Goal: Task Accomplishment & Management: Manage account settings

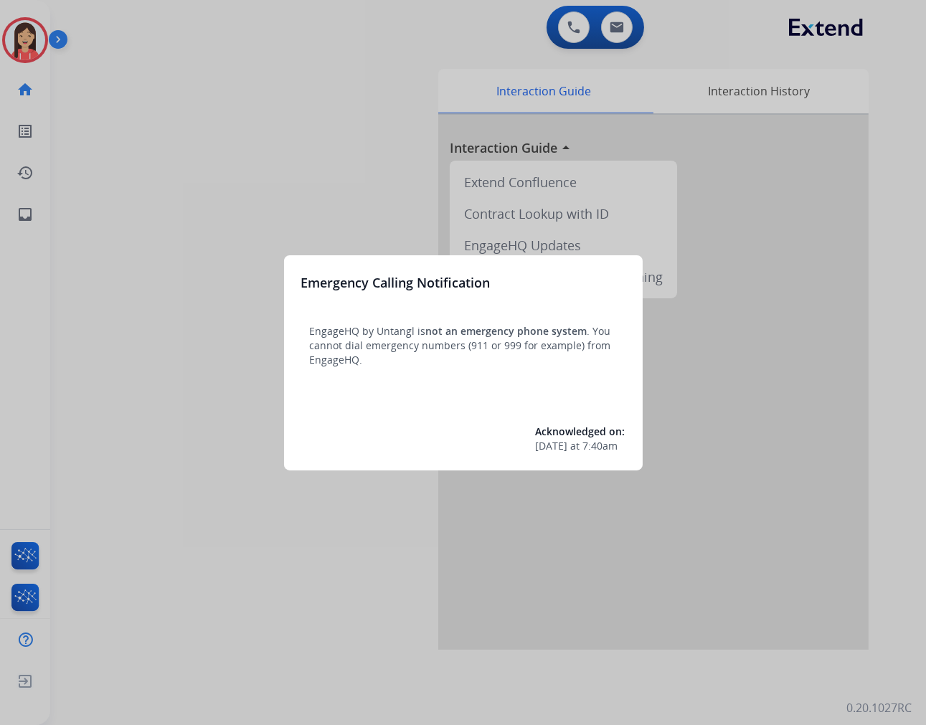
click at [262, 148] on div at bounding box center [463, 362] width 926 height 725
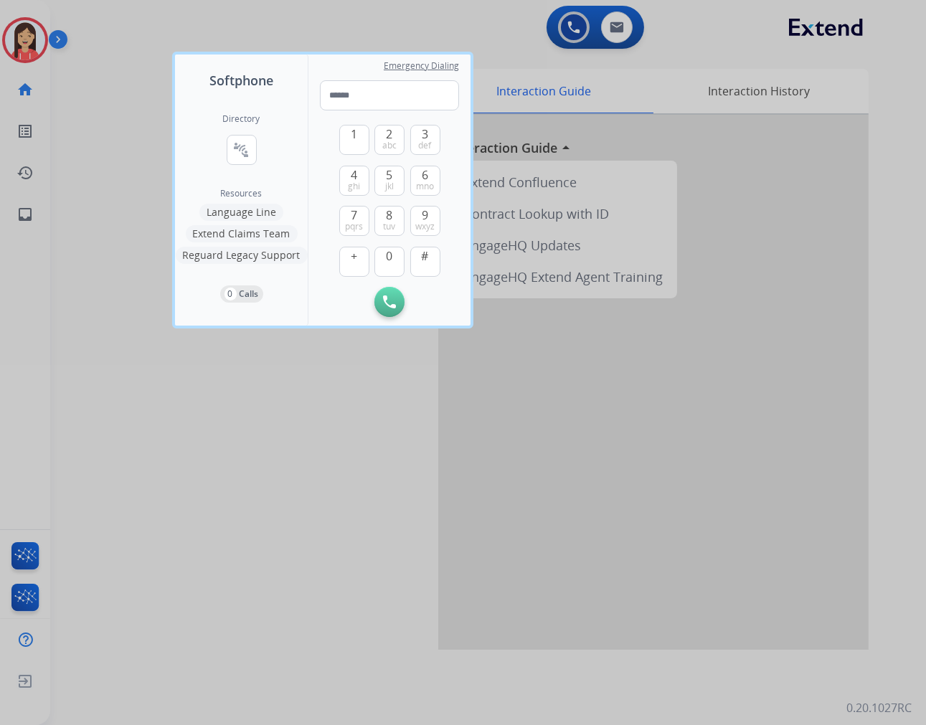
click at [118, 67] on div at bounding box center [463, 362] width 926 height 725
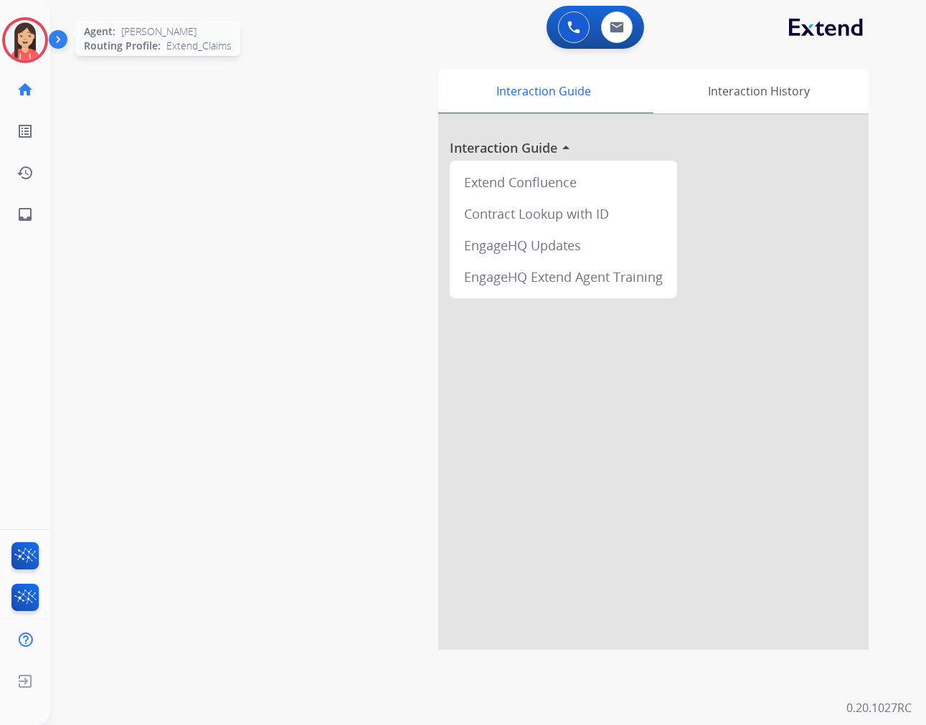
click at [11, 32] on img at bounding box center [25, 40] width 40 height 40
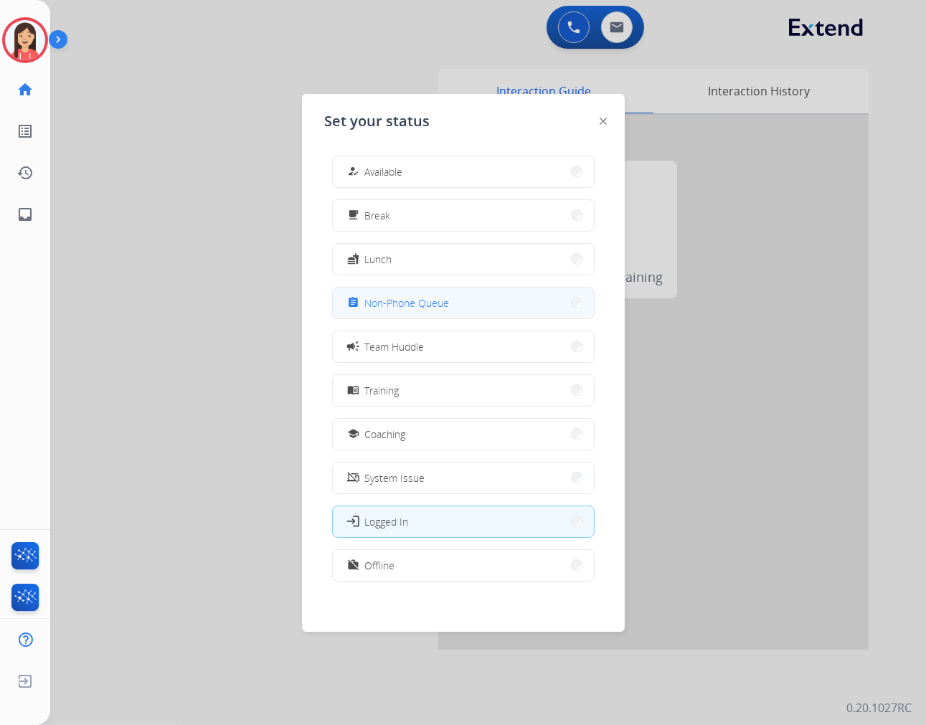
click at [389, 311] on div "assignment Non-Phone Queue" at bounding box center [396, 302] width 105 height 17
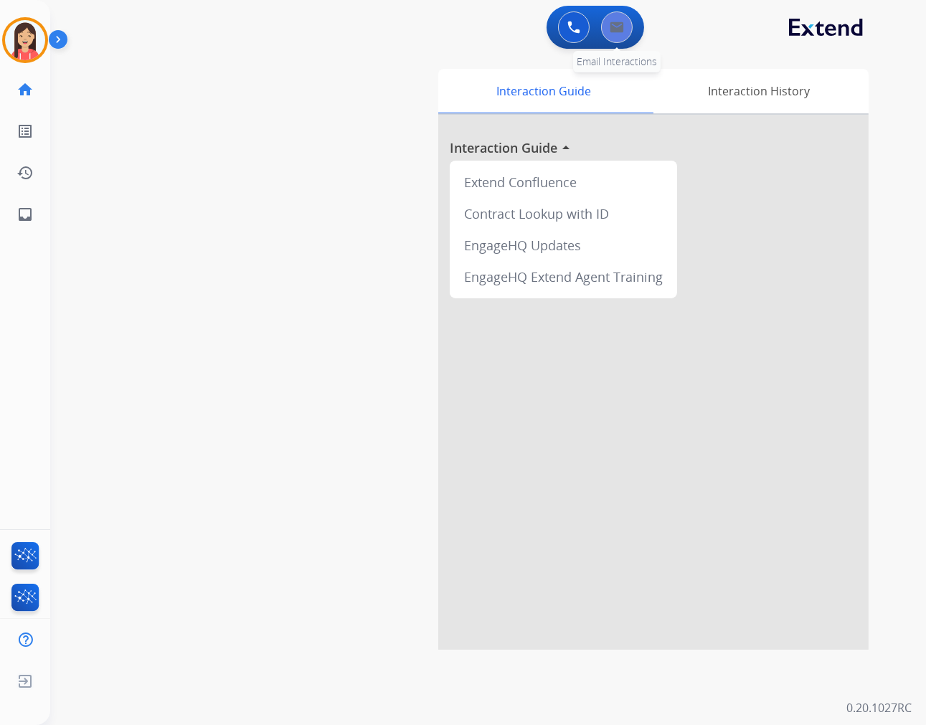
click at [612, 25] on img at bounding box center [617, 27] width 14 height 11
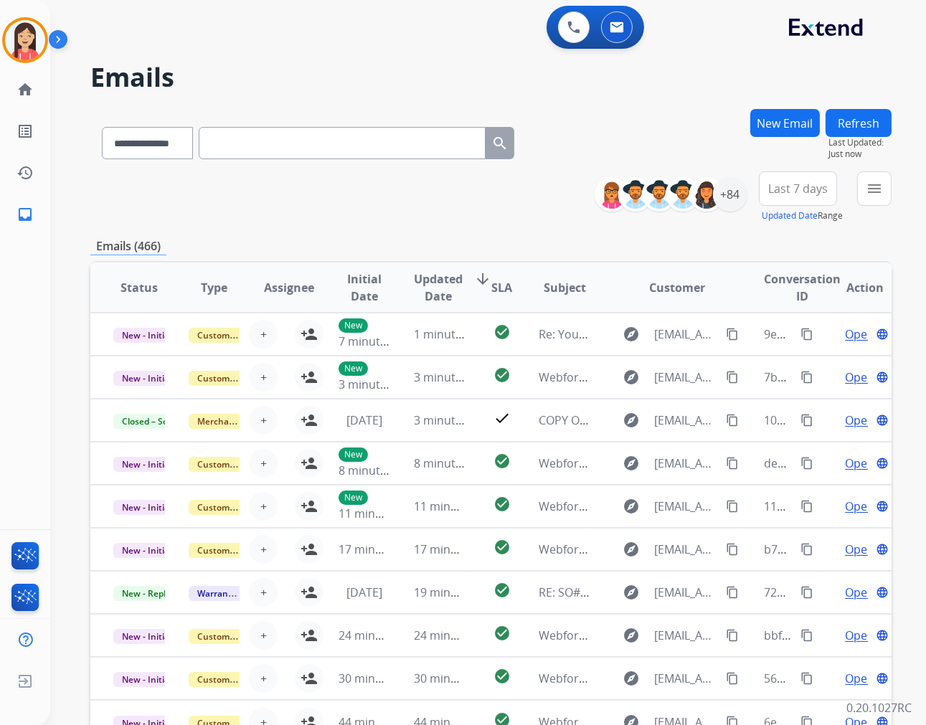
click at [446, 213] on div "**********" at bounding box center [490, 197] width 801 height 52
click at [876, 185] on mat-icon "menu" at bounding box center [874, 188] width 17 height 17
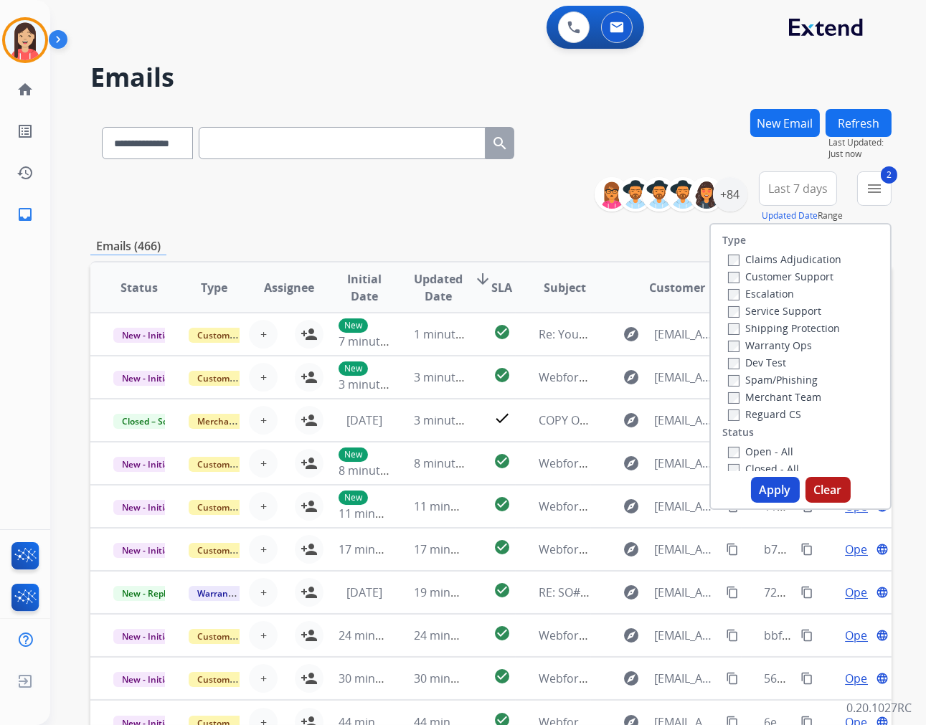
click at [766, 493] on button "Apply" at bounding box center [775, 490] width 49 height 26
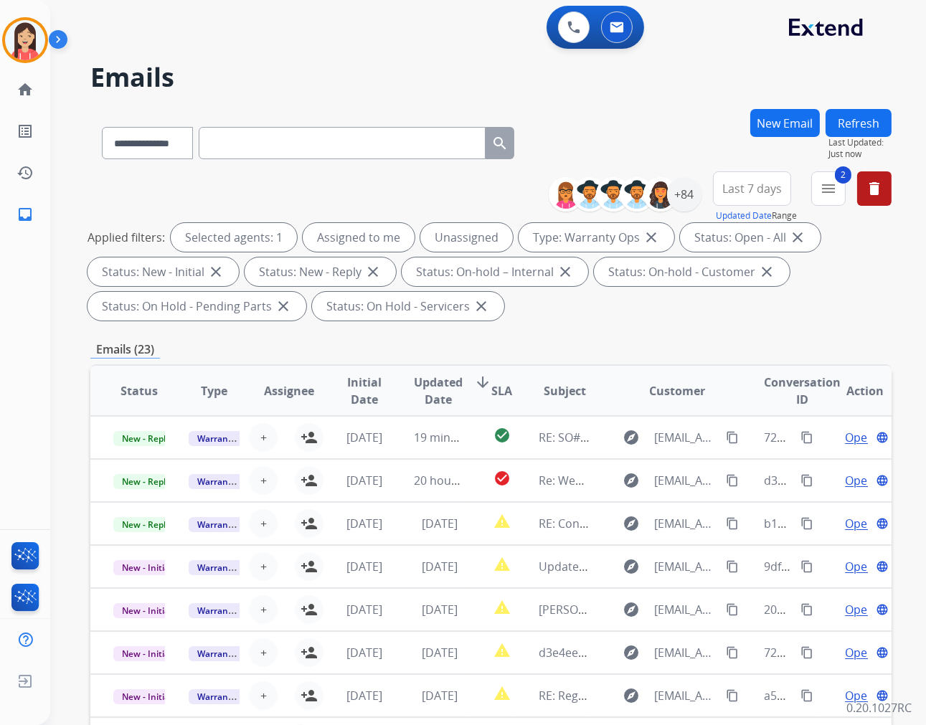
click at [418, 385] on span "Updated Date" at bounding box center [438, 391] width 49 height 34
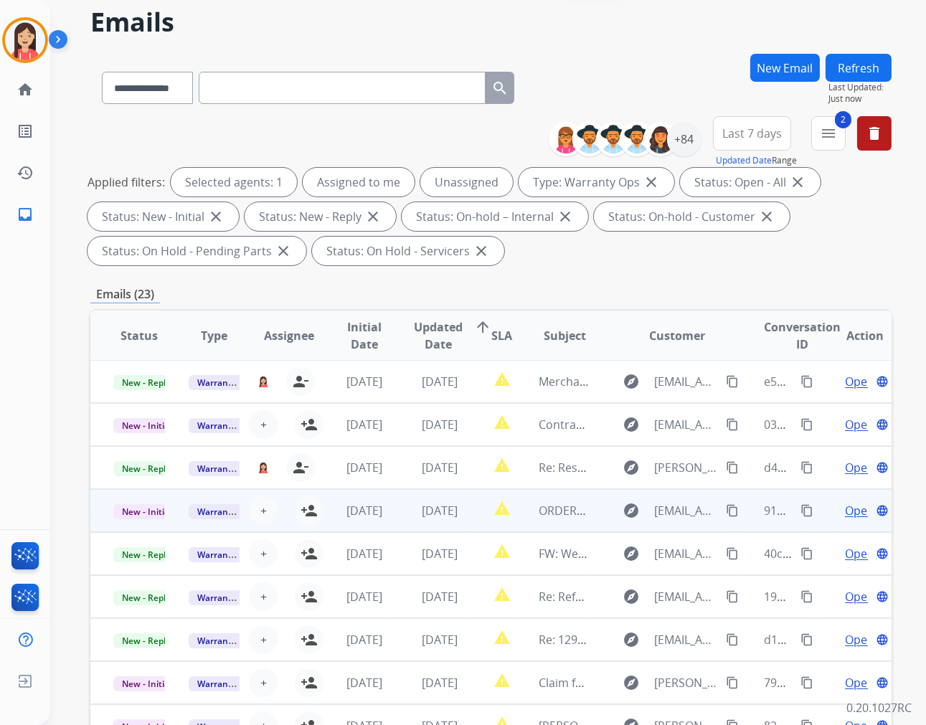
scroll to position [80, 0]
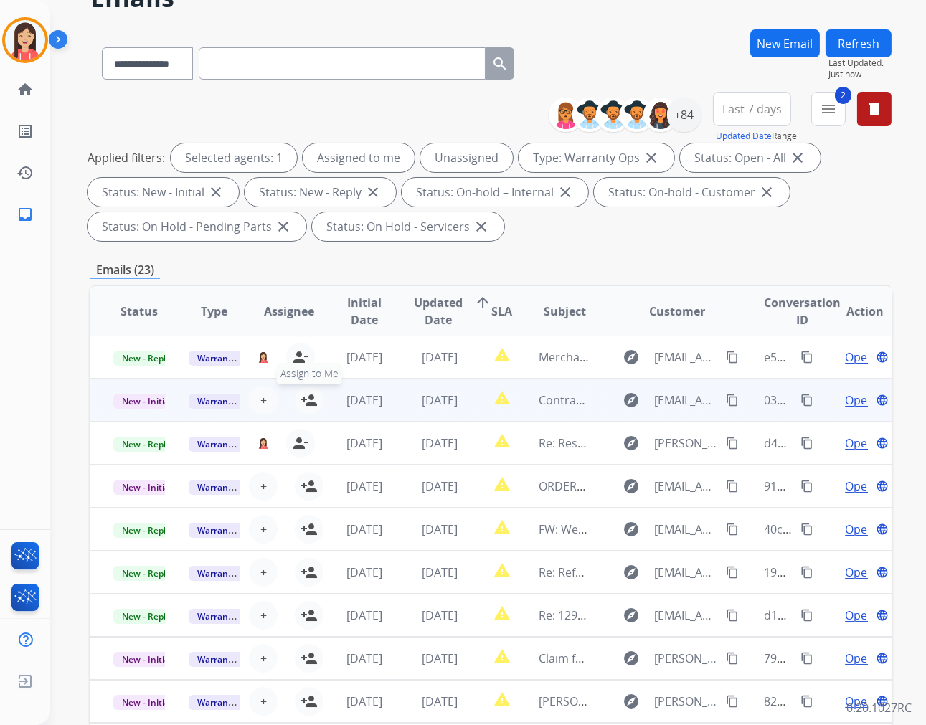
click at [308, 400] on mat-icon "person_add" at bounding box center [308, 400] width 17 height 17
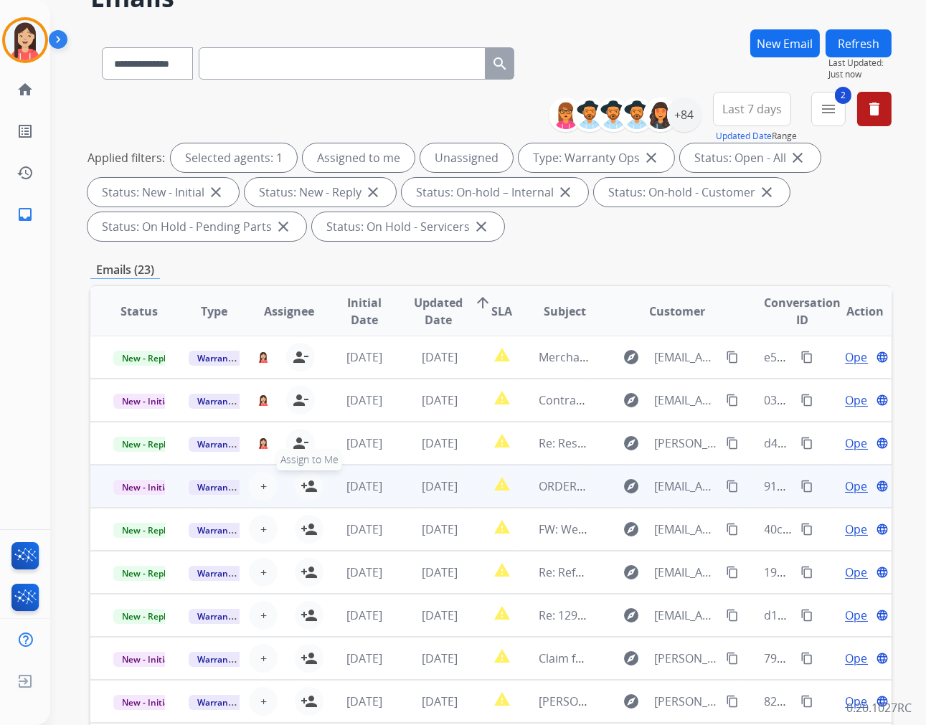
click at [304, 491] on mat-icon "person_add" at bounding box center [308, 486] width 17 height 17
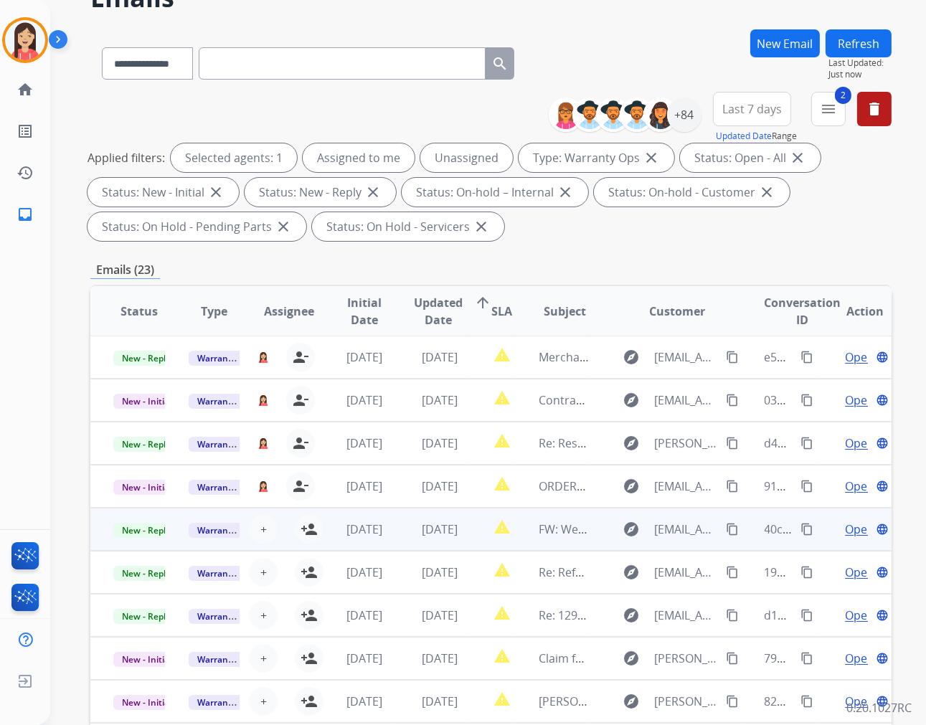
click at [475, 541] on td "report_problem" at bounding box center [491, 529] width 50 height 43
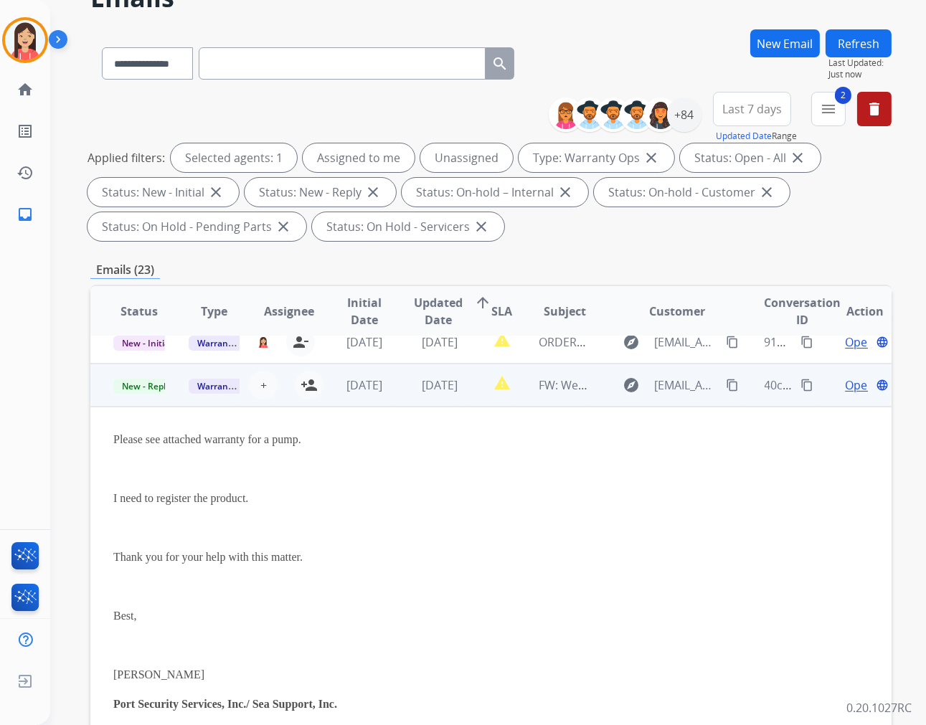
scroll to position [172, 0]
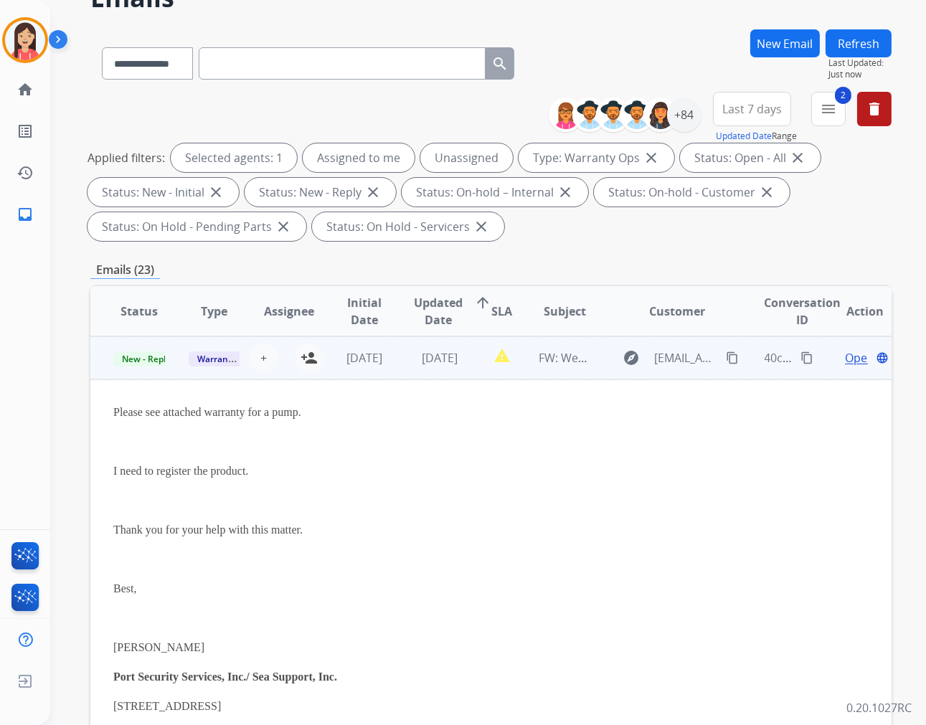
click at [472, 373] on td "report_problem" at bounding box center [491, 357] width 50 height 43
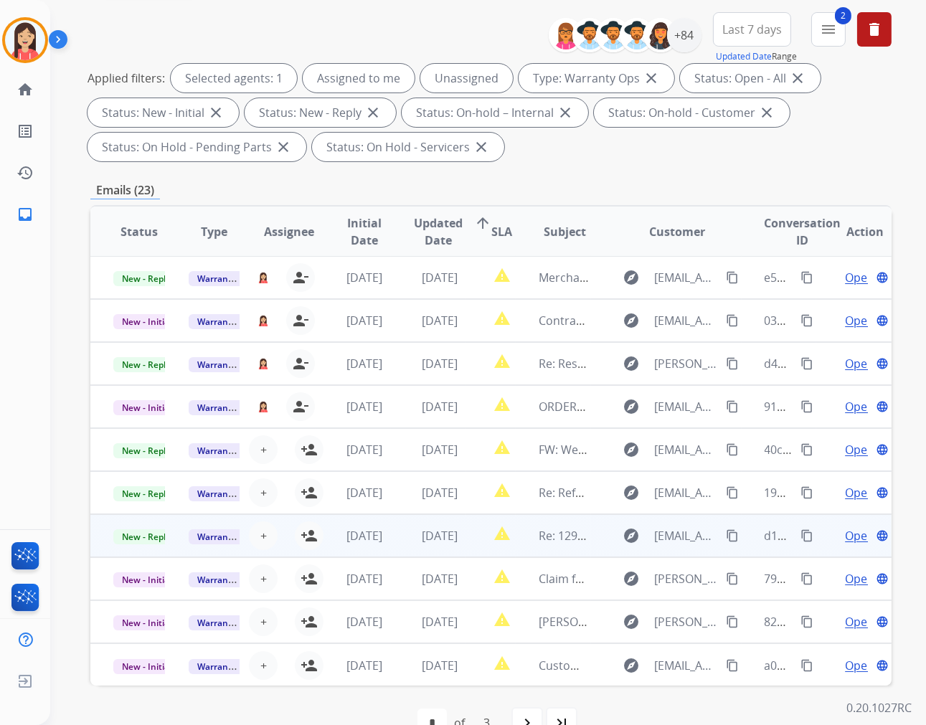
scroll to position [194, 0]
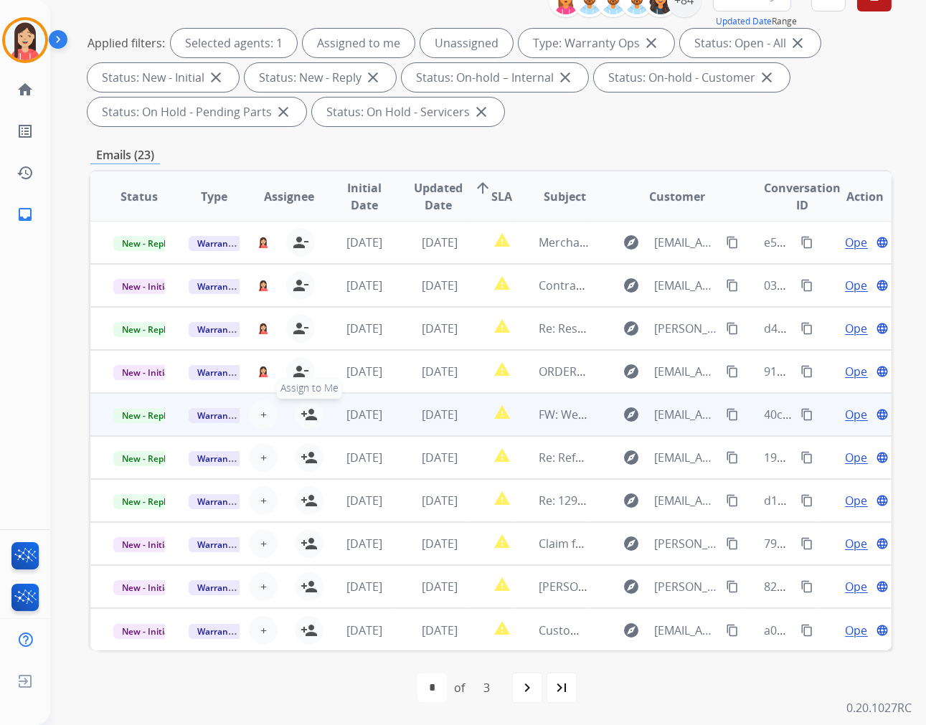
click at [309, 416] on mat-icon "person_add" at bounding box center [308, 414] width 17 height 17
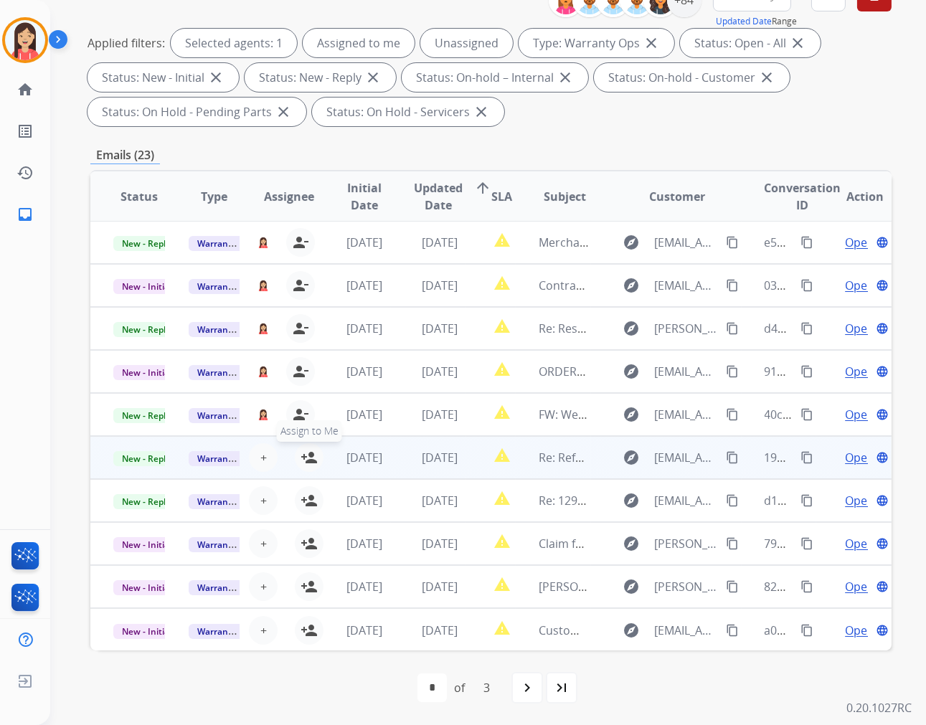
click at [307, 453] on mat-icon "person_add" at bounding box center [308, 457] width 17 height 17
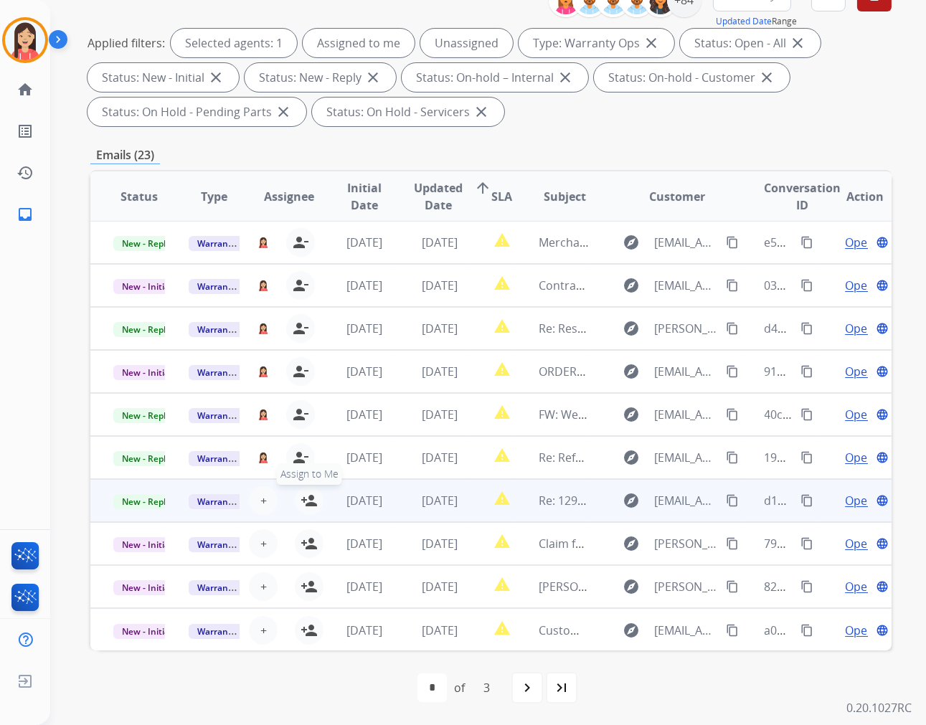
click at [311, 498] on mat-icon "person_add" at bounding box center [308, 500] width 17 height 17
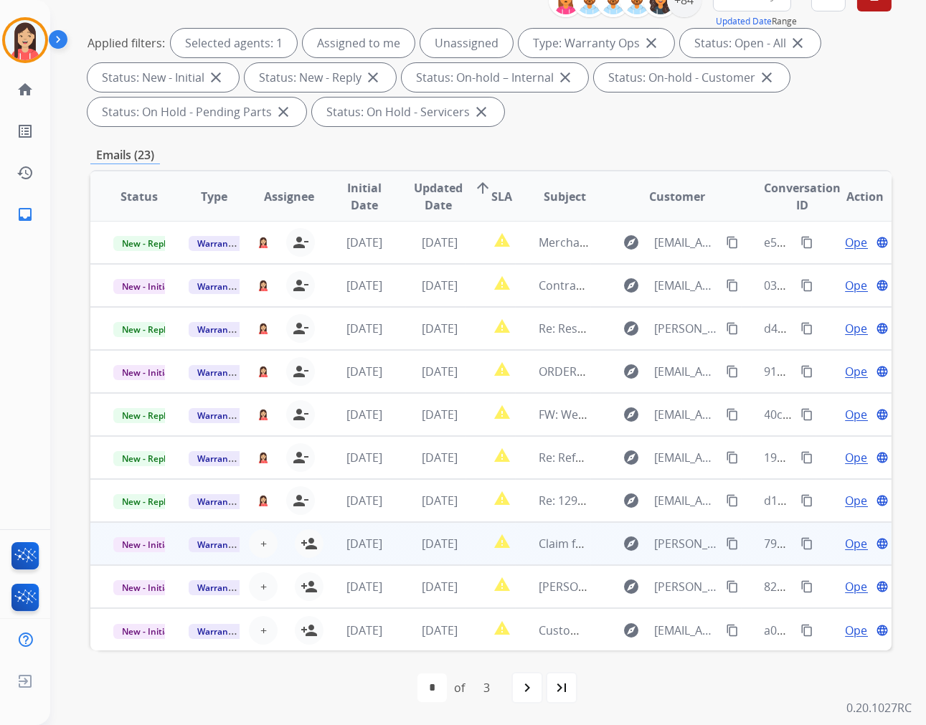
click at [316, 545] on td "[DATE]" at bounding box center [353, 543] width 75 height 43
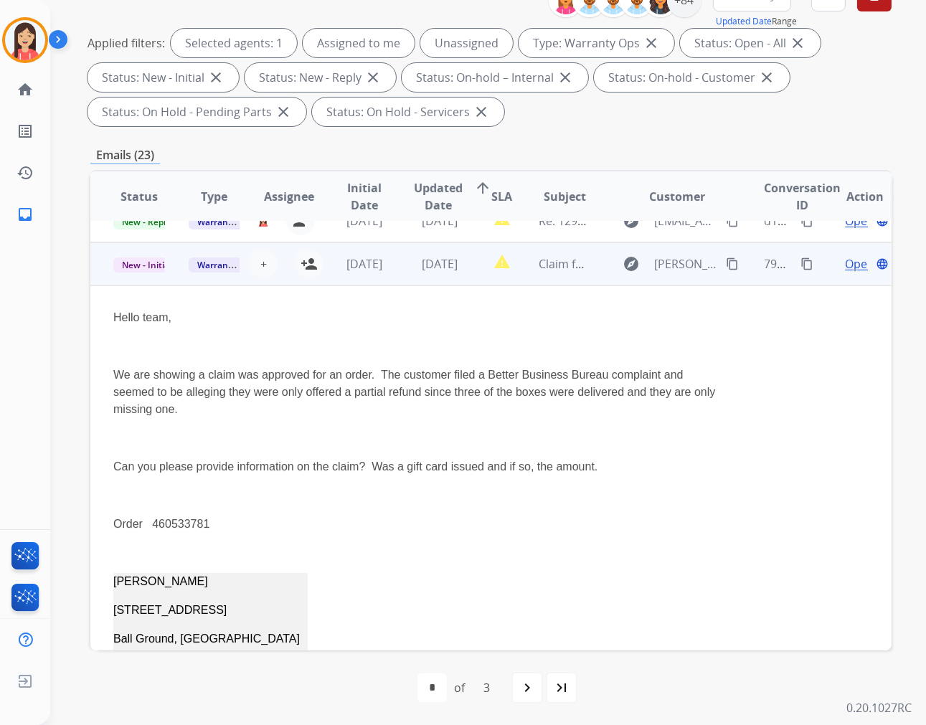
scroll to position [301, 0]
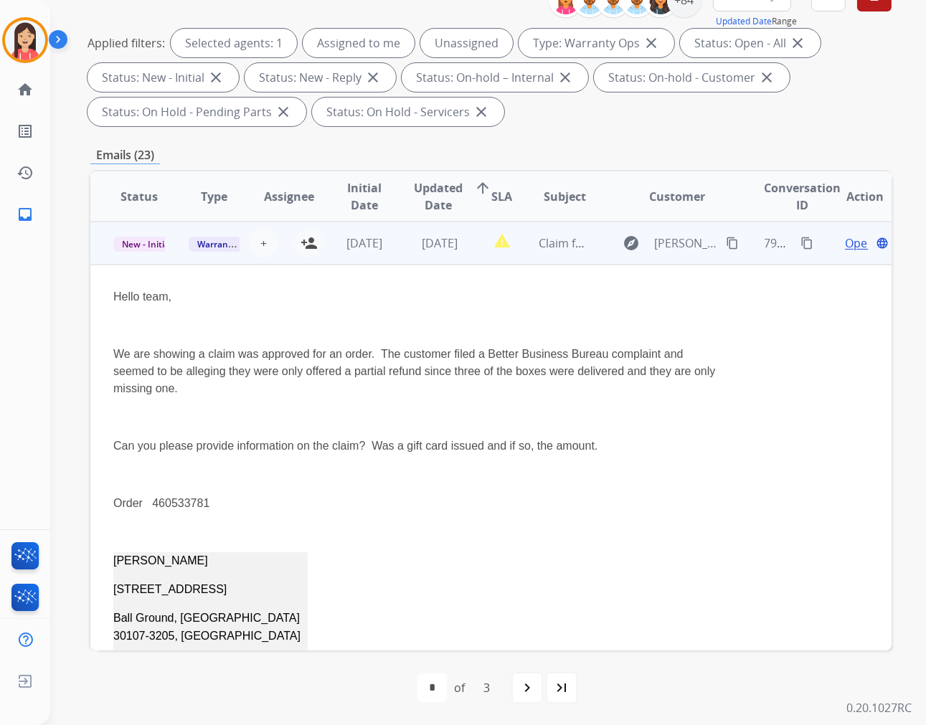
click at [516, 262] on td "Claim for [PERSON_NAME]" at bounding box center [553, 243] width 75 height 43
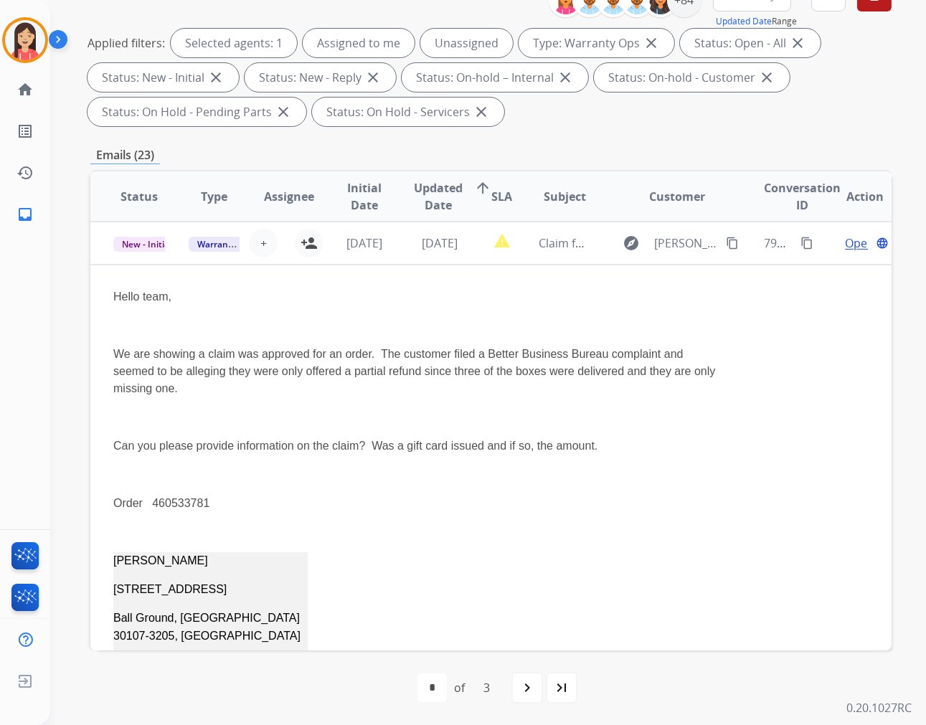
scroll to position [1, 0]
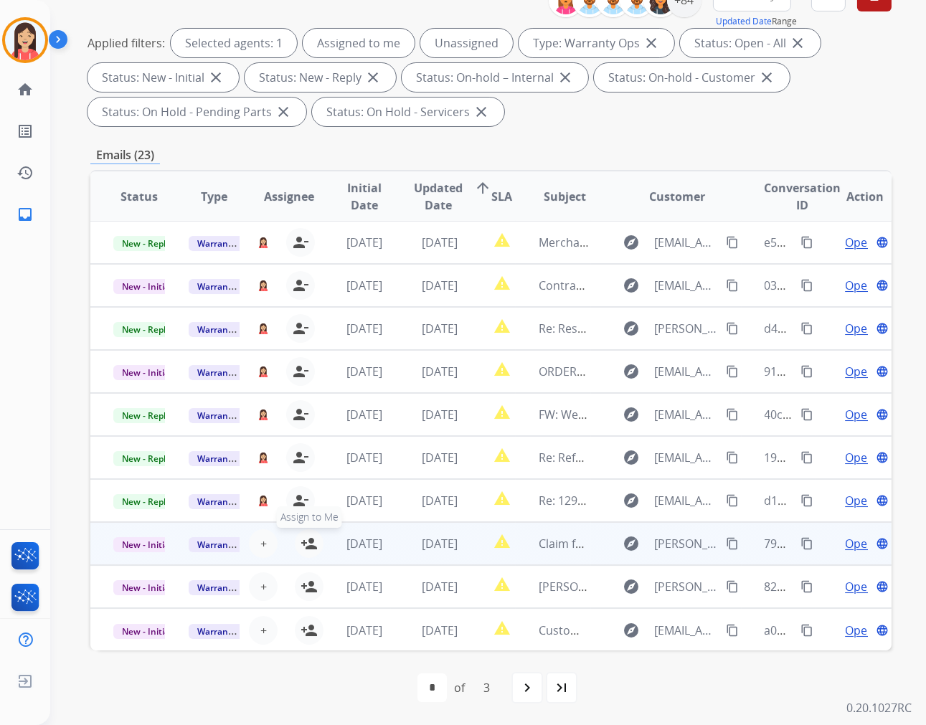
click at [301, 546] on mat-icon "person_add" at bounding box center [308, 543] width 17 height 17
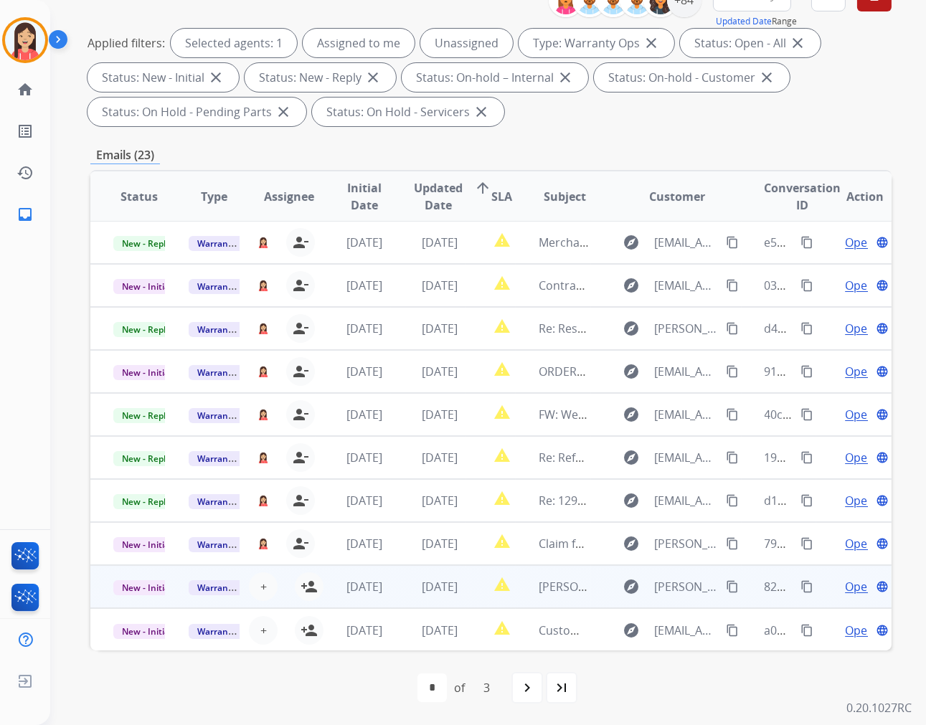
click at [466, 600] on td "report_problem" at bounding box center [491, 586] width 50 height 43
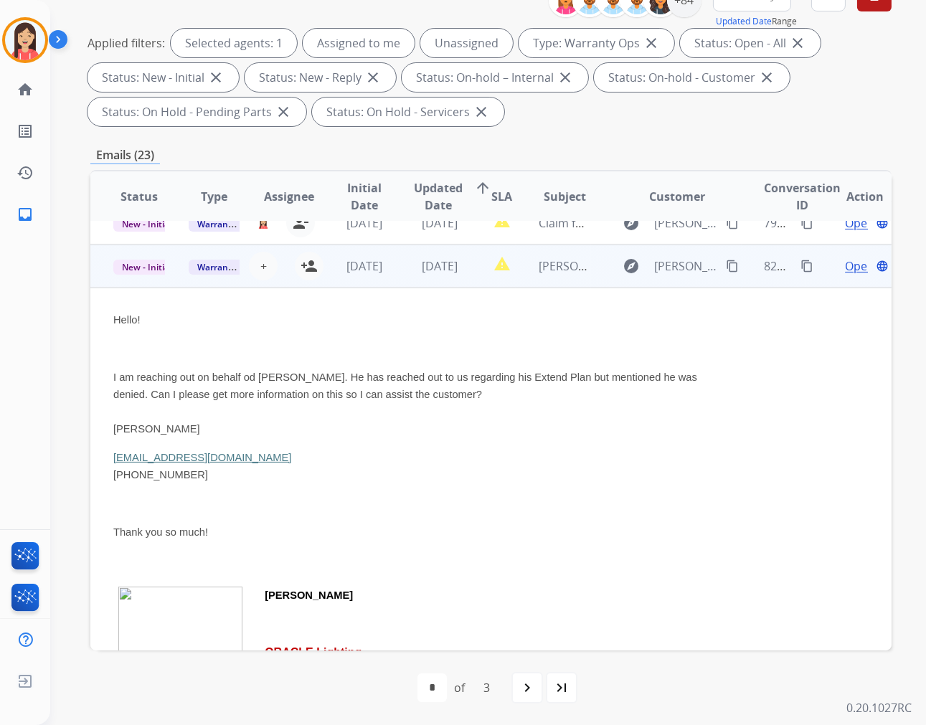
scroll to position [344, 0]
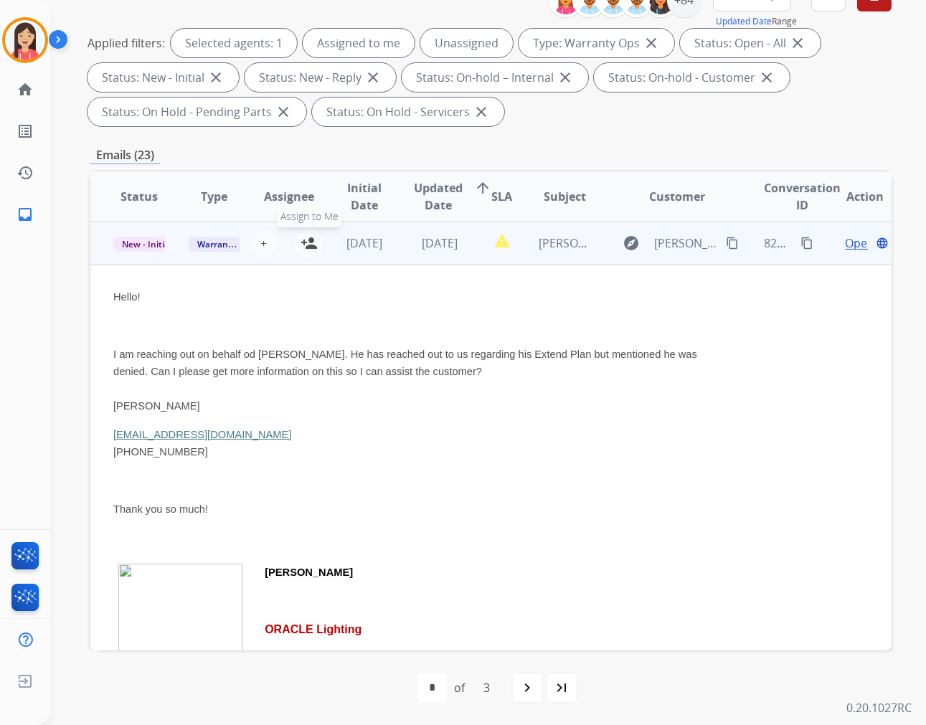
click at [305, 245] on mat-icon "person_add" at bounding box center [308, 243] width 17 height 17
click at [482, 262] on td "report_problem" at bounding box center [491, 243] width 50 height 43
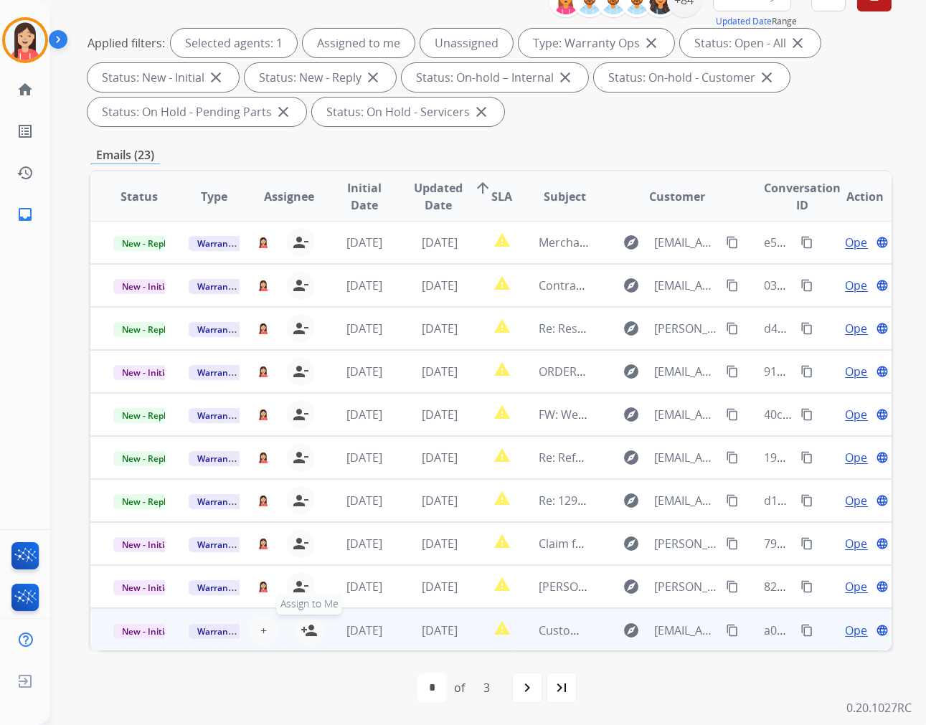
click at [305, 626] on mat-icon "person_add" at bounding box center [308, 630] width 17 height 17
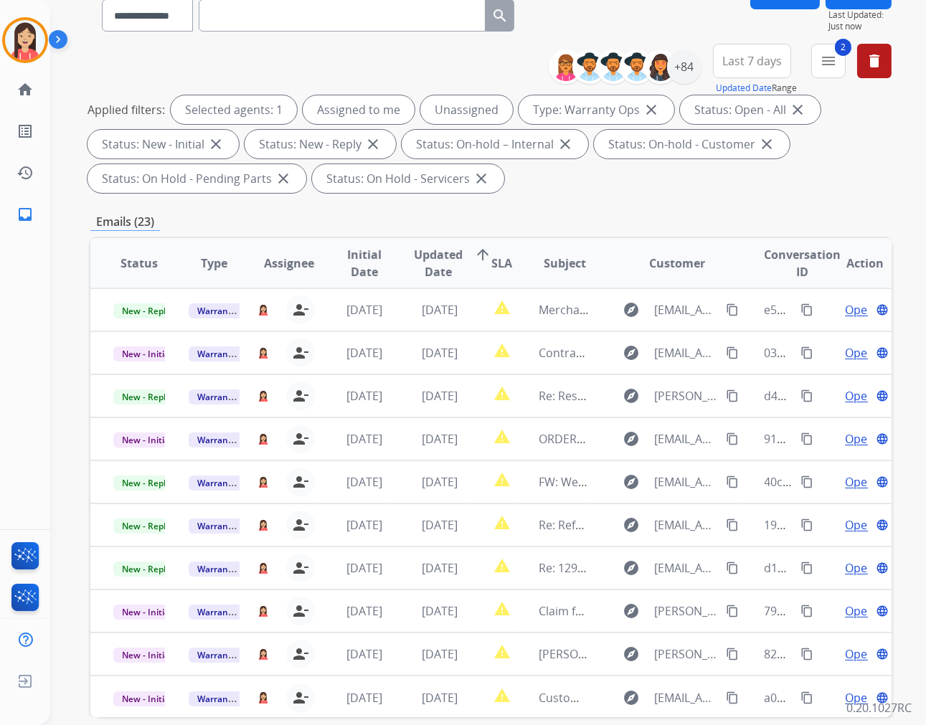
scroll to position [34, 0]
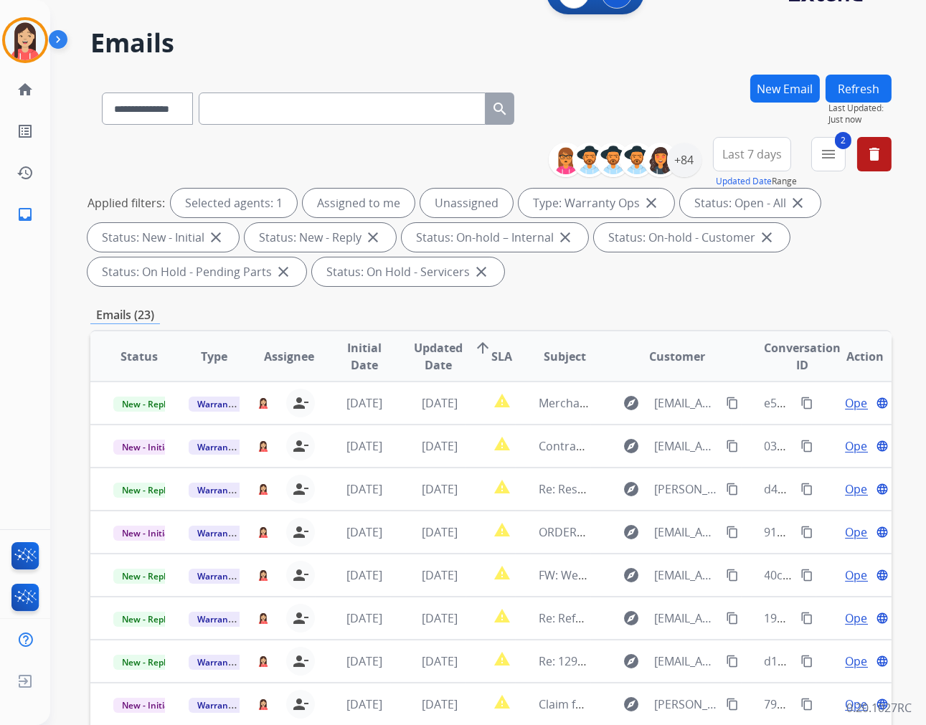
click at [850, 85] on button "Refresh" at bounding box center [858, 89] width 66 height 28
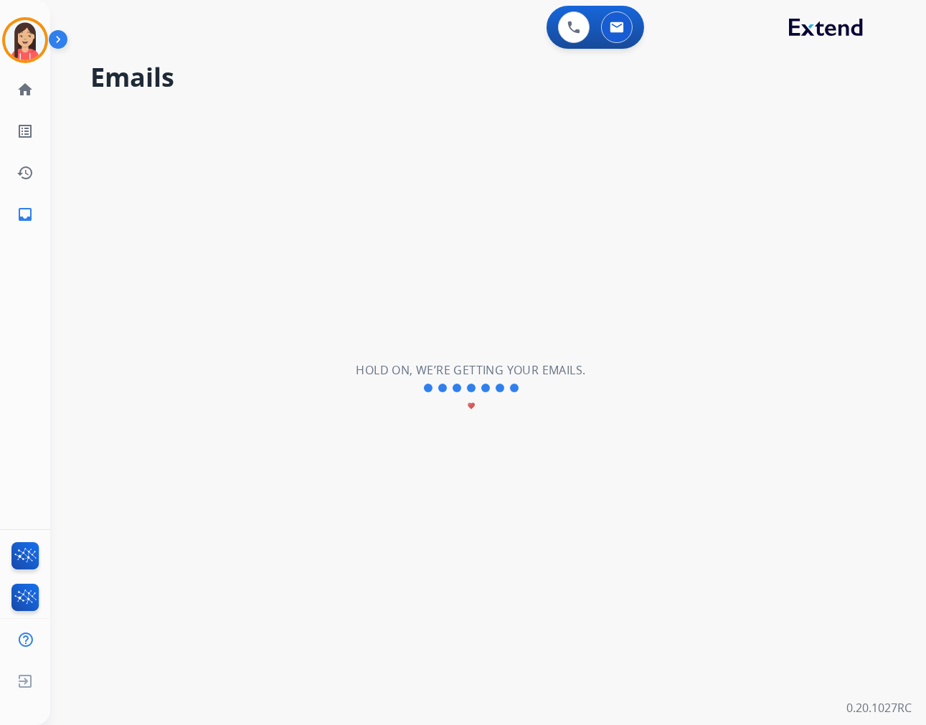
scroll to position [0, 0]
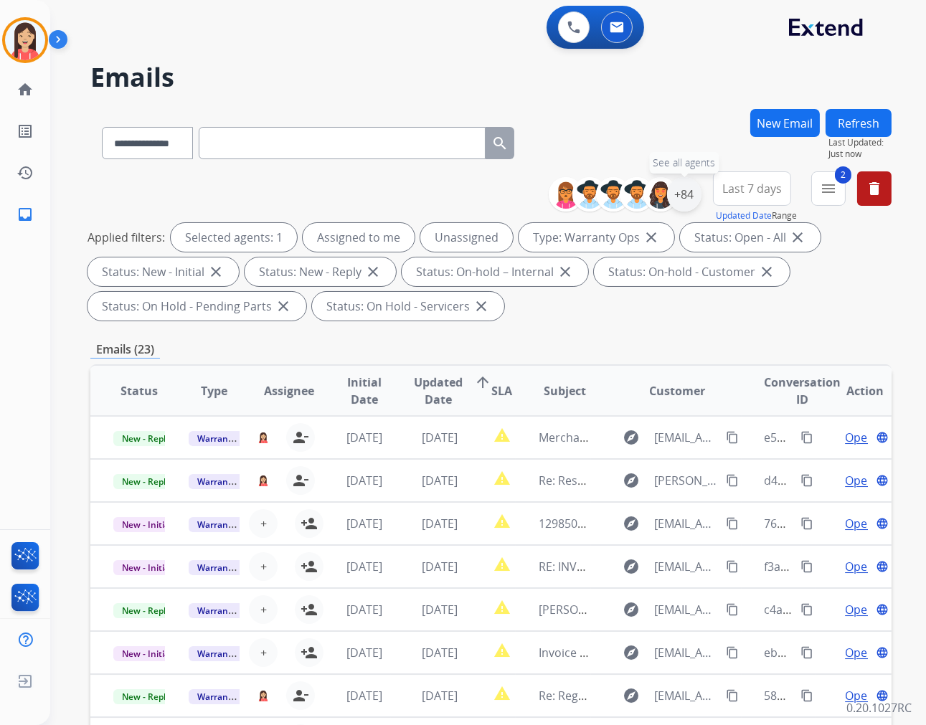
click at [680, 204] on div "+84" at bounding box center [684, 194] width 34 height 34
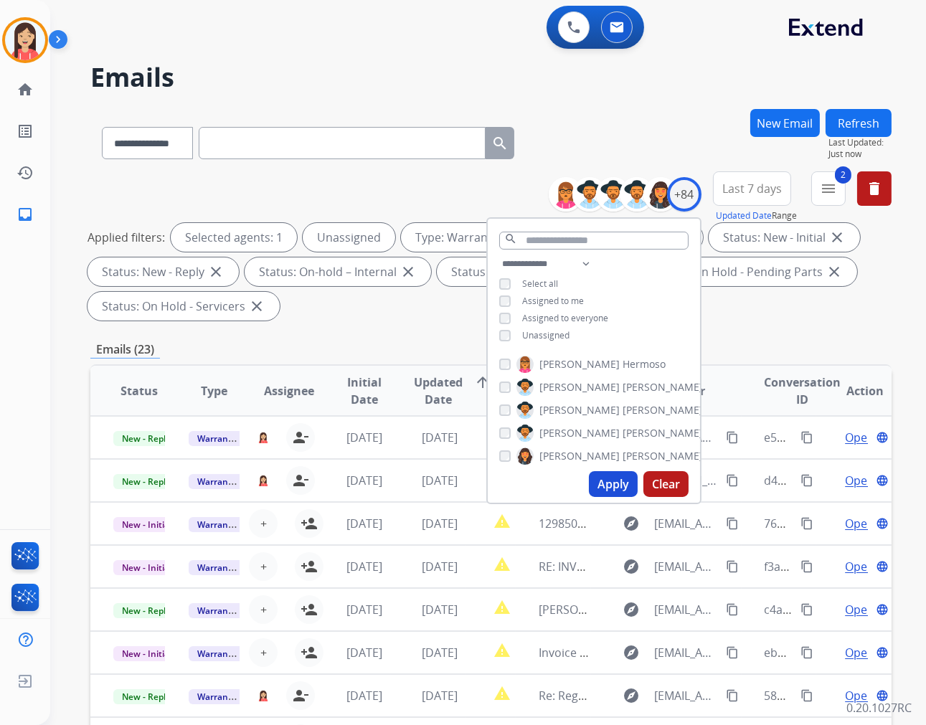
click at [601, 483] on button "Apply" at bounding box center [613, 484] width 49 height 26
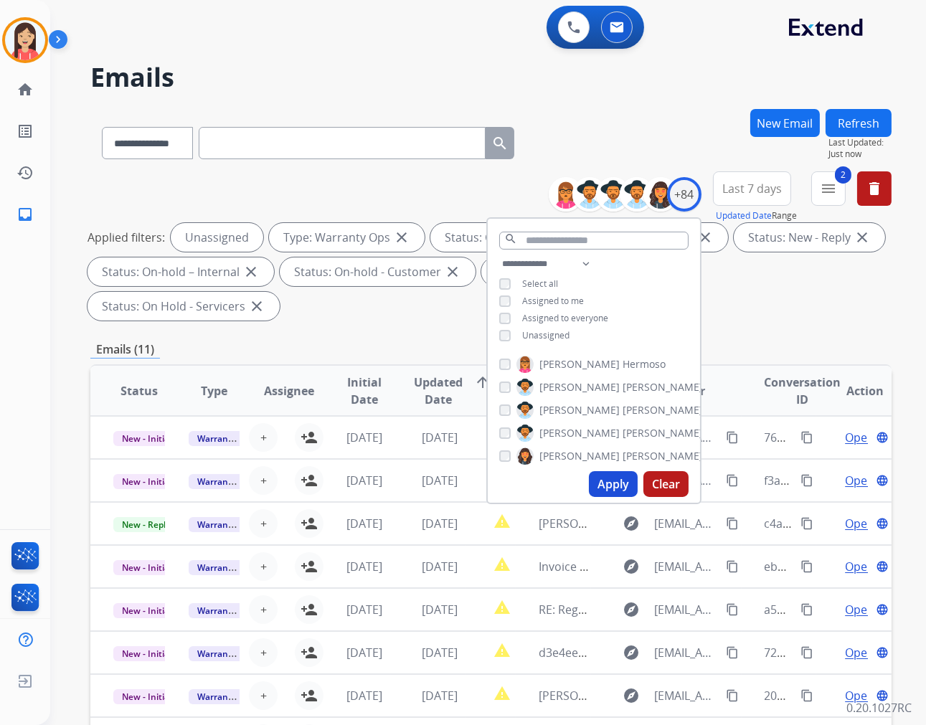
click at [374, 339] on div "**********" at bounding box center [490, 514] width 801 height 810
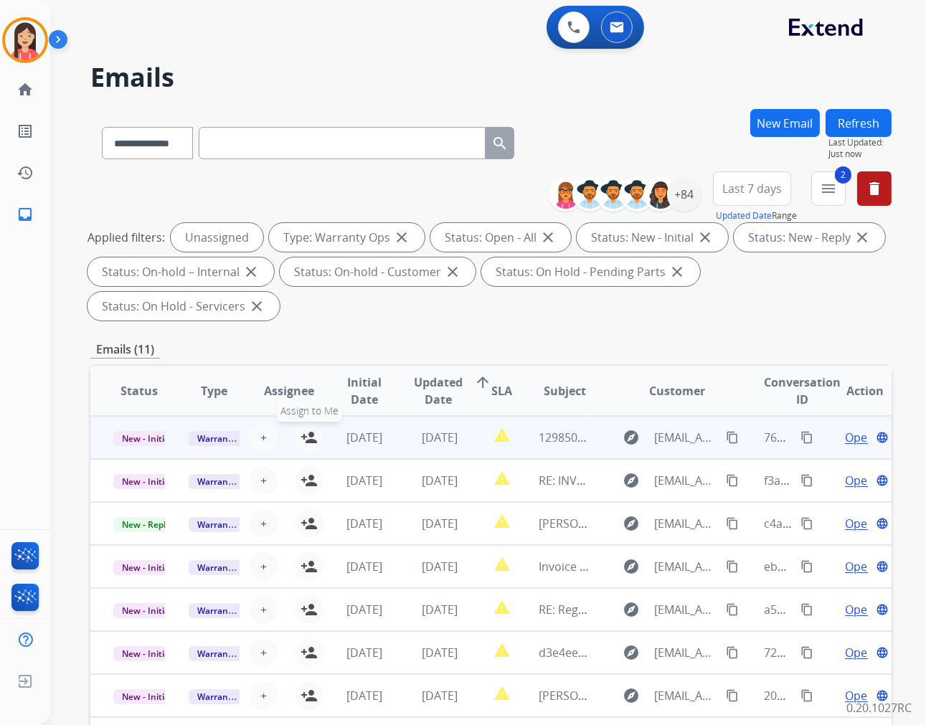
click at [305, 437] on mat-icon "person_add" at bounding box center [308, 437] width 17 height 17
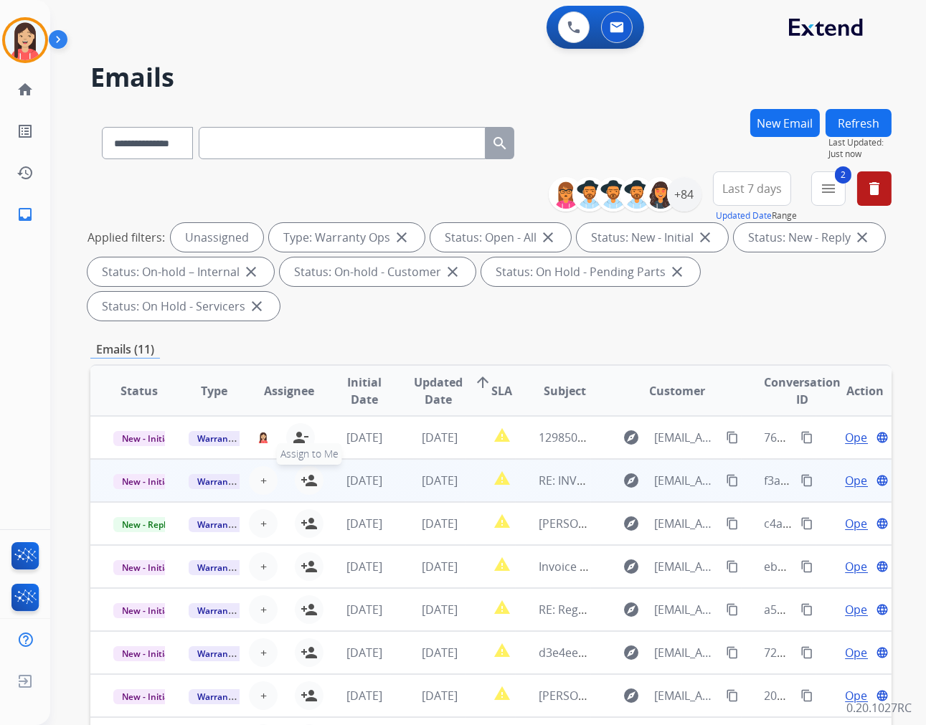
click at [309, 481] on mat-icon "person_add" at bounding box center [308, 480] width 17 height 17
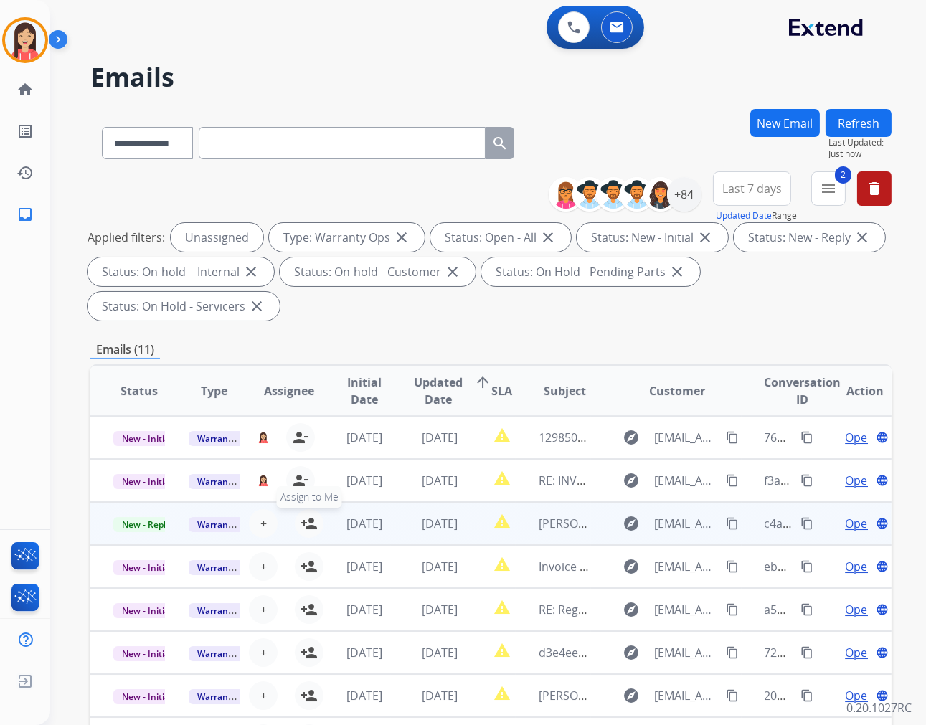
click at [301, 520] on mat-icon "person_add" at bounding box center [308, 523] width 17 height 17
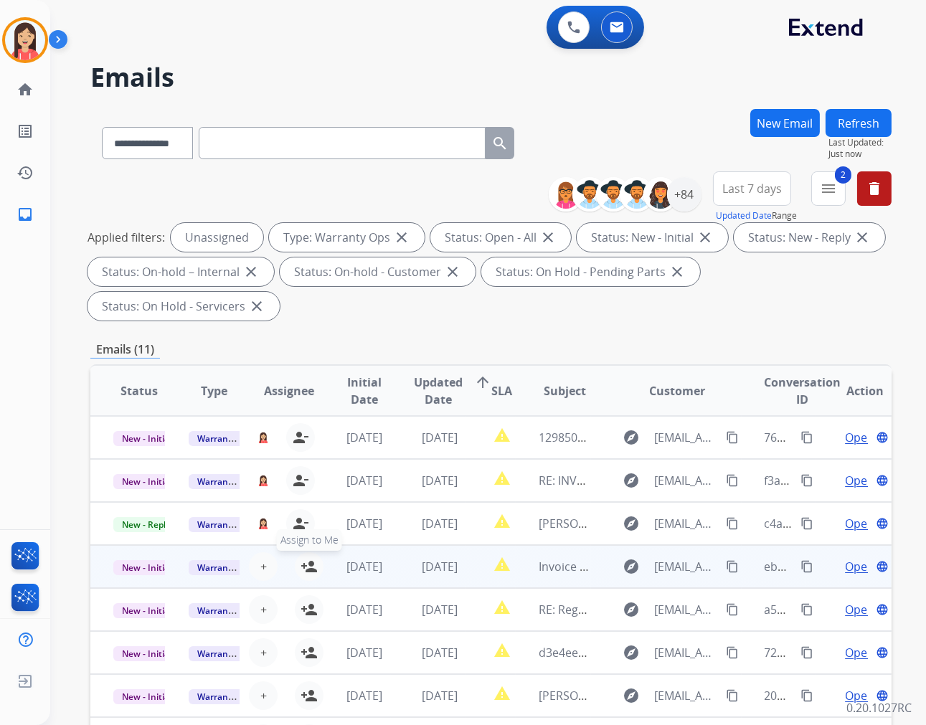
click at [304, 564] on mat-icon "person_add" at bounding box center [308, 566] width 17 height 17
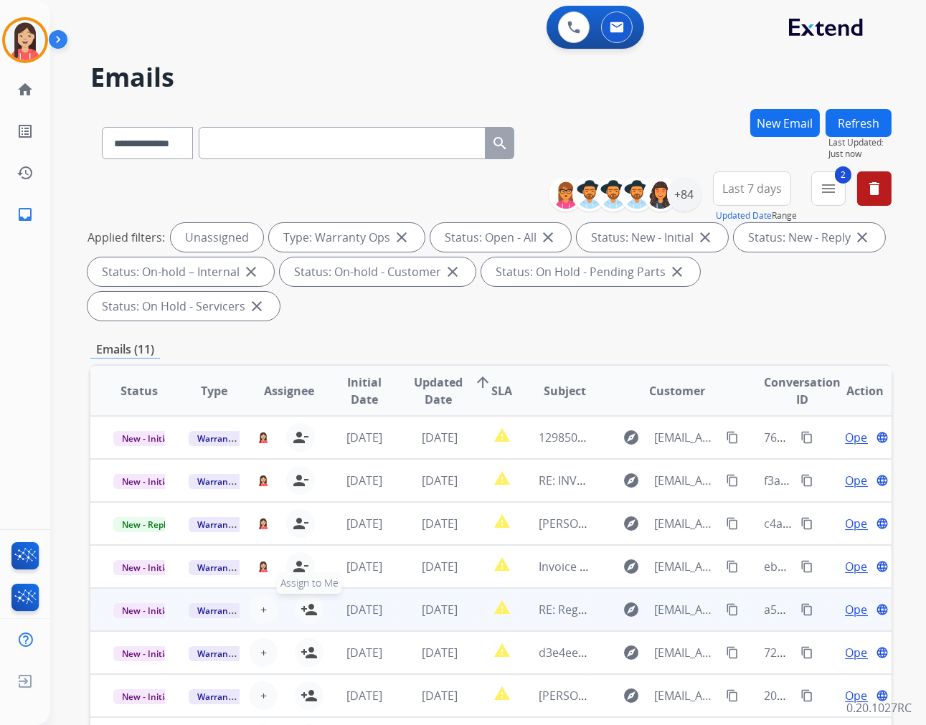
click at [300, 605] on mat-icon "person_add" at bounding box center [308, 609] width 17 height 17
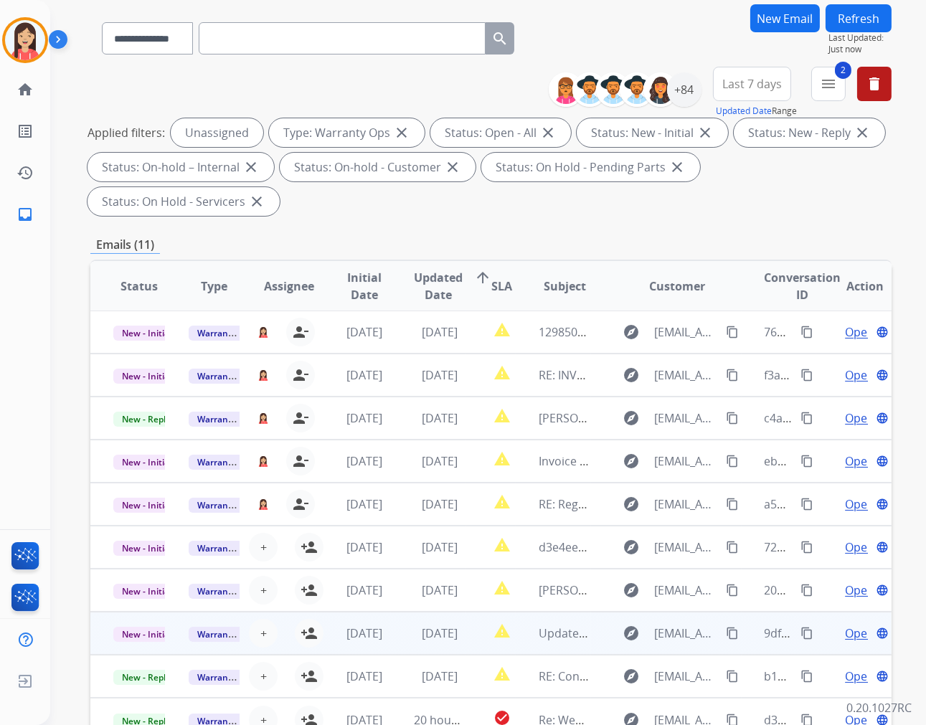
scroll to position [159, 0]
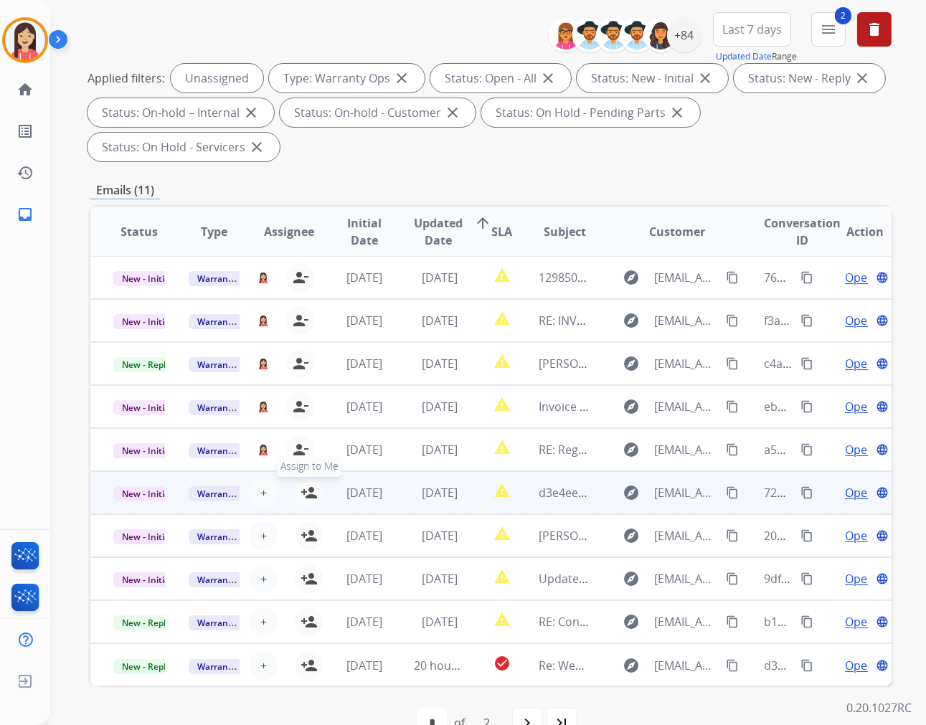
click at [306, 493] on mat-icon "person_add" at bounding box center [308, 492] width 17 height 17
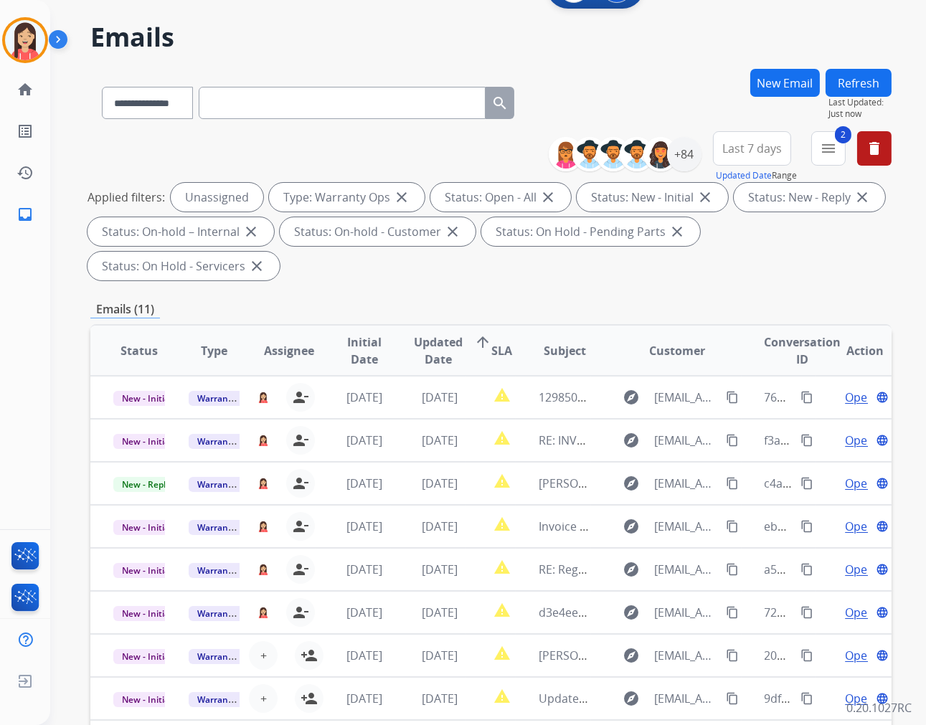
scroll to position [34, 0]
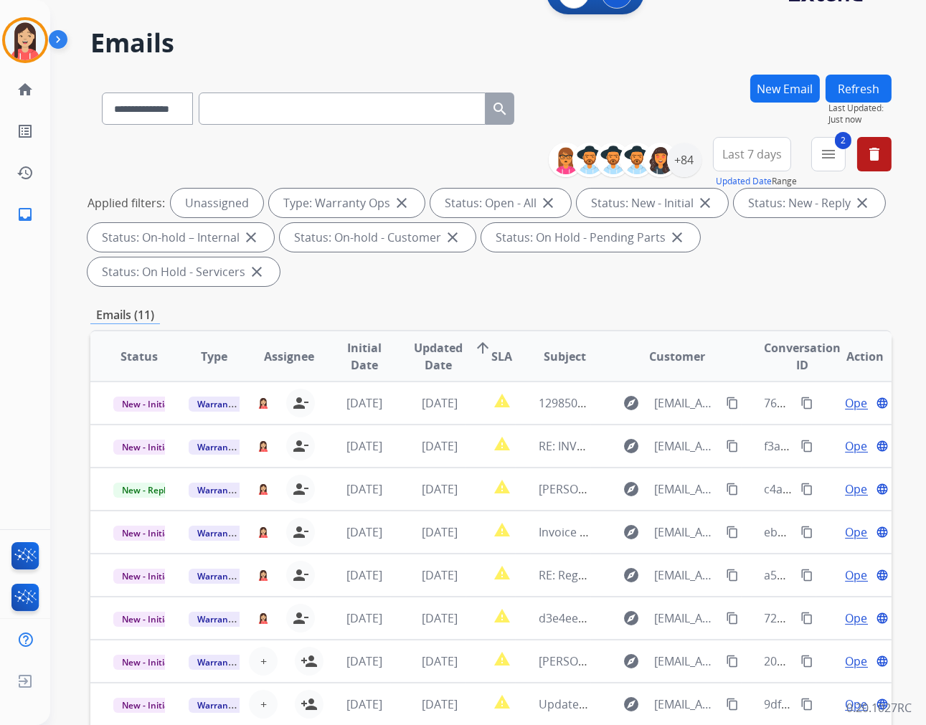
click at [858, 85] on button "Refresh" at bounding box center [858, 89] width 66 height 28
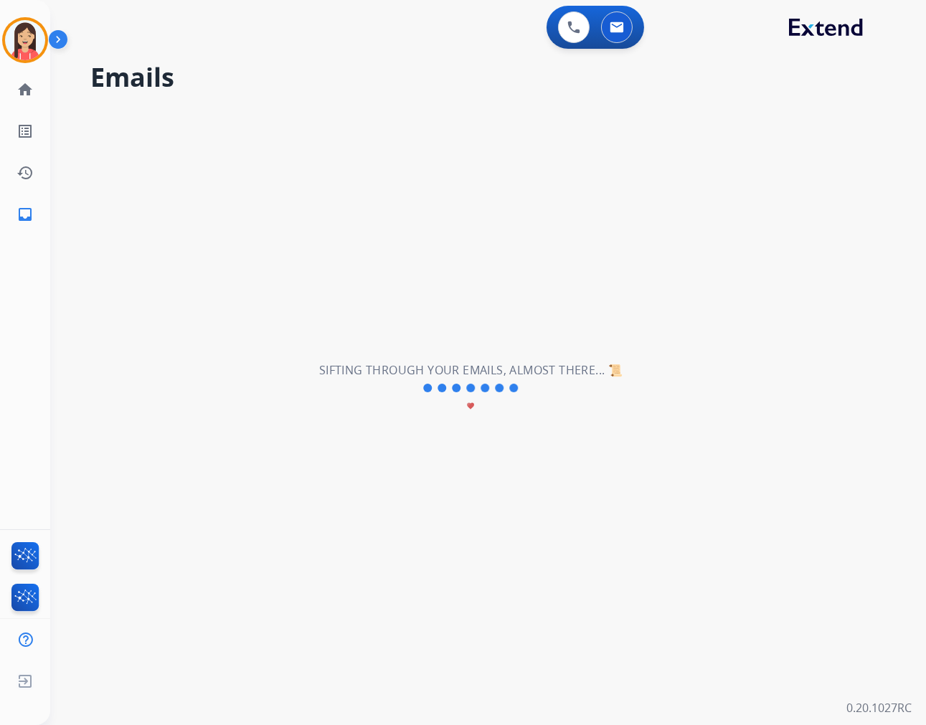
scroll to position [0, 0]
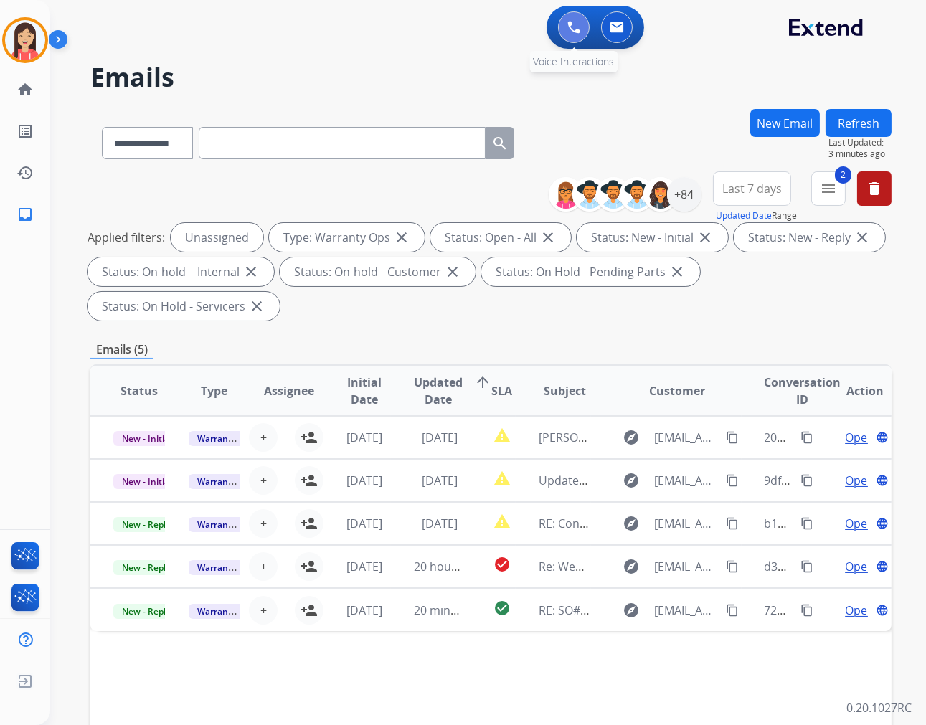
click at [574, 29] on img at bounding box center [573, 27] width 13 height 13
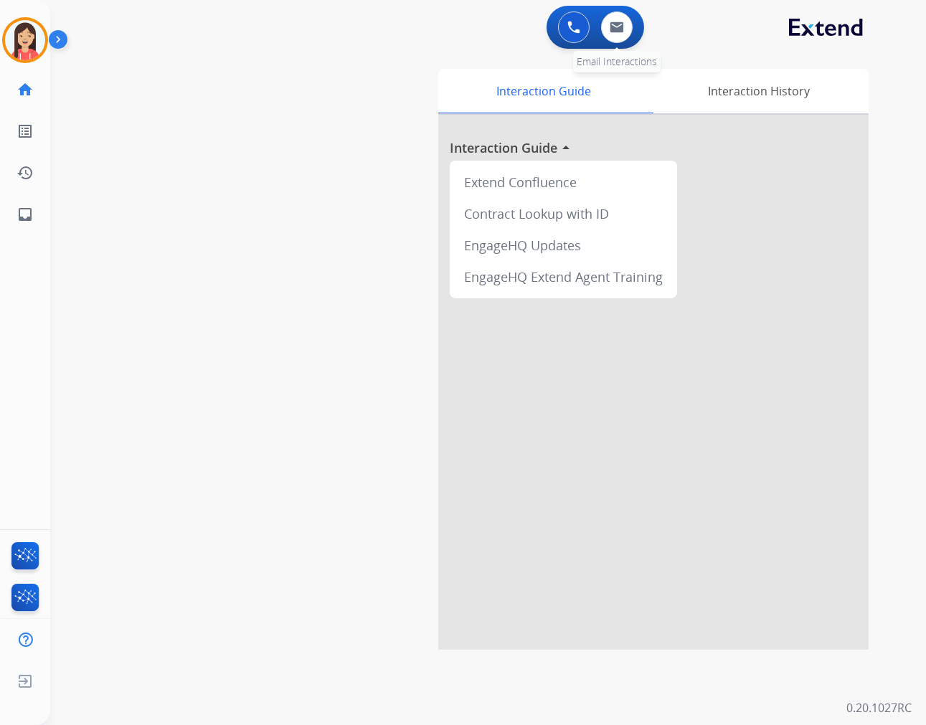
click at [627, 39] on div "0 Email Interactions" at bounding box center [616, 27] width 43 height 32
click at [622, 37] on button at bounding box center [617, 27] width 32 height 32
select select "**********"
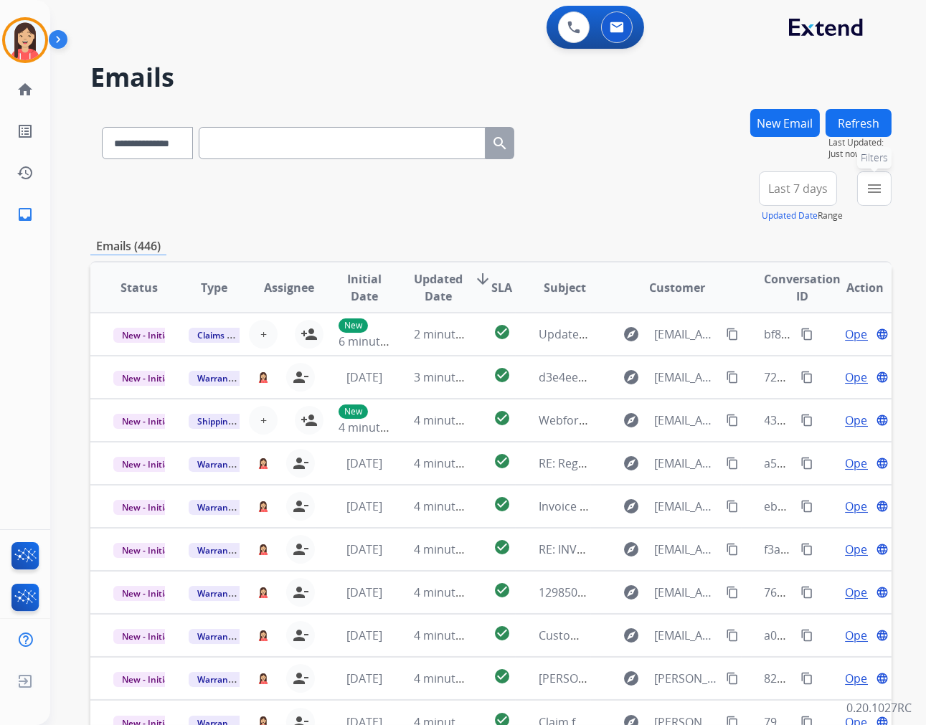
click at [876, 192] on mat-icon "menu" at bounding box center [874, 188] width 17 height 17
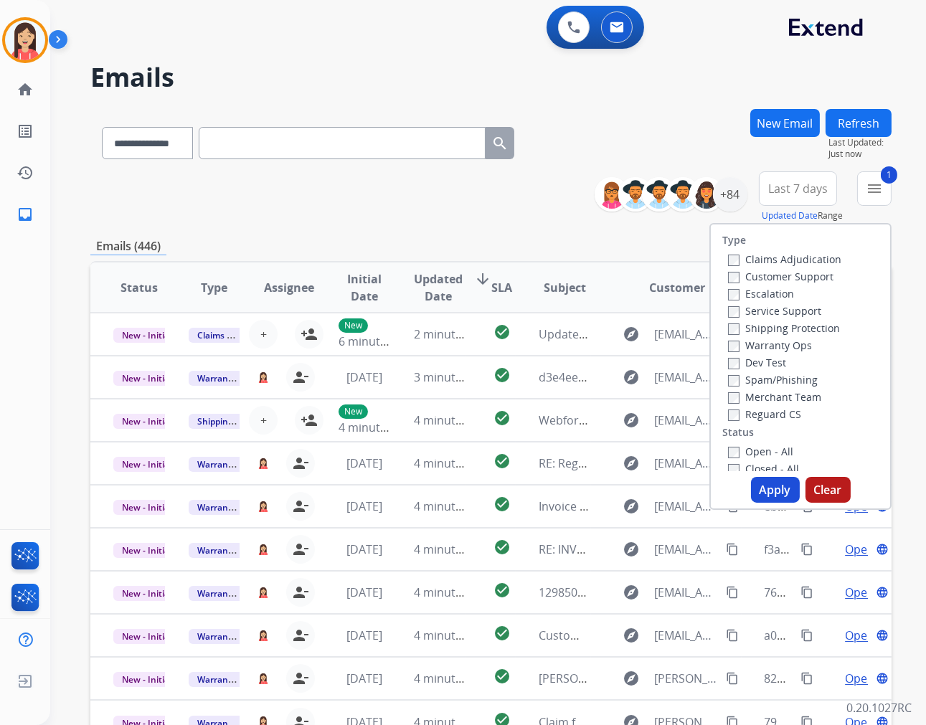
click at [764, 482] on button "Apply" at bounding box center [775, 490] width 49 height 26
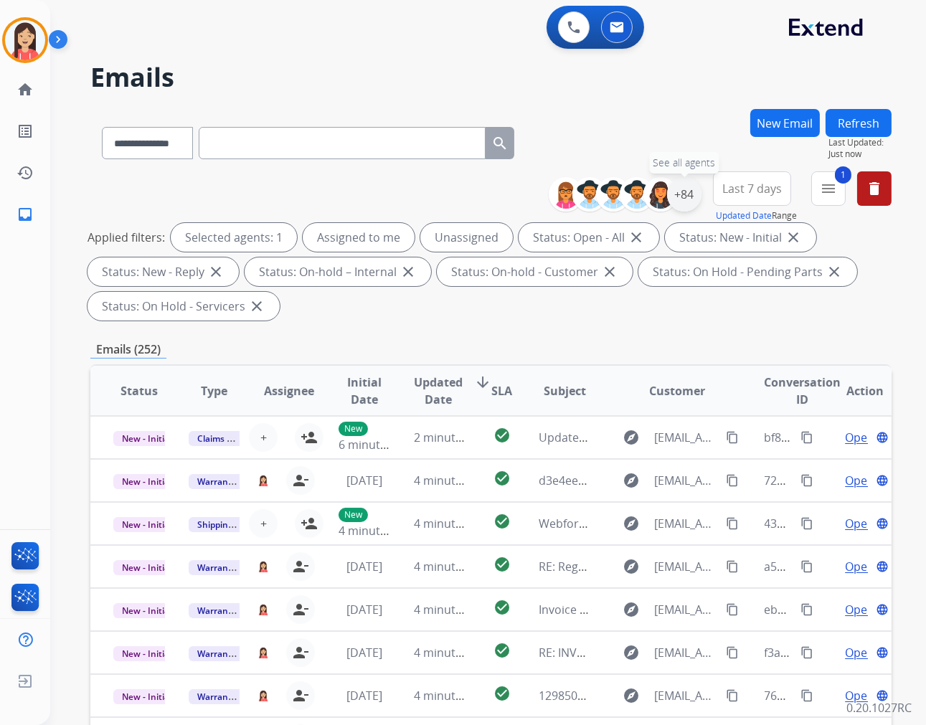
click at [686, 199] on div "+84" at bounding box center [684, 194] width 34 height 34
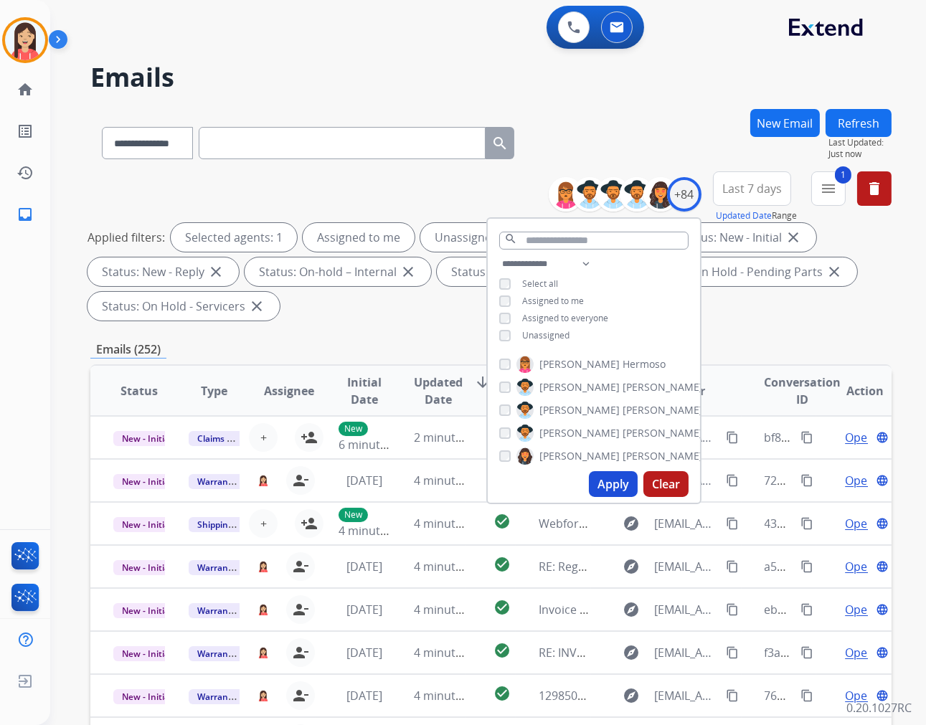
click at [553, 335] on span "Unassigned" at bounding box center [545, 335] width 47 height 12
click at [615, 491] on button "Apply" at bounding box center [613, 484] width 49 height 26
click at [407, 309] on div "Applied filters: Selected agents: 1 Assigned to me Status: Open - All close Sta…" at bounding box center [487, 272] width 801 height 98
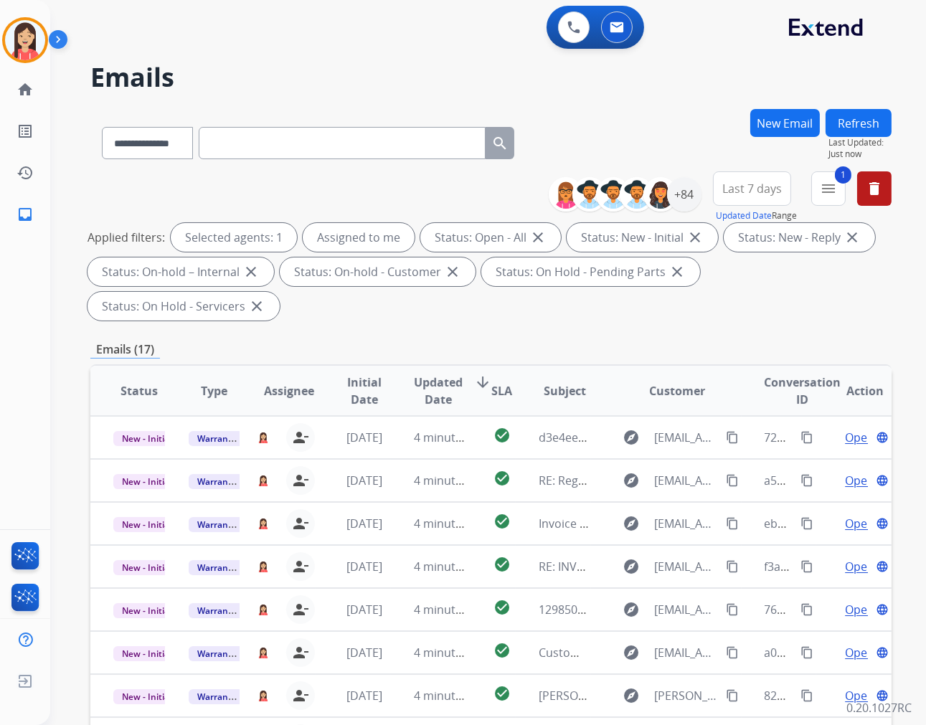
click at [419, 388] on span "Updated Date" at bounding box center [438, 391] width 49 height 34
click at [458, 335] on div "**********" at bounding box center [490, 514] width 801 height 810
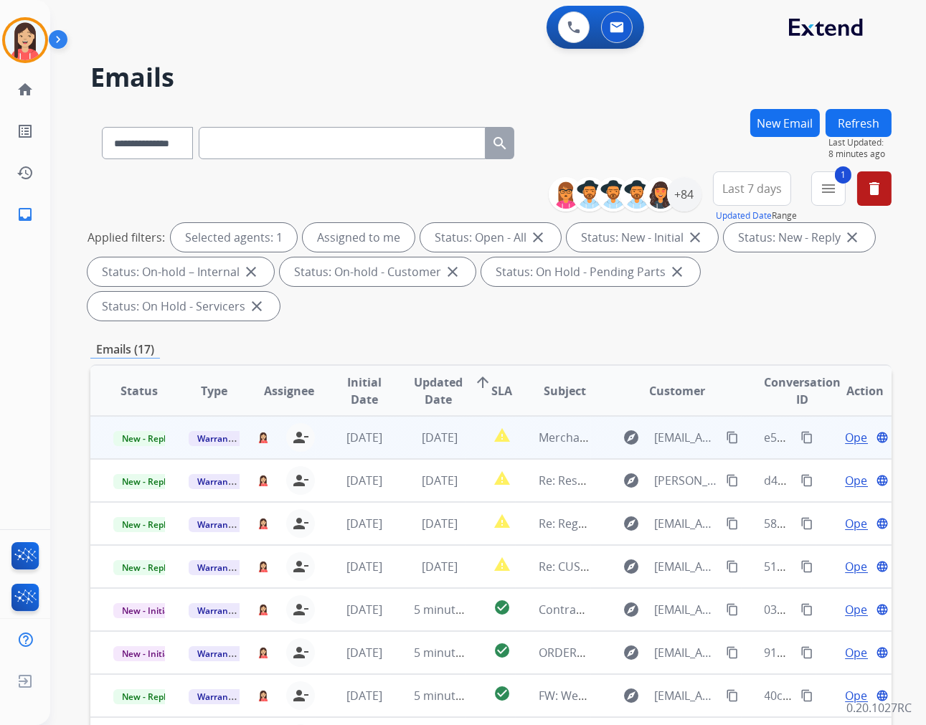
click at [391, 447] on td "[DATE]" at bounding box center [428, 437] width 75 height 43
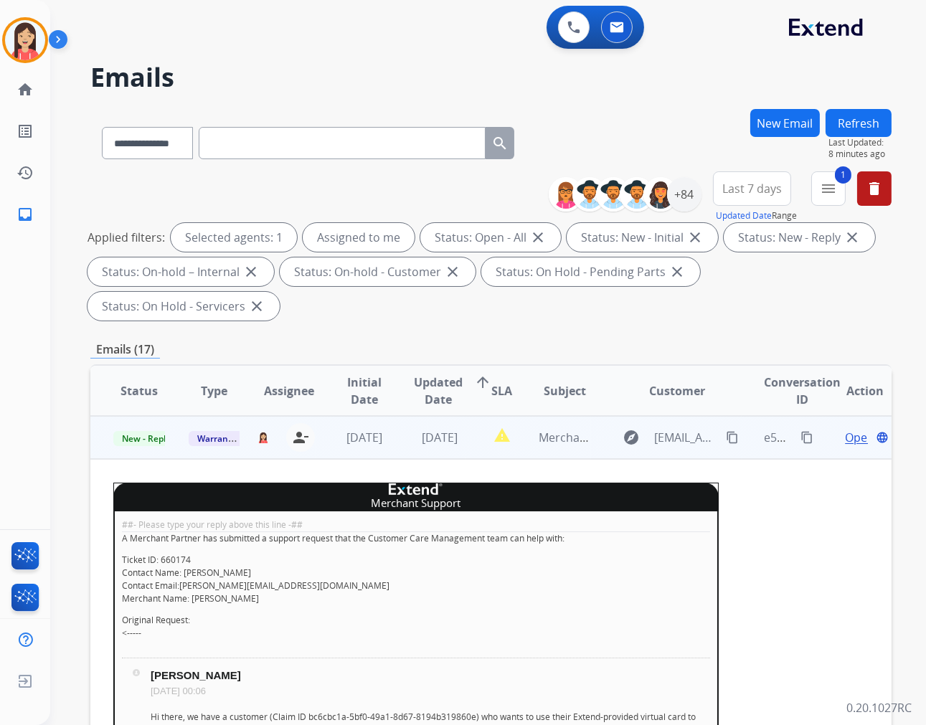
click at [800, 438] on mat-icon "content_copy" at bounding box center [806, 437] width 13 height 13
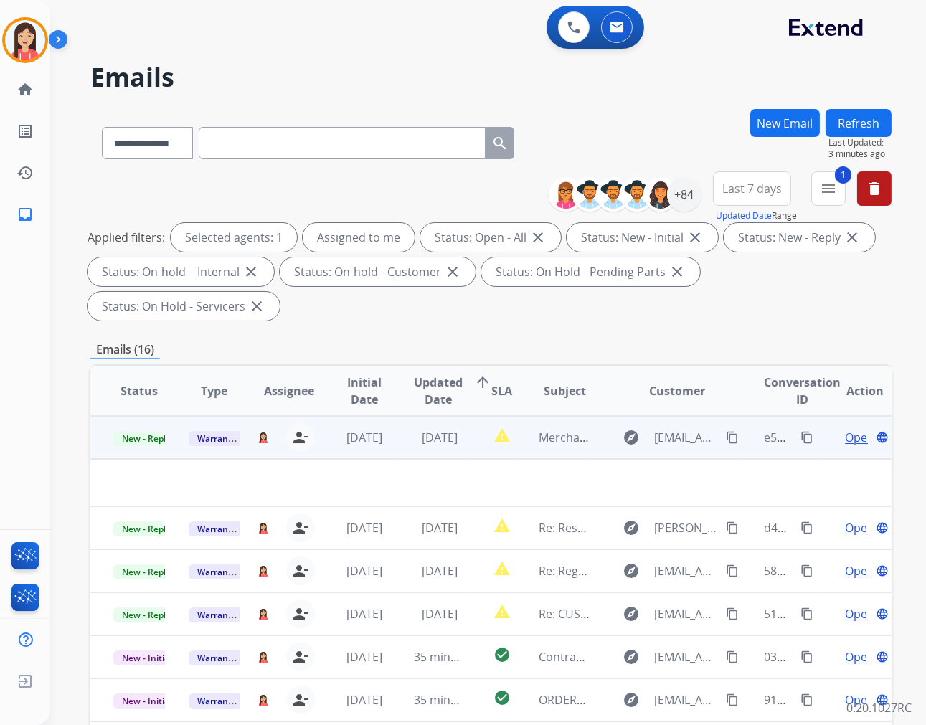
click at [385, 446] on td "[DATE]" at bounding box center [353, 437] width 75 height 43
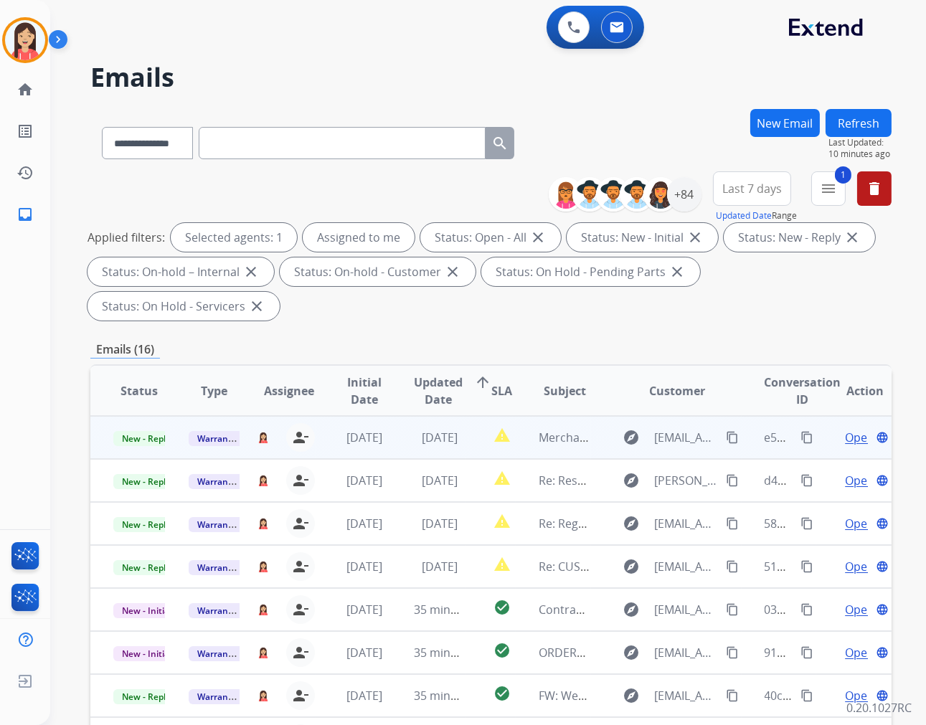
click at [458, 447] on td "[DATE]" at bounding box center [428, 437] width 75 height 43
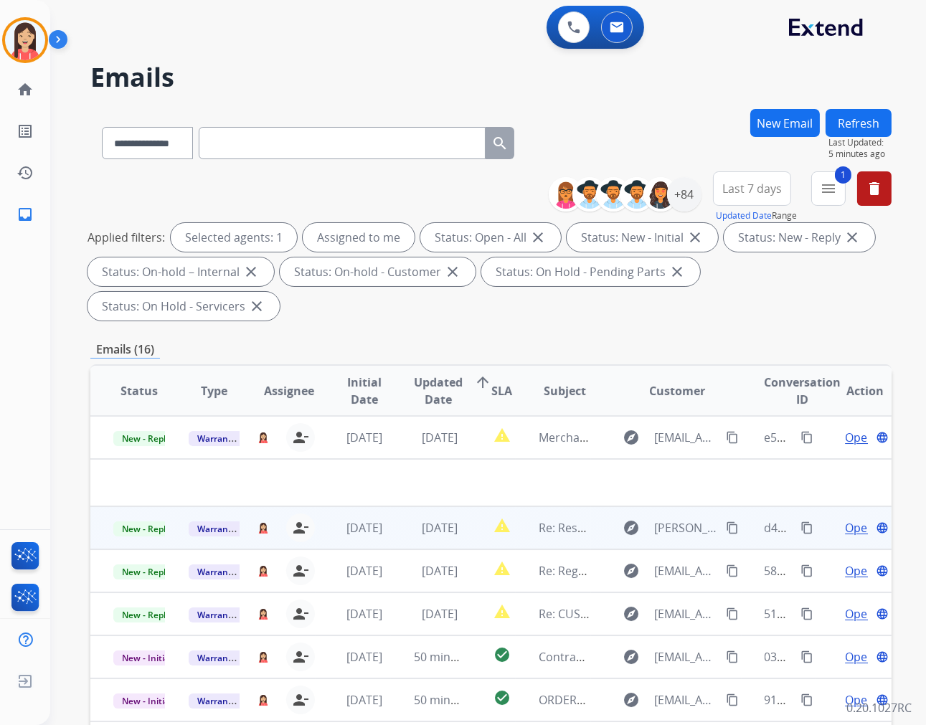
drag, startPoint x: 445, startPoint y: 450, endPoint x: 454, endPoint y: 470, distance: 21.8
click at [445, 450] on td "[DATE]" at bounding box center [428, 437] width 75 height 43
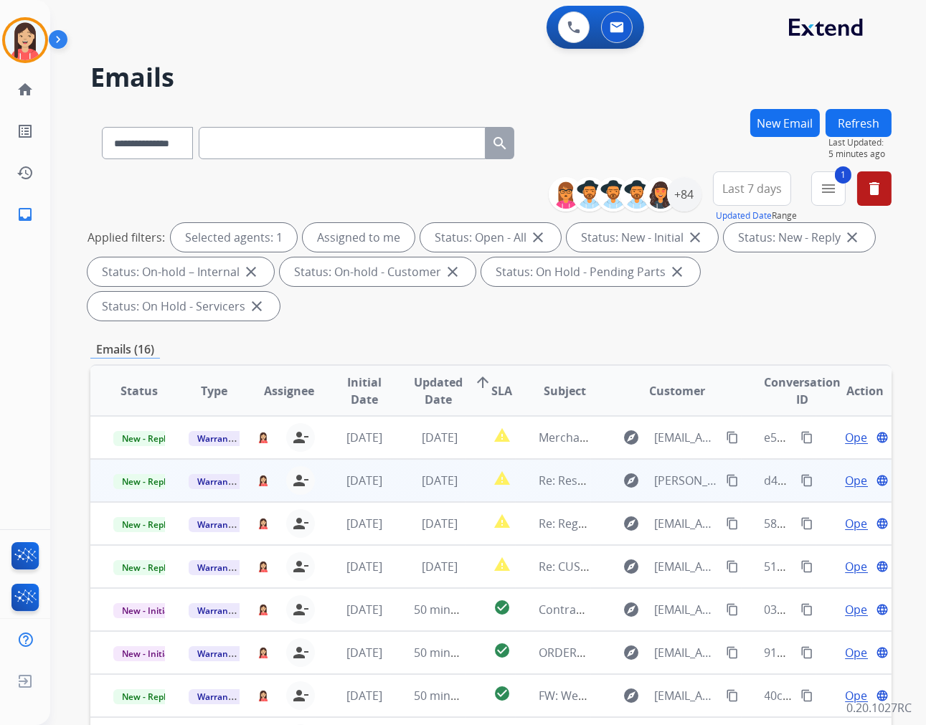
click at [466, 482] on td "report_problem" at bounding box center [491, 480] width 50 height 43
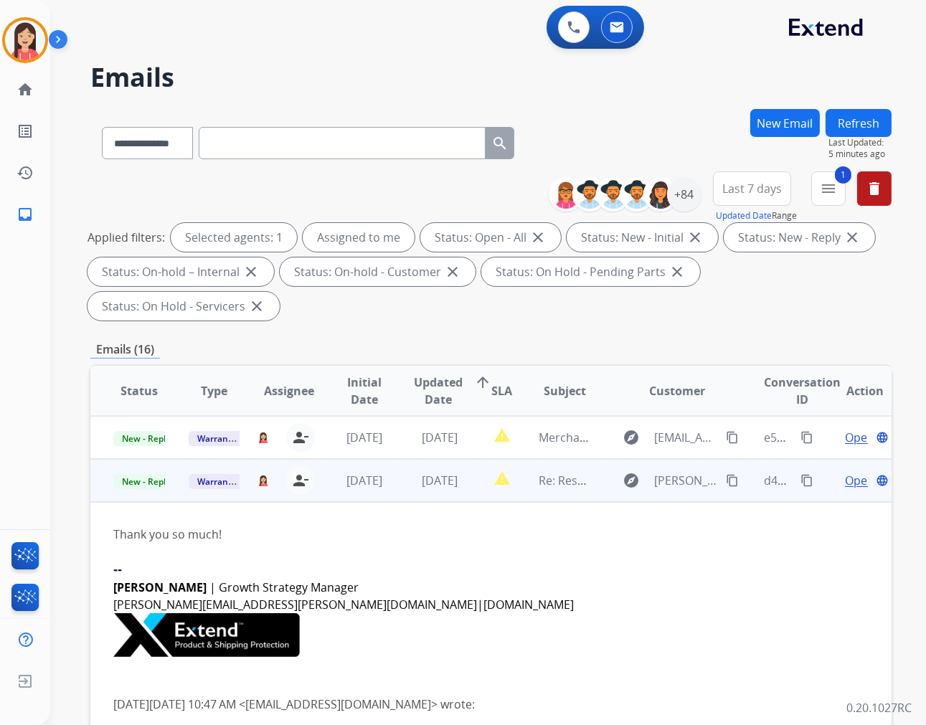
scroll to position [43, 0]
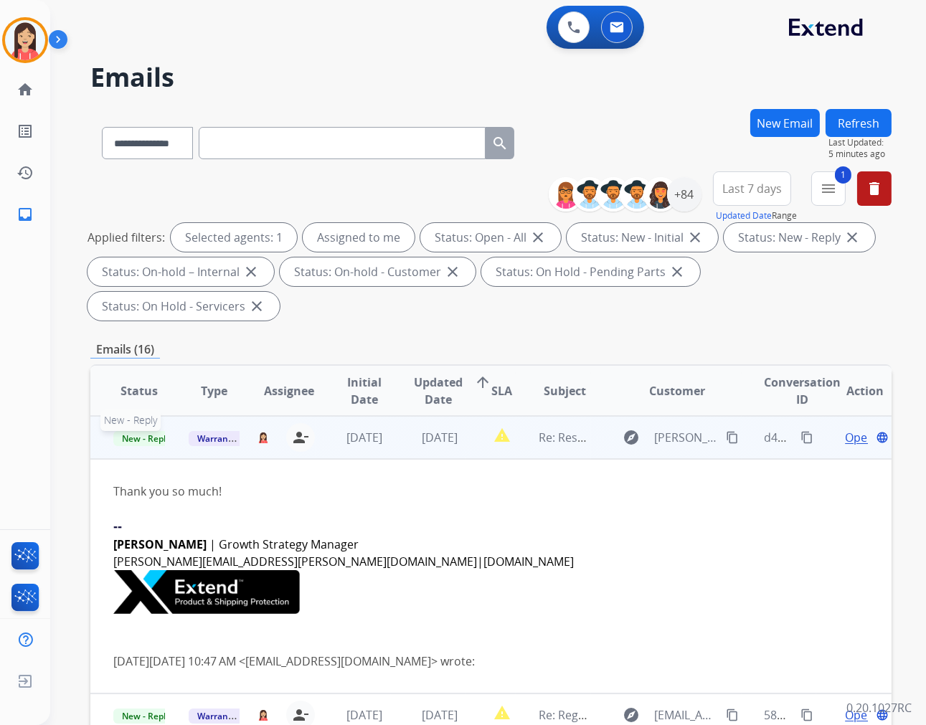
click at [152, 440] on span "New - Reply" at bounding box center [145, 438] width 65 height 15
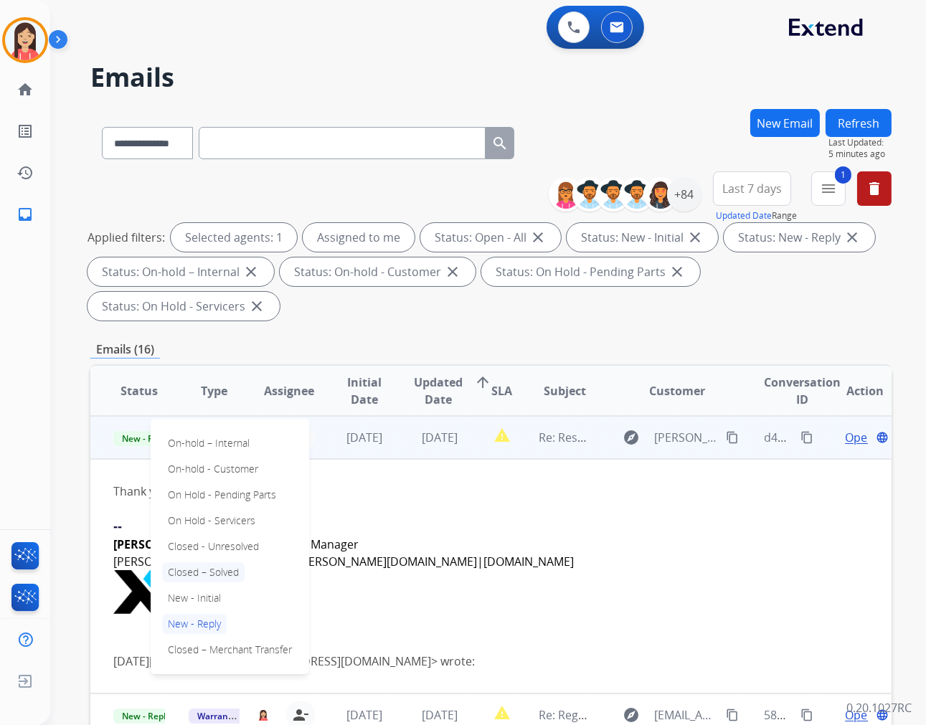
click at [239, 568] on p "Closed – Solved" at bounding box center [203, 572] width 82 height 20
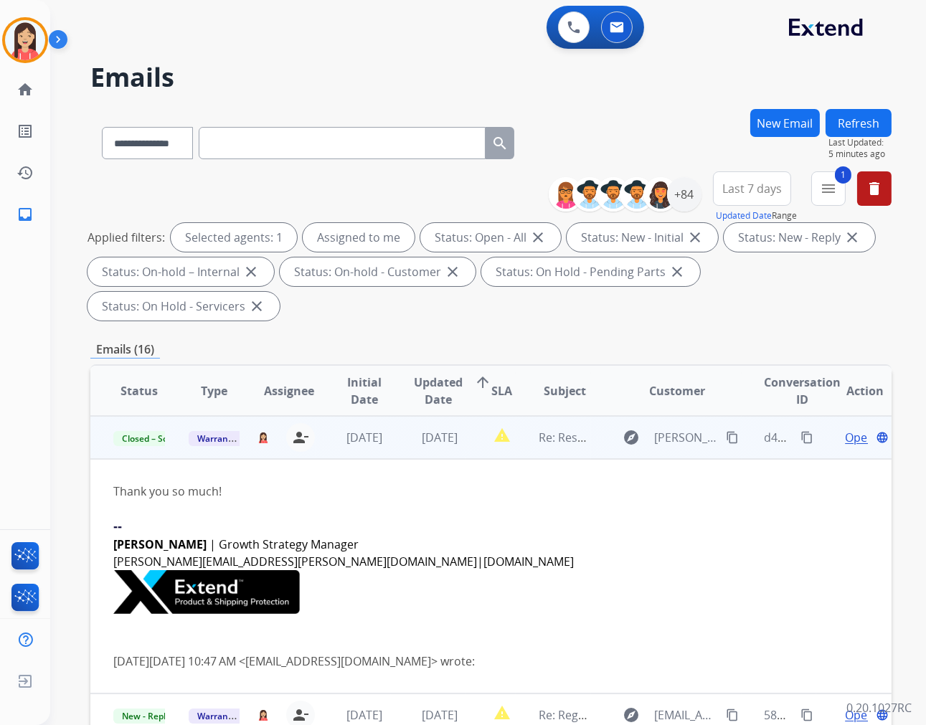
click at [466, 453] on td "report_problem" at bounding box center [491, 437] width 50 height 43
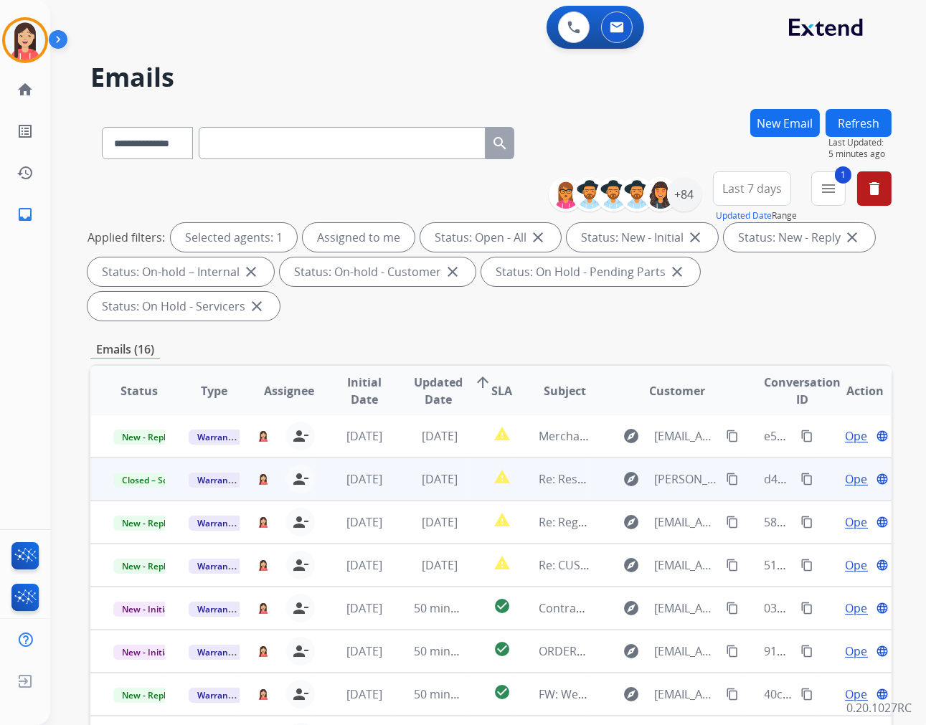
scroll to position [1, 0]
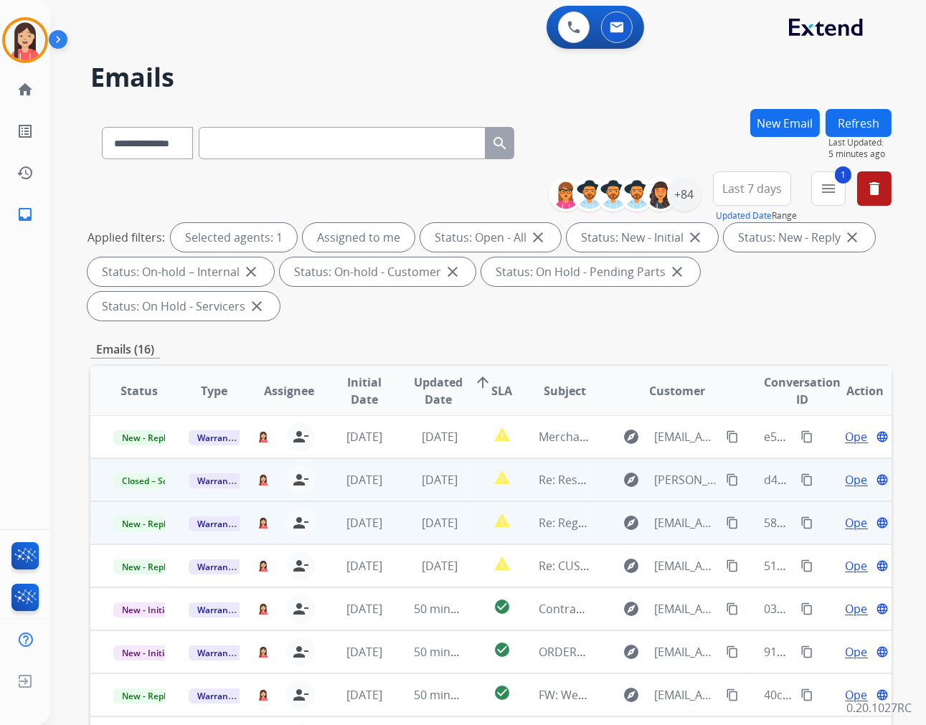
click at [395, 536] on td "[DATE]" at bounding box center [428, 522] width 75 height 43
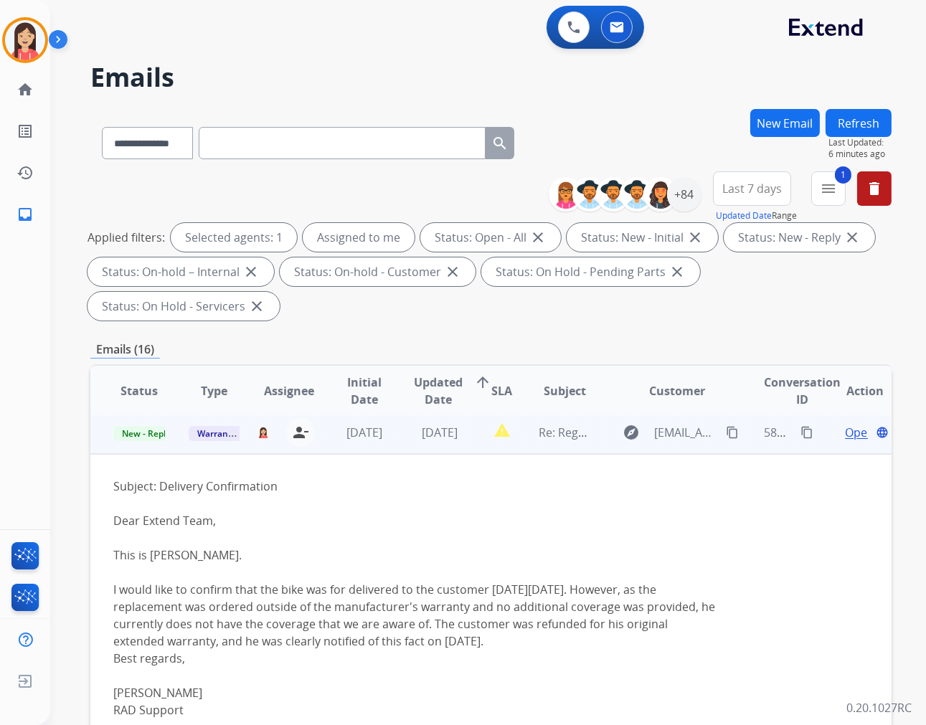
scroll to position [86, 0]
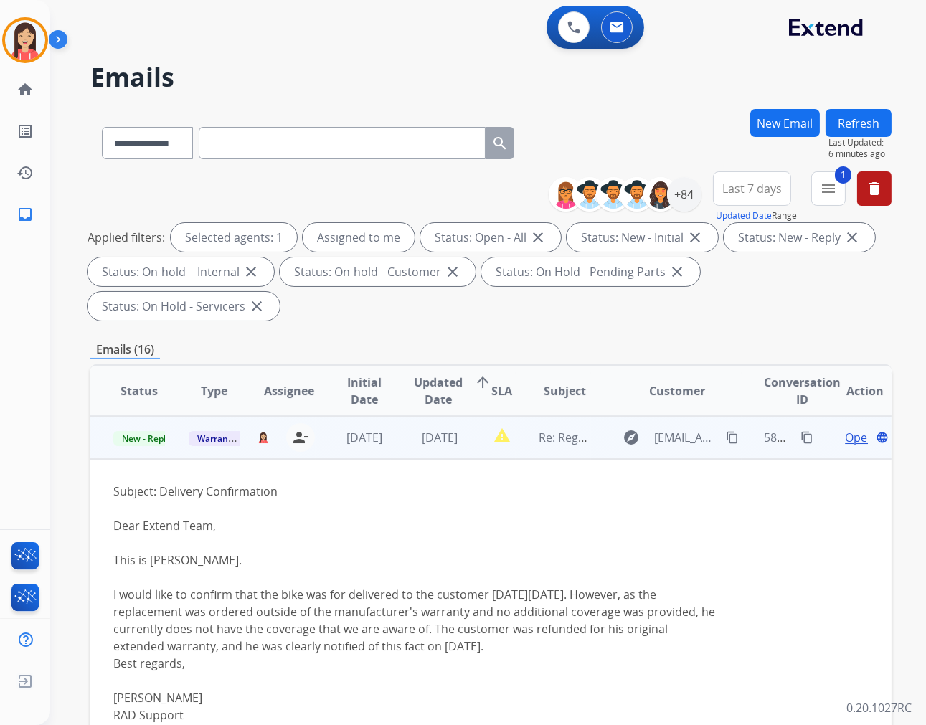
click at [845, 439] on span "Open" at bounding box center [859, 437] width 29 height 17
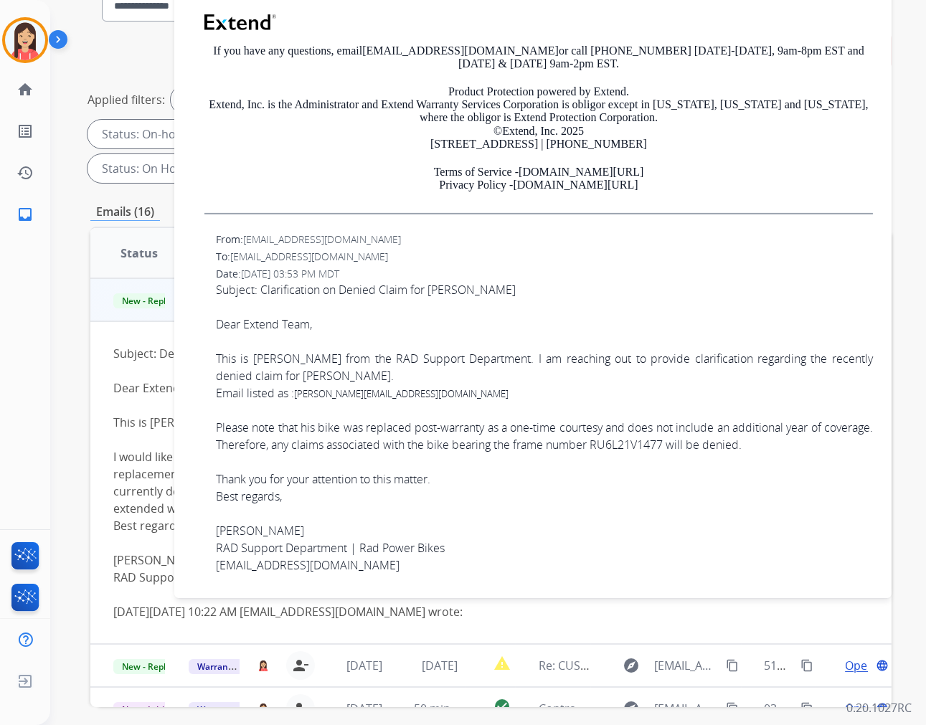
scroll to position [159, 0]
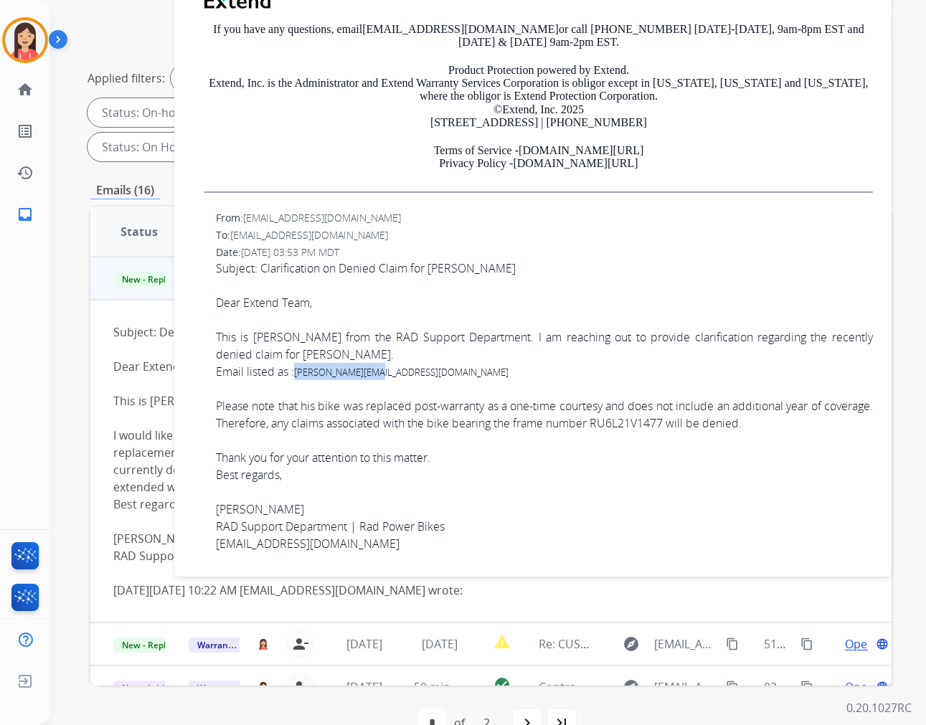
drag, startPoint x: 377, startPoint y: 374, endPoint x: 297, endPoint y: 378, distance: 80.4
click at [297, 378] on div "Email listed as : [PERSON_NAME][EMAIL_ADDRESS][DOMAIN_NAME] Please note that hi…" at bounding box center [544, 432] width 657 height 138
copy span "[PERSON_NAME][EMAIL_ADDRESS][DOMAIN_NAME]"
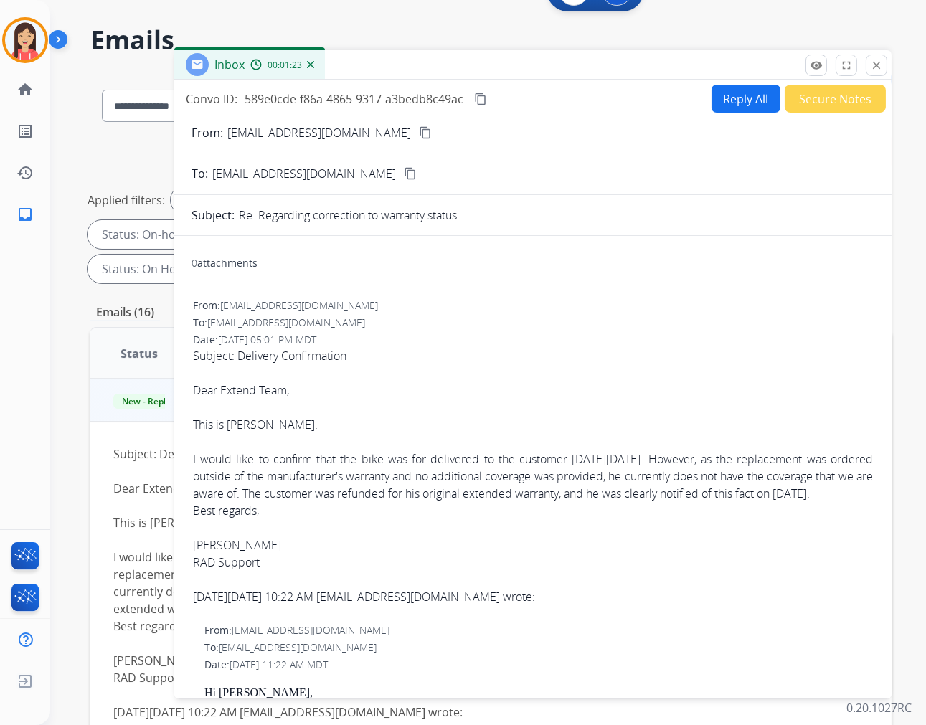
scroll to position [0, 0]
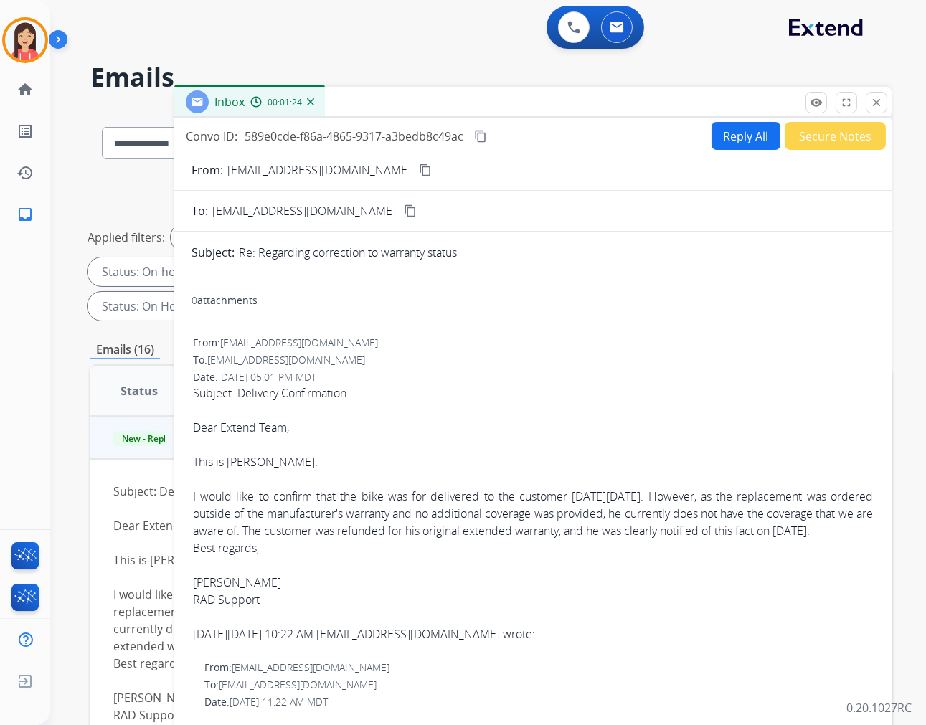
click at [335, 166] on p "[EMAIL_ADDRESS][DOMAIN_NAME]" at bounding box center [319, 169] width 184 height 17
click at [369, 132] on span "589e0cde-f86a-4865-9317-a3bedb8c49ac" at bounding box center [354, 136] width 219 height 16
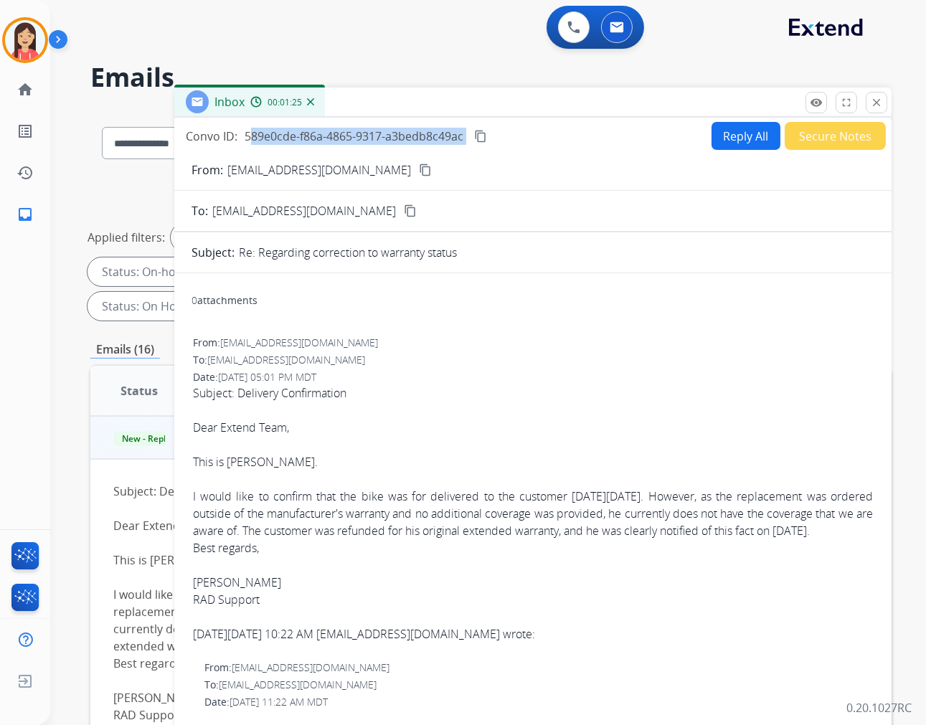
click at [369, 132] on span "589e0cde-f86a-4865-9317-a3bedb8c49ac" at bounding box center [354, 136] width 219 height 16
copy div "589e0cde-f86a-4865-9317-a3bedb8c49ac content_copy"
drag, startPoint x: 395, startPoint y: 355, endPoint x: 407, endPoint y: 344, distance: 16.3
click at [395, 355] on div "To: [EMAIL_ADDRESS][DOMAIN_NAME]" at bounding box center [533, 360] width 680 height 14
click at [734, 143] on button "Reply All" at bounding box center [745, 136] width 69 height 28
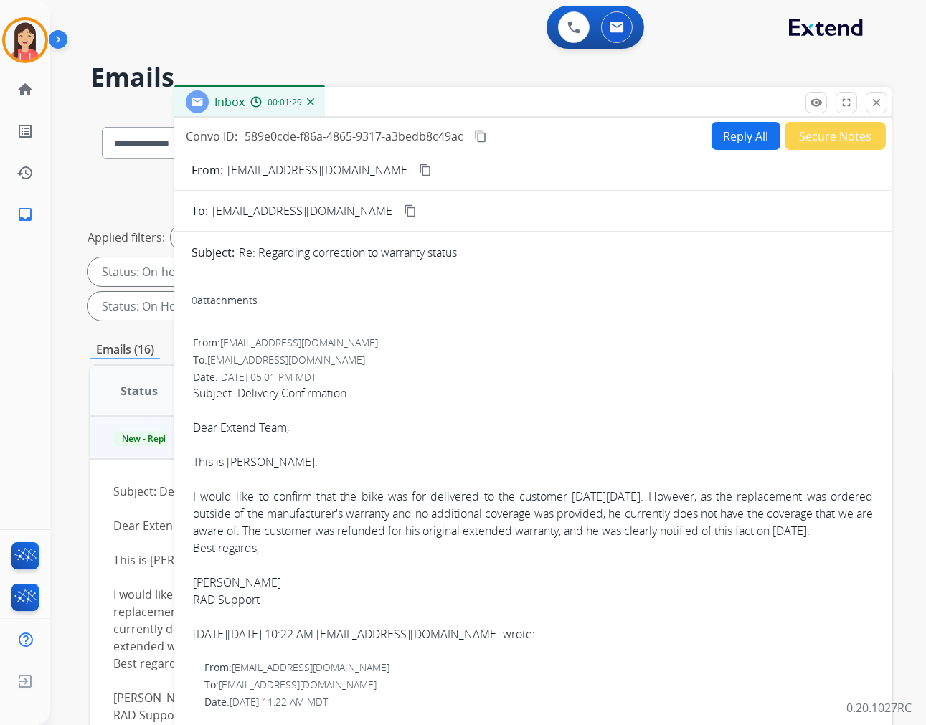
select select "**********"
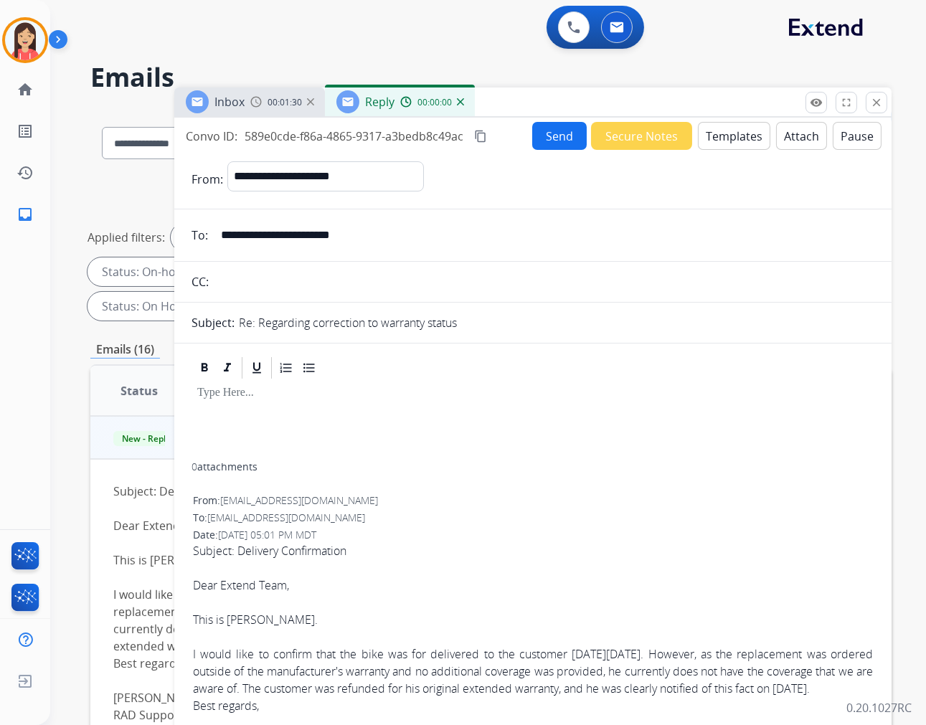
click at [732, 143] on button "Templates" at bounding box center [734, 136] width 72 height 28
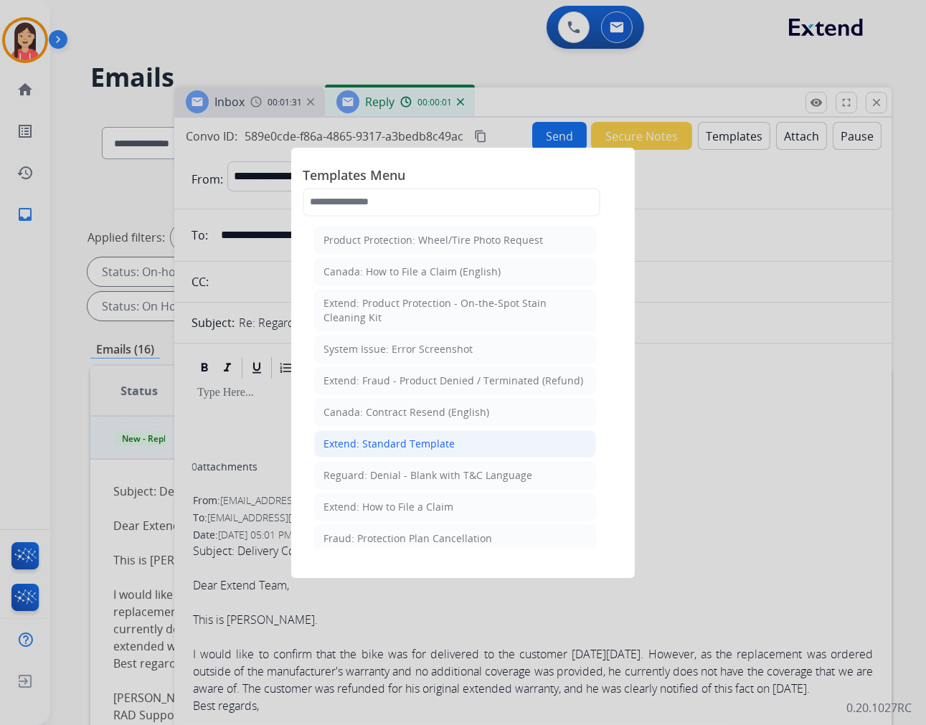
click at [417, 438] on div "Extend: Standard Template" at bounding box center [388, 444] width 131 height 14
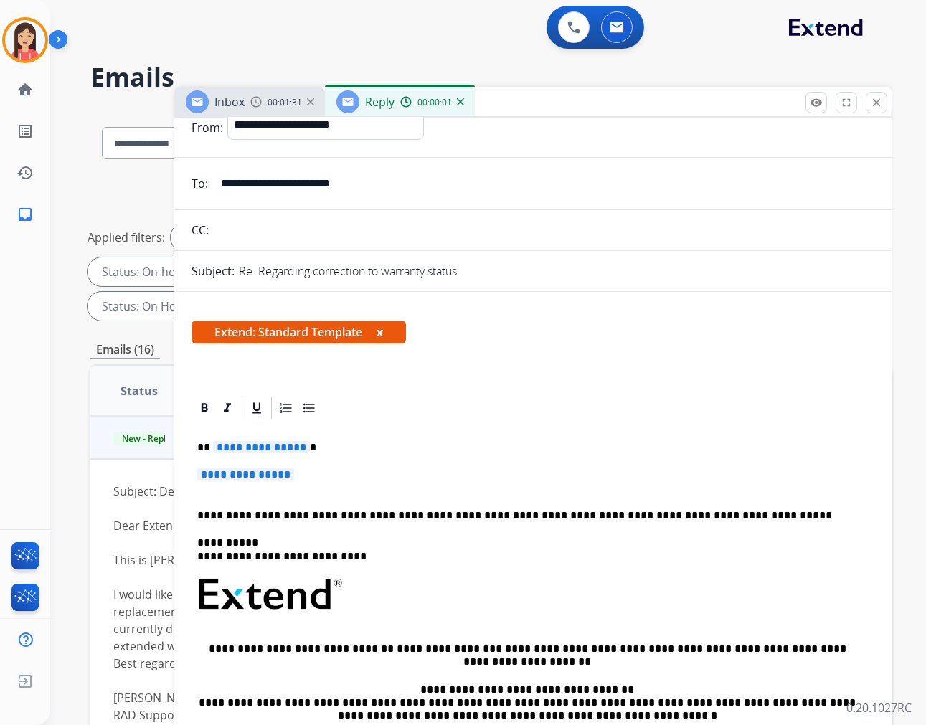
scroll to position [80, 0]
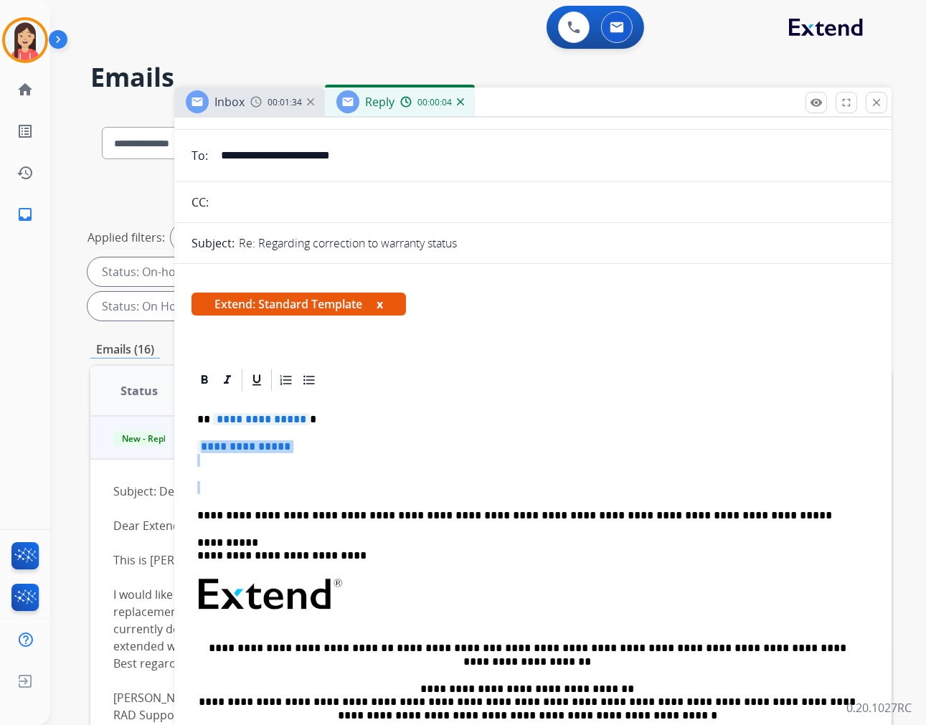
drag, startPoint x: 289, startPoint y: 491, endPoint x: 233, endPoint y: 435, distance: 79.1
click at [233, 435] on div "**********" at bounding box center [532, 623] width 683 height 460
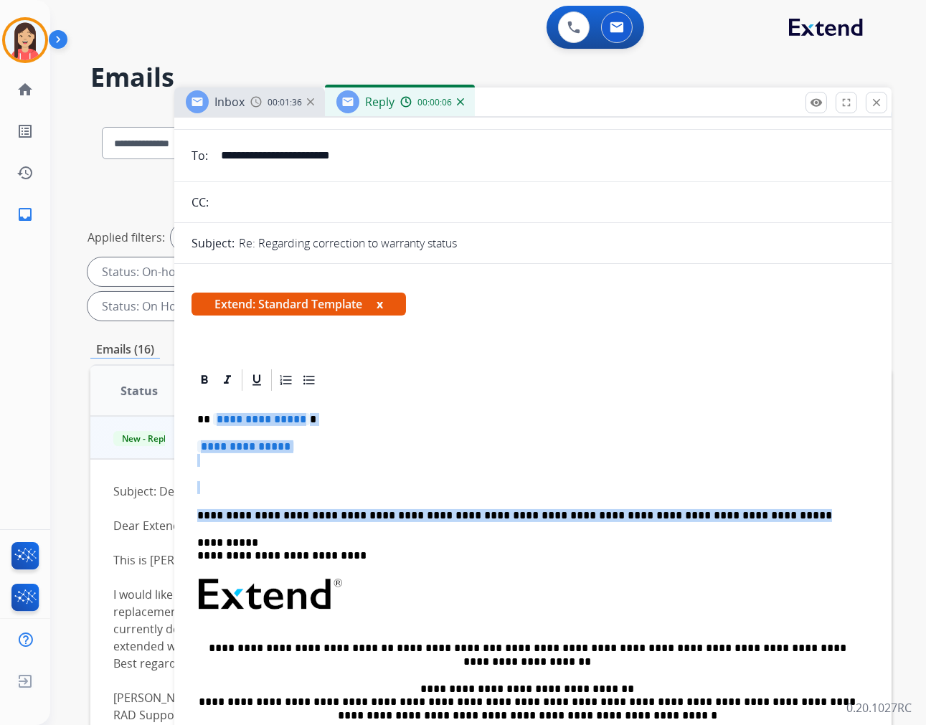
drag, startPoint x: 724, startPoint y: 513, endPoint x: 211, endPoint y: 409, distance: 523.7
click at [211, 409] on div "**********" at bounding box center [532, 623] width 683 height 460
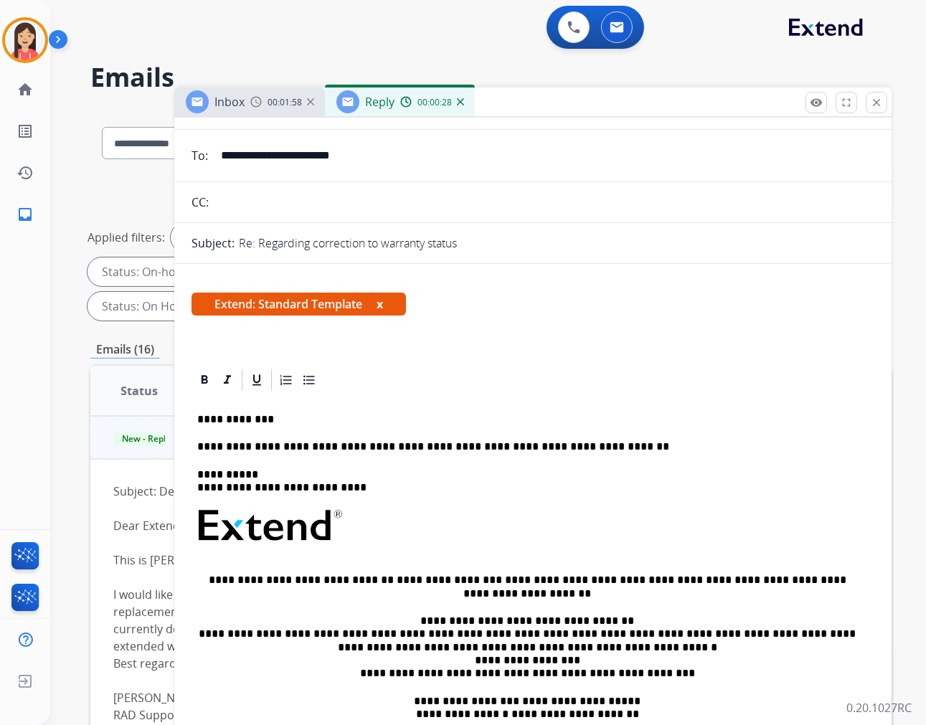
scroll to position [0, 0]
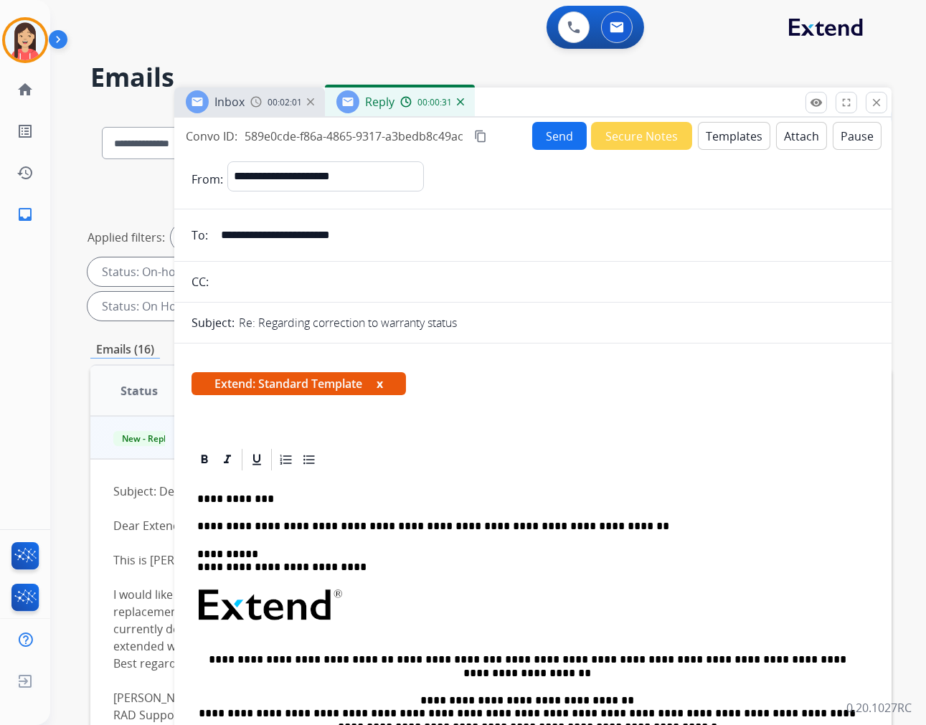
click at [553, 129] on button "Send" at bounding box center [559, 136] width 55 height 28
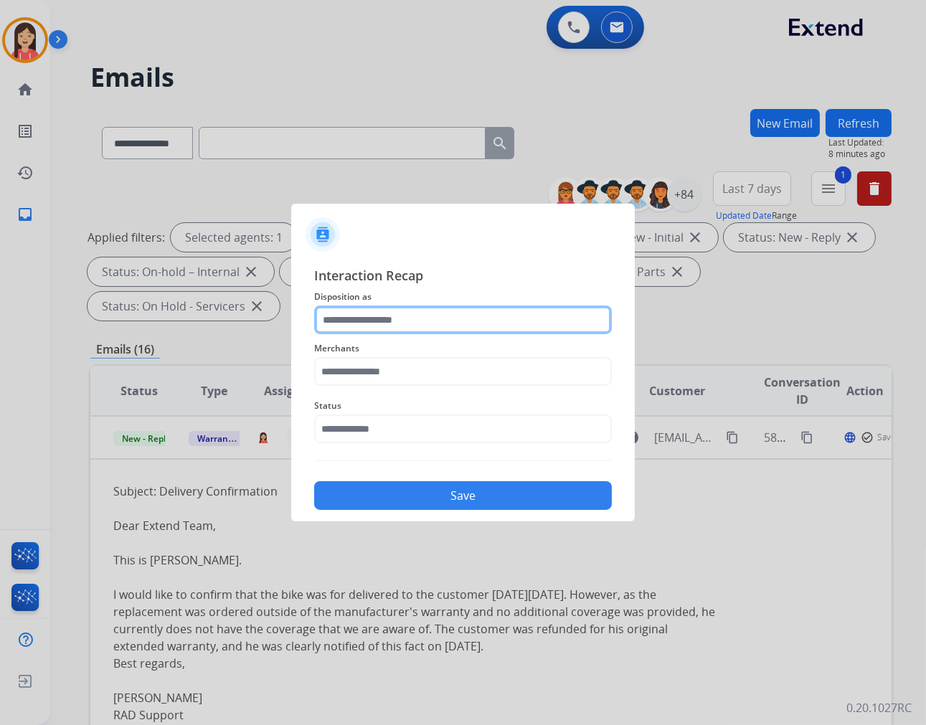
click at [435, 309] on input "text" at bounding box center [463, 319] width 298 height 29
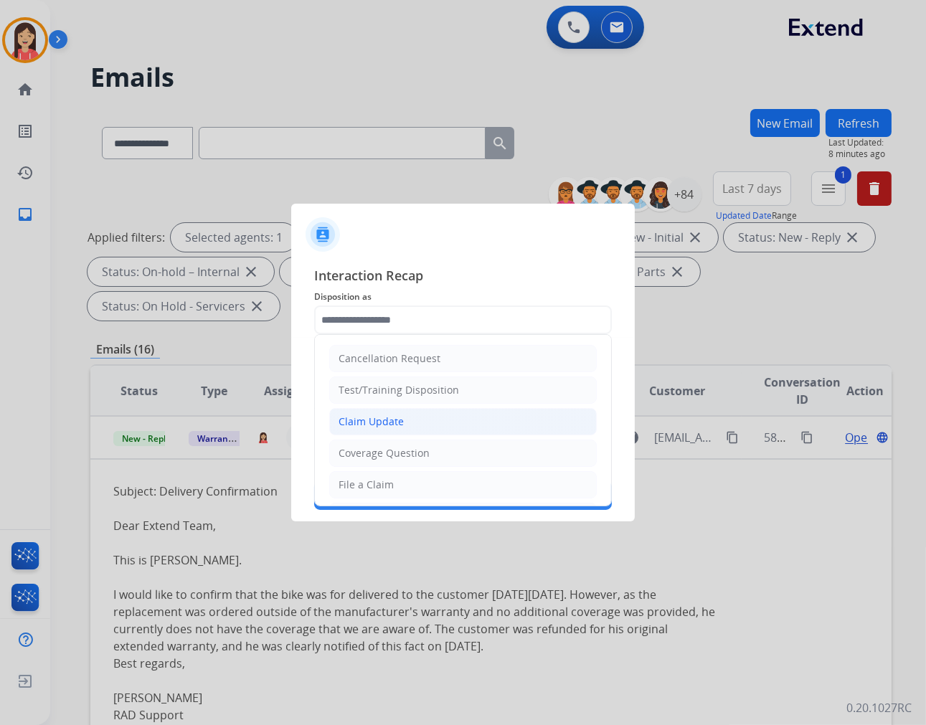
click at [392, 424] on div "Claim Update" at bounding box center [370, 422] width 65 height 14
type input "**********"
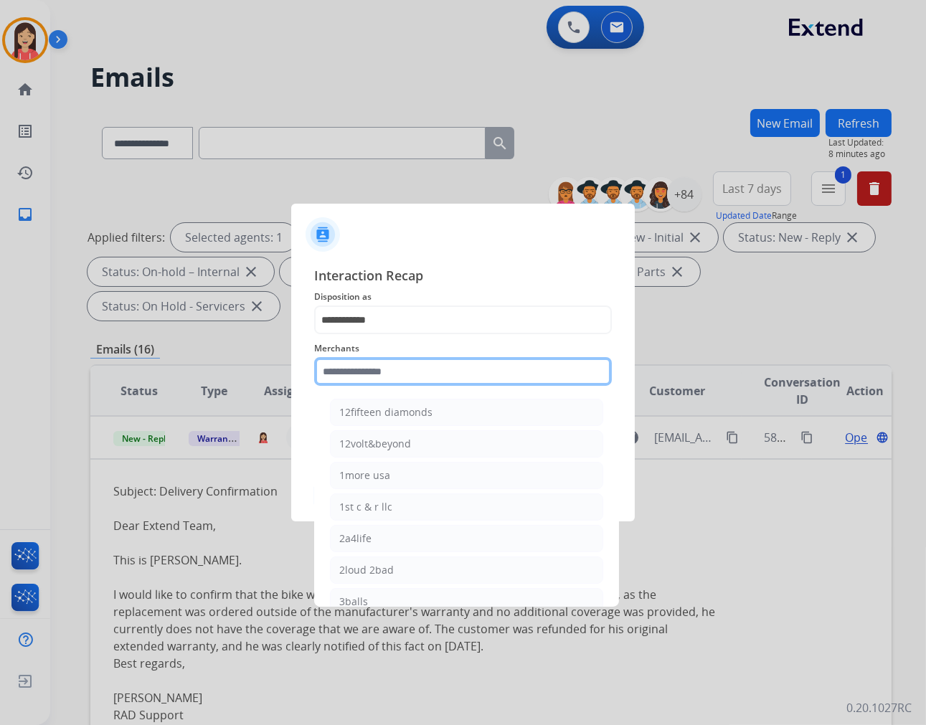
click at [417, 367] on input "text" at bounding box center [463, 371] width 298 height 29
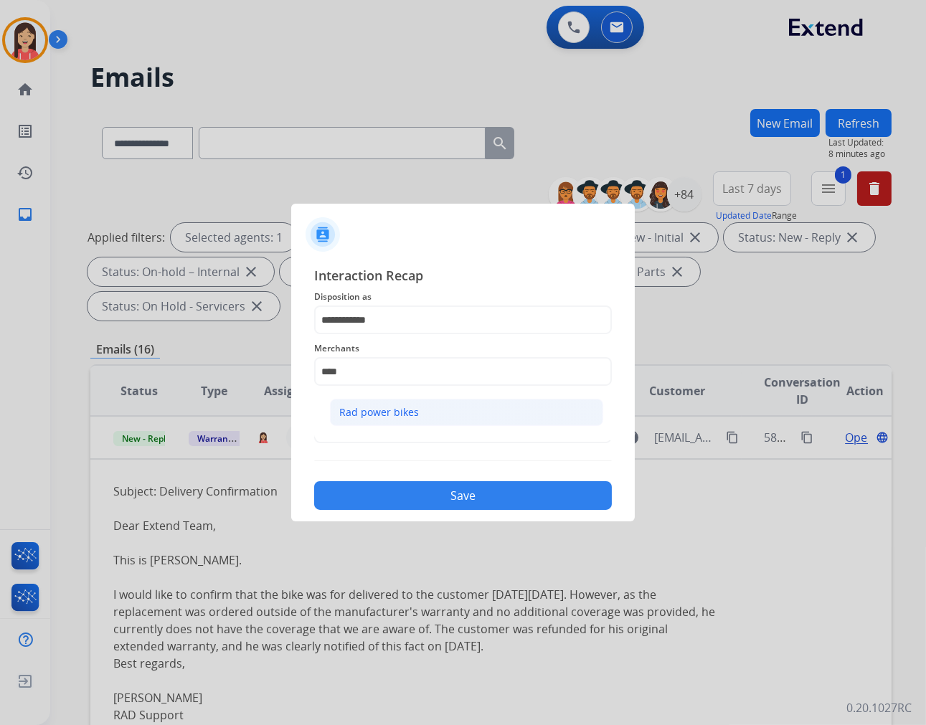
click at [389, 417] on div "Rad power bikes" at bounding box center [379, 412] width 80 height 14
type input "**********"
click at [380, 417] on input "text" at bounding box center [463, 429] width 298 height 29
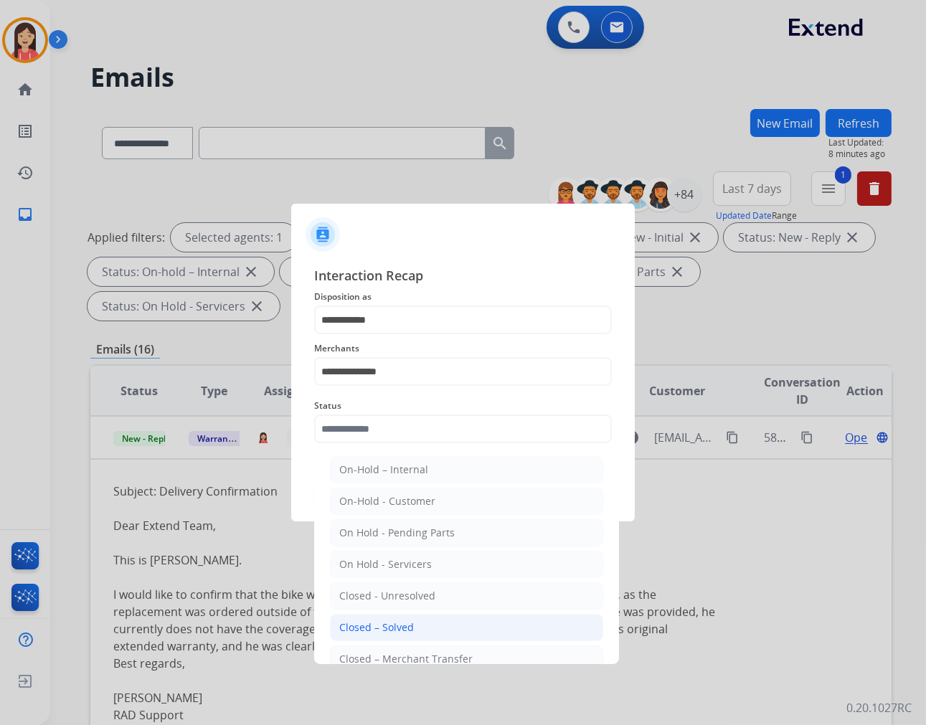
click at [404, 620] on div "Closed – Solved" at bounding box center [376, 627] width 75 height 14
type input "**********"
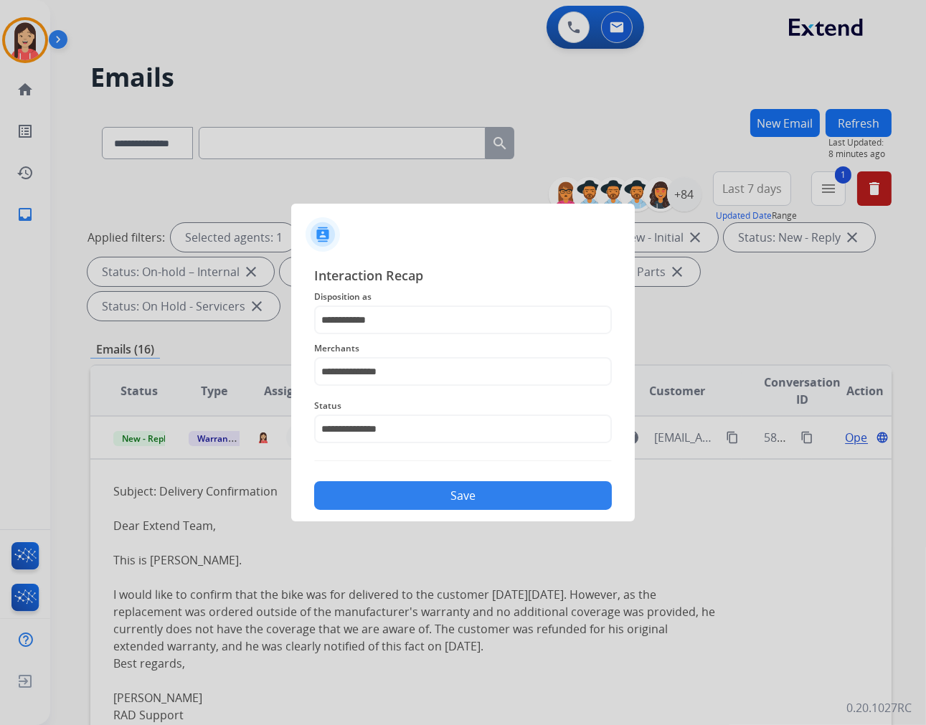
click at [436, 495] on button "Save" at bounding box center [463, 495] width 298 height 29
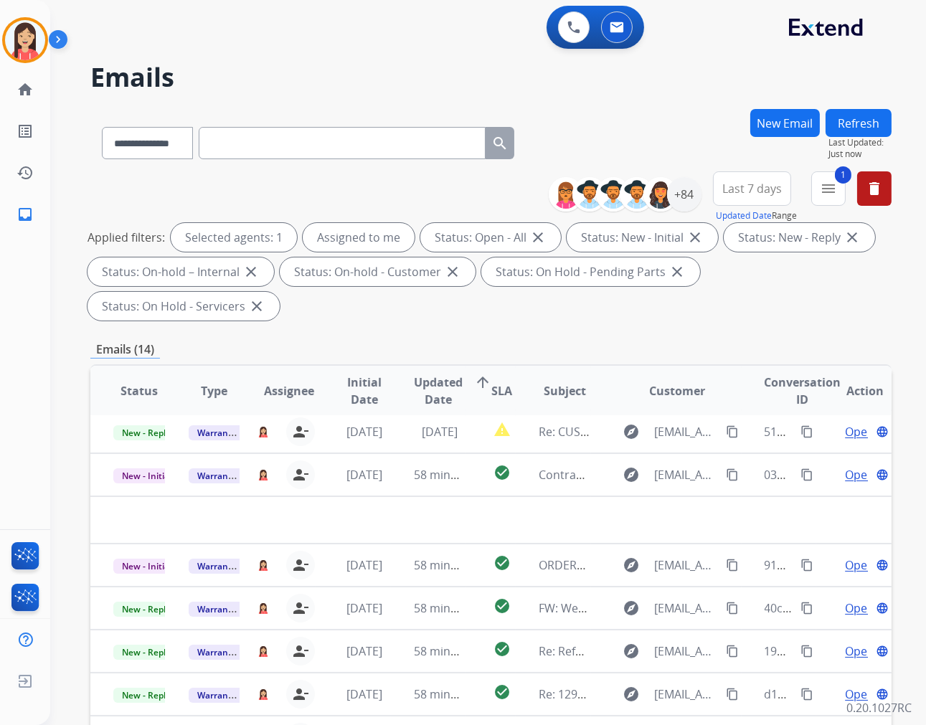
scroll to position [47, 0]
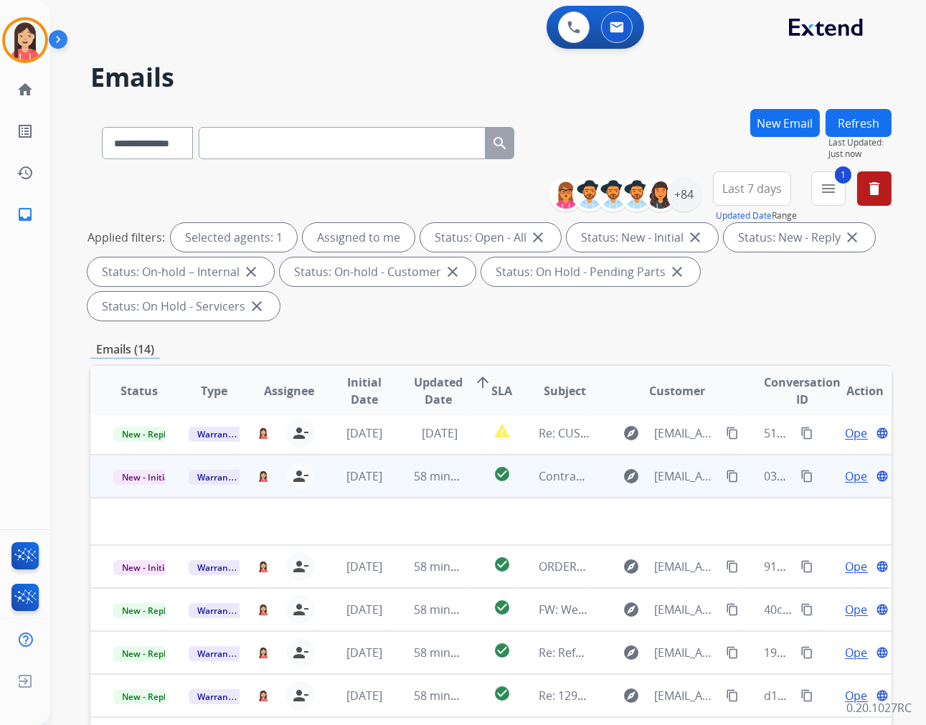
click at [379, 485] on td "[DATE]" at bounding box center [353, 476] width 75 height 43
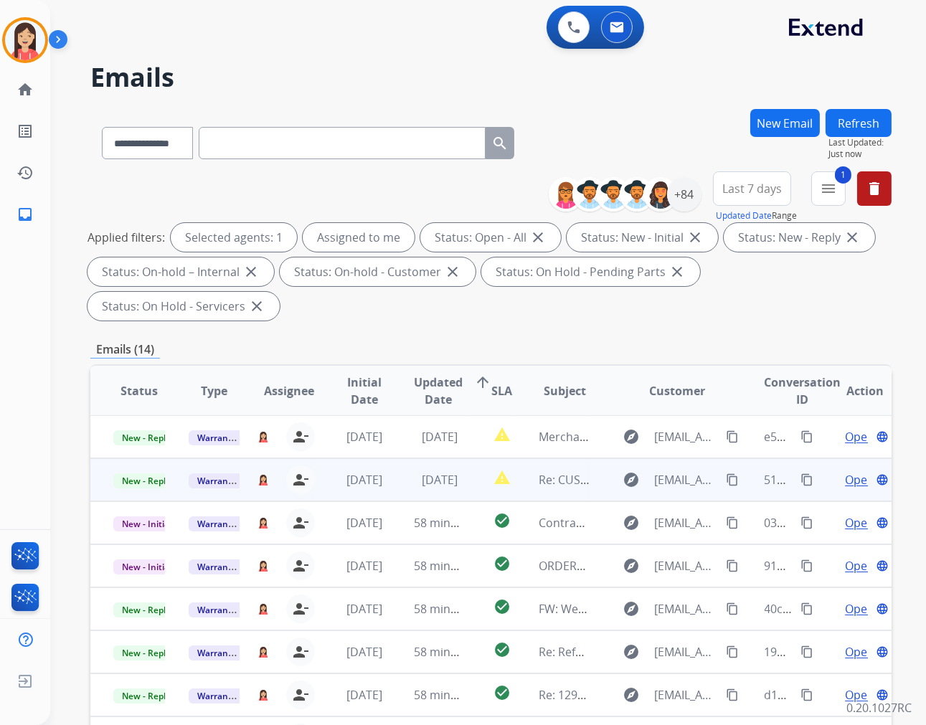
scroll to position [0, 0]
click at [384, 497] on td "[DATE]" at bounding box center [353, 480] width 75 height 43
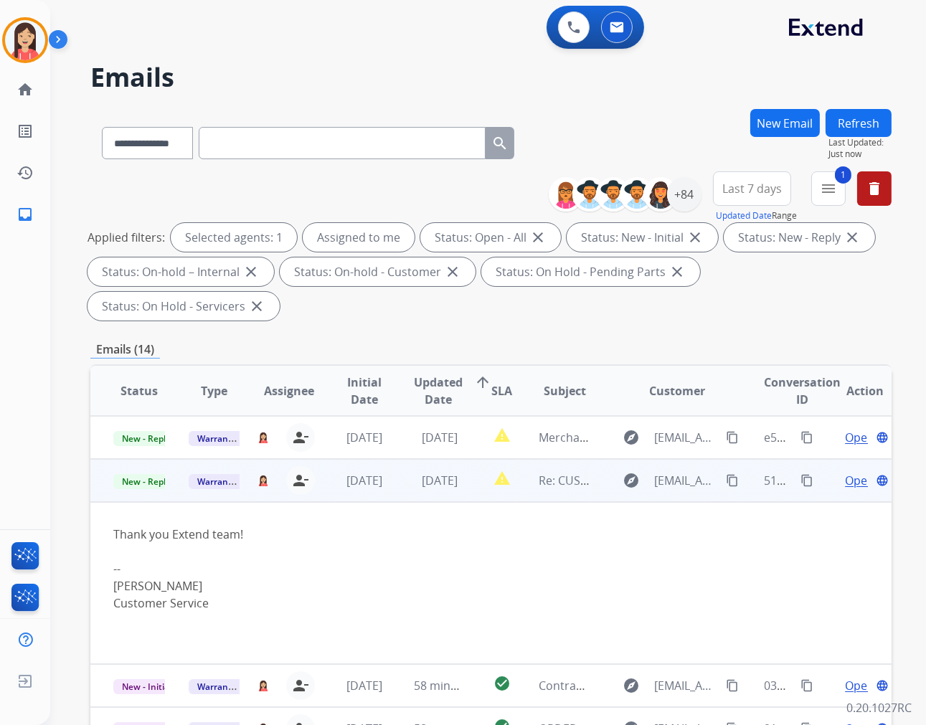
scroll to position [43, 0]
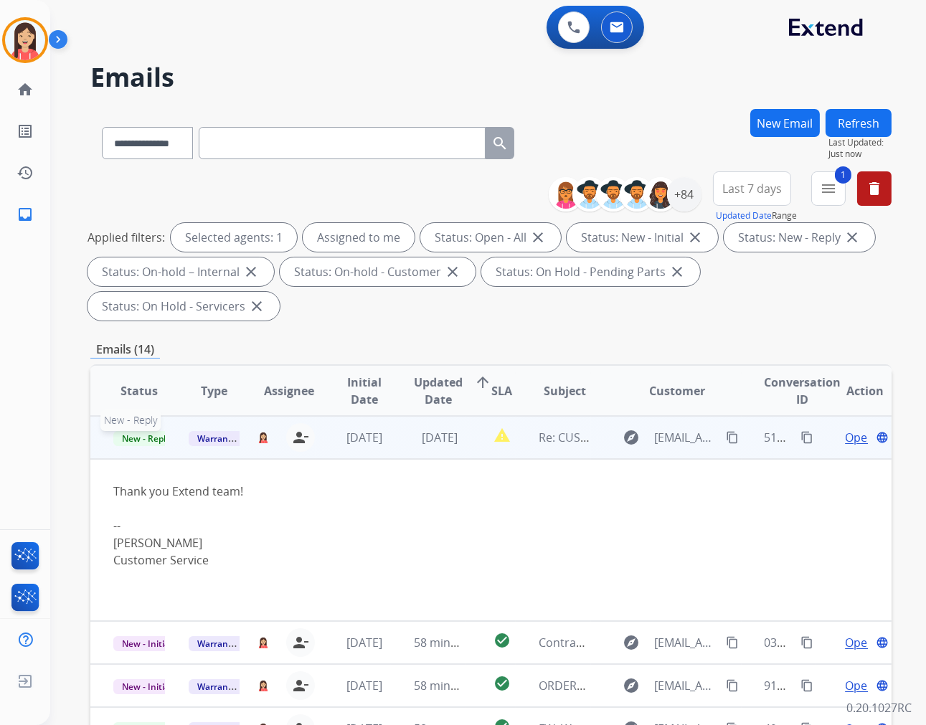
click at [132, 431] on span "New - Reply" at bounding box center [145, 438] width 65 height 15
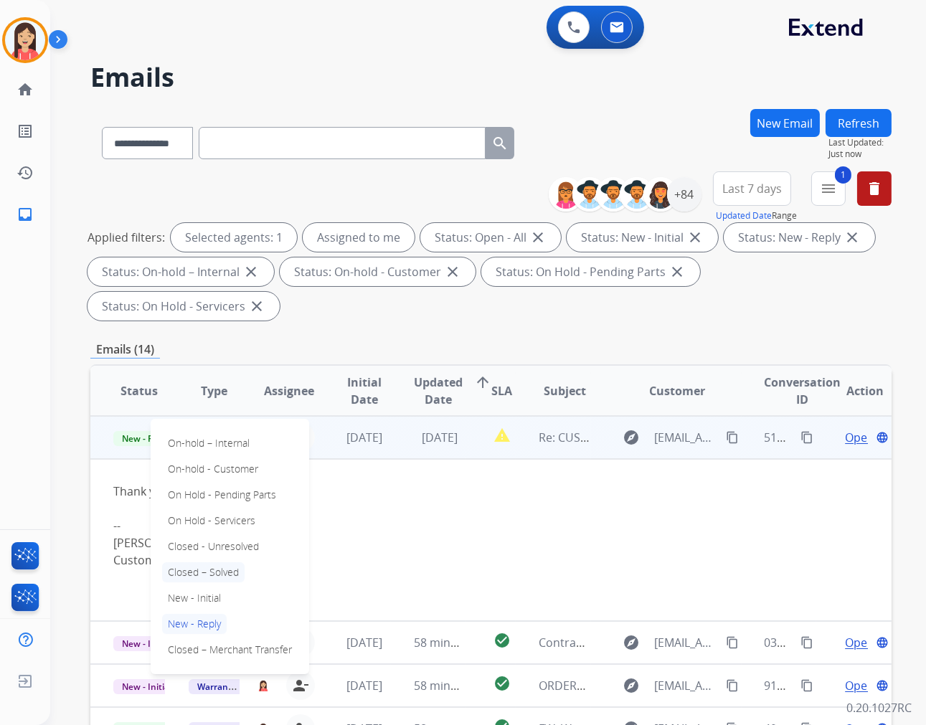
click at [219, 570] on p "Closed – Solved" at bounding box center [203, 572] width 82 height 20
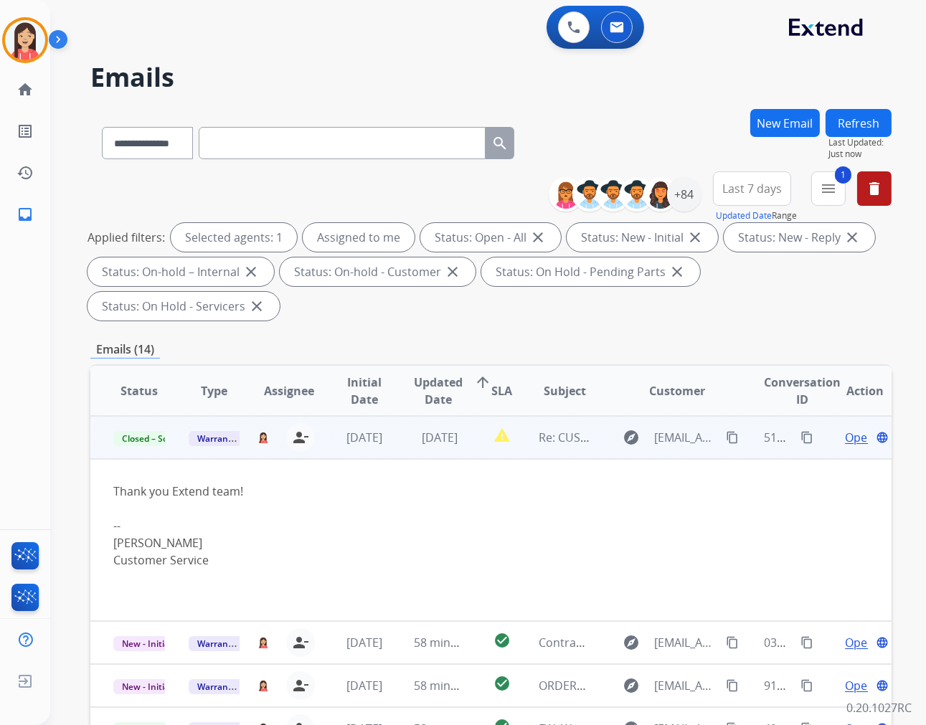
click at [406, 447] on td "[DATE]" at bounding box center [428, 437] width 75 height 43
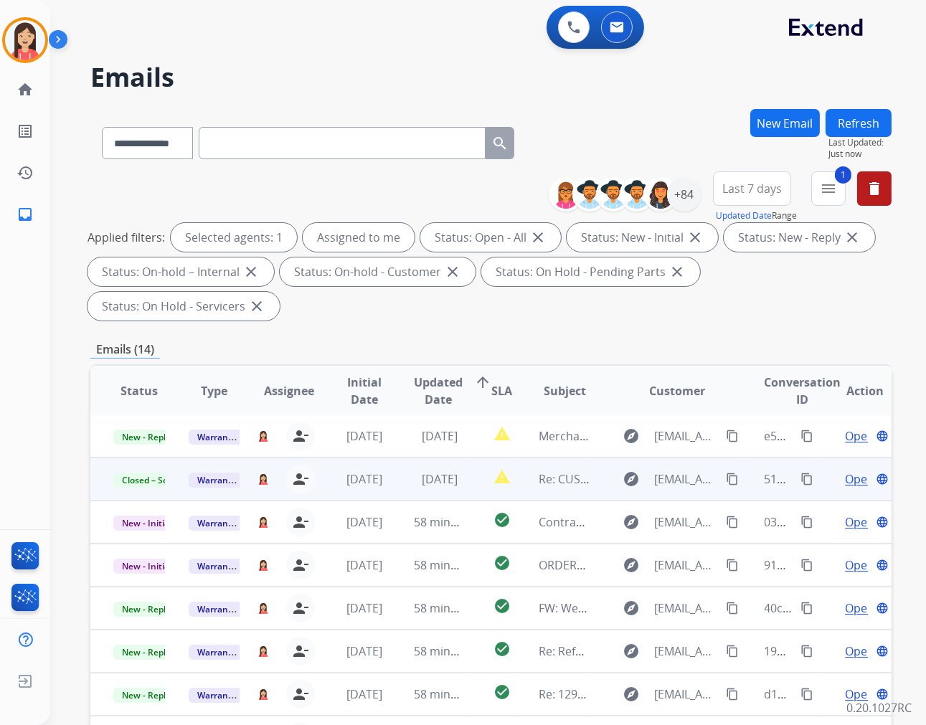
scroll to position [1, 0]
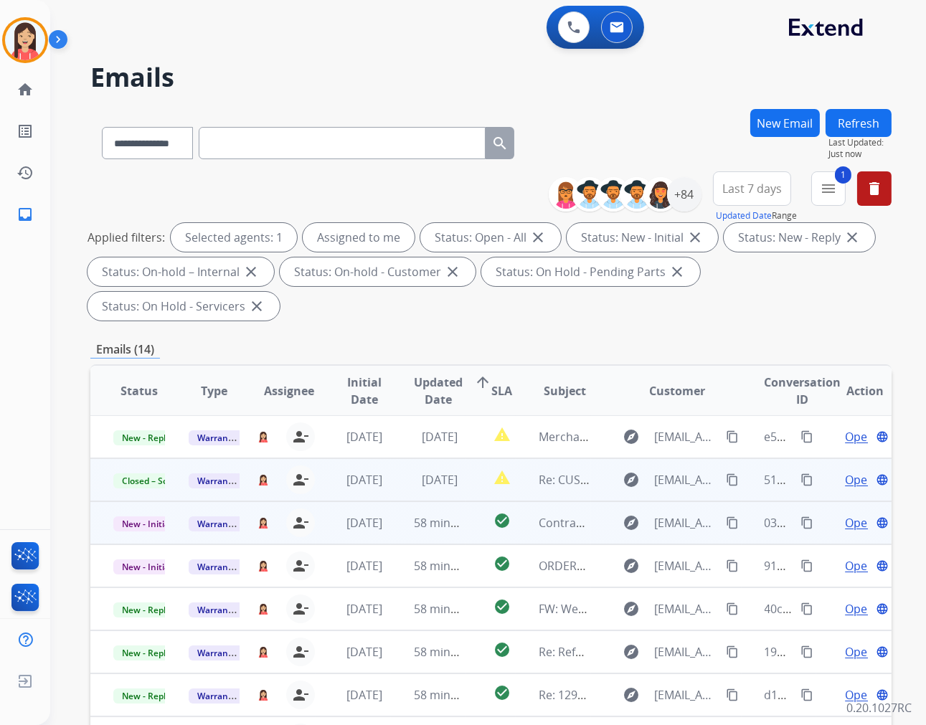
click at [382, 531] on td "[DATE]" at bounding box center [353, 522] width 75 height 43
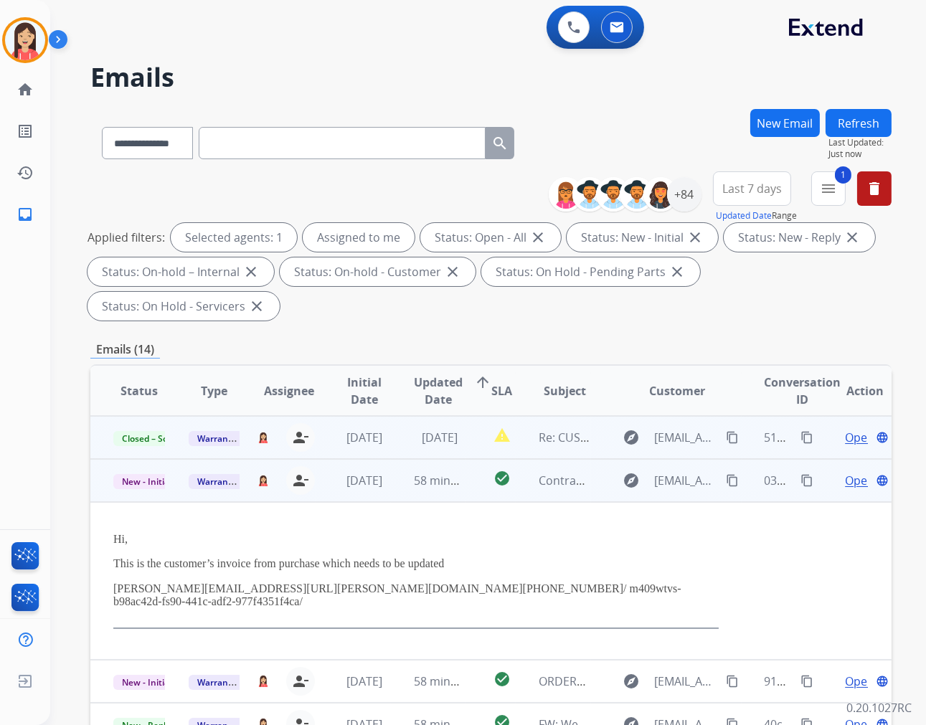
scroll to position [86, 0]
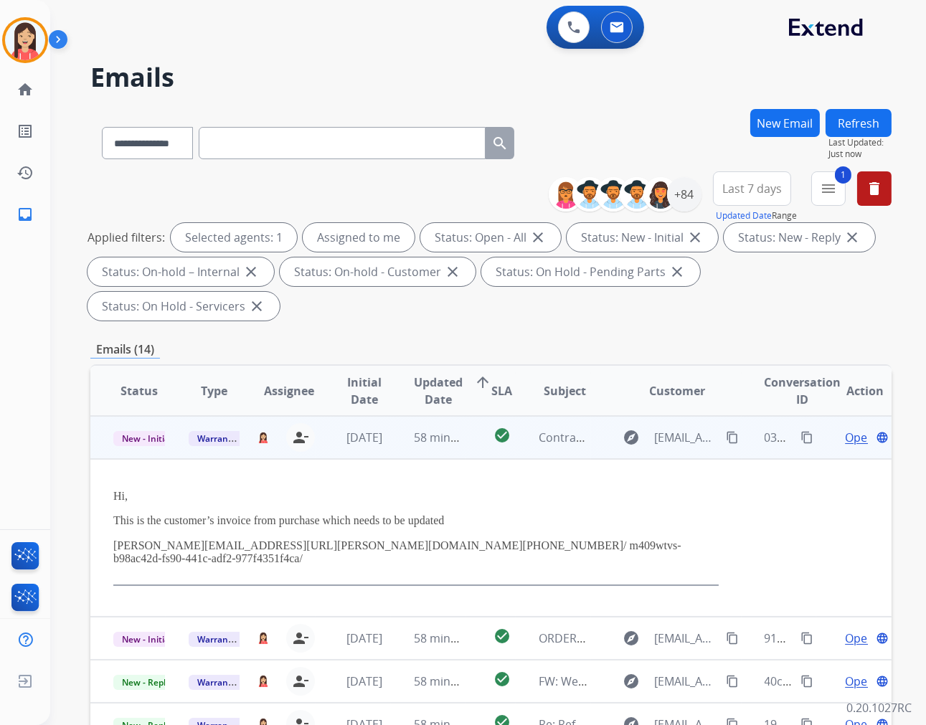
click at [845, 436] on span "Open" at bounding box center [859, 437] width 29 height 17
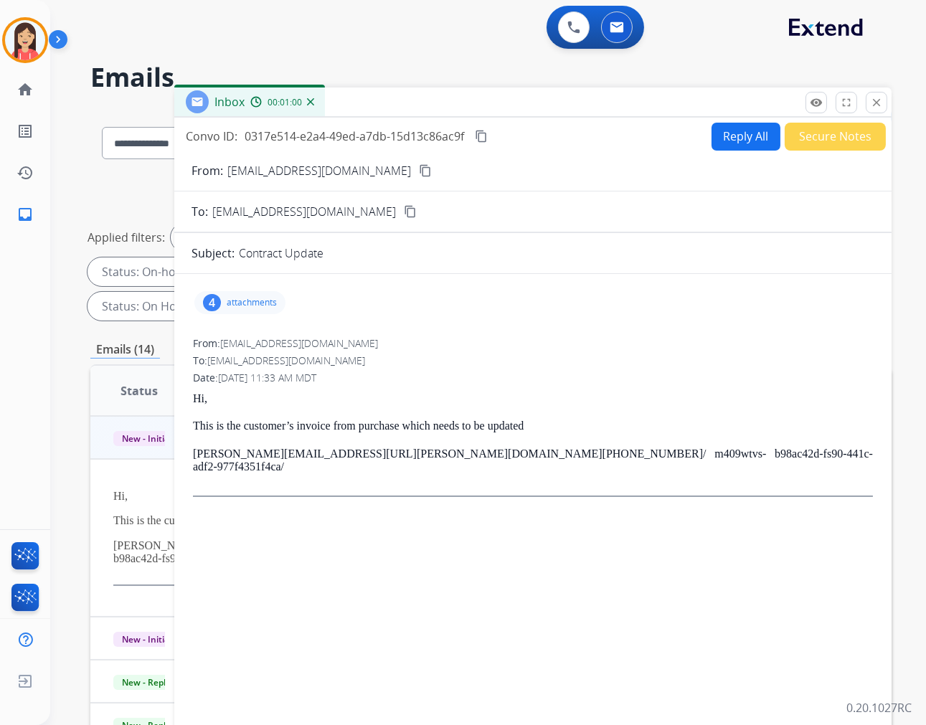
click at [242, 297] on p "attachments" at bounding box center [252, 302] width 50 height 11
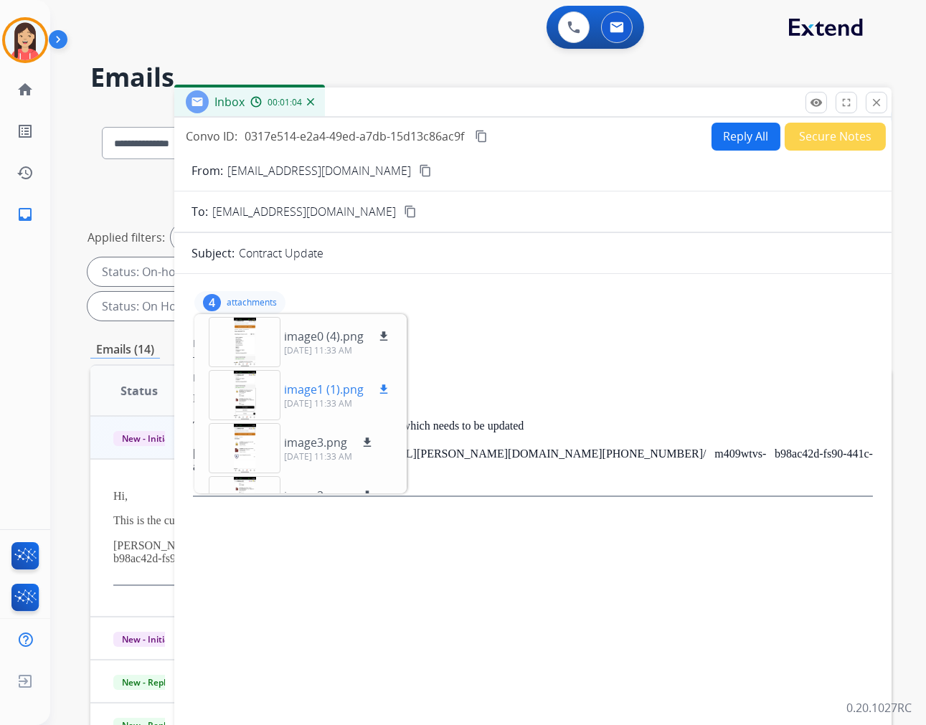
click at [383, 389] on mat-icon "download" at bounding box center [383, 389] width 13 height 13
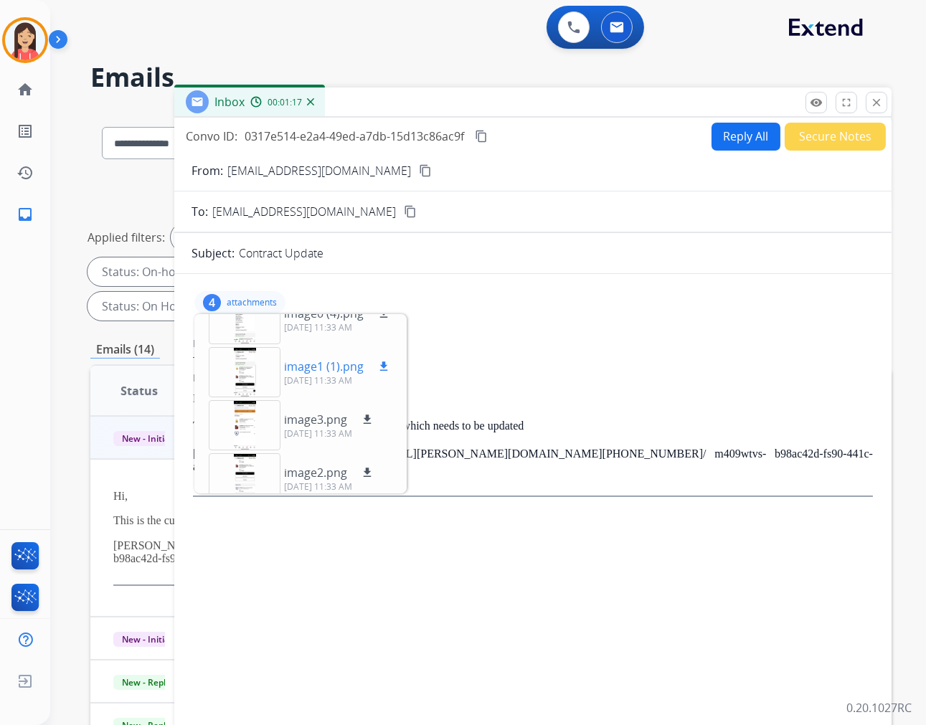
scroll to position [36, 0]
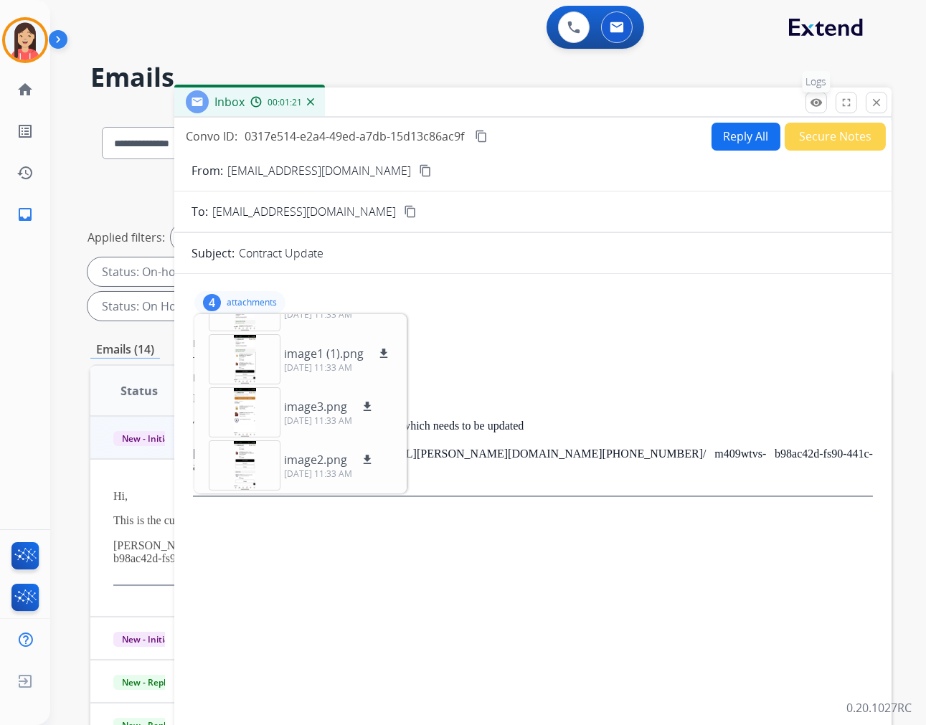
click at [819, 103] on mat-icon "remove_red_eye" at bounding box center [816, 102] width 13 height 13
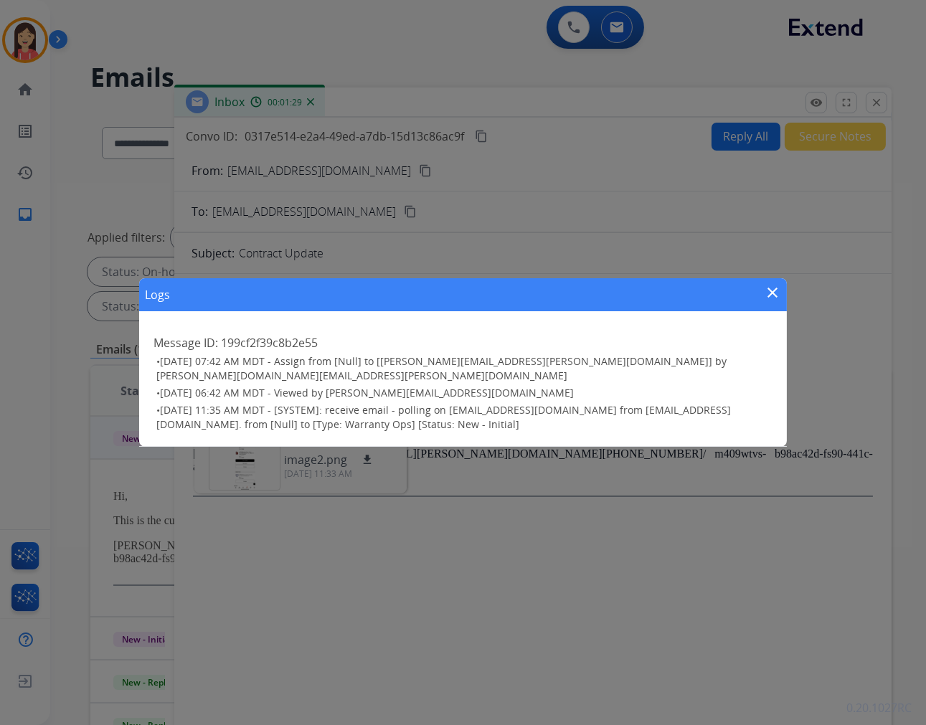
click at [770, 297] on mat-icon "close" at bounding box center [772, 292] width 17 height 17
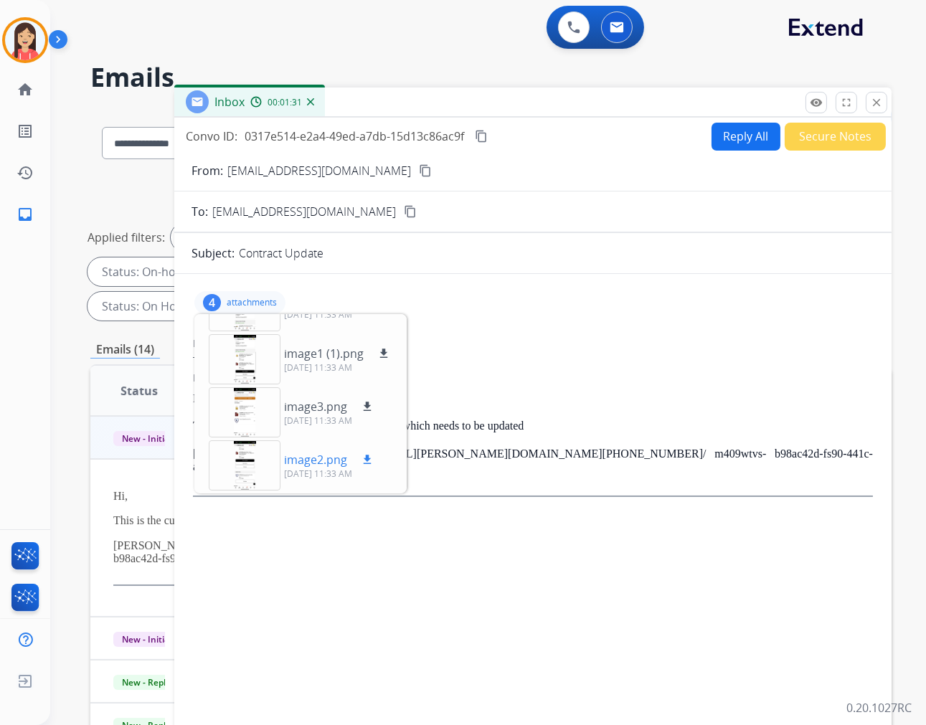
click at [301, 463] on p "image2.png" at bounding box center [315, 459] width 63 height 17
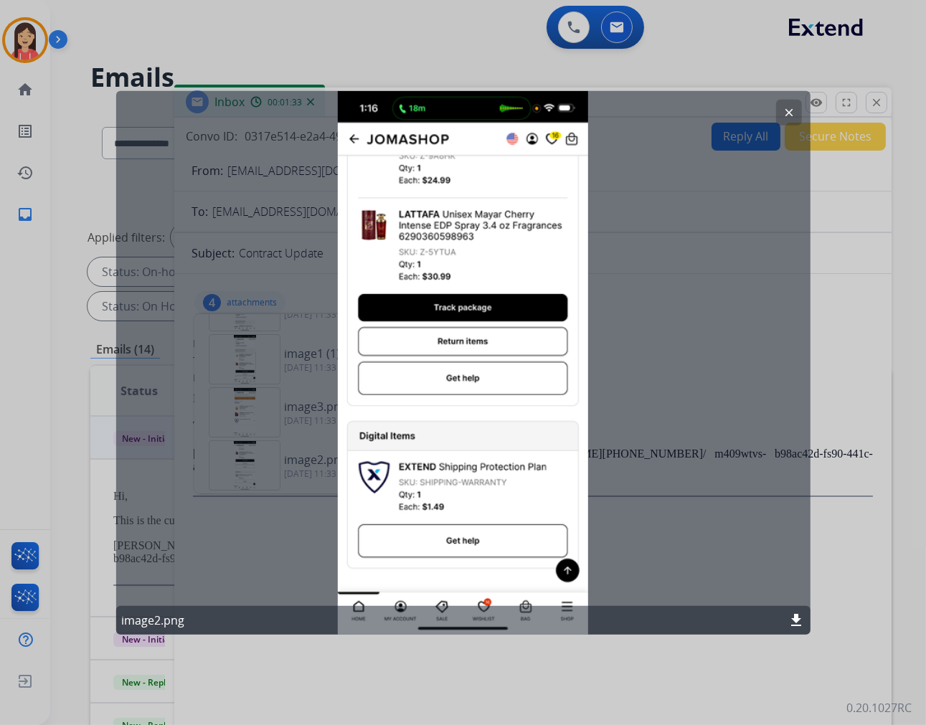
click at [787, 104] on button "clear" at bounding box center [789, 112] width 26 height 26
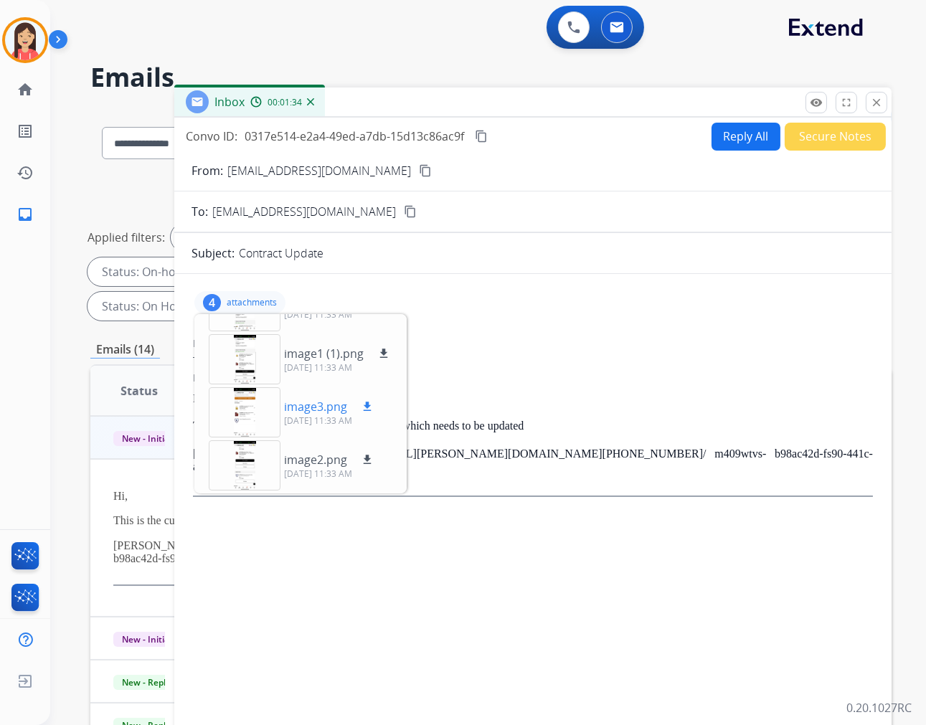
click at [320, 409] on p "image3.png" at bounding box center [315, 406] width 63 height 17
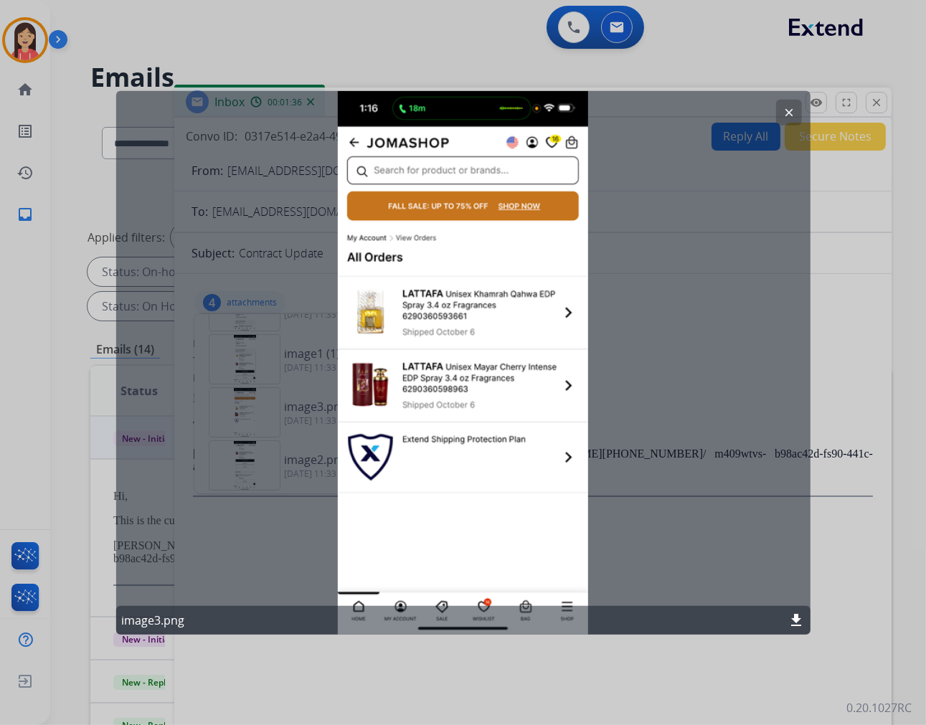
click at [786, 103] on button "clear" at bounding box center [789, 112] width 26 height 26
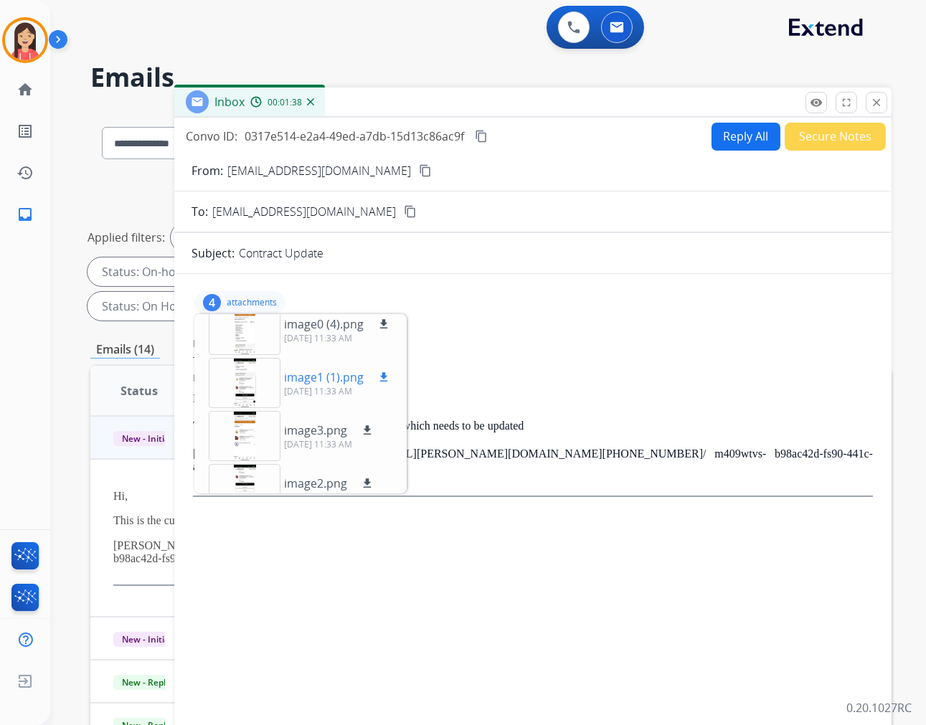
scroll to position [0, 0]
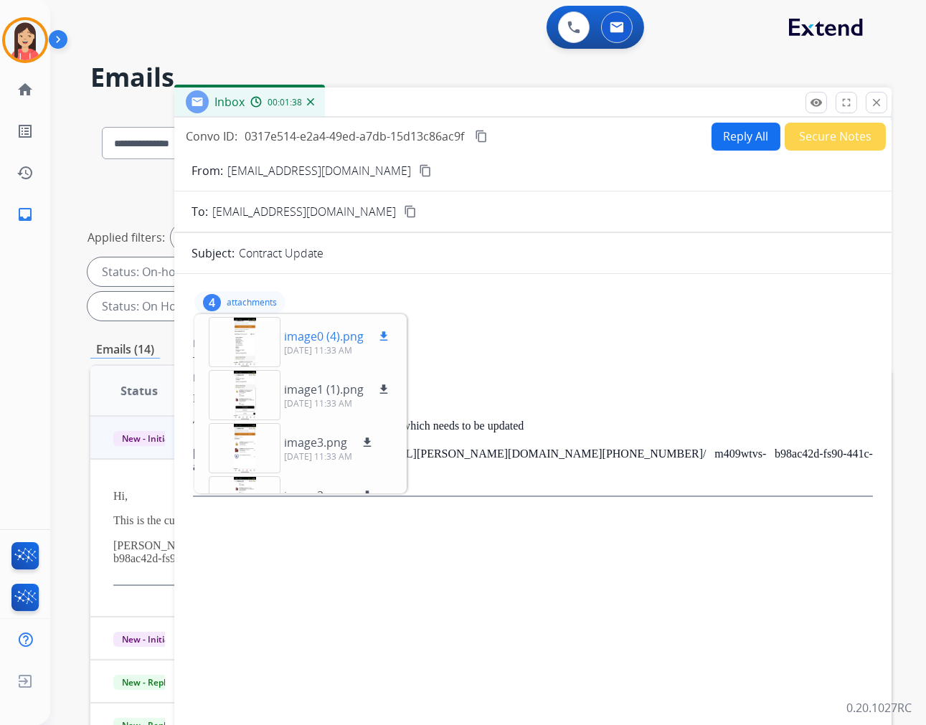
click at [313, 340] on p "image0 (4).png" at bounding box center [324, 336] width 80 height 17
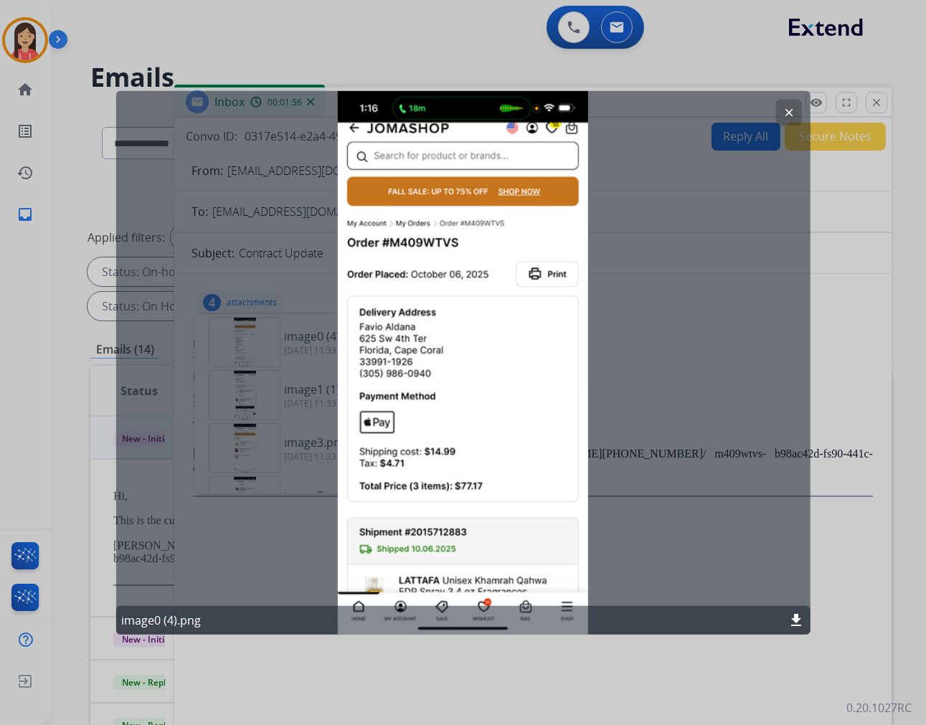
click at [417, 275] on div "clear image0 (4).png download" at bounding box center [462, 362] width 694 height 544
click at [792, 108] on mat-icon "clear" at bounding box center [788, 111] width 13 height 13
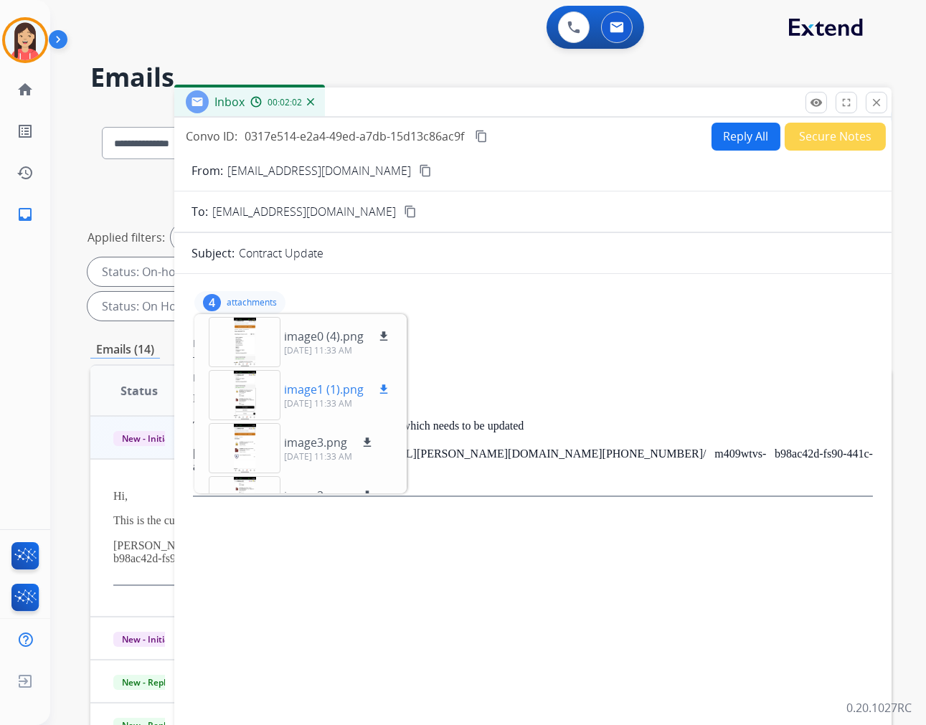
click at [323, 388] on p "image1 (1).png" at bounding box center [324, 389] width 80 height 17
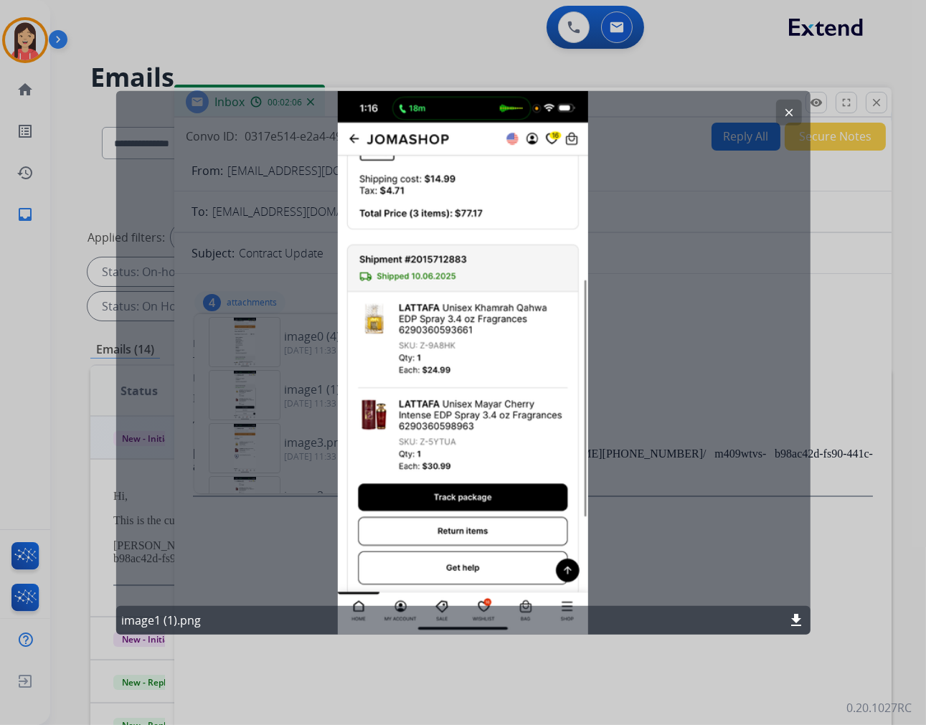
click at [787, 115] on mat-icon "clear" at bounding box center [788, 111] width 13 height 13
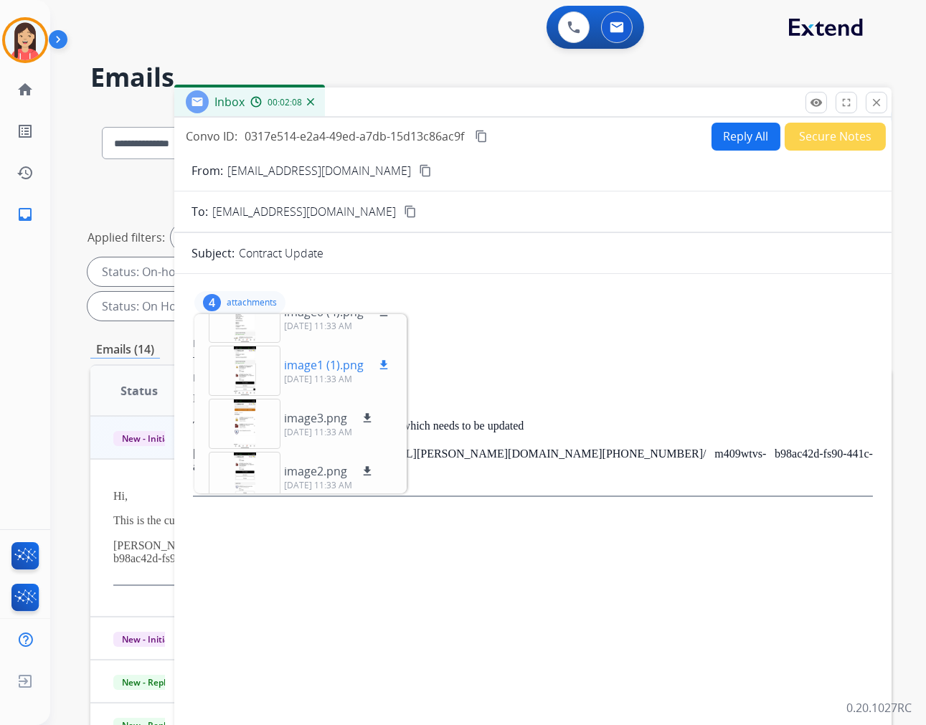
scroll to position [36, 0]
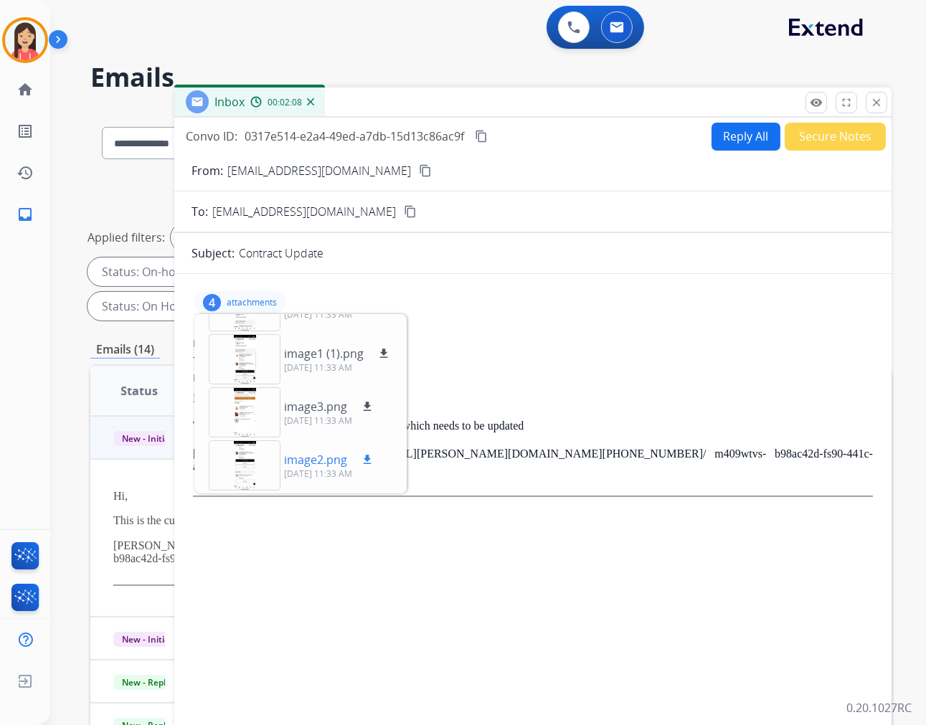
click at [298, 458] on p "image2.png" at bounding box center [315, 459] width 63 height 17
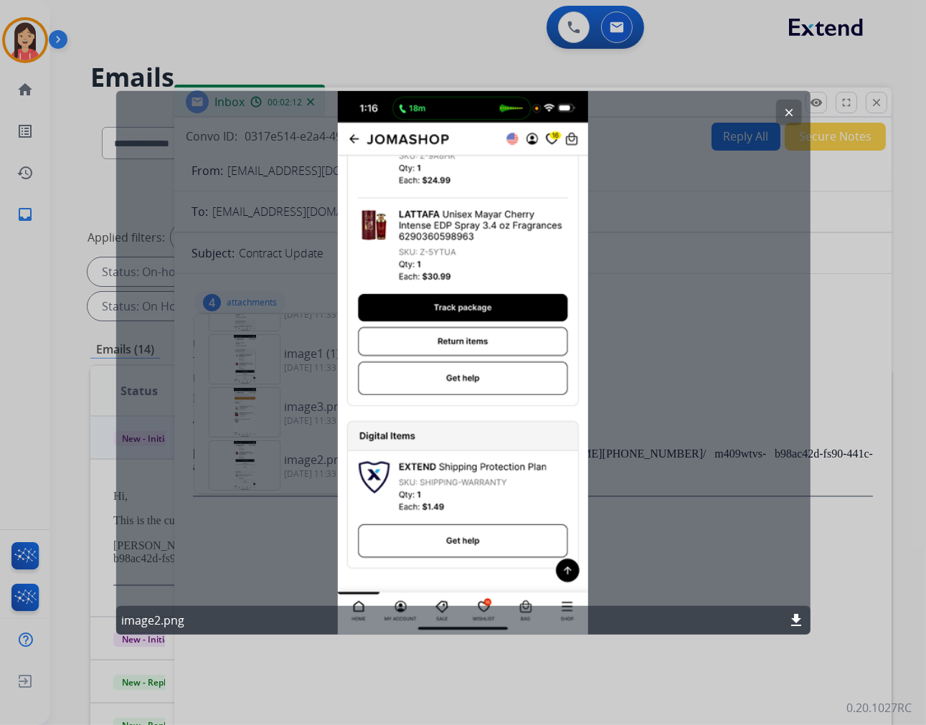
click at [789, 116] on mat-icon "clear" at bounding box center [788, 111] width 13 height 13
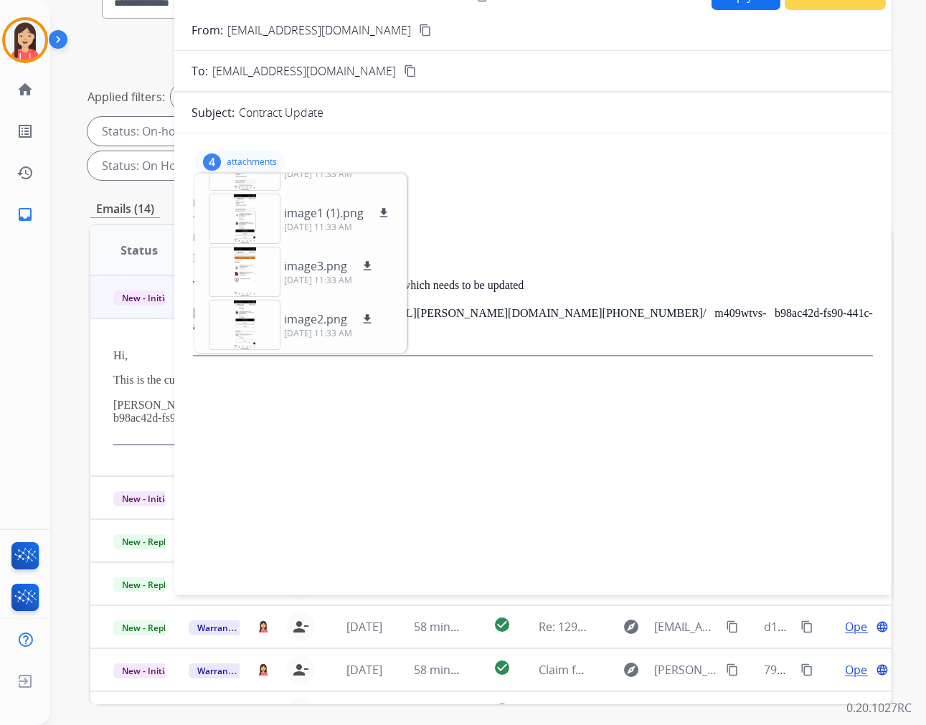
scroll to position [0, 0]
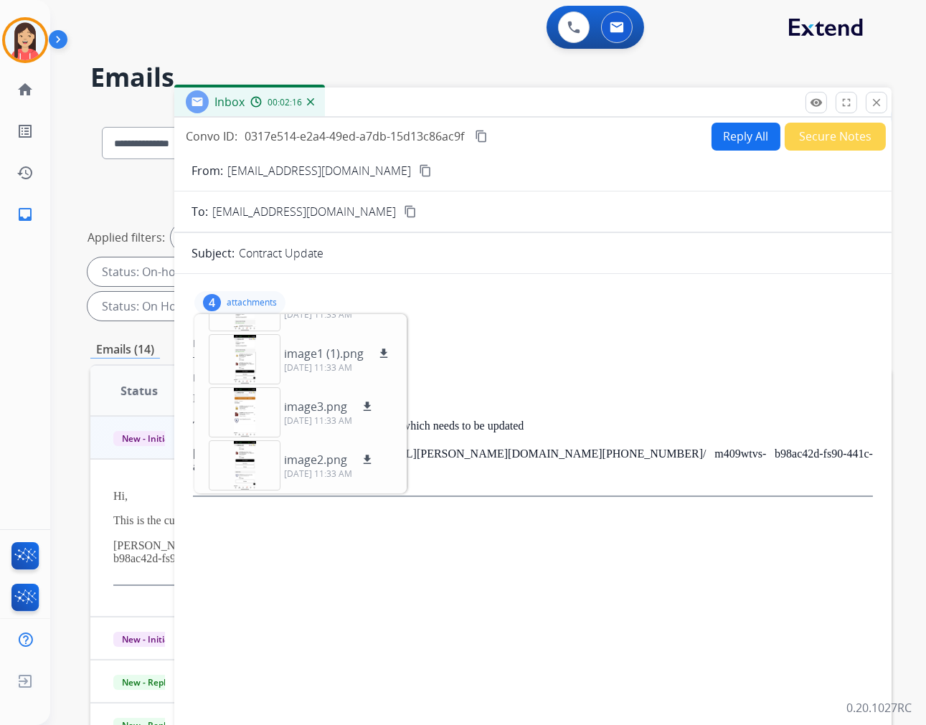
click at [481, 445] on div "Hi, This is the customer’s invoice from purchase which needs to be updated [PER…" at bounding box center [533, 444] width 680 height 105
click at [242, 294] on div "4 attachments image0 (4).png download [DATE] 11:33 AM image1 (1).png download […" at bounding box center [239, 302] width 91 height 23
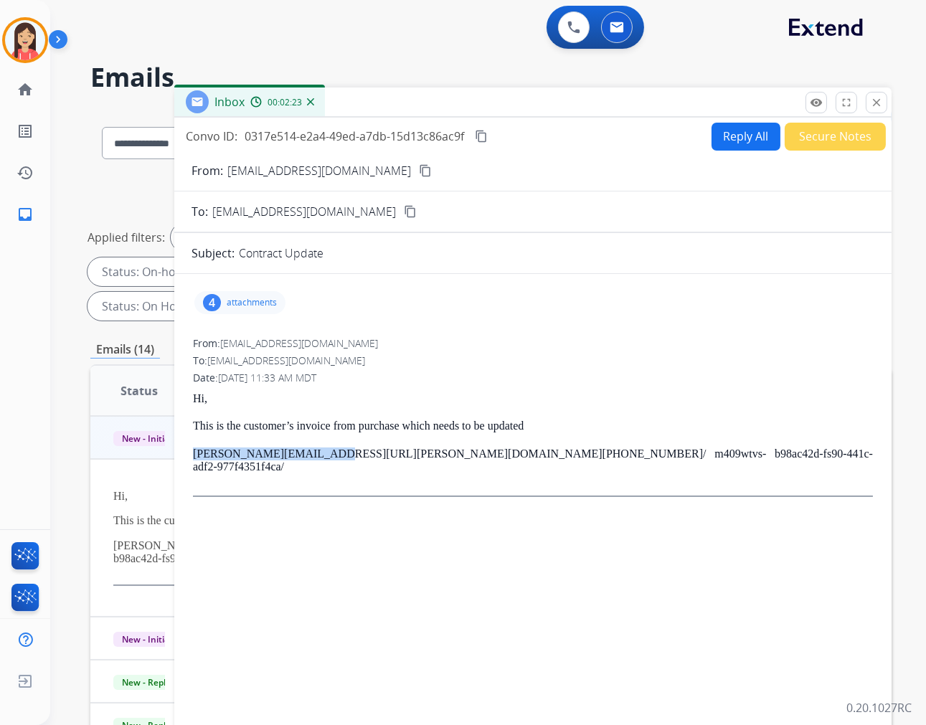
drag, startPoint x: 186, startPoint y: 450, endPoint x: 310, endPoint y: 455, distance: 123.4
click at [310, 455] on div "4 attachments From: [EMAIL_ADDRESS][DOMAIN_NAME] To: [EMAIL_ADDRESS][DOMAIN_NAM…" at bounding box center [532, 501] width 717 height 433
copy link "[PERSON_NAME][EMAIL_ADDRESS][PERSON_NAME][DOMAIN_NAME]"
drag, startPoint x: 392, startPoint y: 453, endPoint x: 633, endPoint y: 456, distance: 241.0
click at [633, 456] on p "[PERSON_NAME][EMAIL_ADDRESS][URL][PERSON_NAME][DOMAIN_NAME] [PHONE_NUMBER]/ m40…" at bounding box center [533, 460] width 680 height 27
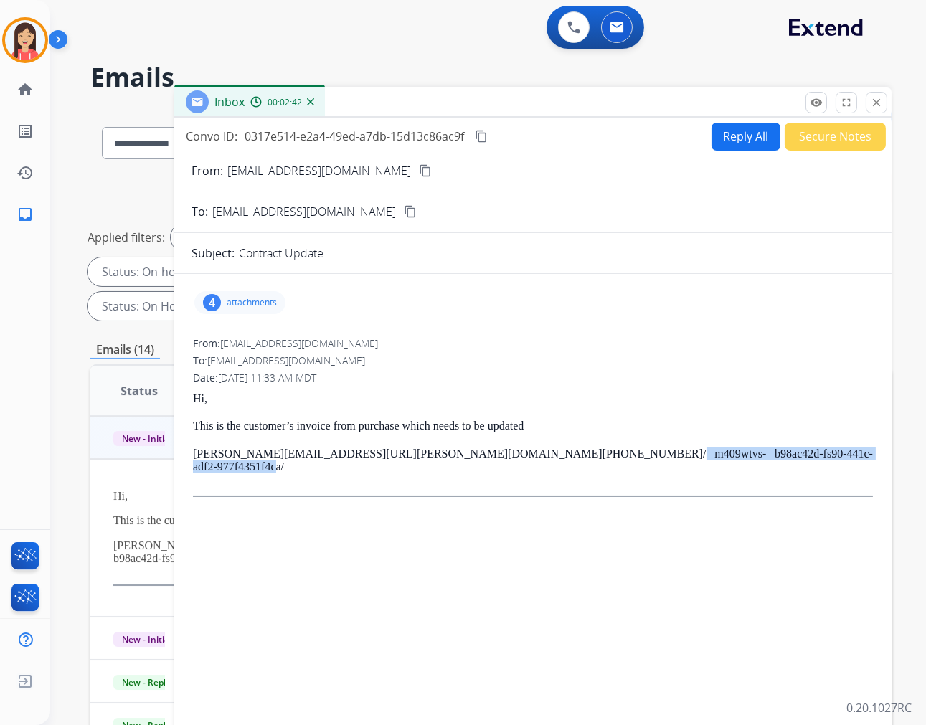
copy p "m409wtvs- b98ac42d-fs90-441c-adf2-977f4351f4ca"
click at [421, 345] on div "From: [EMAIL_ADDRESS][DOMAIN_NAME]" at bounding box center [533, 343] width 680 height 14
click at [834, 144] on button "Secure Notes" at bounding box center [835, 137] width 101 height 28
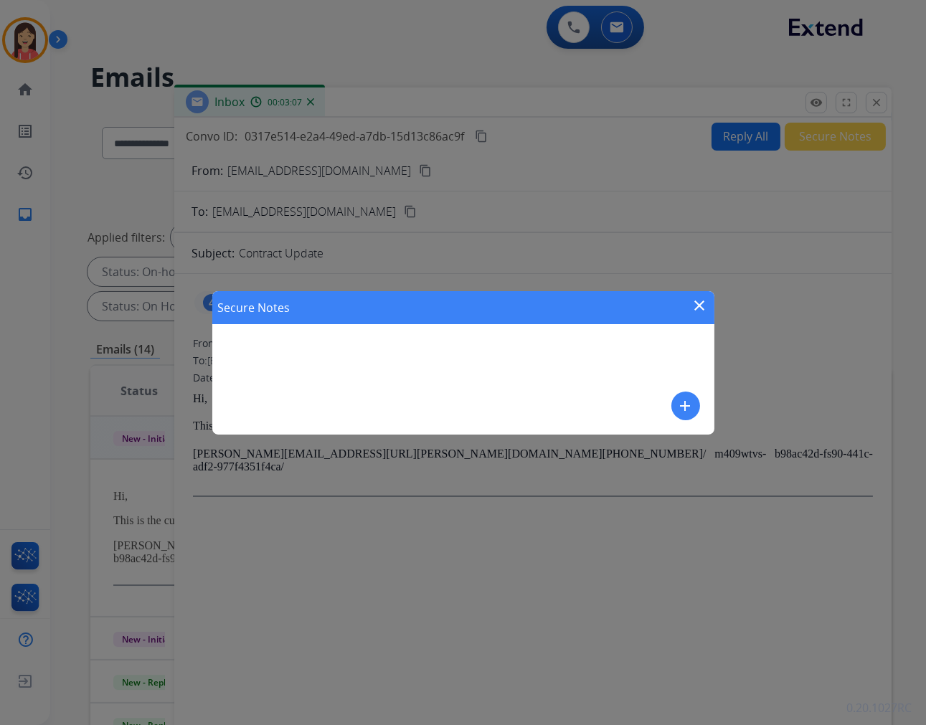
click at [683, 404] on mat-icon "add" at bounding box center [685, 405] width 17 height 17
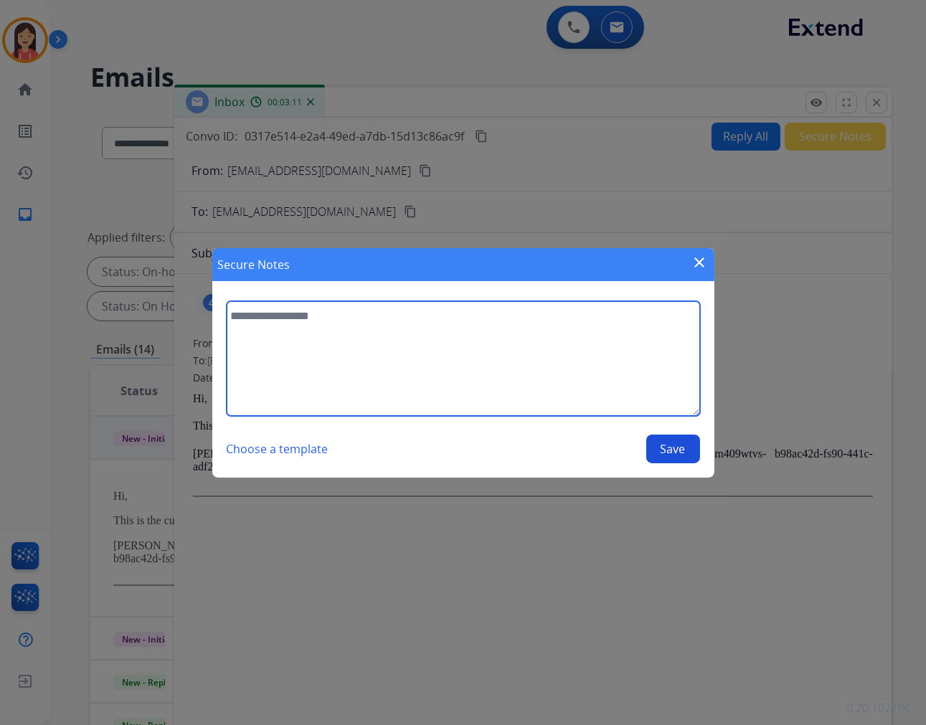
click at [442, 355] on textarea at bounding box center [463, 358] width 473 height 115
type textarea "**********"
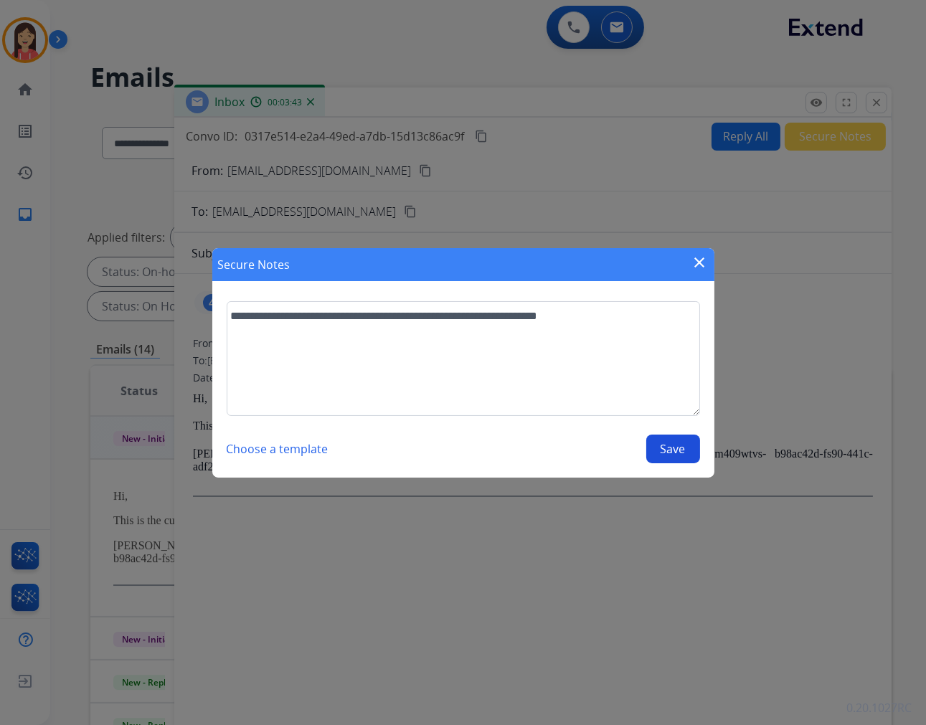
click at [654, 445] on button "Save" at bounding box center [673, 449] width 54 height 29
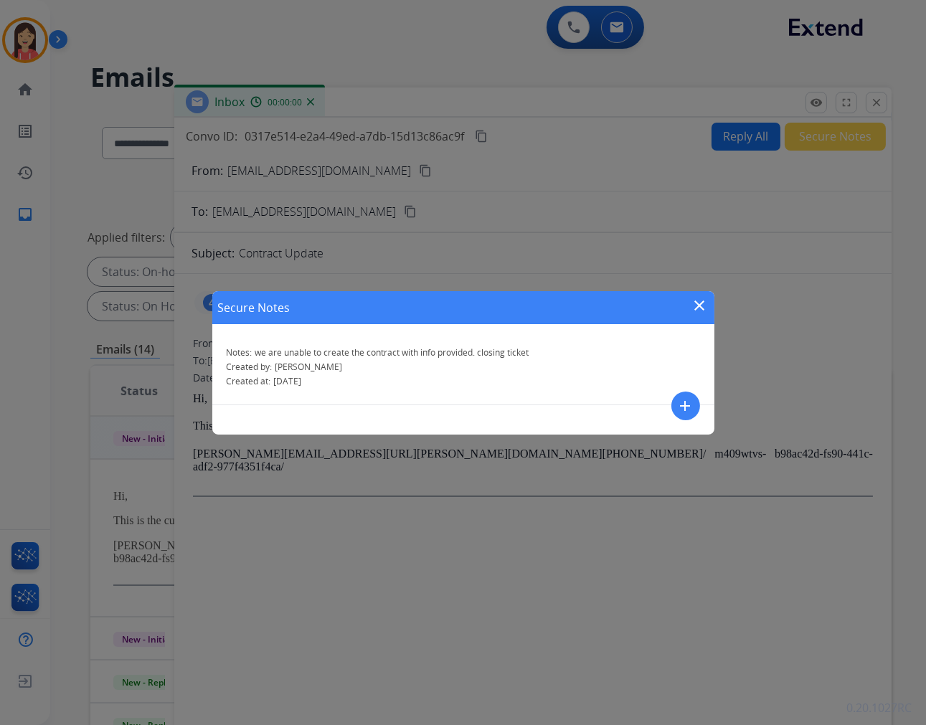
click at [698, 312] on mat-icon "close" at bounding box center [699, 305] width 17 height 17
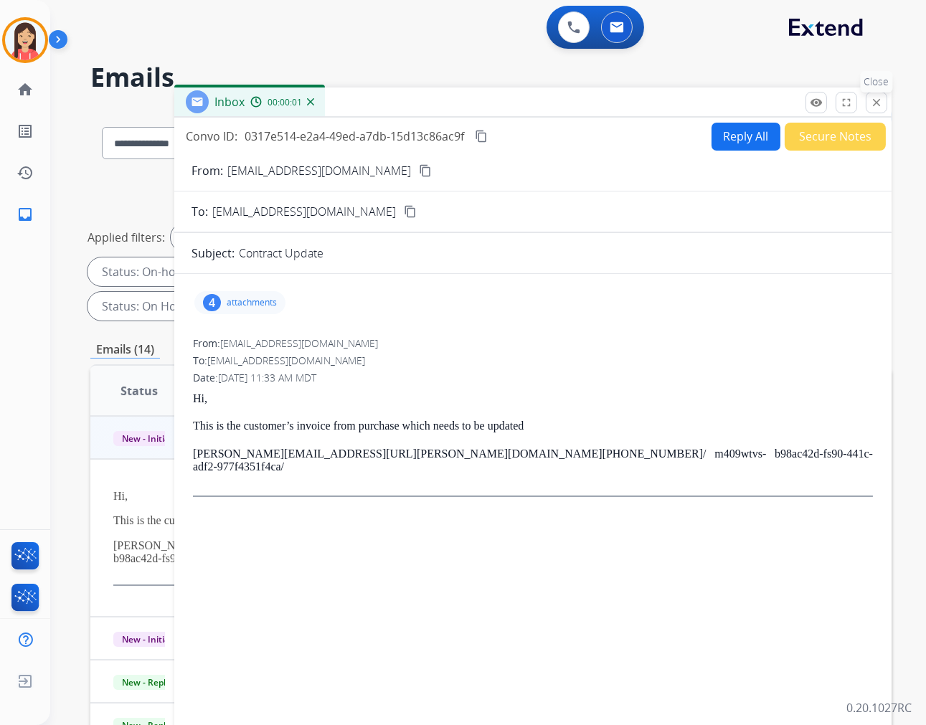
click at [873, 105] on mat-icon "close" at bounding box center [876, 102] width 13 height 13
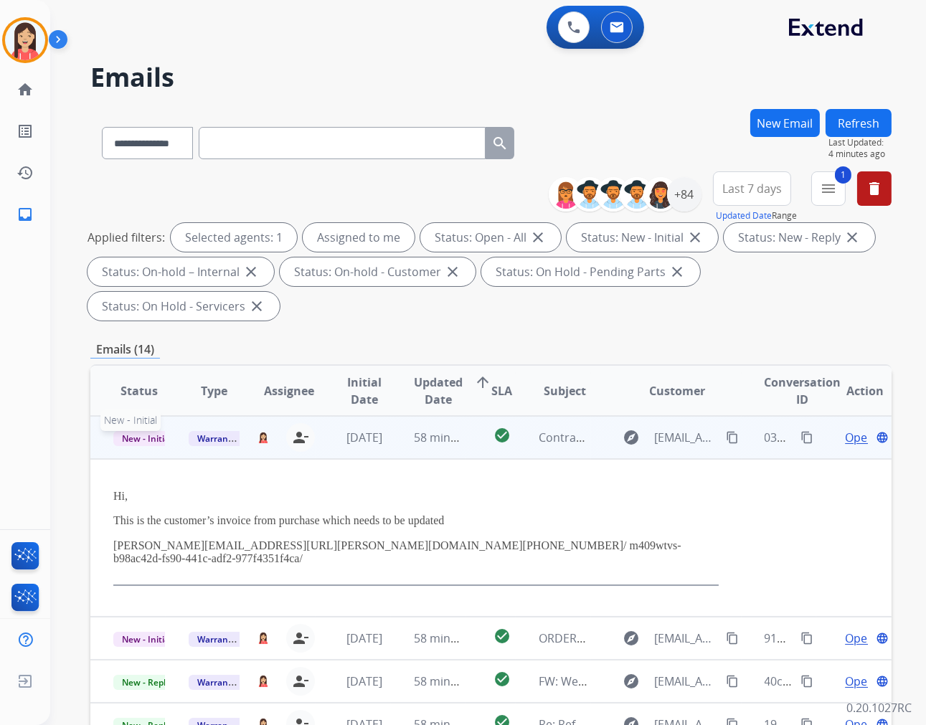
click at [142, 435] on span "New - Initial" at bounding box center [146, 438] width 67 height 15
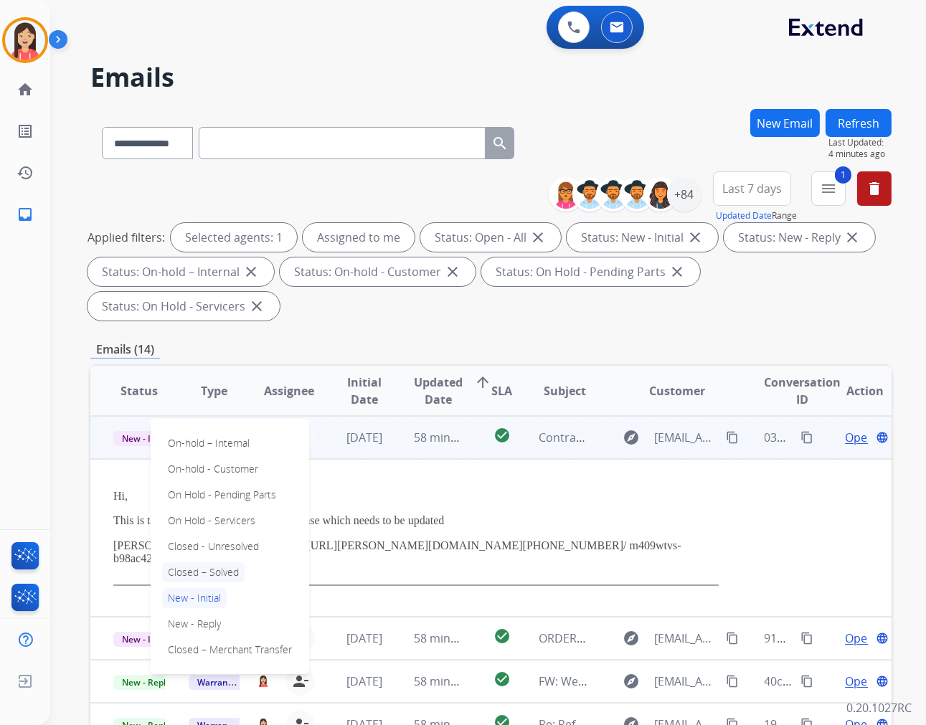
click at [215, 574] on p "Closed – Solved" at bounding box center [203, 572] width 82 height 20
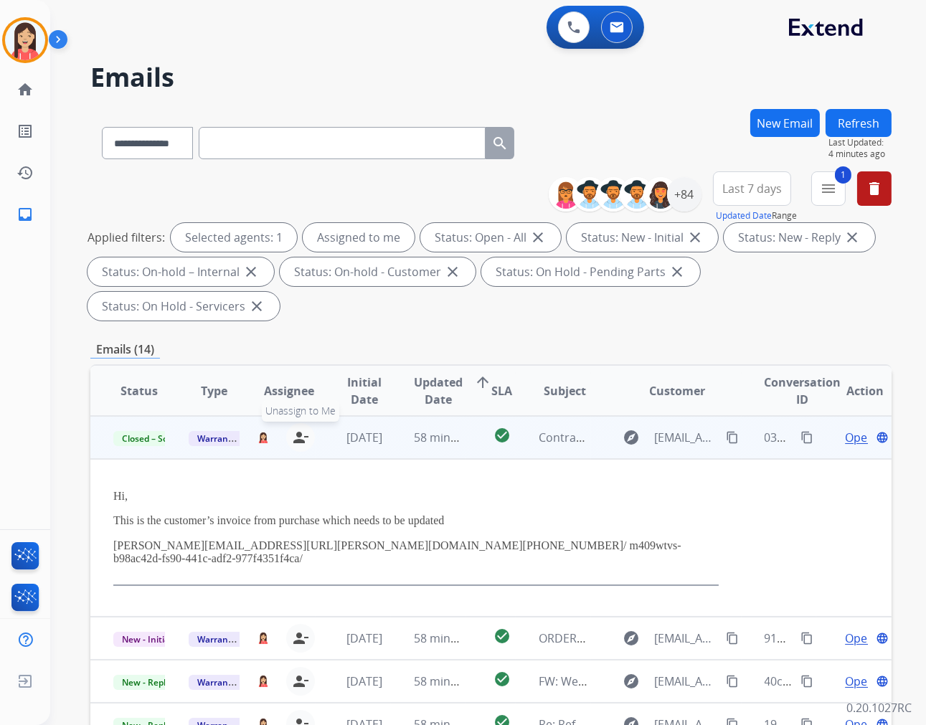
click at [296, 438] on mat-icon "person_remove" at bounding box center [300, 437] width 17 height 17
click at [336, 448] on td "[DATE]" at bounding box center [353, 437] width 75 height 43
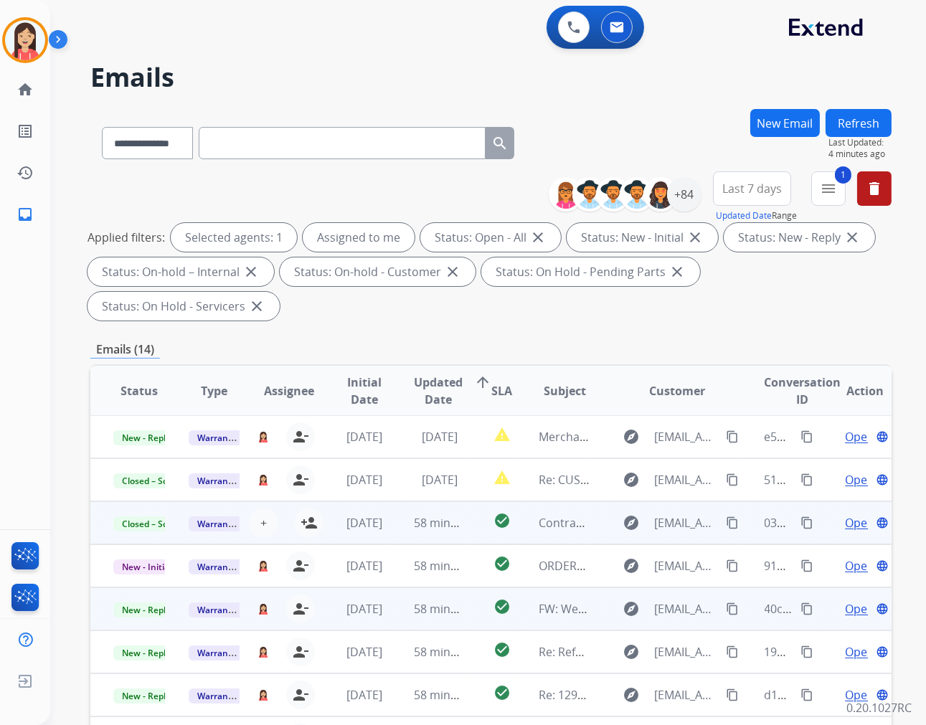
click at [420, 587] on td "58 minutes ago" at bounding box center [428, 608] width 75 height 43
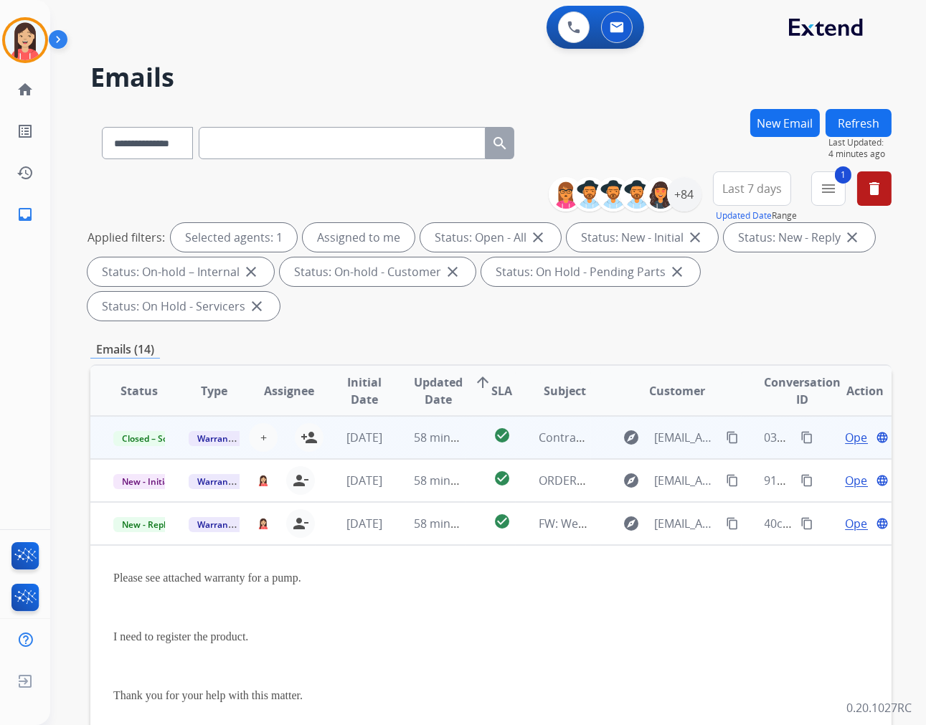
scroll to position [172, 0]
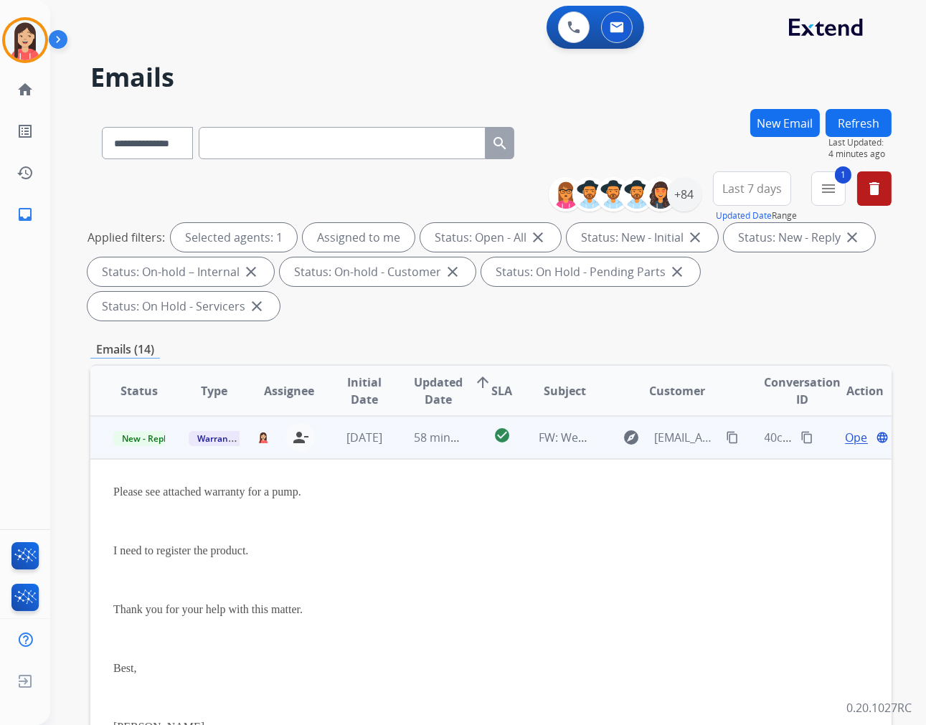
click at [384, 453] on td "[DATE]" at bounding box center [353, 437] width 75 height 43
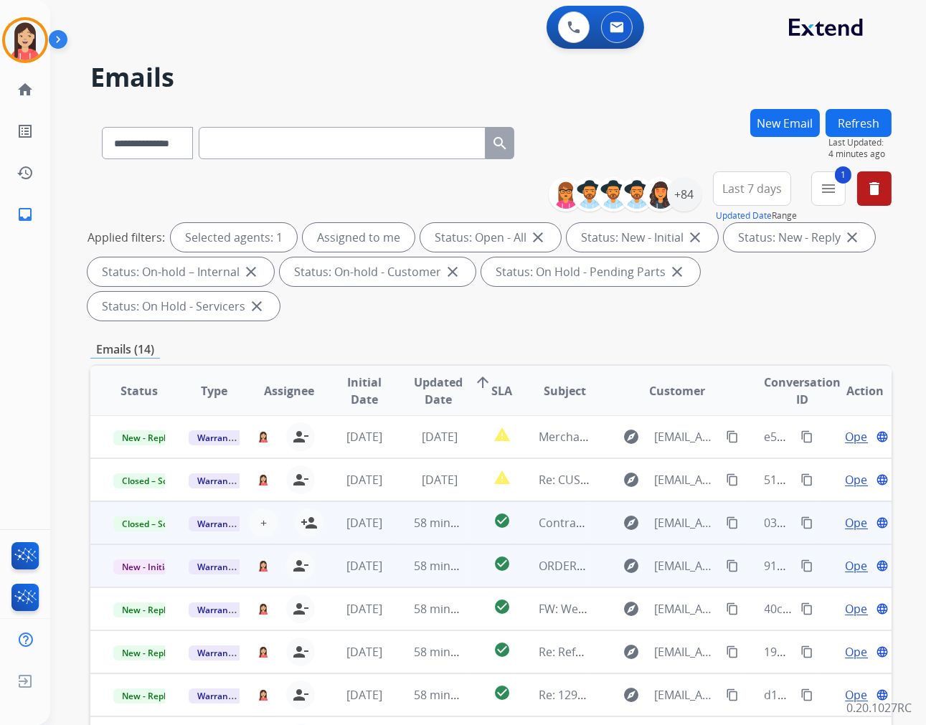
click at [391, 578] on td "58 minutes ago" at bounding box center [428, 565] width 75 height 43
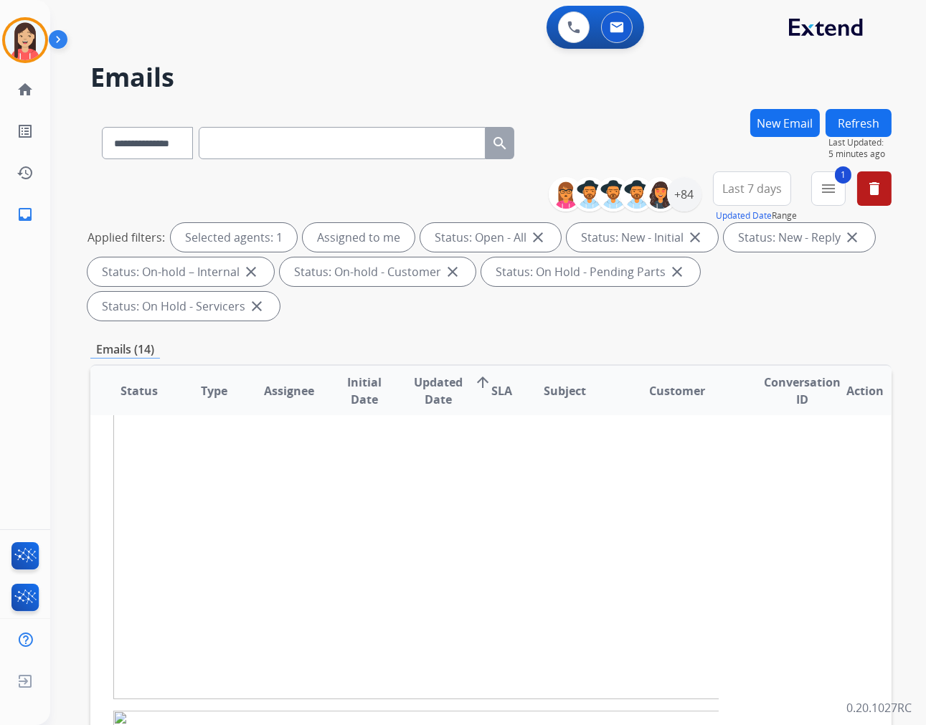
scroll to position [129, 0]
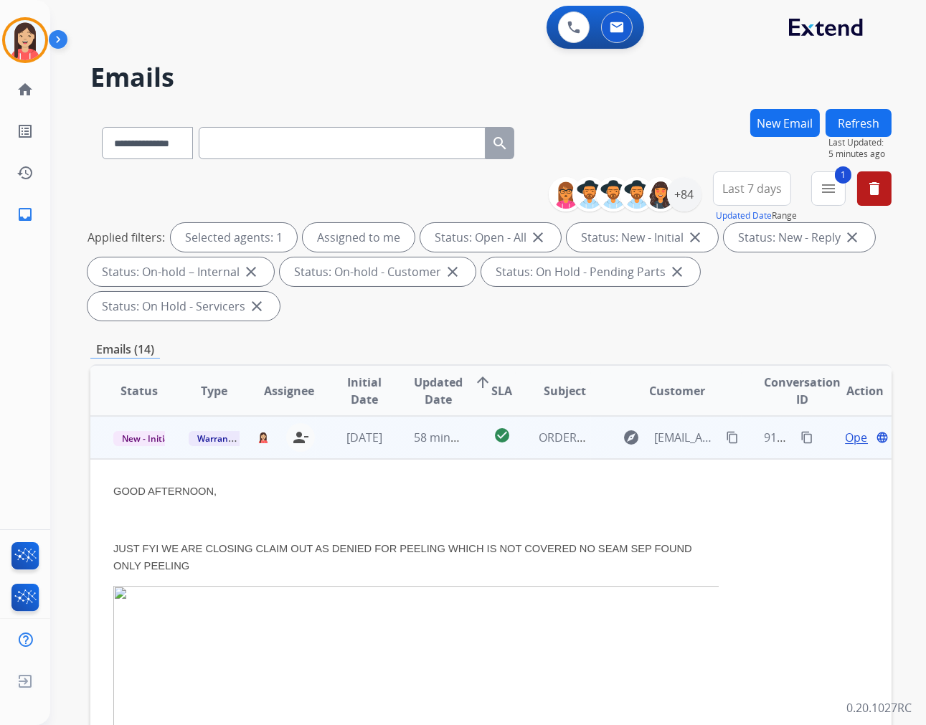
click at [845, 436] on span "Open" at bounding box center [859, 437] width 29 height 17
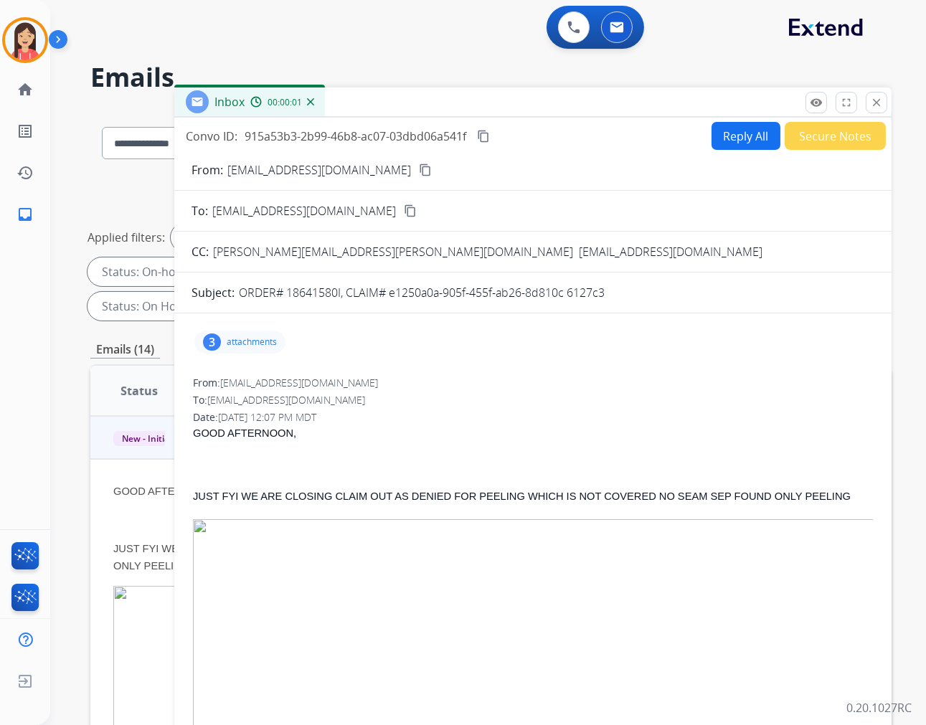
click at [307, 293] on p "ORDER# 18641580I, CLAIM# e1250a0a-905f-455f-ab26-8d810c 6127c3" at bounding box center [422, 292] width 366 height 17
copy p "18641580I"
drag, startPoint x: 242, startPoint y: 496, endPoint x: 252, endPoint y: 516, distance: 22.4
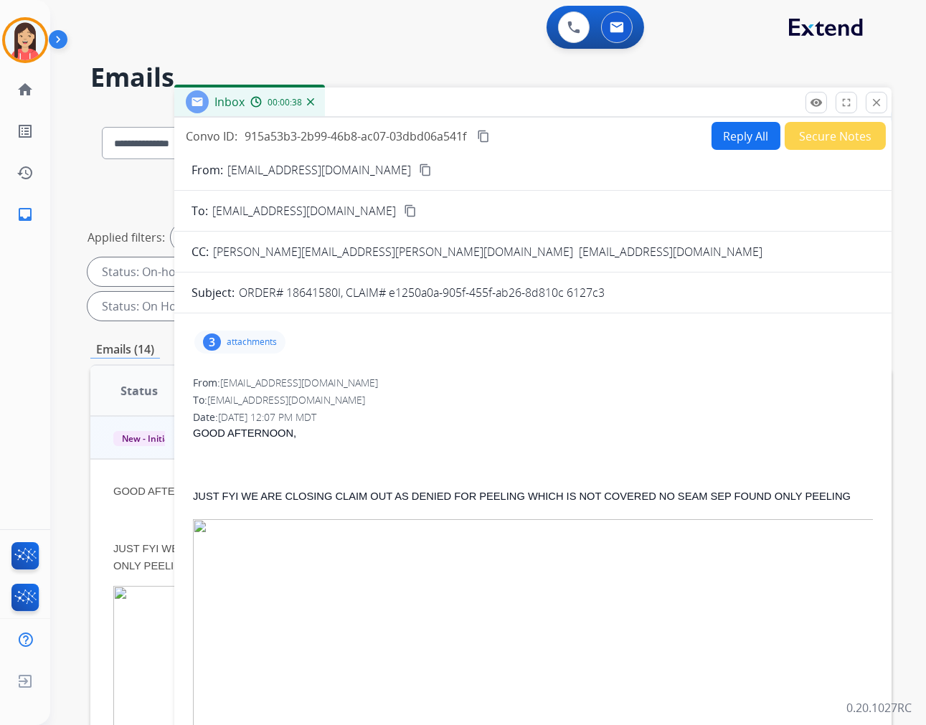
click at [252, 505] on p "JUST FYI WE ARE CLOSING CLAIM OUT AS DENIED FOR PEELING WHICH IS NOT COVERED NO…" at bounding box center [533, 496] width 680 height 17
copy span "JUST FYI WE ARE CLOSING CLAIM OUT AS DENIED FOR PEELING WHICH IS NOT COVERED NO…"
click at [312, 148] on div "Convo ID: 915a53b3-2b99-46b8-ac07-03dbd06a541f content_copy Reply All Secure No…" at bounding box center [532, 136] width 717 height 28
click at [319, 145] on div "Convo ID: 915a53b3-2b99-46b8-ac07-03dbd06a541f content_copy Reply All Secure No…" at bounding box center [532, 136] width 717 height 28
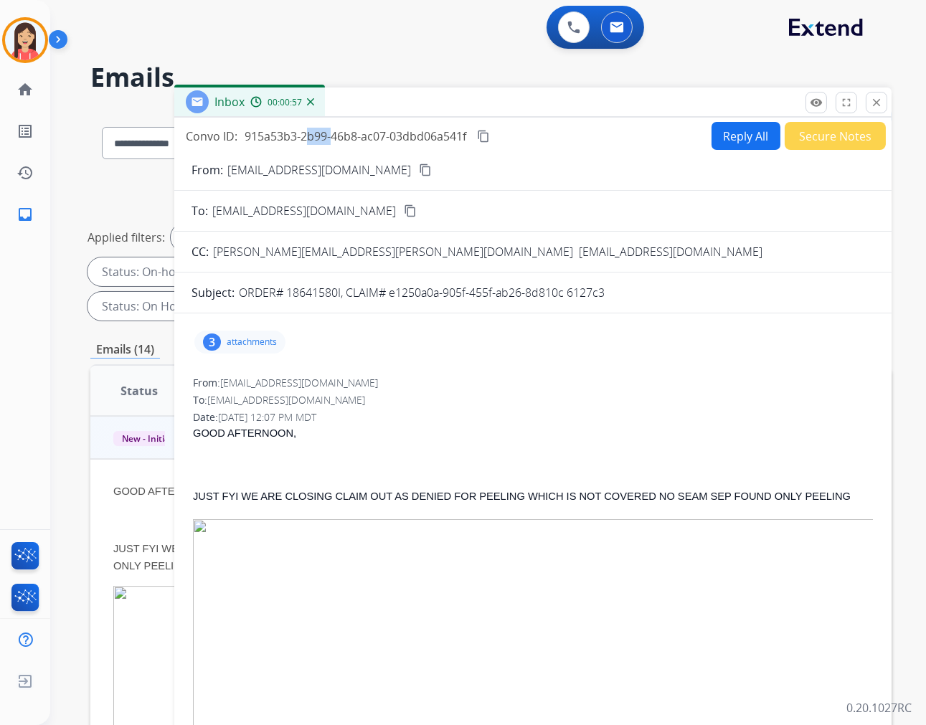
click at [320, 144] on div "Convo ID: 915a53b3-2b99-46b8-ac07-03dbd06a541f content_copy Reply All Secure No…" at bounding box center [532, 136] width 717 height 28
click at [335, 139] on span "915a53b3-2b99-46b8-ac07-03dbd06a541f" at bounding box center [356, 136] width 222 height 16
copy div "915a53b3-2b99-46b8-ac07-03dbd06a541f content_copy"
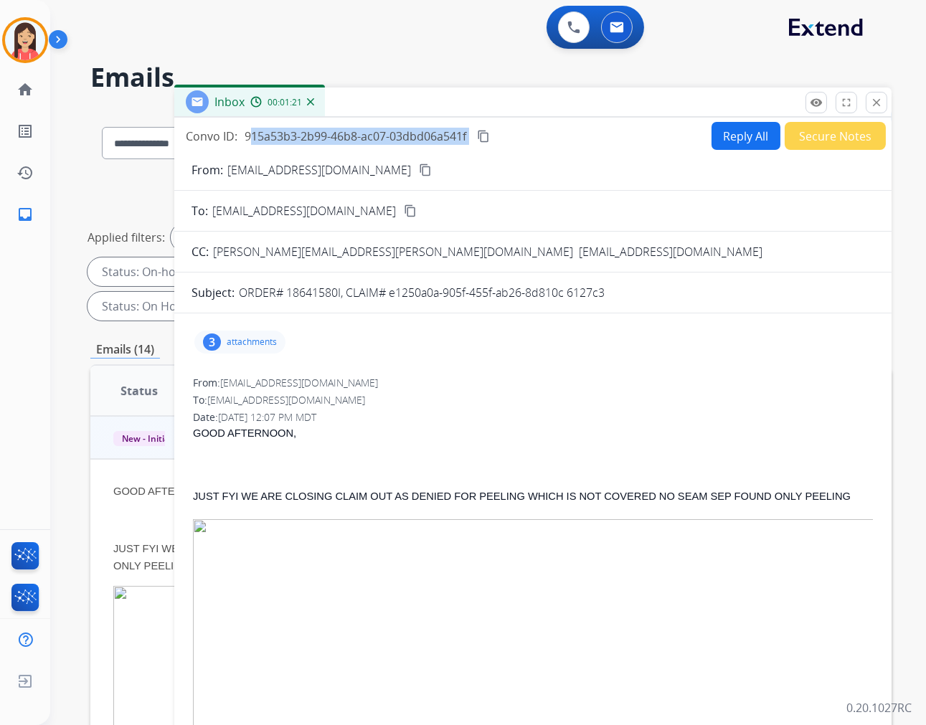
click at [499, 101] on div "Inbox 00:01:21" at bounding box center [532, 102] width 717 height 30
click at [732, 133] on button "Reply All" at bounding box center [745, 136] width 69 height 28
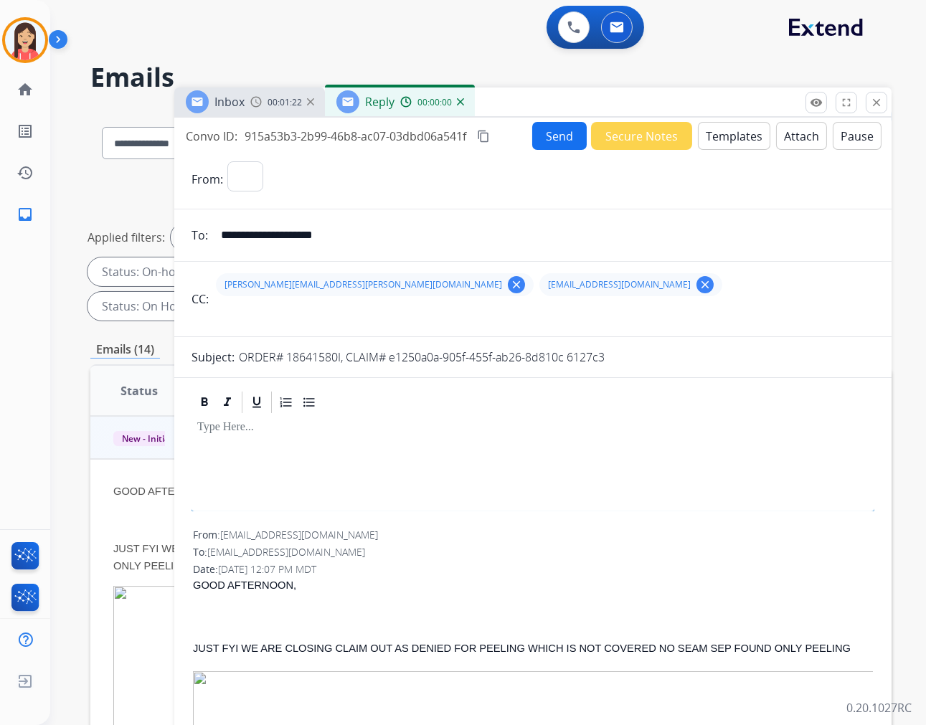
select select "**********"
click at [732, 133] on button "Templates" at bounding box center [734, 136] width 72 height 28
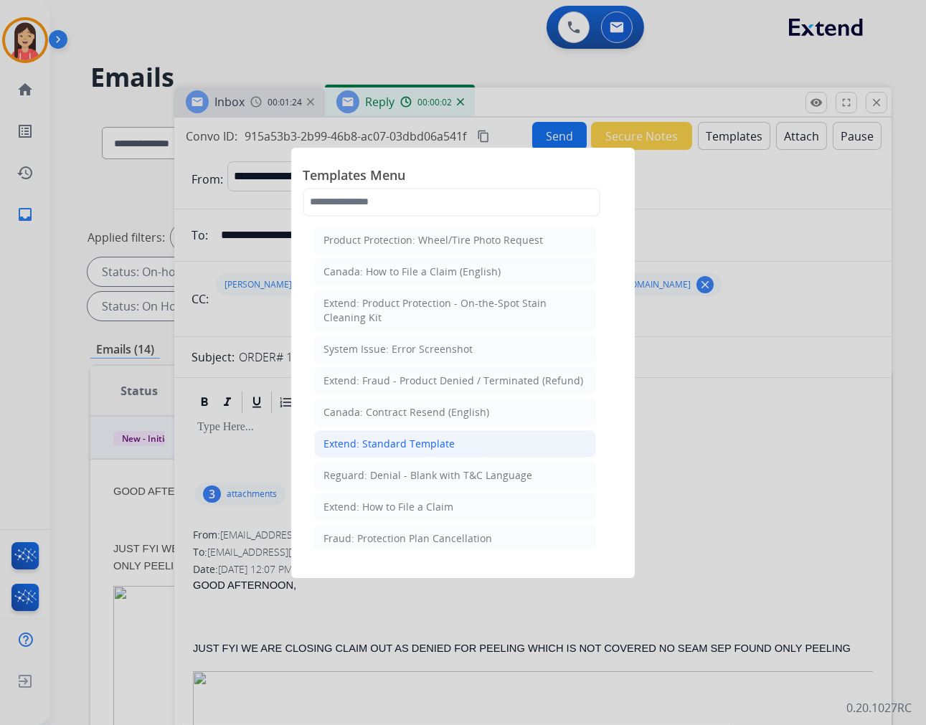
click at [363, 442] on div "Extend: Standard Template" at bounding box center [388, 444] width 131 height 14
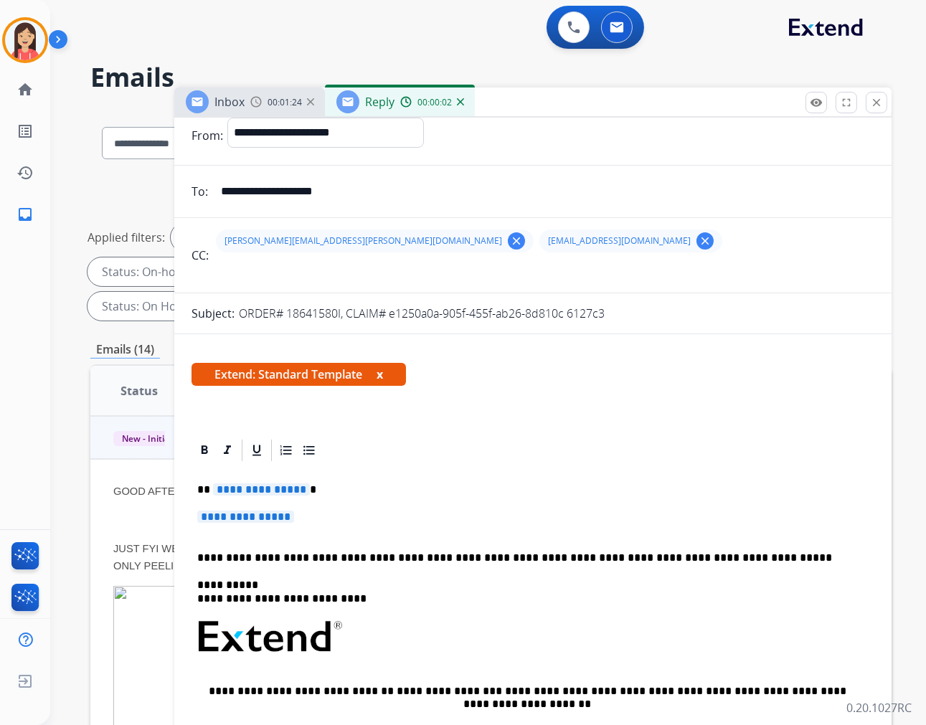
scroll to position [80, 0]
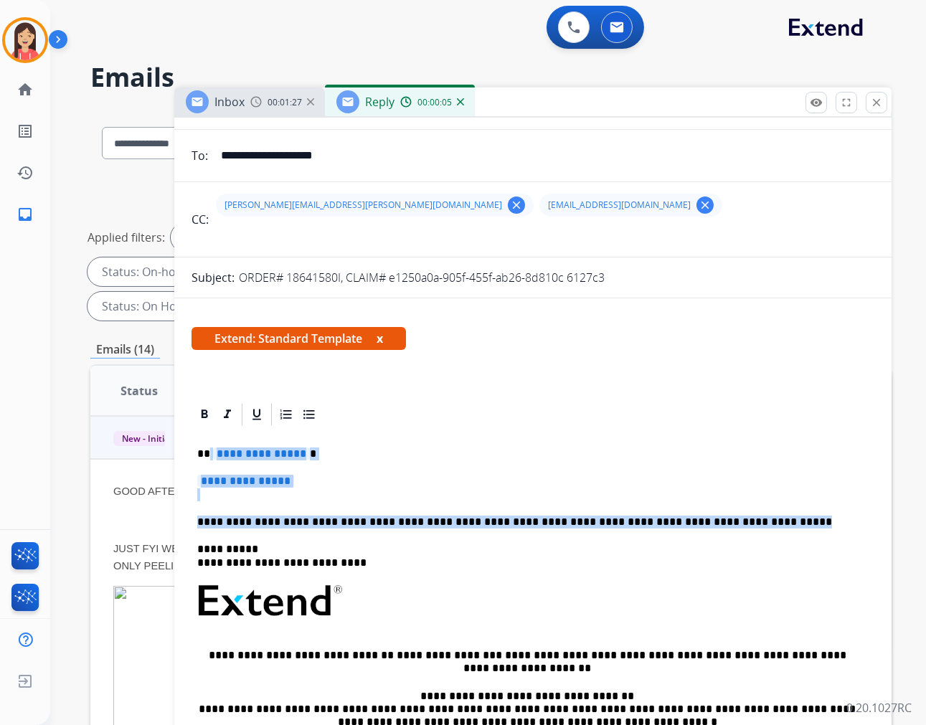
drag, startPoint x: 209, startPoint y: 450, endPoint x: 724, endPoint y: 515, distance: 519.0
click at [724, 515] on div "**********" at bounding box center [532, 634] width 683 height 415
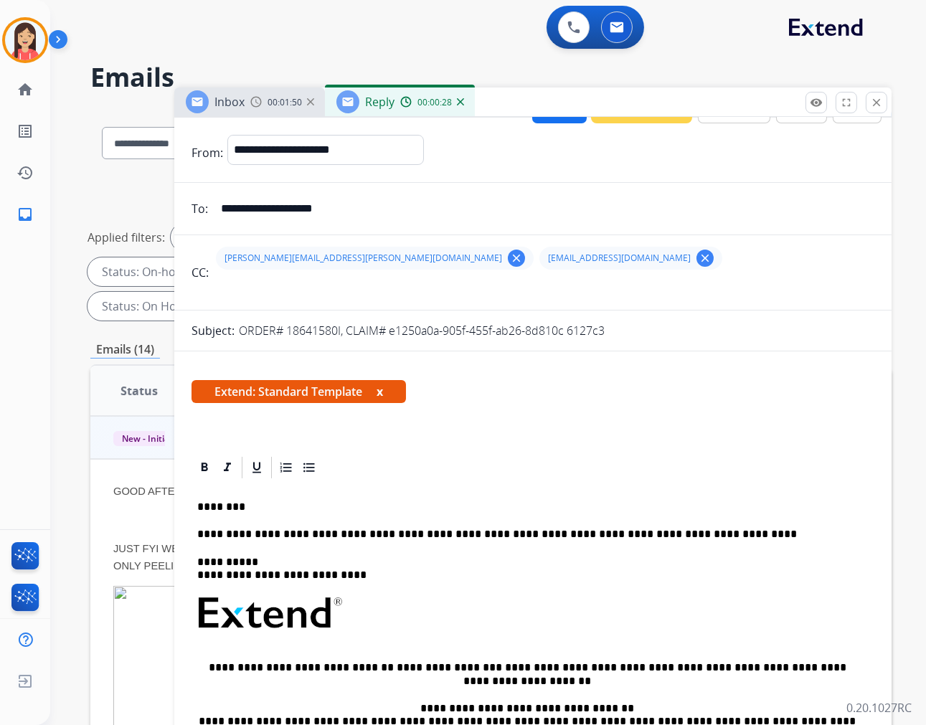
scroll to position [0, 0]
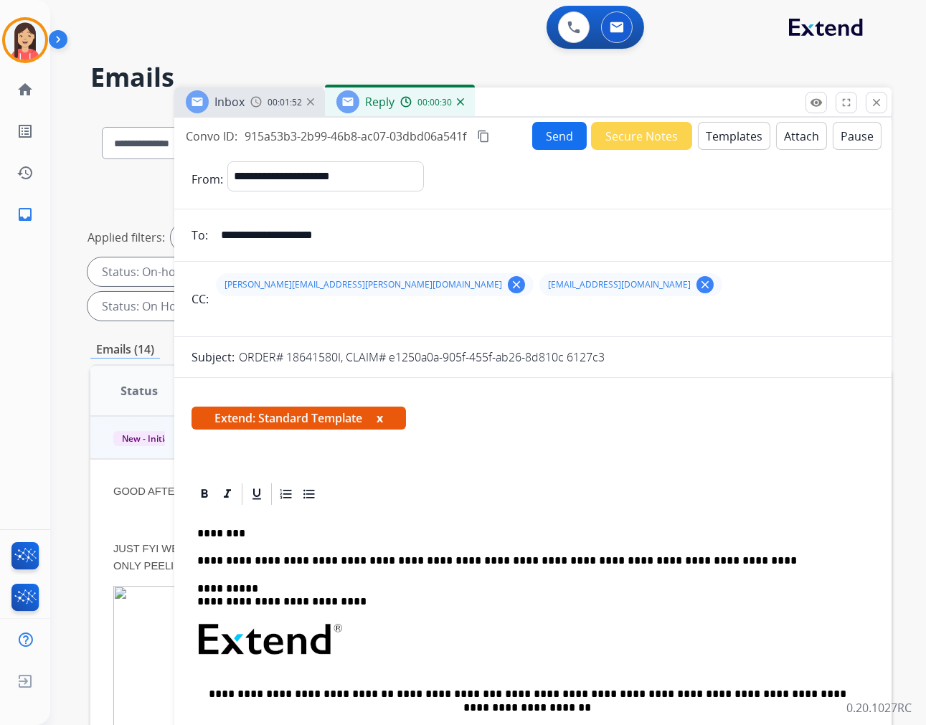
click at [549, 135] on button "Send" at bounding box center [559, 136] width 55 height 28
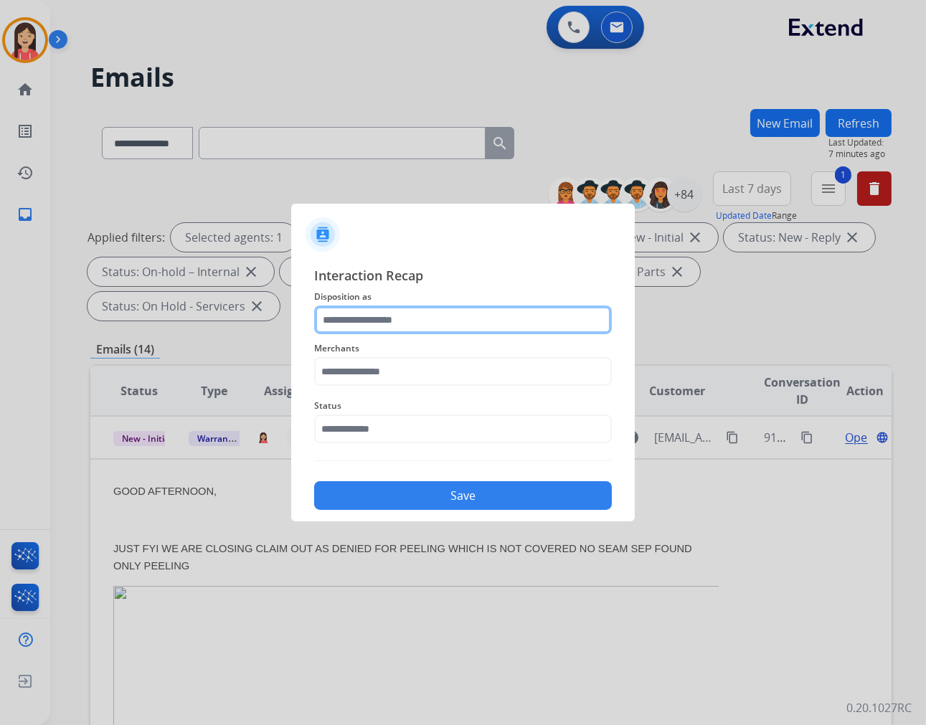
click at [364, 305] on input "text" at bounding box center [463, 319] width 298 height 29
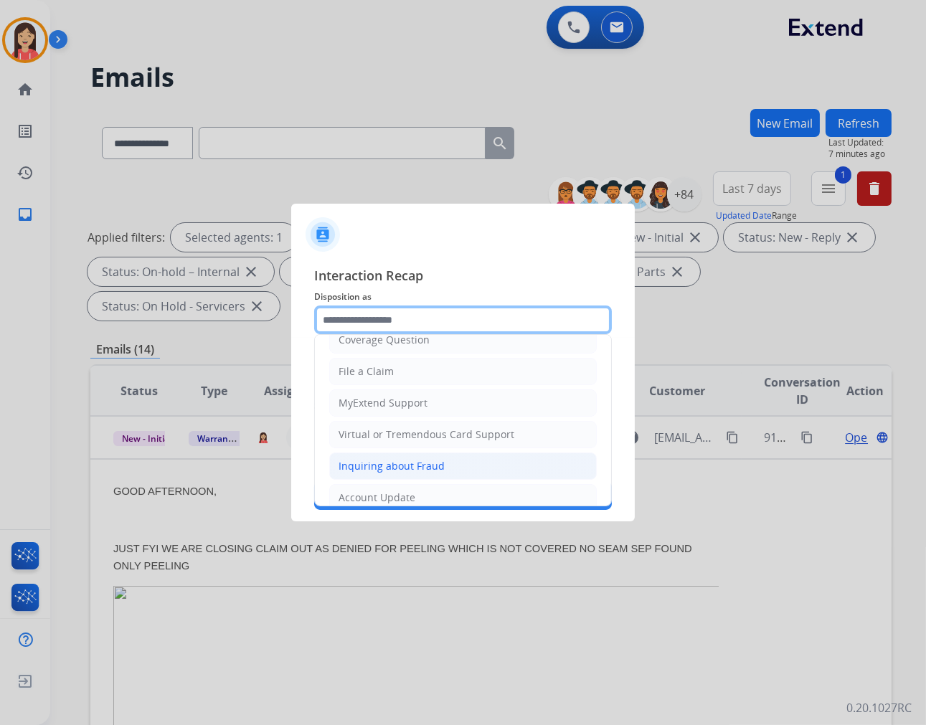
scroll to position [159, 0]
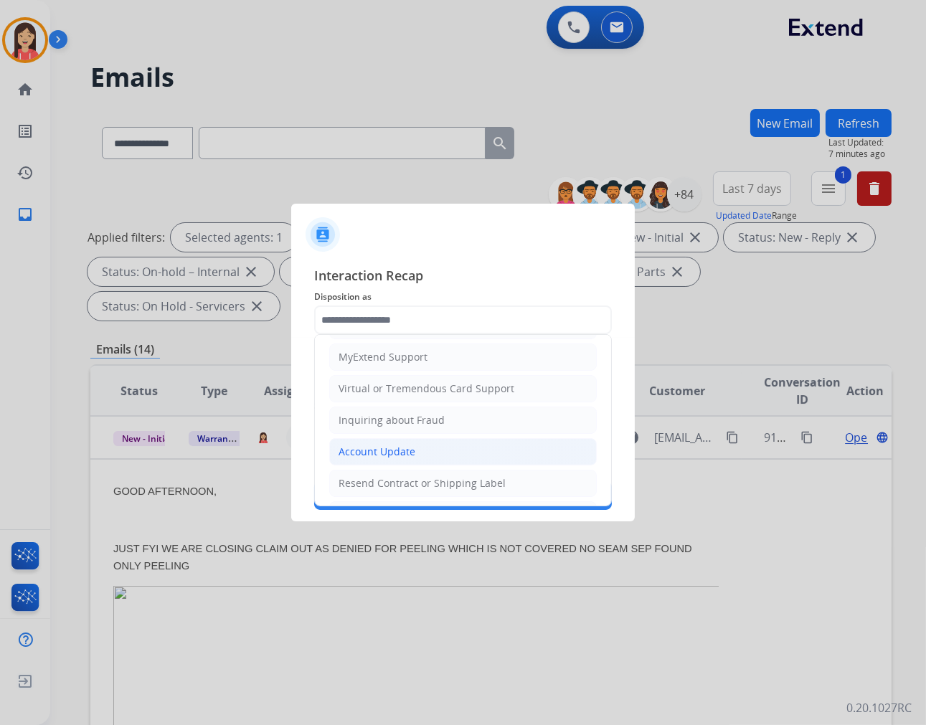
click at [369, 454] on div "Account Update" at bounding box center [376, 452] width 77 height 14
type input "**********"
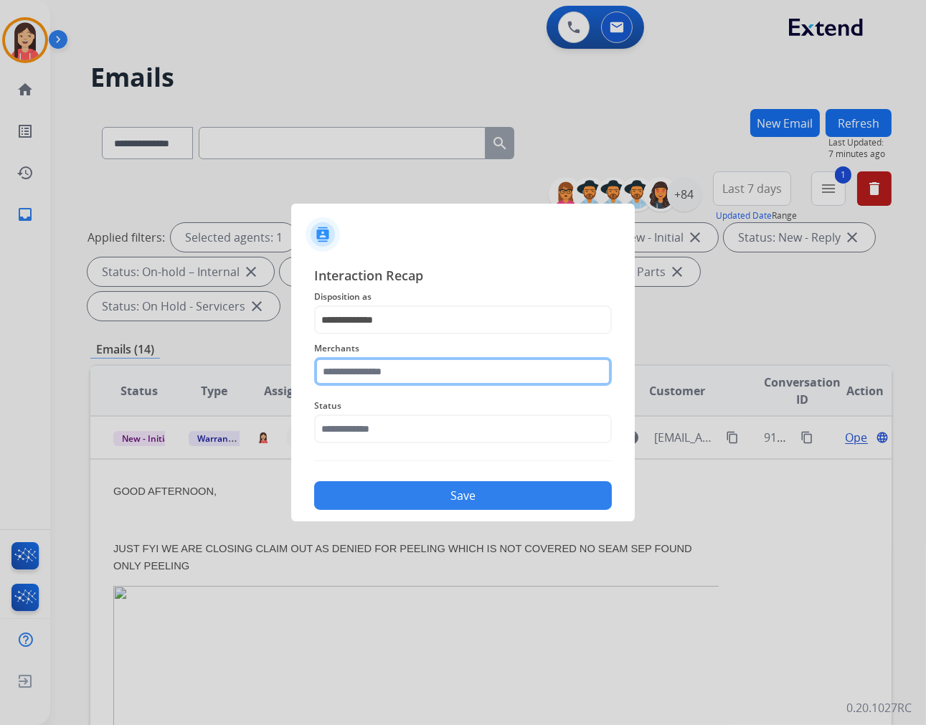
click at [412, 373] on input "text" at bounding box center [463, 371] width 298 height 29
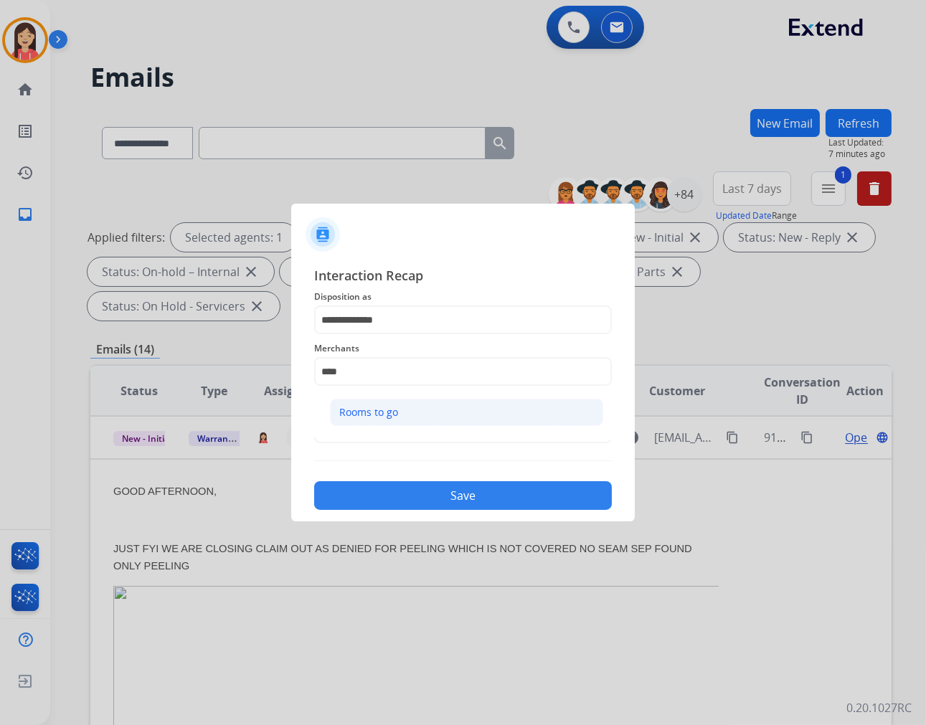
click at [441, 423] on li "Rooms to go" at bounding box center [466, 412] width 273 height 27
type input "**********"
click at [412, 427] on input "text" at bounding box center [463, 429] width 298 height 29
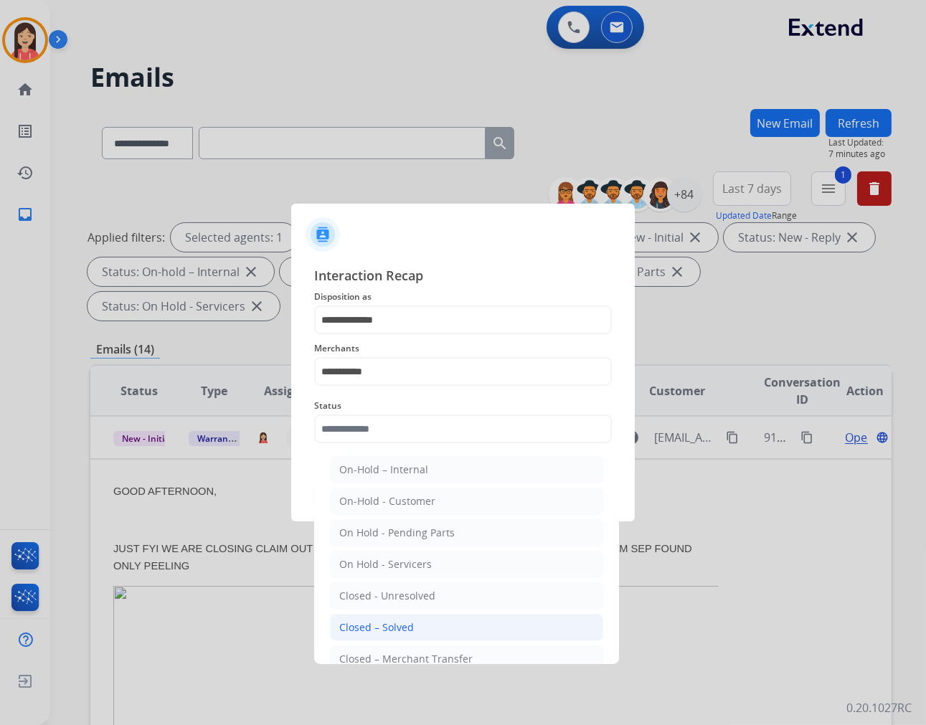
click at [374, 624] on div "Closed – Solved" at bounding box center [376, 627] width 75 height 14
type input "**********"
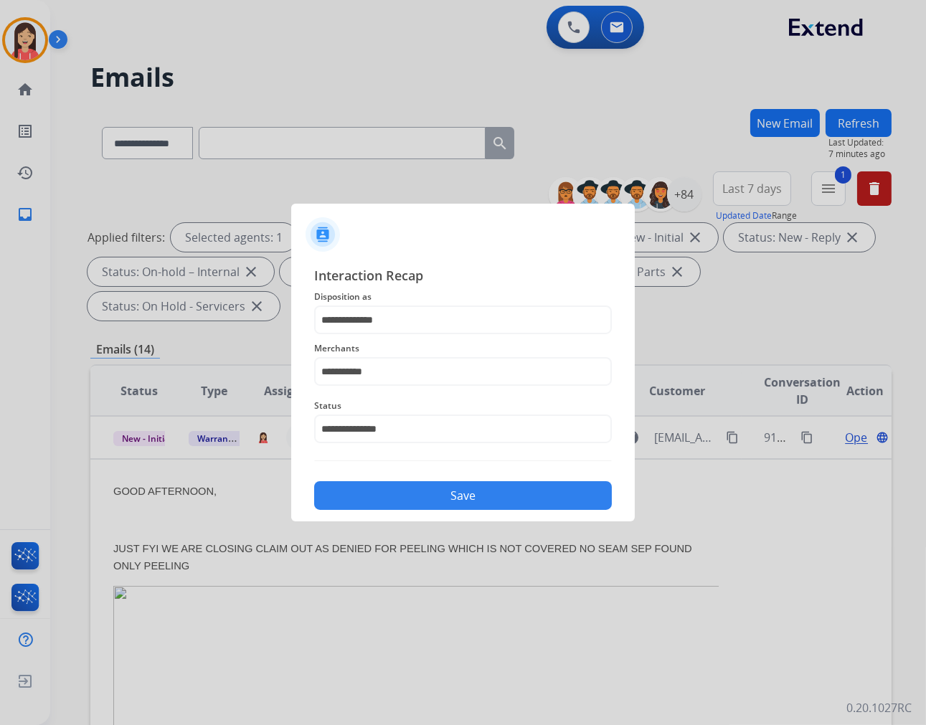
click at [384, 497] on button "Save" at bounding box center [463, 495] width 298 height 29
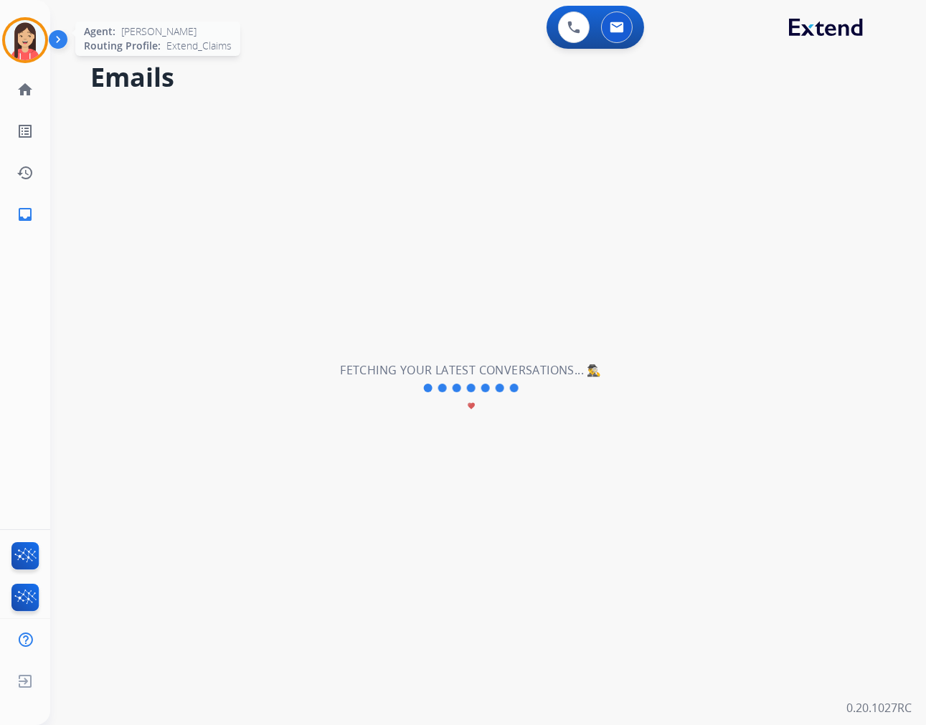
scroll to position [47, 0]
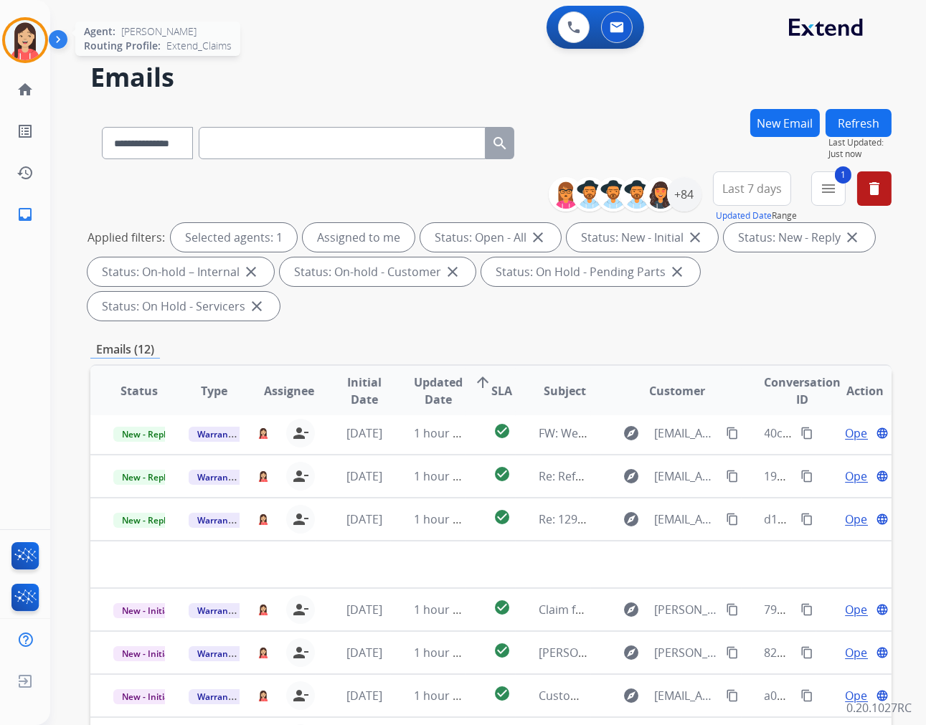
click at [22, 38] on img at bounding box center [25, 40] width 40 height 40
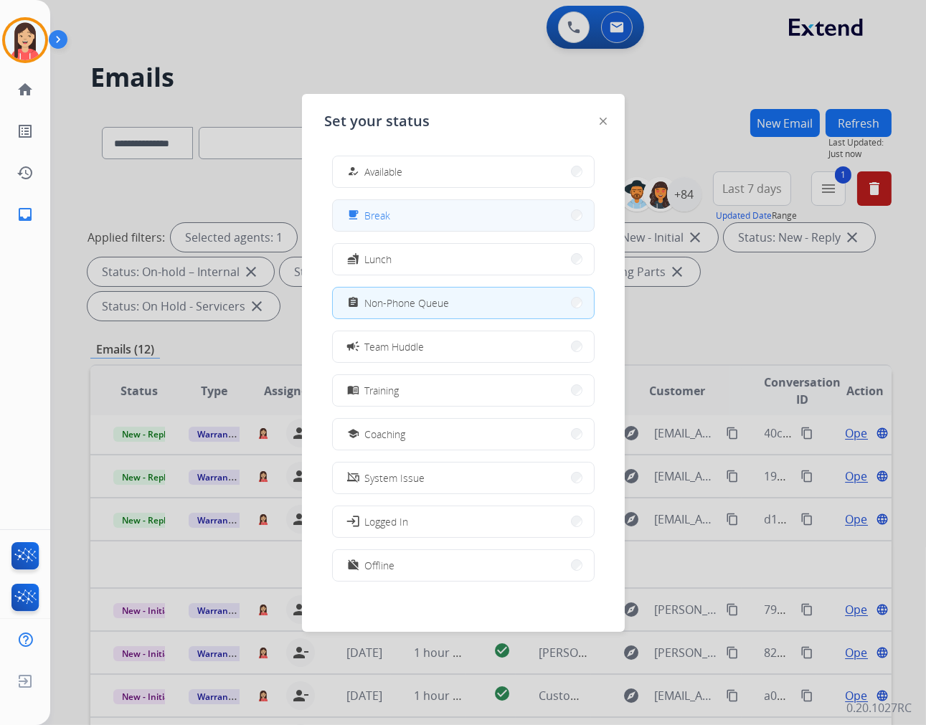
click at [388, 223] on div "free_breakfast Break" at bounding box center [367, 215] width 47 height 17
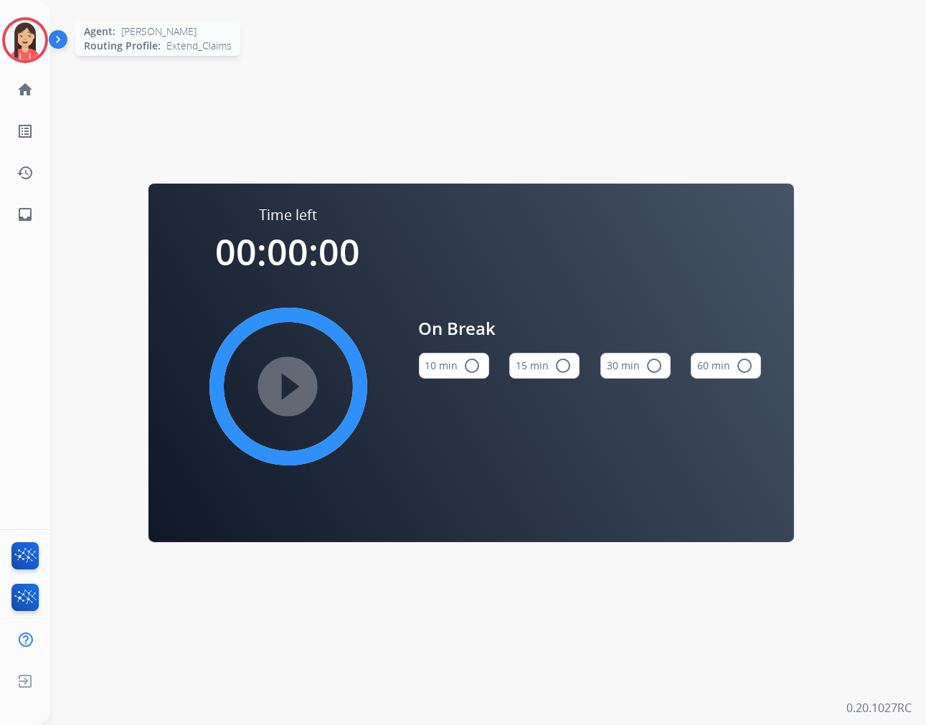
drag, startPoint x: 11, startPoint y: 30, endPoint x: 77, endPoint y: 51, distance: 69.2
click at [11, 30] on img at bounding box center [25, 40] width 40 height 40
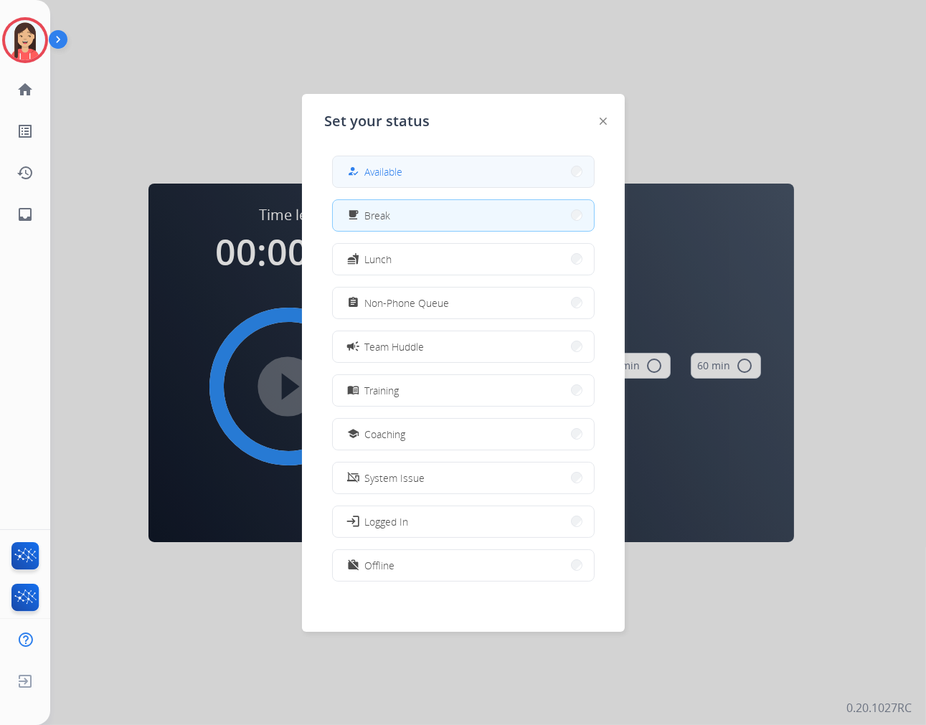
click at [439, 177] on button "how_to_reg Available" at bounding box center [463, 171] width 261 height 31
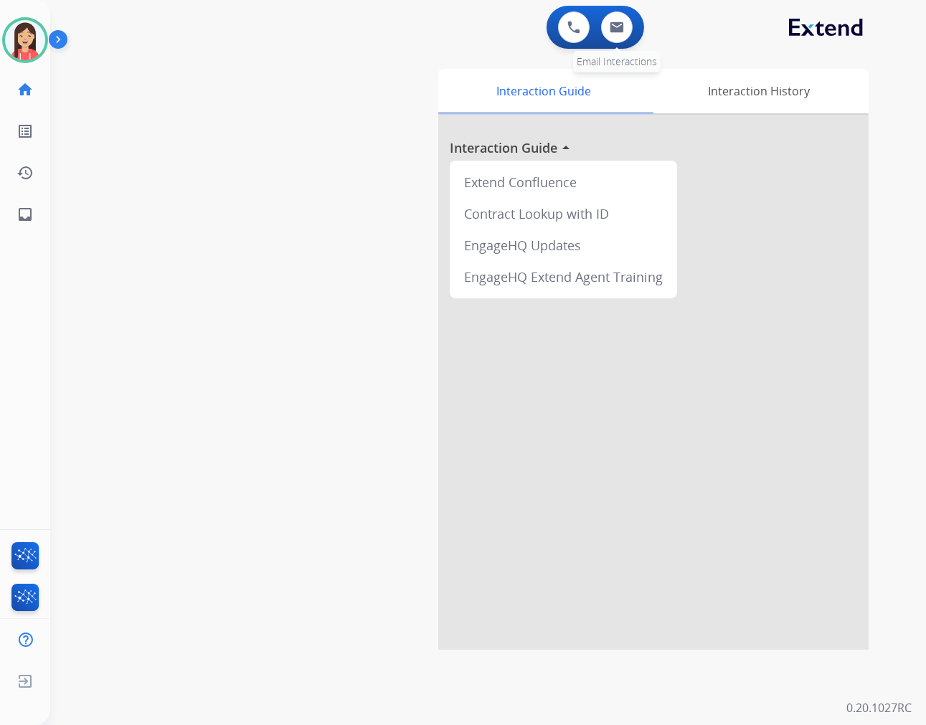
click at [631, 36] on div "0 Email Interactions" at bounding box center [616, 27] width 43 height 32
click at [625, 25] on button at bounding box center [617, 27] width 32 height 32
select select "**********"
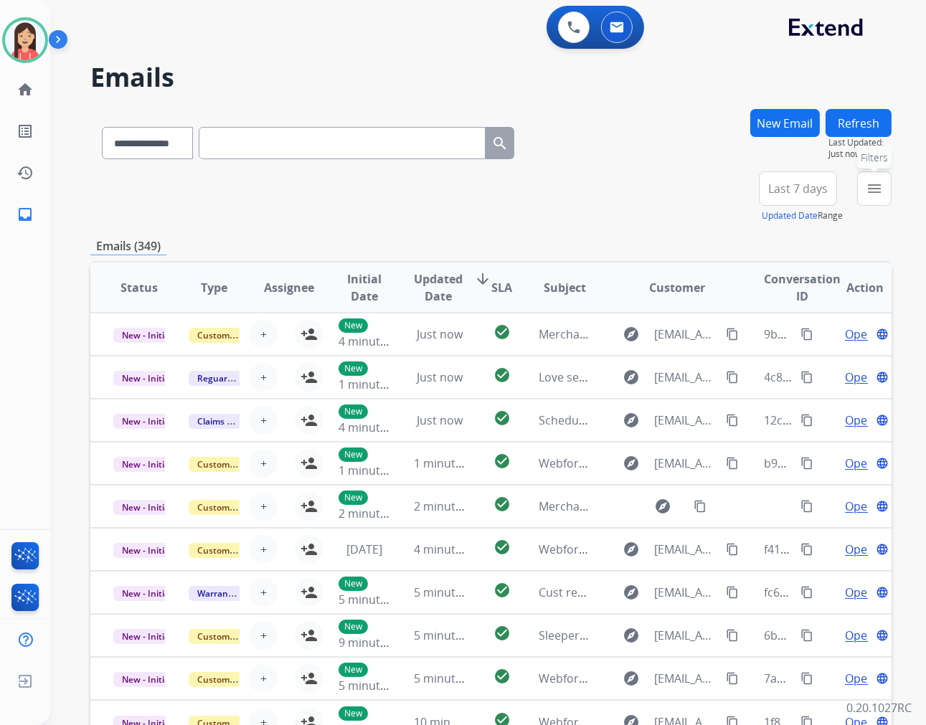
click at [871, 195] on mat-icon "menu" at bounding box center [874, 188] width 17 height 17
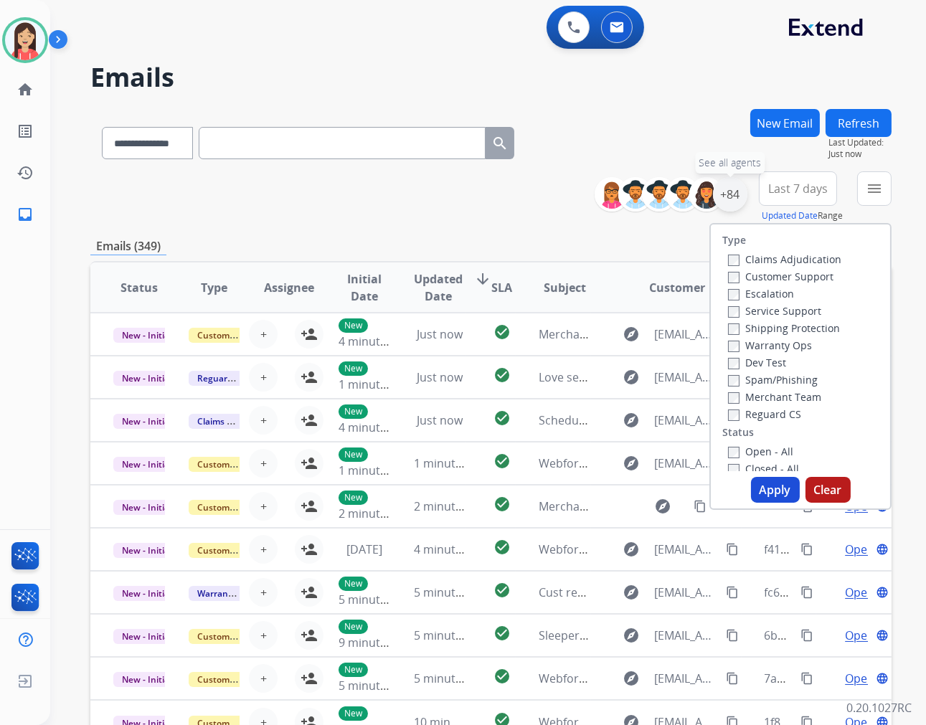
click at [722, 202] on div "+84" at bounding box center [730, 194] width 34 height 34
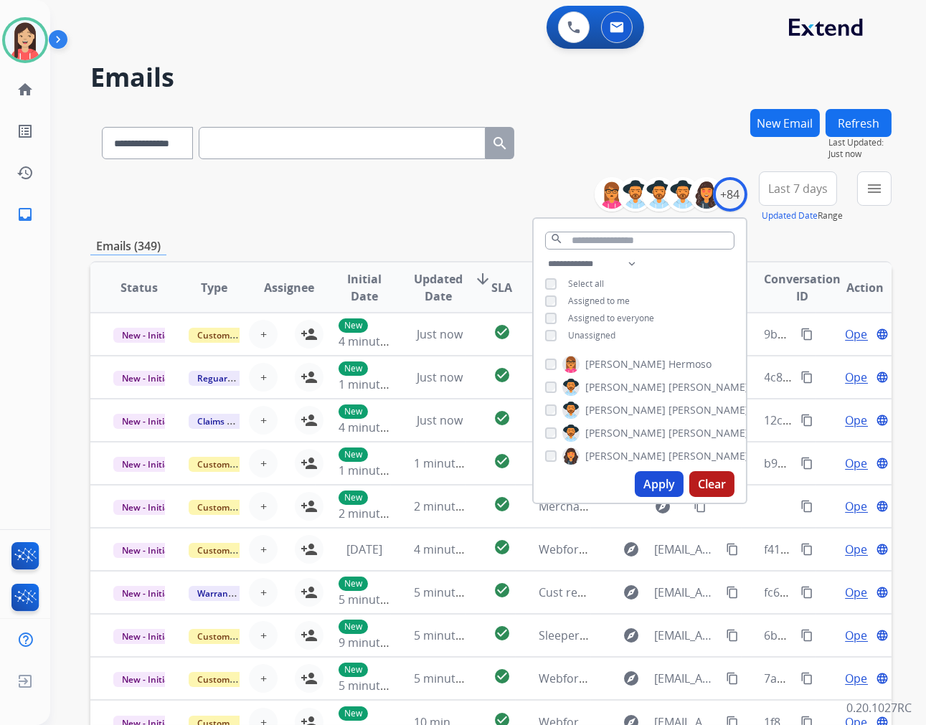
click at [592, 330] on span "Unassigned" at bounding box center [591, 335] width 47 height 12
click at [647, 477] on button "Apply" at bounding box center [659, 484] width 49 height 26
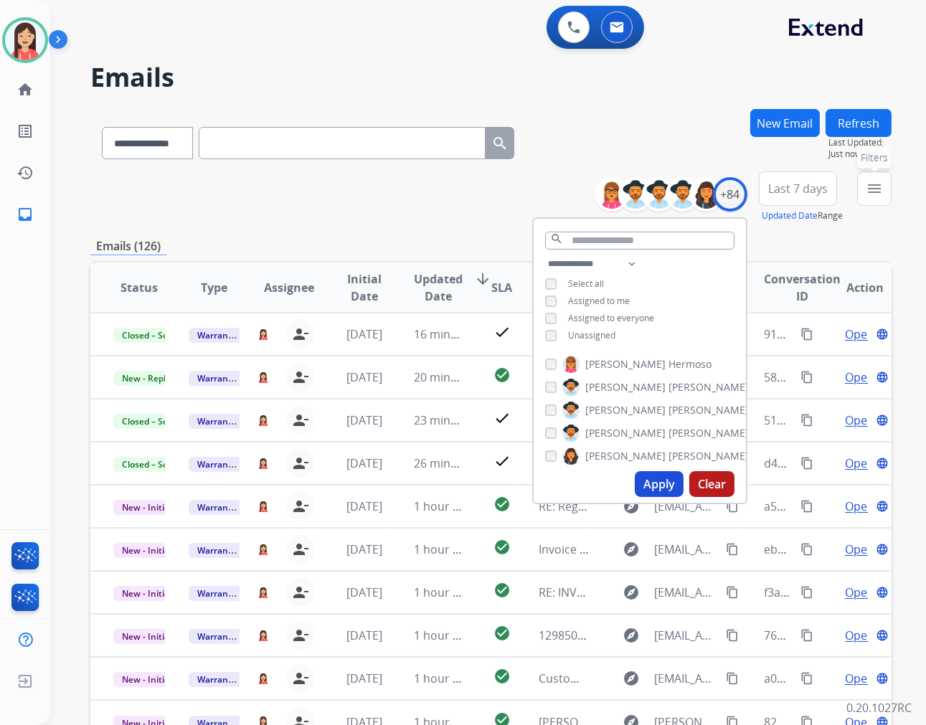
click at [866, 194] on mat-icon "menu" at bounding box center [874, 188] width 17 height 17
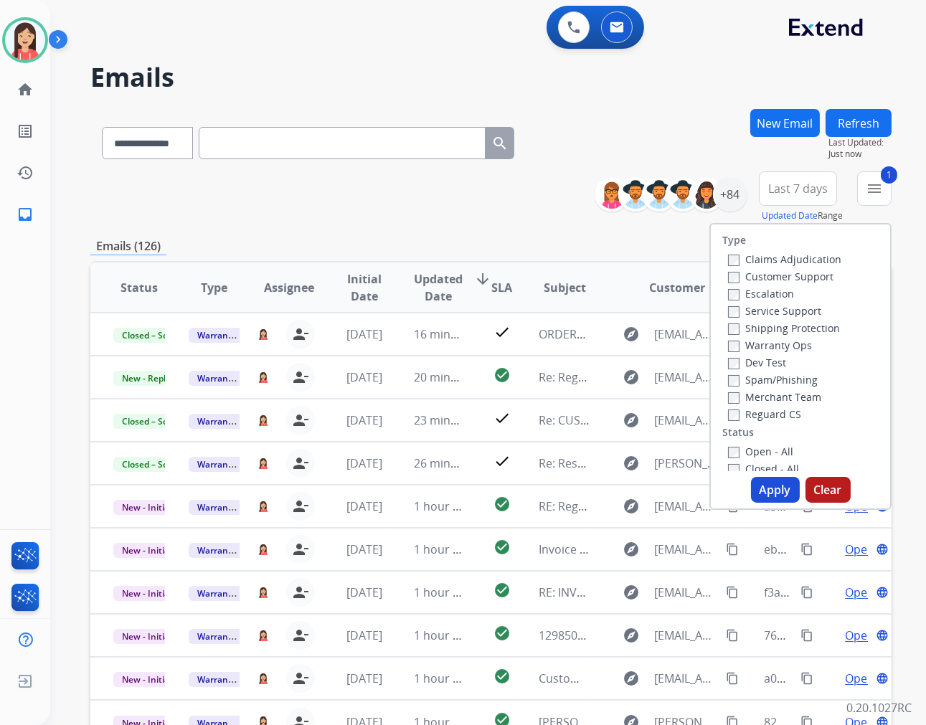
click at [768, 485] on button "Apply" at bounding box center [775, 490] width 49 height 26
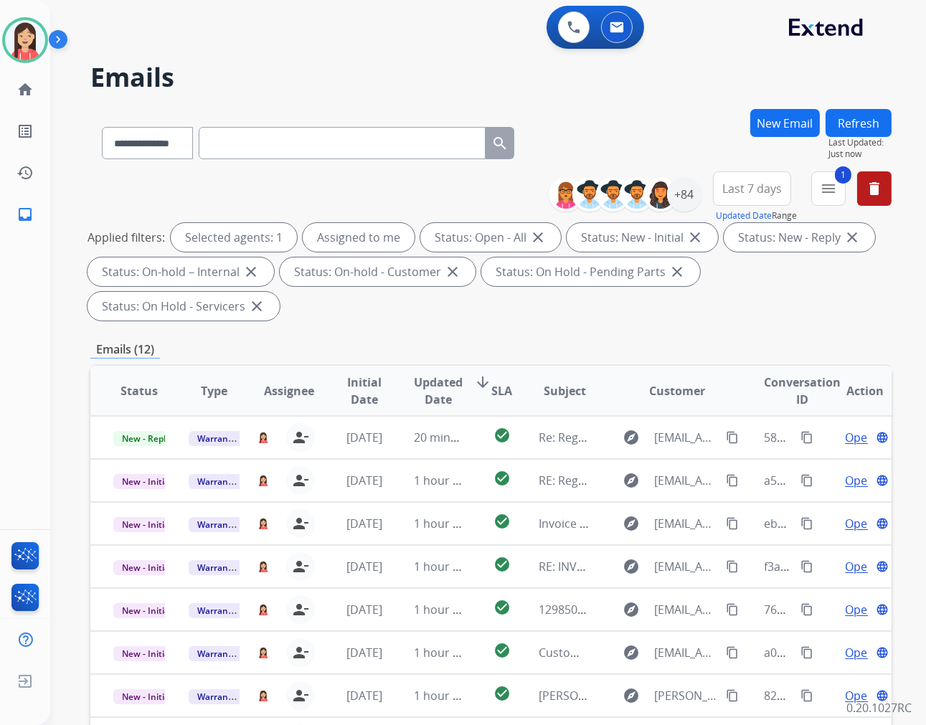
click at [435, 380] on span "Updated Date" at bounding box center [438, 391] width 49 height 34
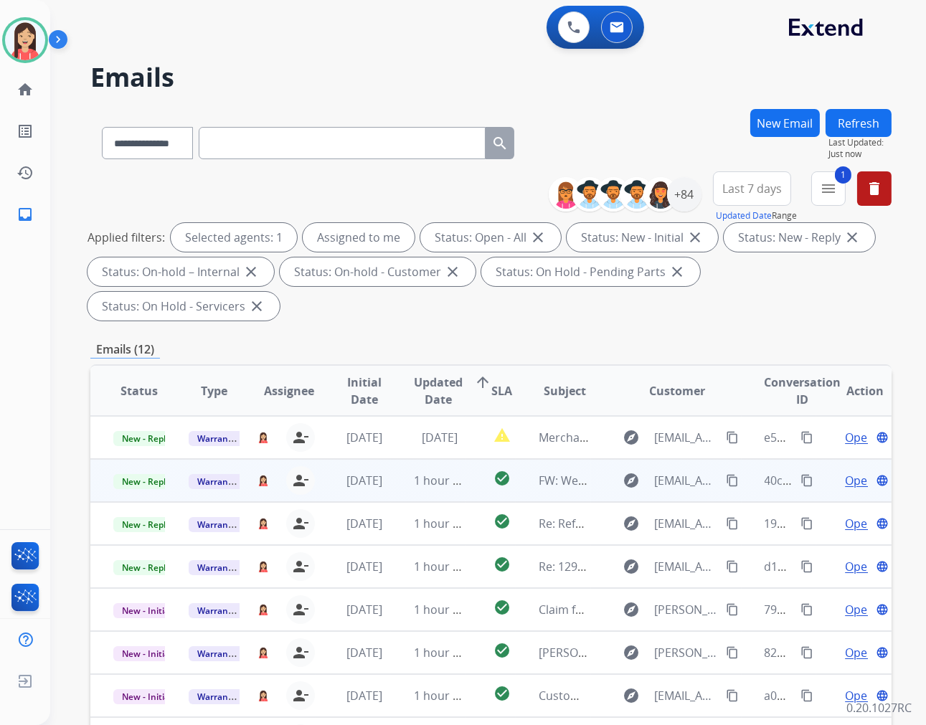
click at [391, 490] on td "1 hour ago" at bounding box center [428, 480] width 75 height 43
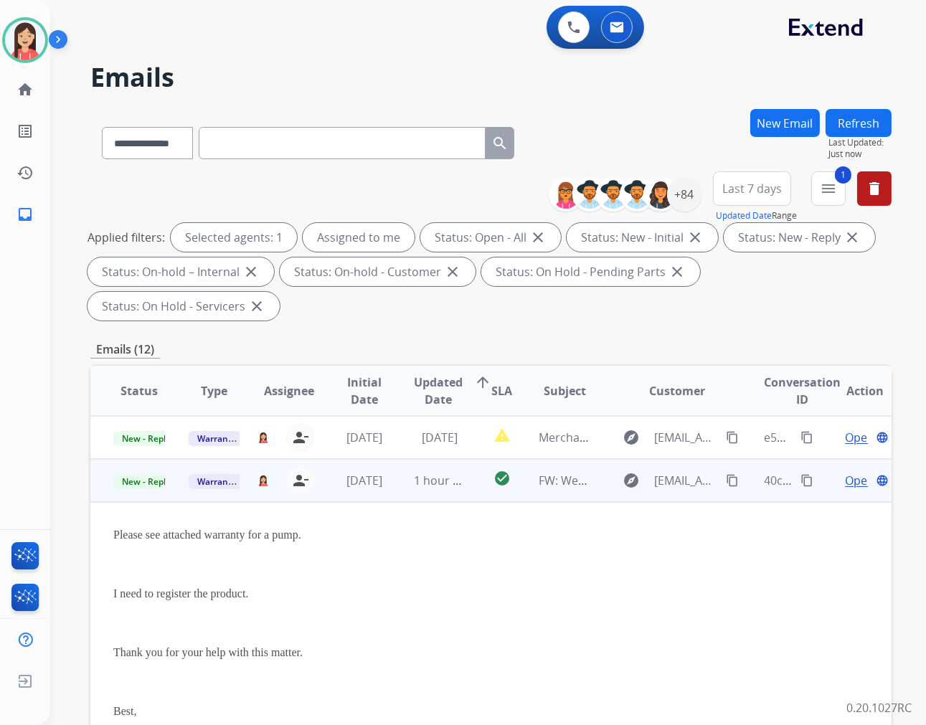
click at [845, 480] on span "Open" at bounding box center [859, 480] width 29 height 17
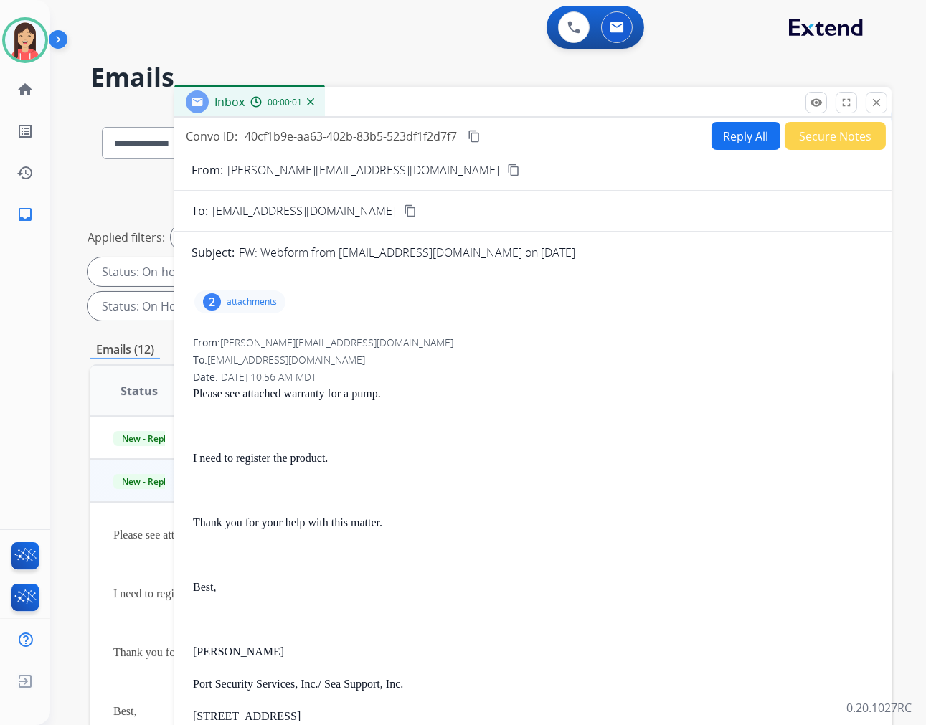
click at [261, 301] on p "attachments" at bounding box center [252, 301] width 50 height 11
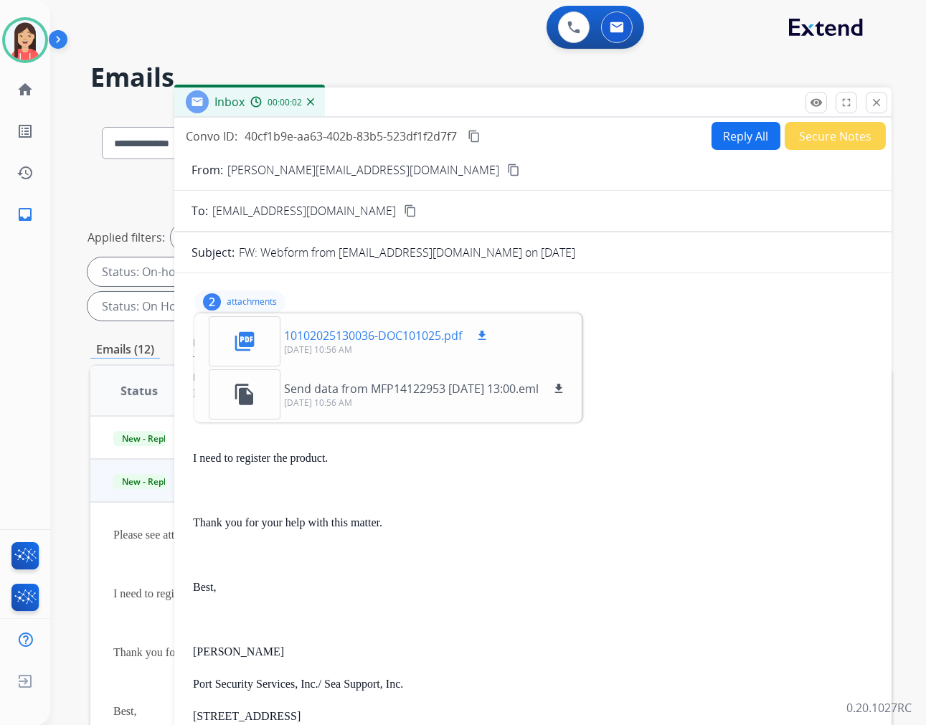
click at [485, 334] on mat-icon "download" at bounding box center [481, 335] width 13 height 13
click at [565, 385] on mat-icon "download" at bounding box center [558, 388] width 13 height 13
click at [536, 598] on div "Please see attached warranty for a pump. I need to register the product. Thank …" at bounding box center [533, 692] width 680 height 616
click at [749, 130] on button "Reply All" at bounding box center [745, 136] width 69 height 28
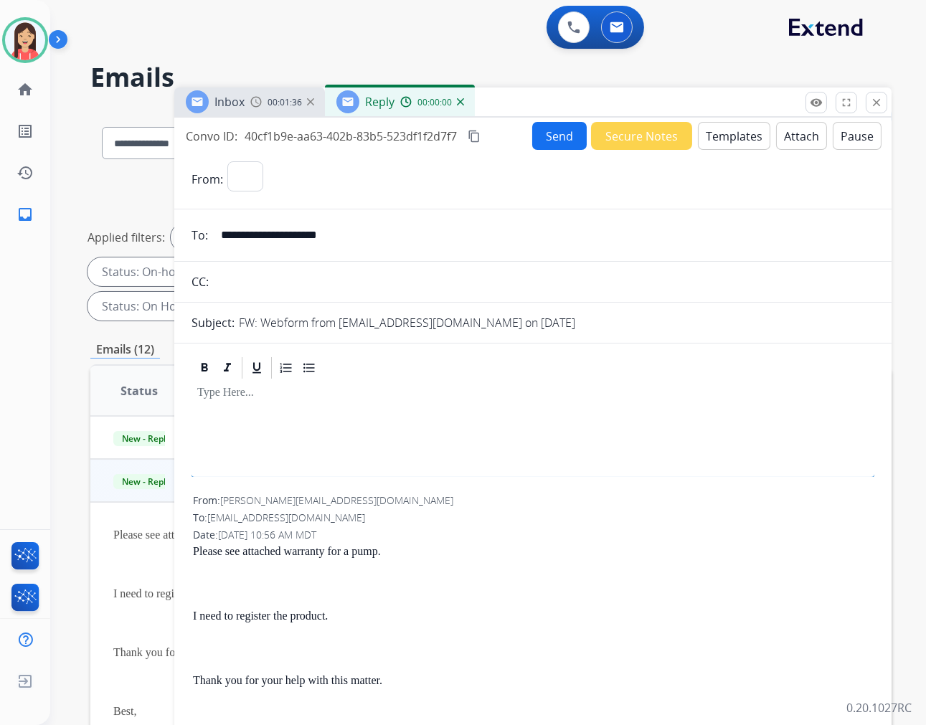
select select "**********"
click at [729, 139] on button "Templates" at bounding box center [734, 136] width 72 height 28
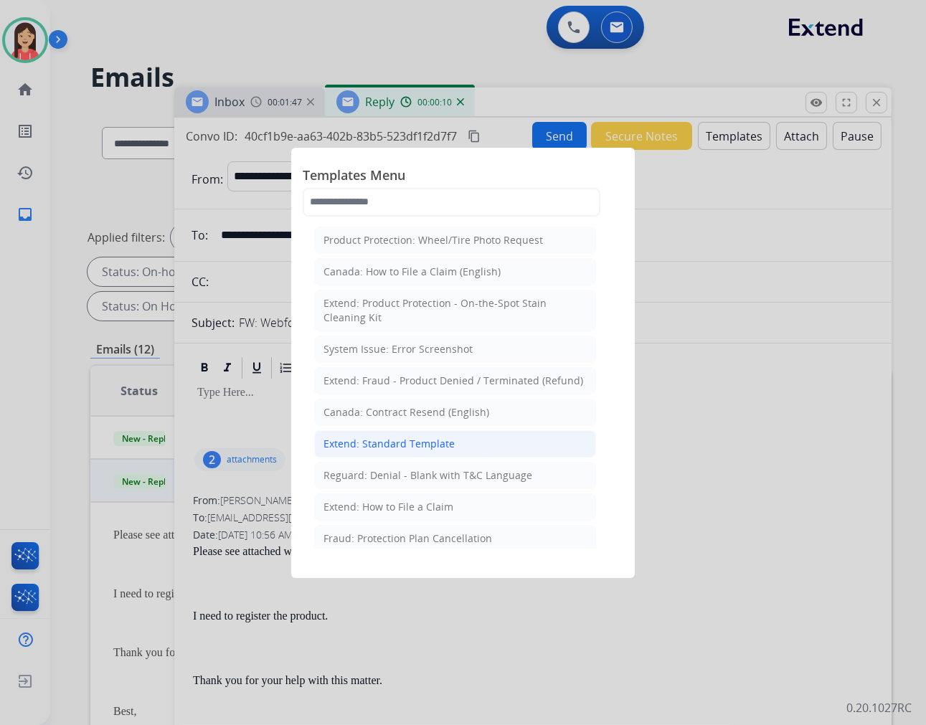
click at [376, 445] on div "Extend: Standard Template" at bounding box center [388, 444] width 131 height 14
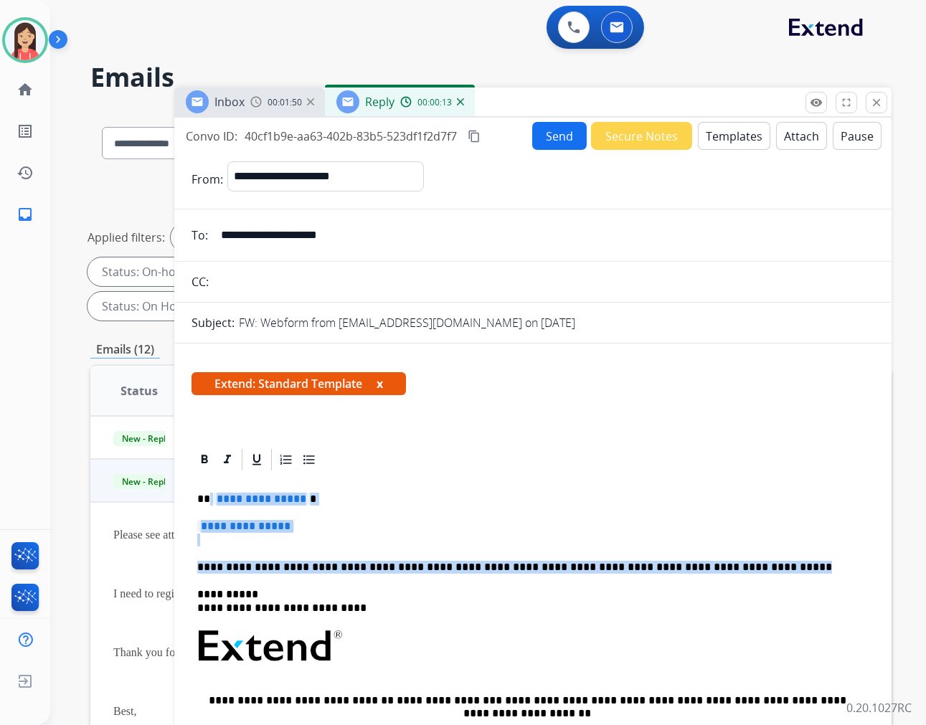
drag, startPoint x: 209, startPoint y: 496, endPoint x: 803, endPoint y: 559, distance: 597.8
click at [803, 559] on div "**********" at bounding box center [532, 680] width 683 height 415
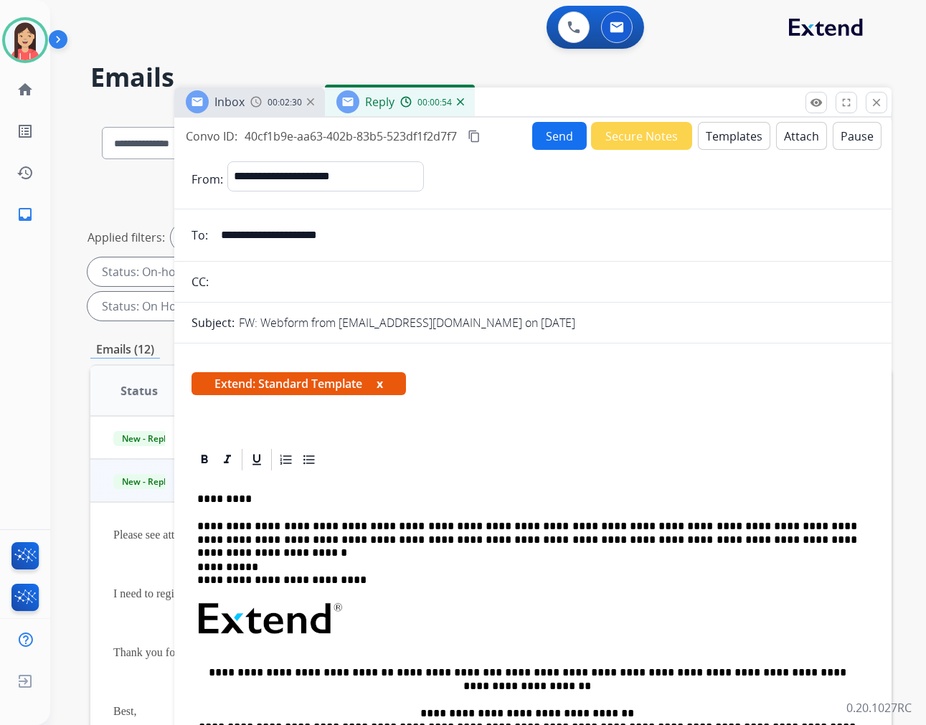
click at [541, 135] on button "Send" at bounding box center [559, 136] width 55 height 28
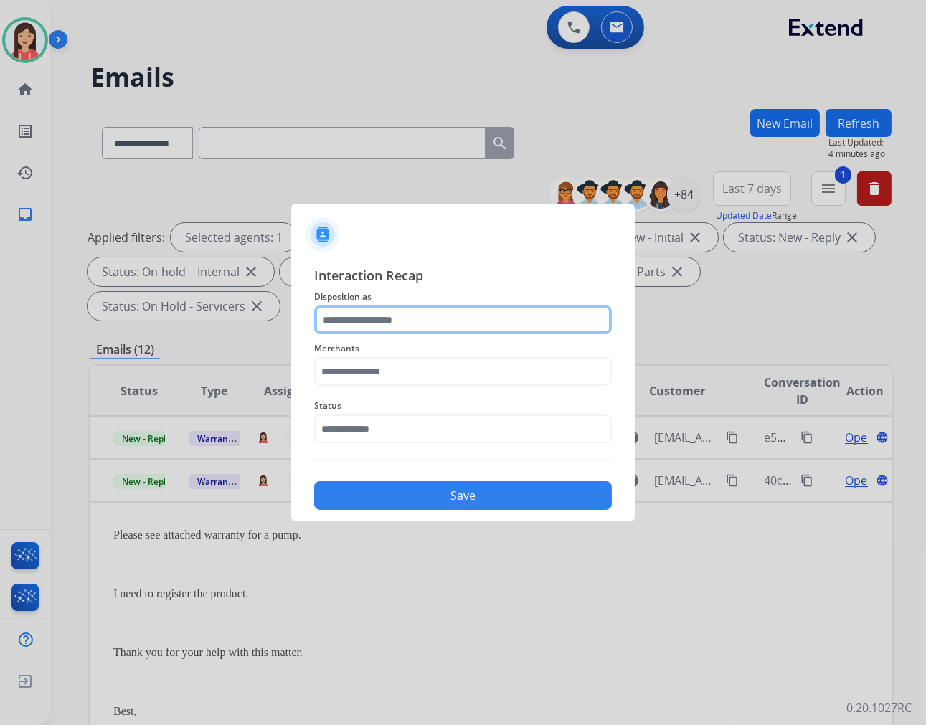
click at [432, 311] on input "text" at bounding box center [463, 319] width 298 height 29
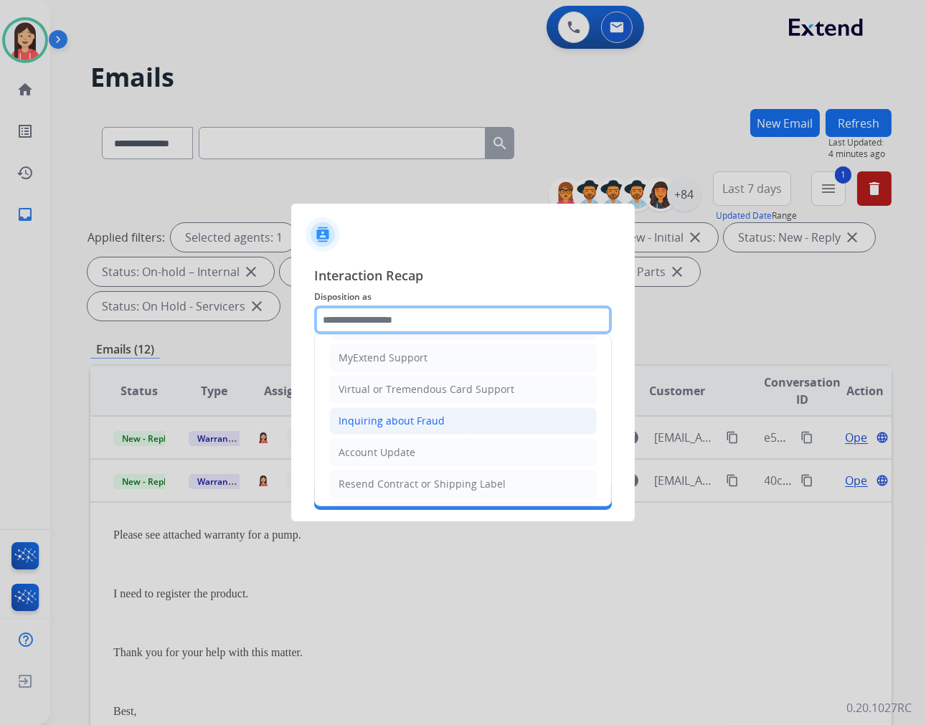
scroll to position [159, 0]
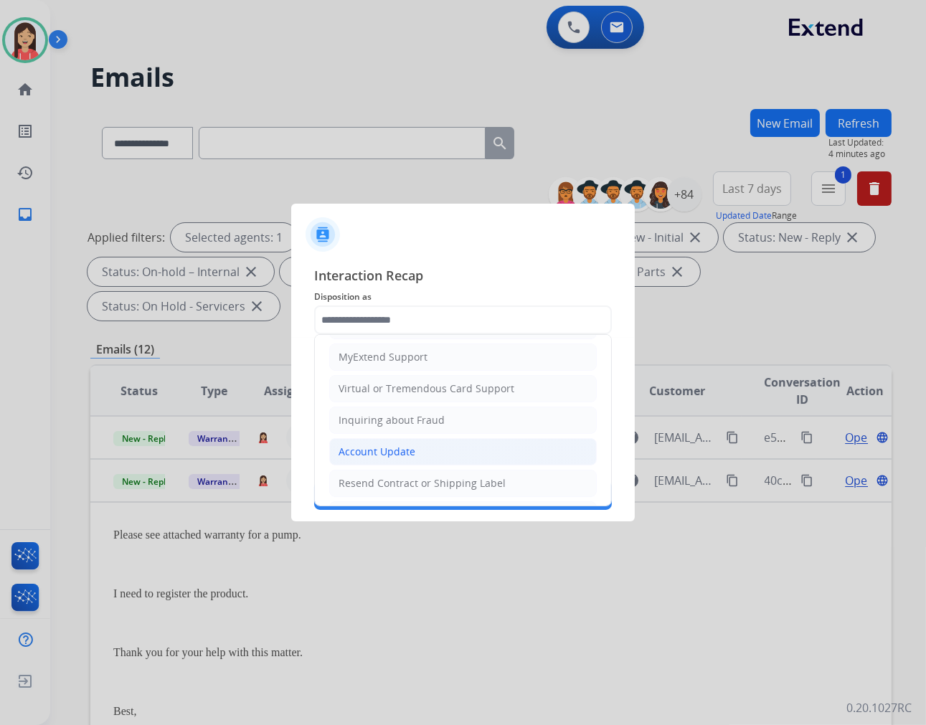
click at [384, 455] on div "Account Update" at bounding box center [376, 452] width 77 height 14
type input "**********"
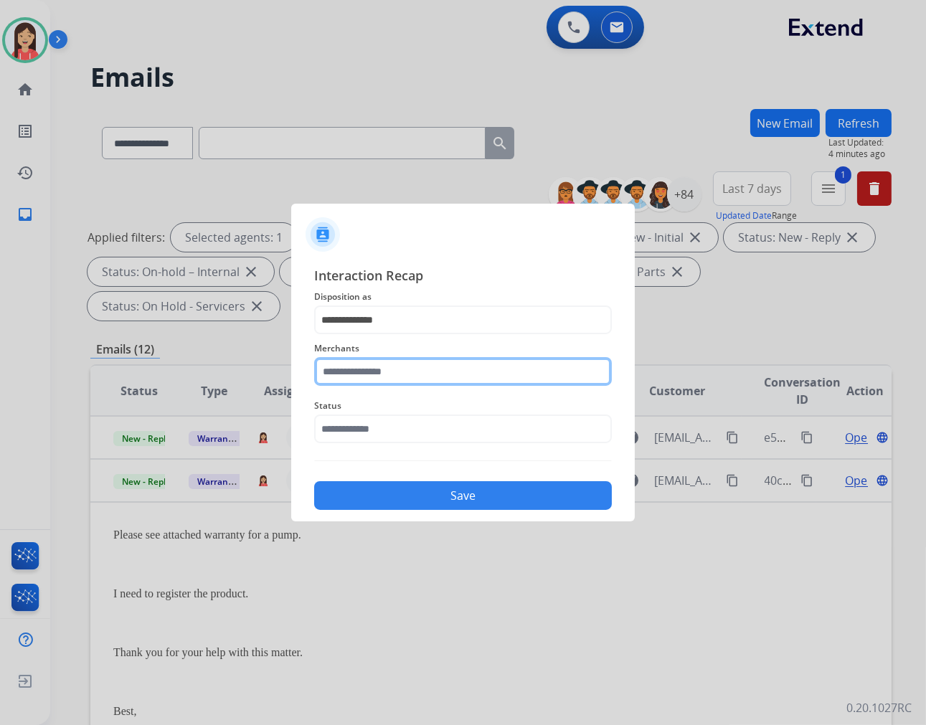
click at [399, 364] on input "text" at bounding box center [463, 371] width 298 height 29
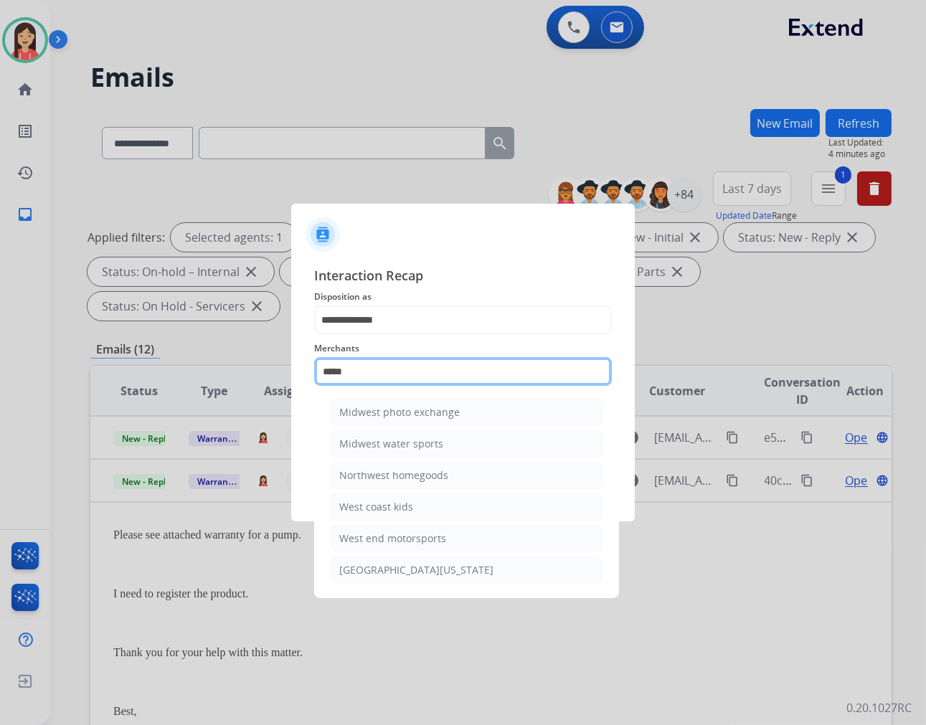
drag, startPoint x: 400, startPoint y: 364, endPoint x: 161, endPoint y: 354, distance: 239.8
click at [0, 354] on app-contact-recap-modal "**********" at bounding box center [0, 362] width 0 height 725
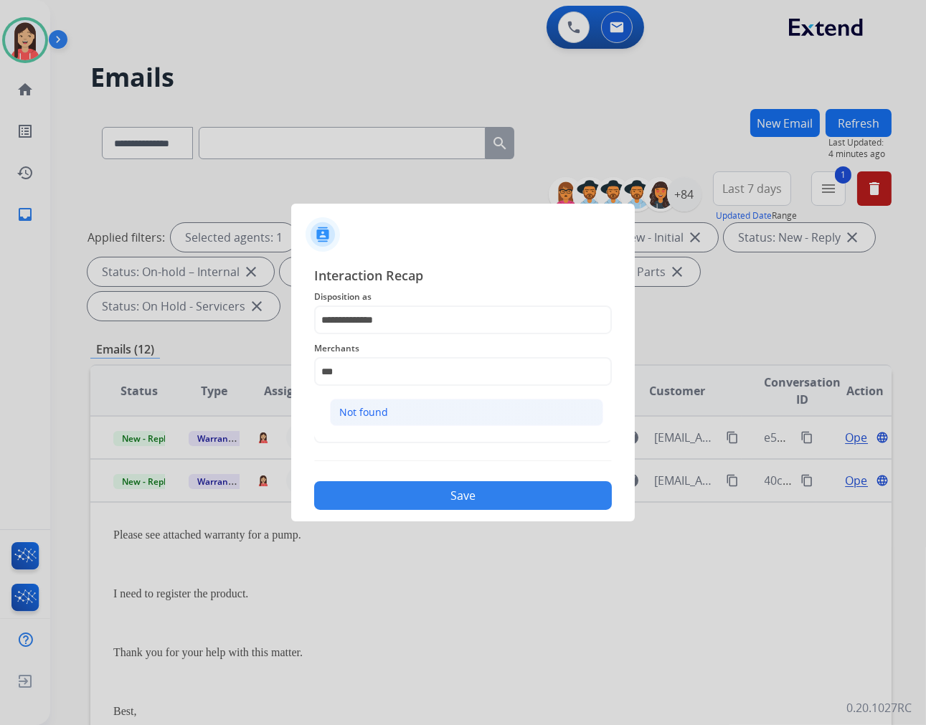
click at [438, 414] on li "Not found" at bounding box center [466, 412] width 273 height 27
type input "*********"
click at [399, 441] on input "text" at bounding box center [463, 429] width 298 height 29
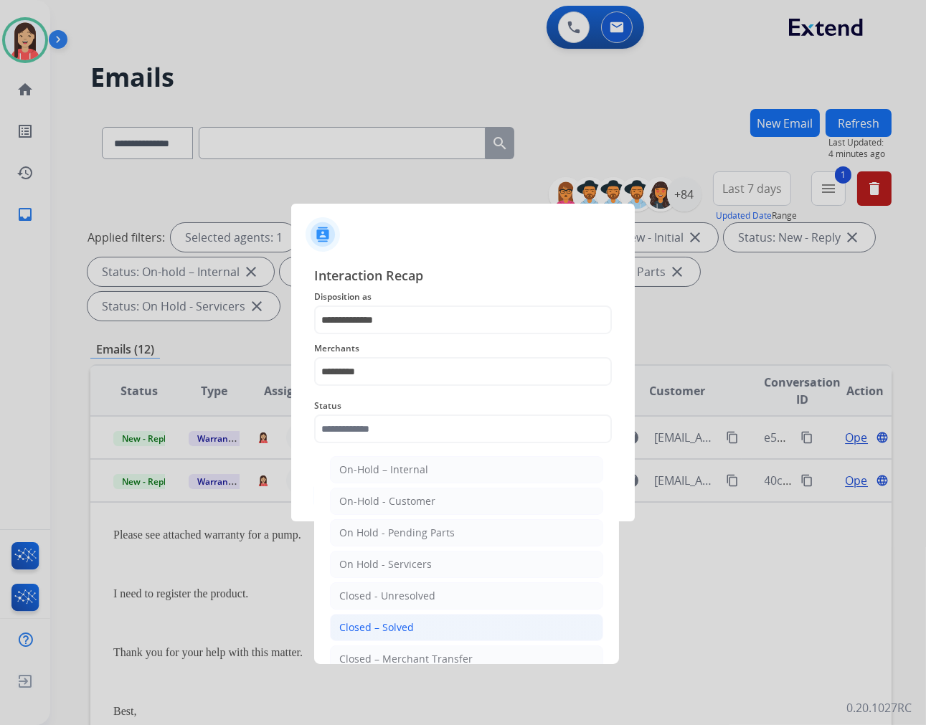
click at [420, 625] on li "Closed – Solved" at bounding box center [466, 627] width 273 height 27
type input "**********"
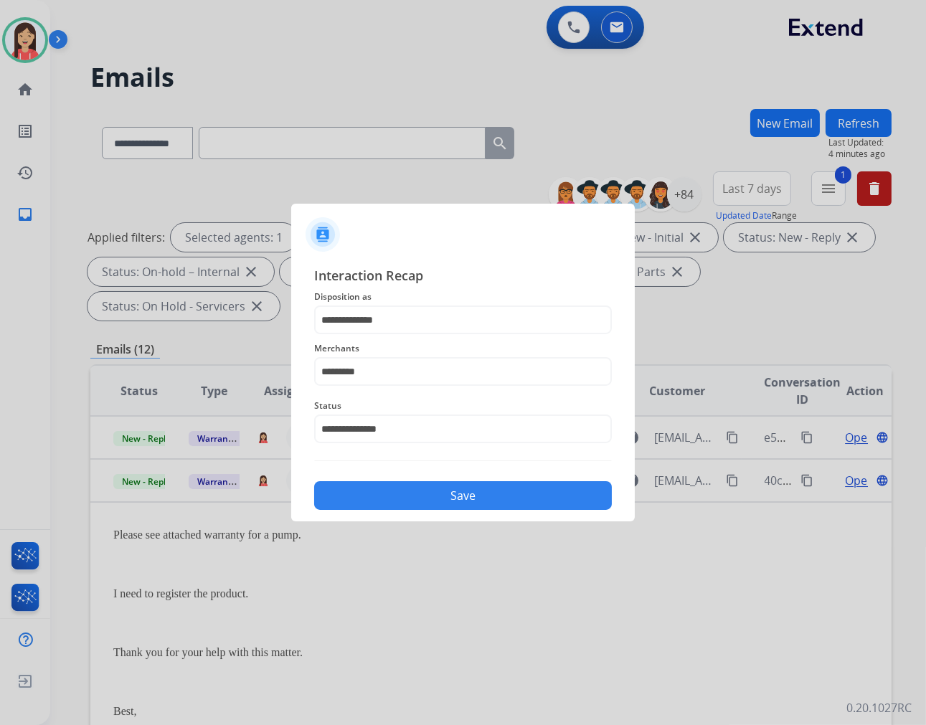
click at [456, 491] on button "Save" at bounding box center [463, 495] width 298 height 29
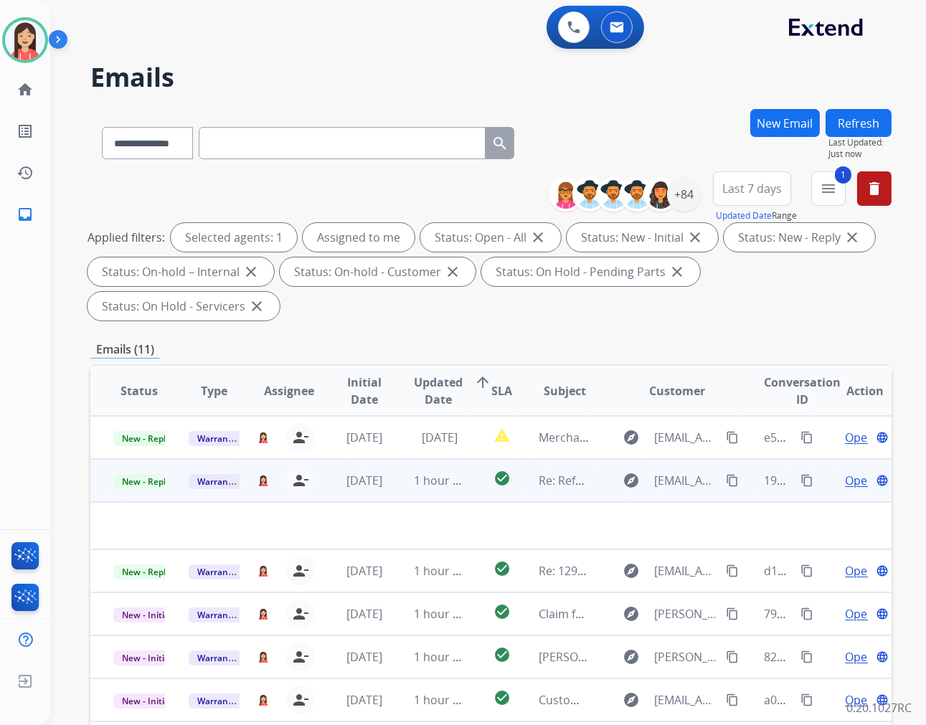
click at [392, 491] on td "1 hour ago" at bounding box center [428, 480] width 75 height 43
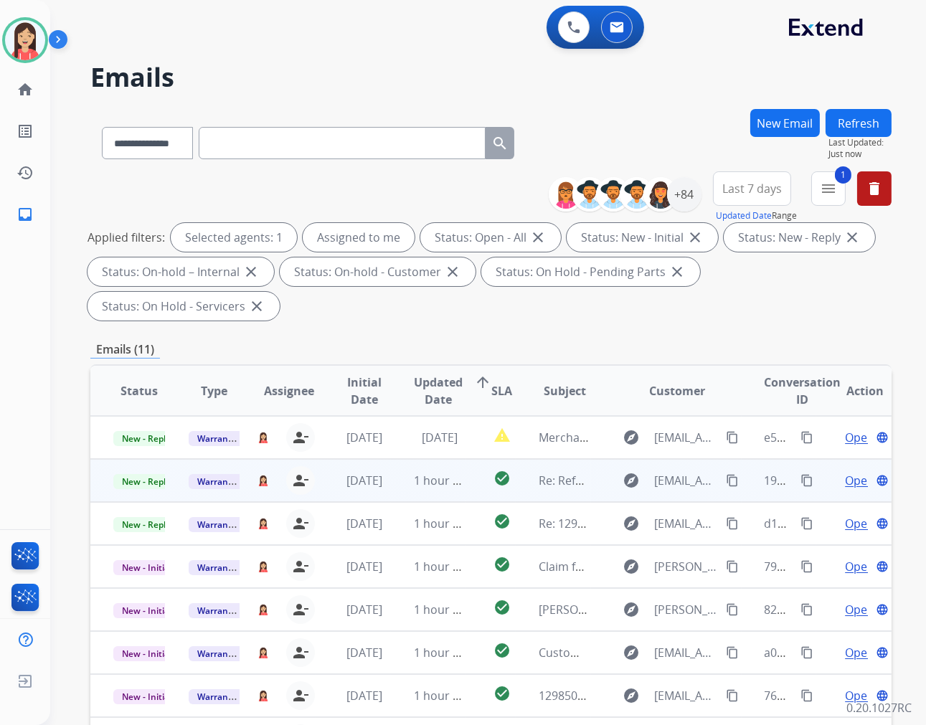
click at [391, 488] on td "1 hour ago" at bounding box center [428, 480] width 75 height 43
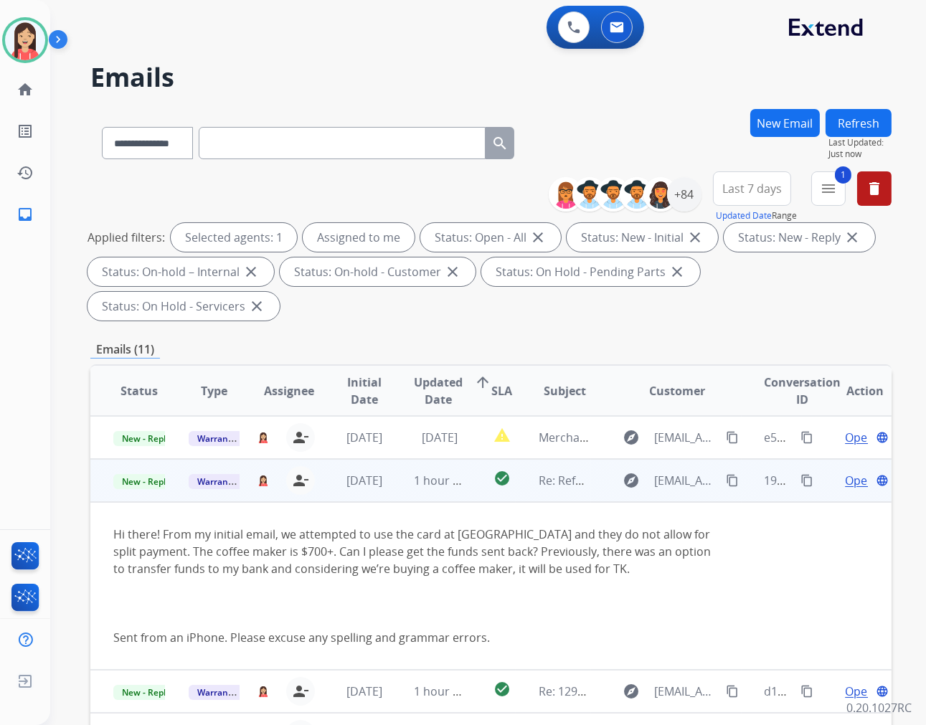
scroll to position [43, 0]
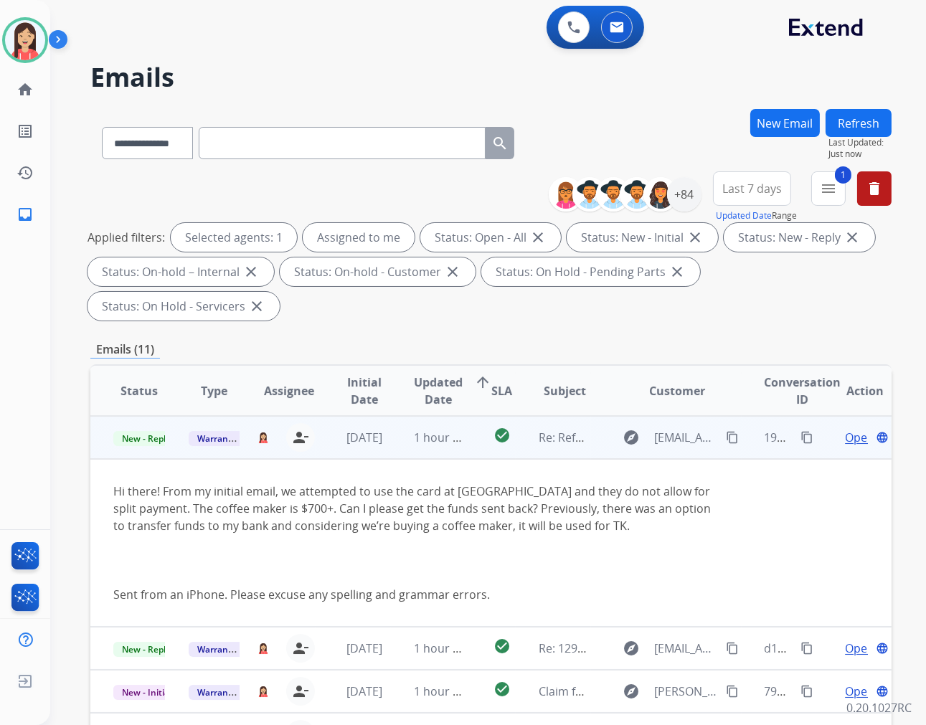
click at [845, 433] on span "Open" at bounding box center [859, 437] width 29 height 17
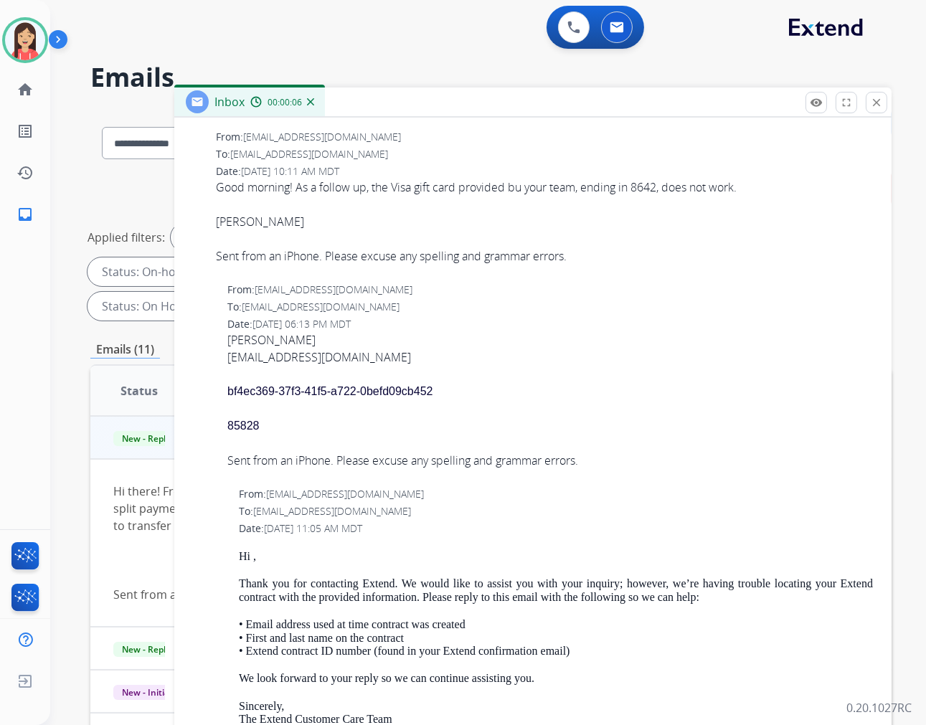
scroll to position [956, 0]
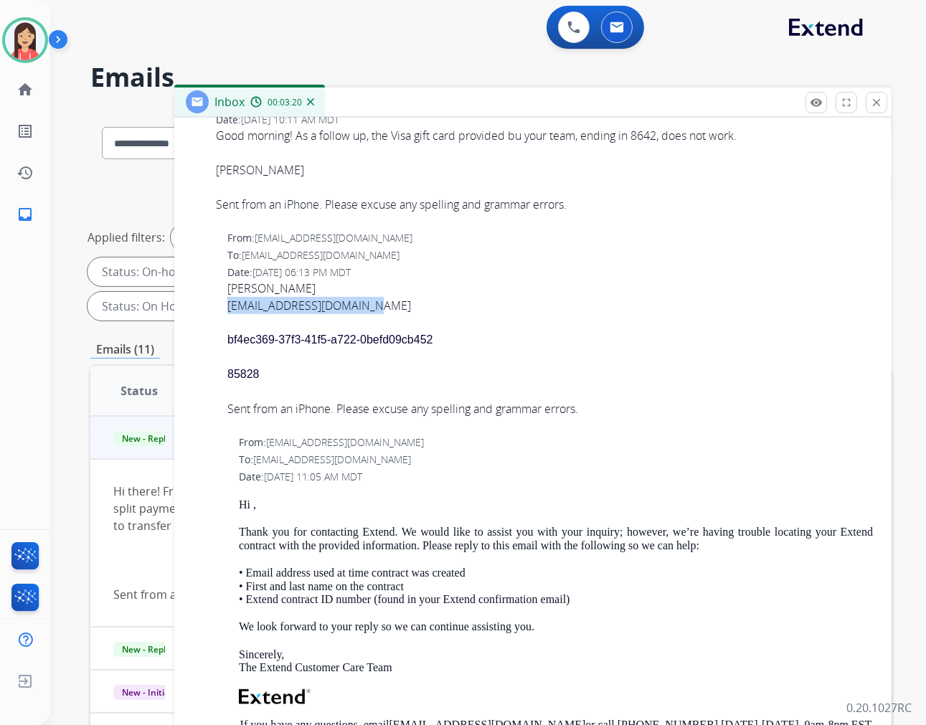
drag, startPoint x: 376, startPoint y: 305, endPoint x: 228, endPoint y: 306, distance: 148.5
click at [228, 306] on div "[EMAIL_ADDRESS][DOMAIN_NAME]" at bounding box center [549, 305] width 645 height 17
copy div "[EMAIL_ADDRESS][DOMAIN_NAME]"
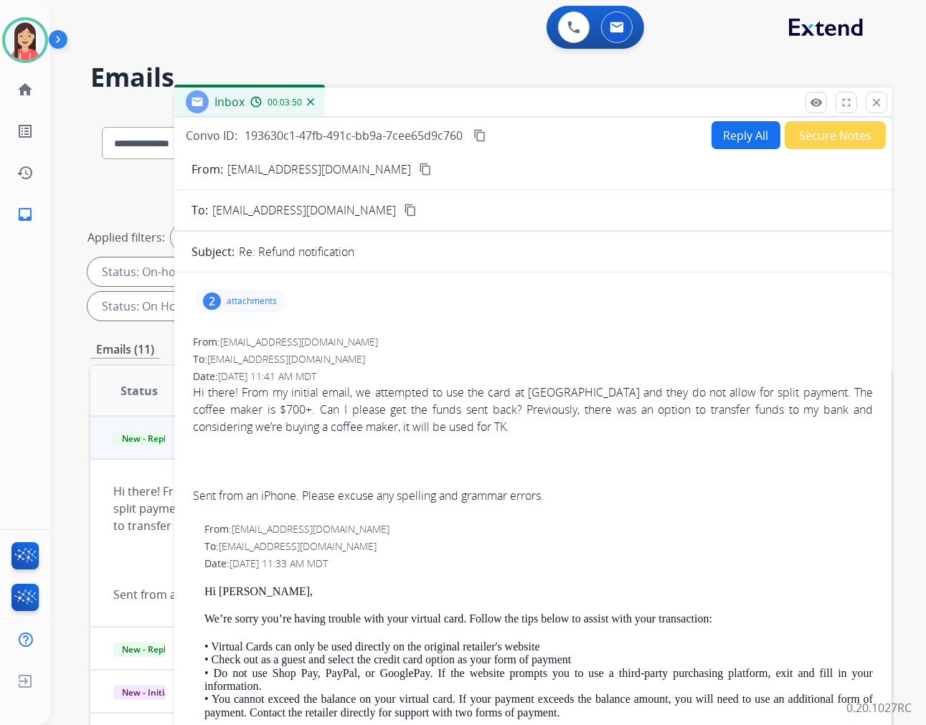
scroll to position [0, 0]
click at [563, 440] on div at bounding box center [533, 444] width 680 height 17
click at [815, 98] on mat-icon "remove_red_eye" at bounding box center [816, 102] width 13 height 13
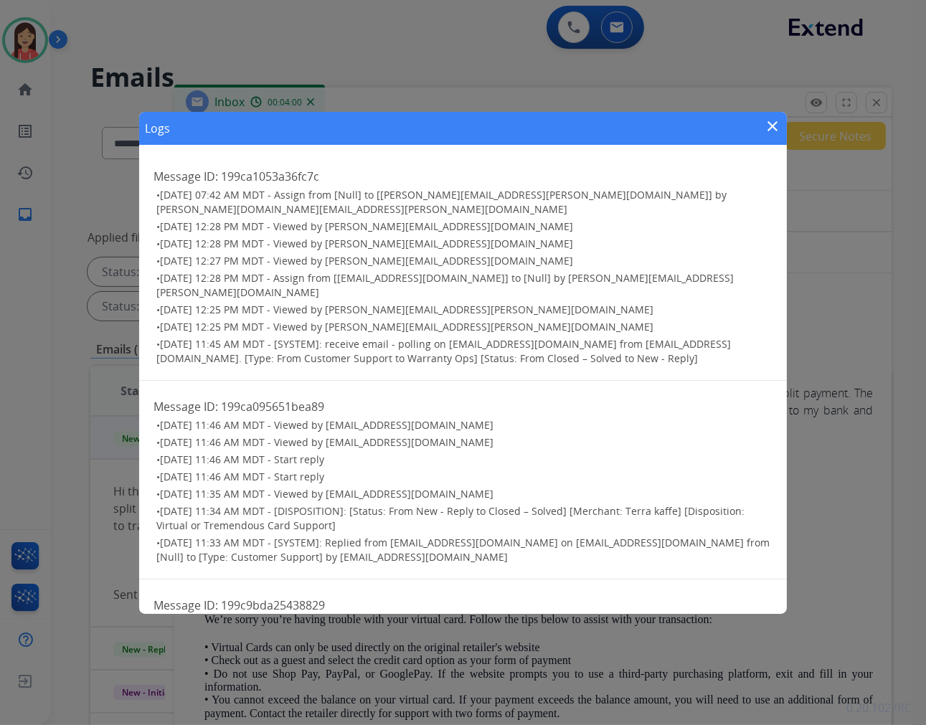
click at [772, 123] on mat-icon "close" at bounding box center [772, 126] width 17 height 17
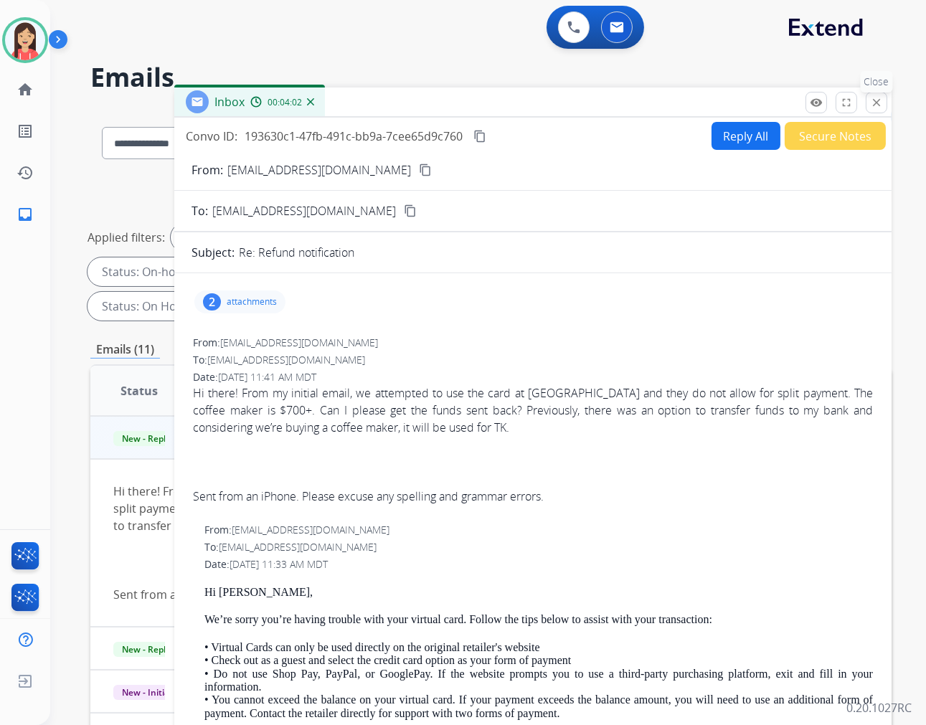
click at [875, 106] on mat-icon "close" at bounding box center [876, 102] width 13 height 13
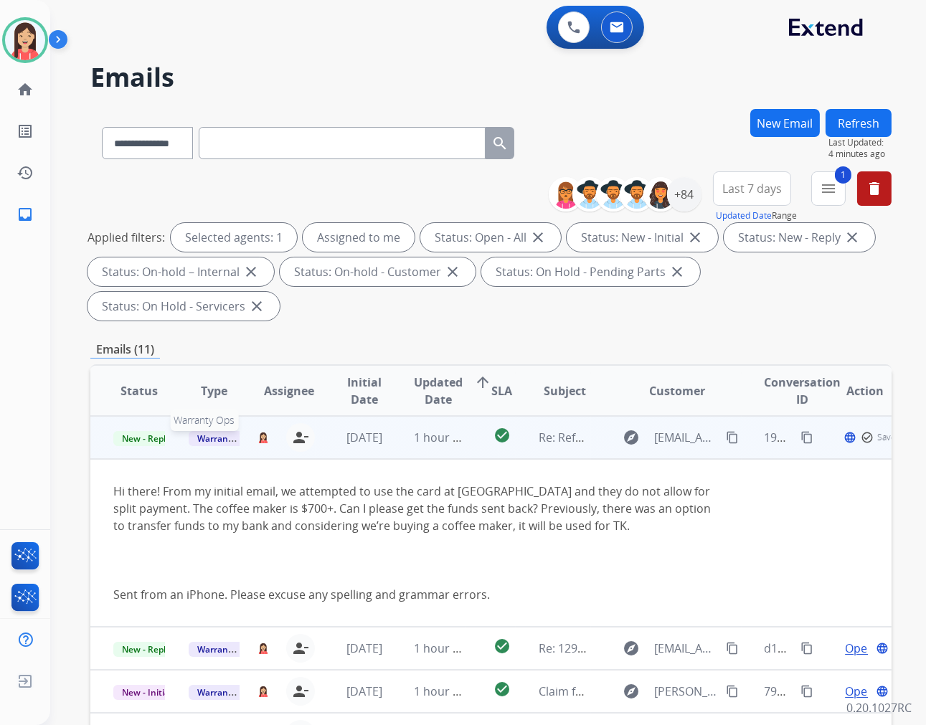
click at [209, 440] on span "Warranty Ops" at bounding box center [226, 438] width 74 height 15
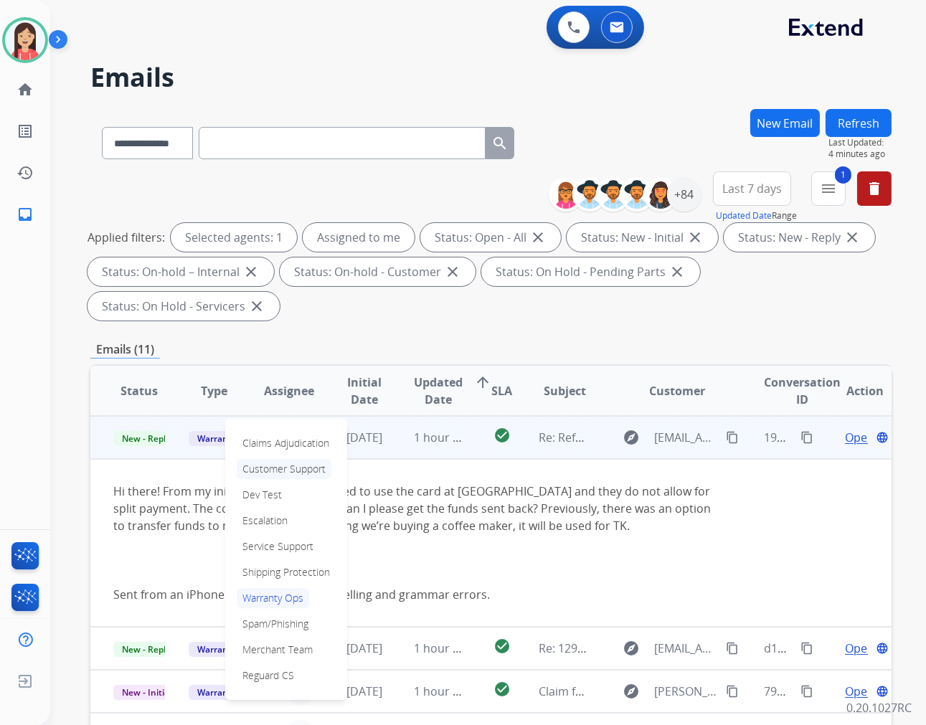
click at [259, 465] on p "Customer Support" at bounding box center [284, 469] width 95 height 20
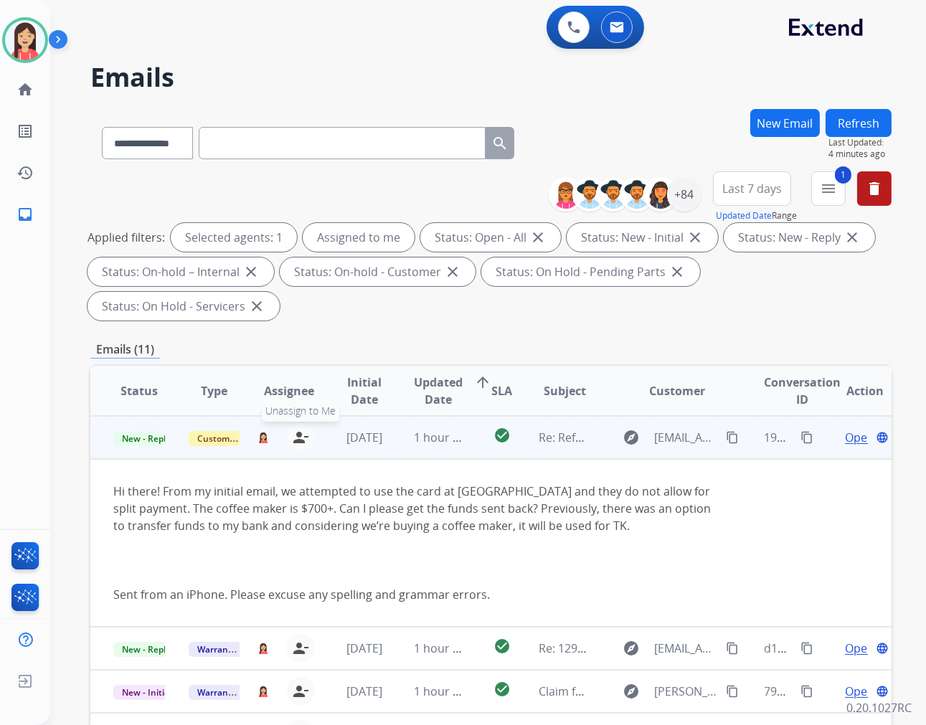
click at [303, 433] on mat-icon "person_remove" at bounding box center [300, 437] width 17 height 17
click at [260, 437] on span "+" at bounding box center [263, 437] width 6 height 17
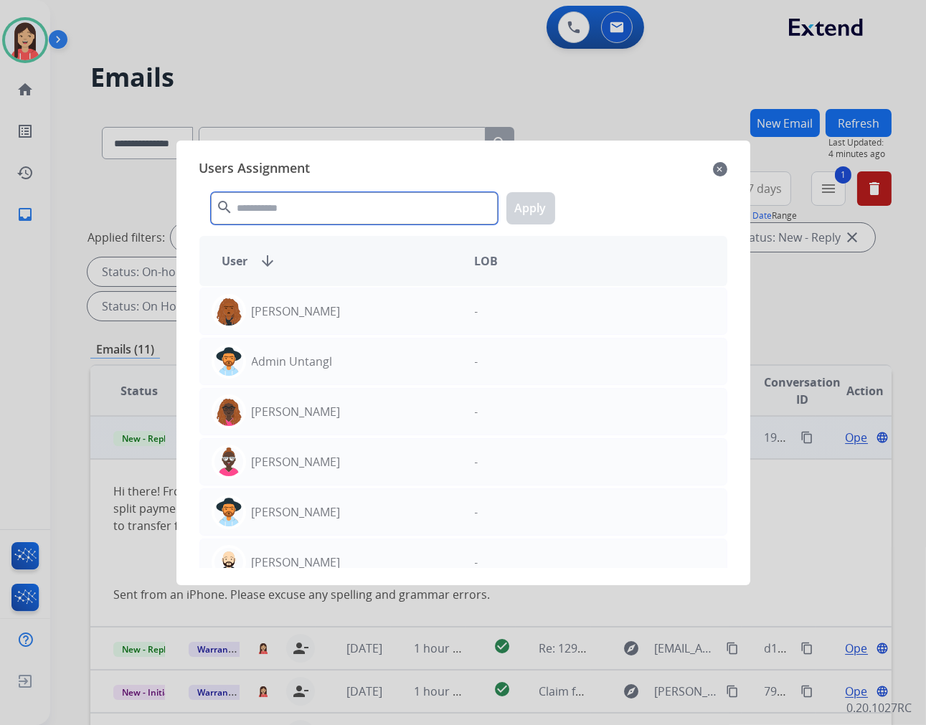
click at [332, 202] on input "text" at bounding box center [354, 208] width 287 height 32
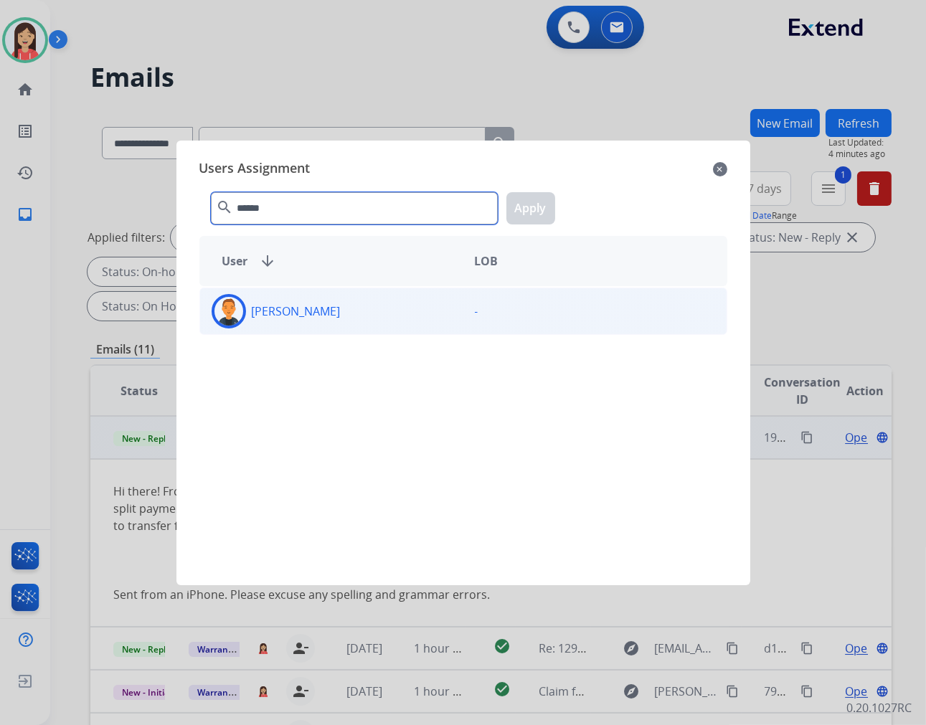
type input "******"
click at [368, 318] on div "[PERSON_NAME]" at bounding box center [331, 311] width 263 height 34
click at [535, 205] on button "Apply" at bounding box center [530, 208] width 49 height 32
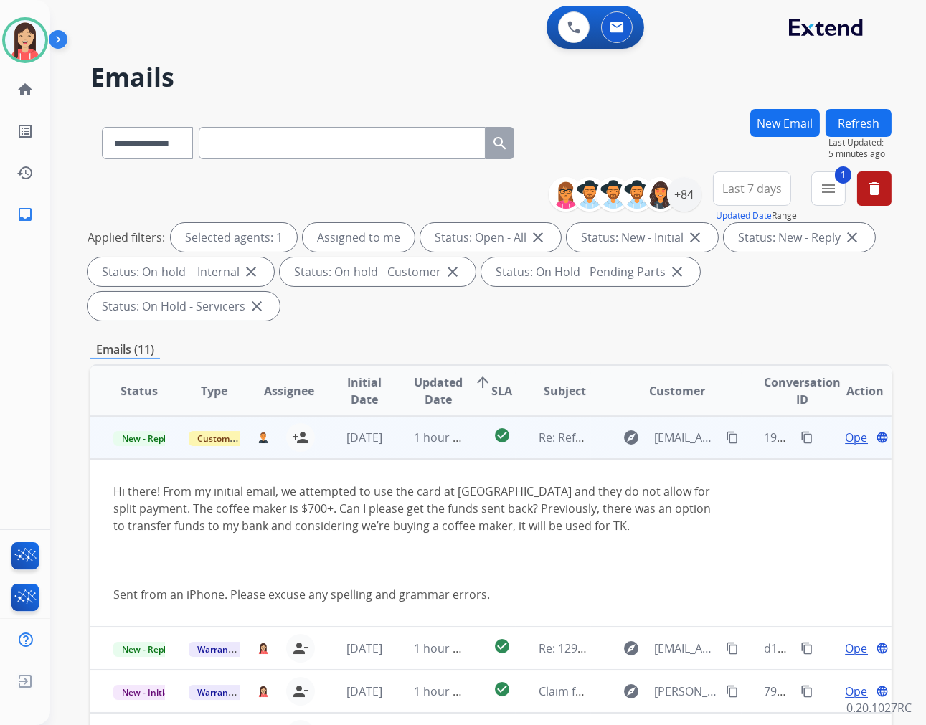
click at [394, 448] on td "1 hour ago" at bounding box center [428, 437] width 75 height 43
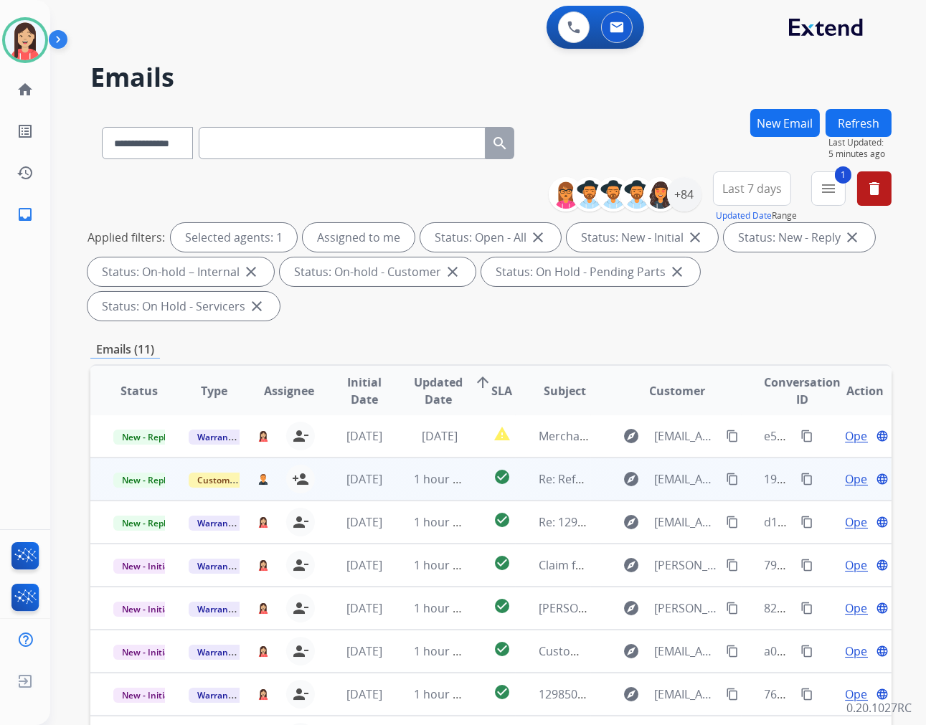
scroll to position [1, 0]
click at [861, 115] on button "Refresh" at bounding box center [858, 123] width 66 height 28
click at [391, 488] on td "1 hour ago" at bounding box center [428, 479] width 75 height 43
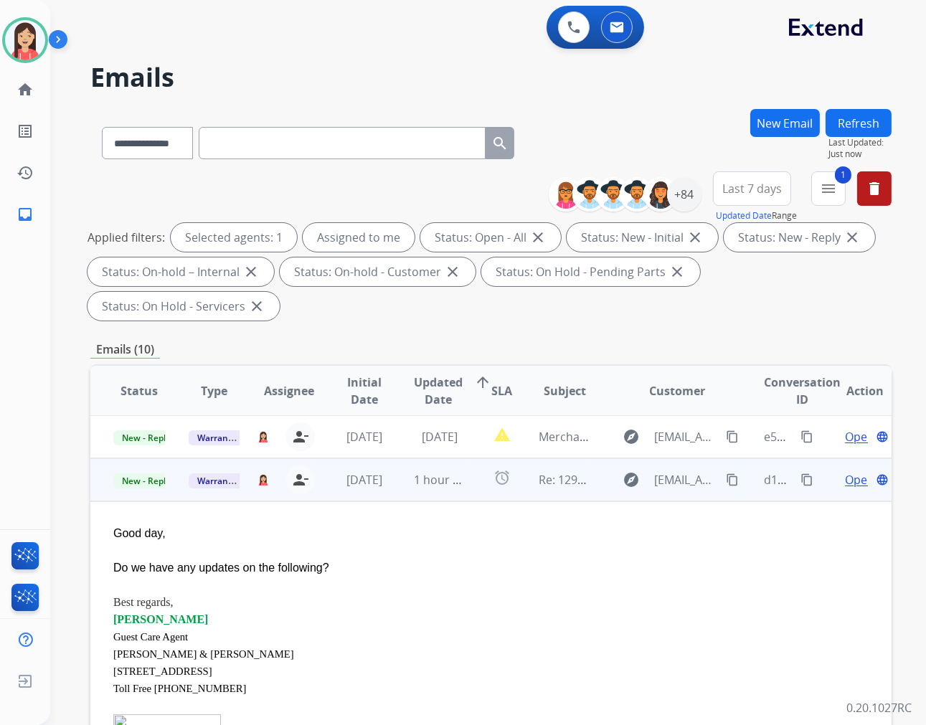
scroll to position [43, 0]
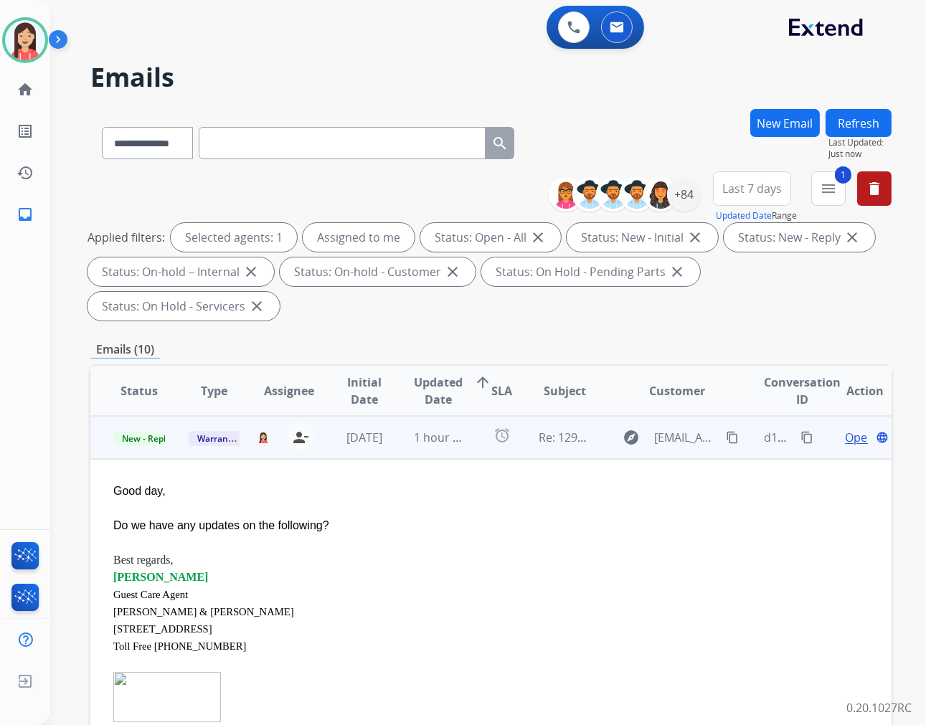
click at [851, 437] on span "Open" at bounding box center [859, 437] width 29 height 17
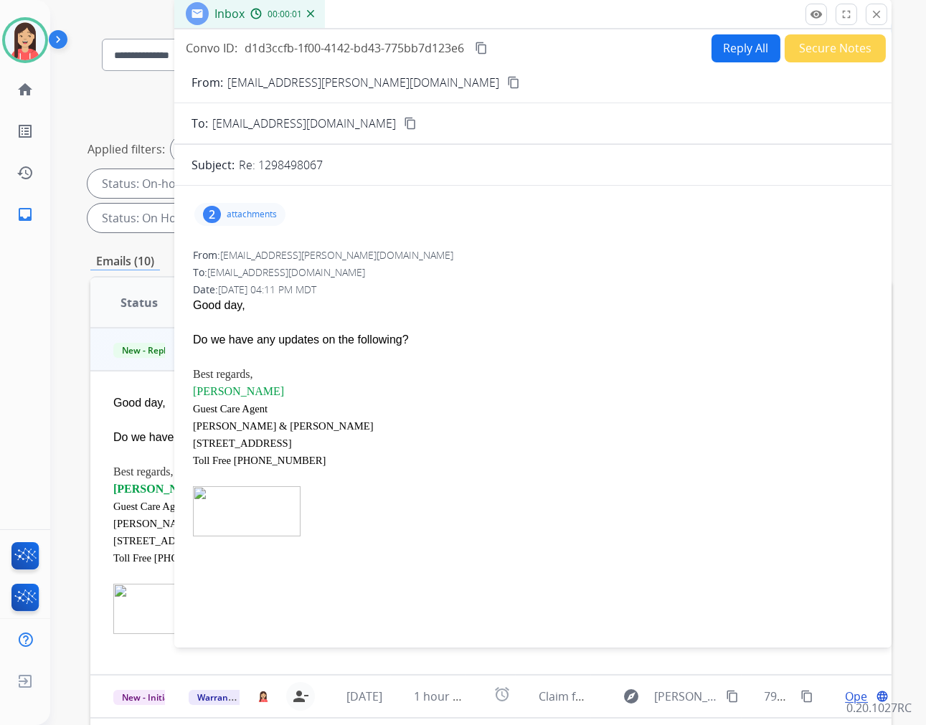
scroll to position [0, 0]
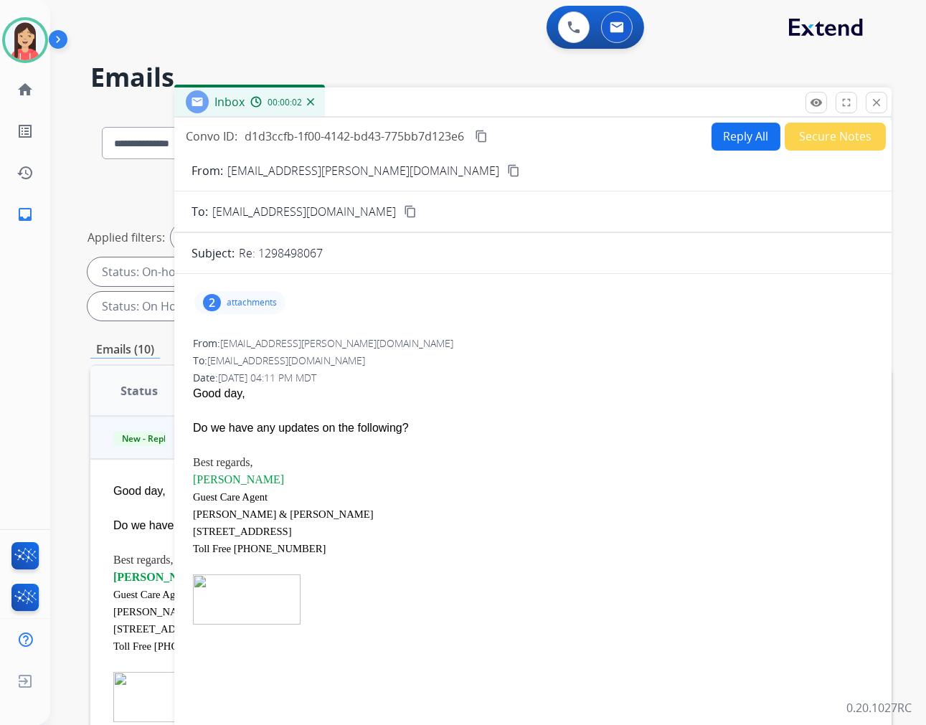
click at [248, 300] on p "attachments" at bounding box center [252, 302] width 50 height 11
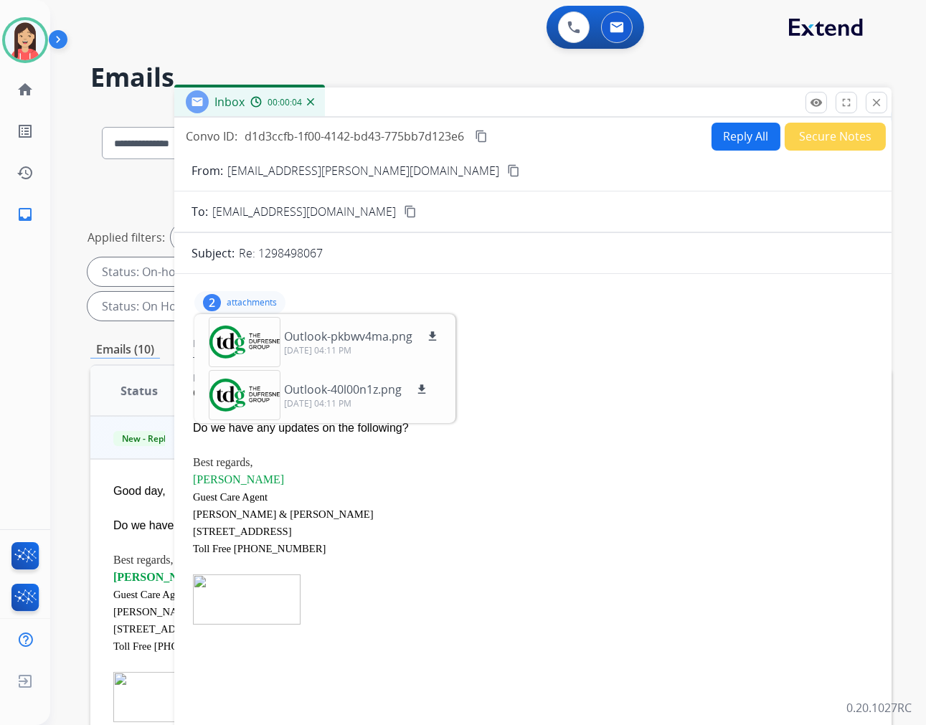
click at [651, 340] on div "From: [EMAIL_ADDRESS][PERSON_NAME][DOMAIN_NAME]" at bounding box center [533, 343] width 680 height 14
click at [274, 301] on p "attachments" at bounding box center [252, 302] width 50 height 11
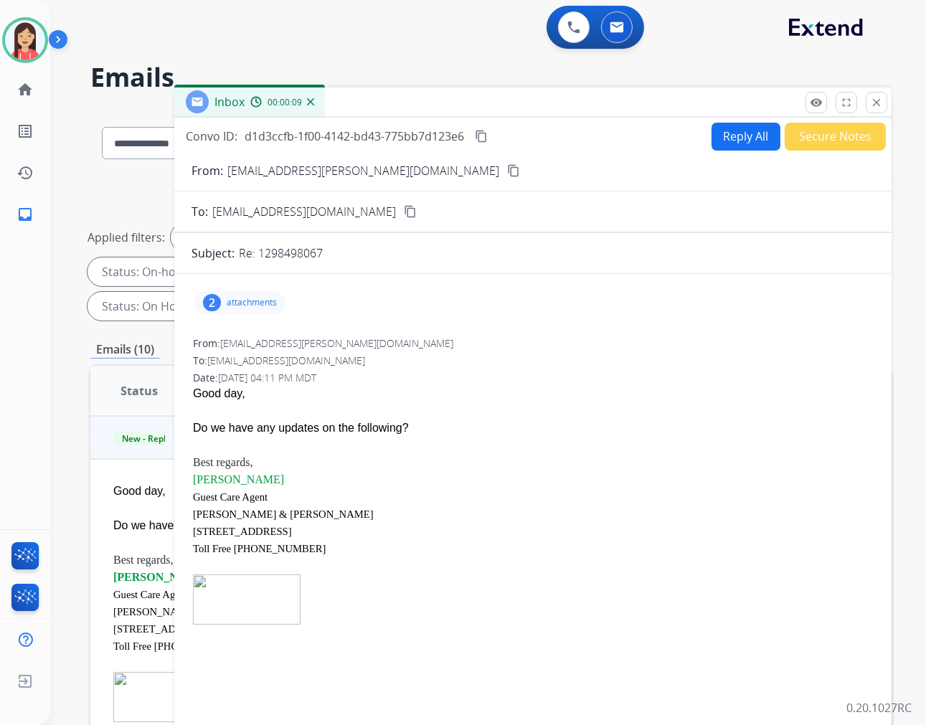
click at [746, 129] on button "Reply All" at bounding box center [745, 137] width 69 height 28
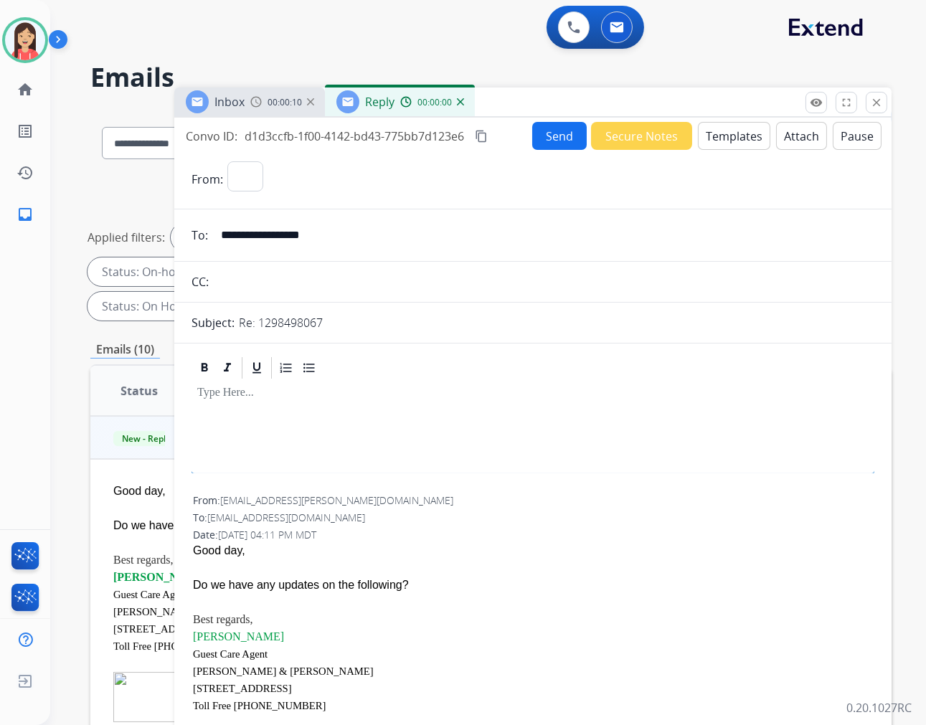
select select "**********"
click at [744, 136] on button "Templates" at bounding box center [734, 136] width 72 height 28
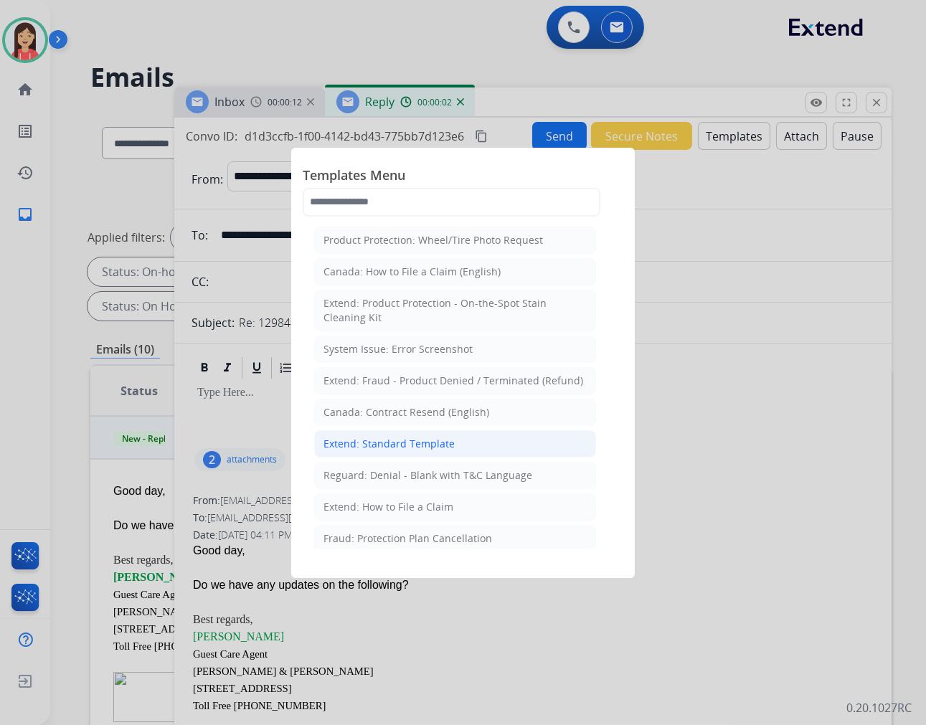
click at [421, 449] on div "Extend: Standard Template" at bounding box center [388, 444] width 131 height 14
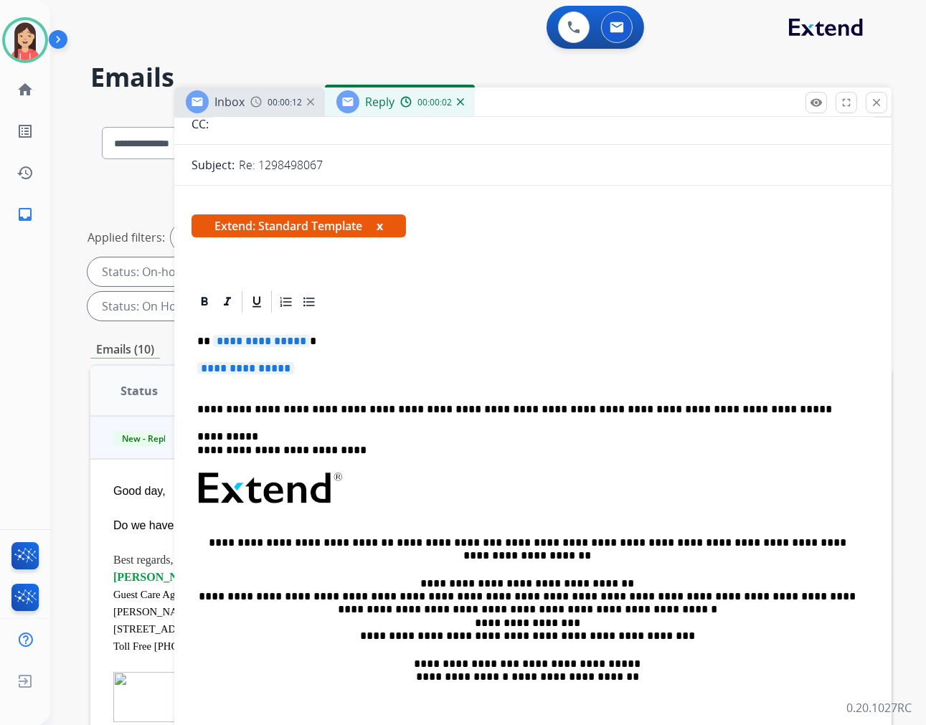
scroll to position [159, 0]
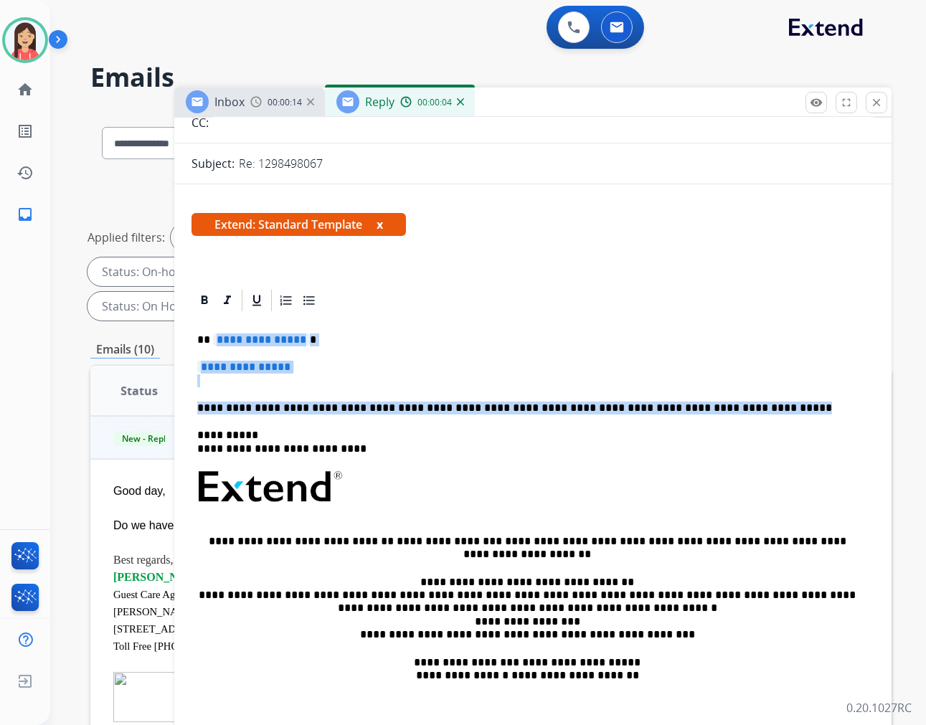
drag, startPoint x: 213, startPoint y: 340, endPoint x: 755, endPoint y: 397, distance: 545.1
click at [755, 397] on div "**********" at bounding box center [532, 520] width 683 height 415
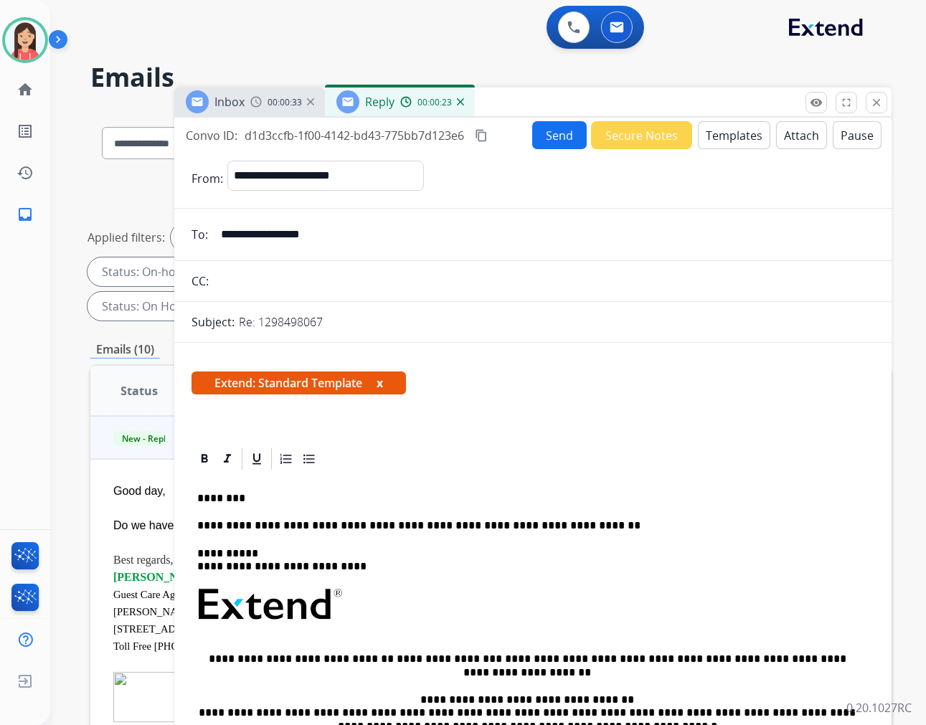
scroll to position [0, 0]
click at [548, 141] on button "Send" at bounding box center [559, 136] width 55 height 28
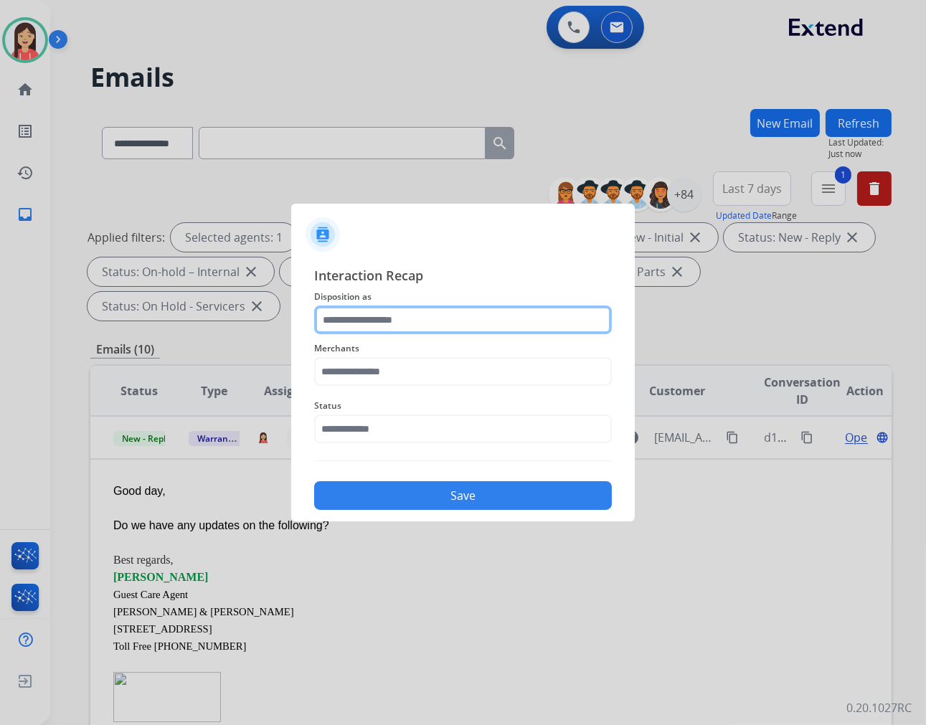
click at [446, 323] on input "text" at bounding box center [463, 319] width 298 height 29
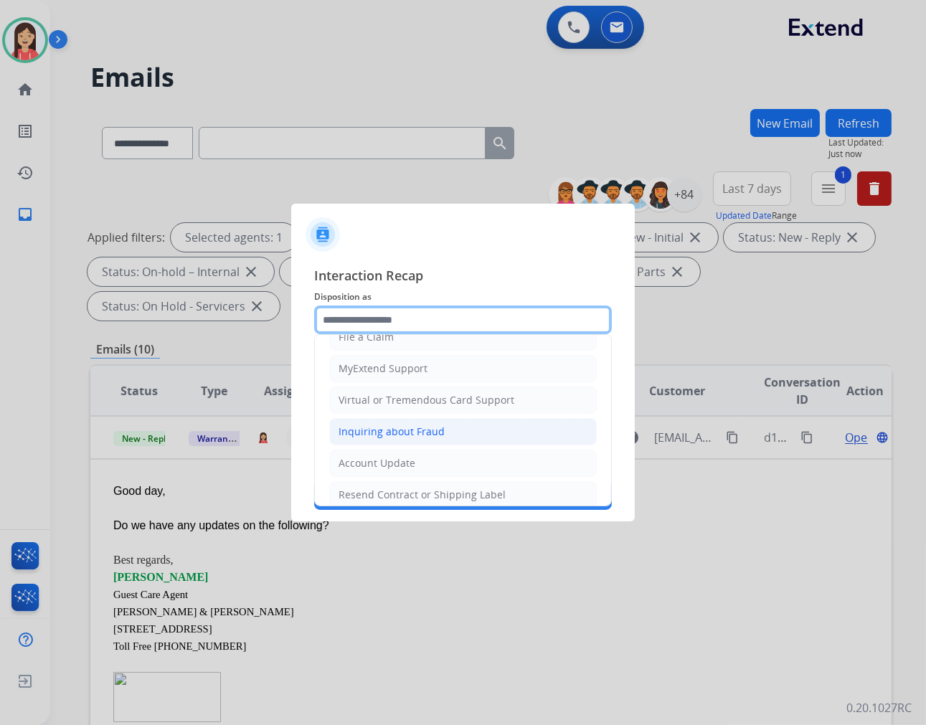
scroll to position [159, 0]
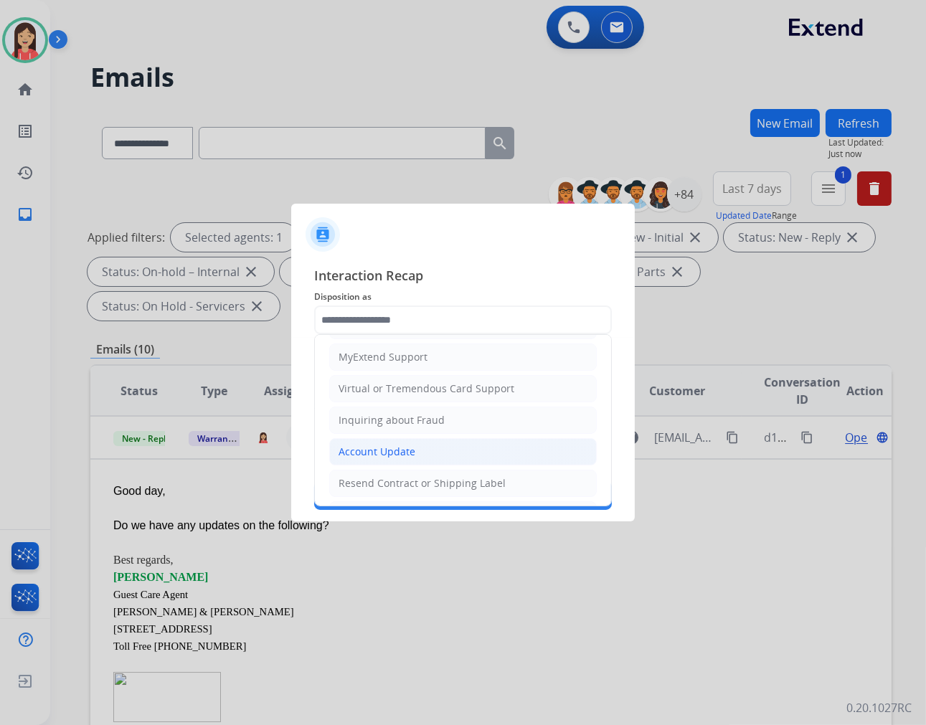
click at [397, 448] on div "Account Update" at bounding box center [376, 452] width 77 height 14
type input "**********"
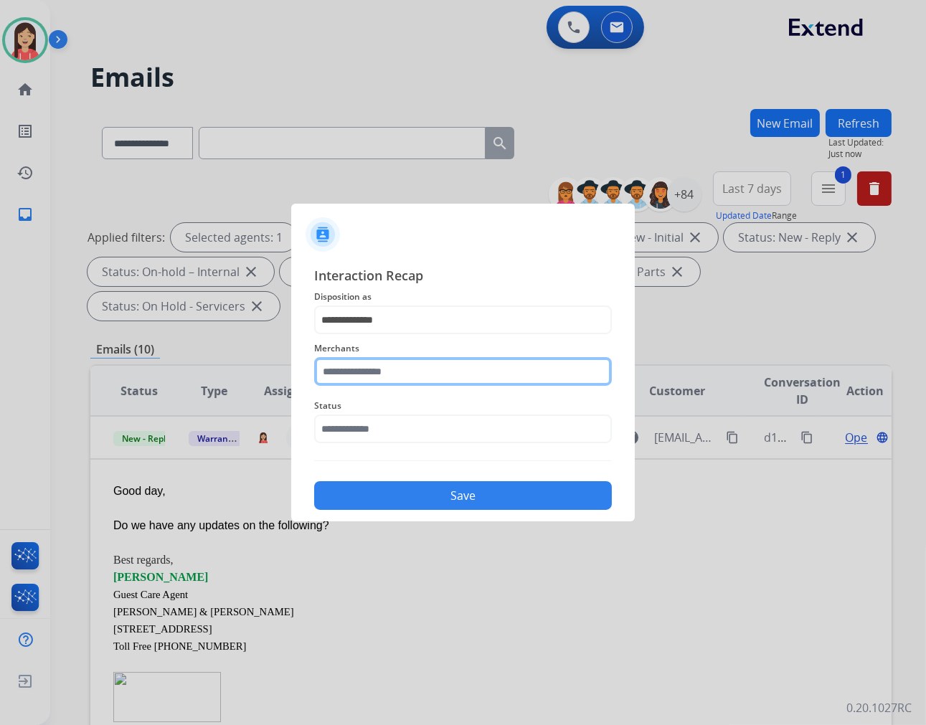
click at [407, 370] on input "text" at bounding box center [463, 371] width 298 height 29
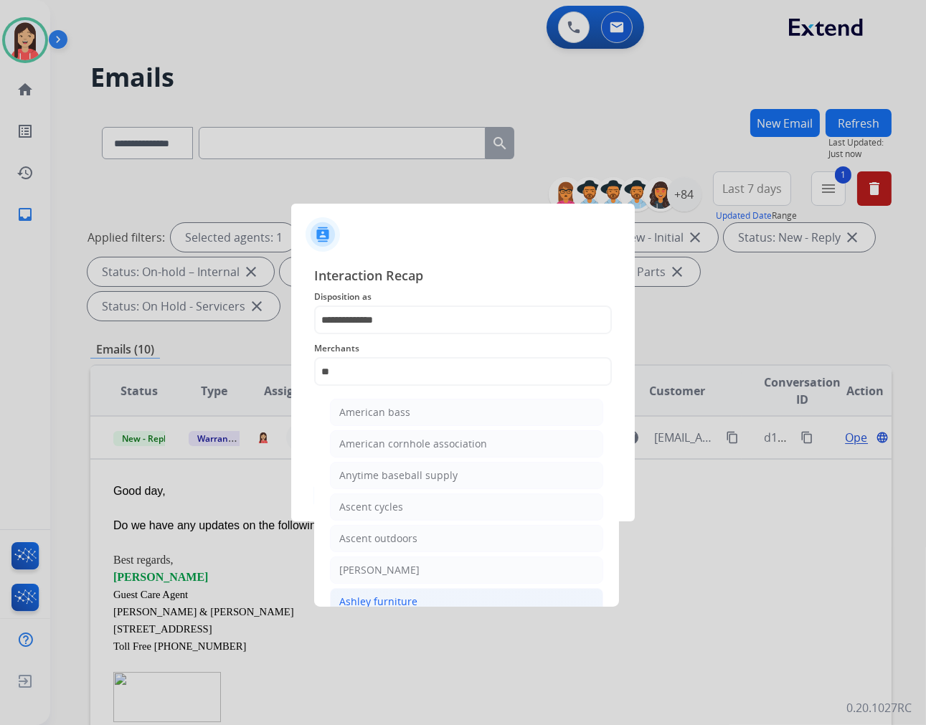
click at [397, 596] on div "Ashley furniture" at bounding box center [378, 602] width 78 height 14
type input "**********"
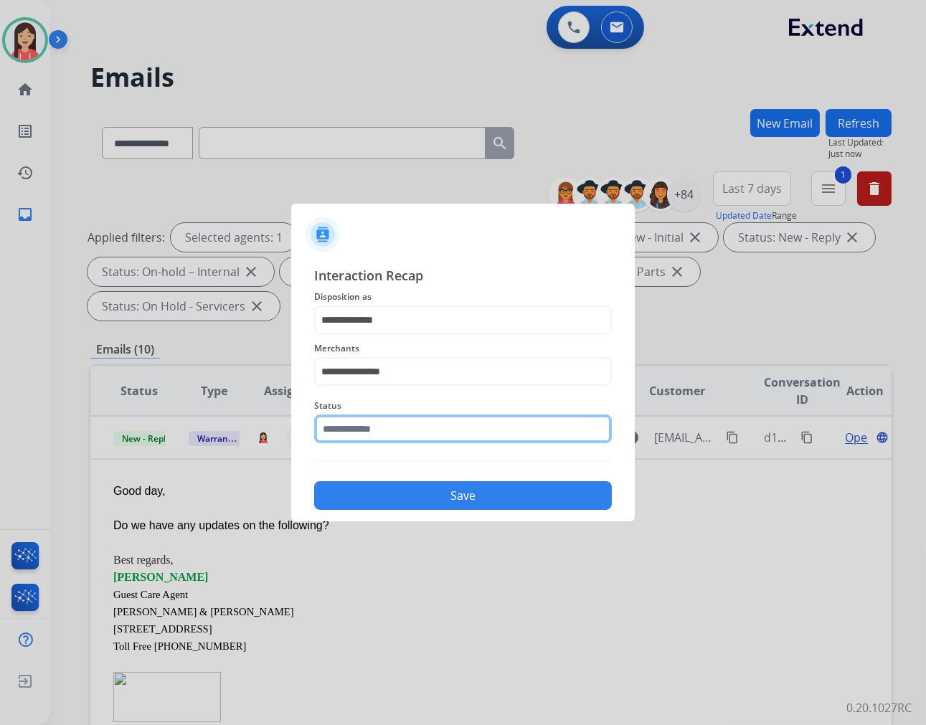
click at [411, 432] on input "text" at bounding box center [463, 429] width 298 height 29
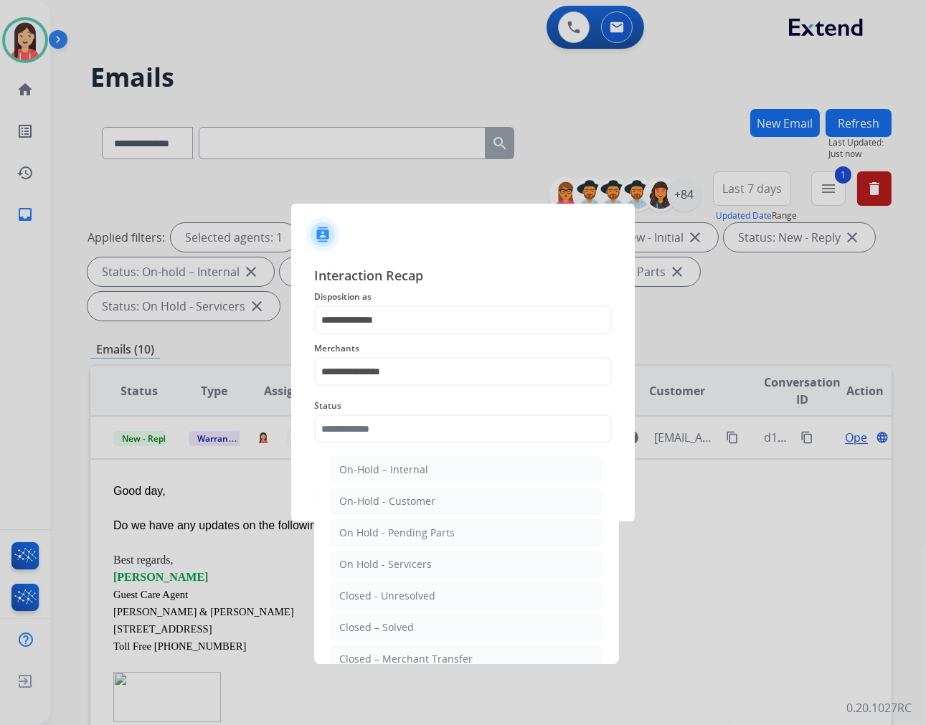
drag, startPoint x: 418, startPoint y: 625, endPoint x: 433, endPoint y: 592, distance: 36.3
click at [417, 626] on li "Closed – Solved" at bounding box center [466, 627] width 273 height 27
type input "**********"
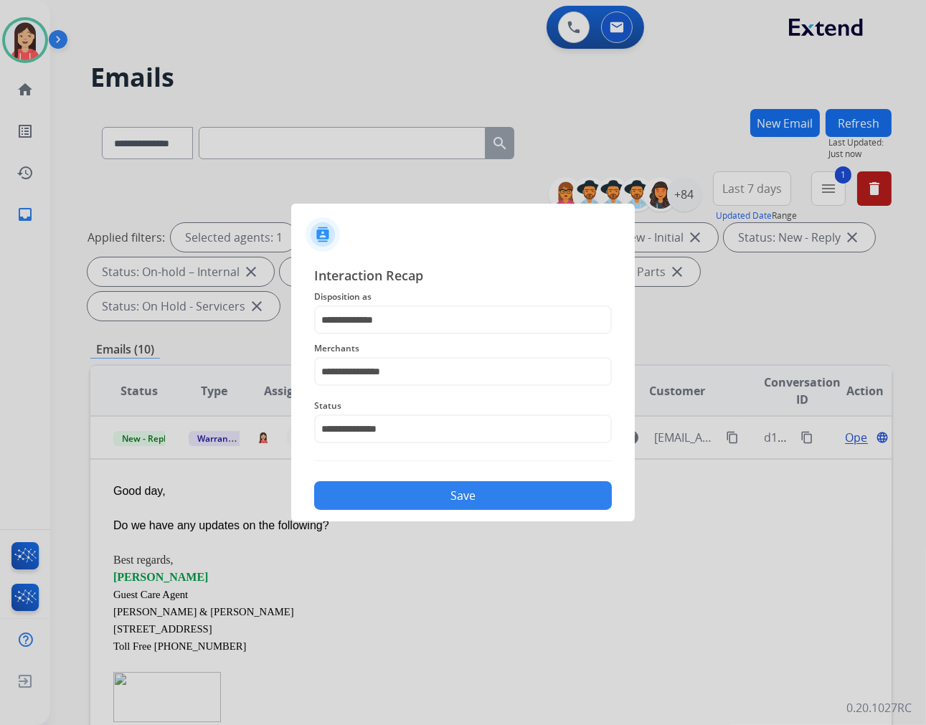
click at [450, 500] on button "Save" at bounding box center [463, 495] width 298 height 29
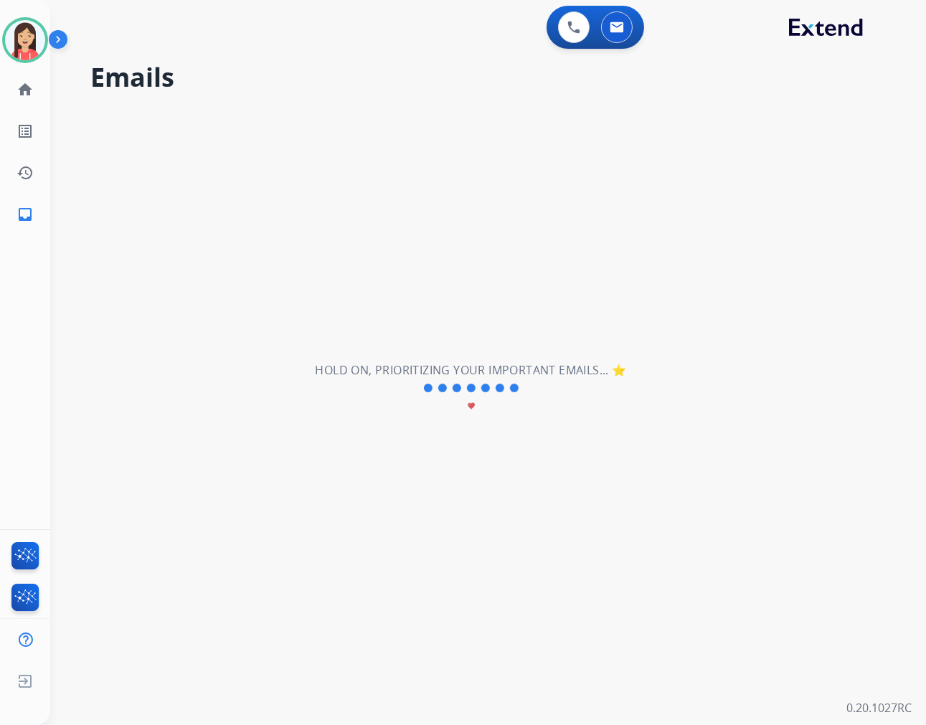
scroll to position [4, 0]
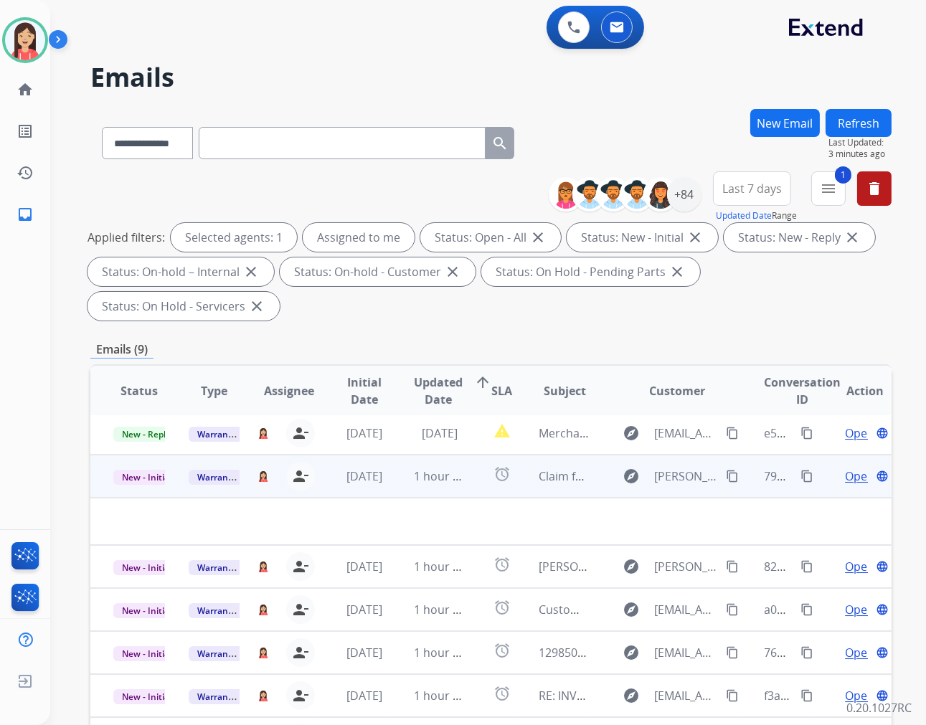
click at [404, 486] on td "1 hour ago" at bounding box center [428, 476] width 75 height 43
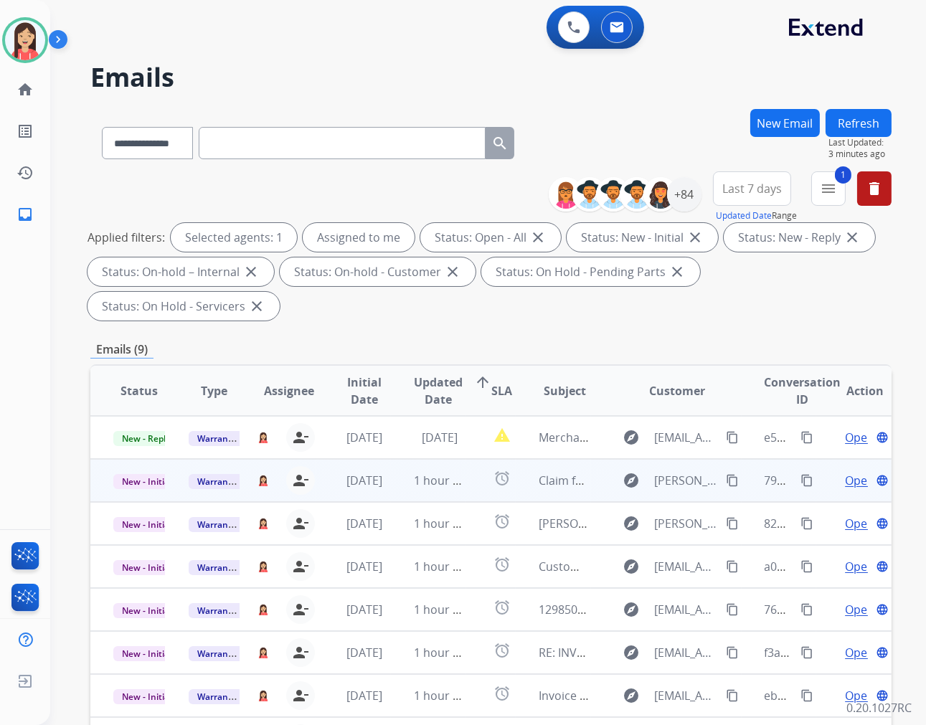
scroll to position [0, 0]
click at [398, 491] on td "1 hour ago" at bounding box center [428, 480] width 75 height 43
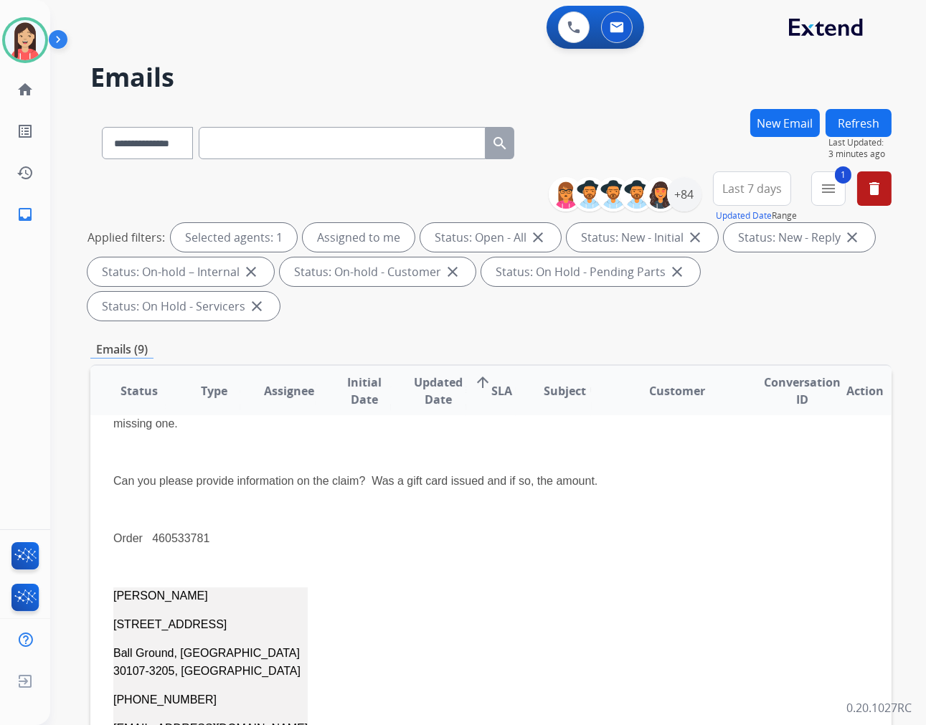
scroll to position [282, 0]
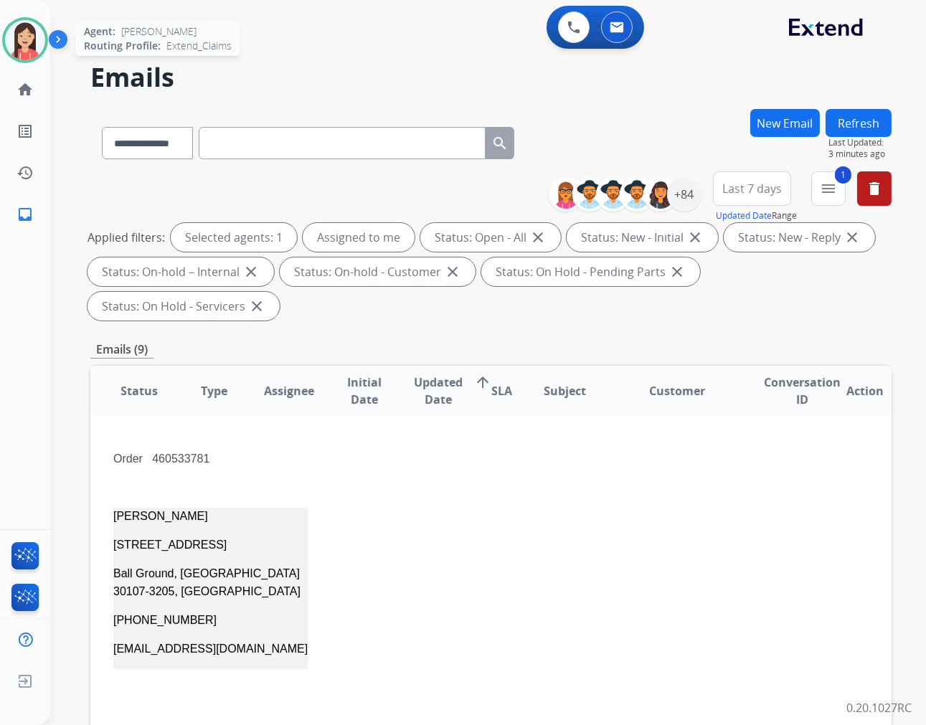
click at [17, 39] on img at bounding box center [25, 40] width 40 height 40
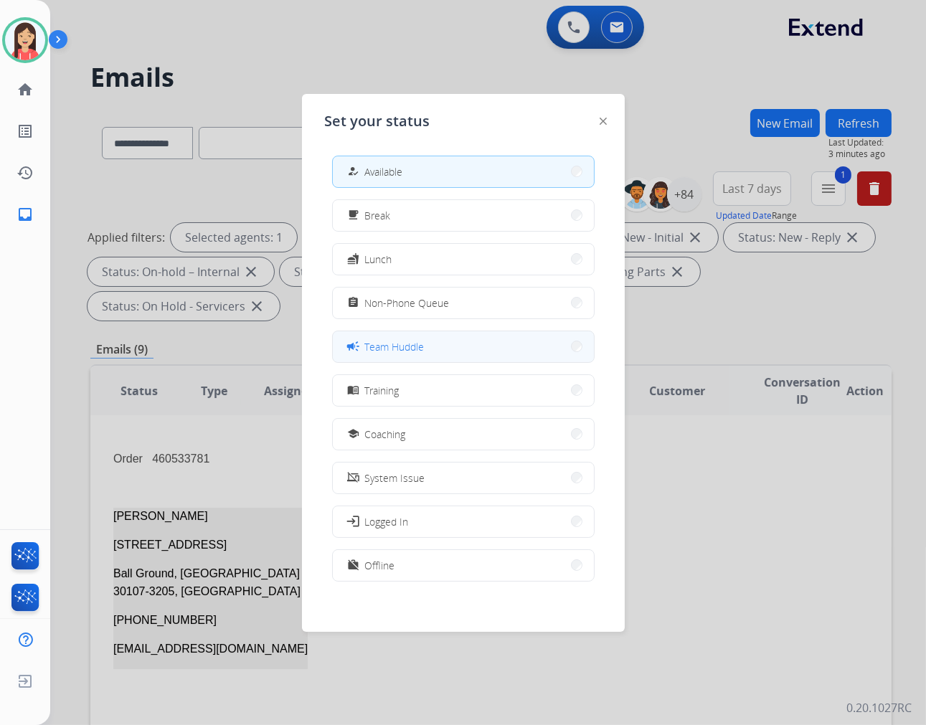
click at [421, 349] on span "Team Huddle" at bounding box center [395, 346] width 60 height 15
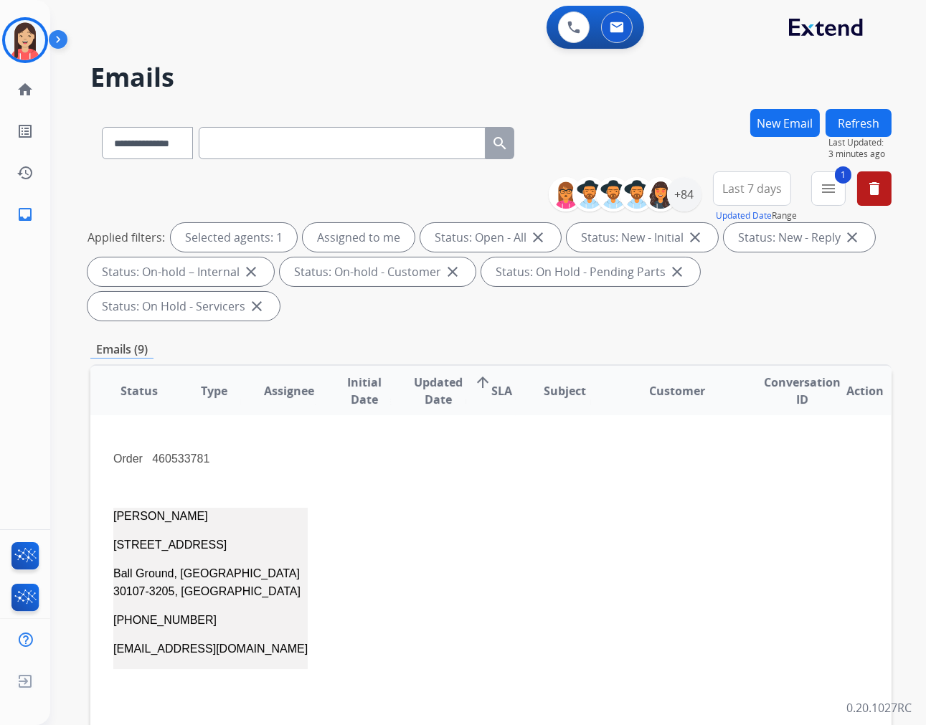
click at [115, 651] on span "[EMAIL_ADDRESS][DOMAIN_NAME]" at bounding box center [210, 649] width 194 height 12
drag, startPoint x: 113, startPoint y: 648, endPoint x: 225, endPoint y: 648, distance: 112.6
click at [225, 648] on span "[EMAIL_ADDRESS][DOMAIN_NAME]" at bounding box center [210, 649] width 194 height 12
copy span "[EMAIL_ADDRESS][DOMAIN_NAME]"
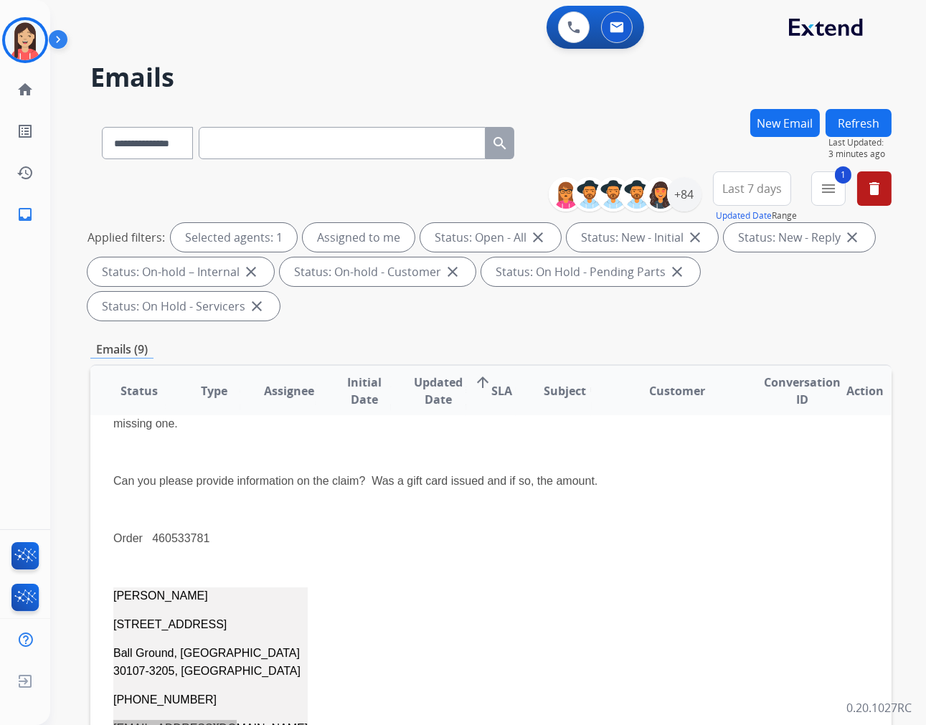
scroll to position [123, 0]
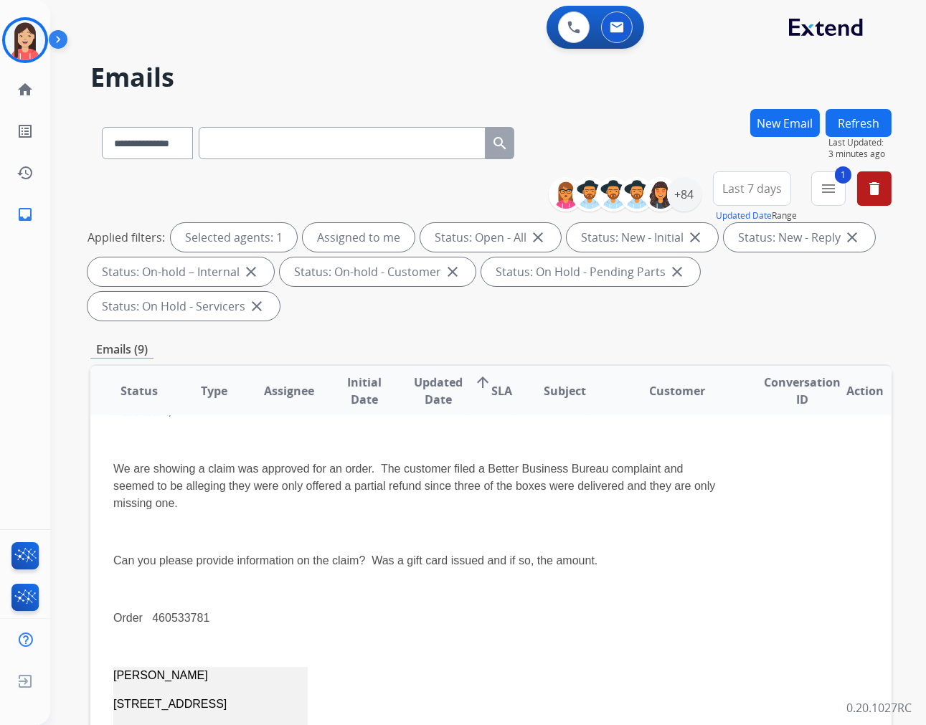
click at [561, 493] on p "We are showing a claim was approved for an order. The customer filed a Better B…" at bounding box center [415, 486] width 605 height 52
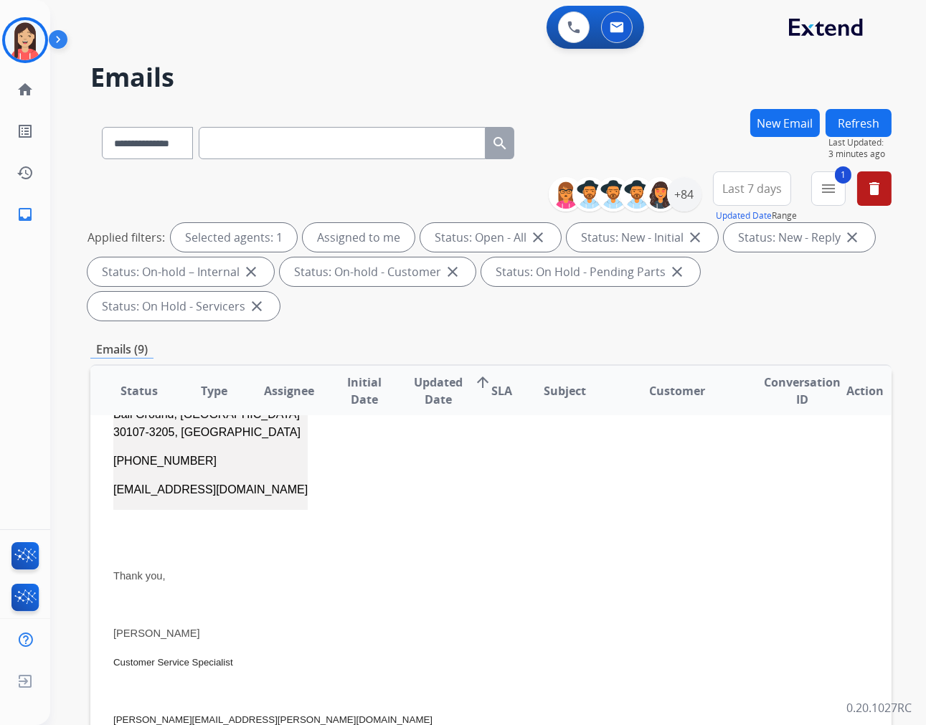
click at [564, 526] on div "Hello team, We are showing a claim was approved for an order. The customer file…" at bounding box center [415, 522] width 605 height 874
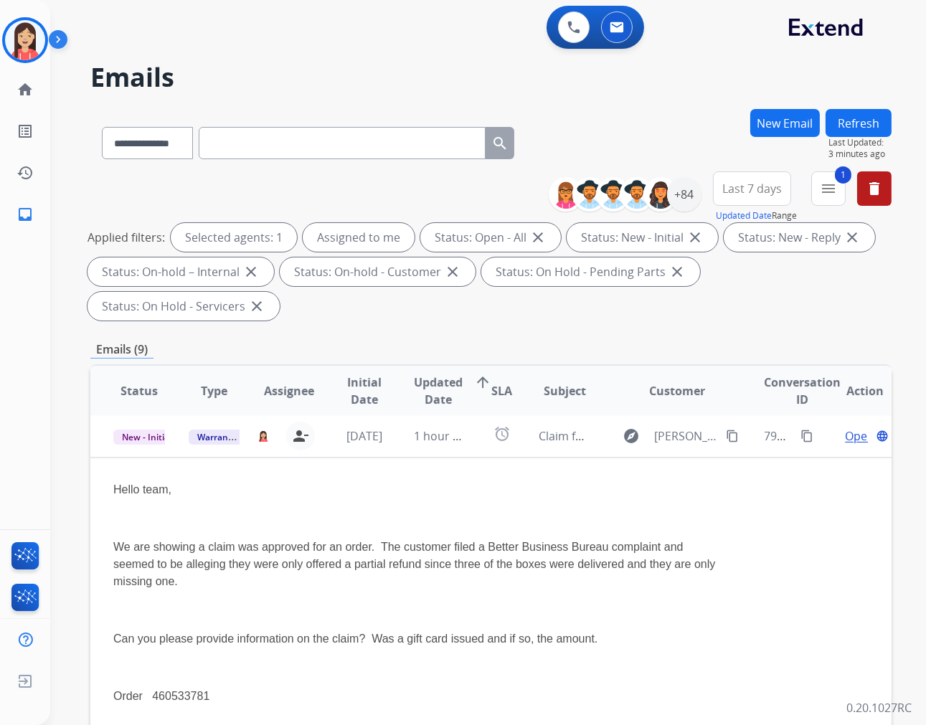
scroll to position [43, 0]
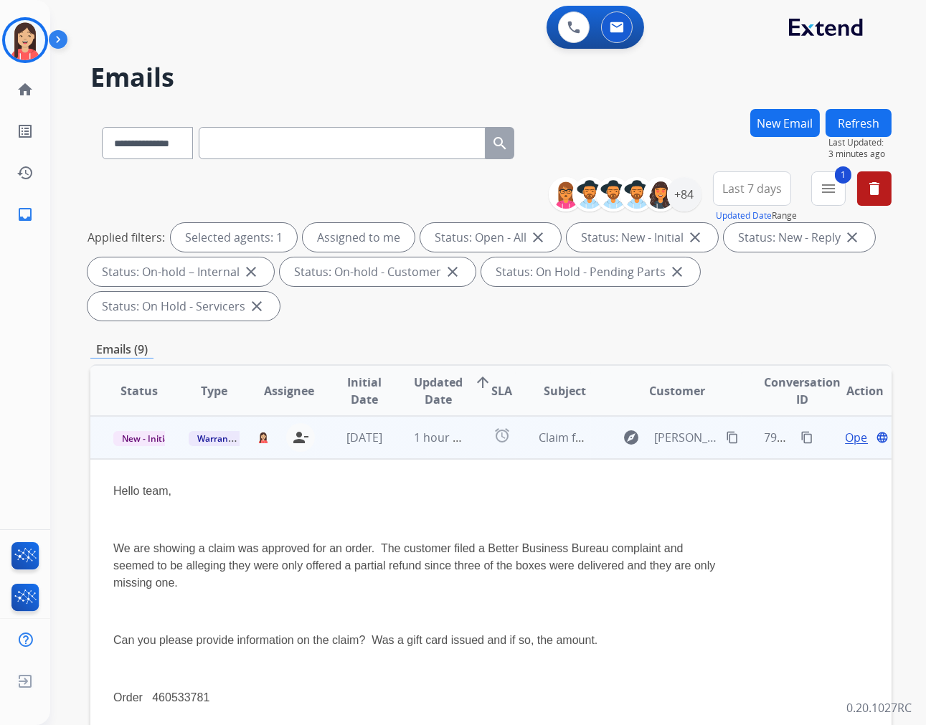
click at [845, 435] on span "Open" at bounding box center [859, 437] width 29 height 17
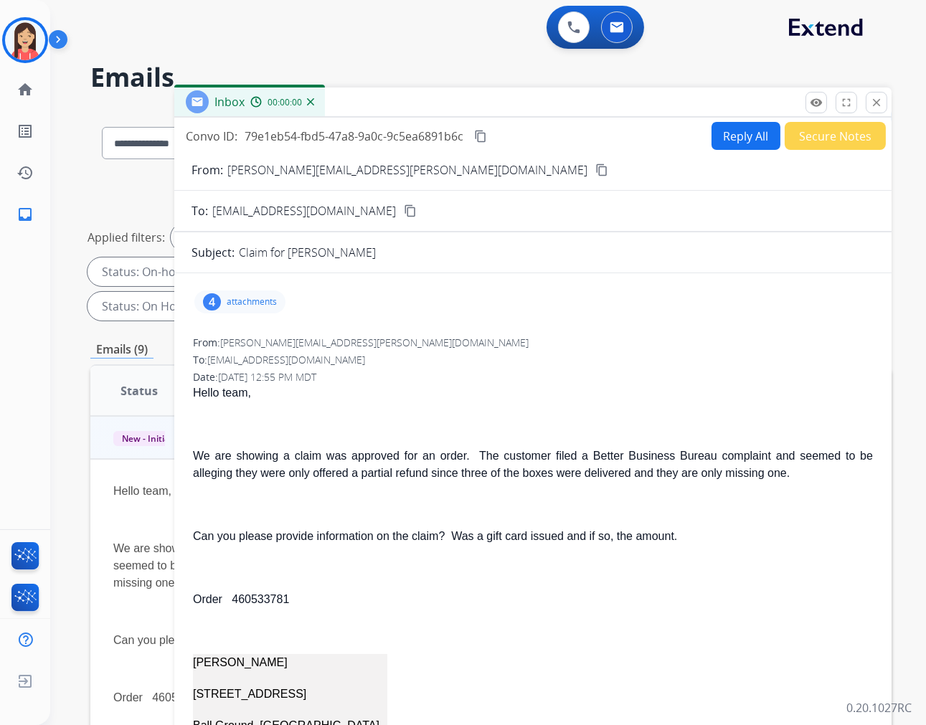
click at [721, 140] on button "Reply All" at bounding box center [745, 136] width 69 height 28
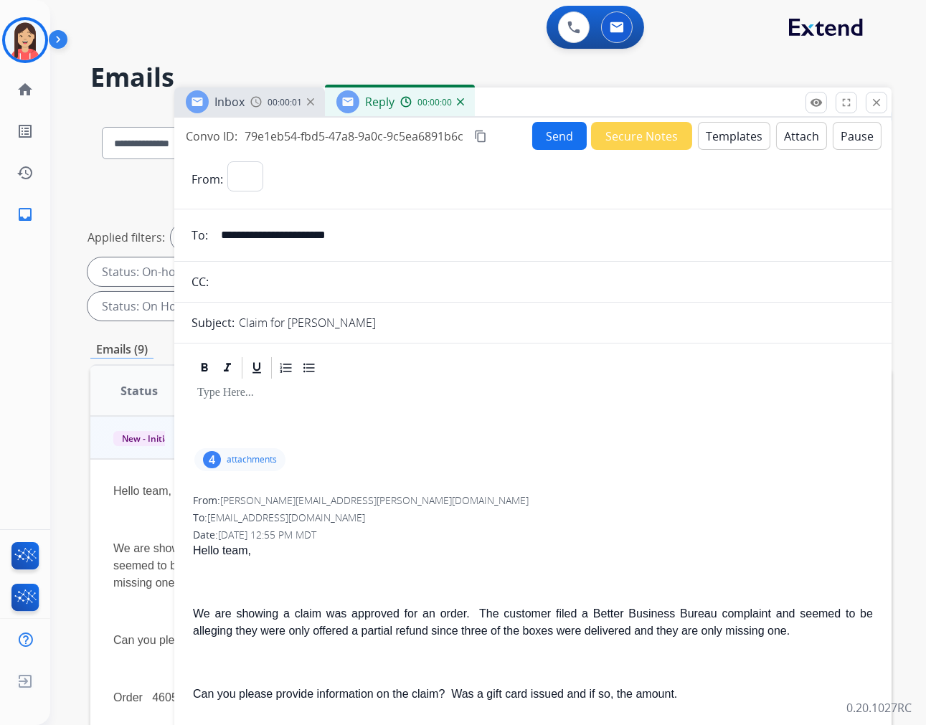
select select "**********"
click at [718, 130] on button "Templates" at bounding box center [734, 136] width 72 height 28
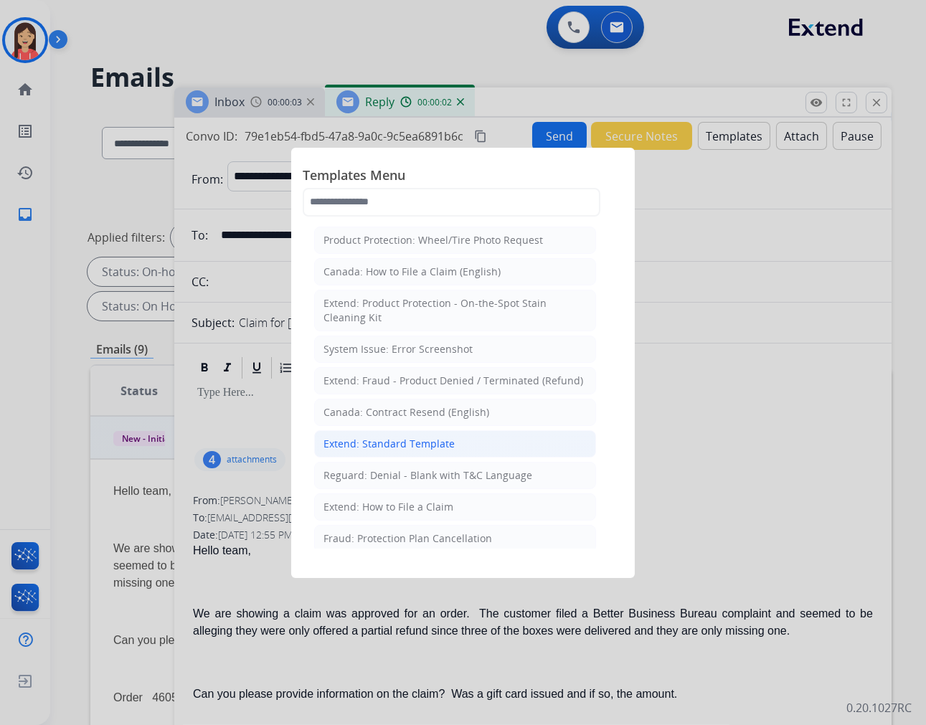
click at [409, 447] on div "Extend: Standard Template" at bounding box center [388, 444] width 131 height 14
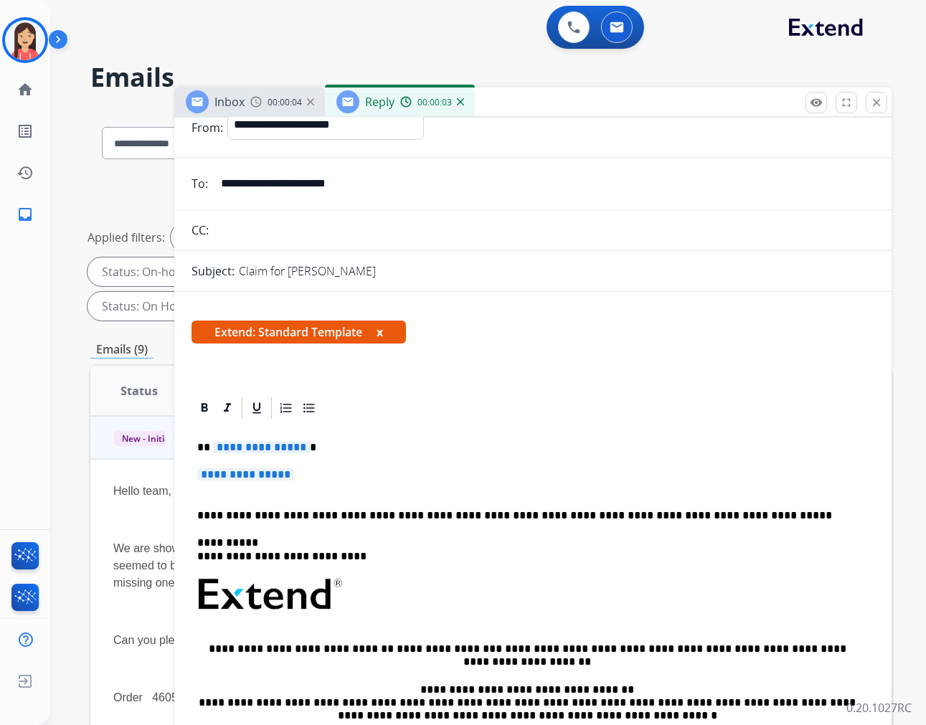
scroll to position [80, 0]
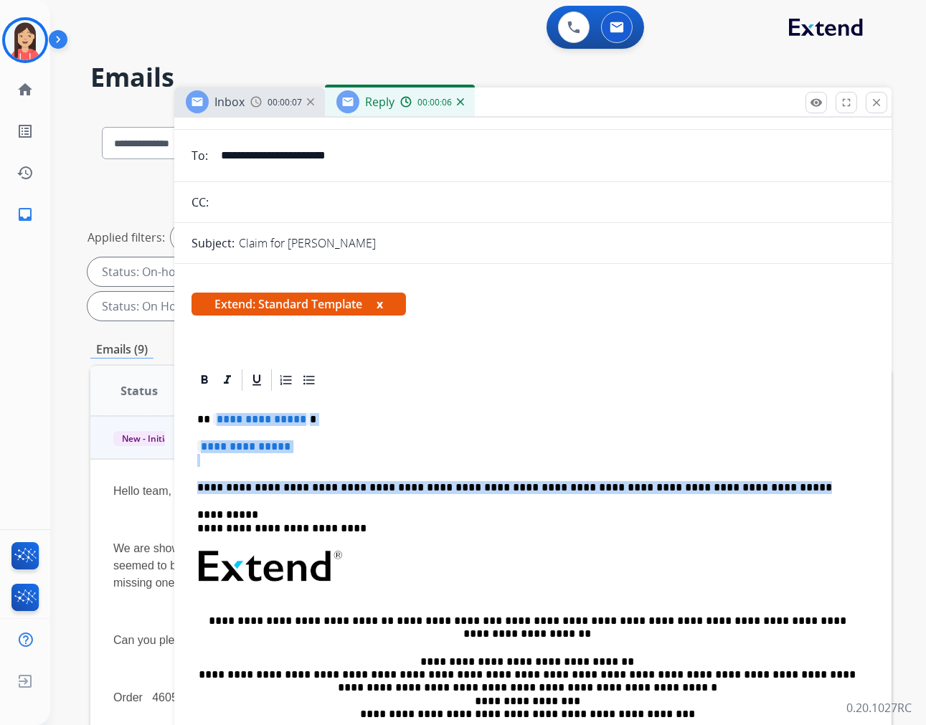
drag, startPoint x: 212, startPoint y: 416, endPoint x: 754, endPoint y: 479, distance: 546.5
click at [754, 479] on div "**********" at bounding box center [532, 600] width 683 height 415
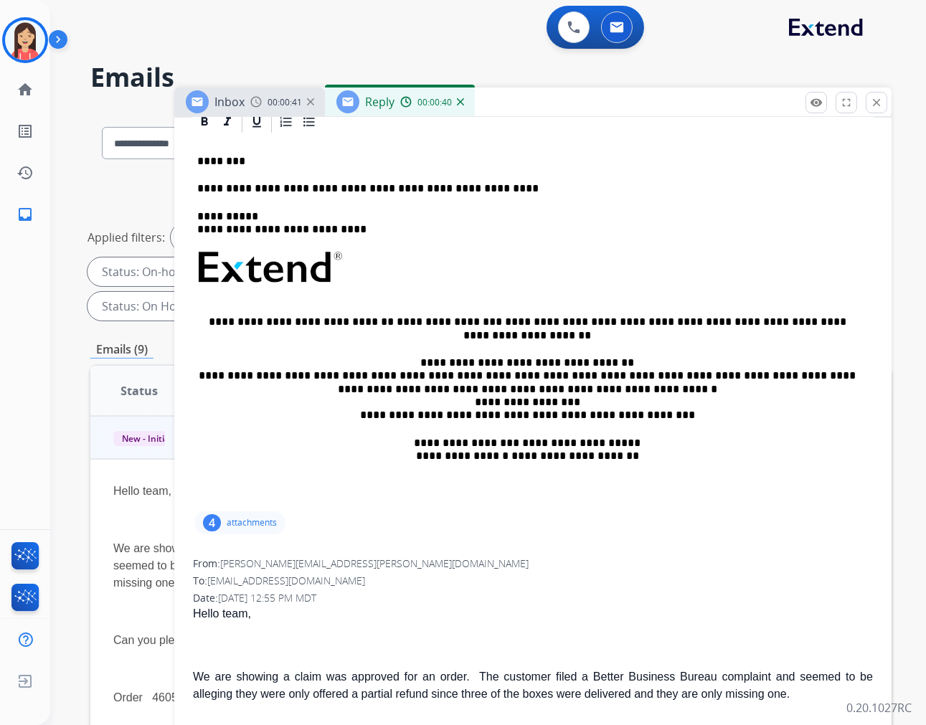
scroll to position [0, 0]
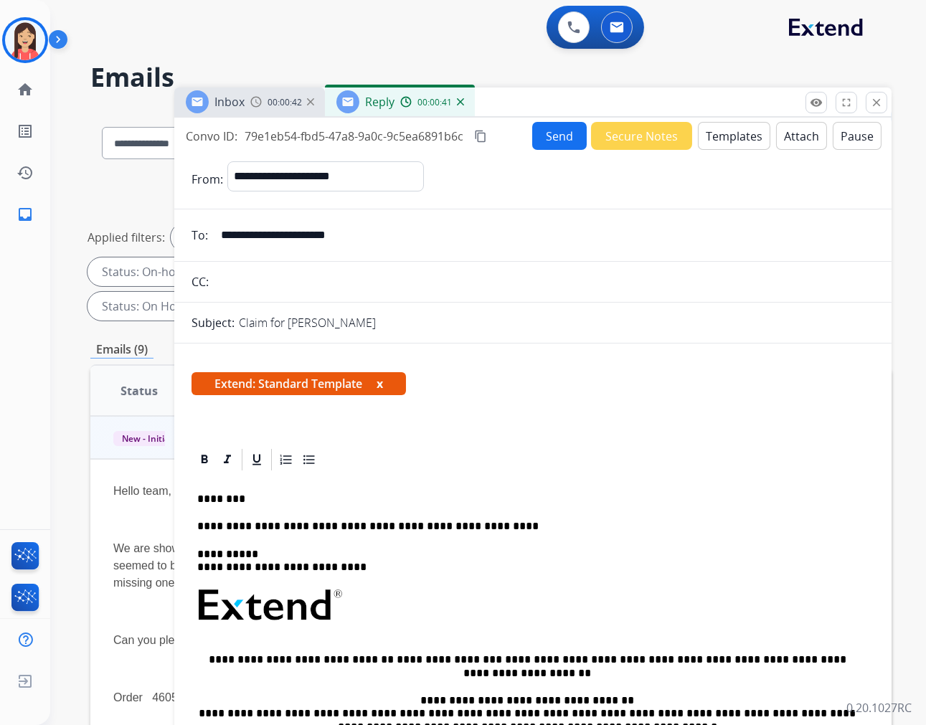
click at [535, 138] on button "Send" at bounding box center [559, 136] width 55 height 28
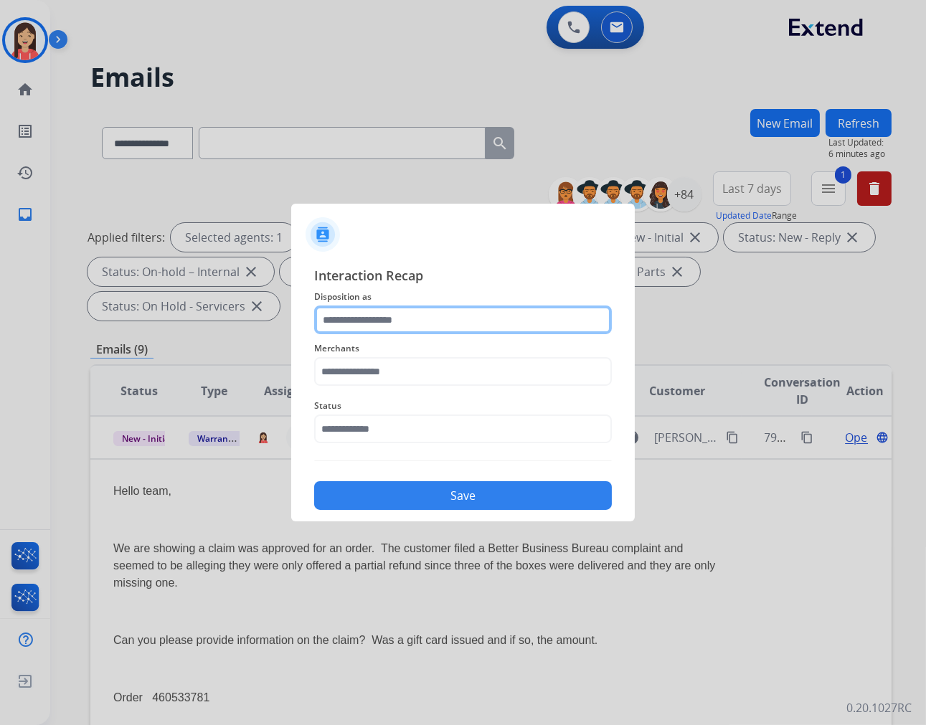
click at [354, 323] on input "text" at bounding box center [463, 319] width 298 height 29
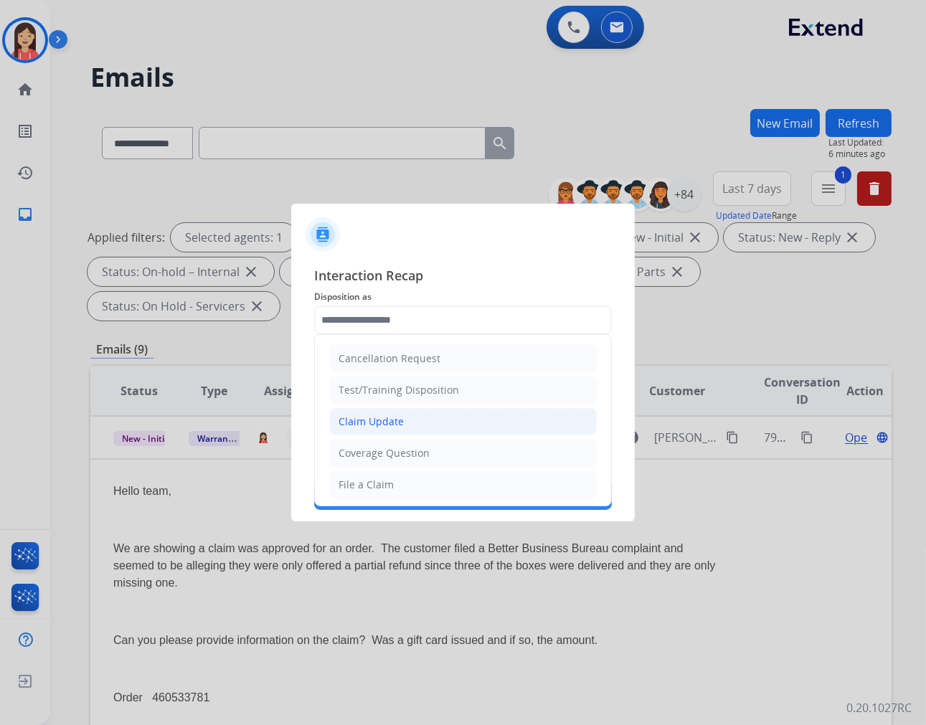
click at [374, 422] on div "Claim Update" at bounding box center [370, 422] width 65 height 14
type input "**********"
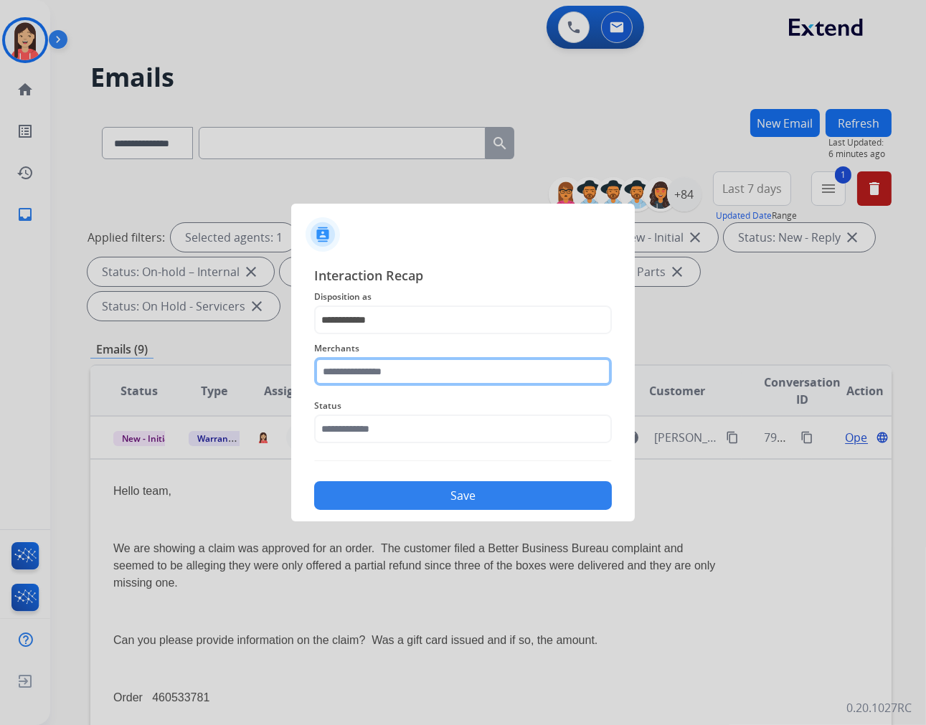
click at [454, 374] on input "text" at bounding box center [463, 371] width 298 height 29
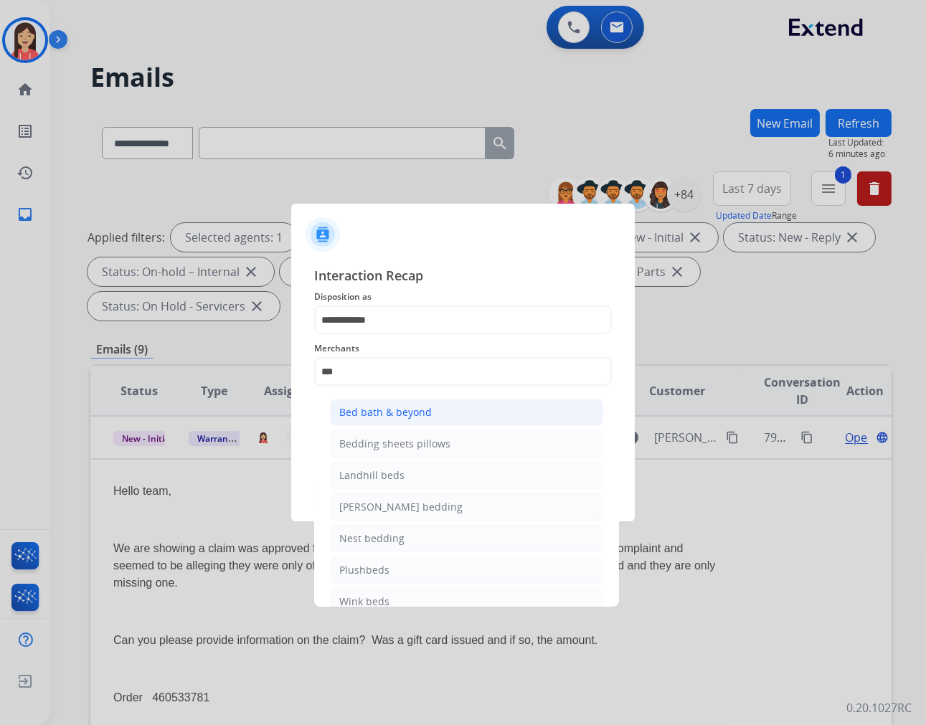
click at [445, 419] on li "Bed bath & beyond" at bounding box center [466, 412] width 273 height 27
type input "**********"
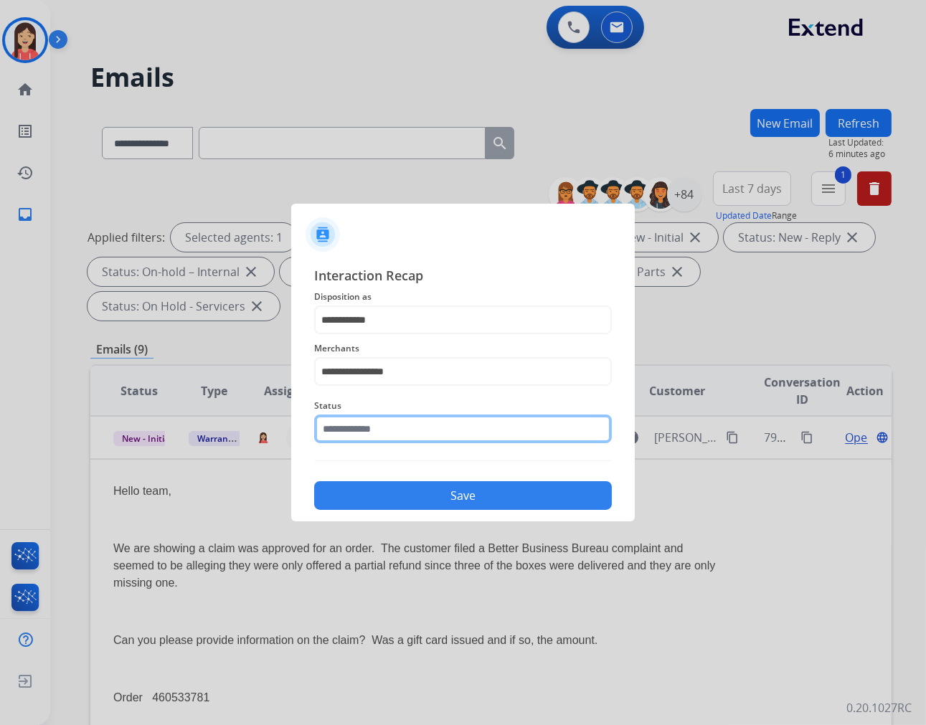
click at [437, 437] on input "text" at bounding box center [463, 429] width 298 height 29
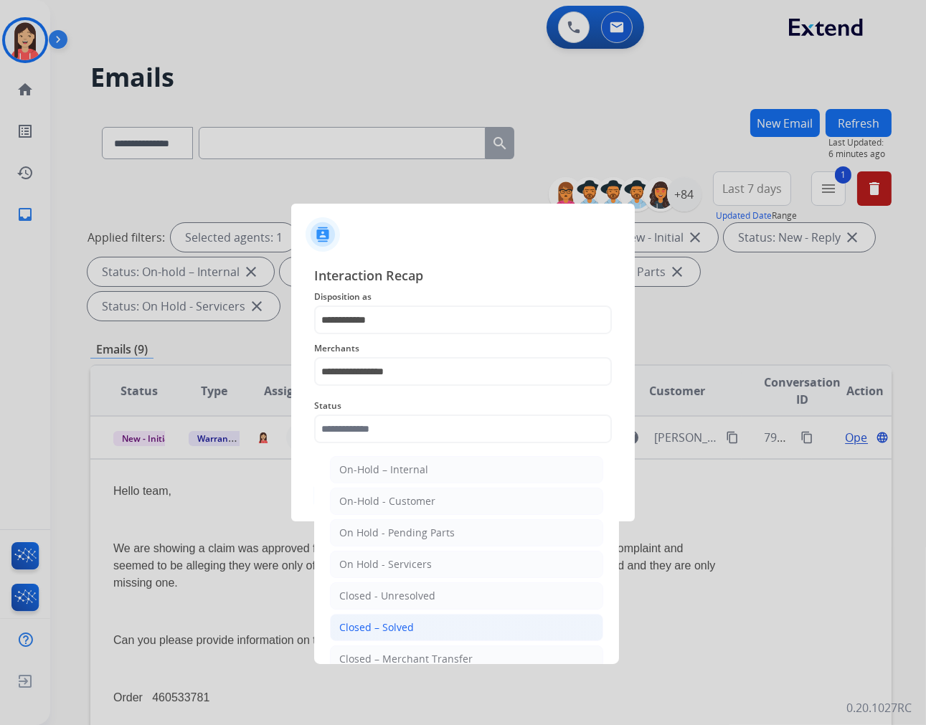
click at [435, 627] on li "Closed – Solved" at bounding box center [466, 627] width 273 height 27
type input "**********"
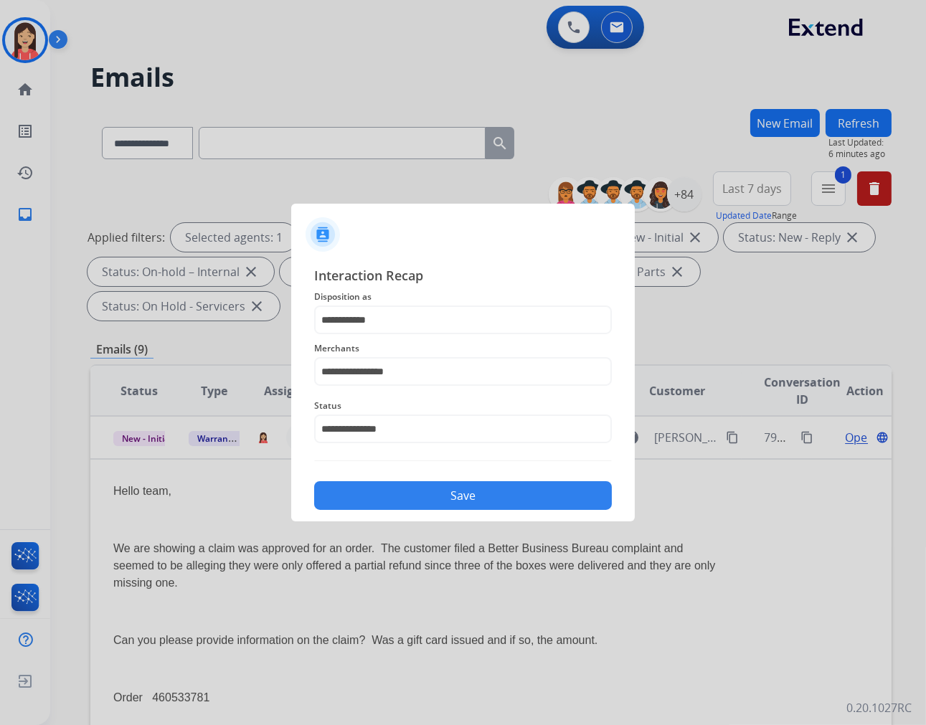
click at [447, 495] on button "Save" at bounding box center [463, 495] width 298 height 29
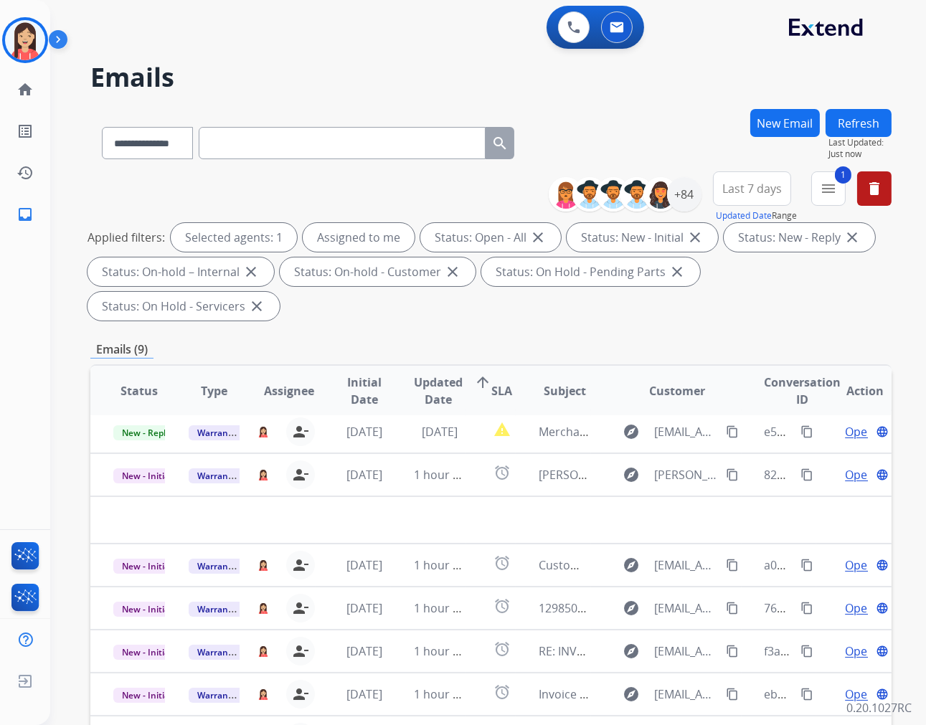
scroll to position [4, 0]
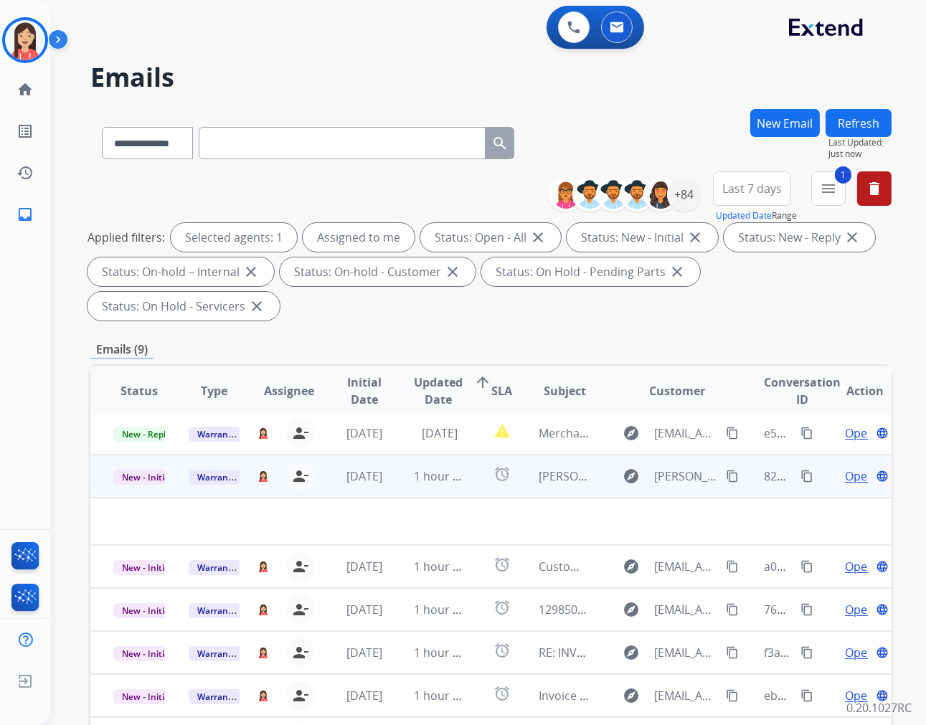
click at [391, 483] on td "1 hour ago" at bounding box center [428, 476] width 75 height 43
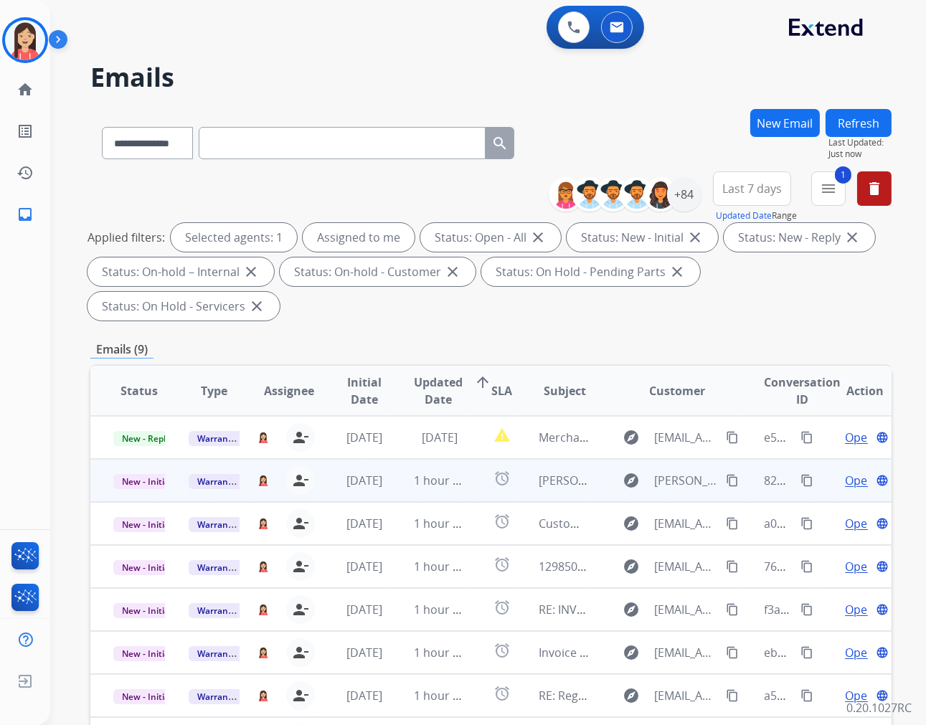
click at [391, 489] on td "1 hour ago" at bounding box center [428, 480] width 75 height 43
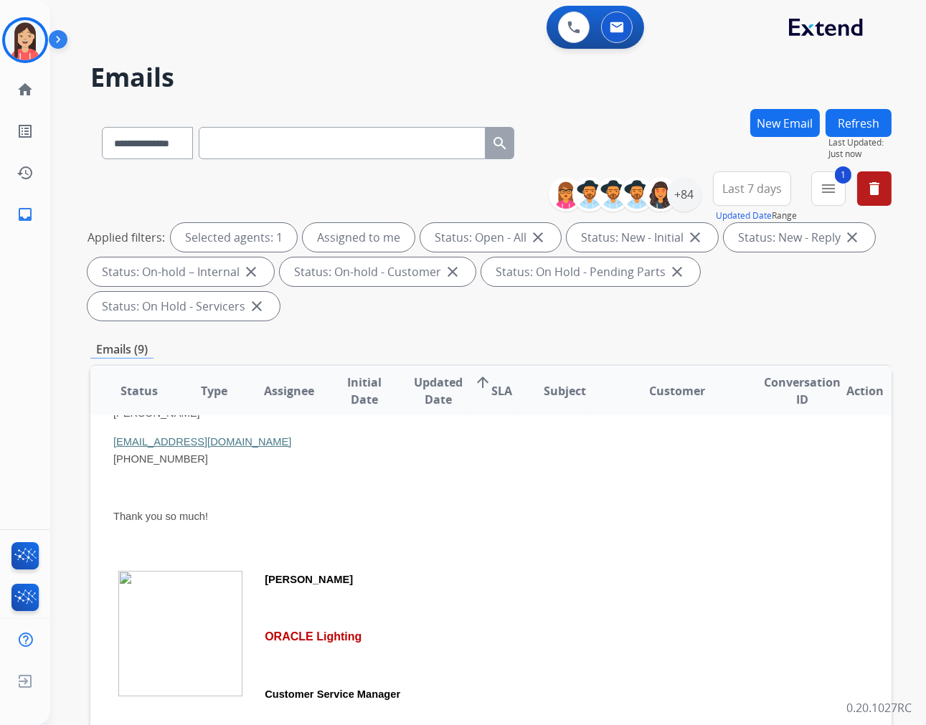
scroll to position [202, 0]
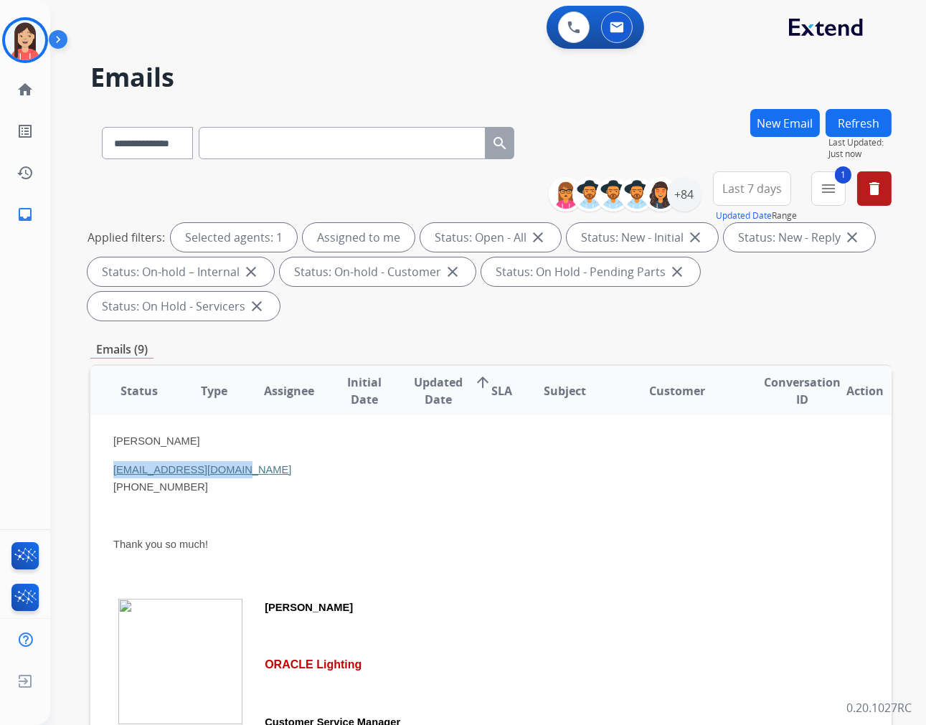
drag, startPoint x: 224, startPoint y: 473, endPoint x: 109, endPoint y: 468, distance: 115.6
click at [109, 468] on td "Hello! I am reaching out on behalf od [PERSON_NAME]. He has reached out to us r…" at bounding box center [415, 680] width 651 height 760
copy link "[EMAIL_ADDRESS][DOMAIN_NAME]"
click at [463, 514] on p at bounding box center [415, 515] width 605 height 17
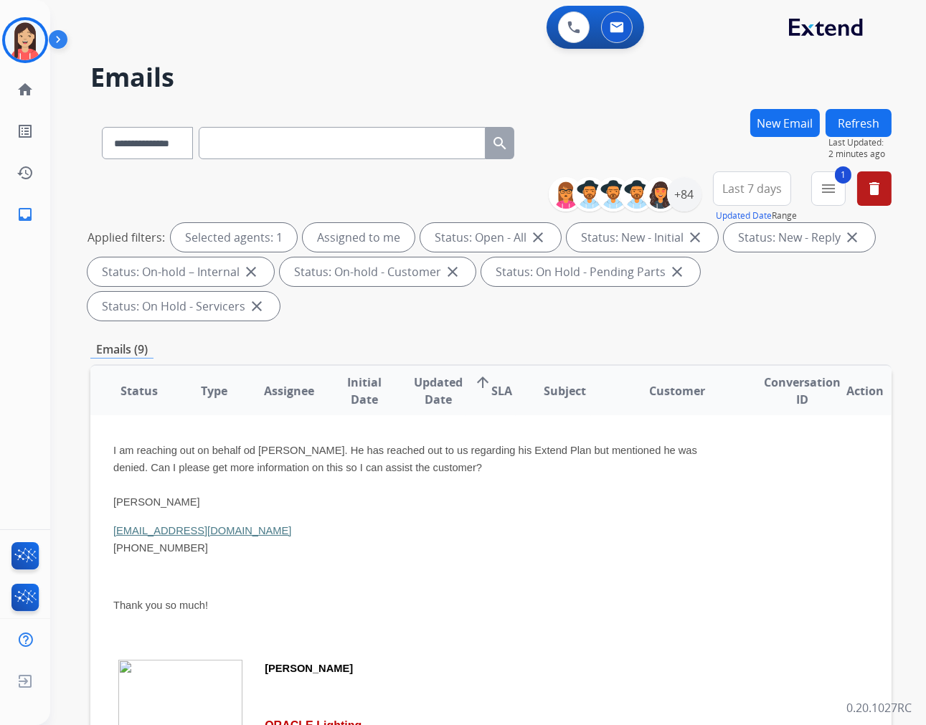
scroll to position [0, 0]
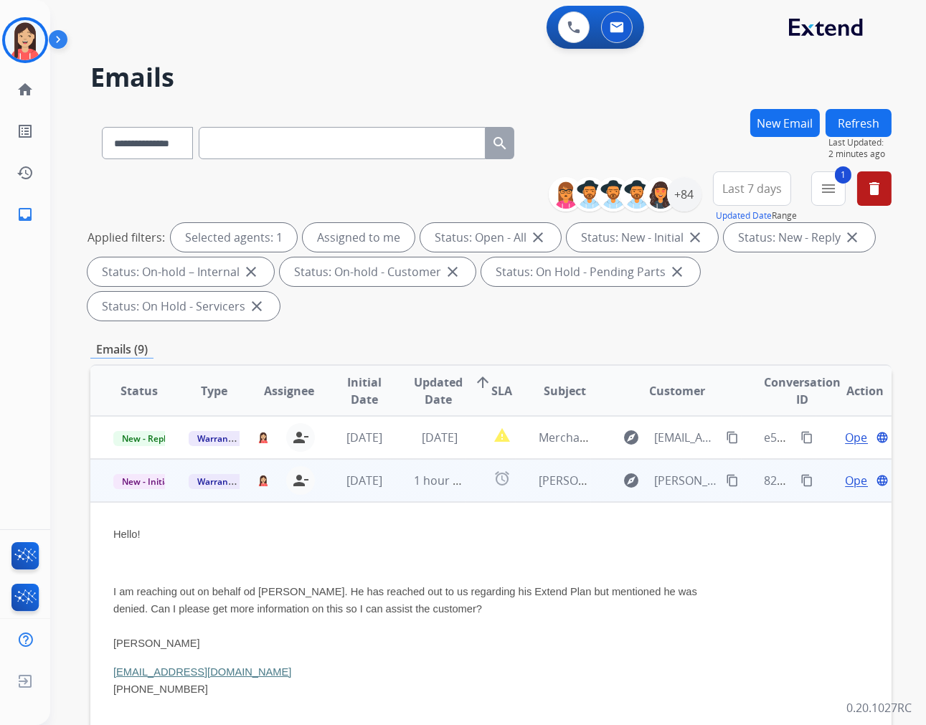
click at [845, 479] on span "Open" at bounding box center [859, 480] width 29 height 17
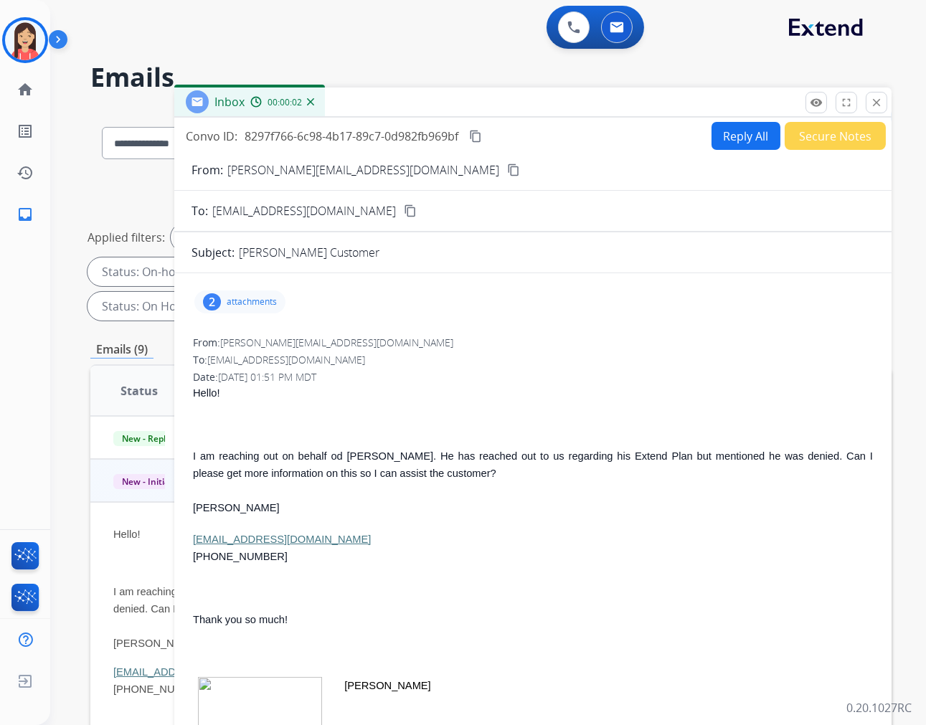
click at [720, 139] on button "Reply All" at bounding box center [745, 136] width 69 height 28
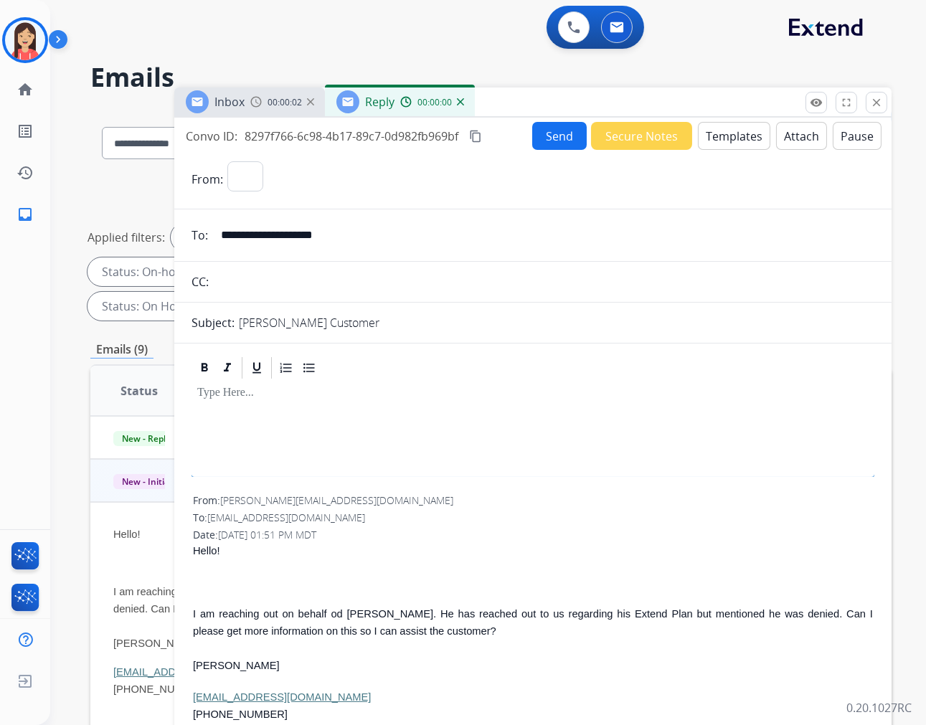
select select "**********"
click at [720, 139] on button "Templates" at bounding box center [734, 136] width 72 height 28
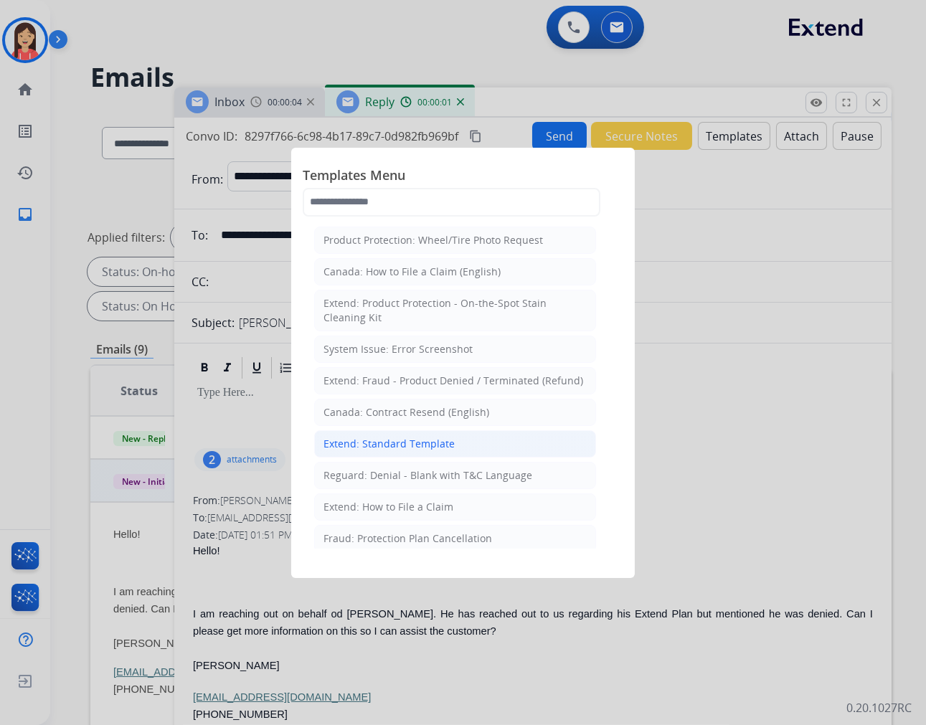
click at [463, 443] on li "Extend: Standard Template" at bounding box center [455, 443] width 282 height 27
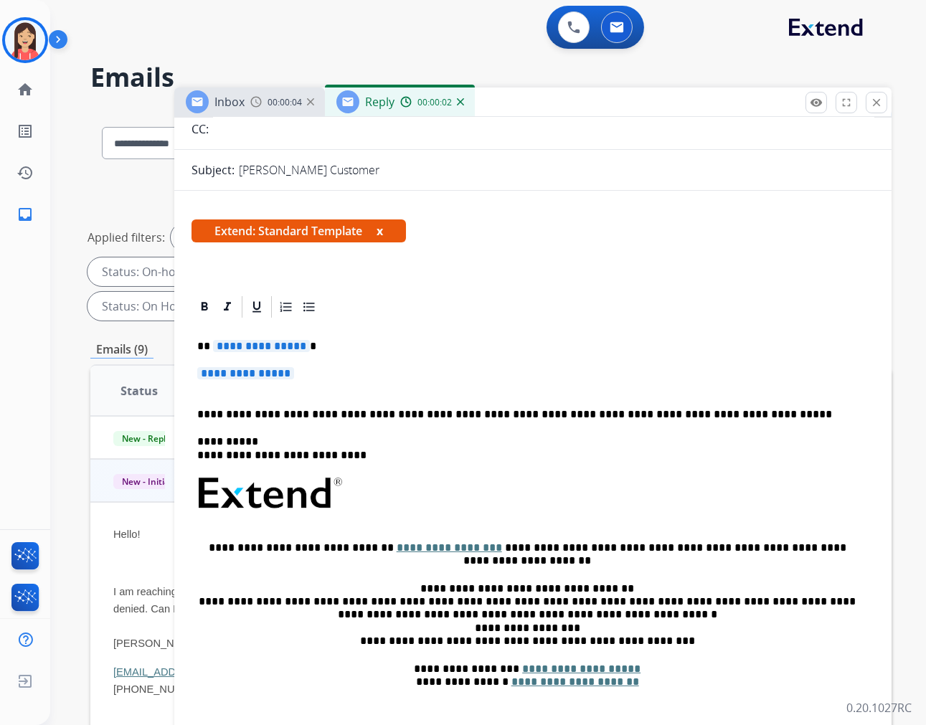
scroll to position [159, 0]
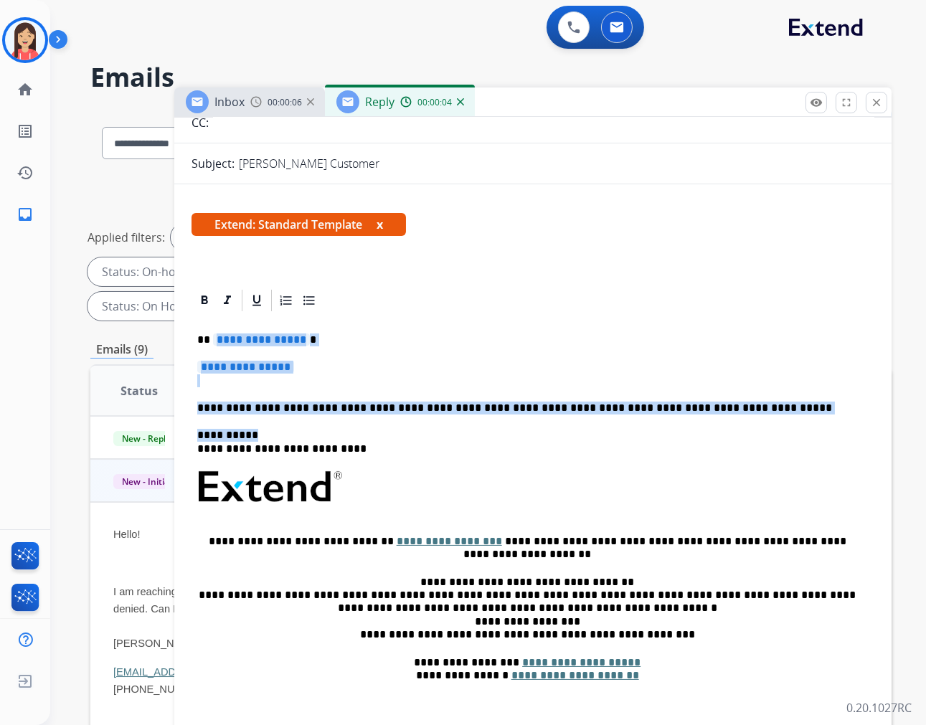
drag, startPoint x: 212, startPoint y: 341, endPoint x: 795, endPoint y: 415, distance: 587.7
click at [795, 415] on div "**********" at bounding box center [532, 520] width 683 height 415
click at [488, 426] on div "**********" at bounding box center [532, 520] width 683 height 415
drag, startPoint x: 212, startPoint y: 340, endPoint x: 755, endPoint y: 412, distance: 547.6
click at [755, 412] on div "**********" at bounding box center [532, 520] width 683 height 415
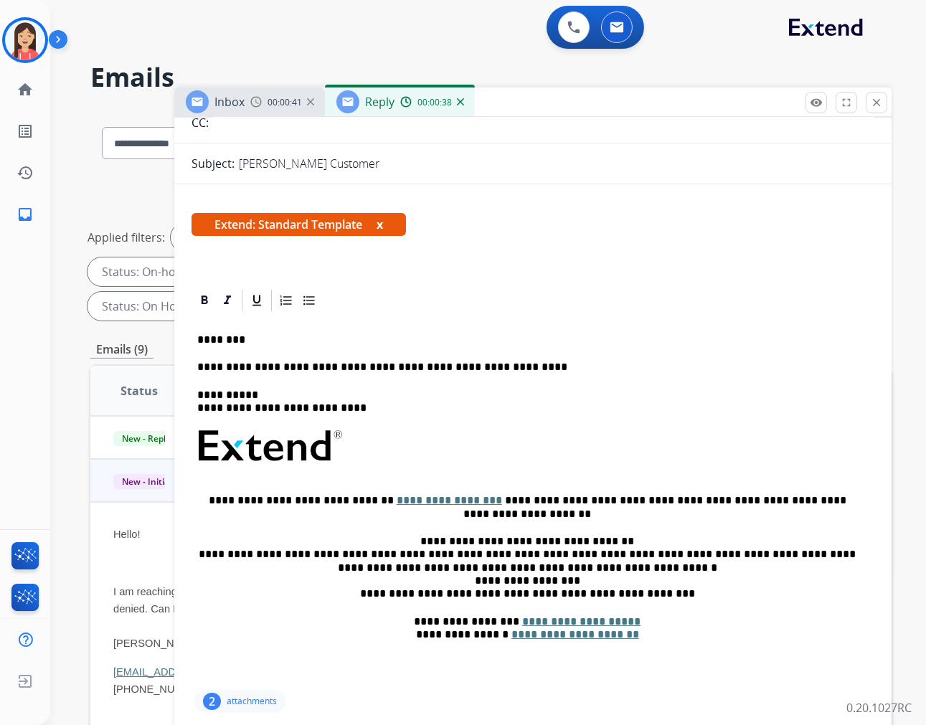
click at [524, 366] on p "**********" at bounding box center [527, 367] width 660 height 13
click at [464, 359] on div "**********" at bounding box center [532, 500] width 683 height 374
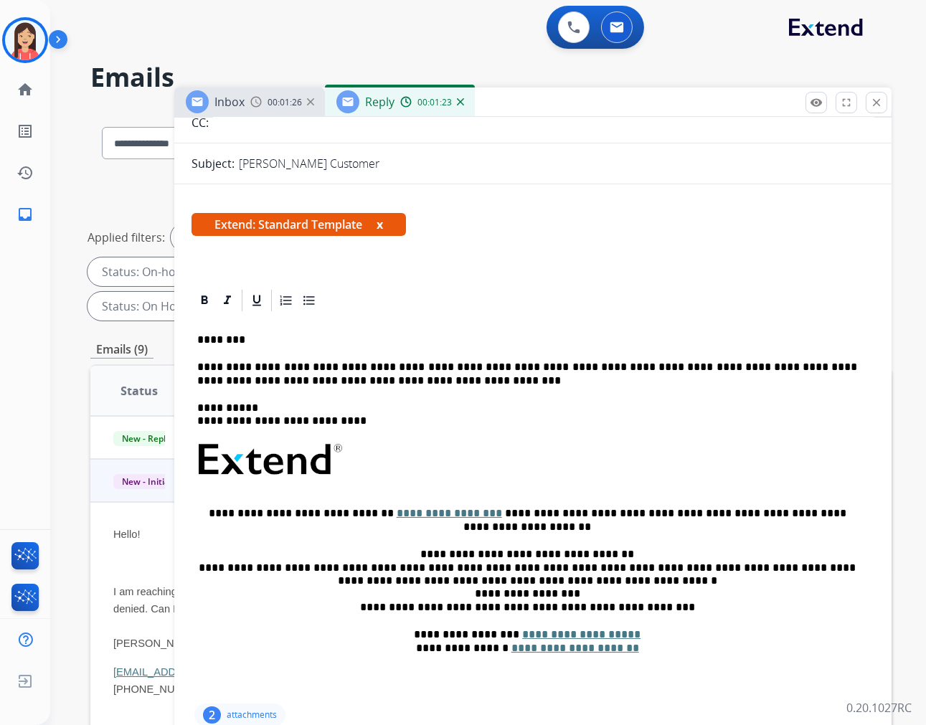
click at [398, 370] on p "**********" at bounding box center [527, 374] width 660 height 27
click at [364, 378] on p "**********" at bounding box center [527, 374] width 660 height 27
click at [857, 366] on p "**********" at bounding box center [527, 374] width 660 height 27
click at [404, 369] on p "**********" at bounding box center [527, 374] width 660 height 27
click at [390, 382] on p "**********" at bounding box center [527, 374] width 660 height 27
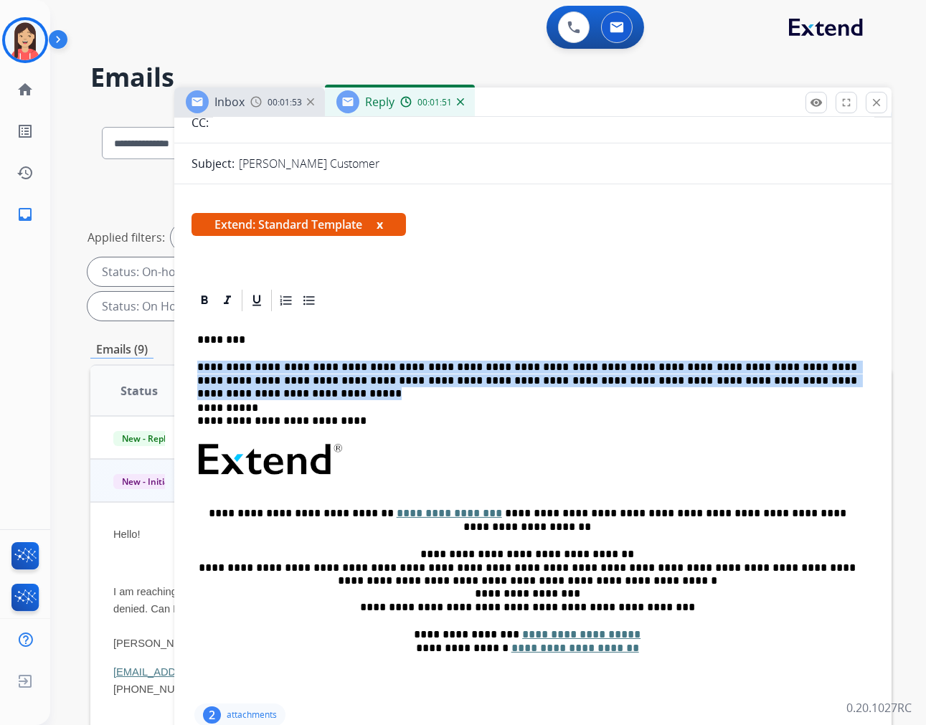
drag, startPoint x: 195, startPoint y: 362, endPoint x: 789, endPoint y: 377, distance: 594.0
click at [789, 377] on div "**********" at bounding box center [532, 506] width 683 height 387
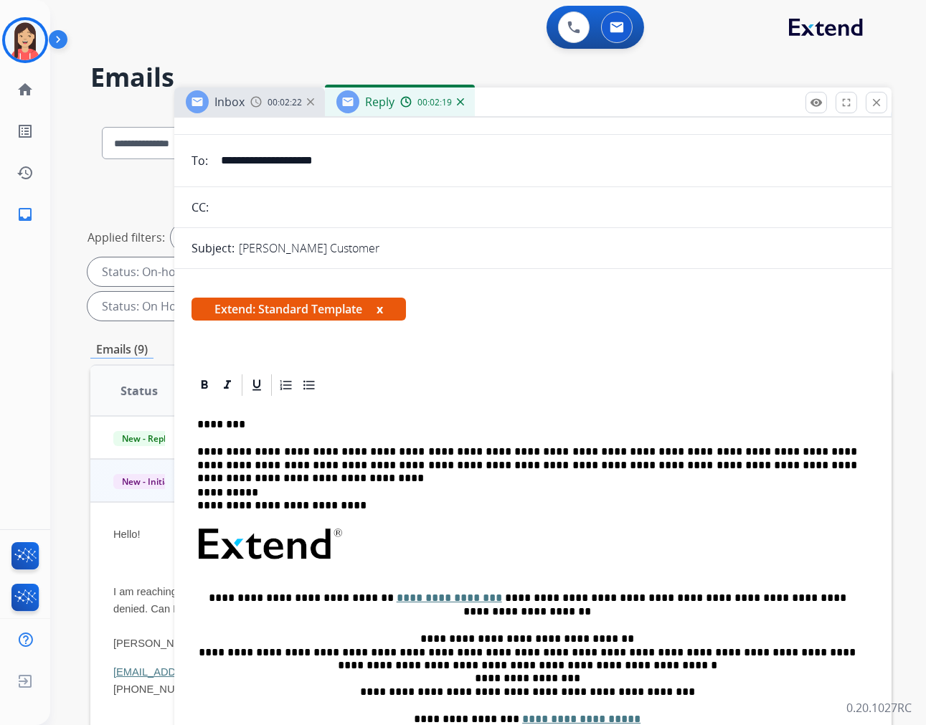
scroll to position [0, 0]
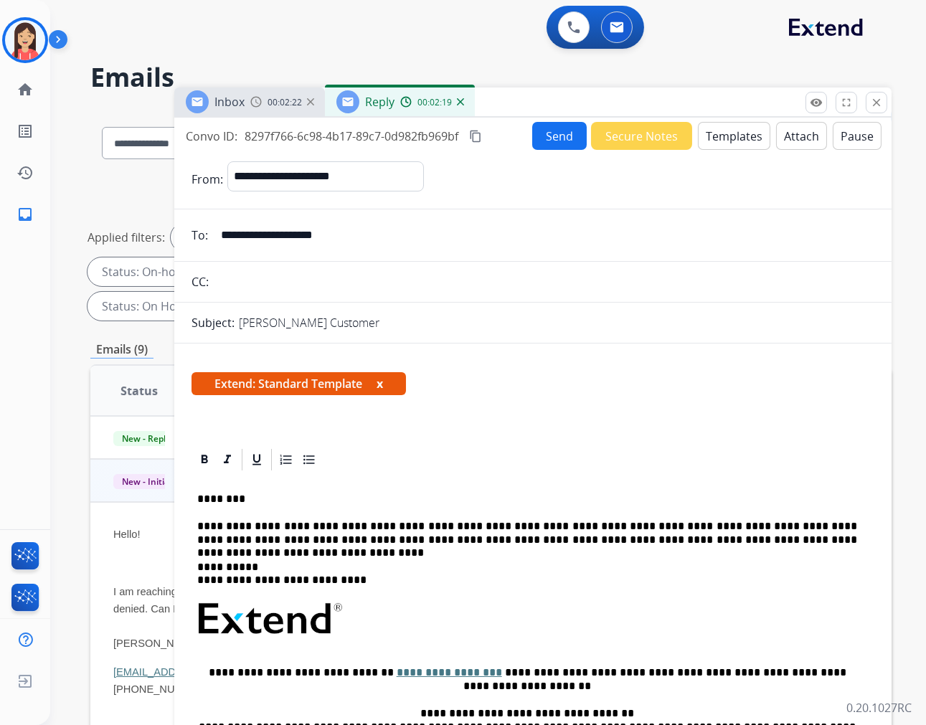
click at [546, 138] on button "Send" at bounding box center [559, 136] width 55 height 28
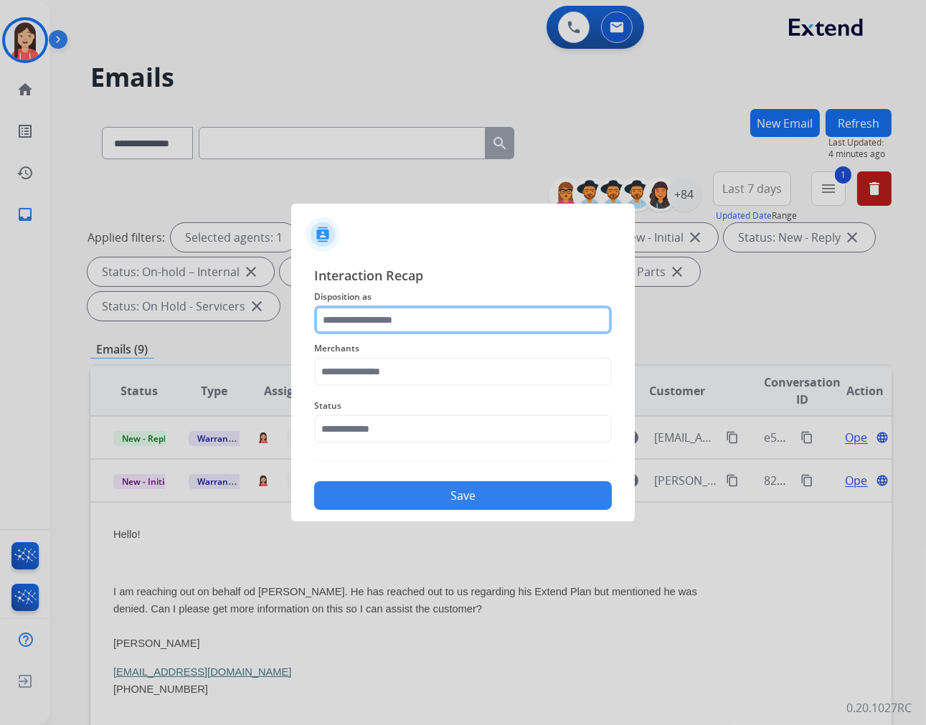
click at [409, 311] on input "text" at bounding box center [463, 319] width 298 height 29
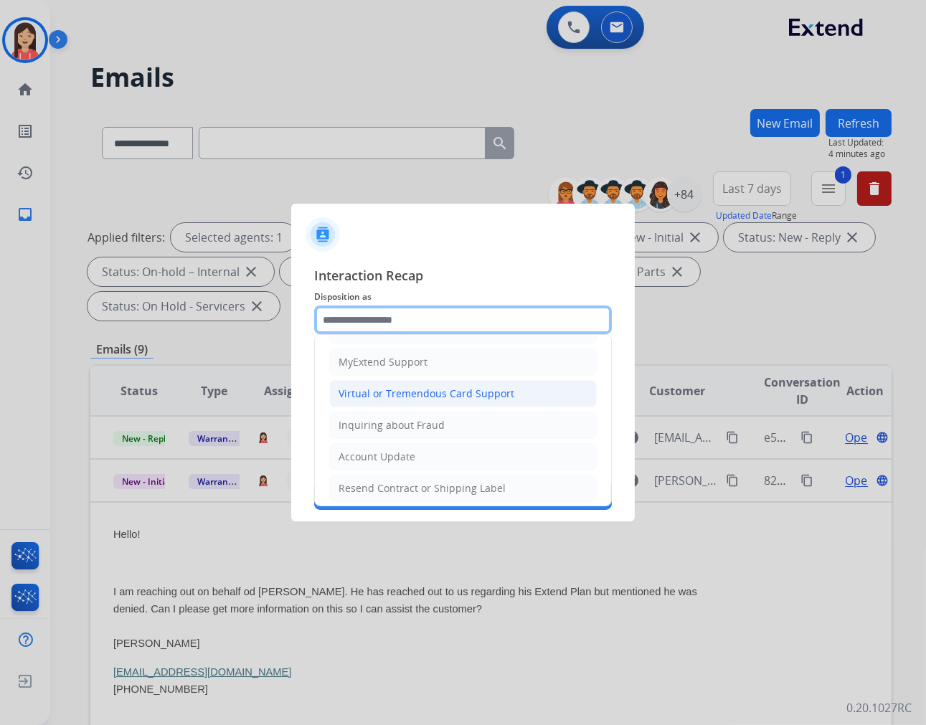
scroll to position [159, 0]
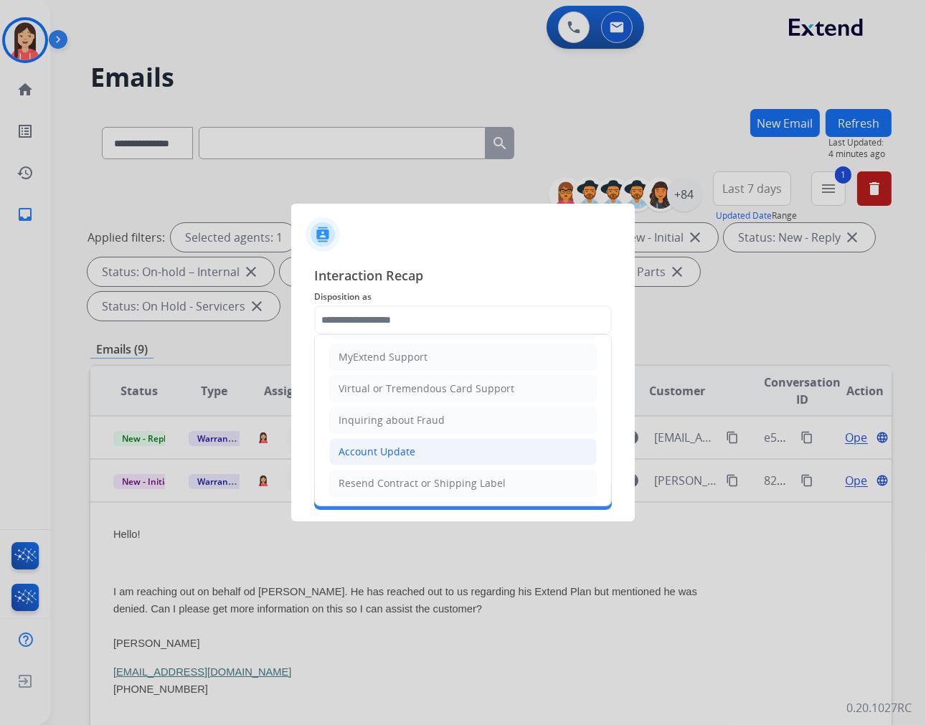
click at [399, 457] on div "Account Update" at bounding box center [376, 452] width 77 height 14
type input "**********"
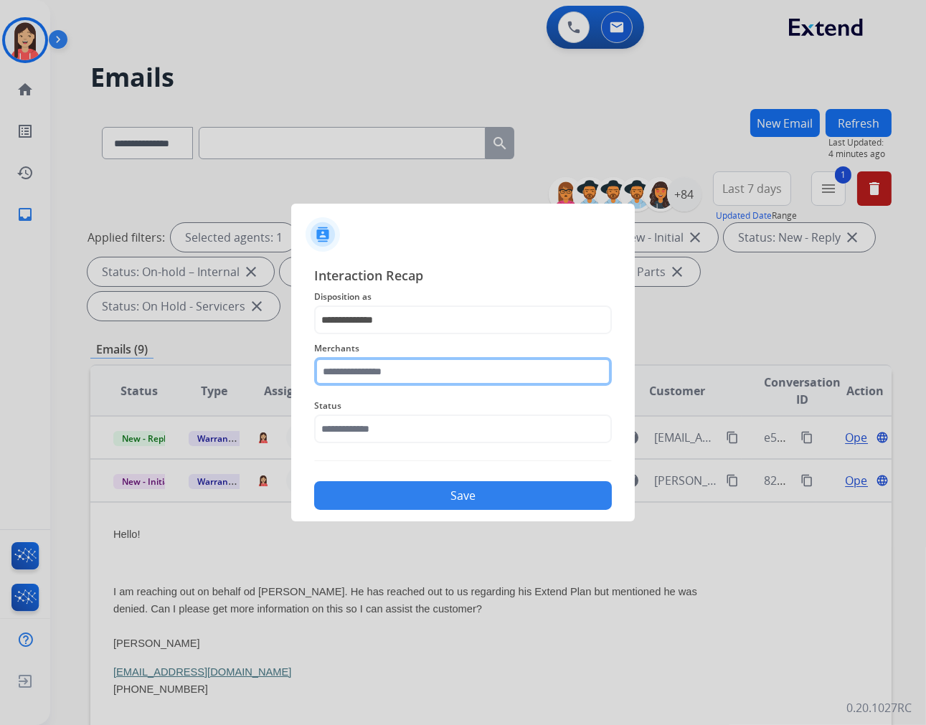
click at [369, 366] on input "text" at bounding box center [463, 371] width 298 height 29
click at [420, 359] on input "text" at bounding box center [463, 371] width 298 height 29
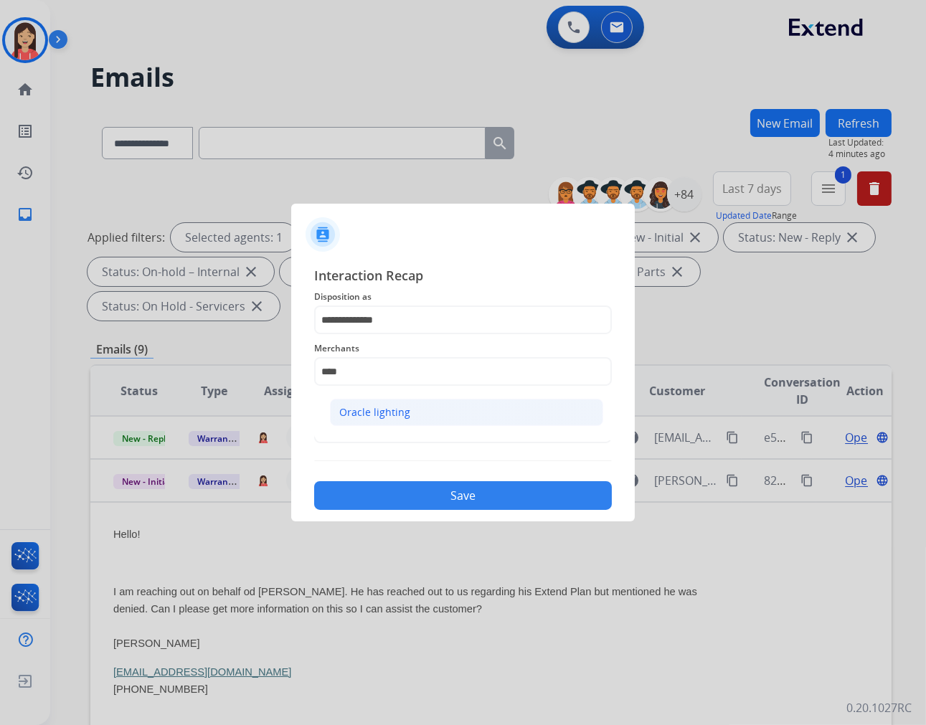
click at [392, 407] on div "Oracle lighting" at bounding box center [374, 412] width 71 height 14
type input "**********"
click at [381, 420] on input "text" at bounding box center [463, 429] width 298 height 29
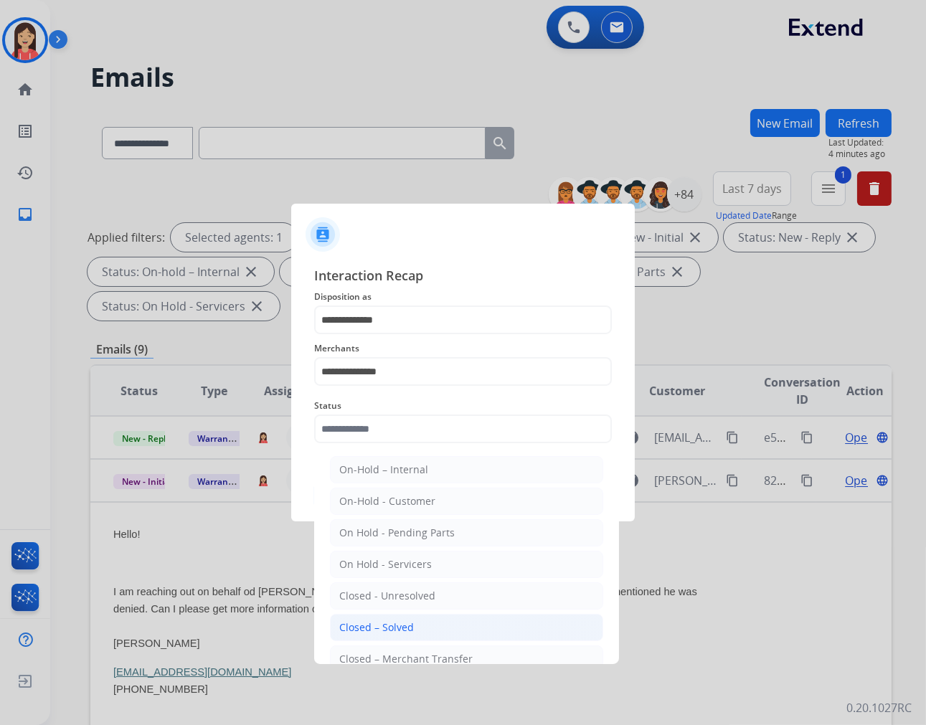
click at [407, 622] on div "Closed – Solved" at bounding box center [376, 627] width 75 height 14
type input "**********"
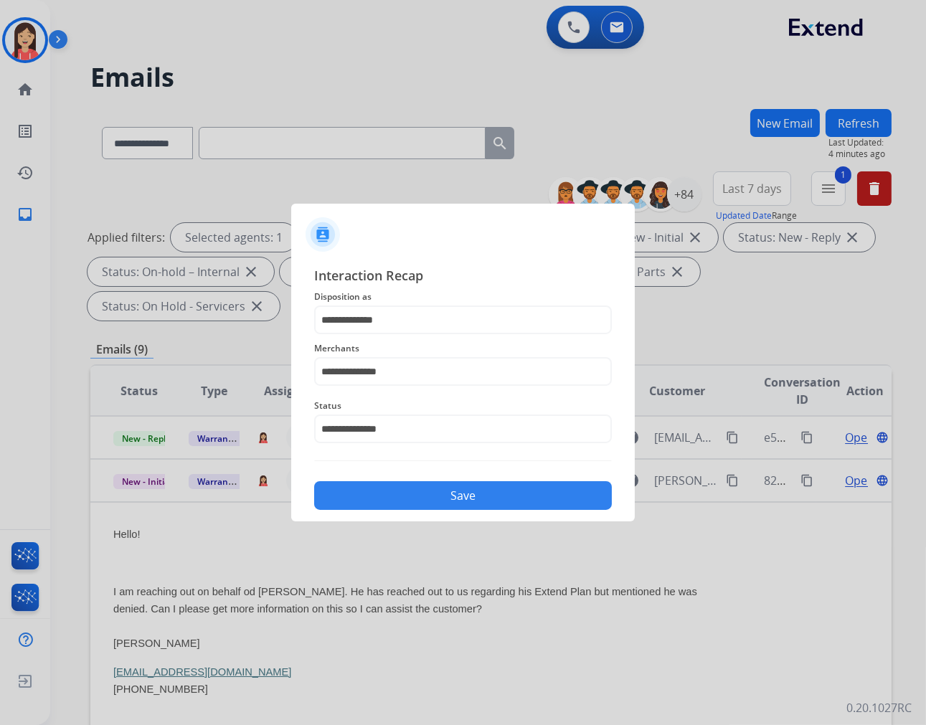
click at [427, 502] on button "Save" at bounding box center [463, 495] width 298 height 29
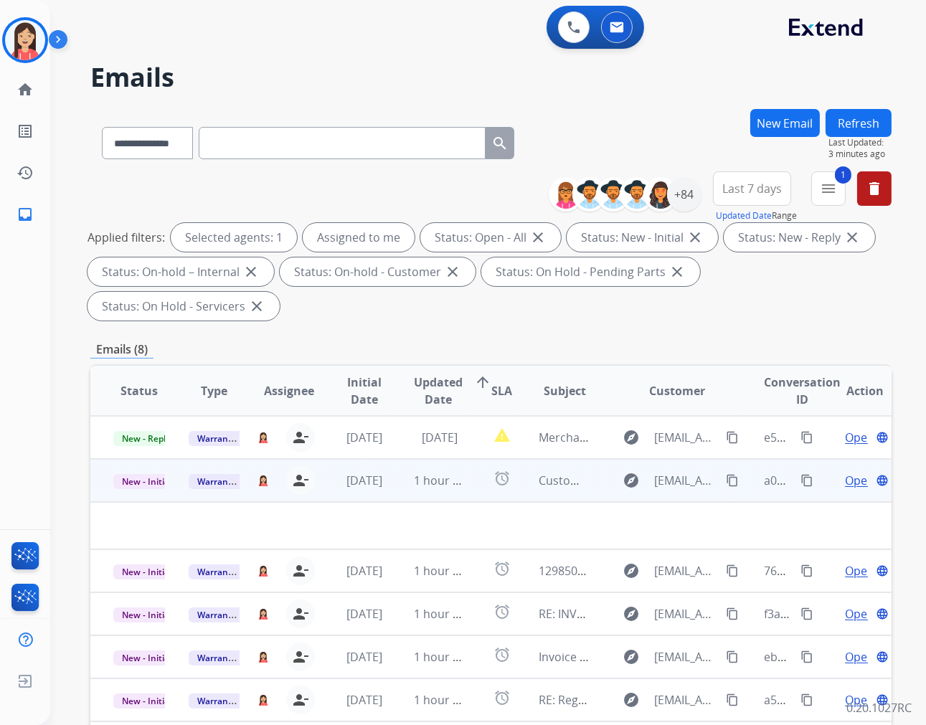
click at [412, 493] on td "1 hour ago" at bounding box center [428, 480] width 75 height 43
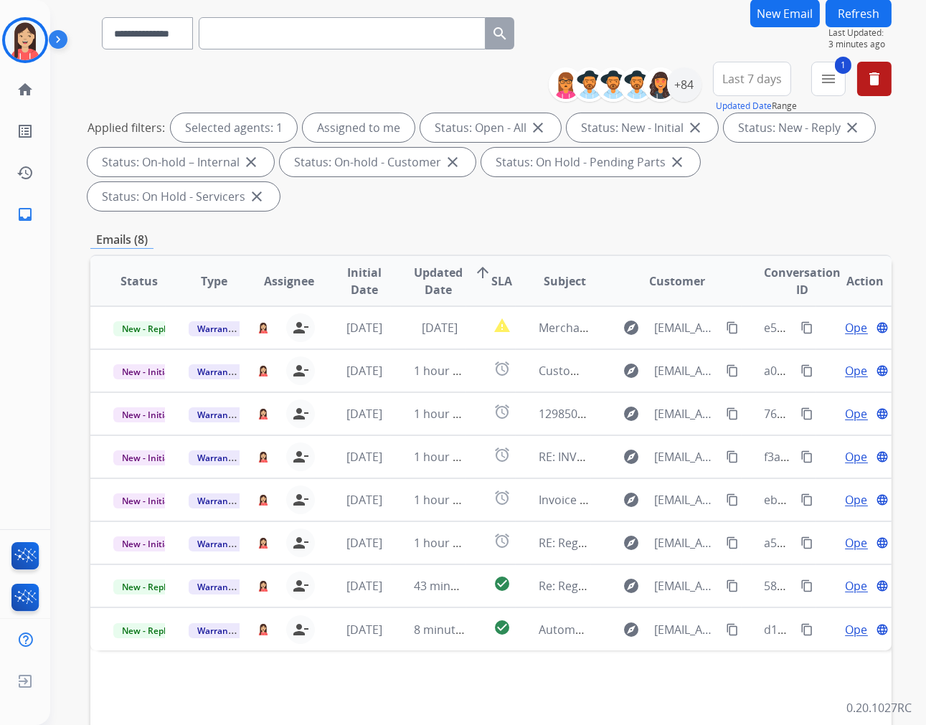
scroll to position [194, 0]
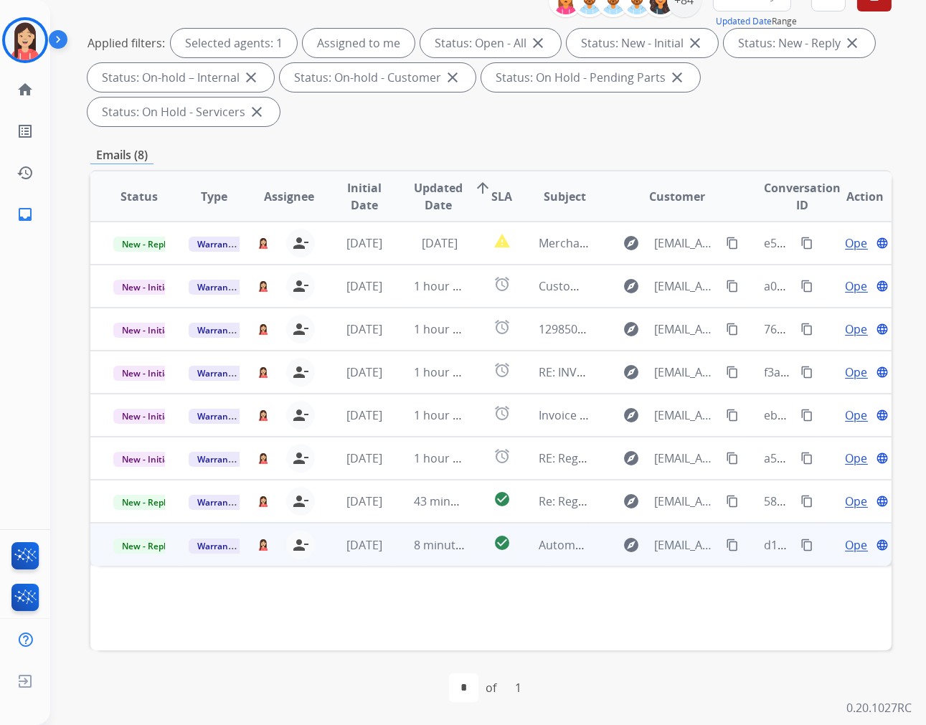
click at [396, 558] on td "8 minutes ago" at bounding box center [428, 544] width 75 height 43
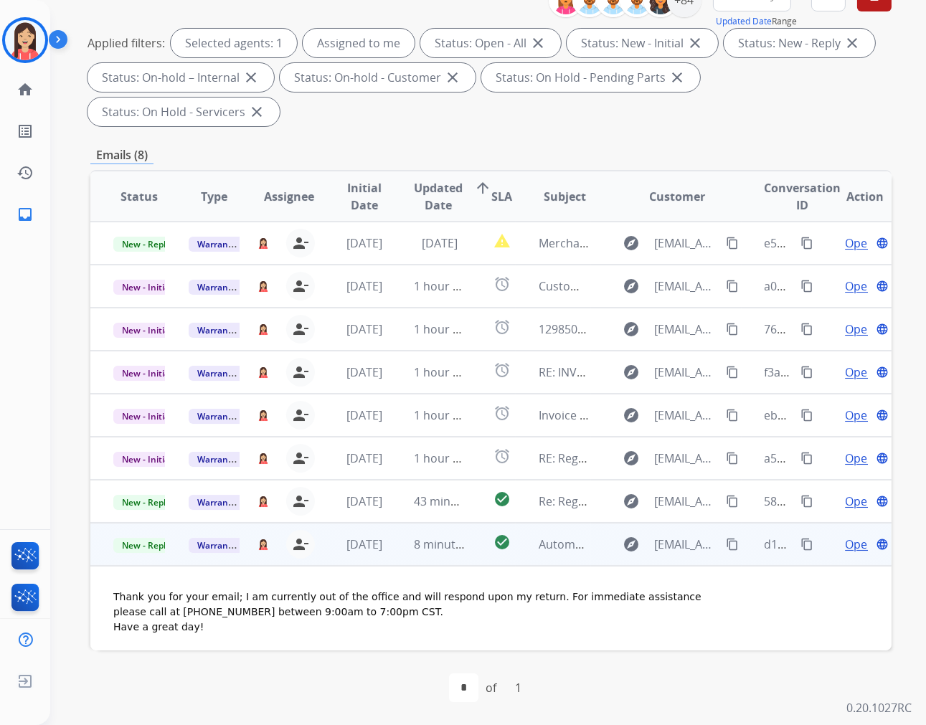
scroll to position [22, 0]
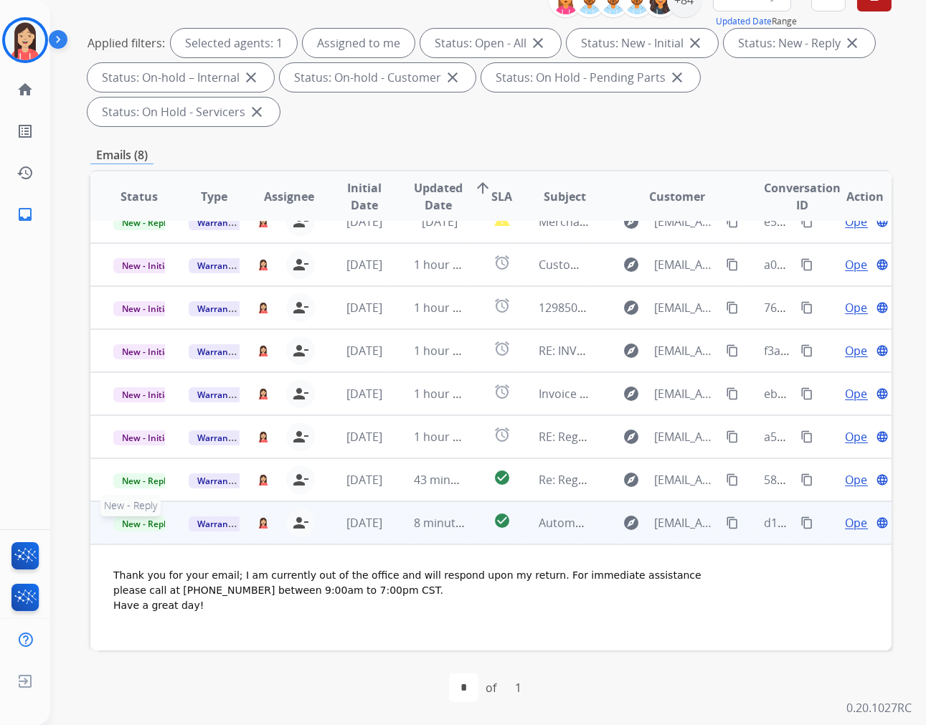
click at [147, 521] on span "New - Reply" at bounding box center [145, 523] width 65 height 15
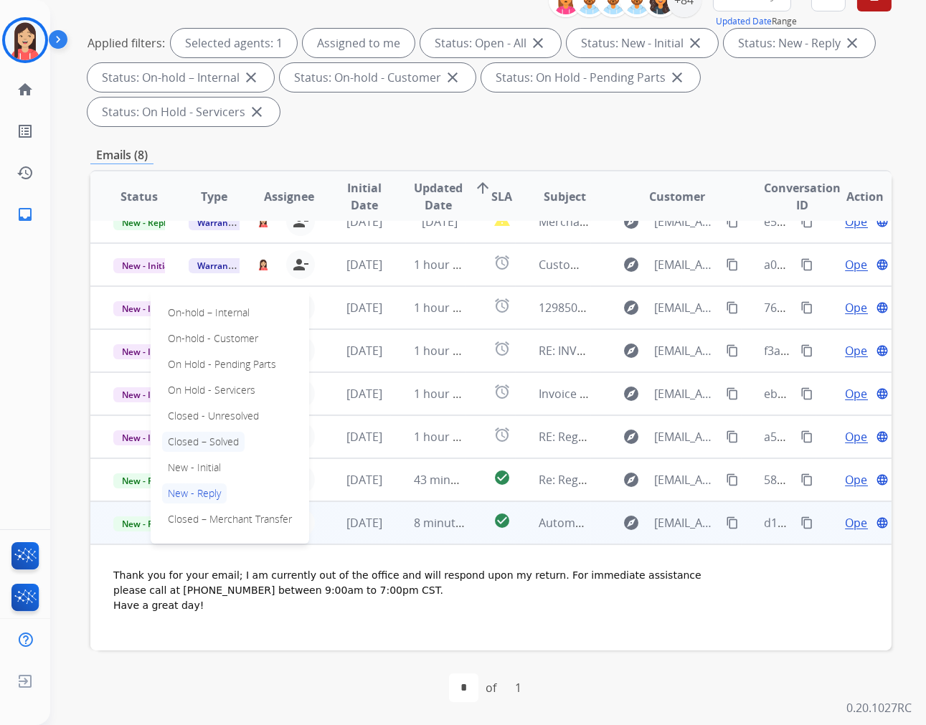
click at [222, 433] on p "Closed – Solved" at bounding box center [203, 442] width 82 height 20
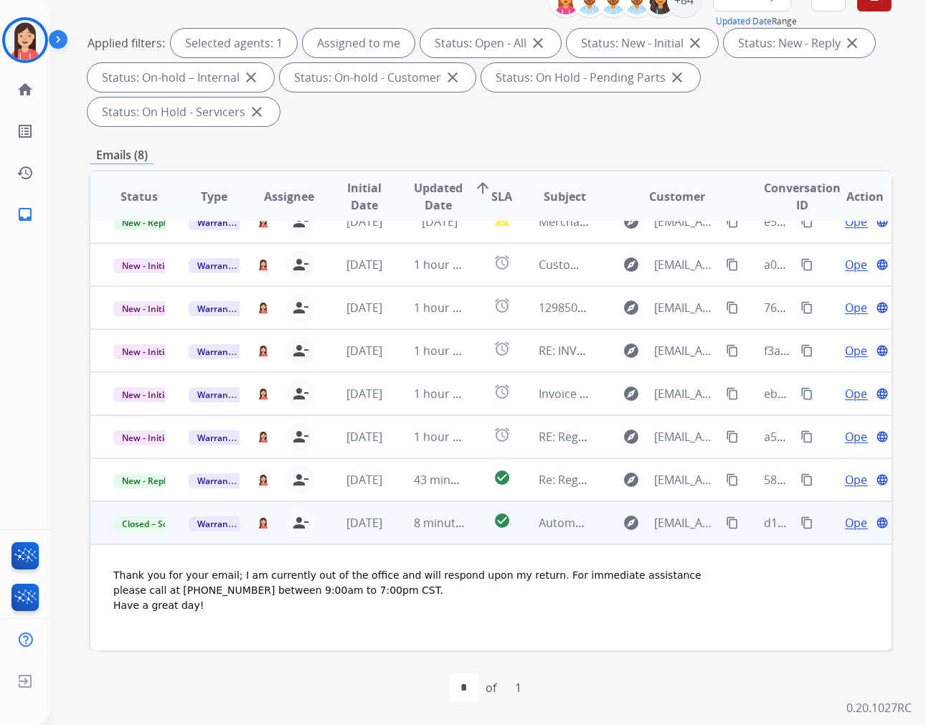
click at [392, 531] on td "8 minutes ago" at bounding box center [428, 522] width 75 height 43
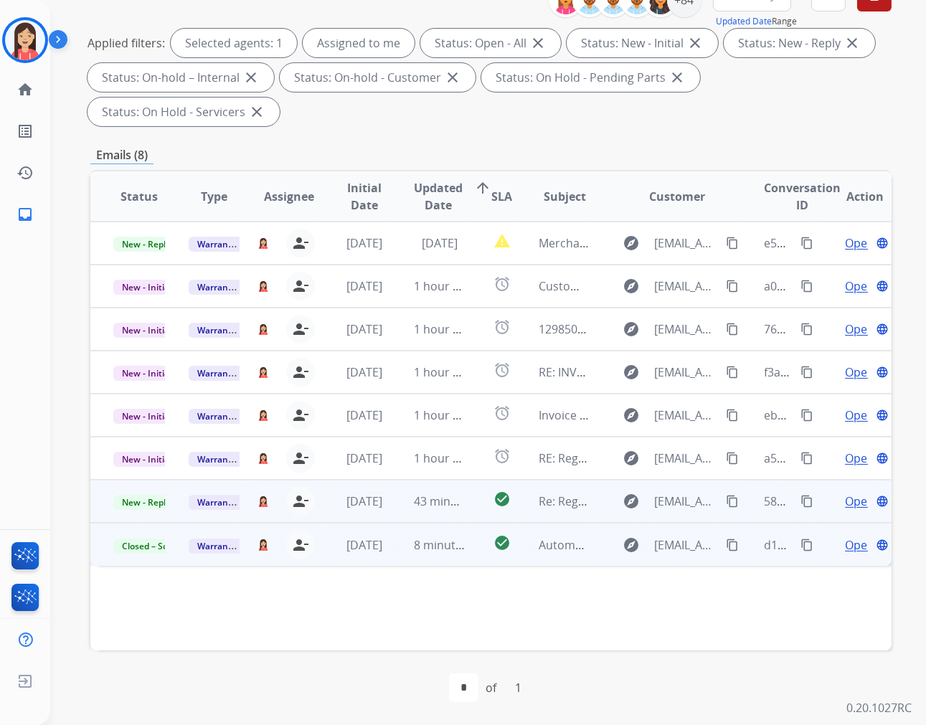
click at [391, 511] on td "43 minutes ago" at bounding box center [428, 501] width 75 height 43
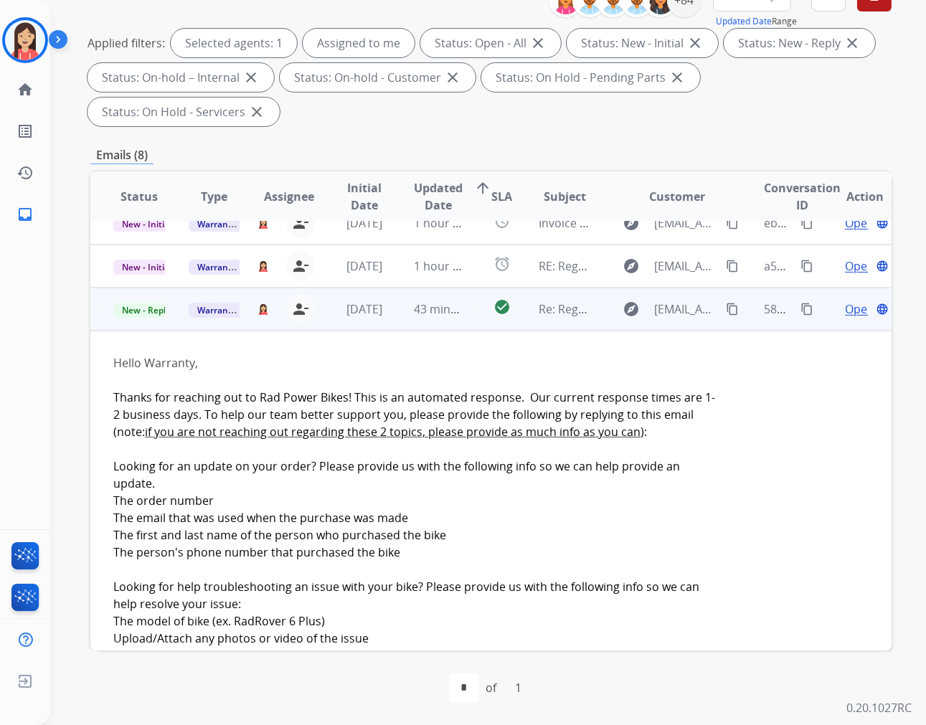
scroll to position [258, 0]
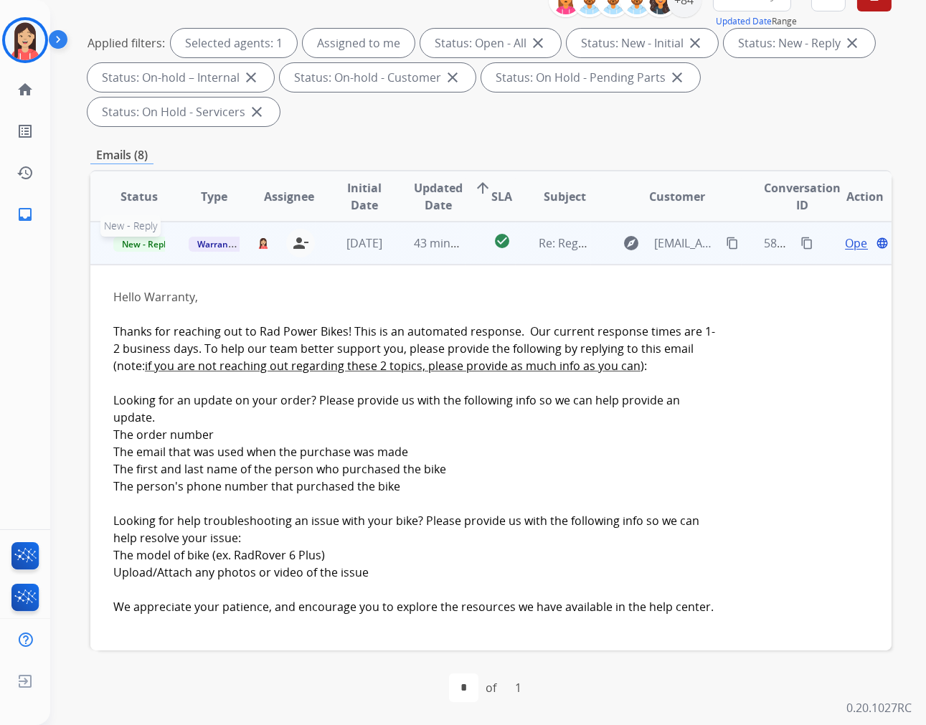
click at [147, 245] on span "New - Reply" at bounding box center [145, 244] width 65 height 15
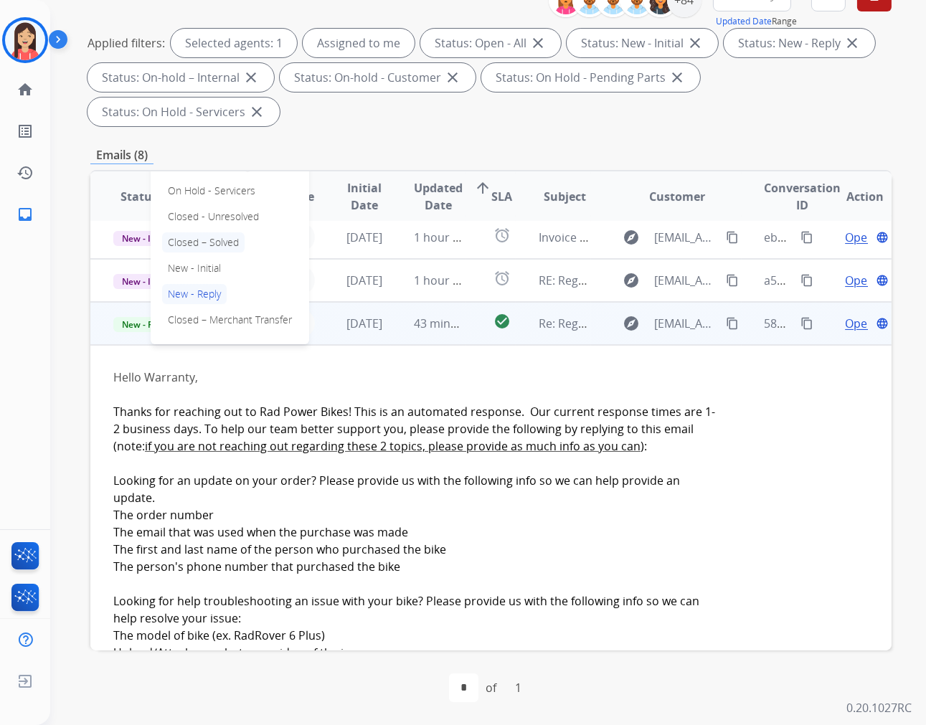
click at [220, 239] on p "Closed – Solved" at bounding box center [203, 242] width 82 height 20
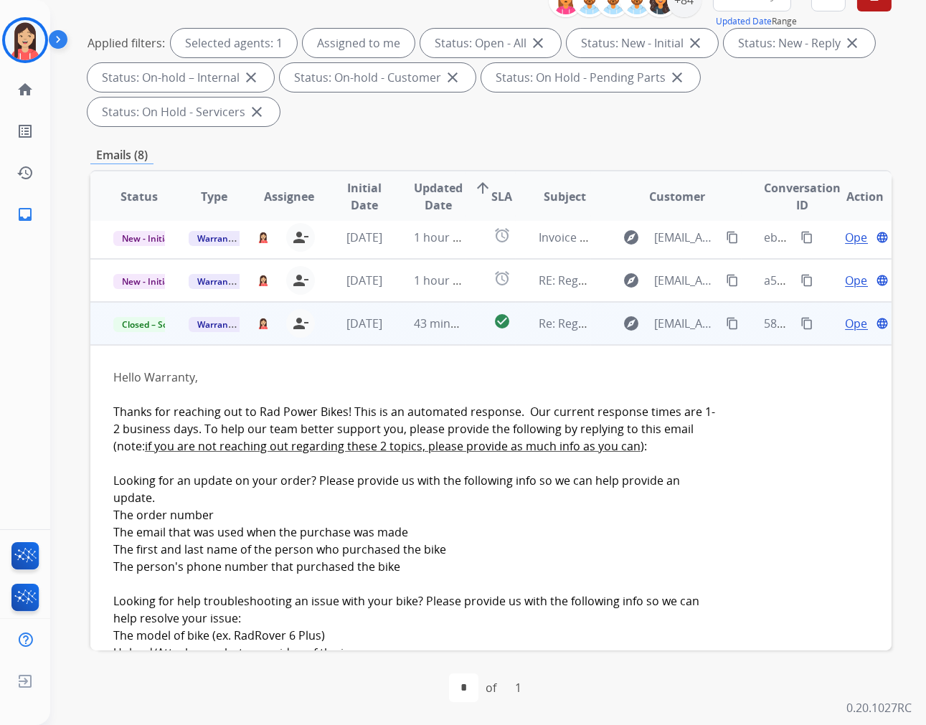
click at [391, 337] on td "43 minutes ago" at bounding box center [428, 323] width 75 height 43
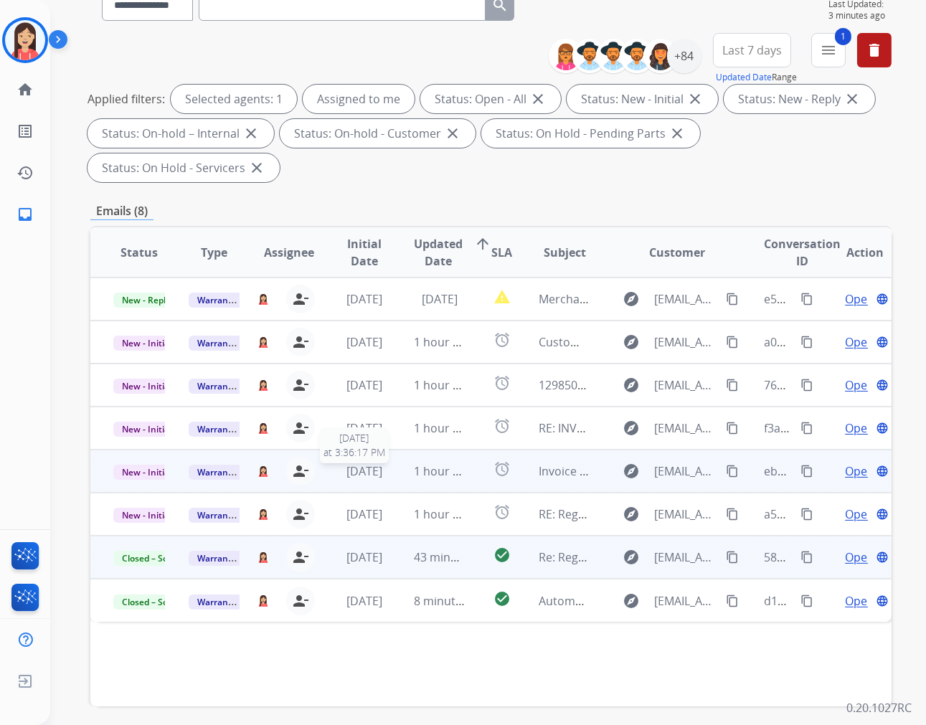
scroll to position [0, 0]
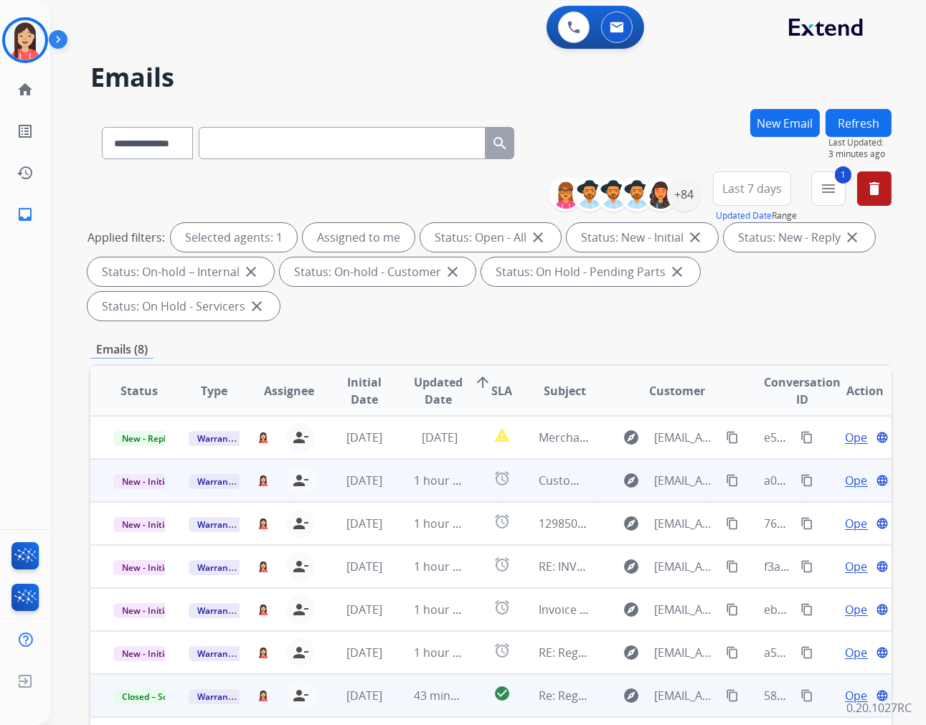
click at [382, 491] on td "[DATE]" at bounding box center [353, 480] width 75 height 43
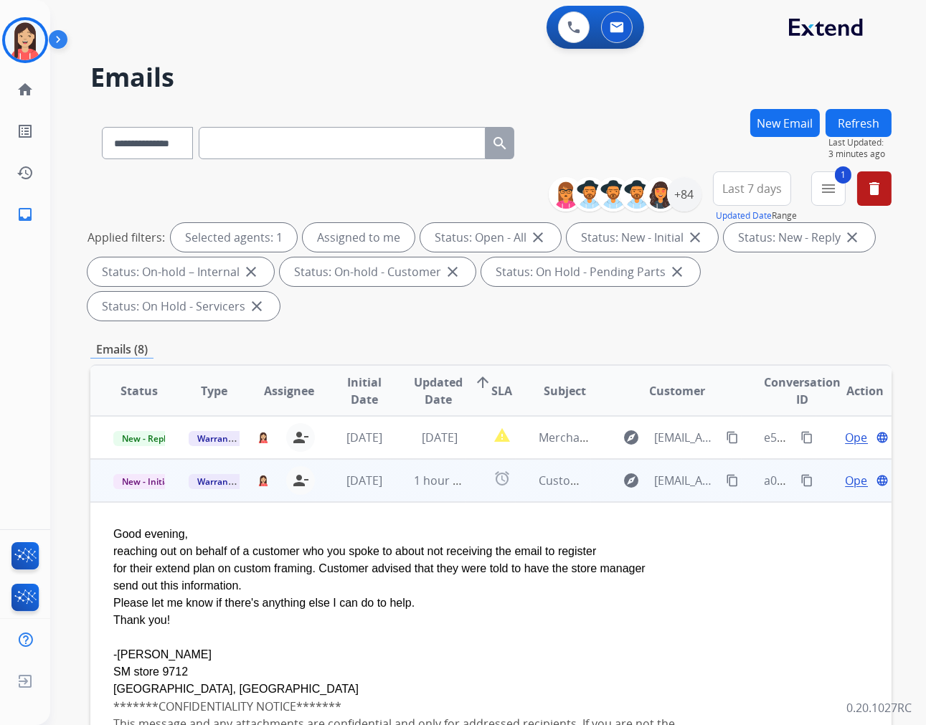
scroll to position [43, 0]
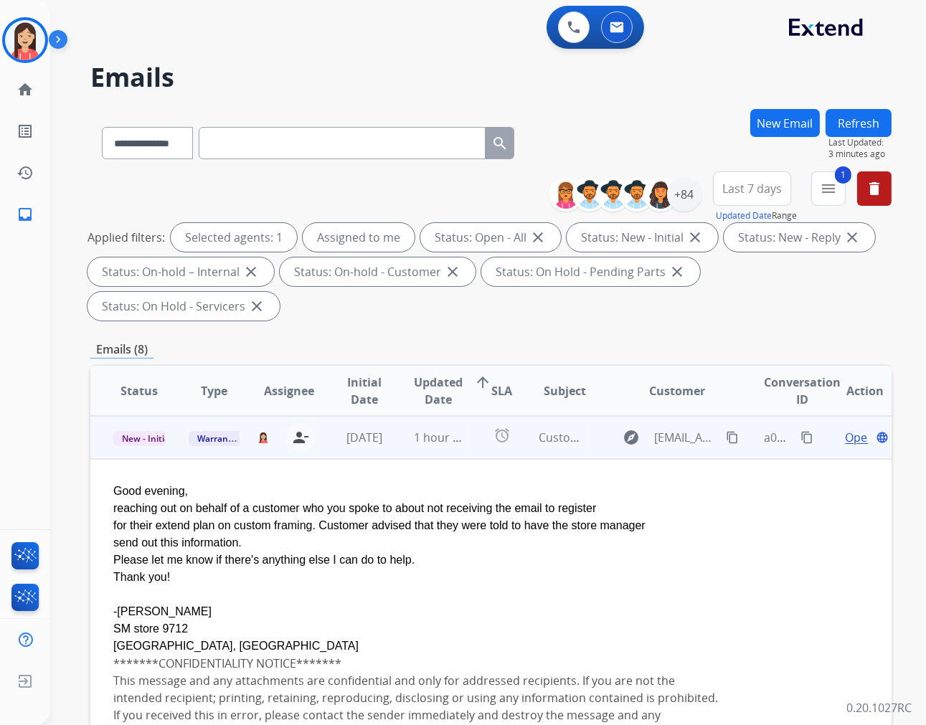
click at [845, 435] on span "Open" at bounding box center [859, 437] width 29 height 17
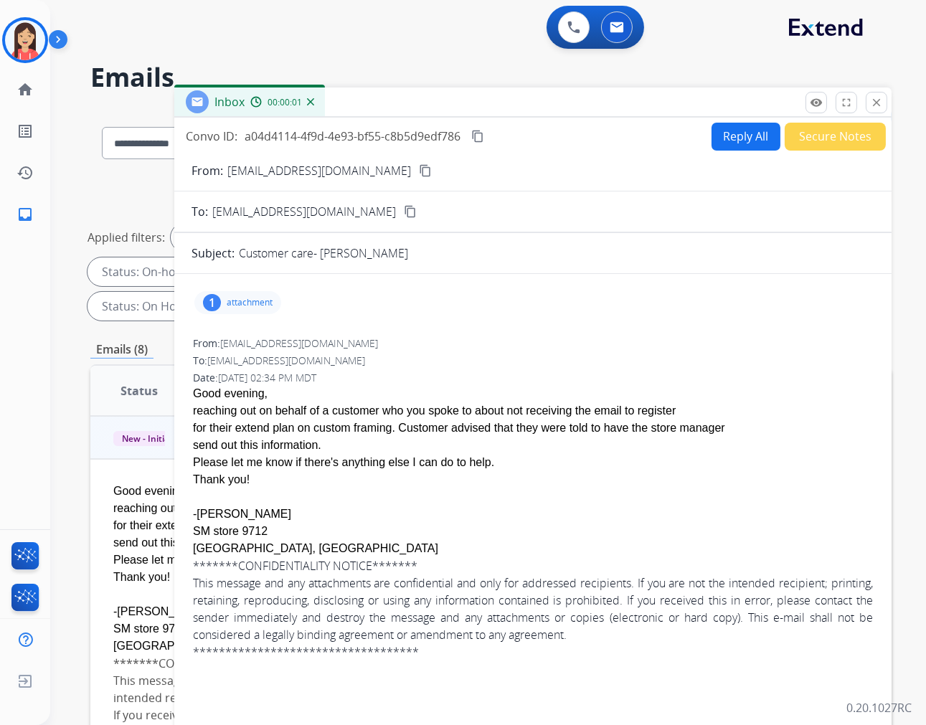
click at [275, 295] on div "1 attachment" at bounding box center [237, 302] width 87 height 23
click at [539, 336] on mat-icon "download" at bounding box center [545, 336] width 13 height 13
click at [567, 452] on div "Good evening, reaching out on behalf of a customer who you spoke to about not r…" at bounding box center [533, 471] width 680 height 172
click at [463, 518] on div "Good evening, reaching out on behalf of a customer who you spoke to about not r…" at bounding box center [533, 471] width 680 height 172
click at [724, 136] on button "Reply All" at bounding box center [745, 137] width 69 height 28
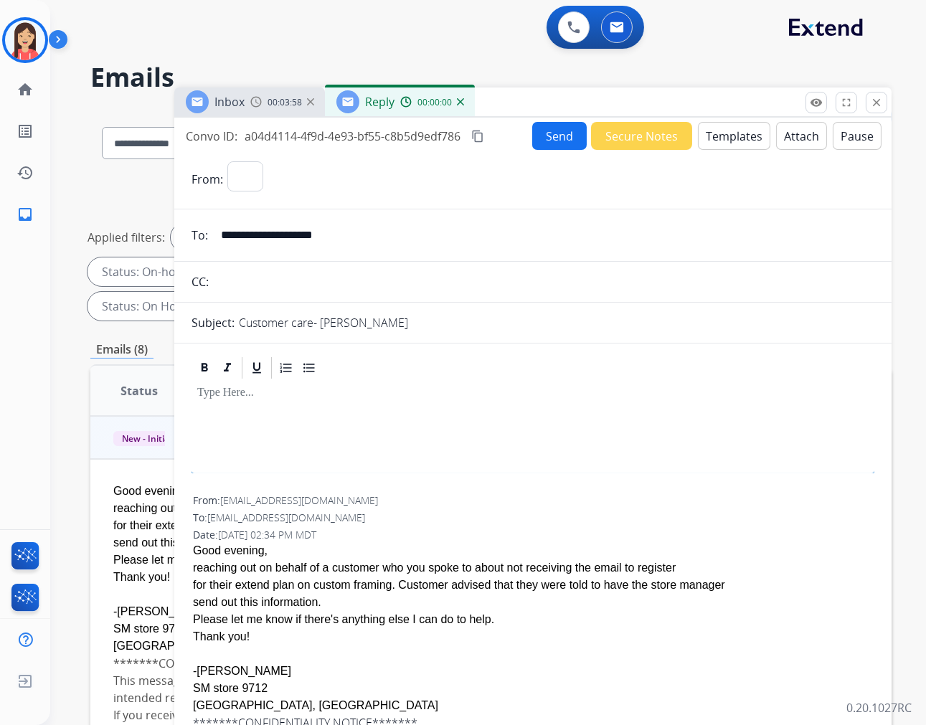
select select "**********"
click at [724, 136] on button "Templates" at bounding box center [734, 136] width 72 height 28
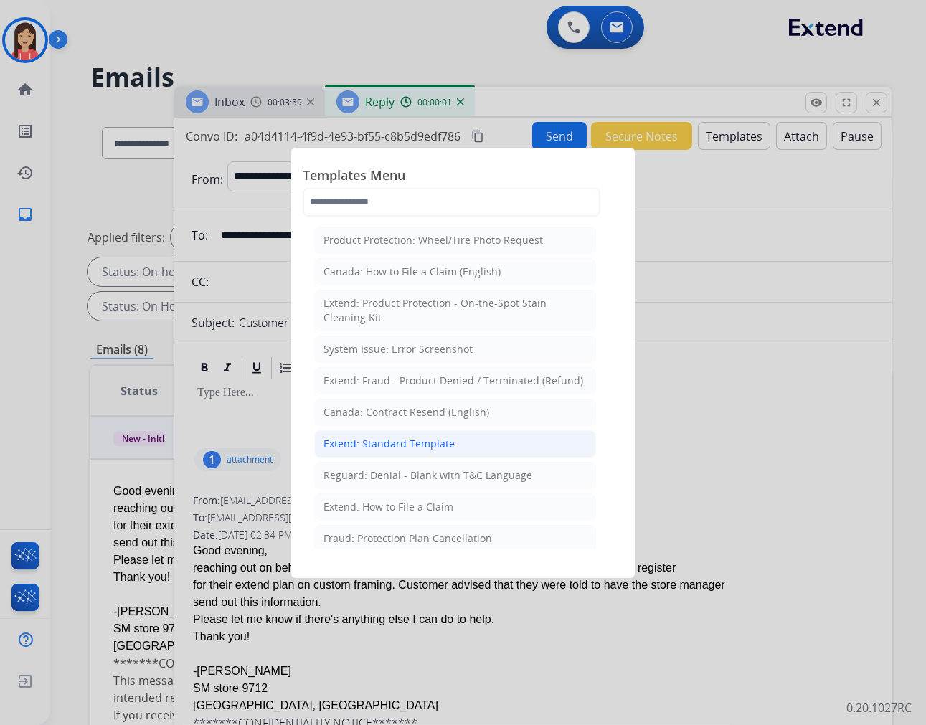
click at [420, 446] on div "Extend: Standard Template" at bounding box center [388, 444] width 131 height 14
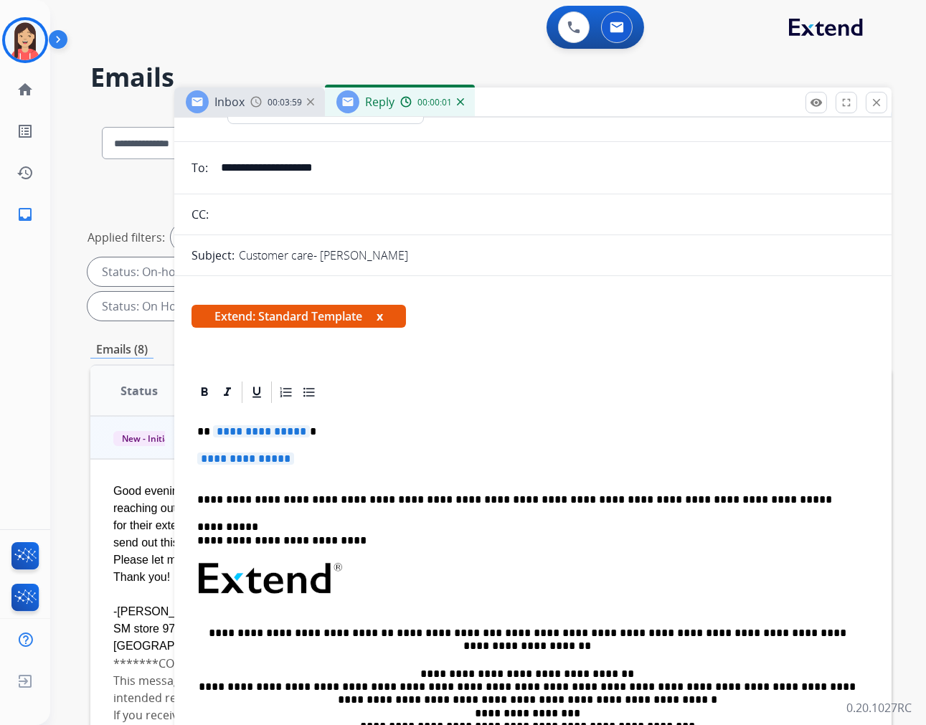
scroll to position [159, 0]
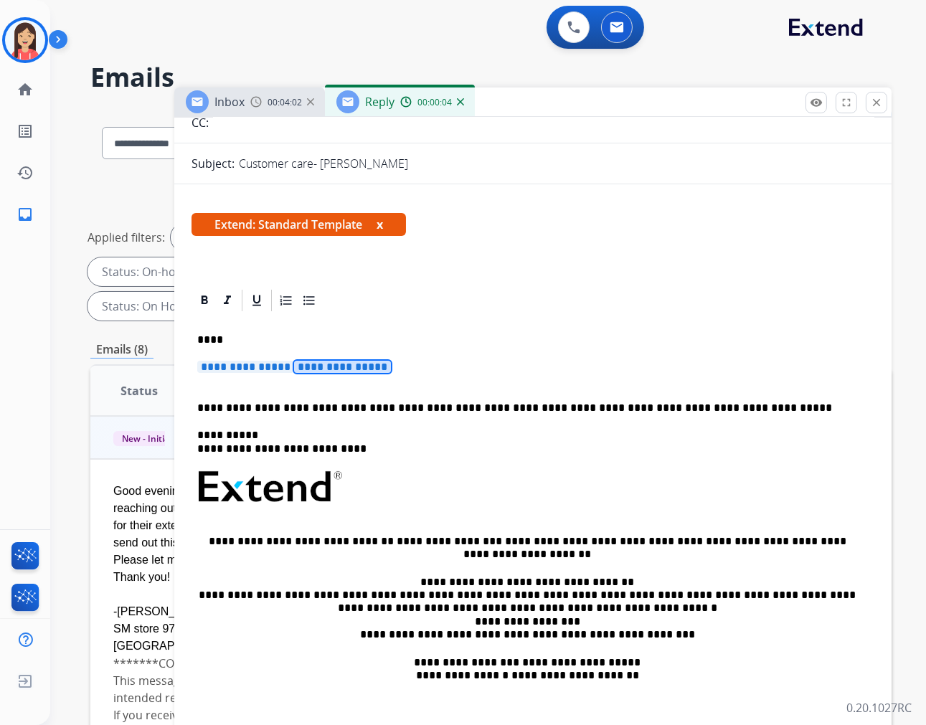
click at [442, 370] on p "**********" at bounding box center [532, 374] width 671 height 27
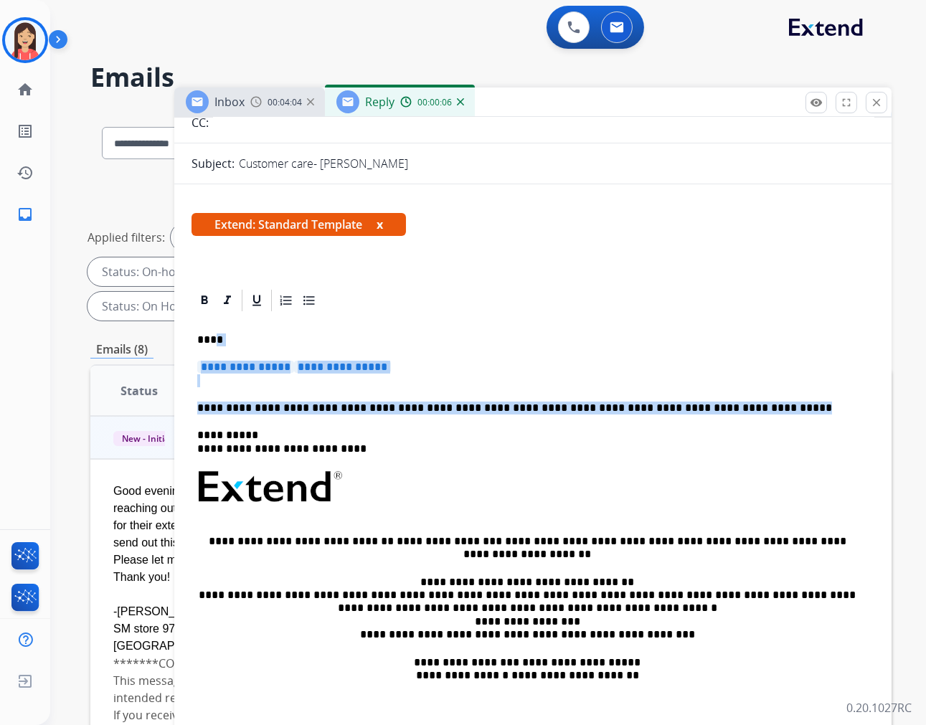
drag, startPoint x: 735, startPoint y: 413, endPoint x: 212, endPoint y: 338, distance: 528.8
click at [212, 338] on div "**********" at bounding box center [532, 520] width 683 height 415
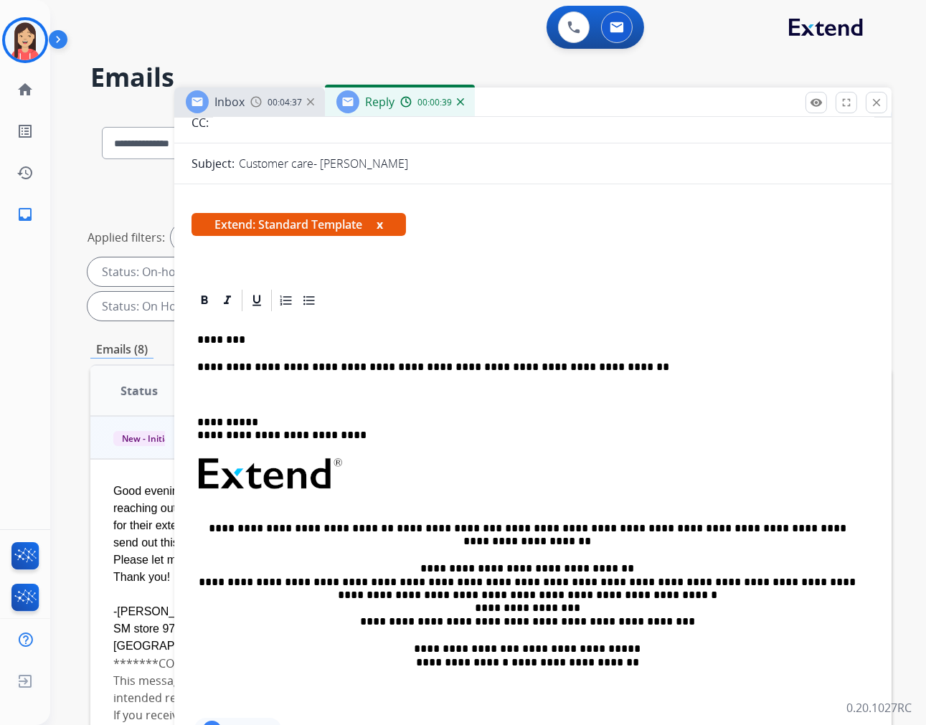
click at [235, 382] on div "**********" at bounding box center [532, 514] width 683 height 402
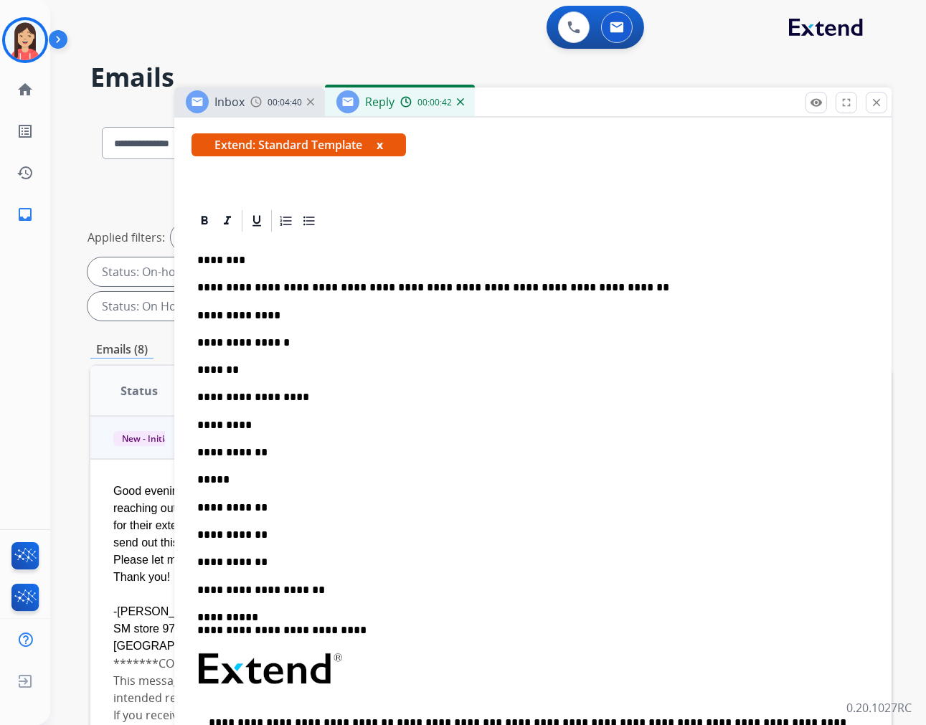
scroll to position [0, 0]
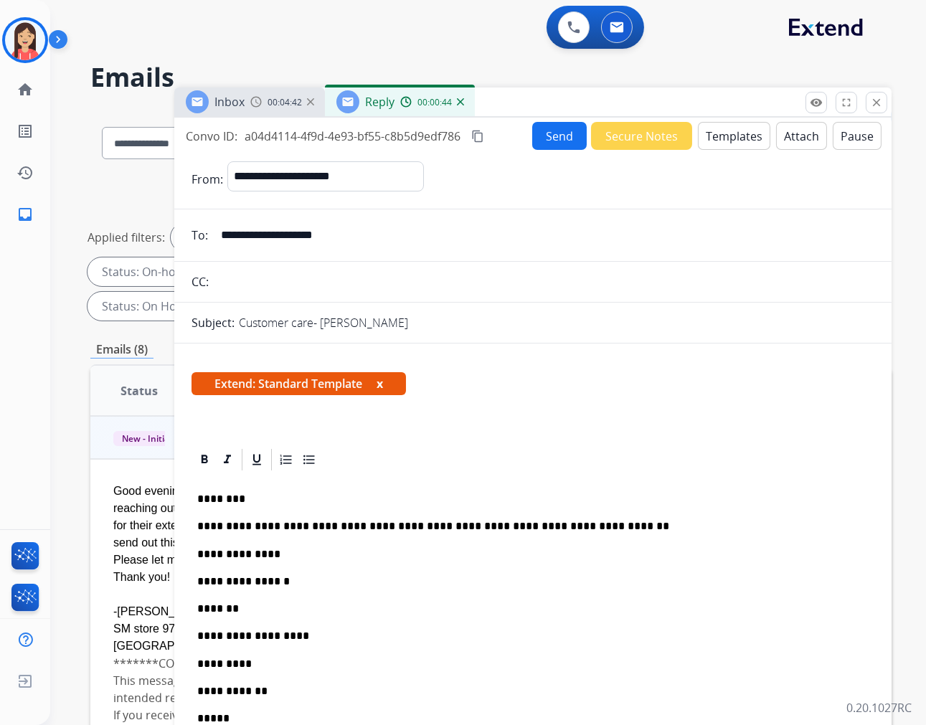
click at [562, 140] on button "Send" at bounding box center [559, 136] width 55 height 28
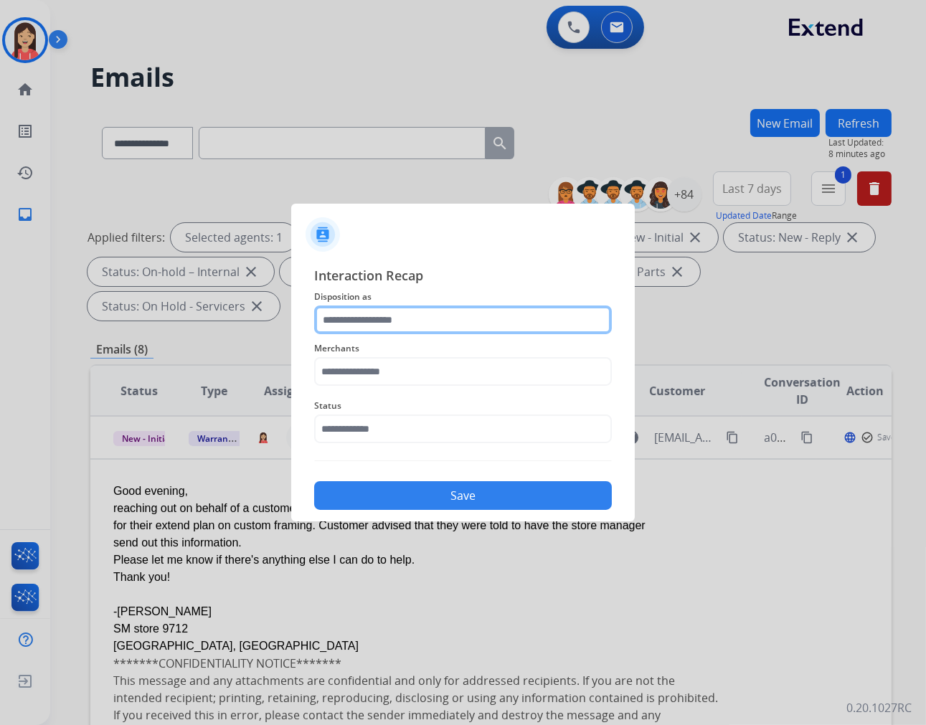
click at [420, 319] on input "text" at bounding box center [463, 319] width 298 height 29
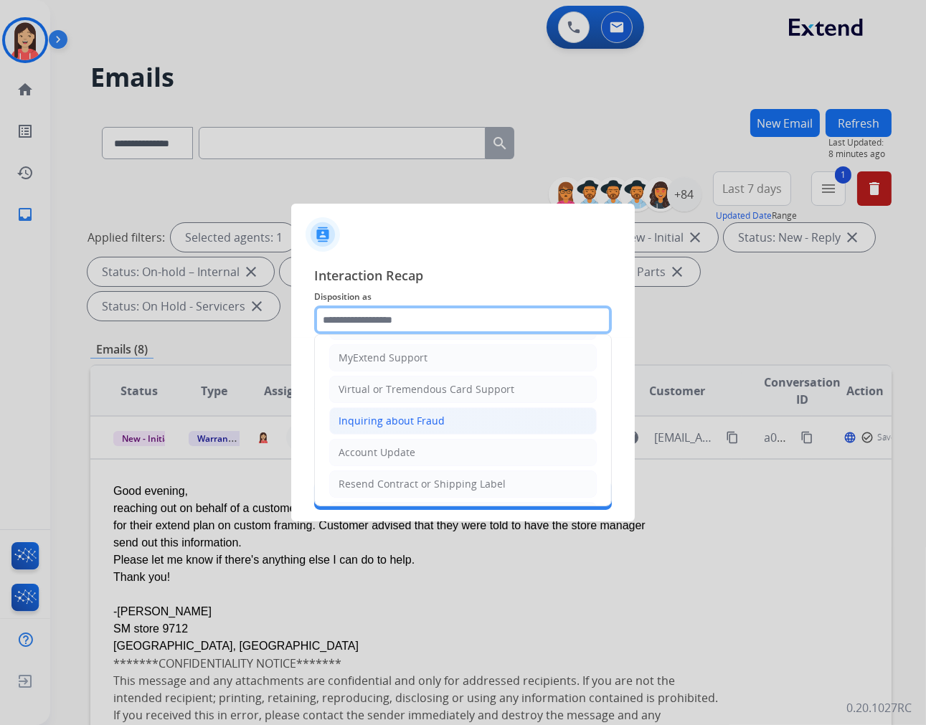
scroll to position [159, 0]
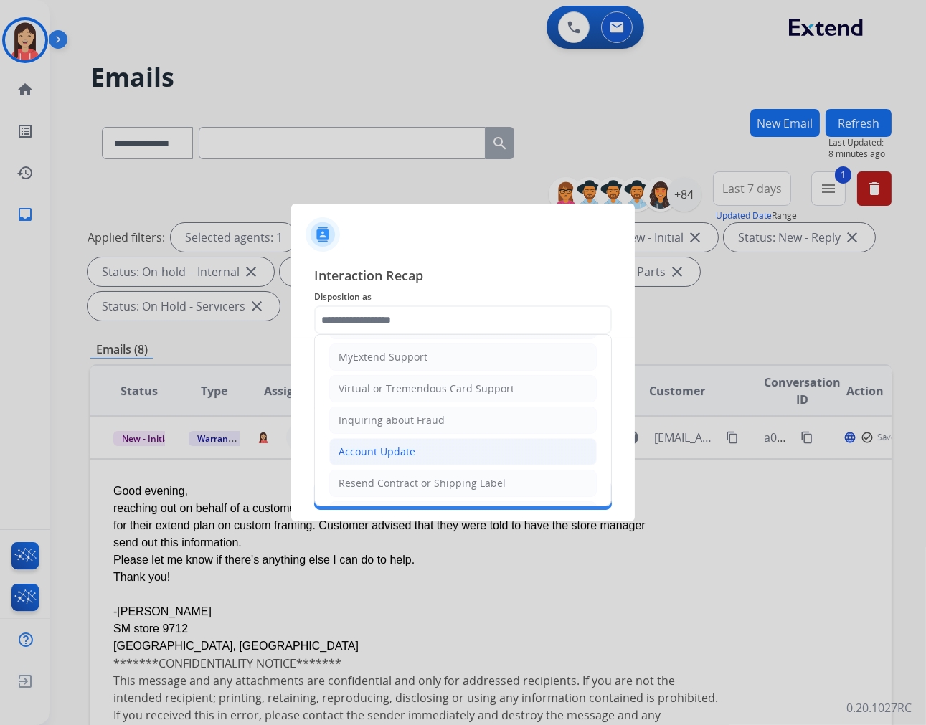
click at [418, 446] on li "Account Update" at bounding box center [462, 451] width 267 height 27
type input "**********"
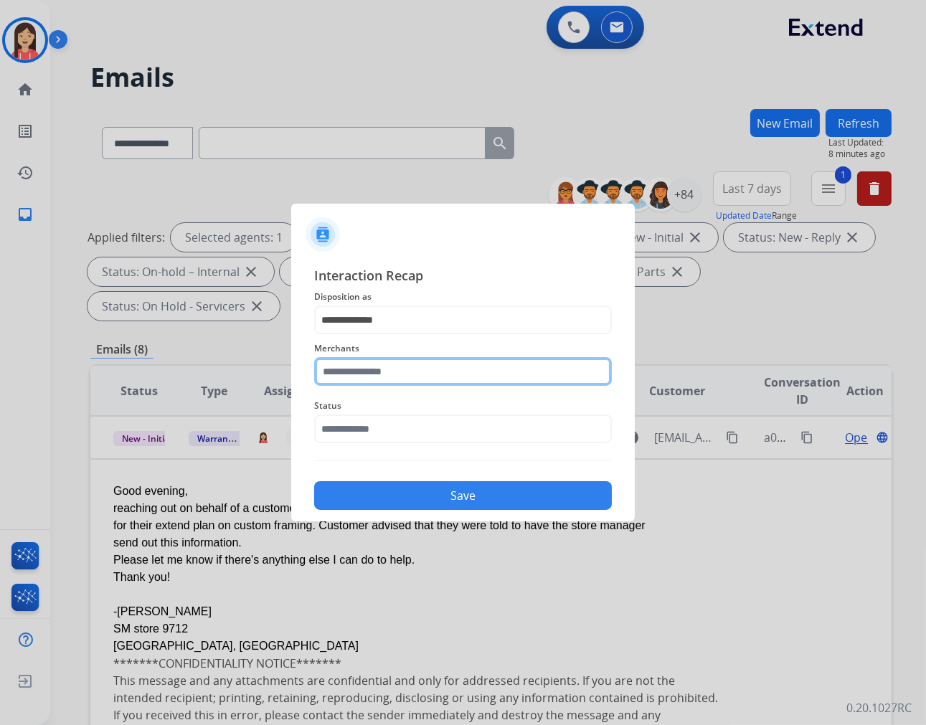
click at [423, 375] on input "text" at bounding box center [463, 371] width 298 height 29
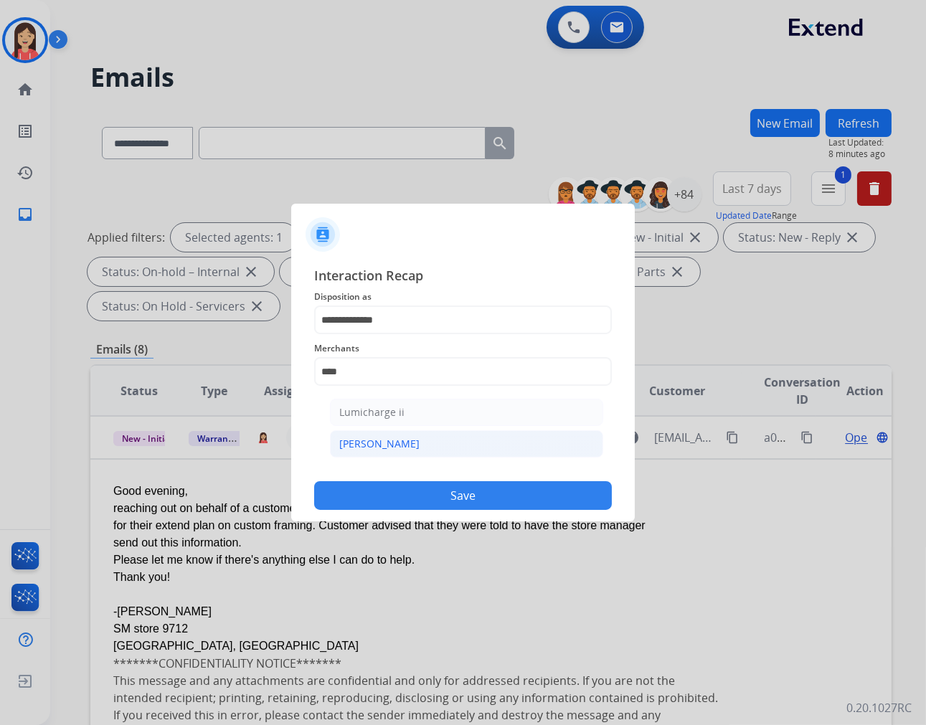
click at [415, 446] on li "[PERSON_NAME]" at bounding box center [466, 443] width 273 height 27
type input "********"
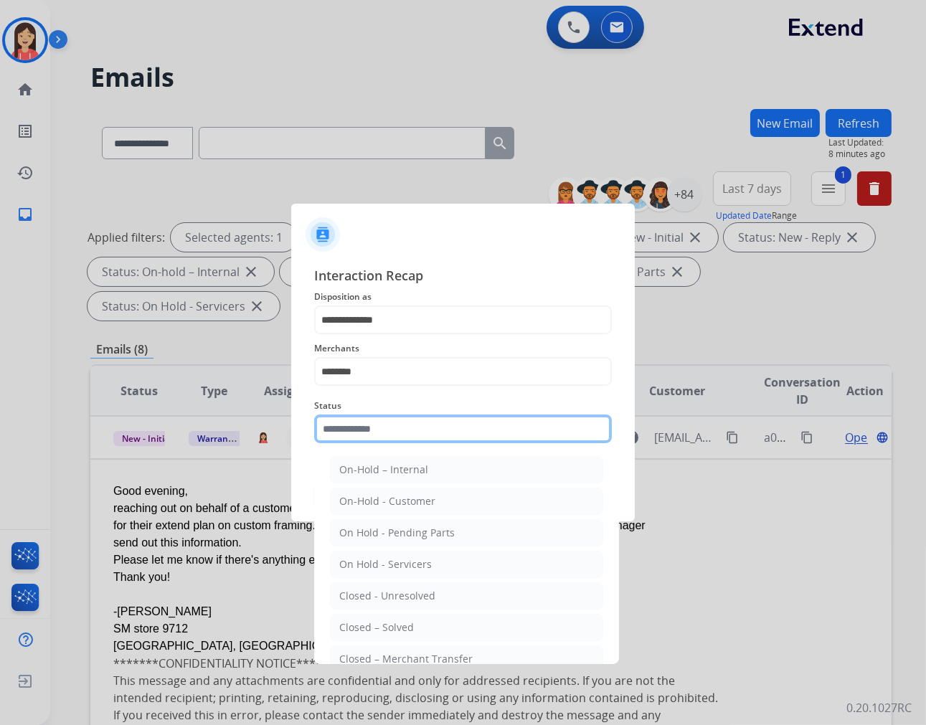
click at [402, 419] on input "text" at bounding box center [463, 429] width 298 height 29
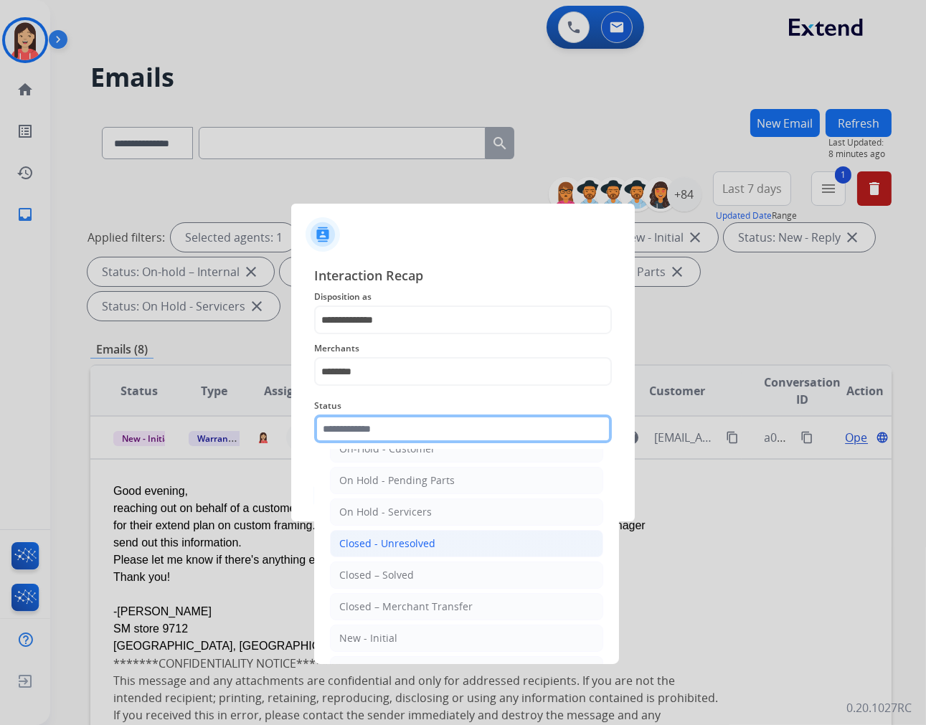
scroll to position [80, 0]
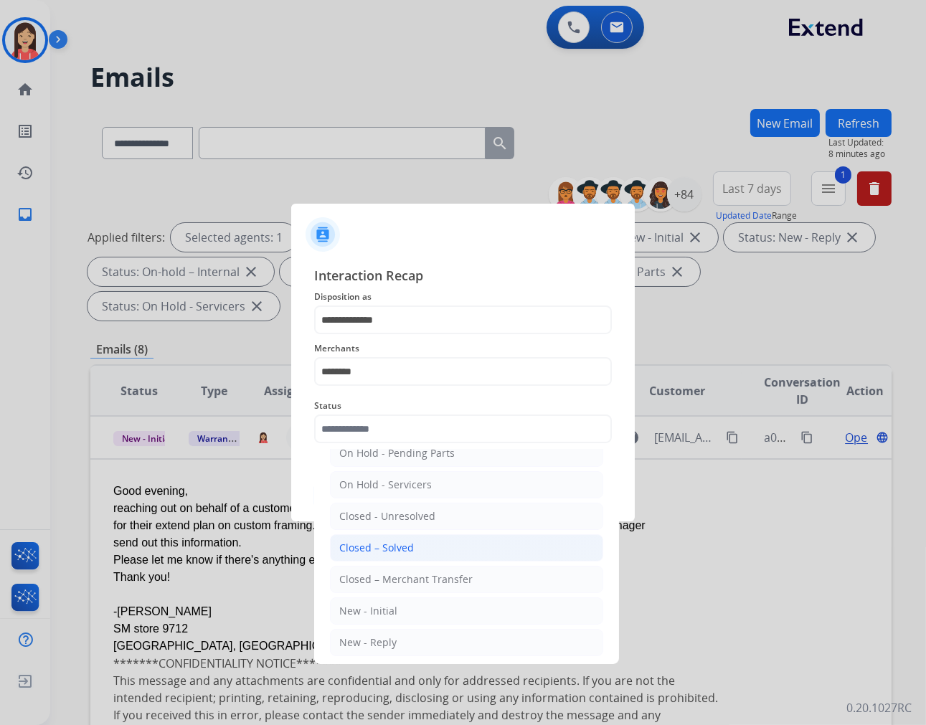
click at [417, 546] on li "Closed – Solved" at bounding box center [466, 547] width 273 height 27
type input "**********"
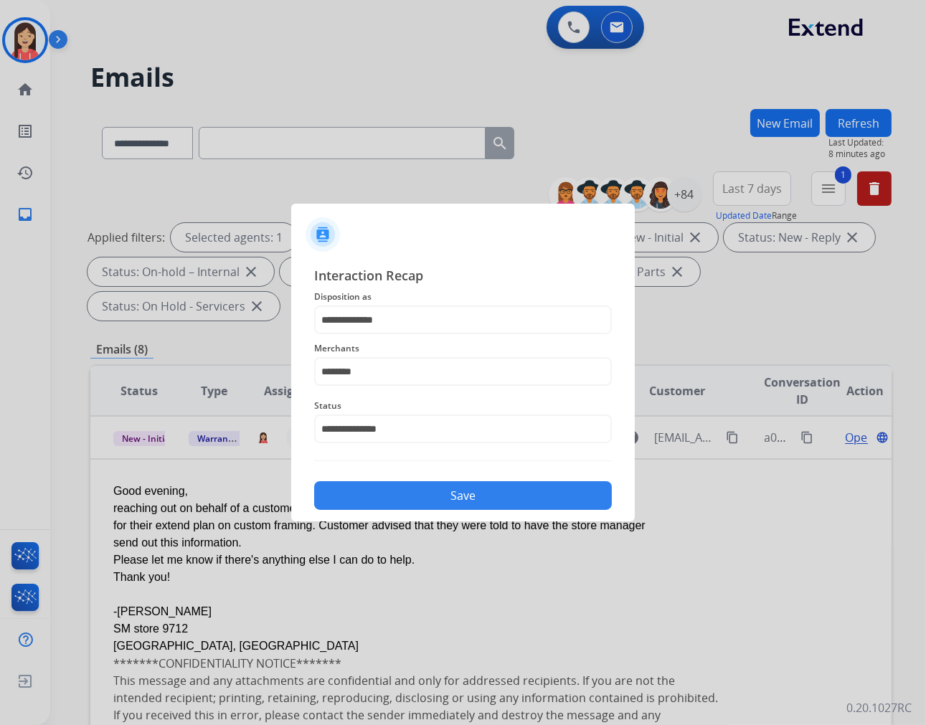
click at [435, 501] on button "Save" at bounding box center [463, 495] width 298 height 29
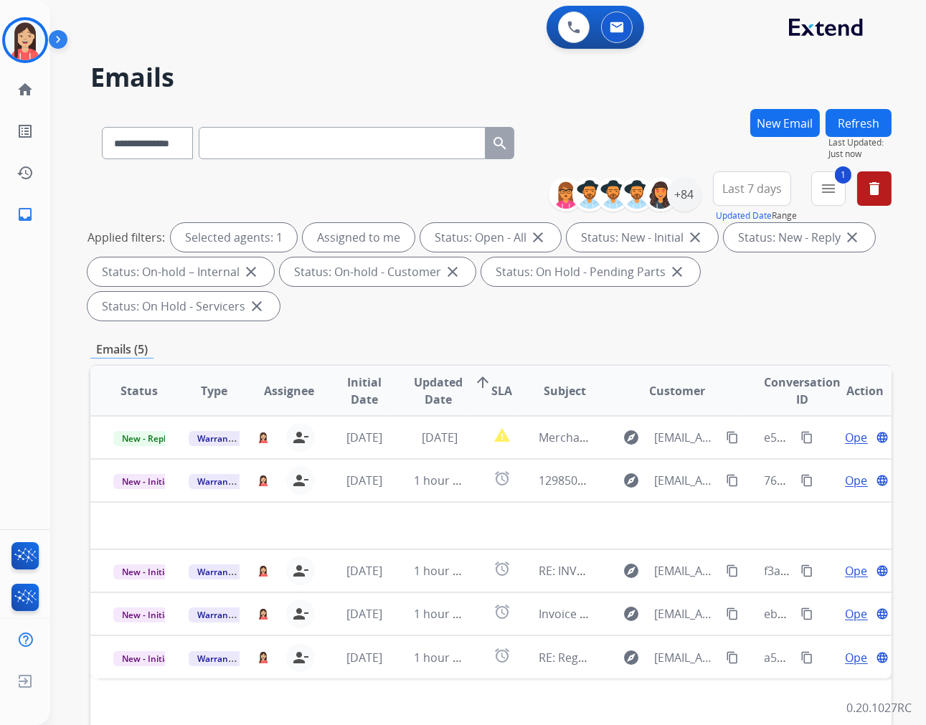
scroll to position [0, 0]
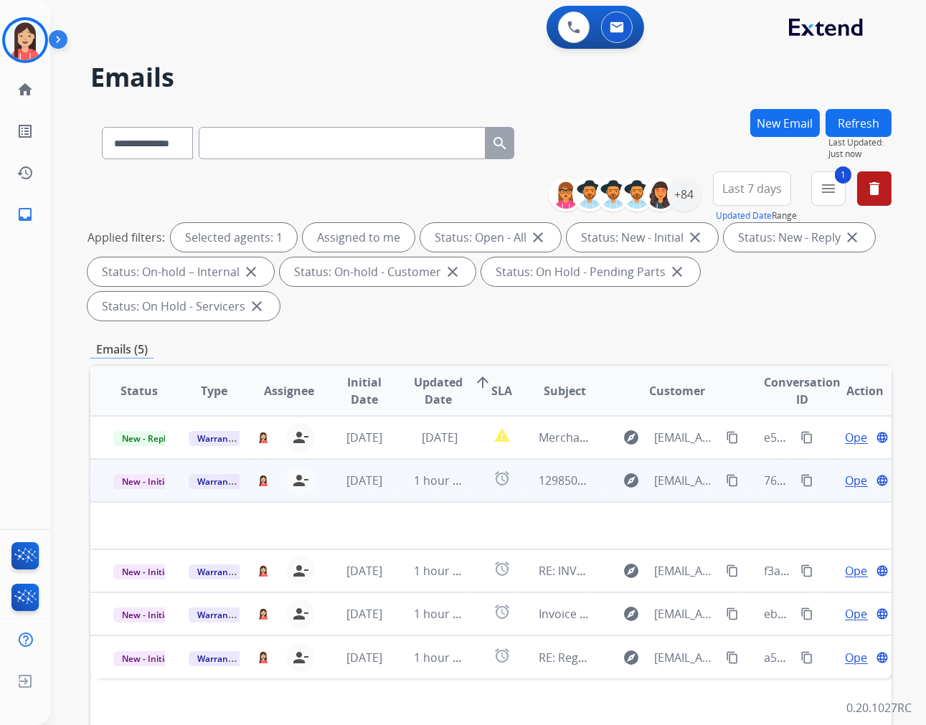
click at [458, 488] on td "1 hour ago" at bounding box center [428, 480] width 75 height 43
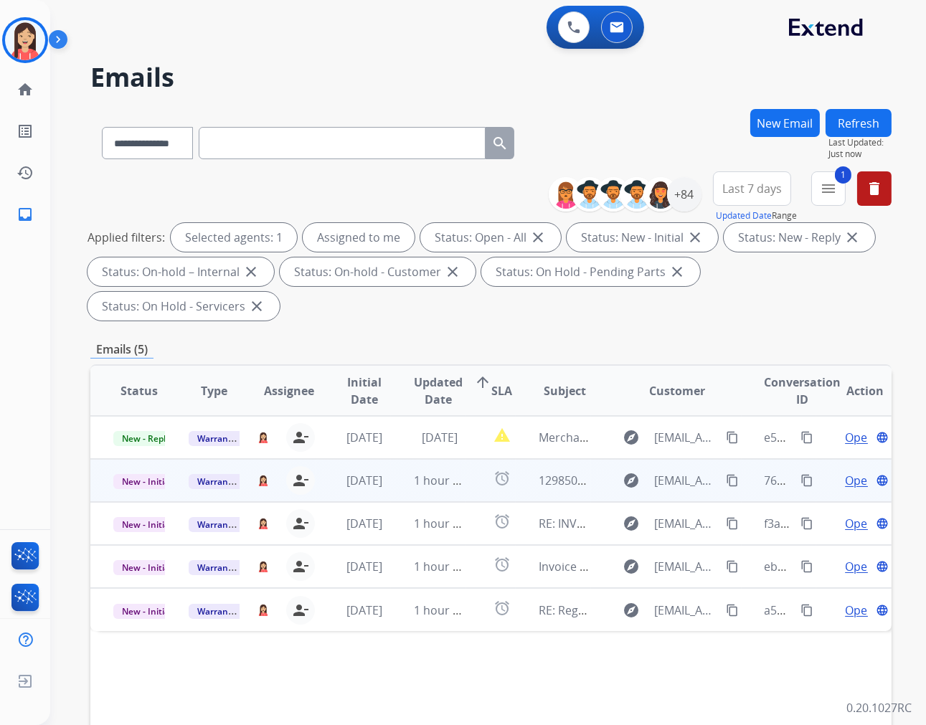
click at [458, 488] on td "1 hour ago" at bounding box center [428, 480] width 75 height 43
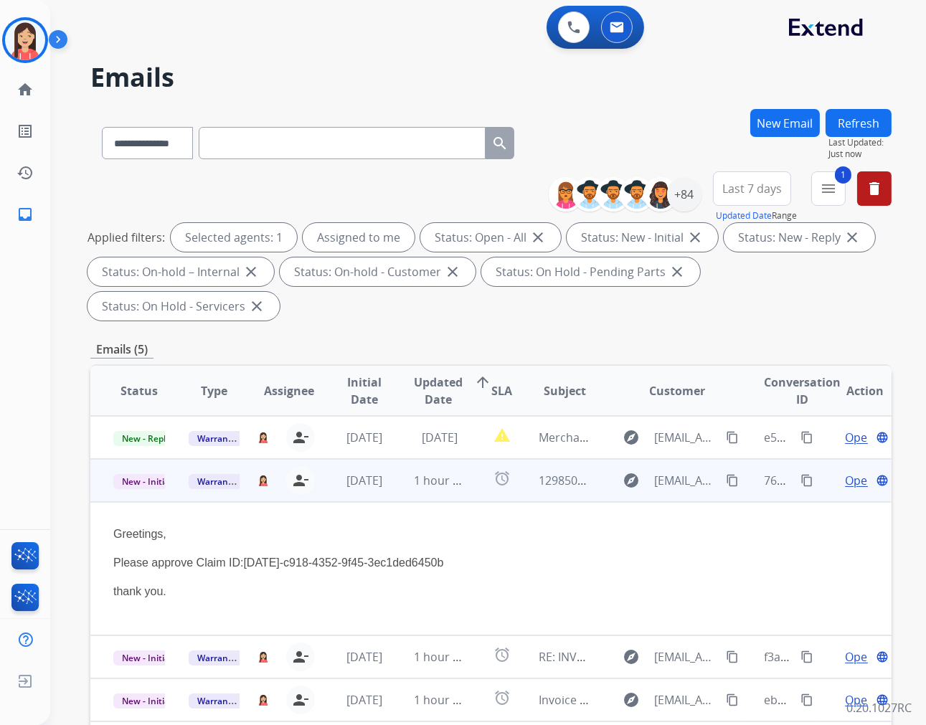
drag, startPoint x: 319, startPoint y: 562, endPoint x: 541, endPoint y: 549, distance: 222.0
click at [541, 549] on div "Greetings, Please approve Claim ID:[DATE]-c918-4352-9f45-3ec1ded6450b thank you." at bounding box center [415, 563] width 605 height 75
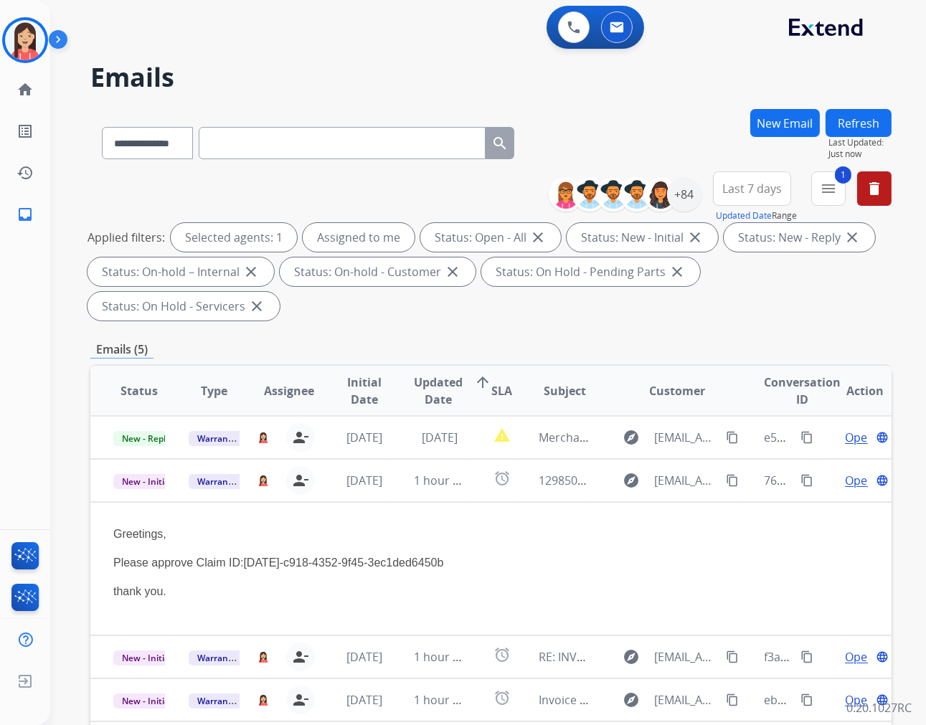
drag, startPoint x: 426, startPoint y: 70, endPoint x: 554, endPoint y: 8, distance: 142.1
click at [426, 70] on h2 "Emails" at bounding box center [490, 77] width 801 height 29
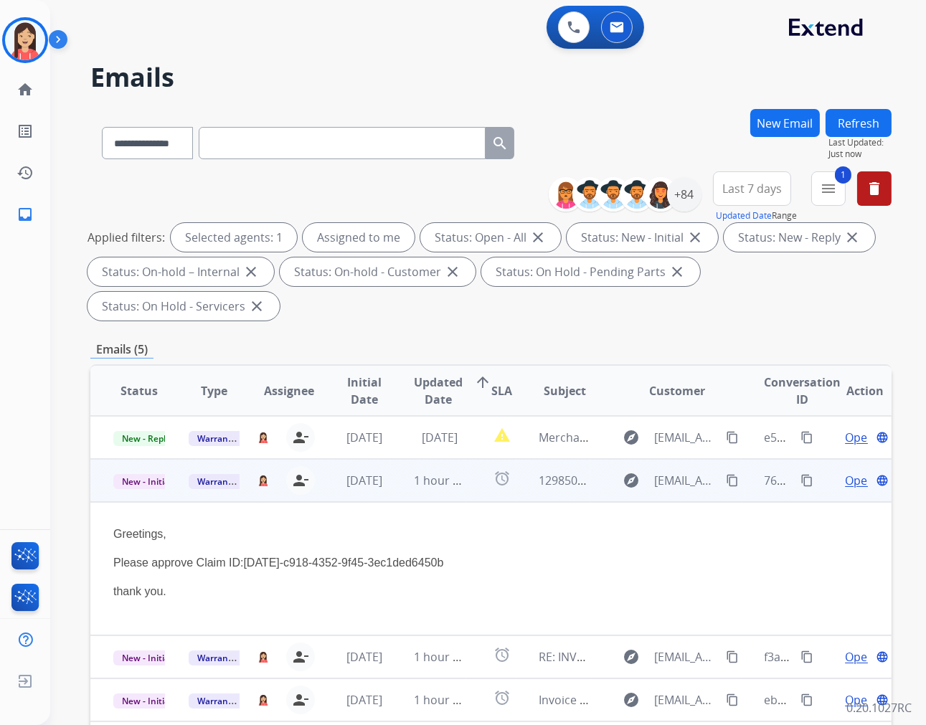
click at [845, 477] on span "Open" at bounding box center [859, 480] width 29 height 17
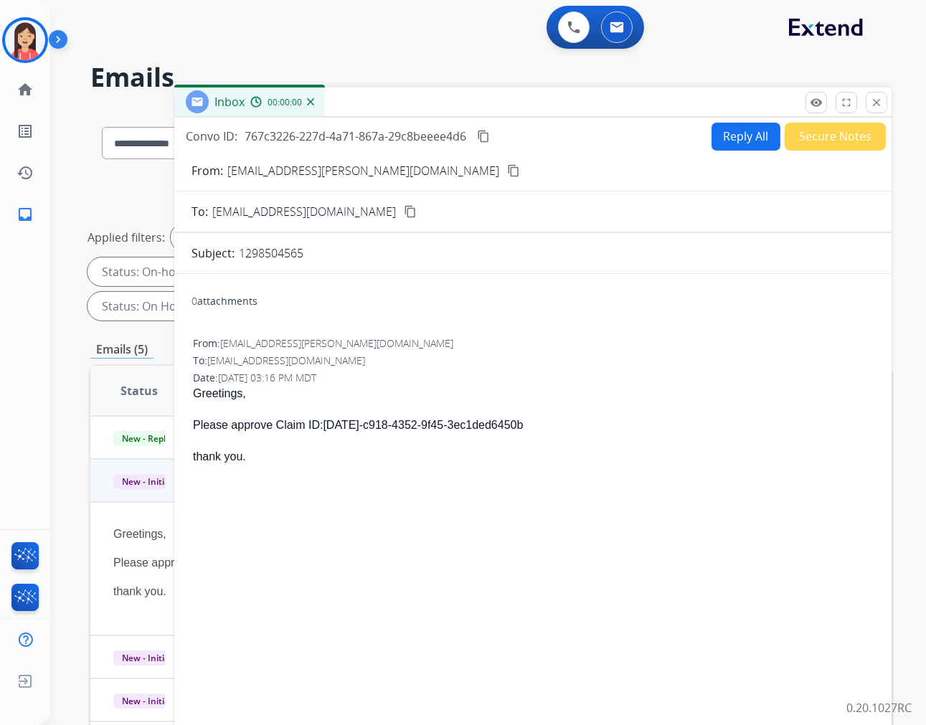
click at [711, 141] on button "Reply All" at bounding box center [745, 137] width 69 height 28
select select "**********"
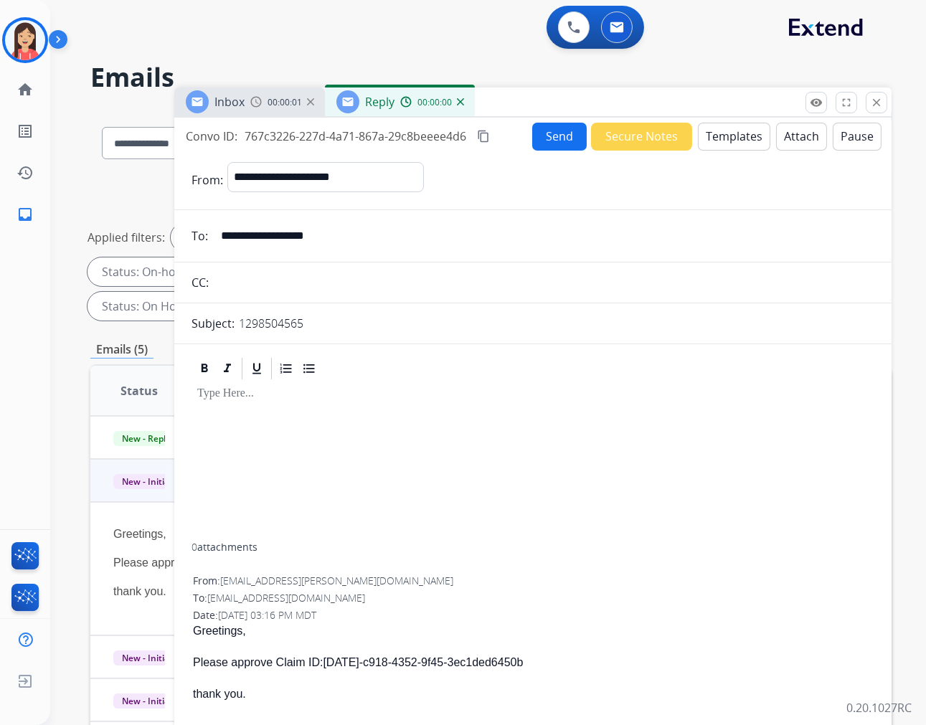
click at [715, 140] on button "Templates" at bounding box center [734, 137] width 72 height 28
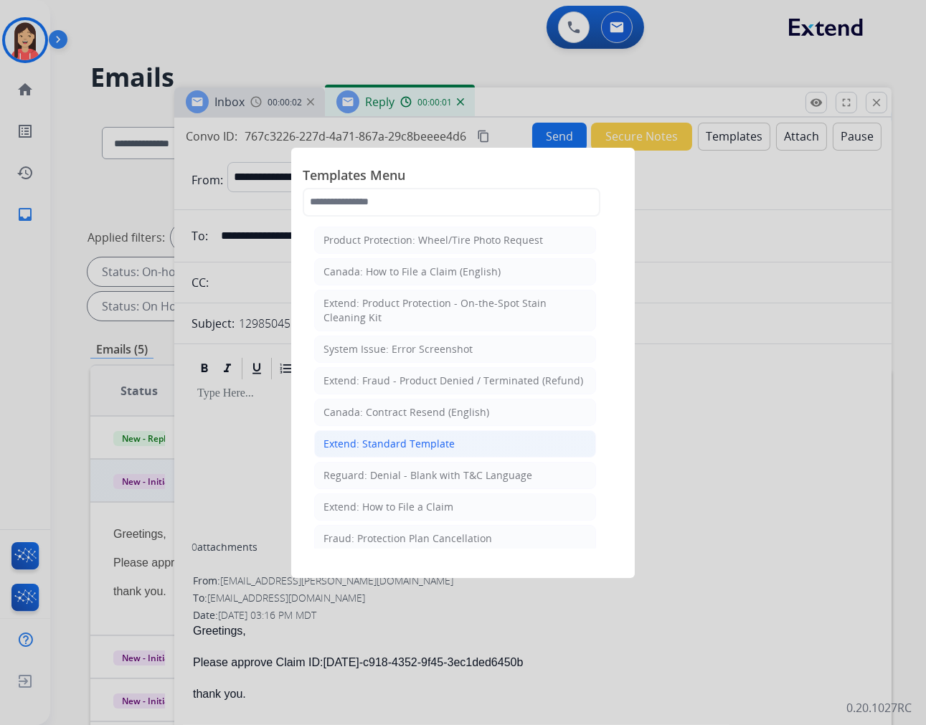
click at [438, 443] on div "Extend: Standard Template" at bounding box center [388, 444] width 131 height 14
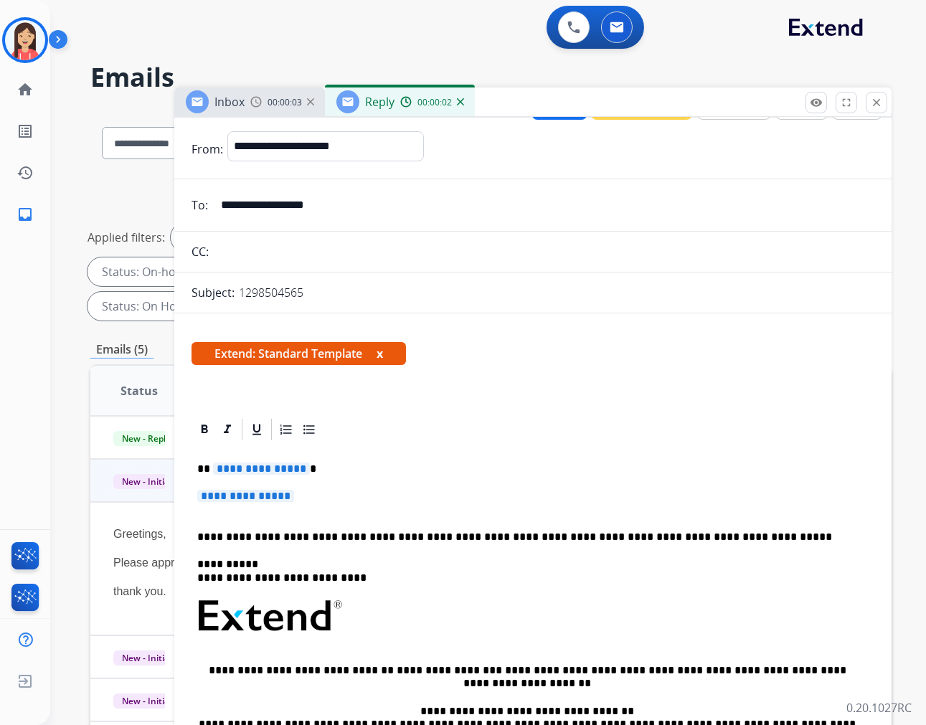
scroll to position [80, 0]
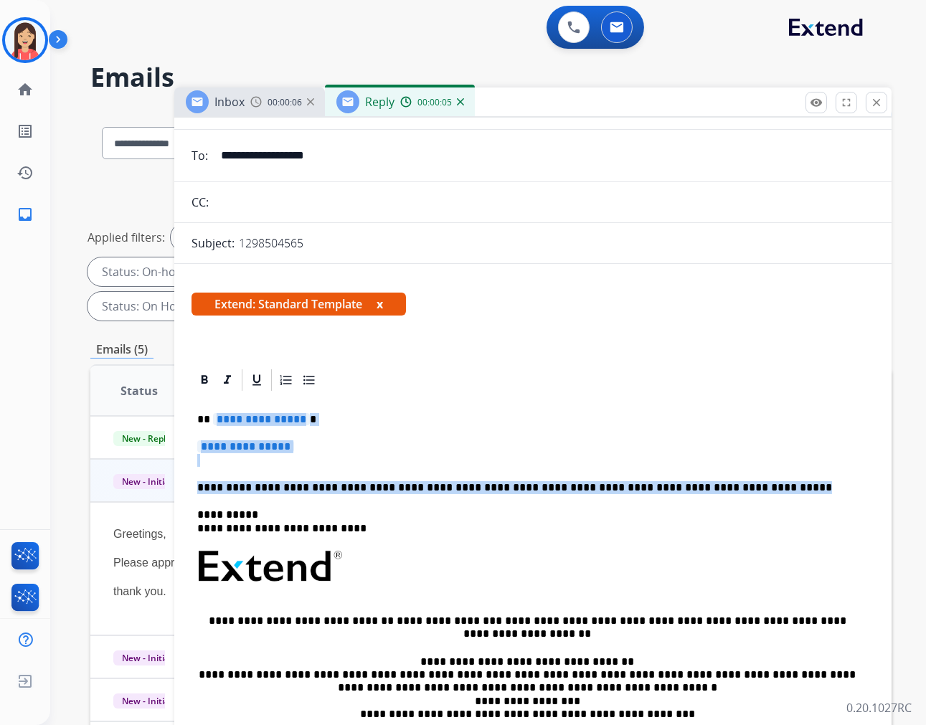
drag, startPoint x: 213, startPoint y: 411, endPoint x: 726, endPoint y: 478, distance: 517.1
click at [726, 478] on div "**********" at bounding box center [532, 606] width 683 height 426
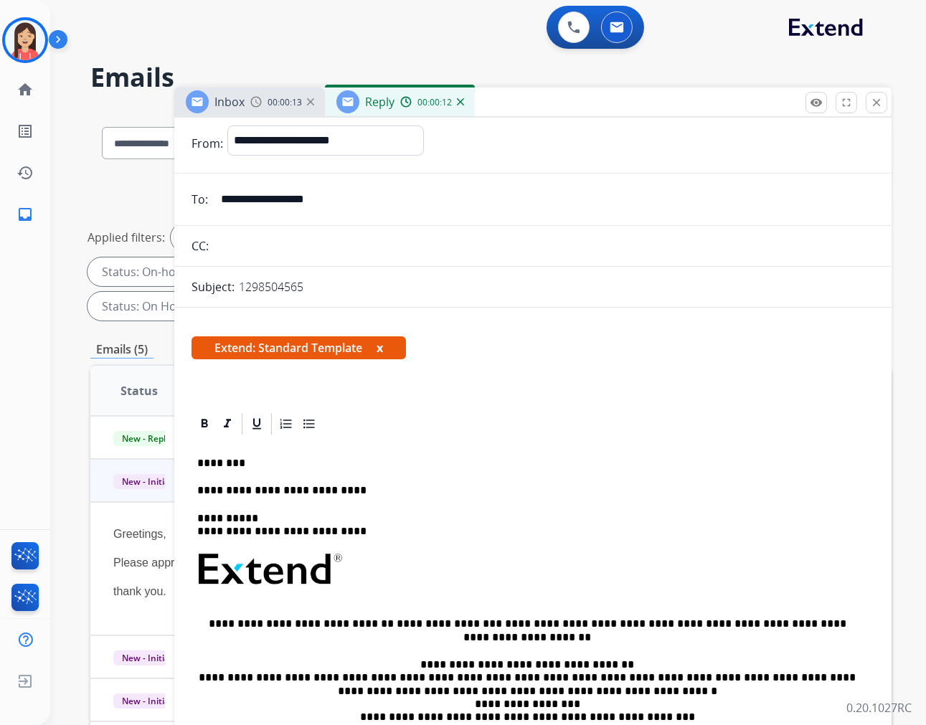
scroll to position [0, 0]
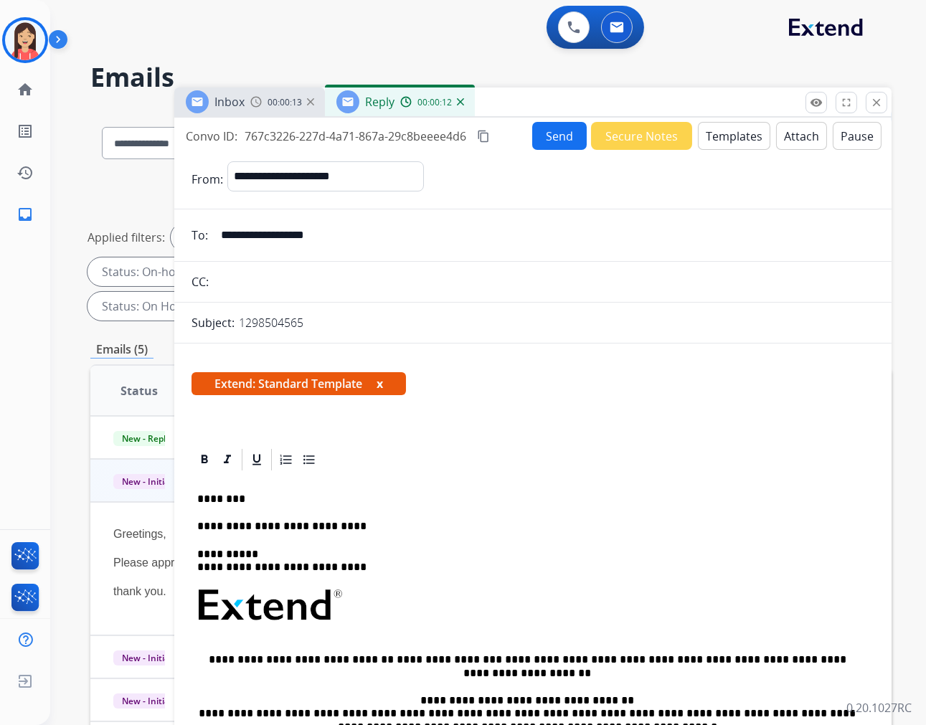
click at [543, 151] on form "**********" at bounding box center [532, 600] width 717 height 901
click at [556, 129] on button "Send" at bounding box center [559, 136] width 55 height 28
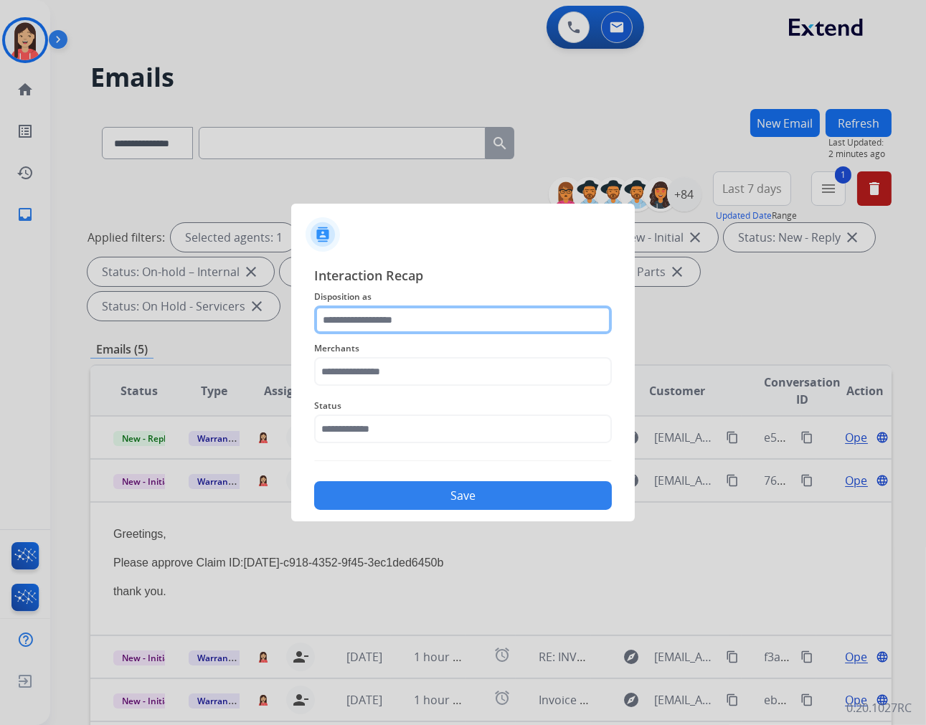
click at [450, 313] on input "text" at bounding box center [463, 319] width 298 height 29
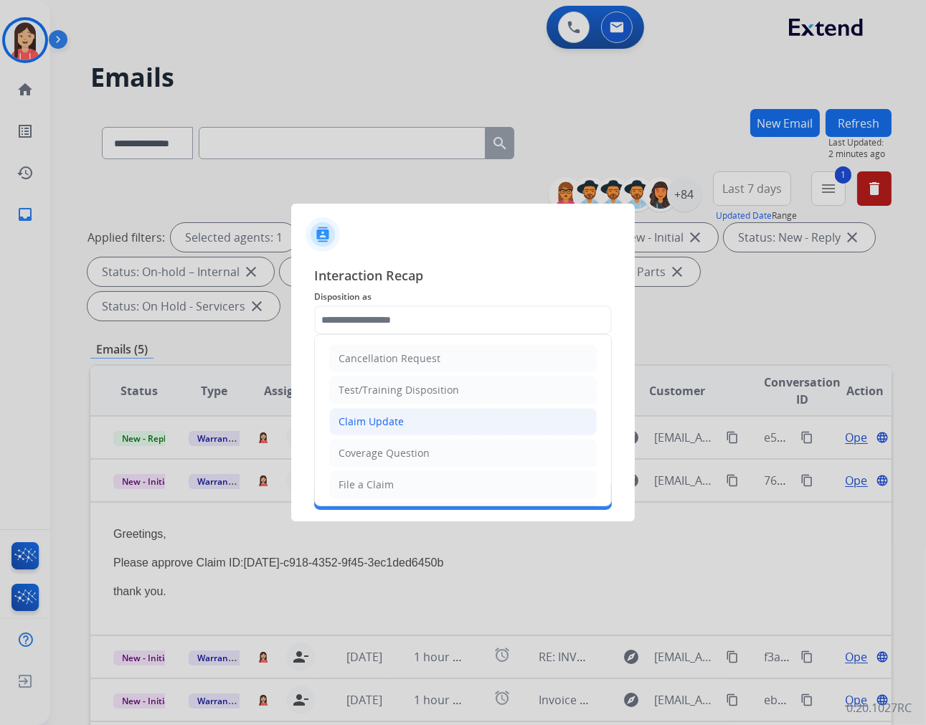
click at [389, 418] on div "Claim Update" at bounding box center [370, 422] width 65 height 14
type input "**********"
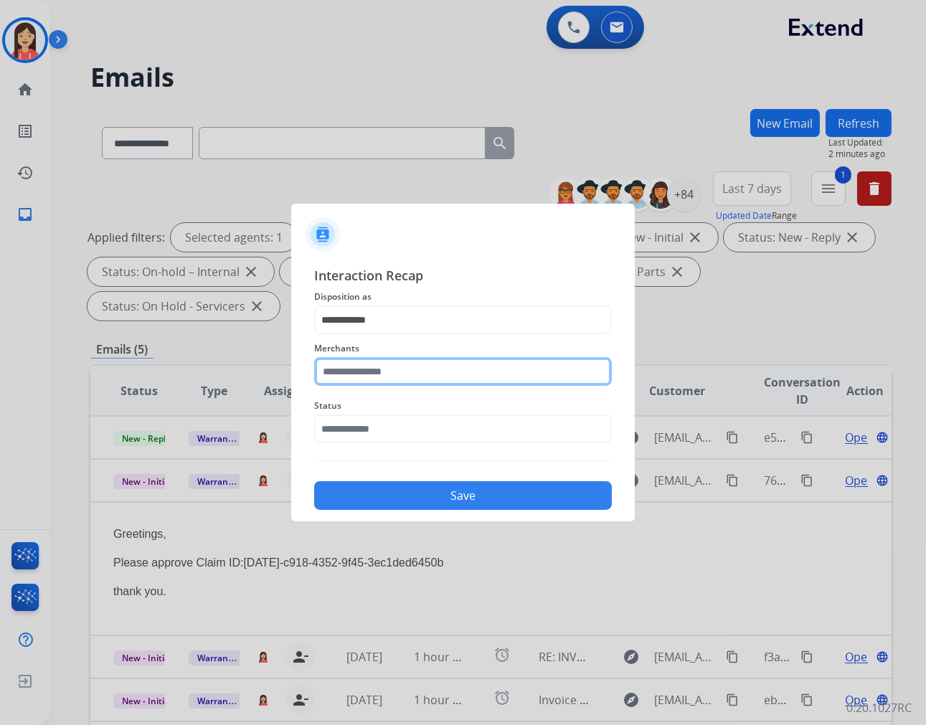
click at [405, 373] on input "text" at bounding box center [463, 371] width 298 height 29
drag, startPoint x: 297, startPoint y: 354, endPoint x: 168, endPoint y: 344, distance: 129.4
click at [0, 344] on app-contact-recap-modal "**********" at bounding box center [0, 362] width 0 height 725
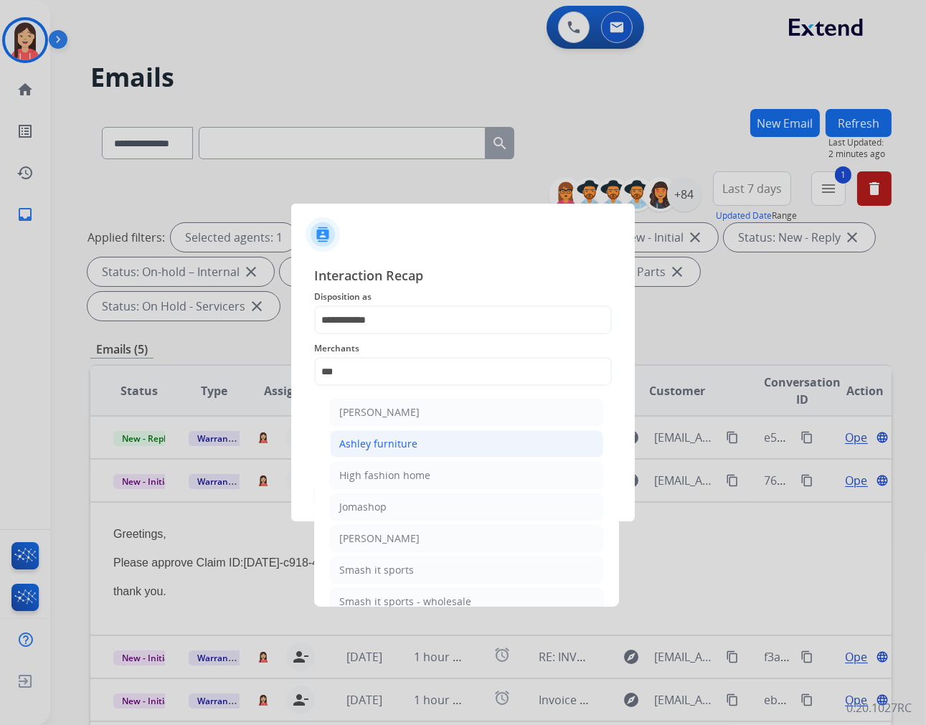
click at [394, 450] on div "Ashley furniture" at bounding box center [378, 444] width 78 height 14
type input "**********"
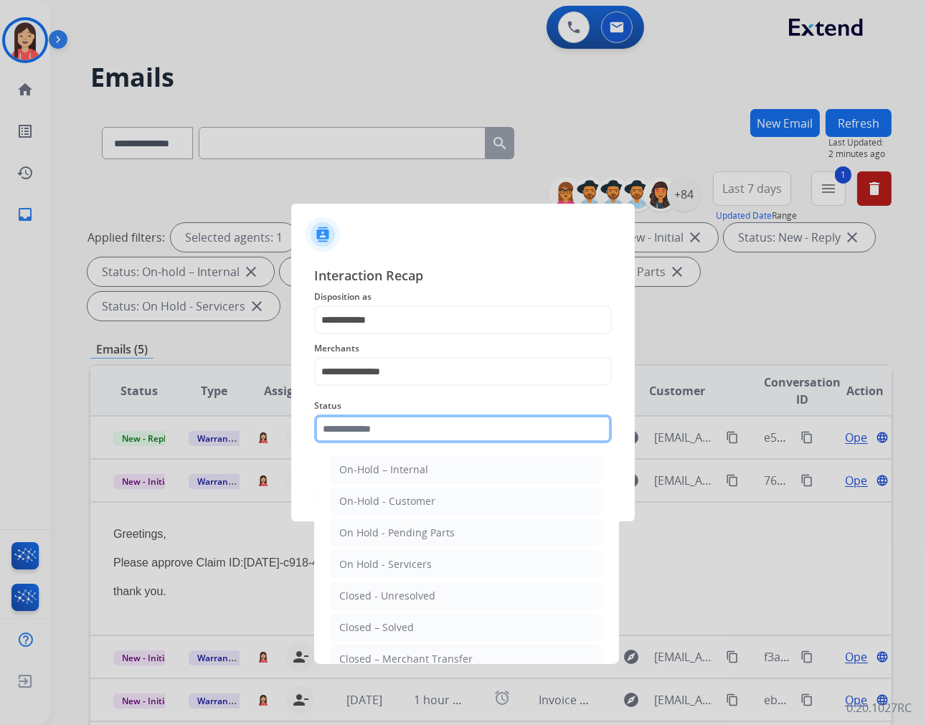
click at [368, 425] on input "text" at bounding box center [463, 429] width 298 height 29
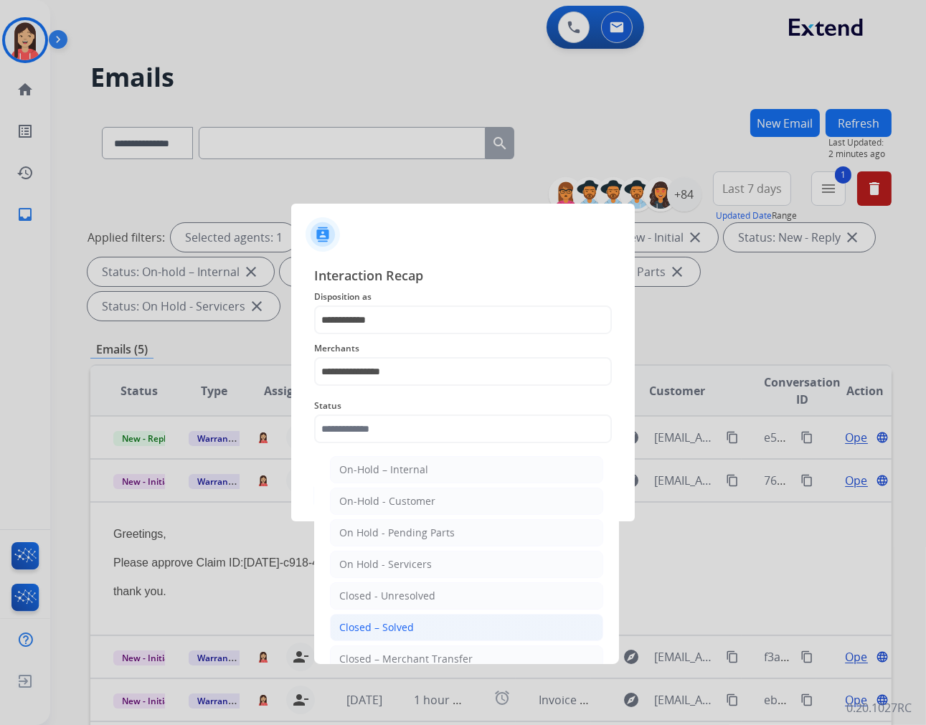
click at [468, 627] on li "Closed – Solved" at bounding box center [466, 627] width 273 height 27
type input "**********"
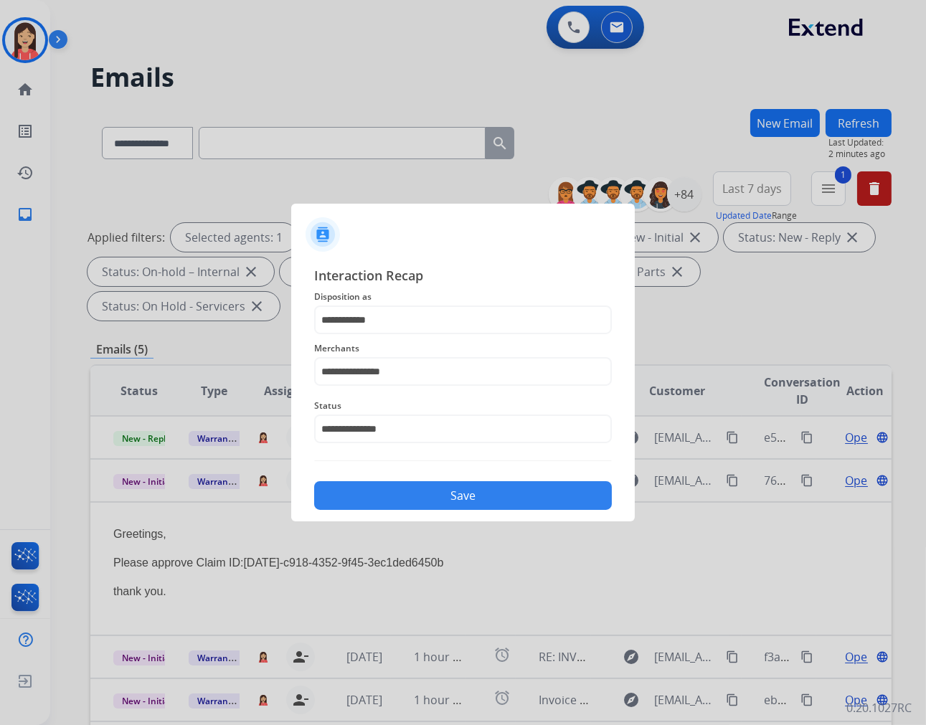
click at [452, 498] on button "Save" at bounding box center [463, 495] width 298 height 29
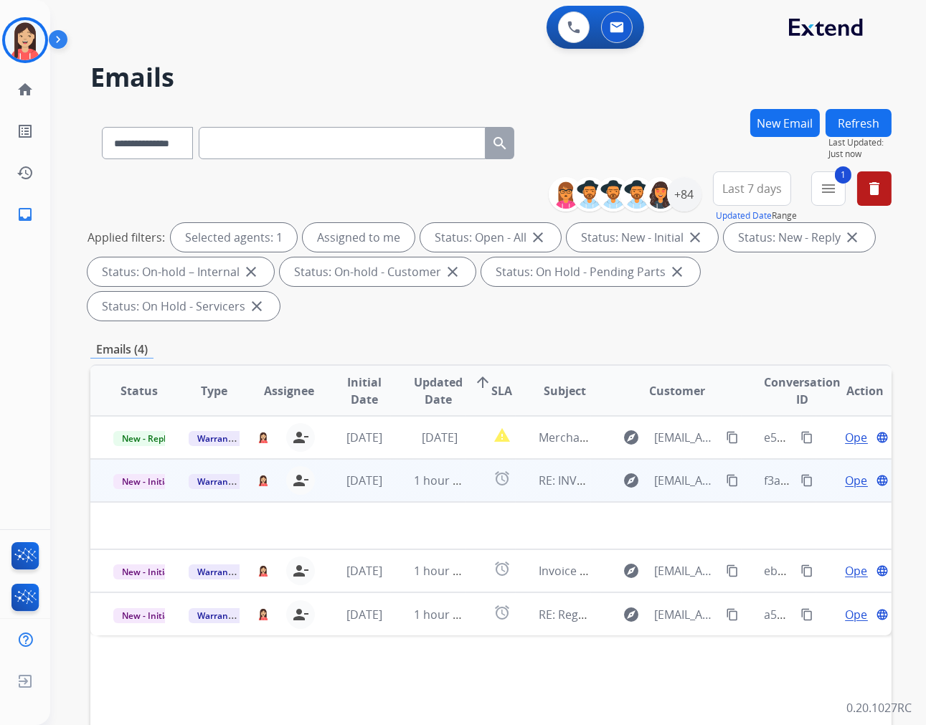
click at [404, 491] on td "1 hour ago" at bounding box center [428, 480] width 75 height 43
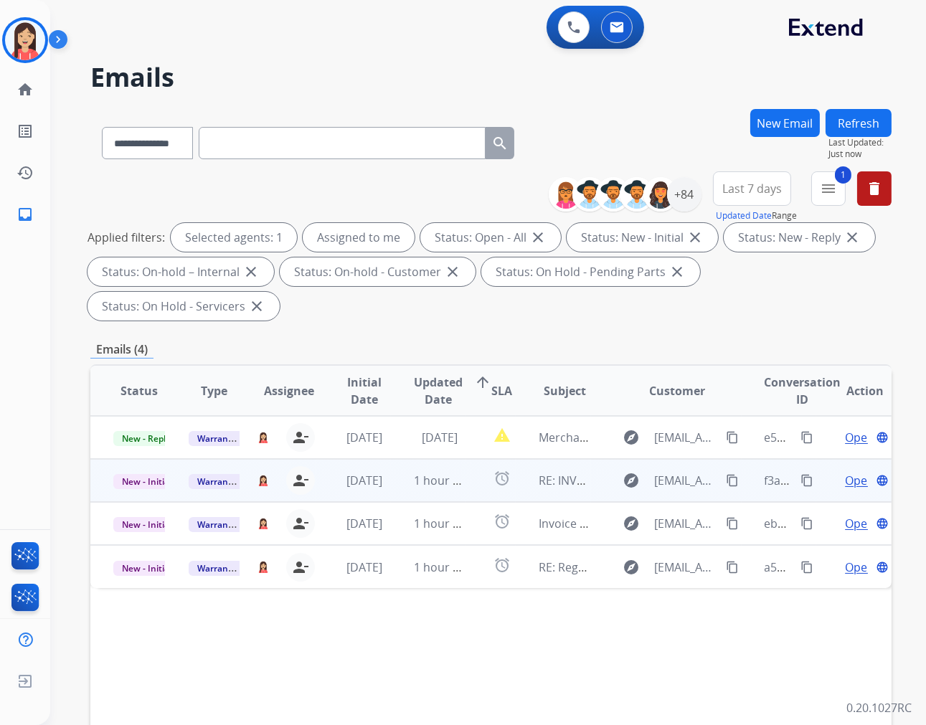
click at [397, 491] on td "1 hour ago" at bounding box center [428, 480] width 75 height 43
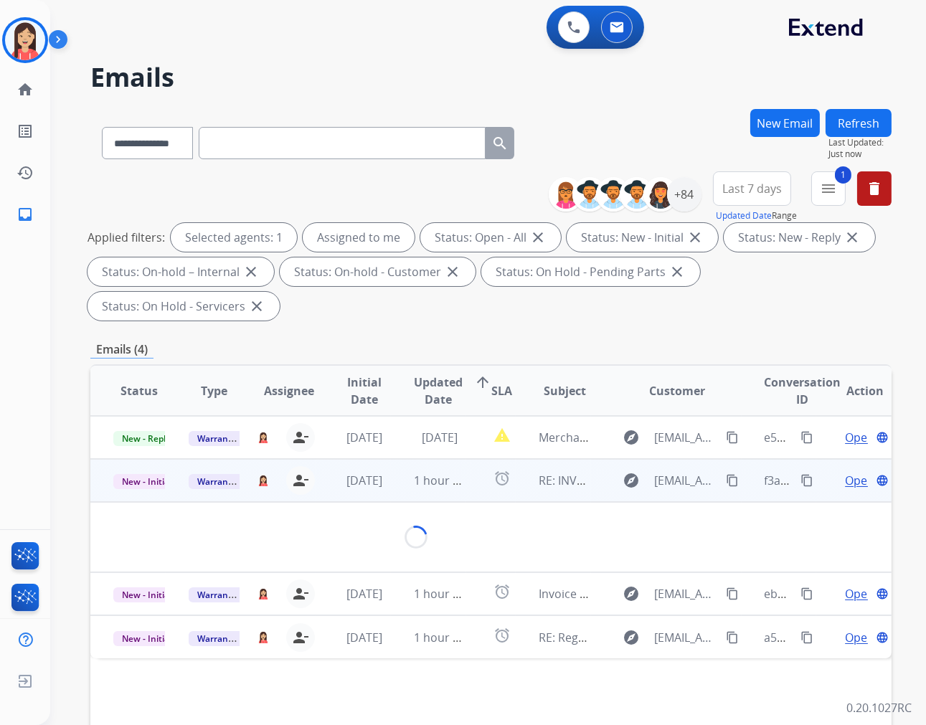
scroll to position [43, 0]
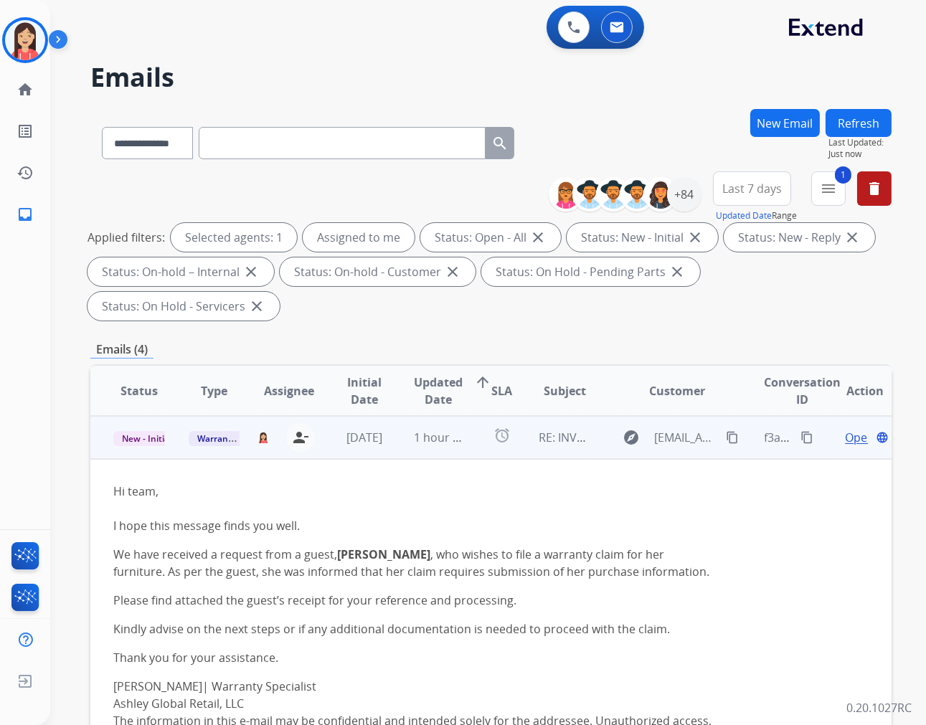
click at [845, 434] on span "Open" at bounding box center [859, 437] width 29 height 17
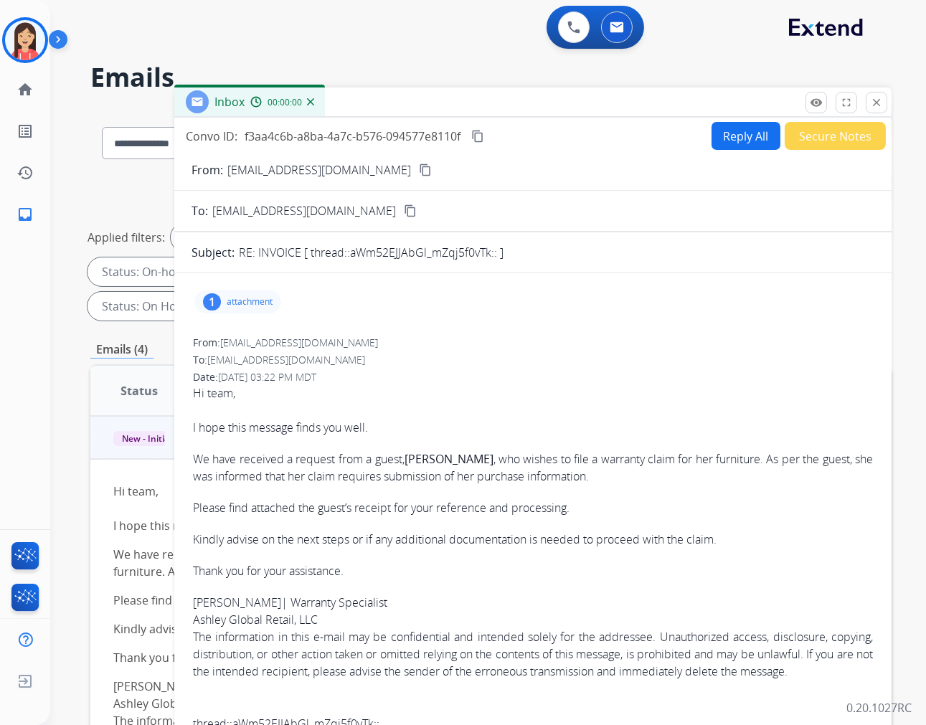
click at [234, 296] on p "attachment" at bounding box center [250, 301] width 46 height 11
click at [382, 332] on mat-icon "download" at bounding box center [382, 335] width 13 height 13
click at [828, 147] on button "Secure Notes" at bounding box center [835, 136] width 101 height 28
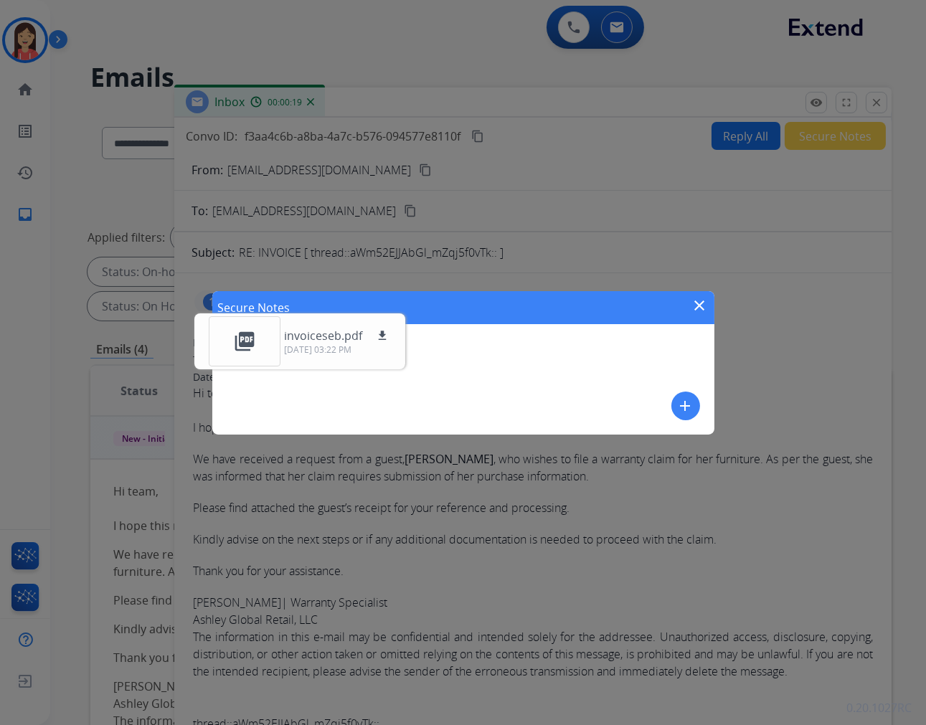
click at [680, 397] on mat-icon "add" at bounding box center [685, 405] width 17 height 17
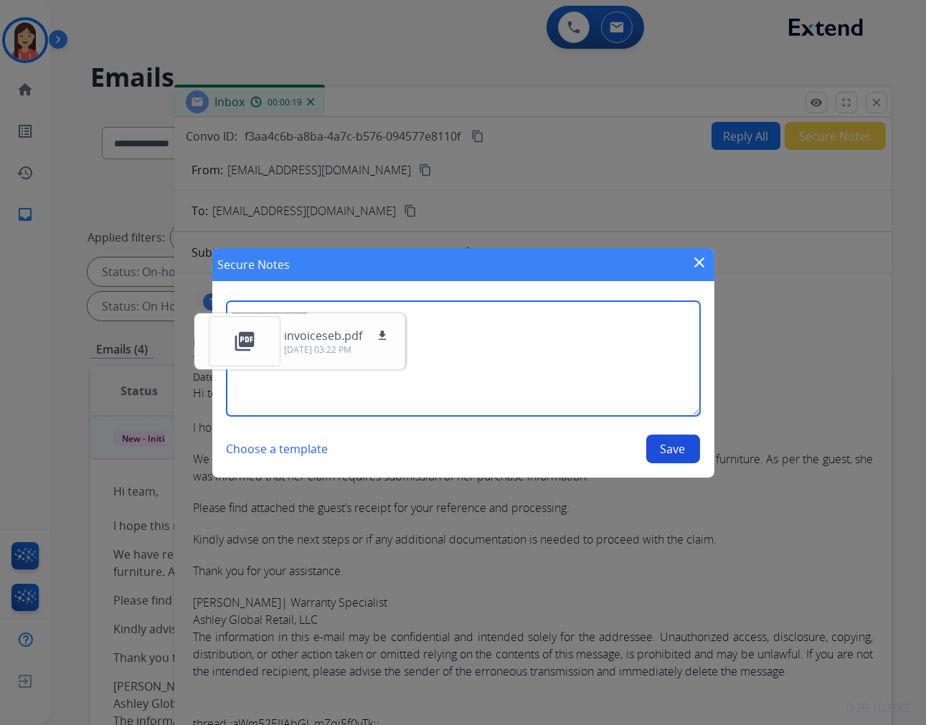
click at [564, 376] on textarea at bounding box center [463, 358] width 473 height 115
type textarea "**********"
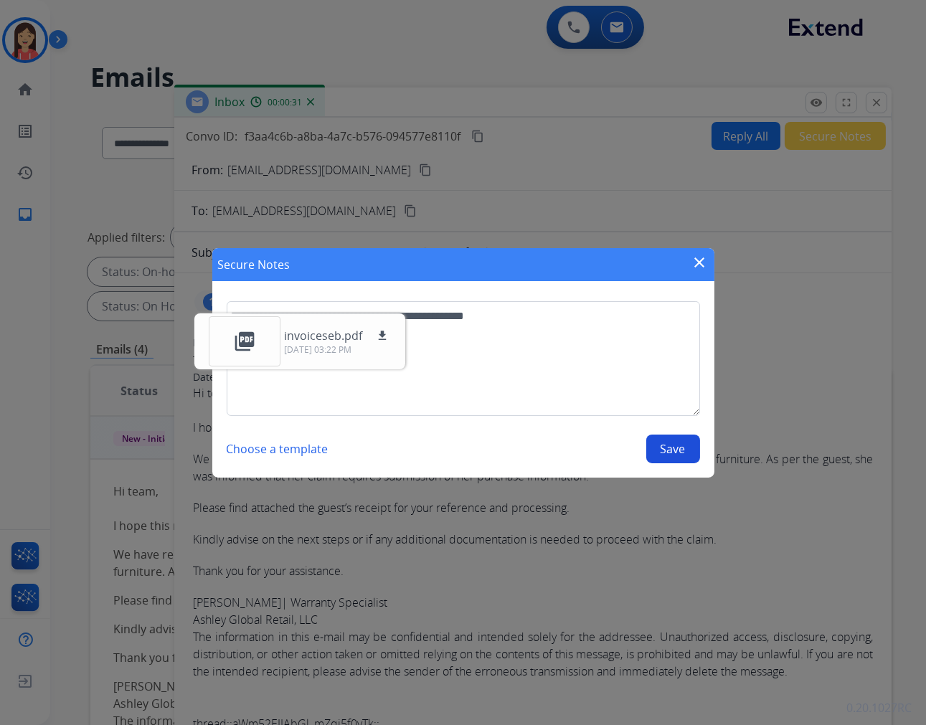
click at [676, 459] on button "Save" at bounding box center [673, 449] width 54 height 29
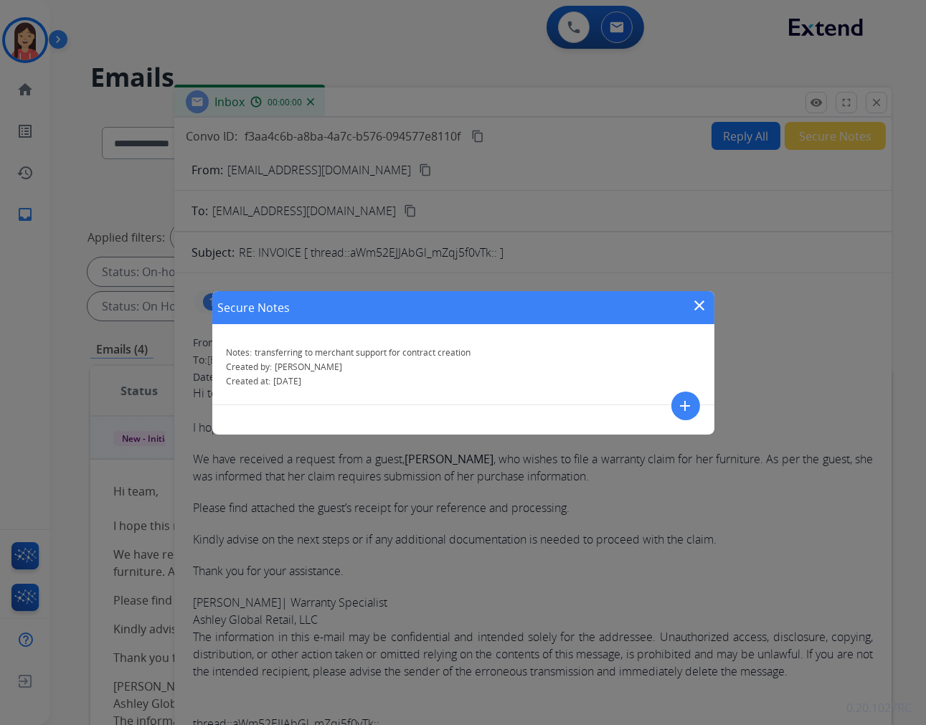
click at [706, 313] on button "close" at bounding box center [699, 308] width 17 height 22
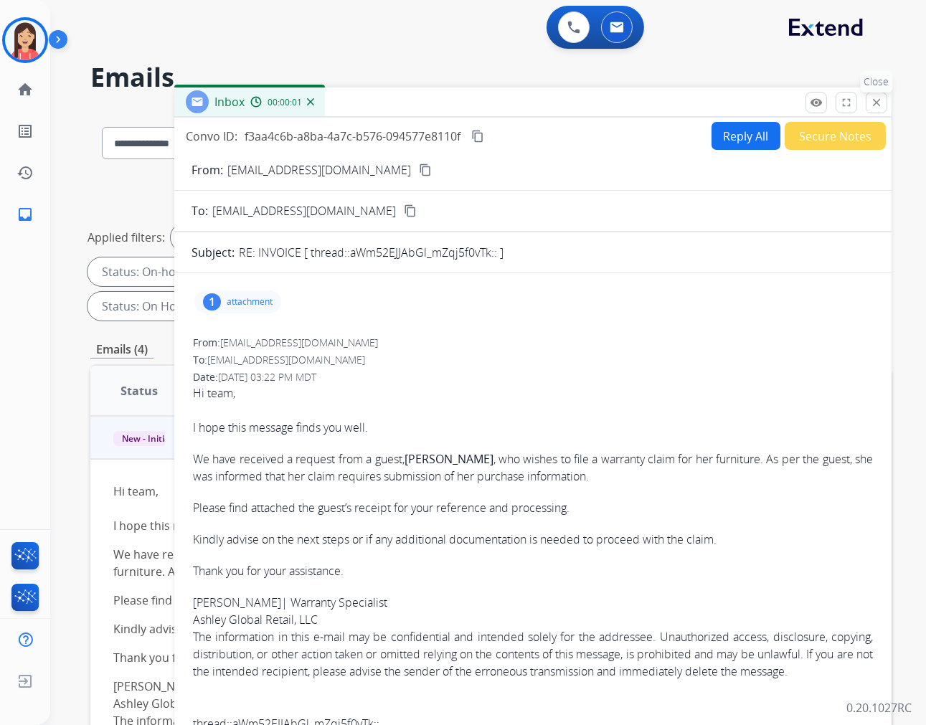
click at [869, 103] on button "close Close" at bounding box center [877, 103] width 22 height 22
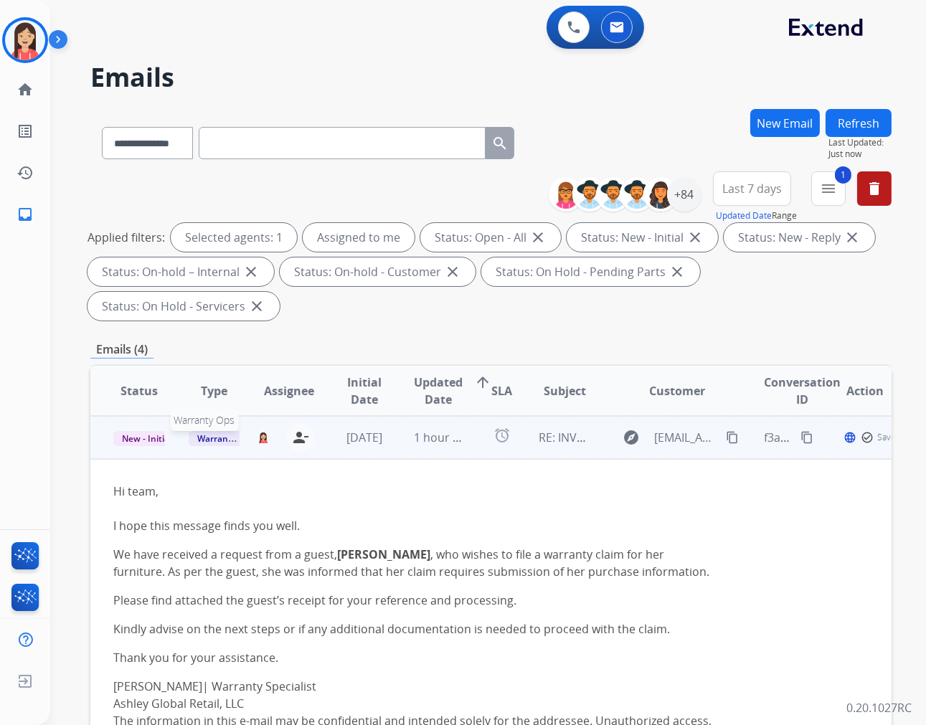
click at [208, 440] on span "Warranty Ops" at bounding box center [226, 438] width 74 height 15
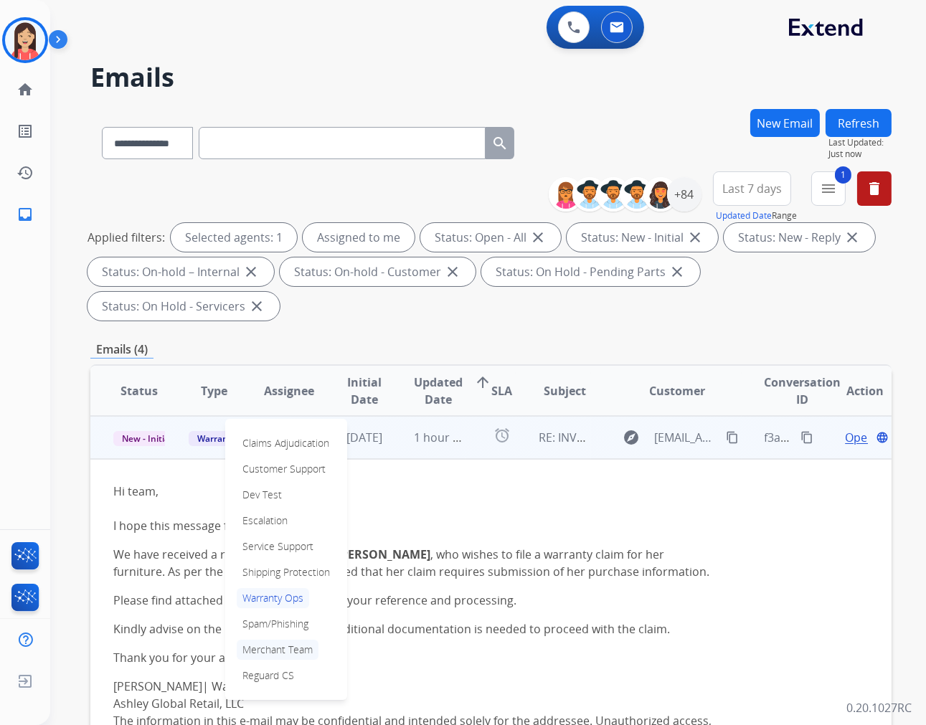
click at [290, 651] on p "Merchant Team" at bounding box center [278, 650] width 82 height 20
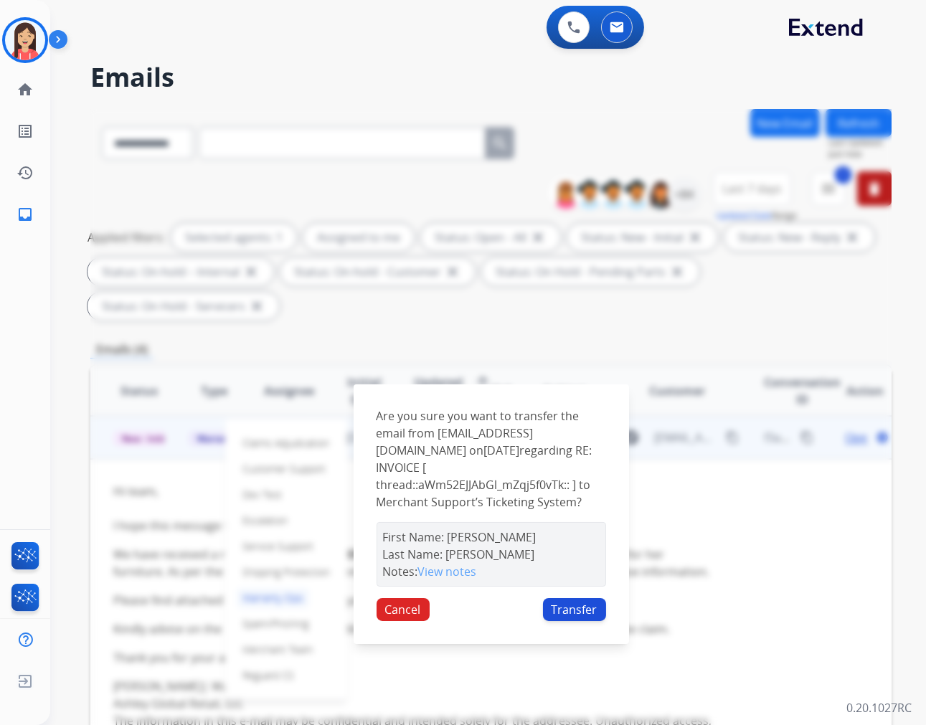
click at [572, 607] on button "Transfer" at bounding box center [574, 609] width 63 height 23
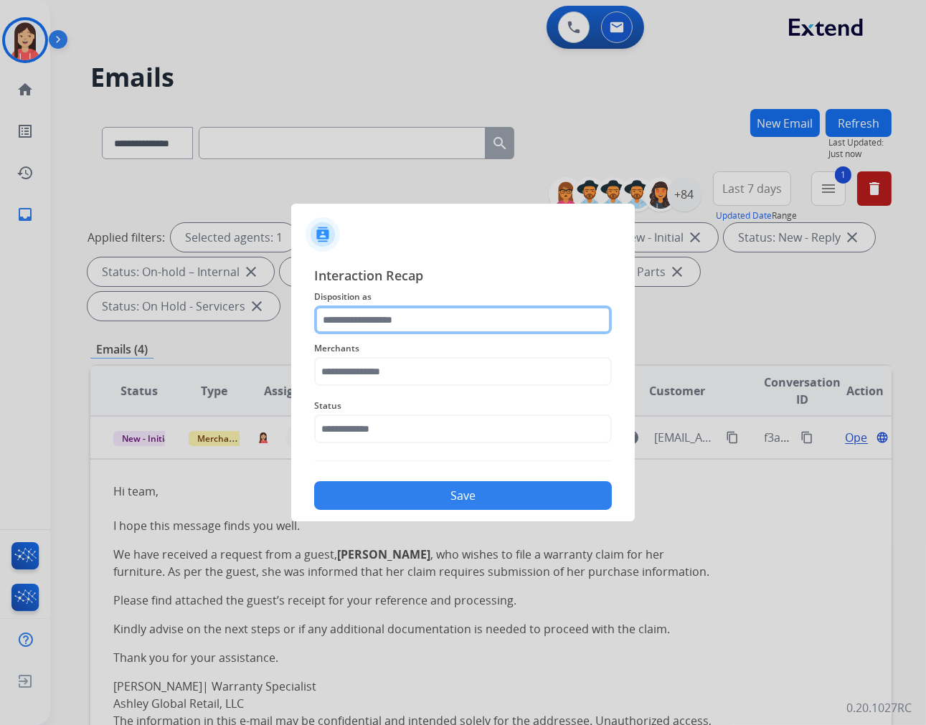
click at [407, 321] on input "text" at bounding box center [463, 319] width 298 height 29
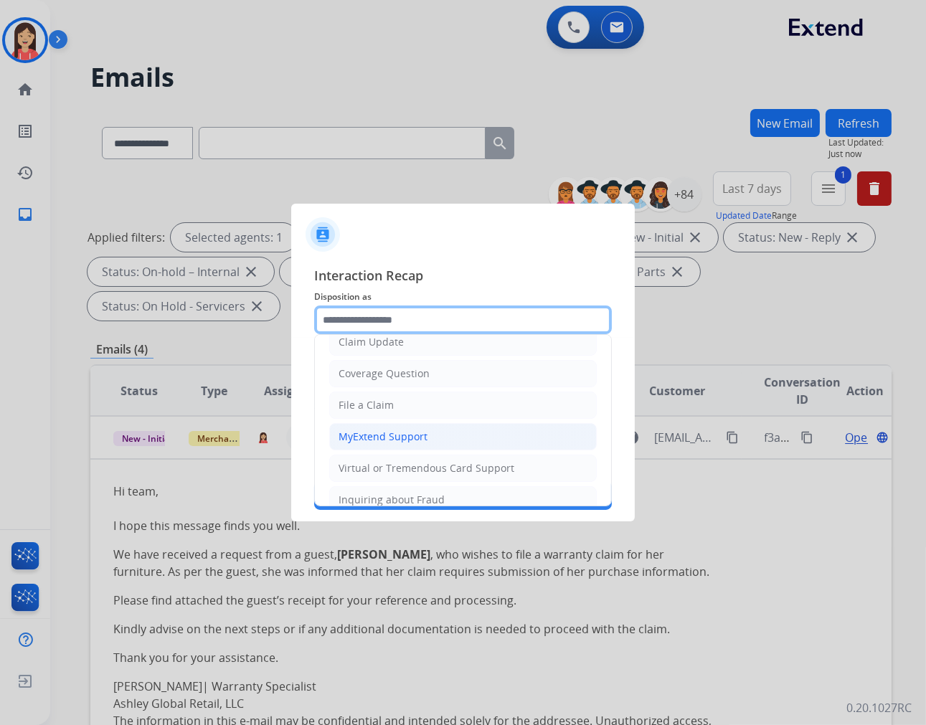
scroll to position [159, 0]
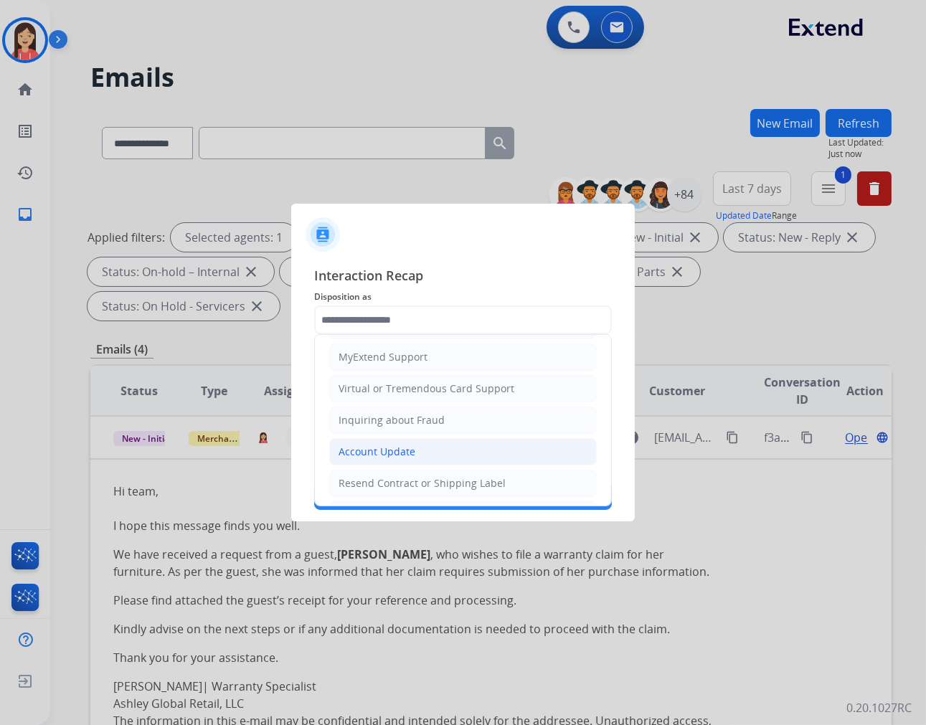
click at [404, 450] on div "Account Update" at bounding box center [376, 452] width 77 height 14
type input "**********"
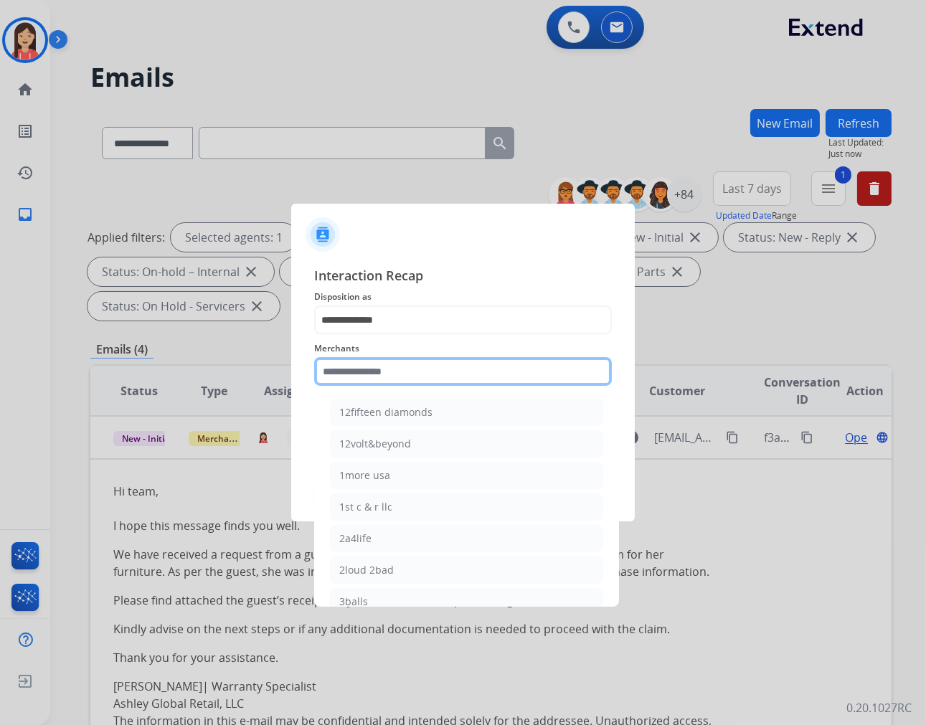
click at [426, 373] on input "text" at bounding box center [463, 371] width 298 height 29
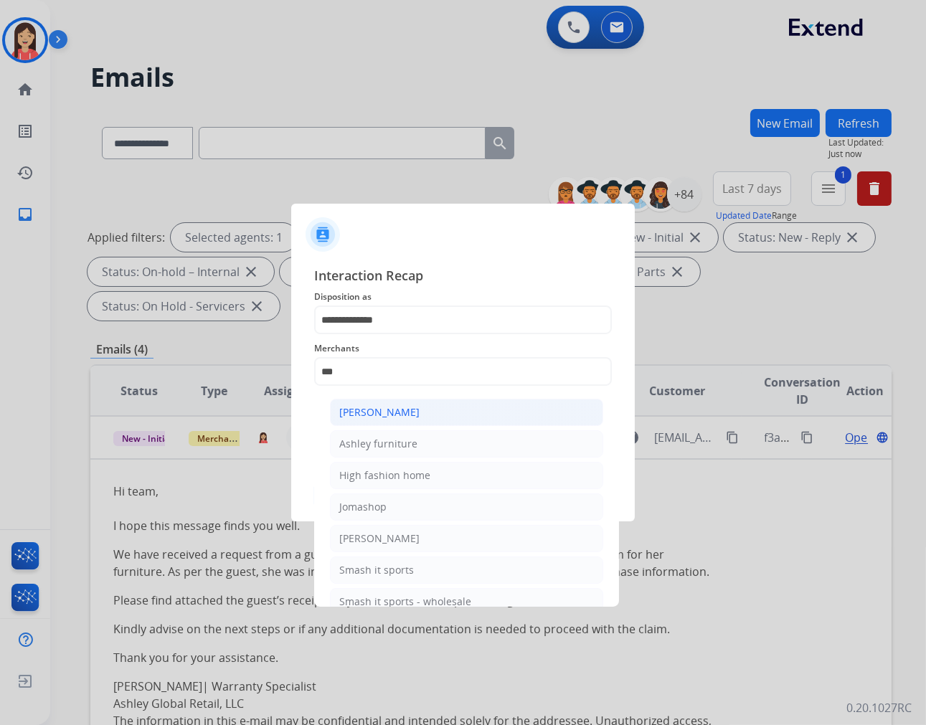
click at [429, 413] on li "[PERSON_NAME]" at bounding box center [466, 412] width 273 height 27
type input "**********"
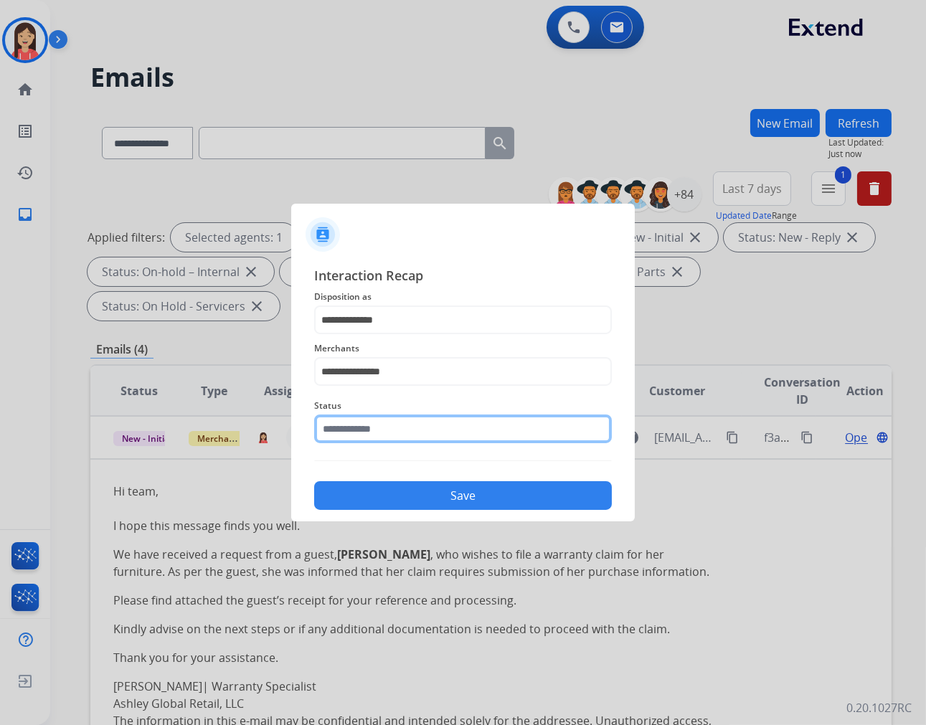
click at [412, 434] on input "text" at bounding box center [463, 429] width 298 height 29
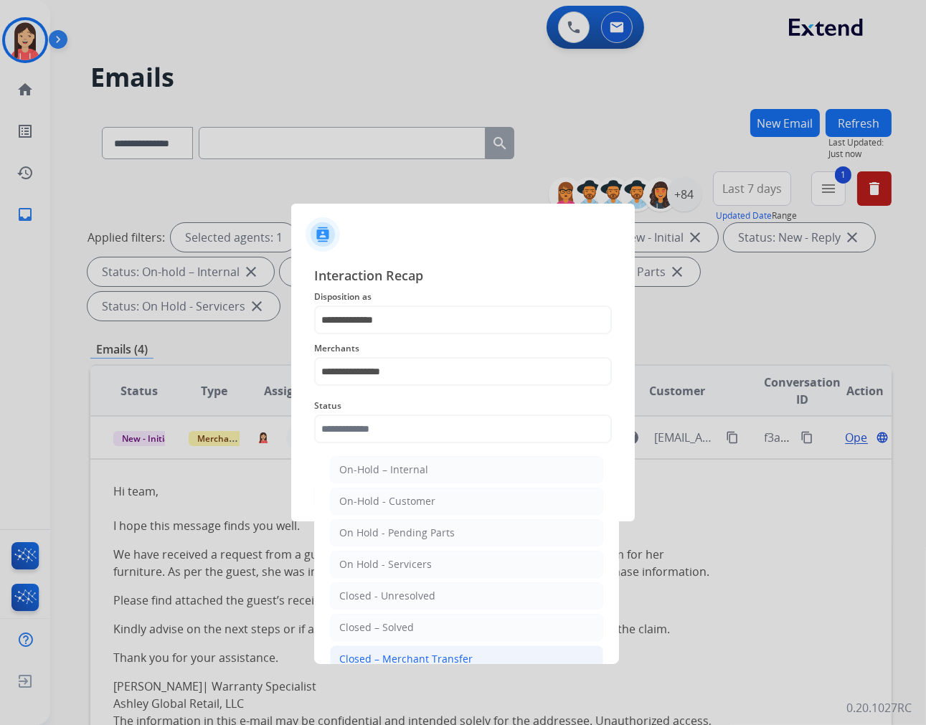
click at [422, 651] on li "Closed – Merchant Transfer" at bounding box center [466, 658] width 273 height 27
type input "**********"
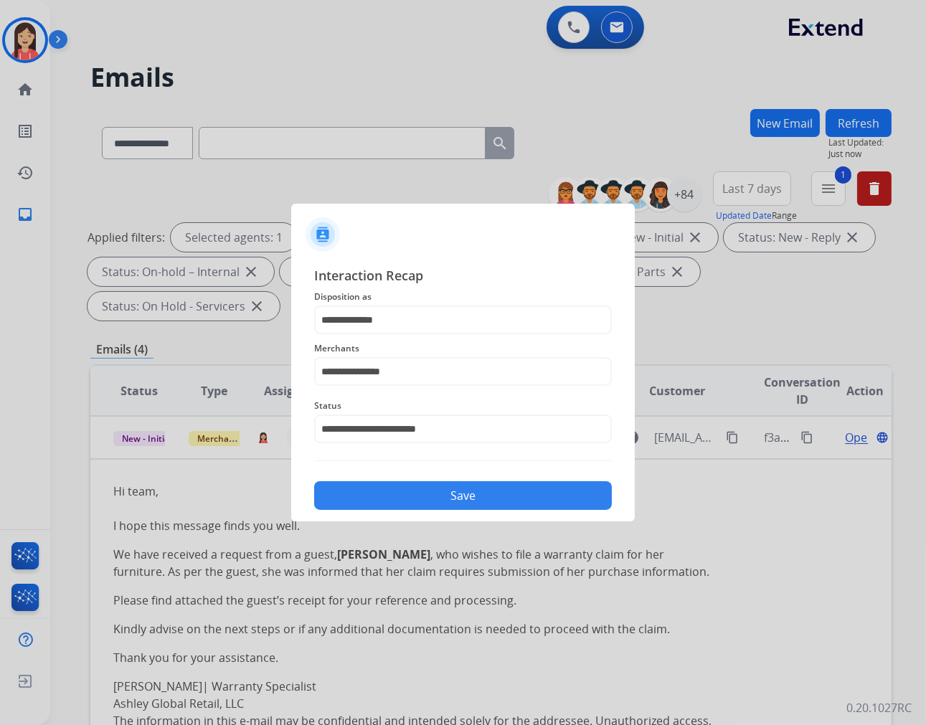
click at [443, 498] on button "Save" at bounding box center [463, 495] width 298 height 29
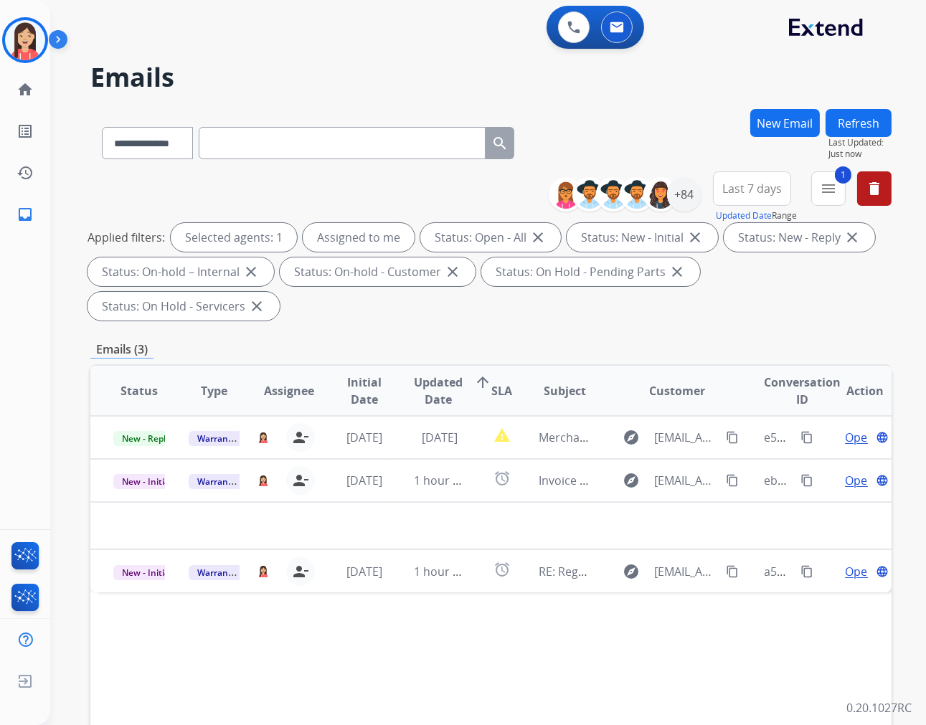
scroll to position [0, 0]
click at [443, 498] on td "1 hour ago" at bounding box center [428, 480] width 75 height 43
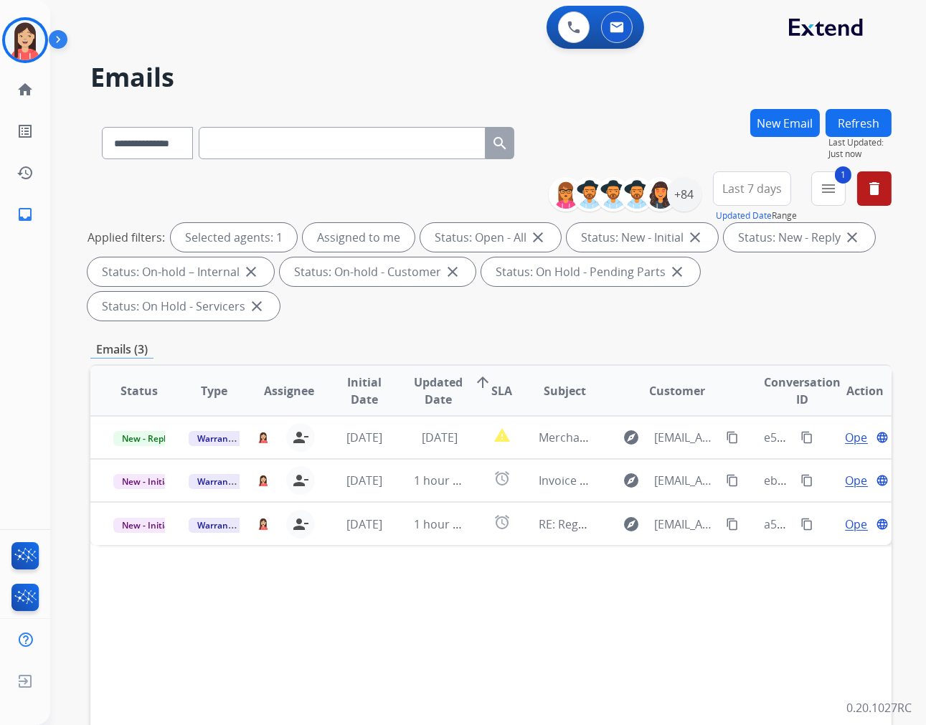
click at [443, 498] on td "1 hour ago" at bounding box center [428, 480] width 75 height 43
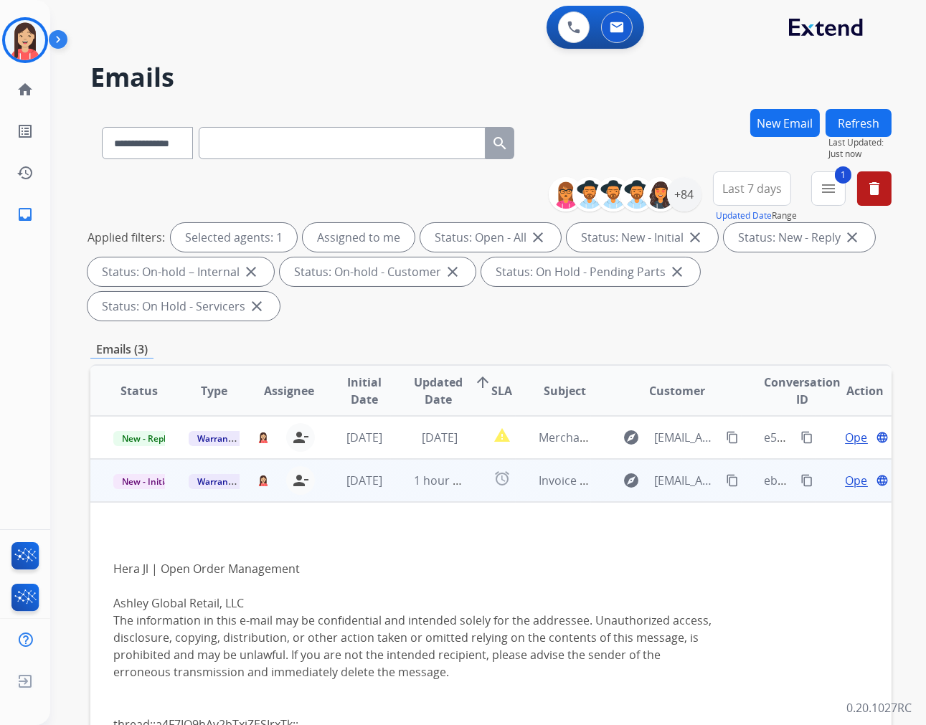
click at [845, 478] on span "Open" at bounding box center [859, 480] width 29 height 17
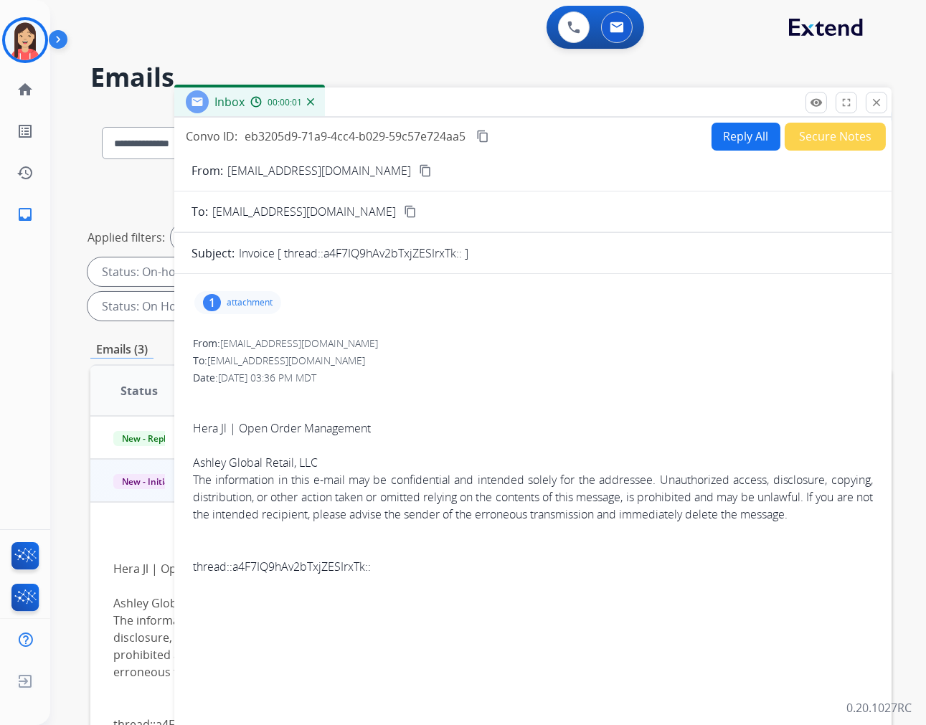
click at [257, 308] on div "1 attachment" at bounding box center [237, 302] width 87 height 23
click at [488, 334] on mat-icon "download" at bounding box center [484, 336] width 13 height 13
click at [721, 136] on button "Reply All" at bounding box center [745, 137] width 69 height 28
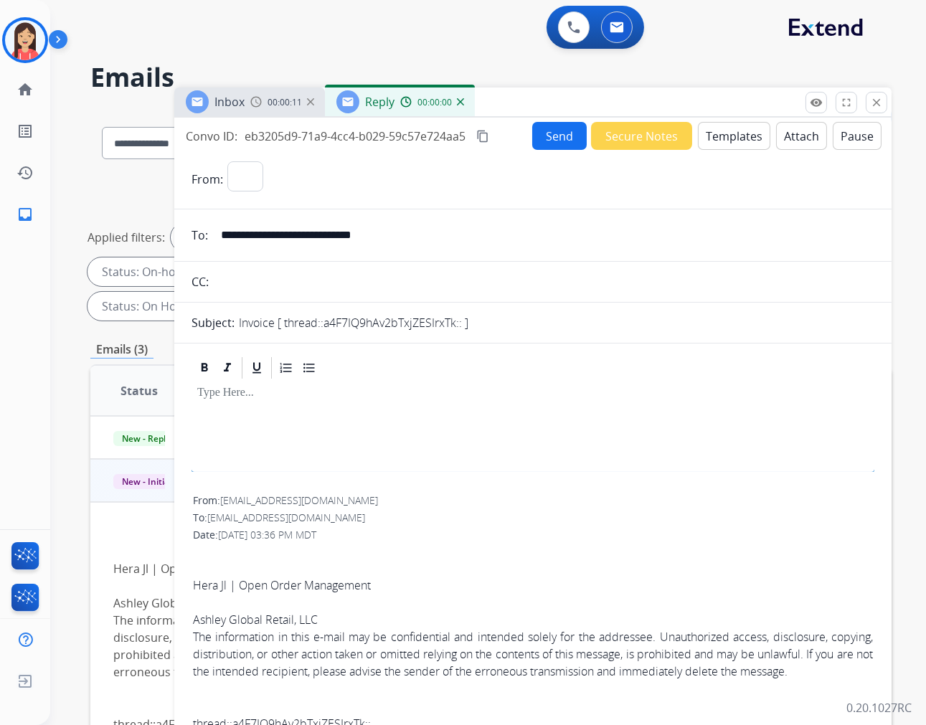
select select "**********"
click at [720, 136] on button "Templates" at bounding box center [734, 136] width 72 height 28
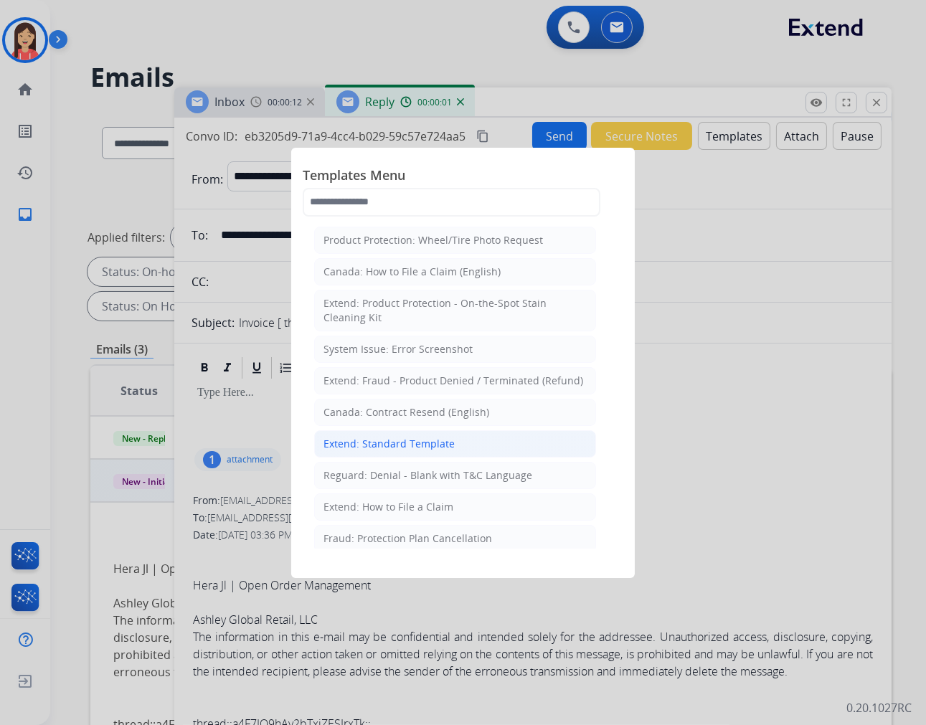
click at [428, 449] on div "Extend: Standard Template" at bounding box center [388, 444] width 131 height 14
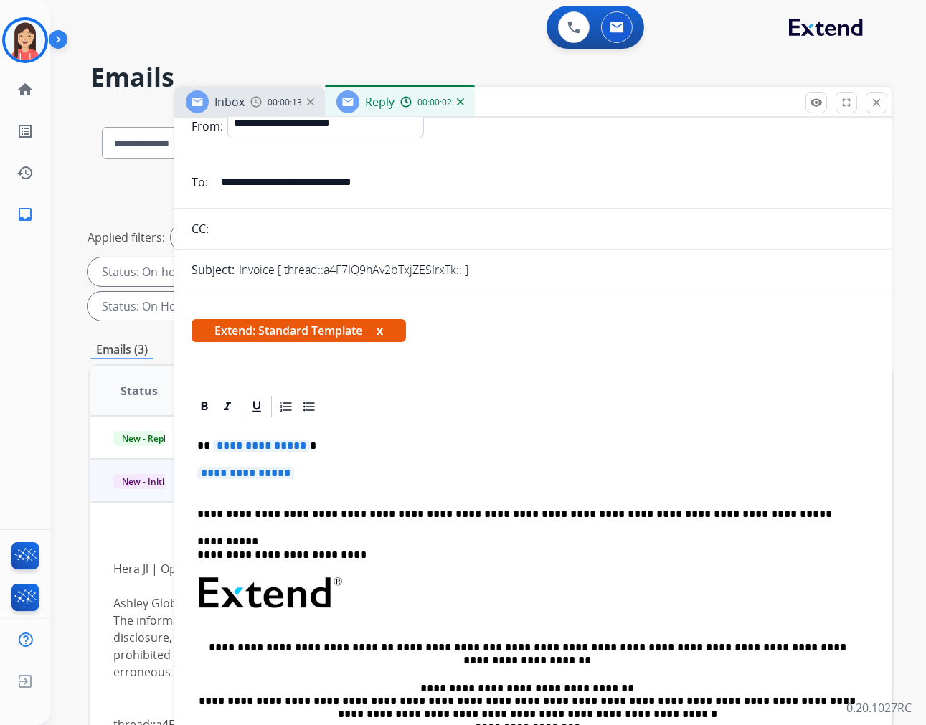
scroll to position [80, 0]
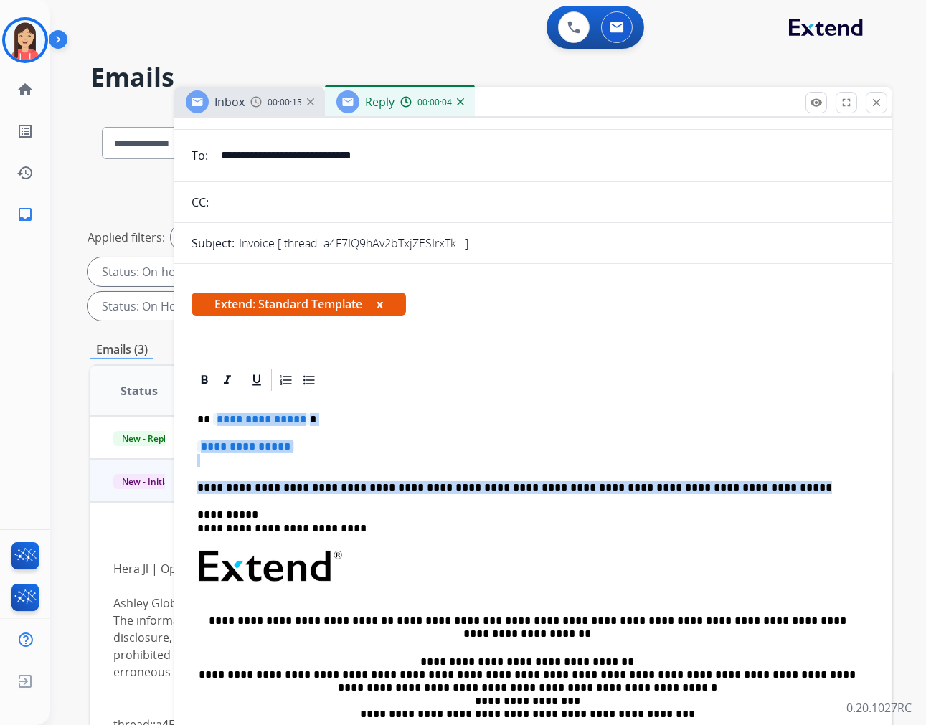
drag, startPoint x: 213, startPoint y: 414, endPoint x: 750, endPoint y: 488, distance: 542.3
click at [750, 488] on div "**********" at bounding box center [532, 600] width 683 height 415
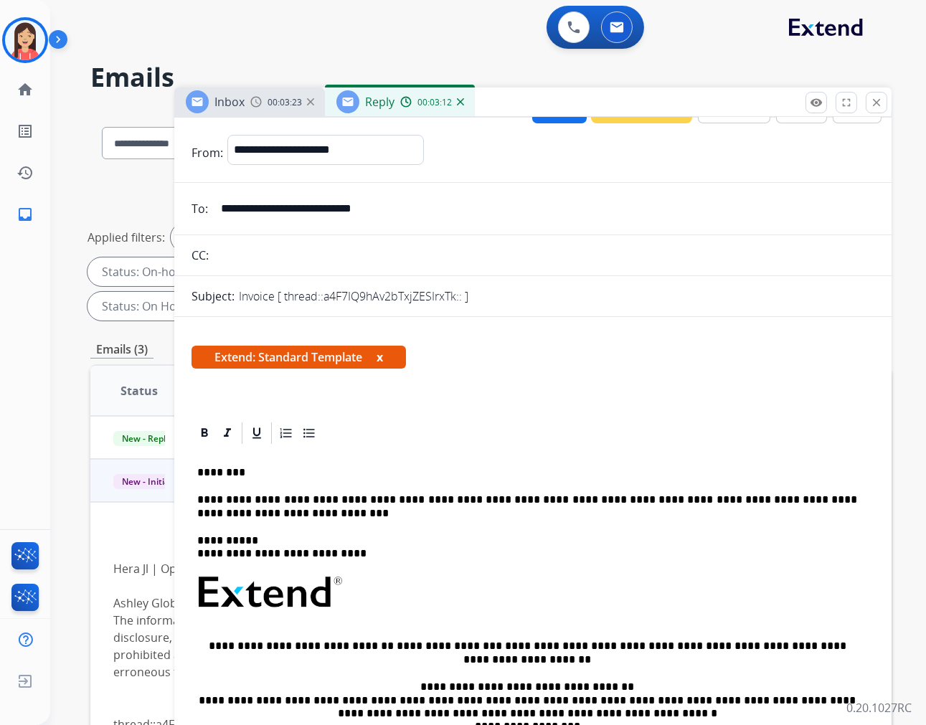
scroll to position [0, 0]
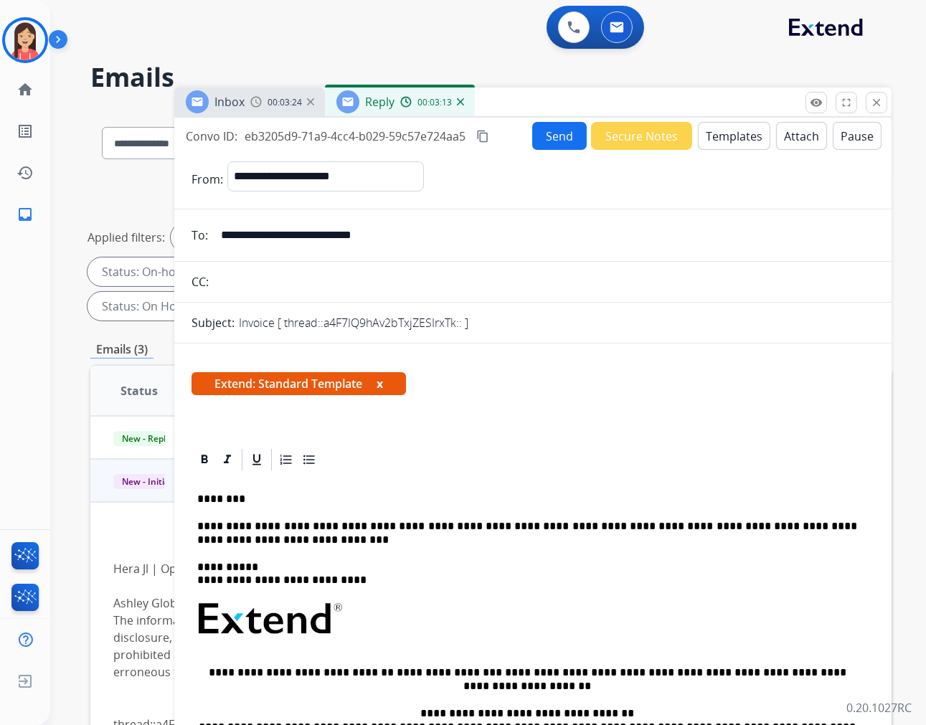
click at [543, 134] on button "Send" at bounding box center [559, 136] width 55 height 28
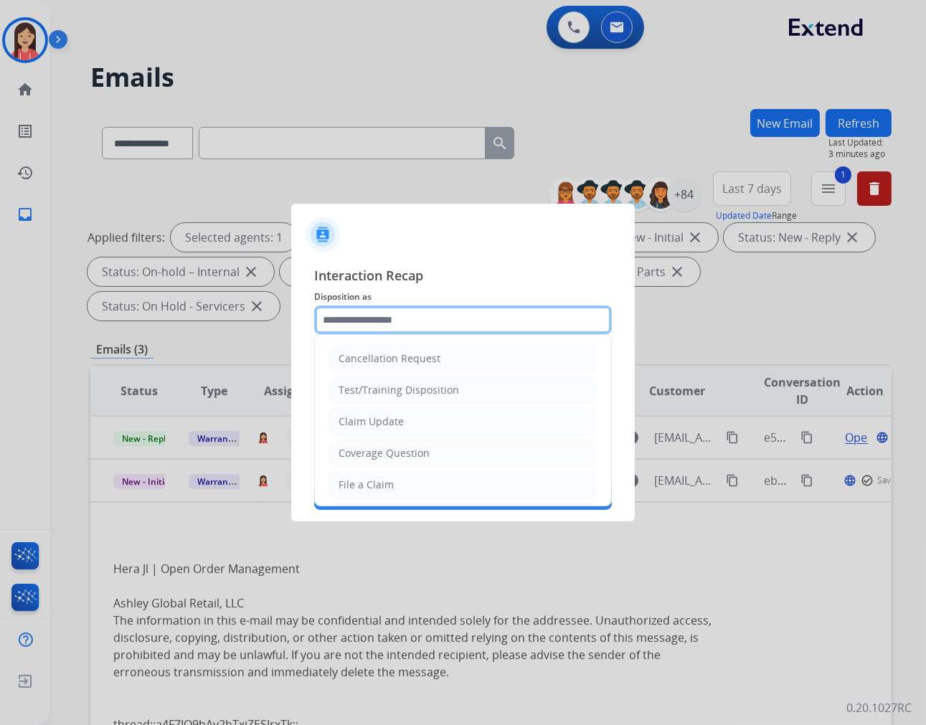
click at [426, 319] on input "text" at bounding box center [463, 319] width 298 height 29
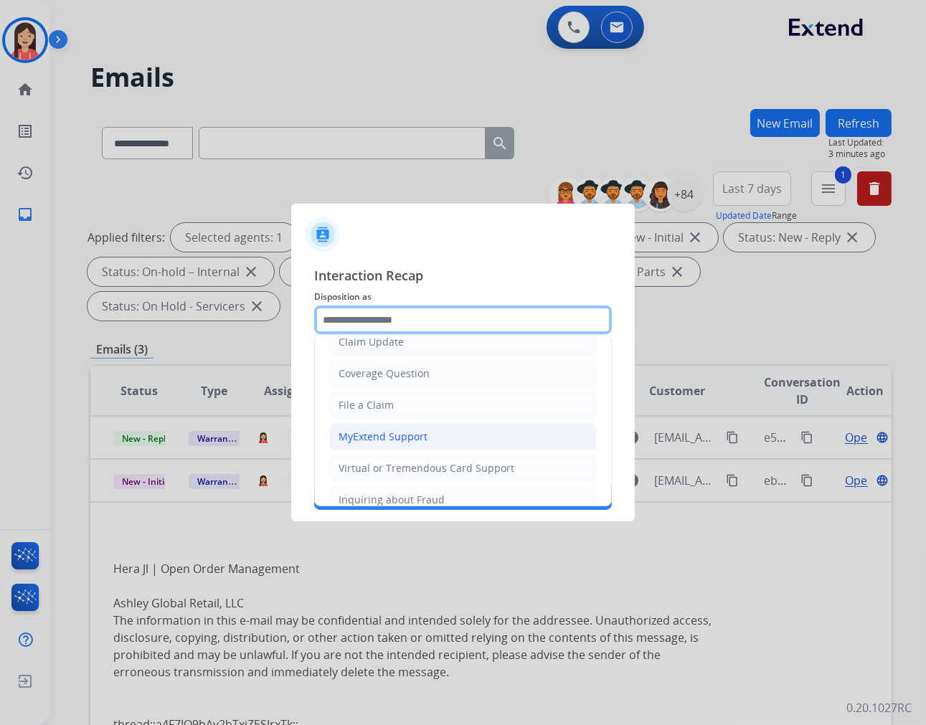
scroll to position [159, 0]
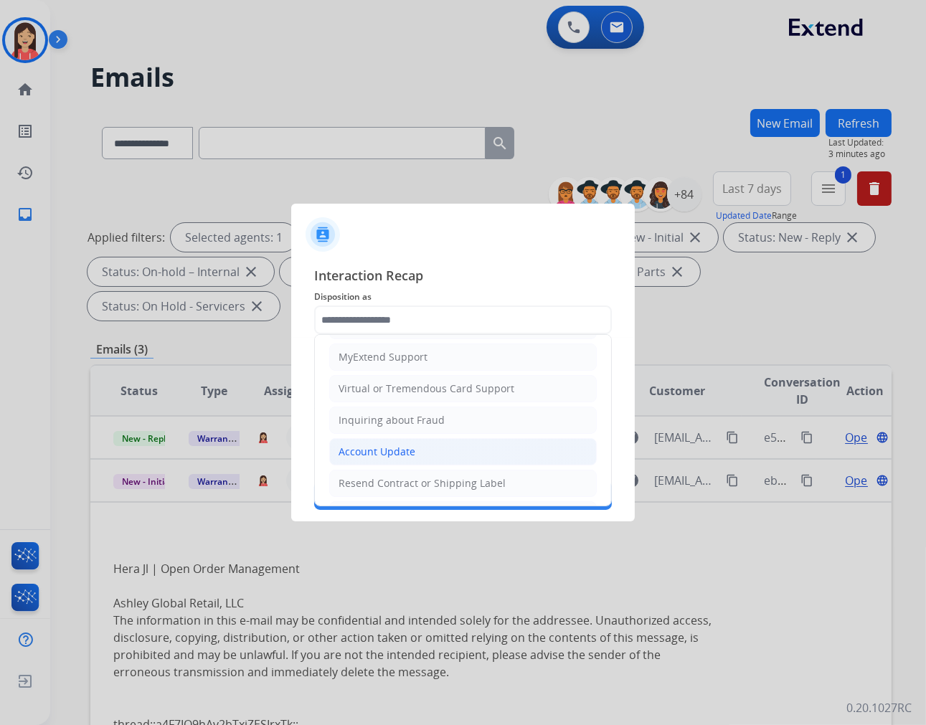
click at [393, 454] on div "Account Update" at bounding box center [376, 452] width 77 height 14
type input "**********"
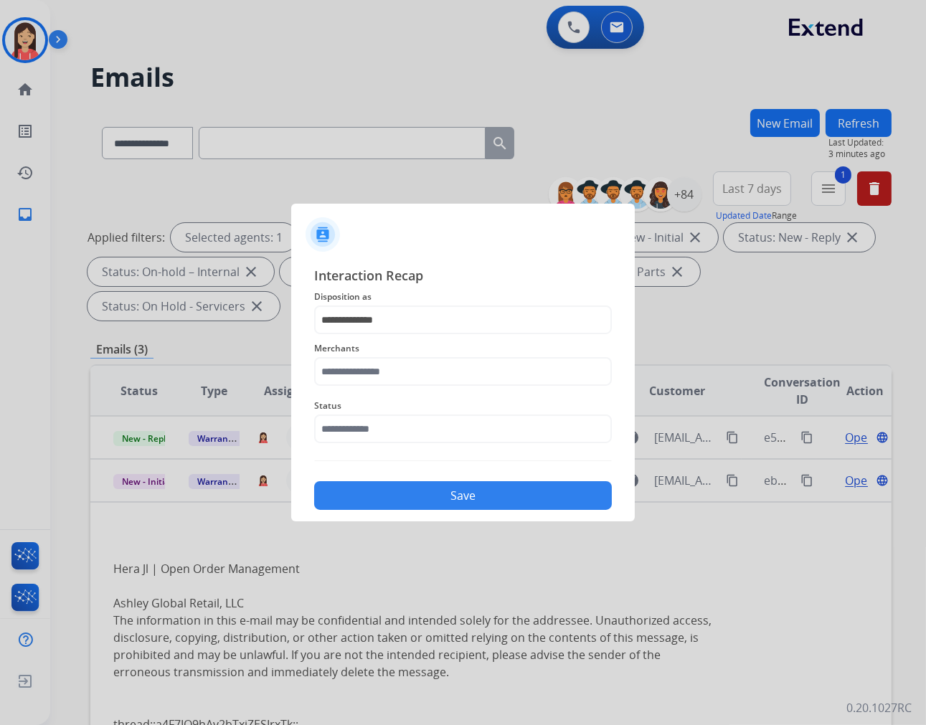
click at [416, 388] on div "Merchants" at bounding box center [463, 362] width 298 height 57
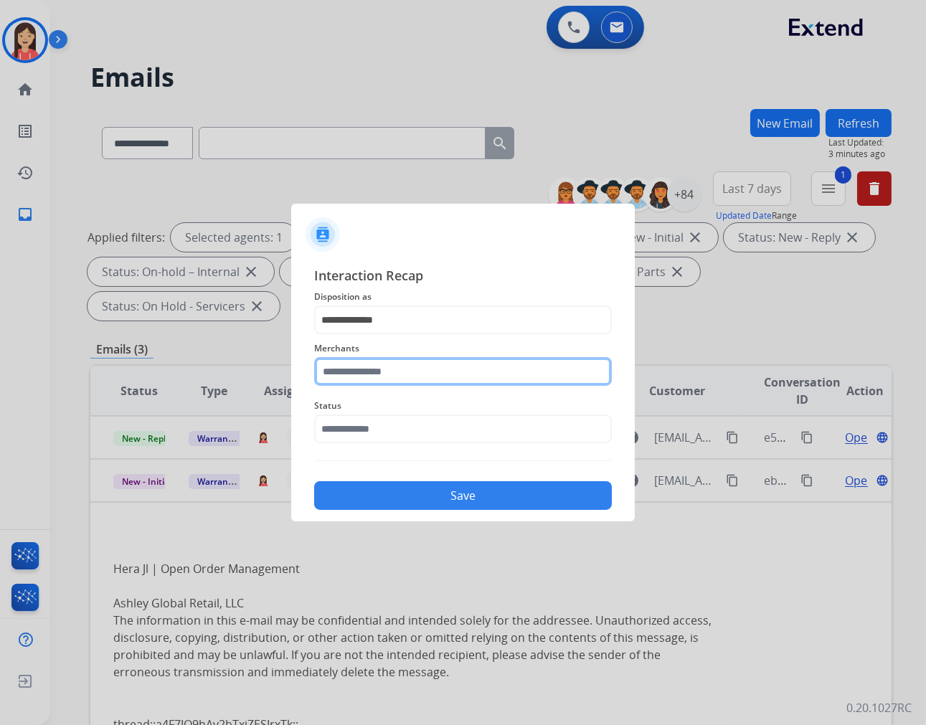
click at [432, 366] on input "text" at bounding box center [463, 371] width 298 height 29
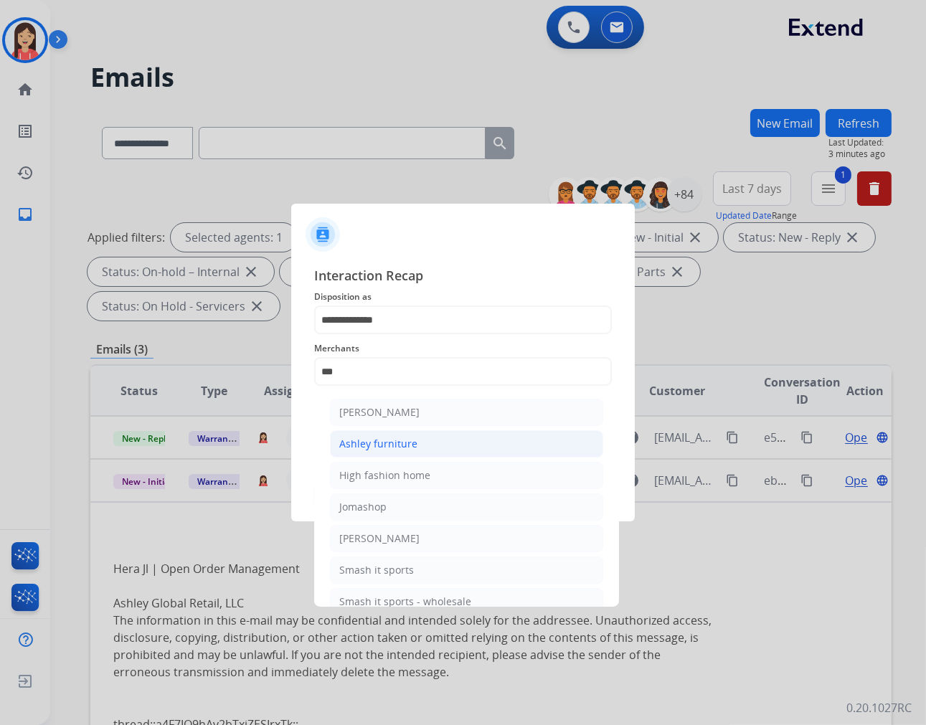
click at [425, 440] on li "Ashley furniture" at bounding box center [466, 443] width 273 height 27
type input "**********"
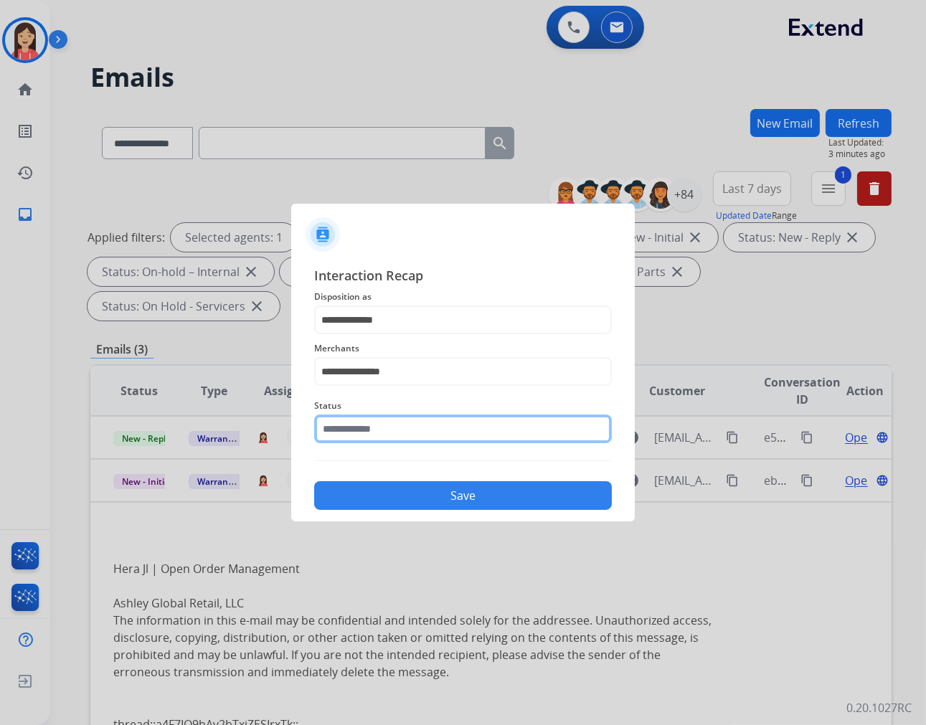
click at [425, 435] on input "text" at bounding box center [463, 429] width 298 height 29
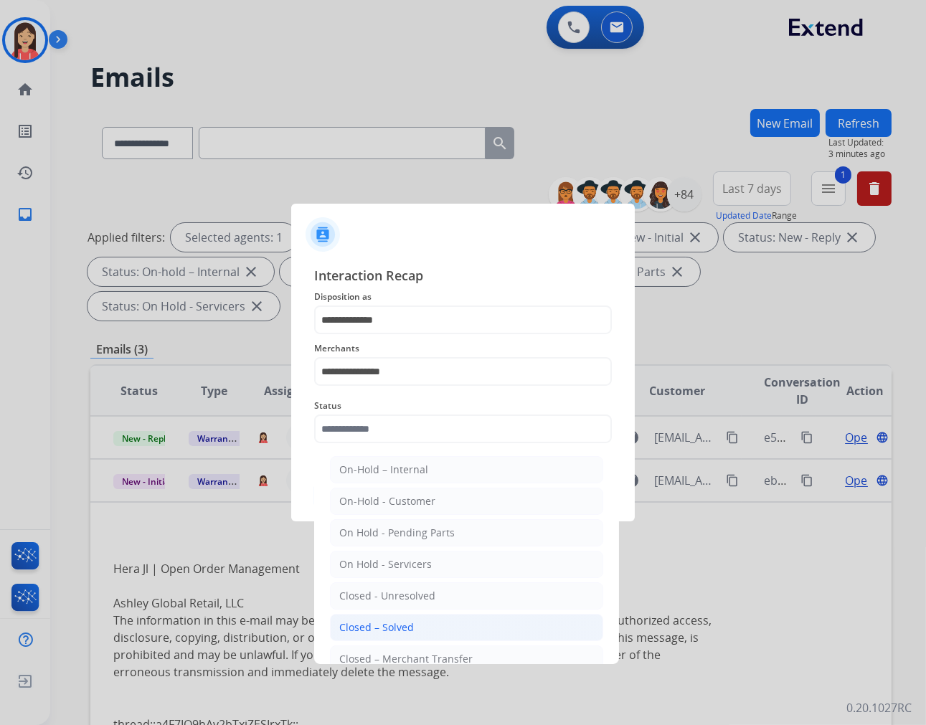
click at [448, 621] on li "Closed – Solved" at bounding box center [466, 627] width 273 height 27
type input "**********"
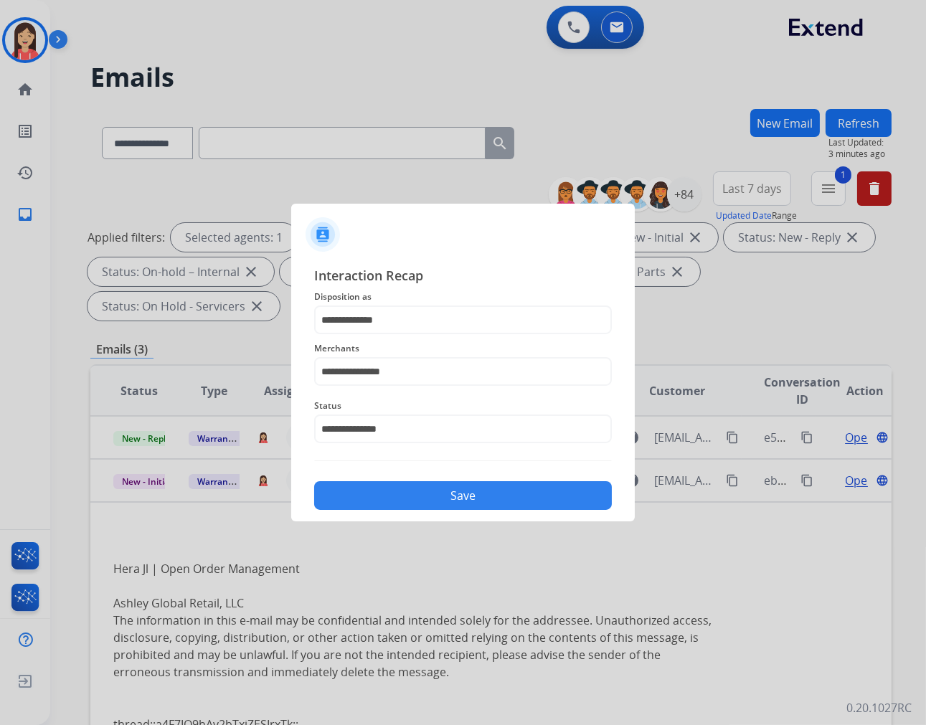
click at [450, 503] on button "Save" at bounding box center [463, 495] width 298 height 29
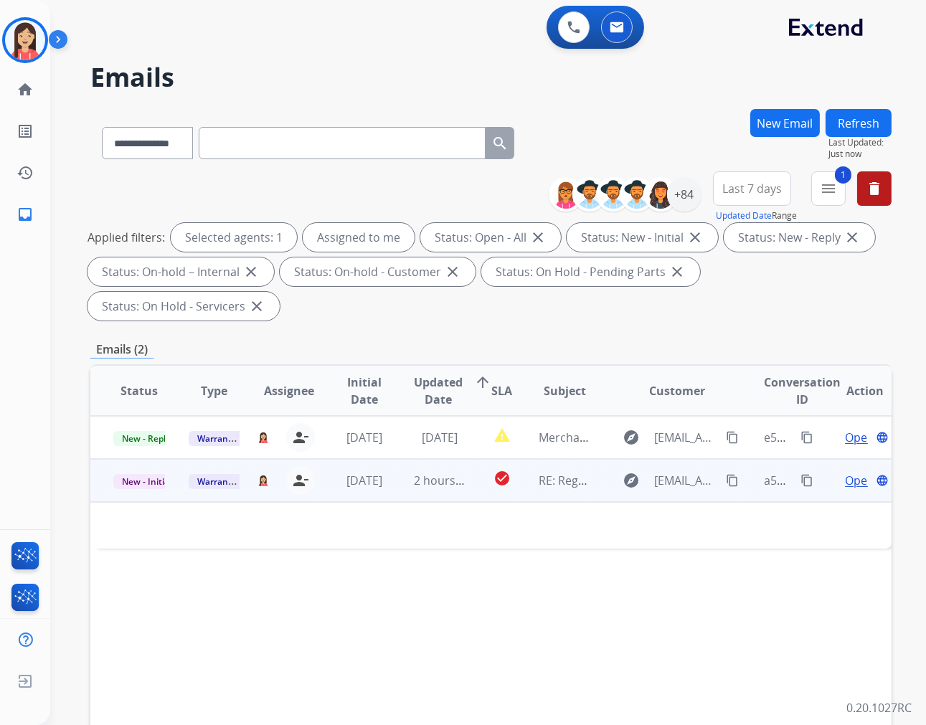
click at [414, 497] on td "2 hours ago" at bounding box center [428, 480] width 75 height 43
click at [391, 493] on td "2 hours ago" at bounding box center [428, 480] width 75 height 43
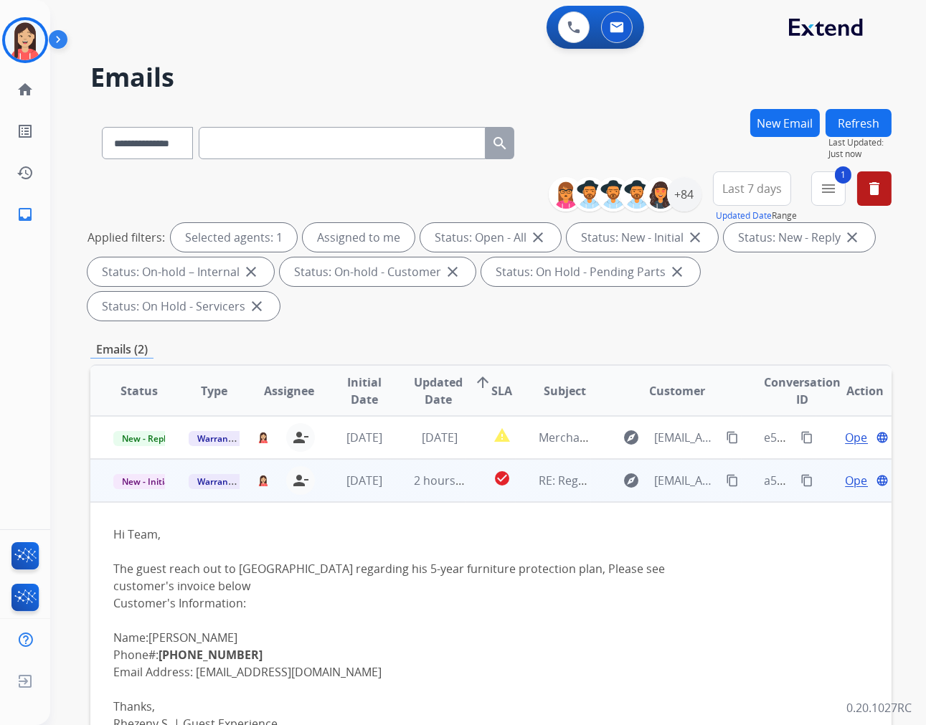
scroll to position [43, 0]
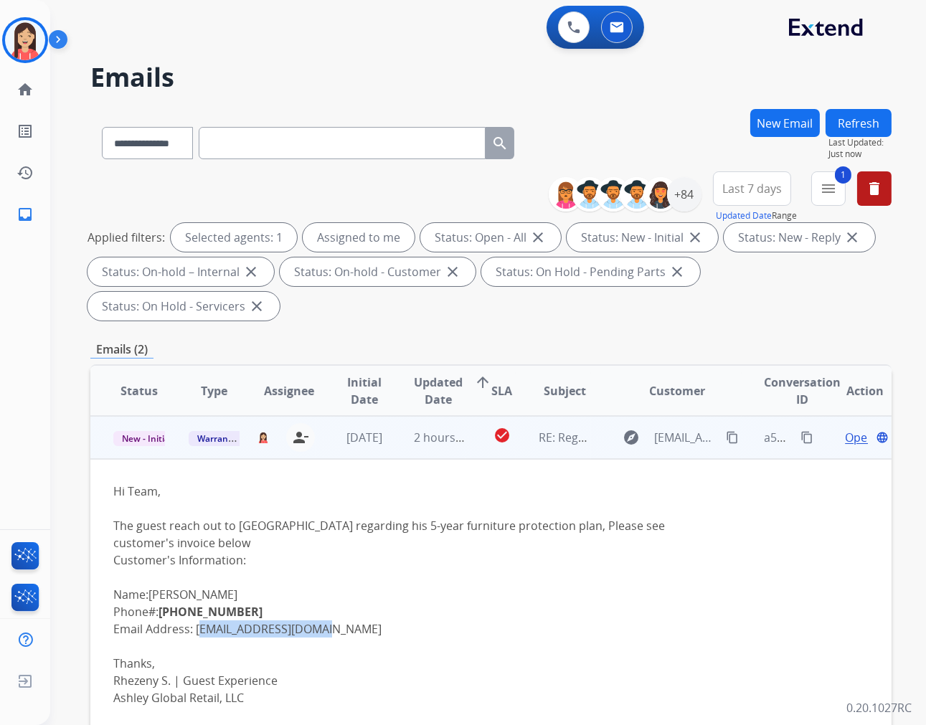
drag, startPoint x: 323, startPoint y: 608, endPoint x: 197, endPoint y: 610, distance: 125.5
click at [197, 610] on div "Hi Team, The guest reach out to us regarding his 5-year furniture protection pl…" at bounding box center [415, 664] width 605 height 362
click at [513, 575] on div "Hi Team, The guest reach out to us regarding his 5-year furniture protection pl…" at bounding box center [415, 664] width 605 height 362
click at [491, 574] on div "Hi Team, The guest reach out to us regarding his 5-year furniture protection pl…" at bounding box center [415, 664] width 605 height 362
click at [845, 430] on span "Open" at bounding box center [859, 437] width 29 height 17
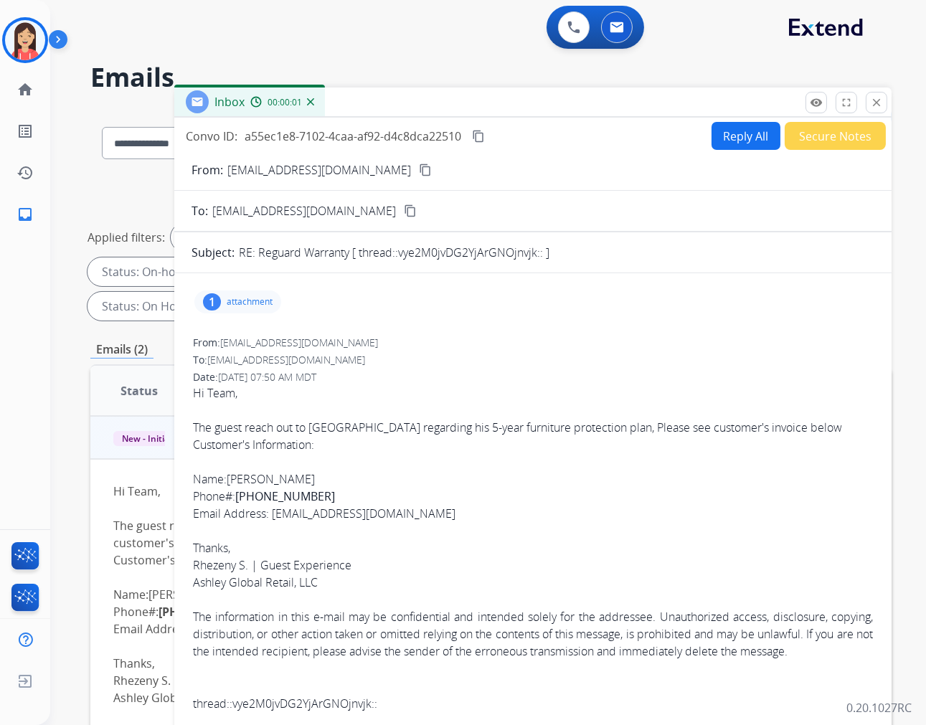
click at [252, 298] on p "attachment" at bounding box center [250, 301] width 46 height 11
click at [521, 337] on mat-icon "download" at bounding box center [517, 335] width 13 height 13
click at [809, 137] on button "Secure Notes" at bounding box center [835, 136] width 101 height 28
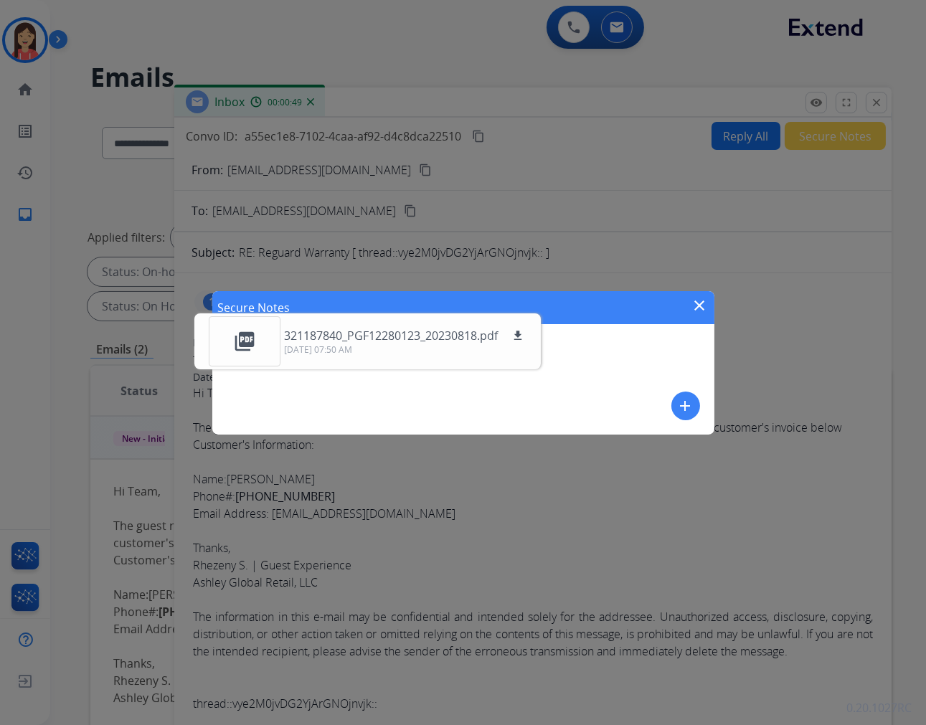
click at [686, 403] on mat-icon "add" at bounding box center [685, 405] width 17 height 17
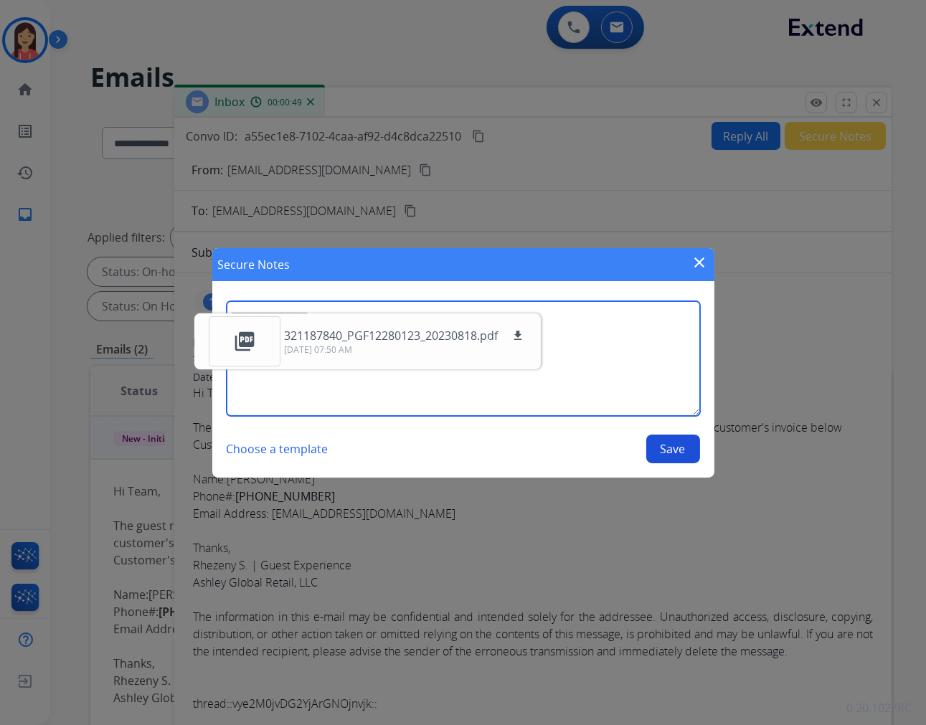
click at [624, 361] on textarea at bounding box center [463, 358] width 473 height 115
type textarea "**********"
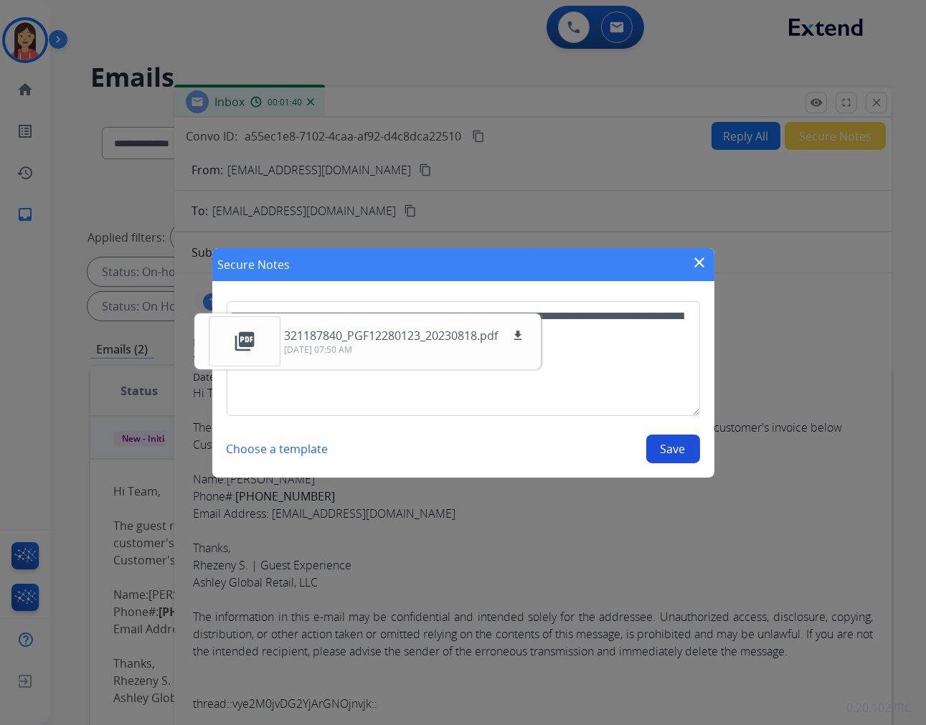
click at [670, 453] on button "Save" at bounding box center [673, 449] width 54 height 29
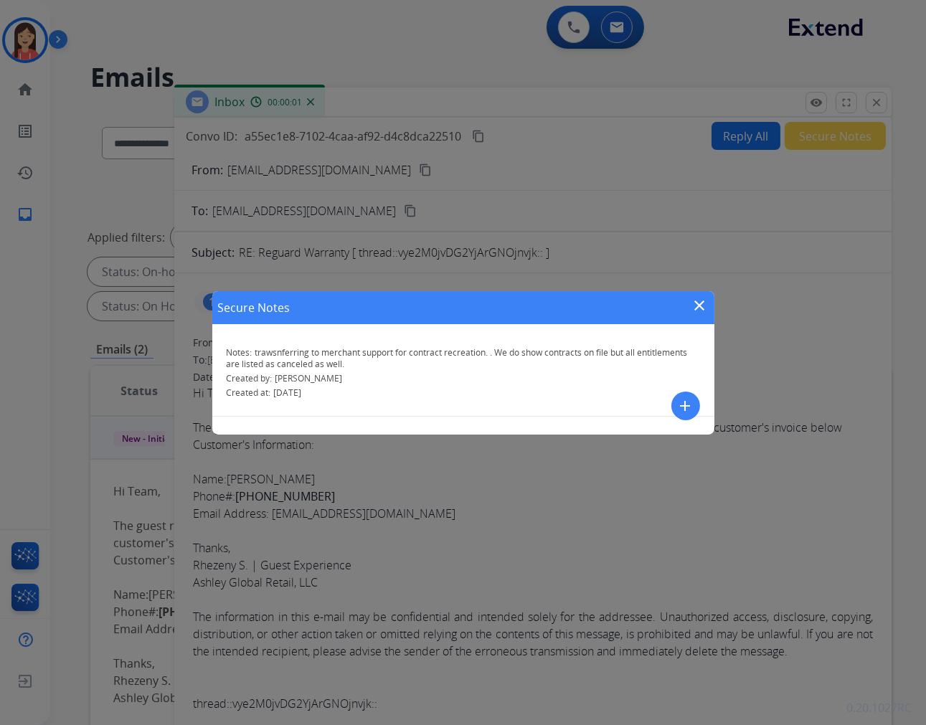
click at [699, 305] on mat-icon "close" at bounding box center [699, 305] width 17 height 17
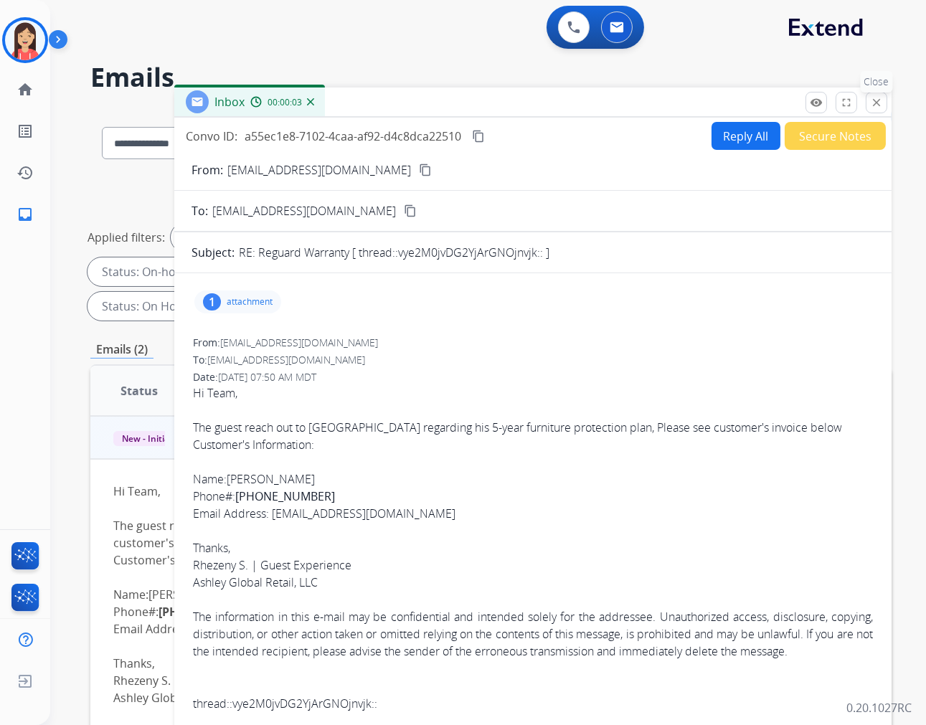
click at [881, 100] on mat-icon "close" at bounding box center [876, 102] width 13 height 13
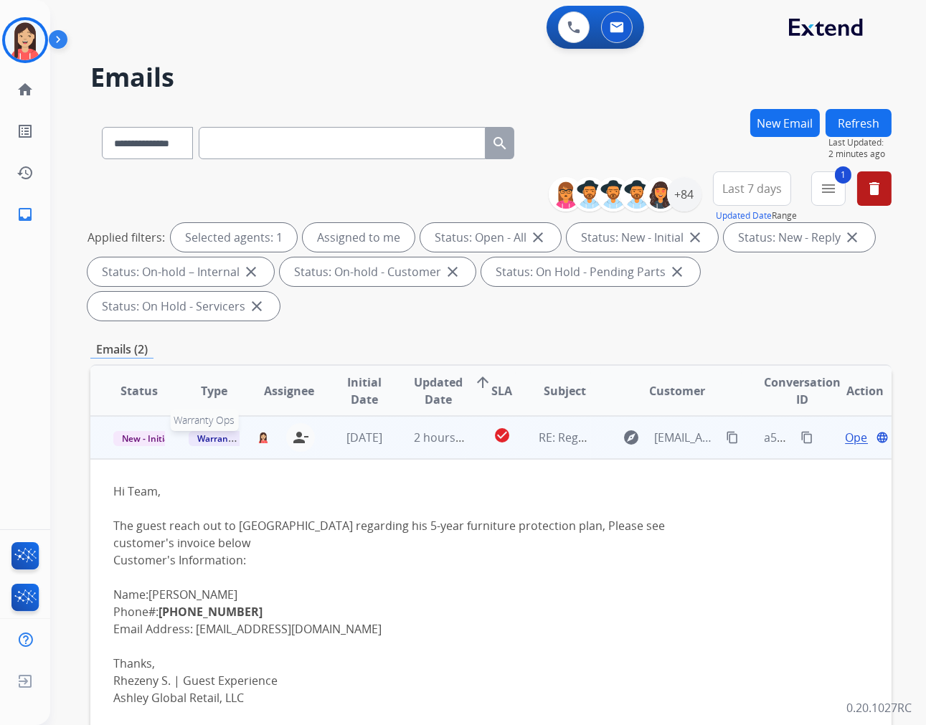
click at [203, 437] on span "Warranty Ops" at bounding box center [226, 438] width 74 height 15
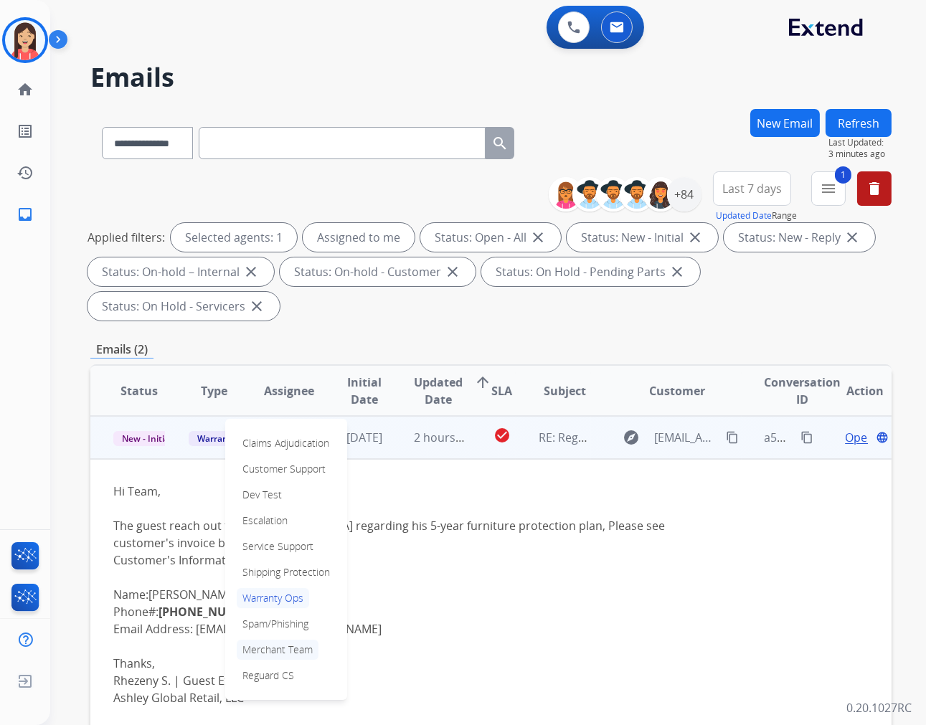
click at [268, 650] on p "Merchant Team" at bounding box center [278, 650] width 82 height 20
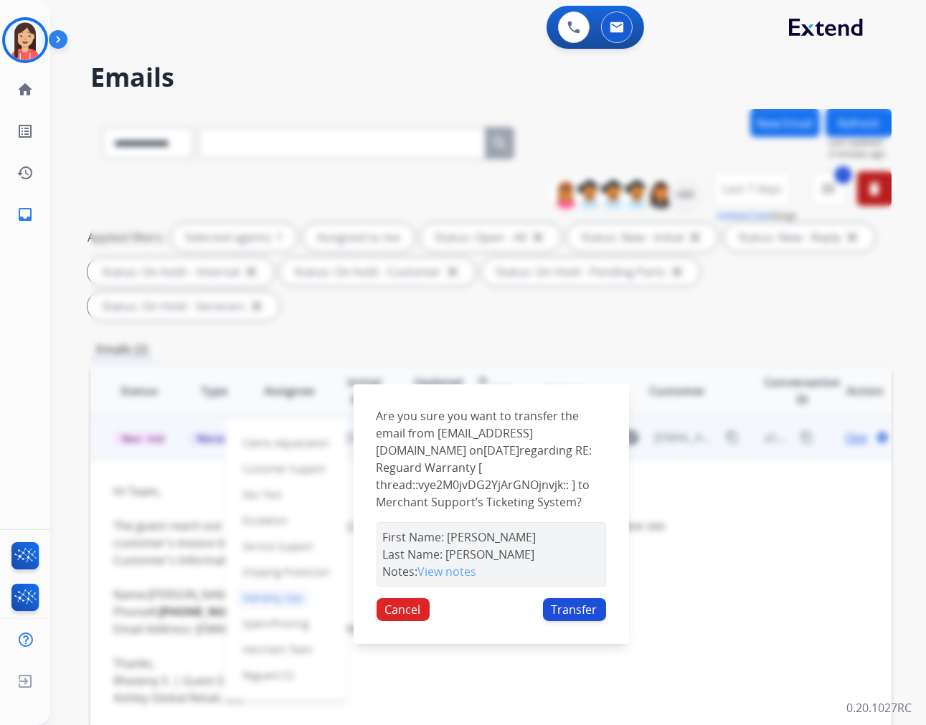
click at [585, 621] on button "Transfer" at bounding box center [574, 609] width 63 height 23
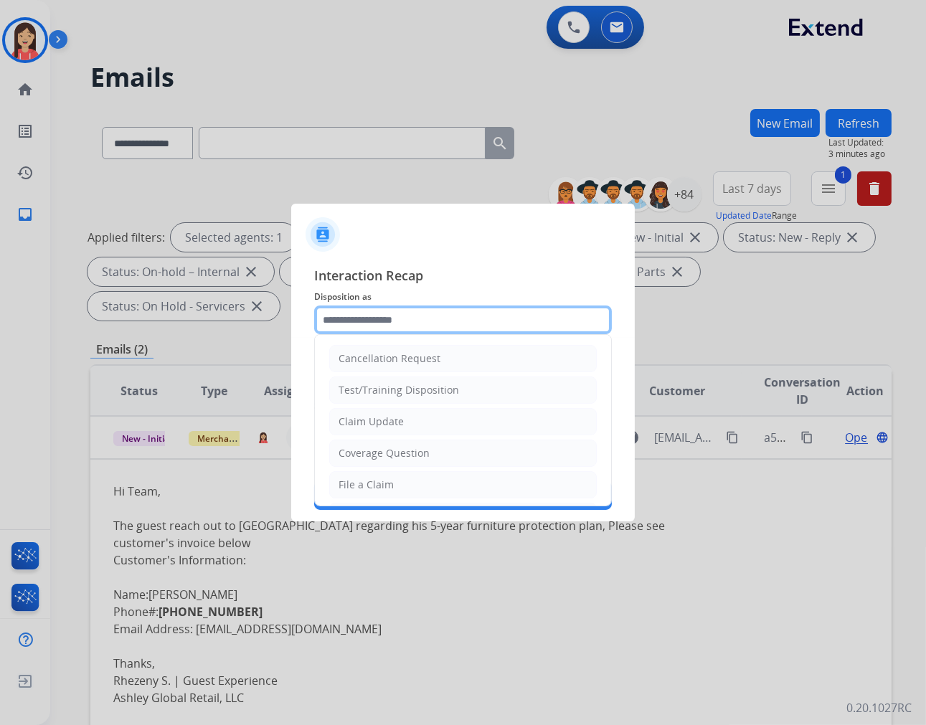
click at [418, 320] on input "text" at bounding box center [463, 319] width 298 height 29
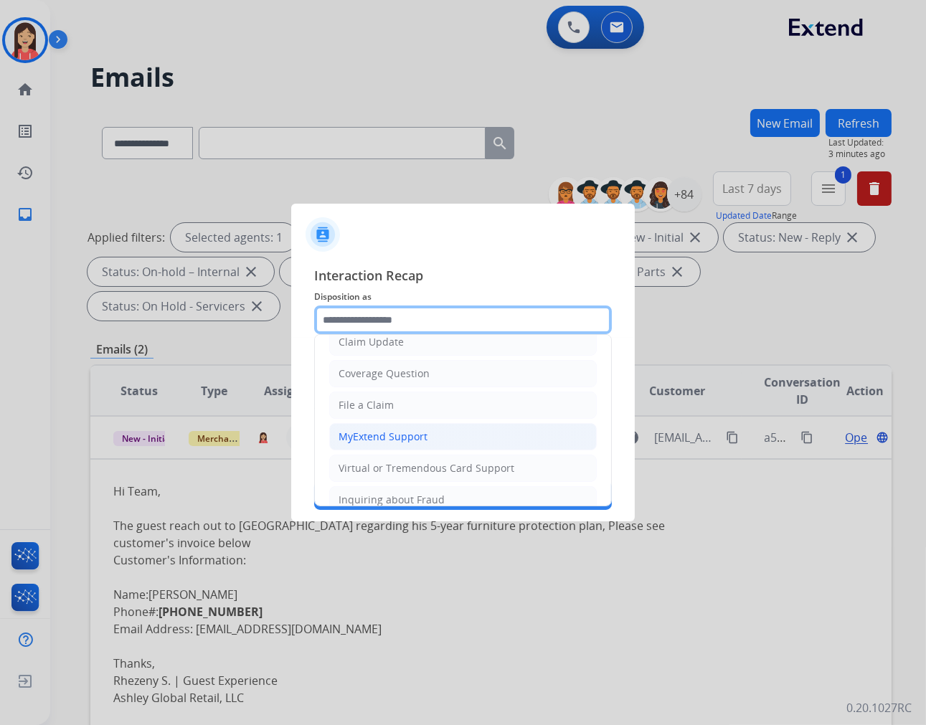
scroll to position [159, 0]
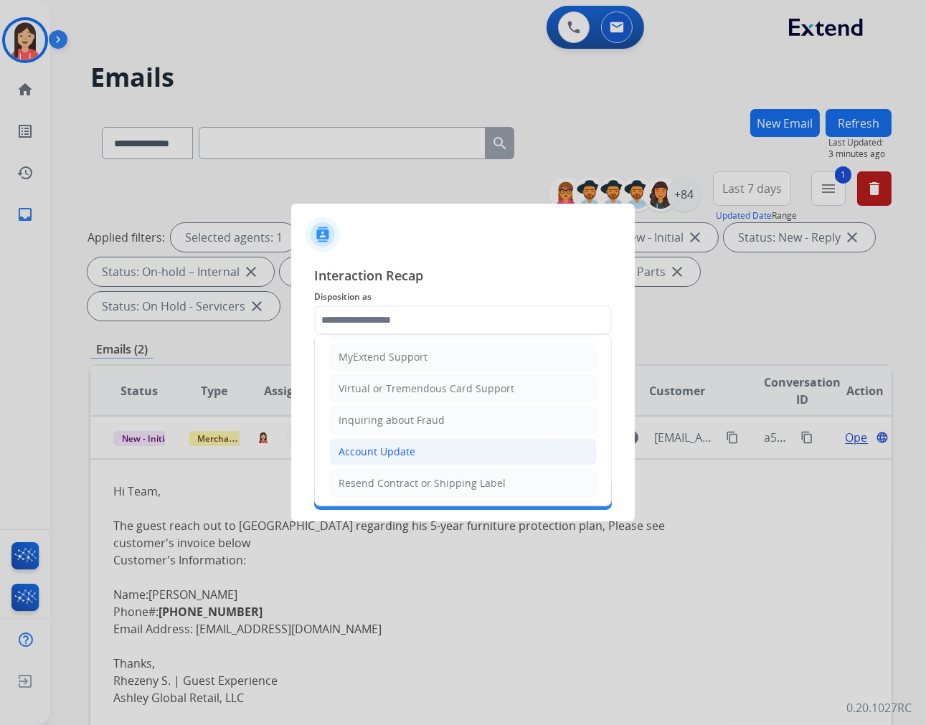
click at [393, 449] on div "Account Update" at bounding box center [376, 452] width 77 height 14
type input "**********"
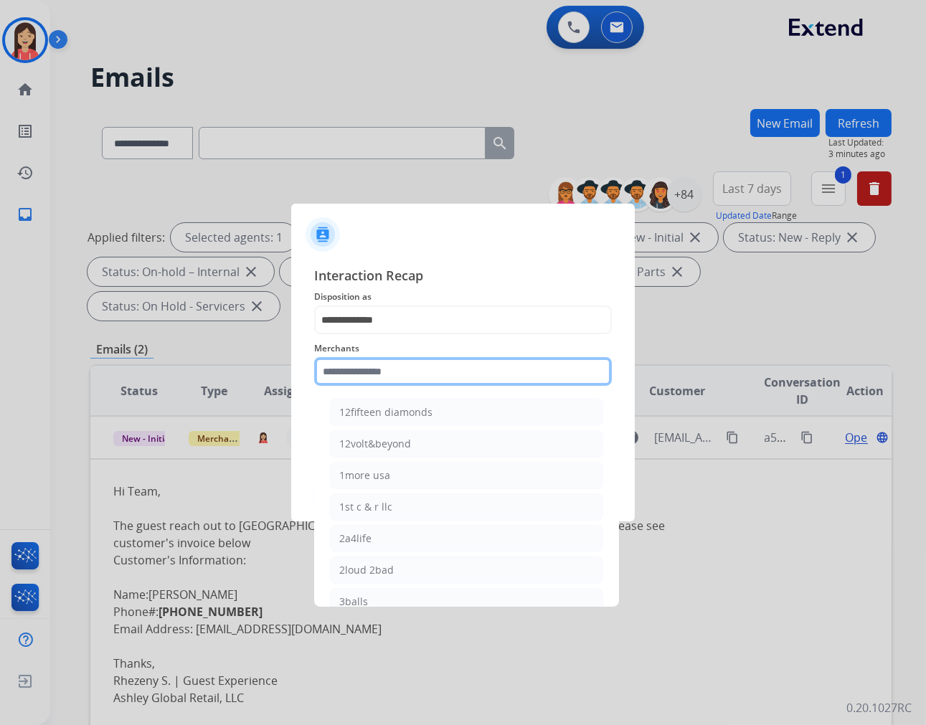
click at [402, 378] on input "text" at bounding box center [463, 371] width 298 height 29
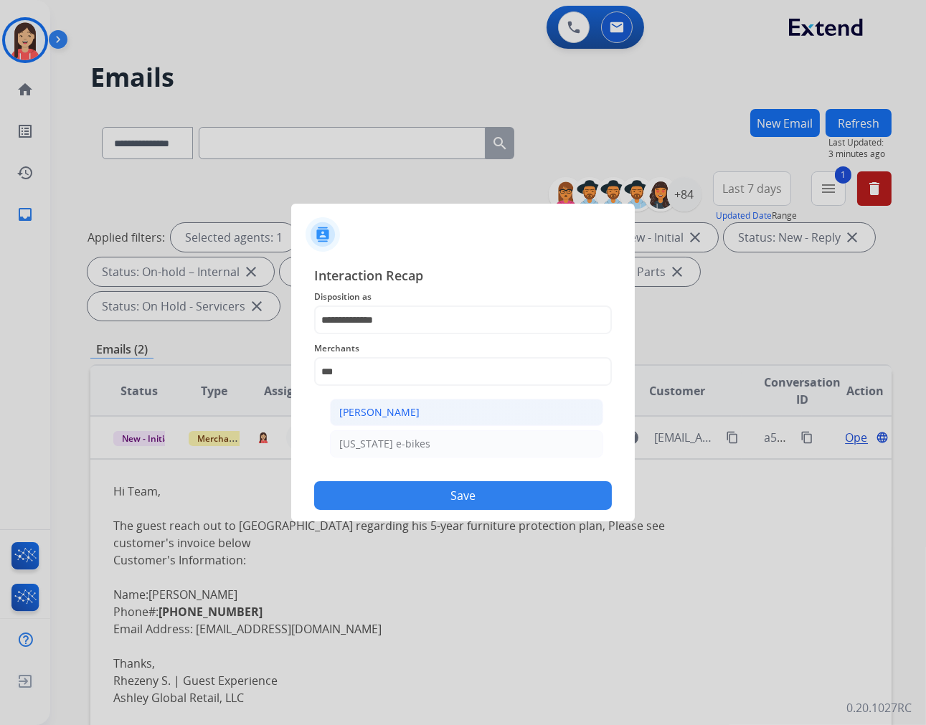
click at [396, 414] on div "[PERSON_NAME]" at bounding box center [379, 412] width 80 height 14
type input "**********"
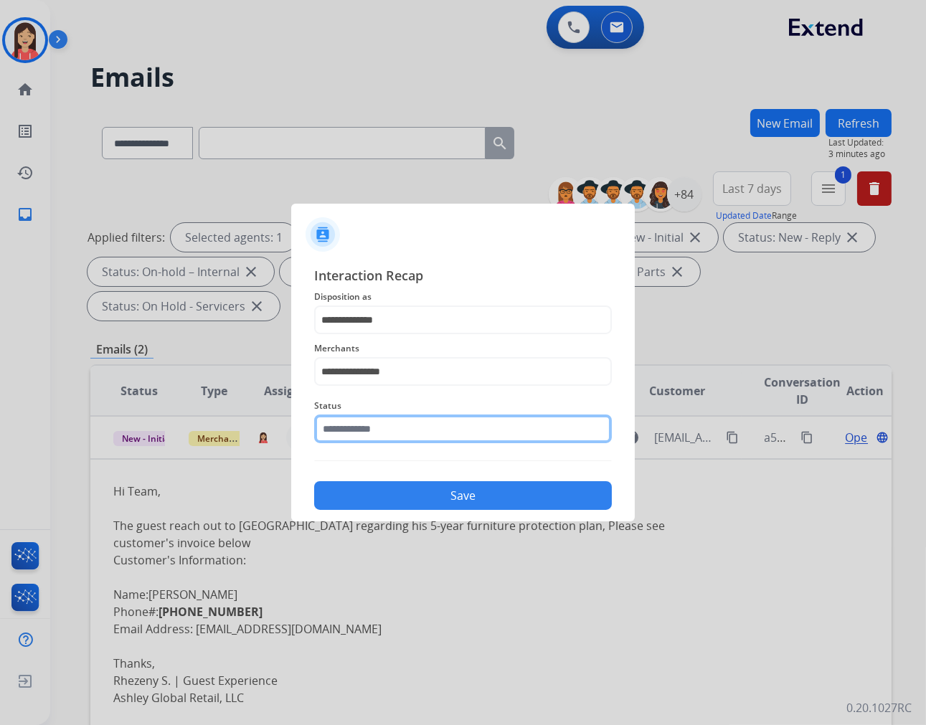
click at [396, 424] on input "text" at bounding box center [463, 429] width 298 height 29
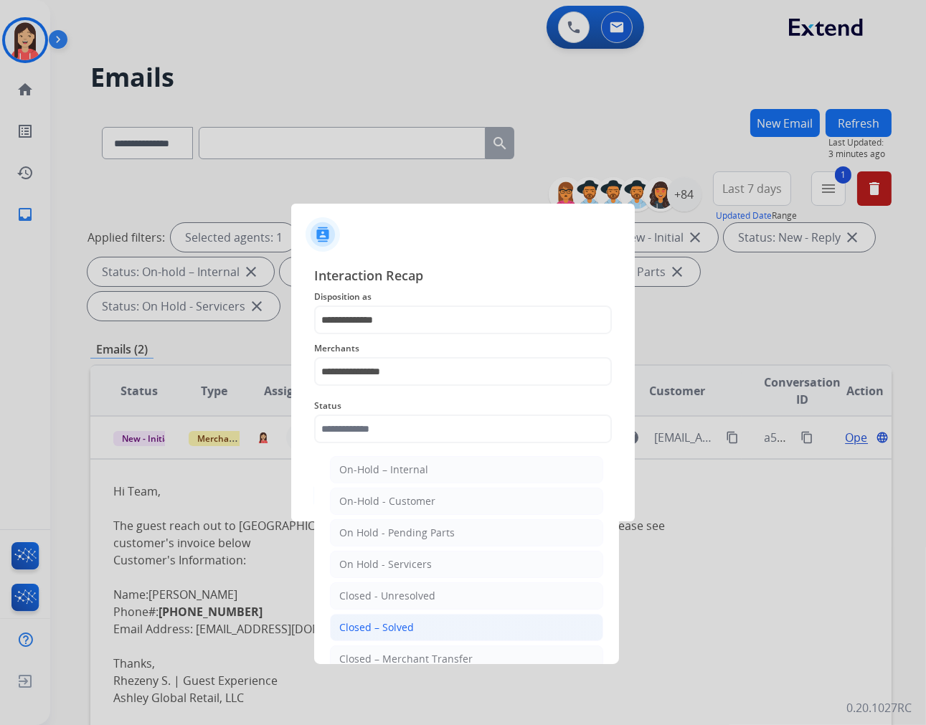
click at [404, 634] on div "Closed – Solved" at bounding box center [376, 627] width 75 height 14
type input "**********"
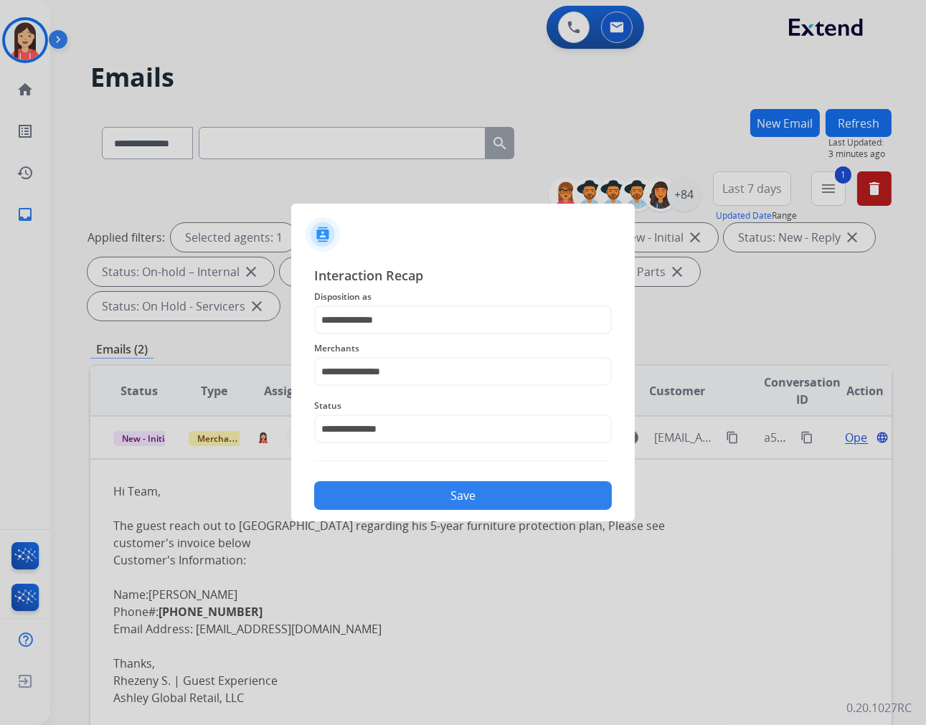
click at [406, 496] on button "Save" at bounding box center [463, 495] width 298 height 29
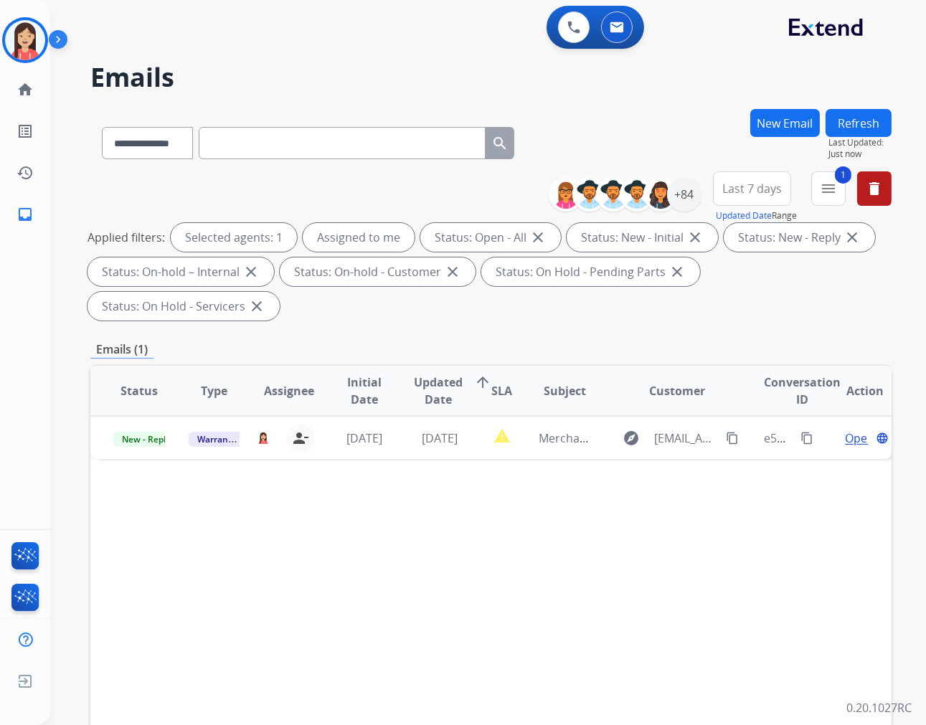
scroll to position [0, 0]
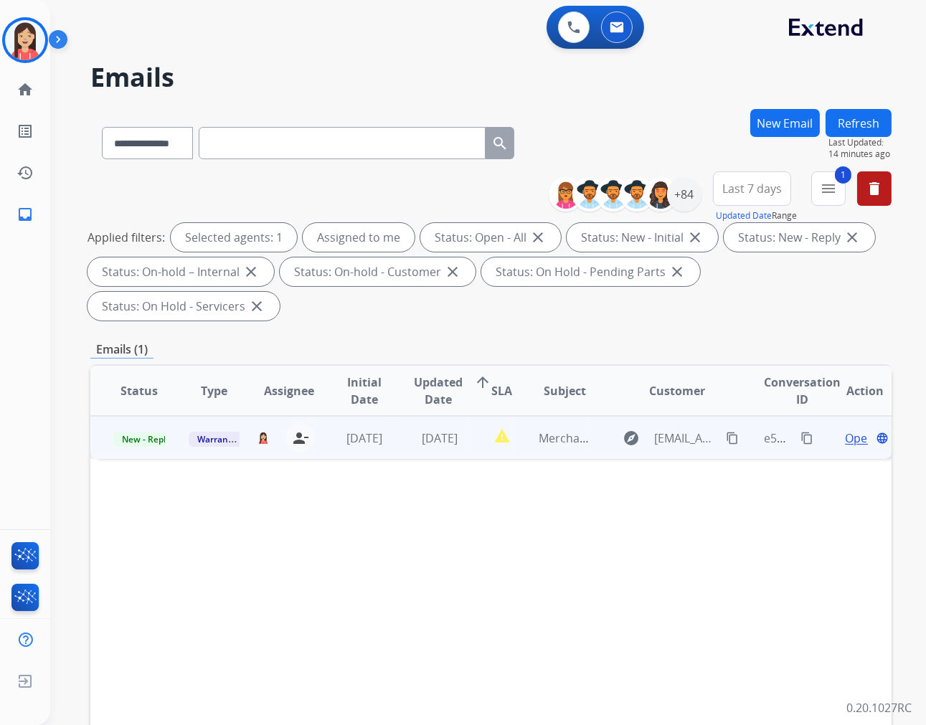
click at [448, 447] on td "[DATE]" at bounding box center [428, 437] width 75 height 43
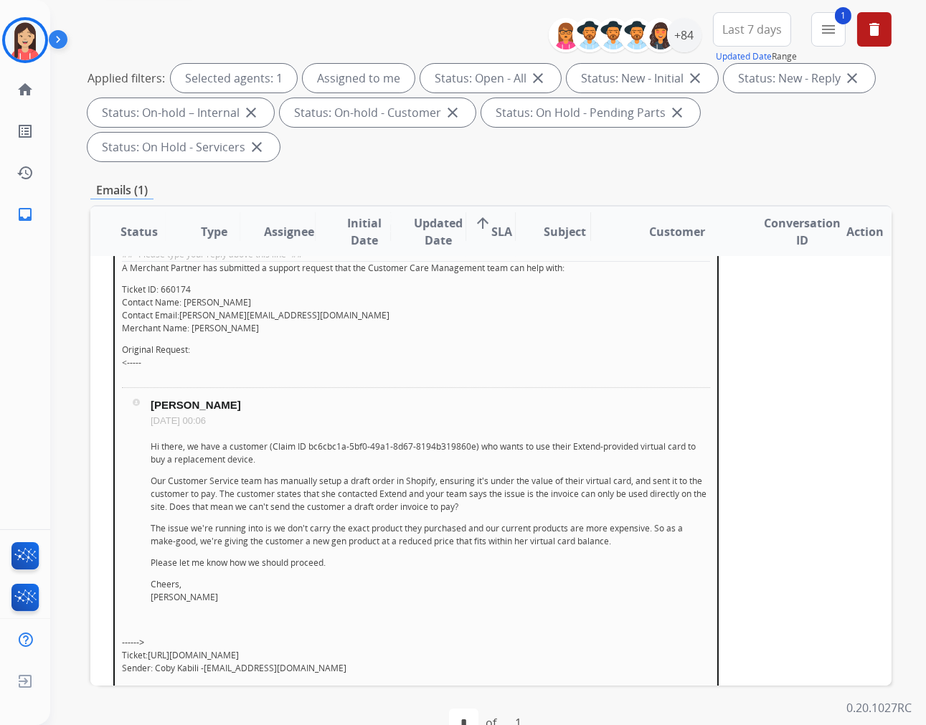
scroll to position [69, 0]
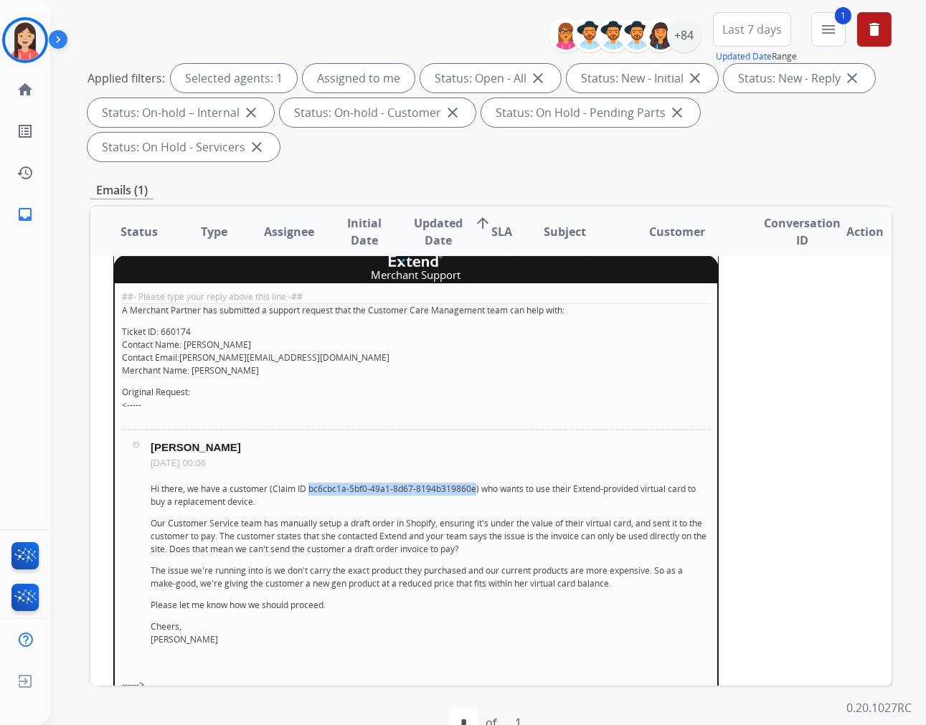
drag, startPoint x: 306, startPoint y: 485, endPoint x: 470, endPoint y: 490, distance: 163.6
click at [470, 490] on p "Hi there, we have a customer (Claim ID bc6cbc1a-5bf0-49a1-8d67-8194b319860e) wh…" at bounding box center [430, 496] width 559 height 26
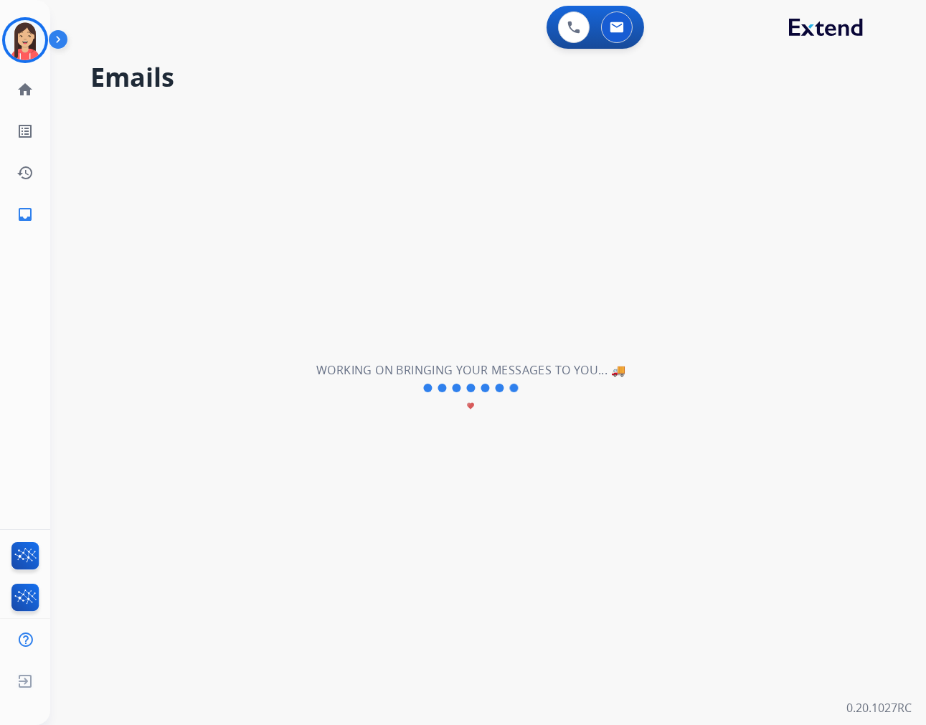
scroll to position [0, 0]
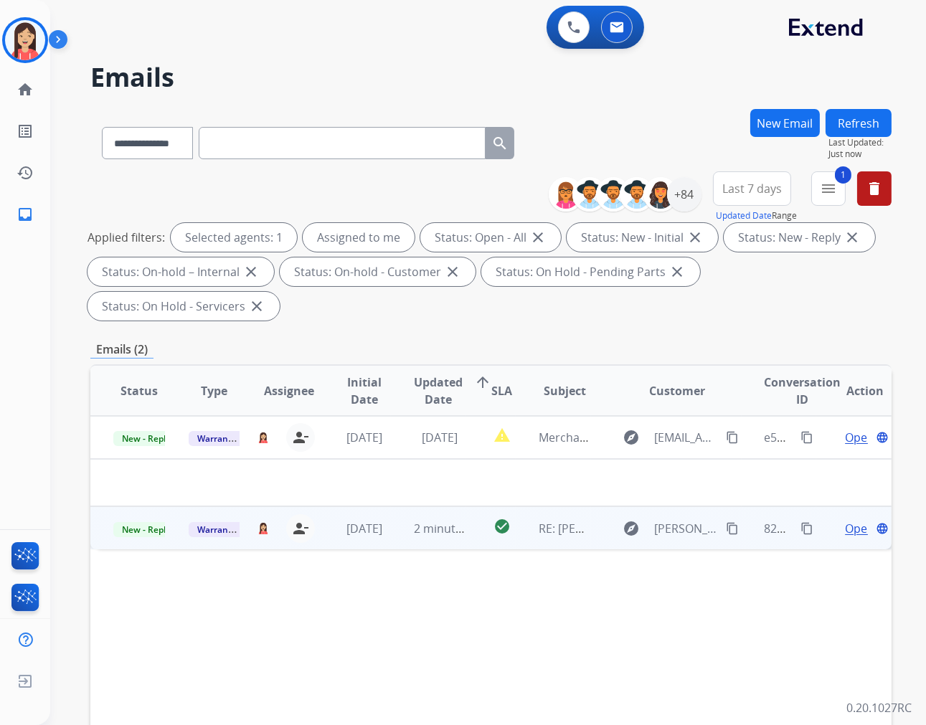
click at [398, 544] on td "2 minutes ago" at bounding box center [428, 527] width 75 height 43
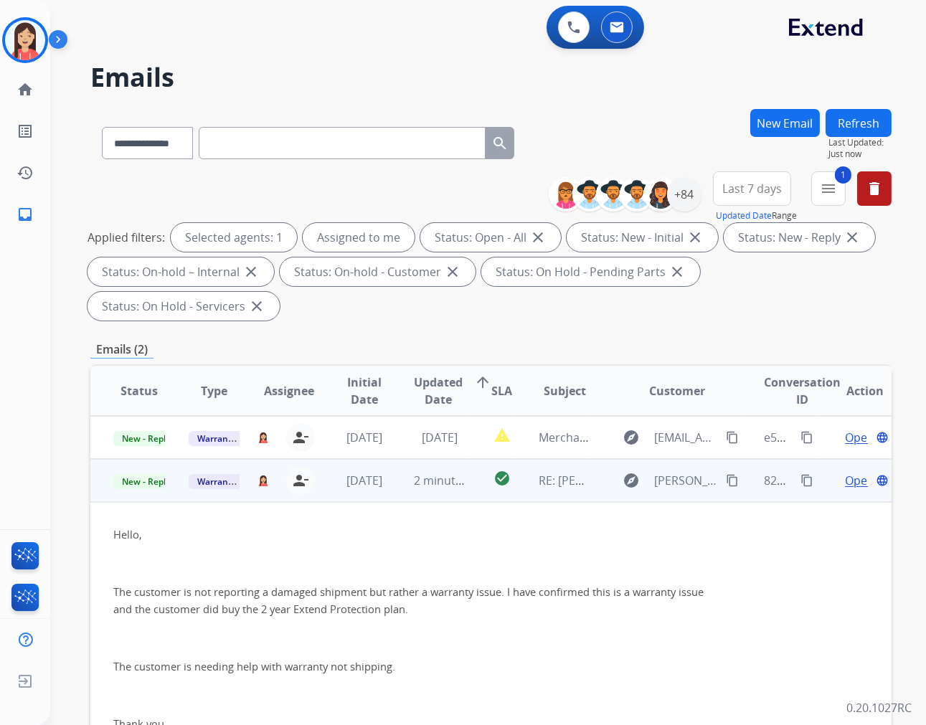
scroll to position [43, 0]
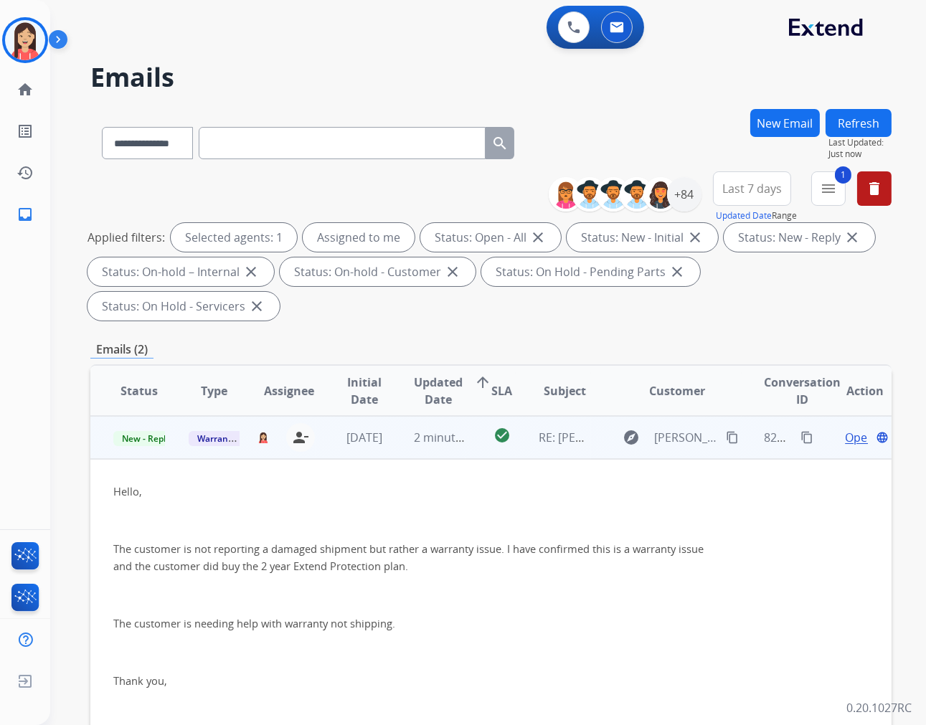
click at [845, 436] on span "Open" at bounding box center [859, 437] width 29 height 17
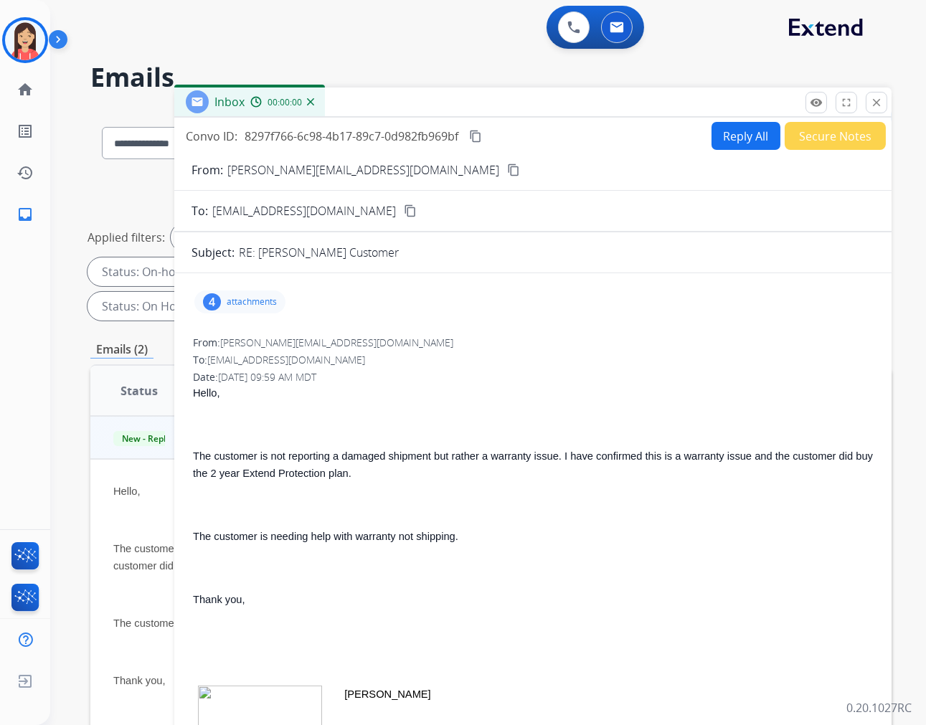
click at [736, 144] on button "Reply All" at bounding box center [745, 136] width 69 height 28
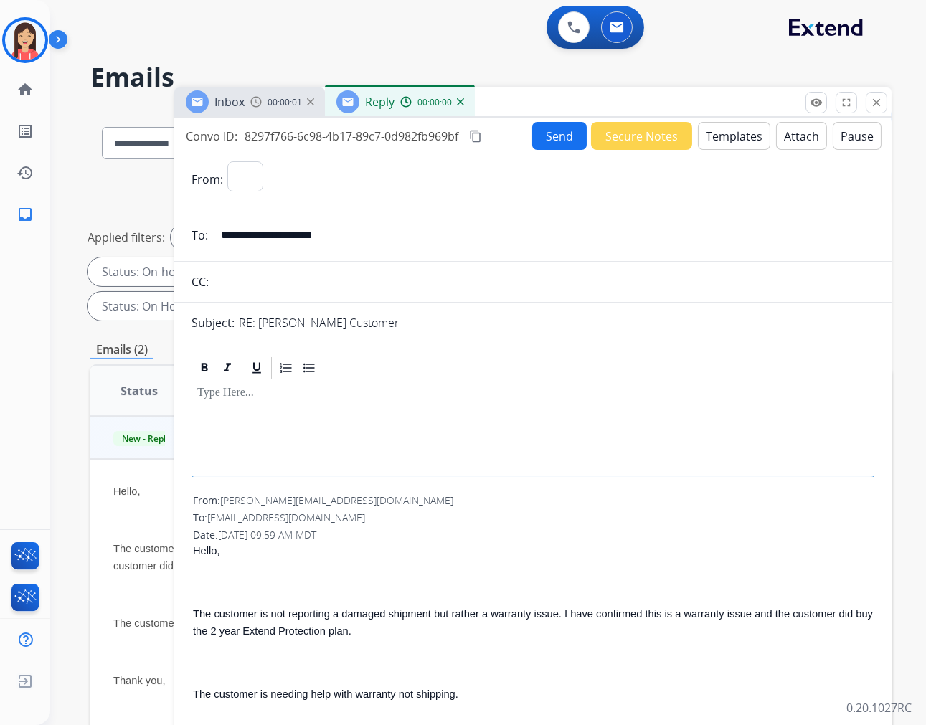
click at [736, 143] on button "Templates" at bounding box center [734, 136] width 72 height 28
select select "**********"
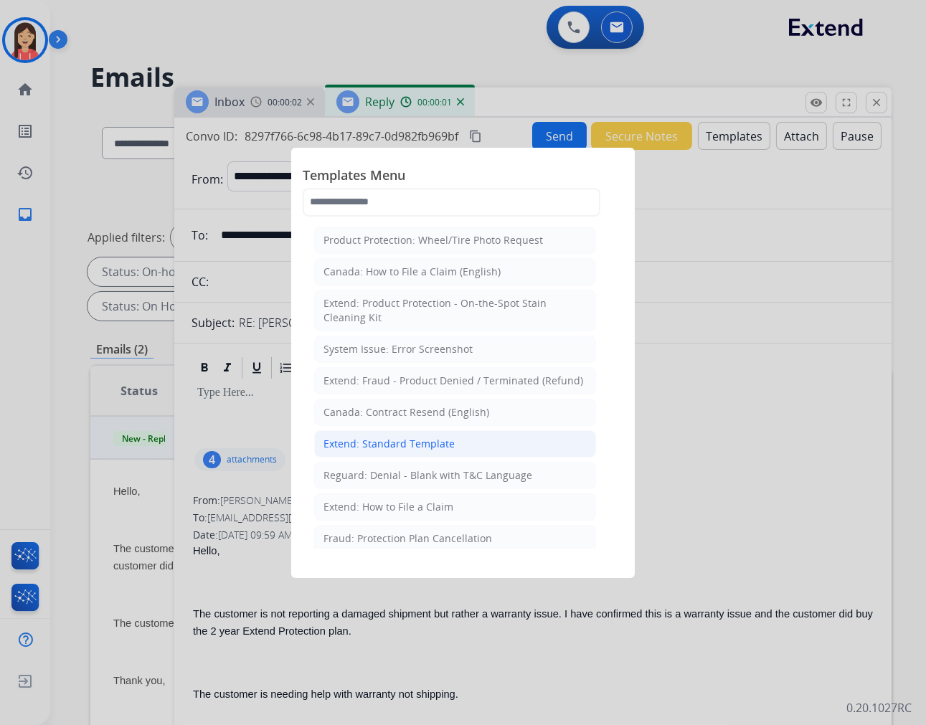
click at [354, 442] on div "Extend: Standard Template" at bounding box center [388, 444] width 131 height 14
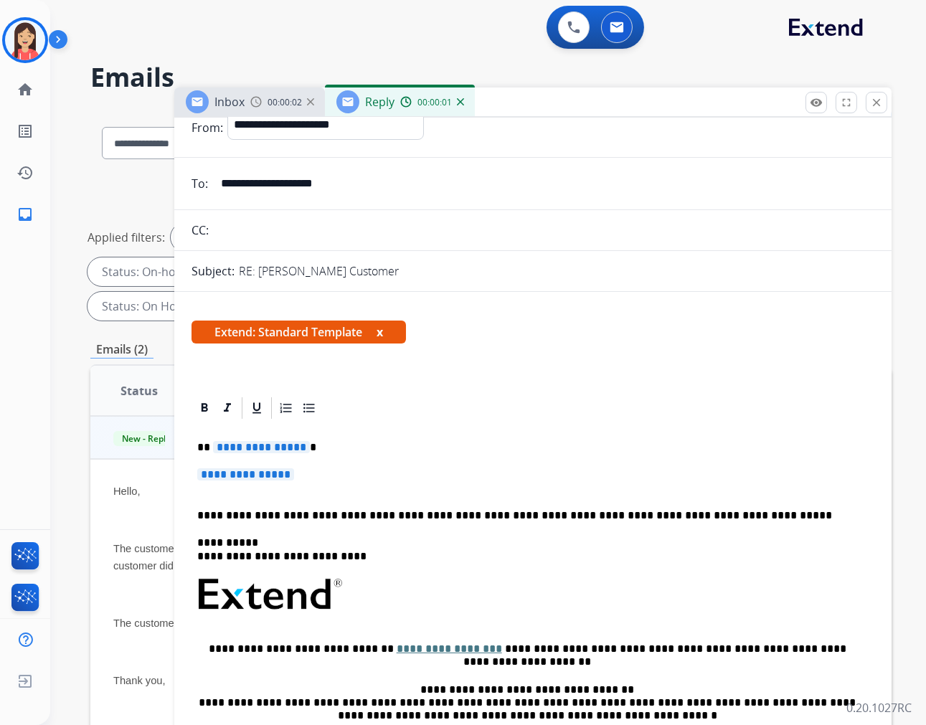
scroll to position [80, 0]
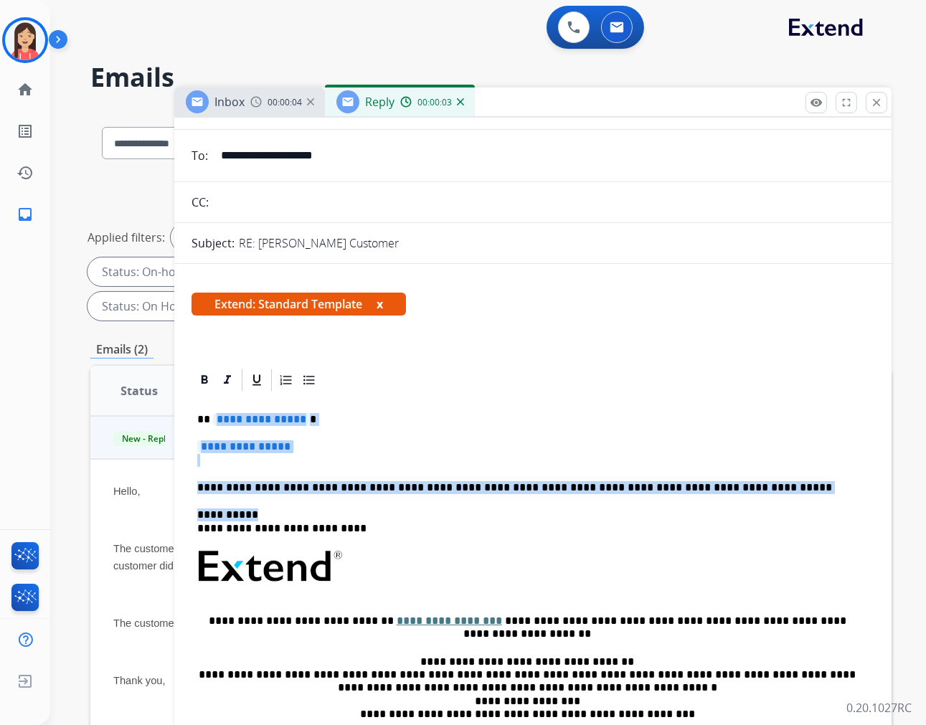
drag, startPoint x: 212, startPoint y: 422, endPoint x: 772, endPoint y: 496, distance: 564.2
click at [772, 496] on div "**********" at bounding box center [532, 600] width 683 height 415
click at [382, 446] on p "**********" at bounding box center [532, 453] width 671 height 27
drag, startPoint x: 212, startPoint y: 415, endPoint x: 768, endPoint y: 481, distance: 560.5
click at [768, 481] on div "**********" at bounding box center [532, 600] width 683 height 415
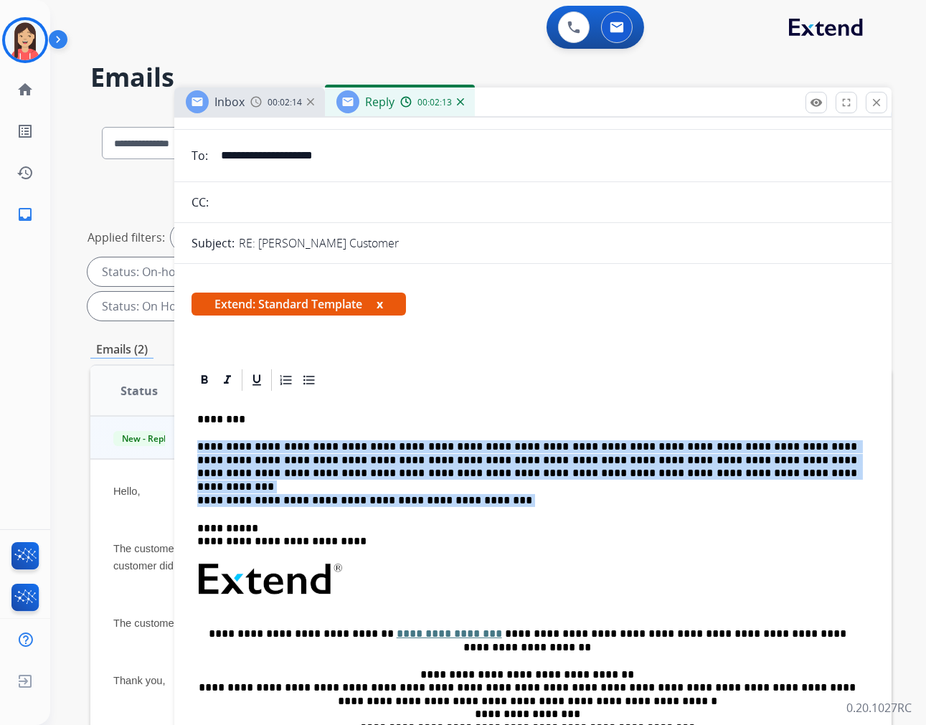
drag, startPoint x: 194, startPoint y: 445, endPoint x: 486, endPoint y: 499, distance: 297.6
click at [486, 499] on div "**********" at bounding box center [532, 607] width 683 height 428
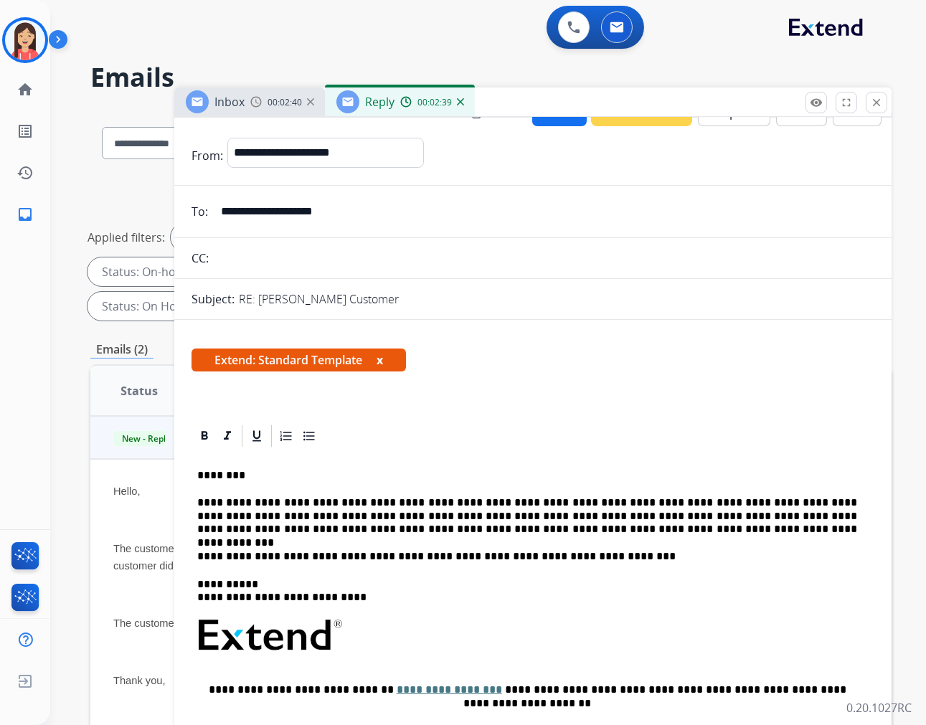
scroll to position [0, 0]
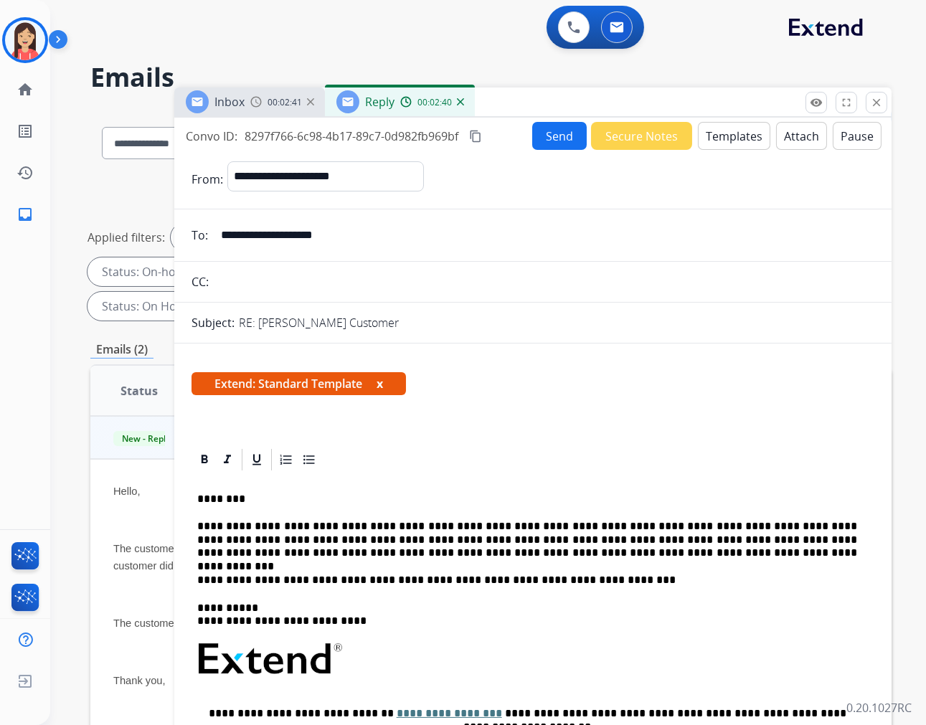
click at [542, 131] on button "Send" at bounding box center [559, 136] width 55 height 28
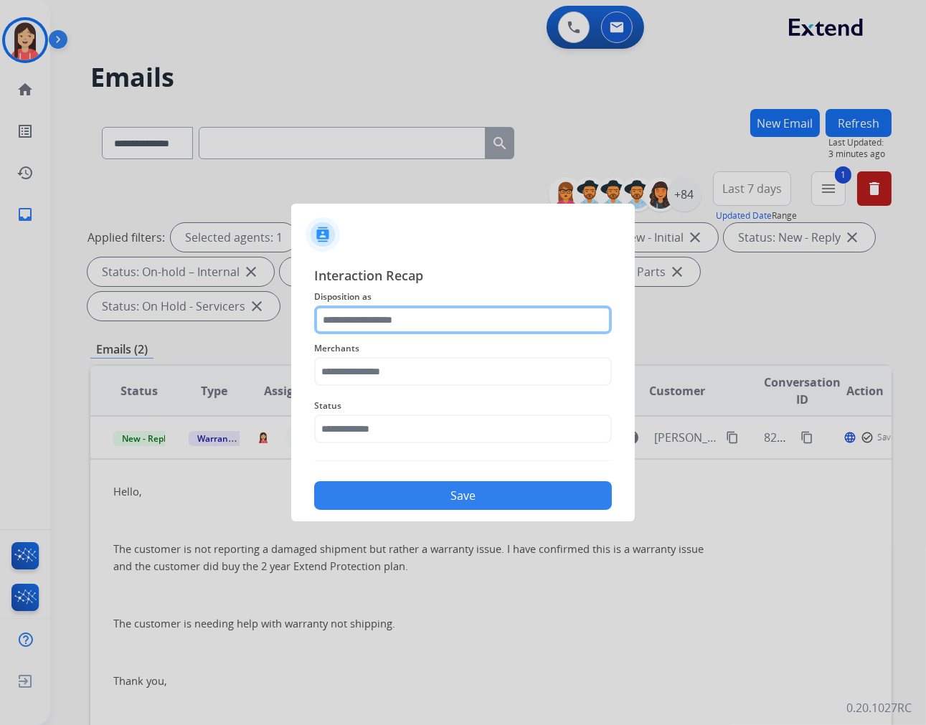
click at [427, 323] on input "text" at bounding box center [463, 319] width 298 height 29
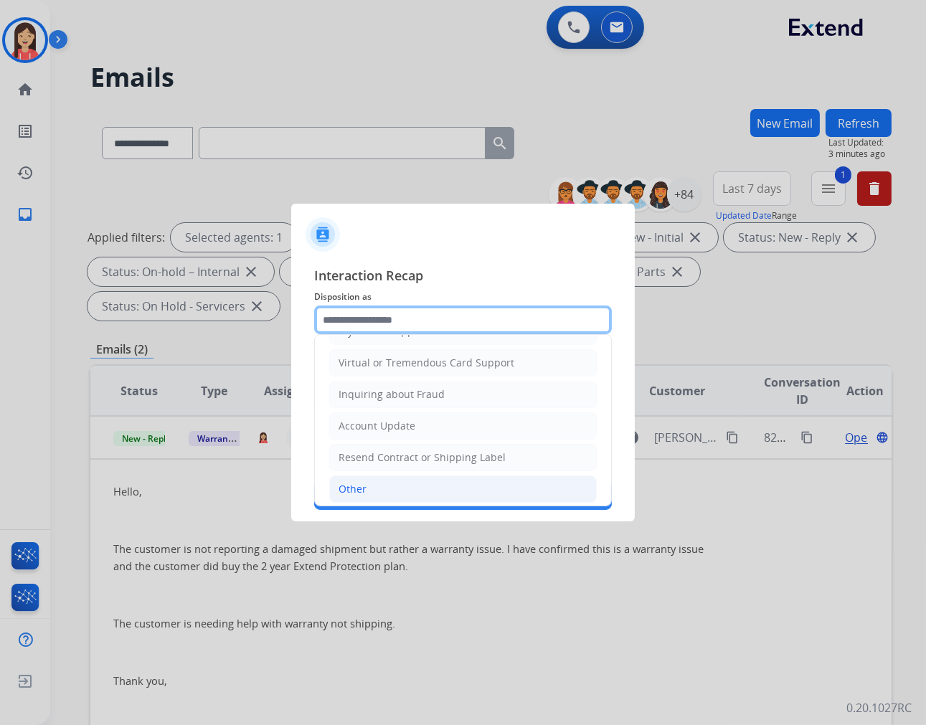
scroll to position [224, 0]
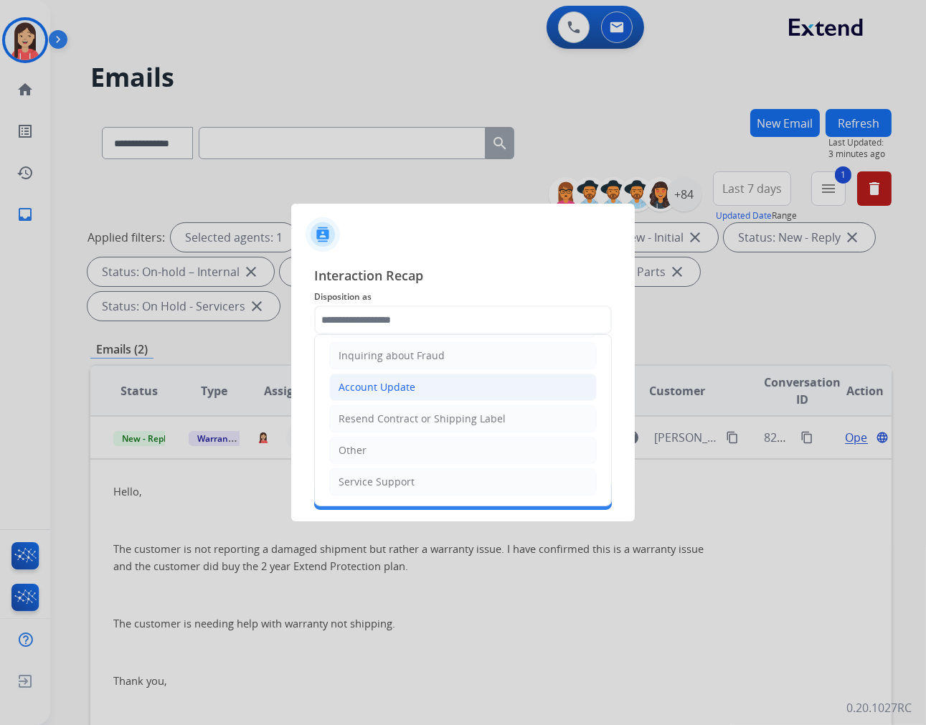
click at [402, 384] on div "Account Update" at bounding box center [376, 387] width 77 height 14
type input "**********"
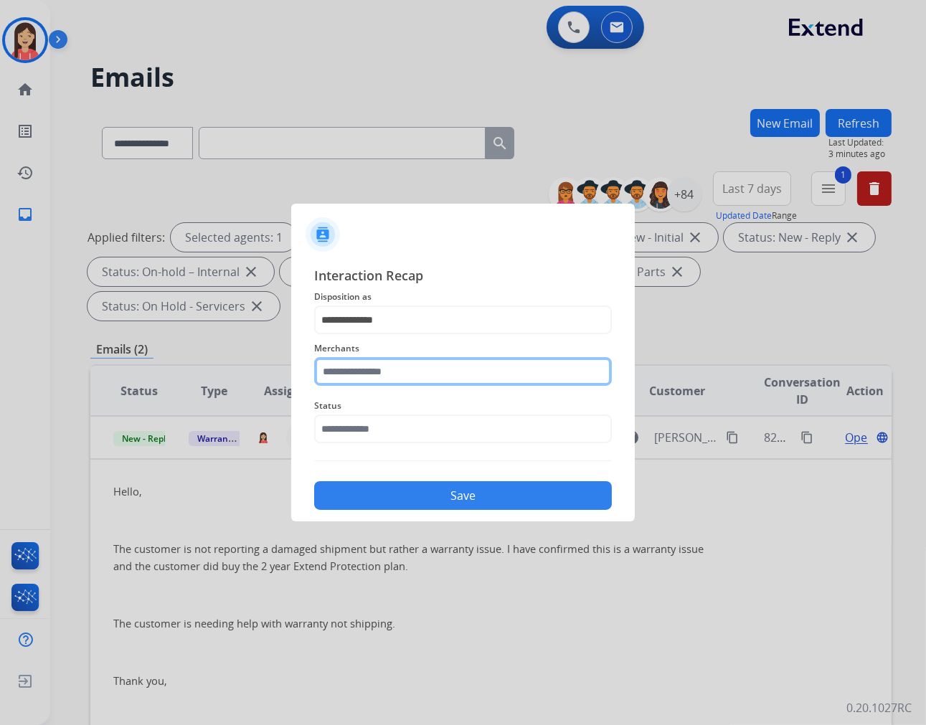
click at [382, 377] on input "text" at bounding box center [463, 371] width 298 height 29
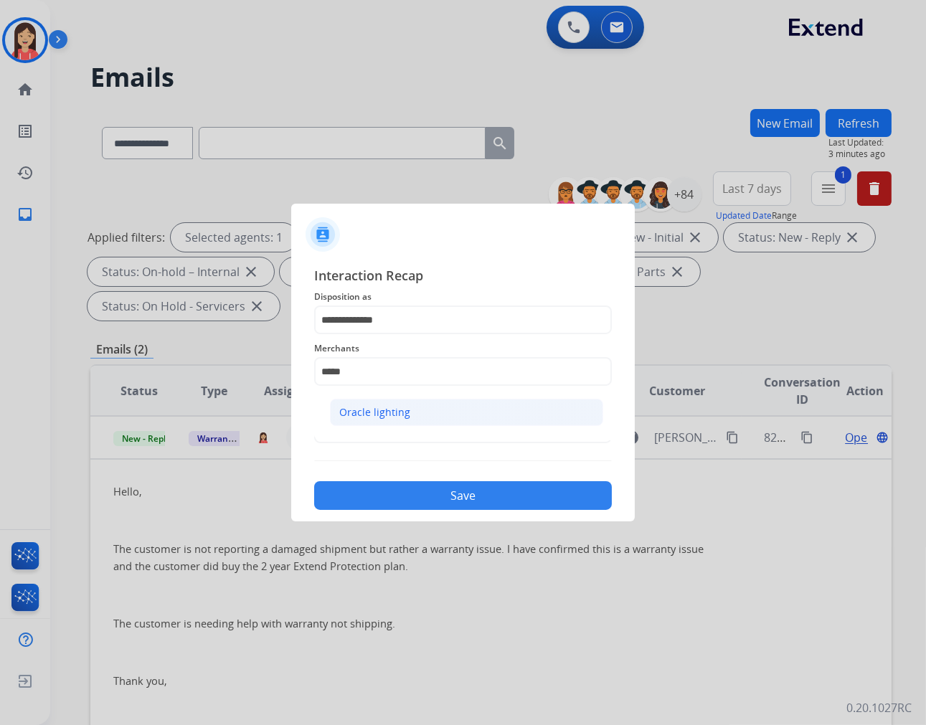
click at [351, 412] on div "Oracle lighting" at bounding box center [374, 412] width 71 height 14
type input "**********"
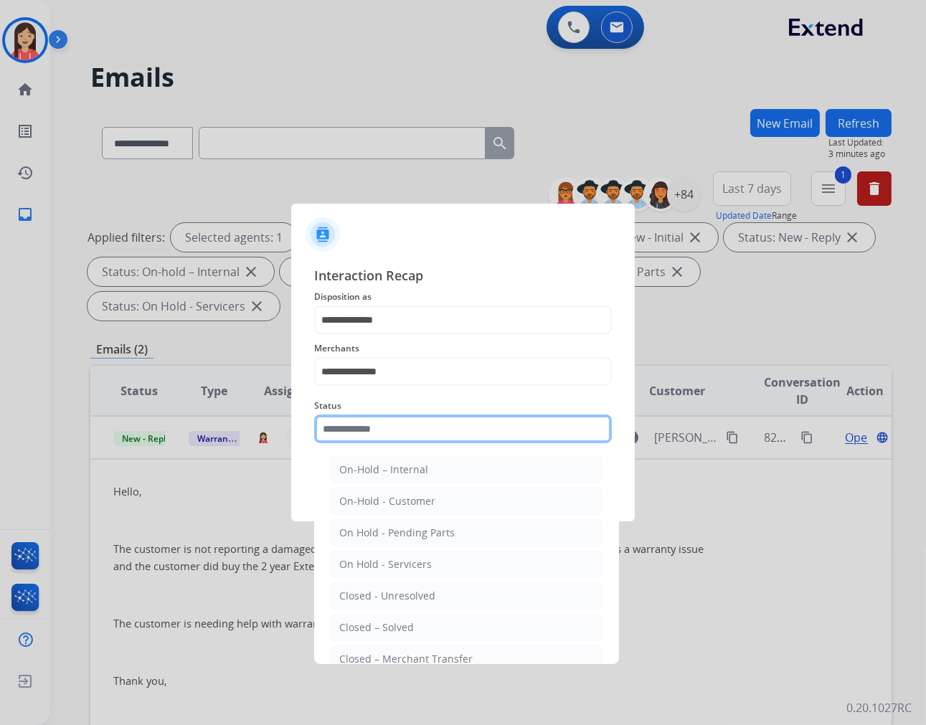
click at [364, 427] on input "text" at bounding box center [463, 429] width 298 height 29
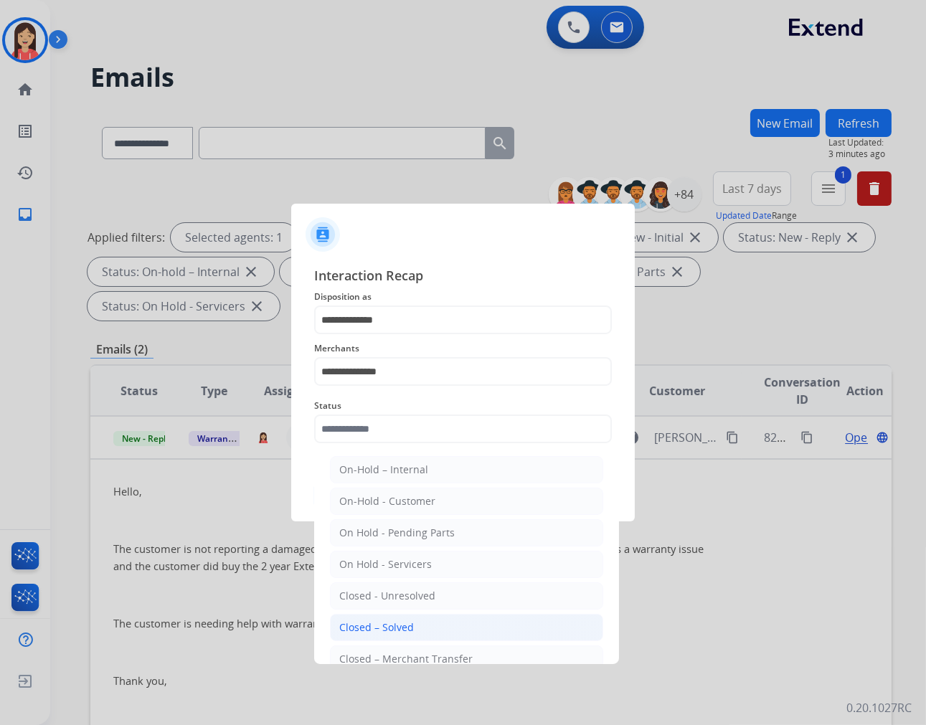
click at [411, 619] on li "Closed – Solved" at bounding box center [466, 627] width 273 height 27
type input "**********"
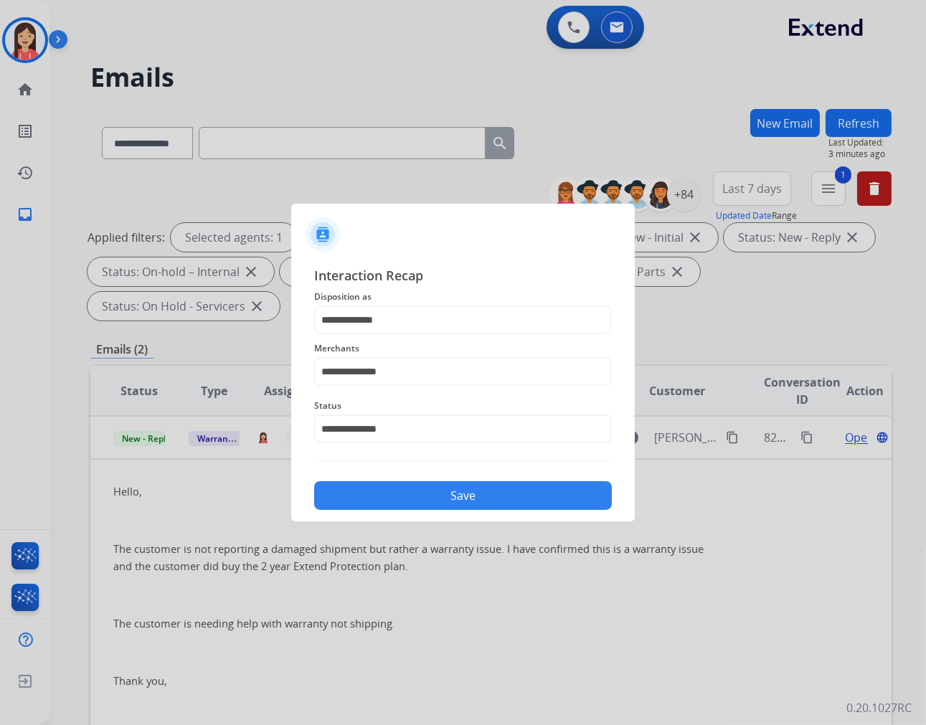
click at [404, 509] on button "Save" at bounding box center [463, 495] width 298 height 29
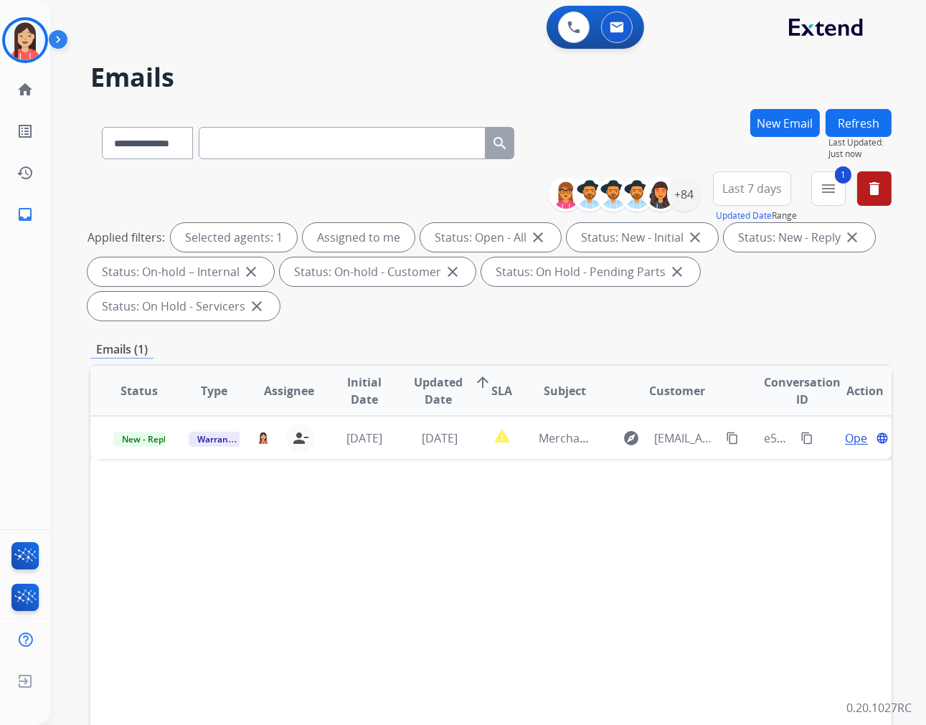
scroll to position [0, 0]
drag, startPoint x: 266, startPoint y: 43, endPoint x: 349, endPoint y: 2, distance: 92.0
click at [266, 43] on div "0 Voice Interactions 0 Email Interactions" at bounding box center [479, 29] width 824 height 46
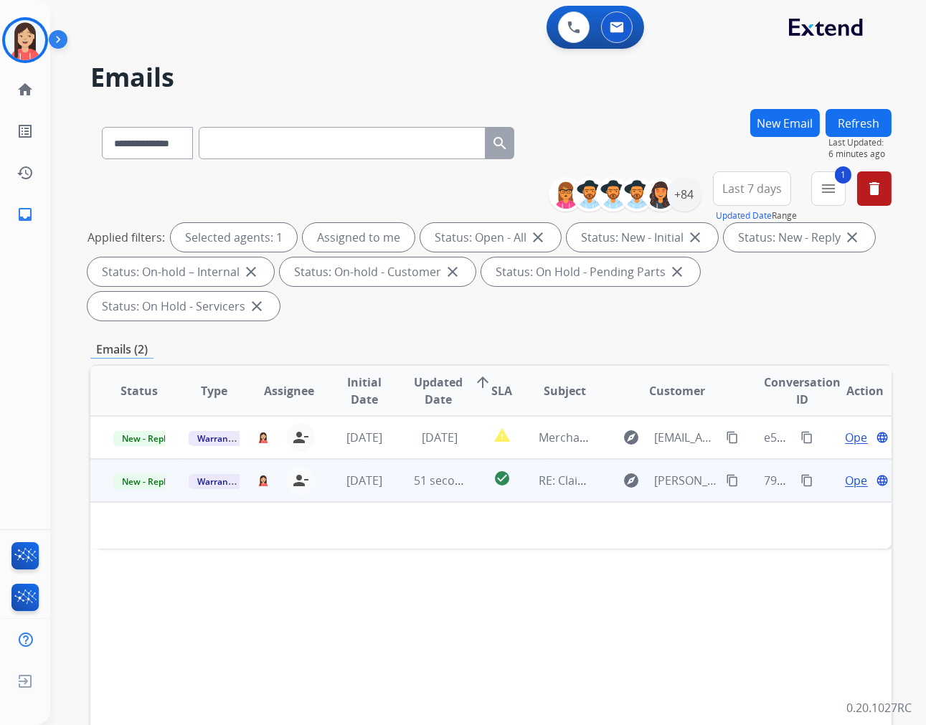
click at [391, 490] on td "51 seconds ago" at bounding box center [428, 480] width 75 height 43
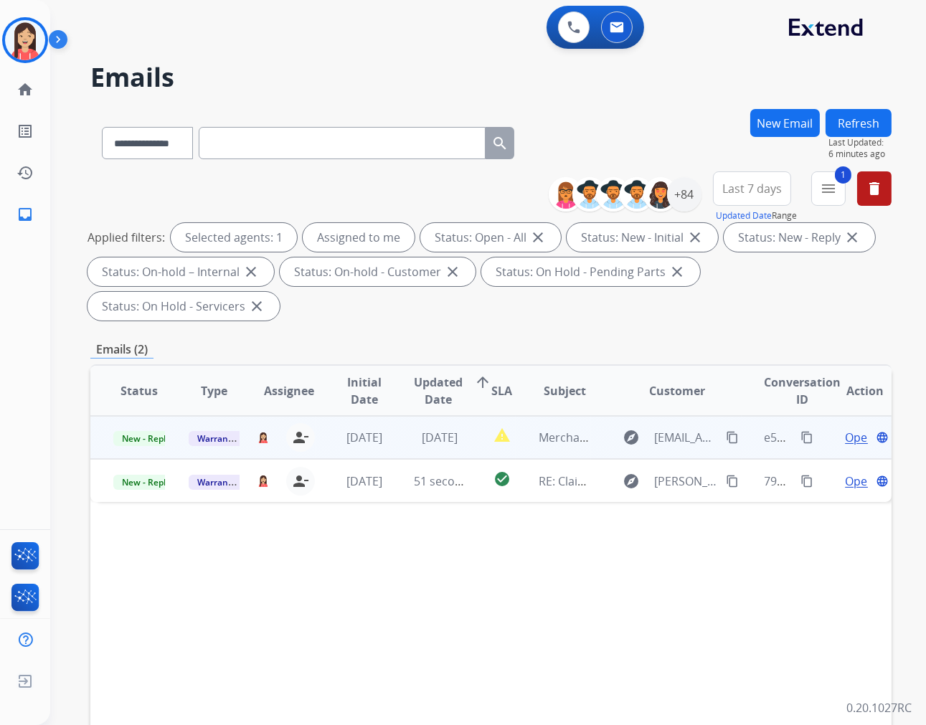
click at [391, 438] on td "[DATE]" at bounding box center [428, 437] width 75 height 43
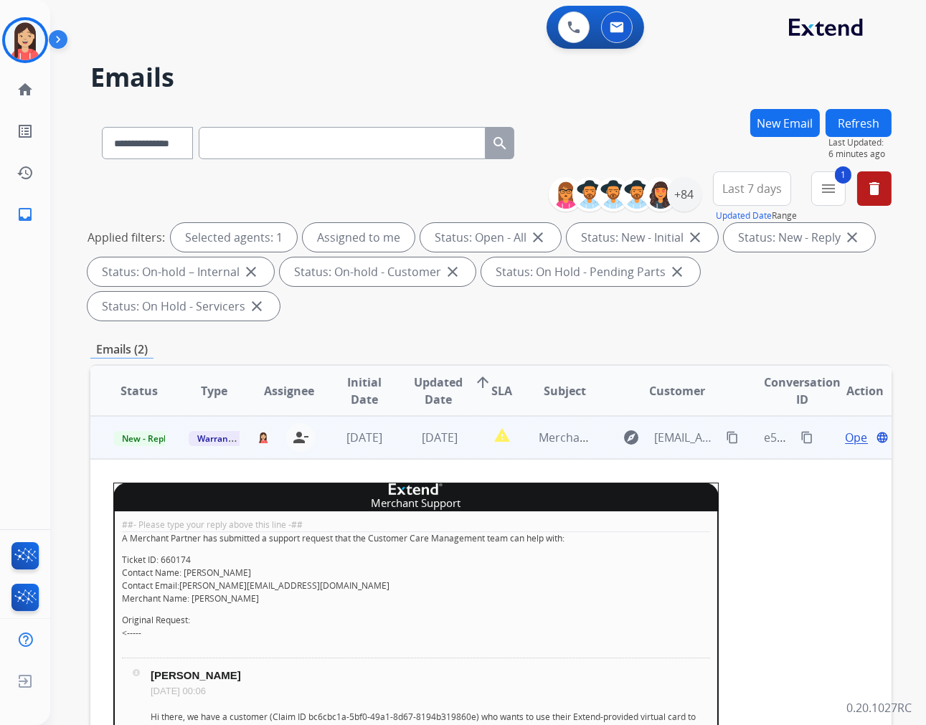
click at [845, 437] on span "Open" at bounding box center [859, 437] width 29 height 17
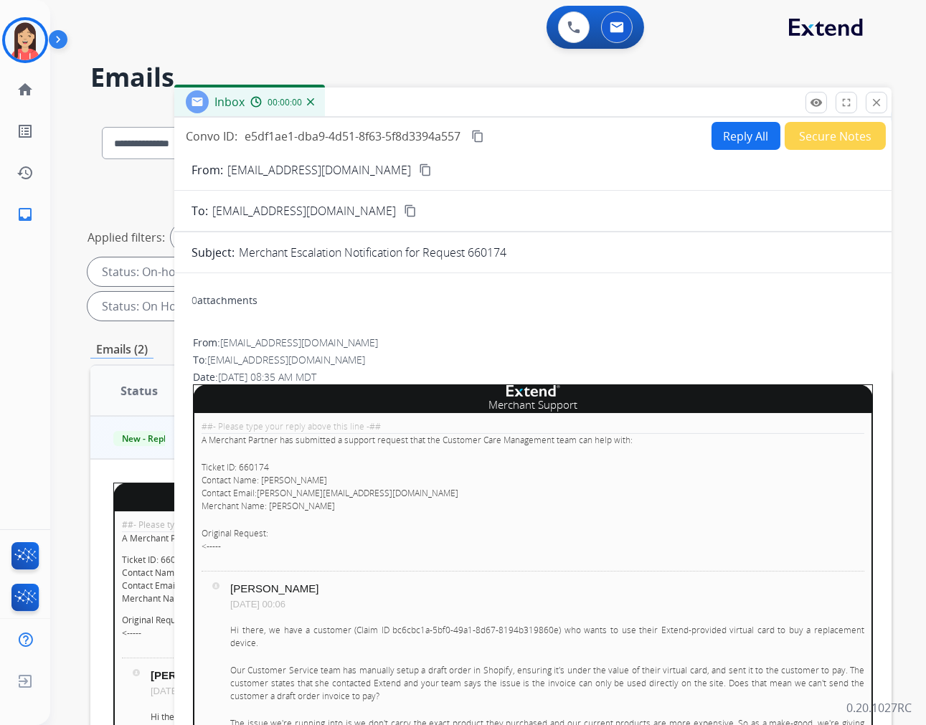
click at [728, 137] on button "Reply All" at bounding box center [745, 136] width 69 height 28
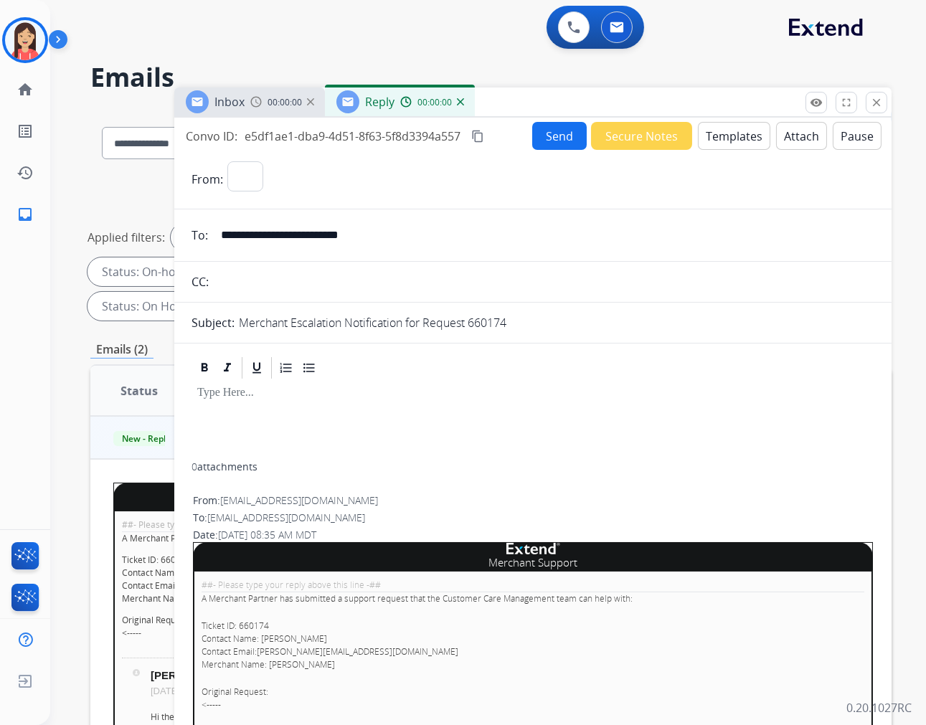
select select "**********"
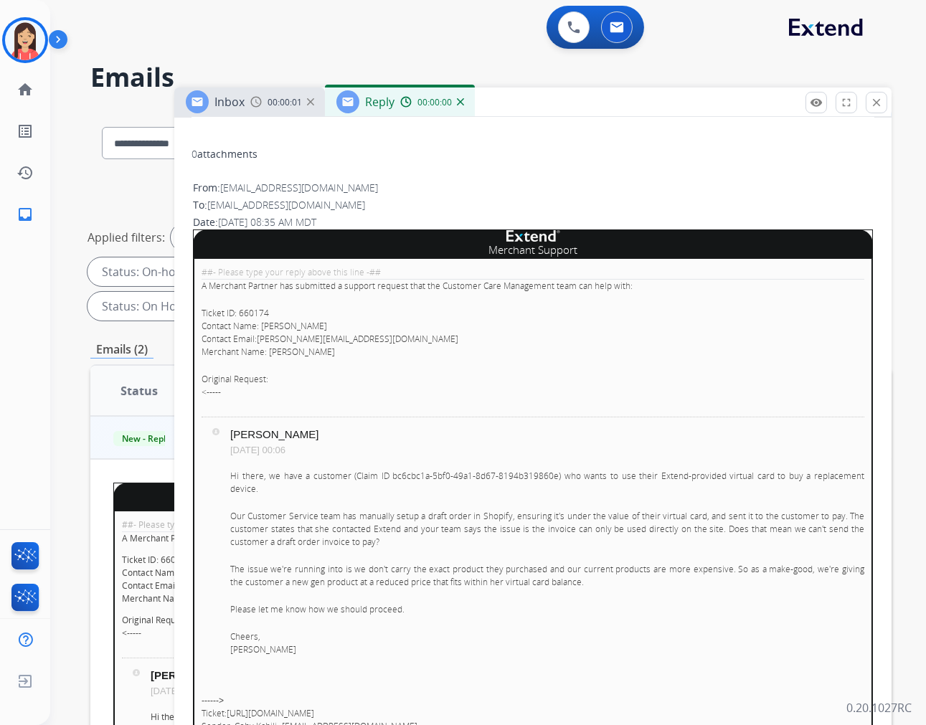
scroll to position [318, 0]
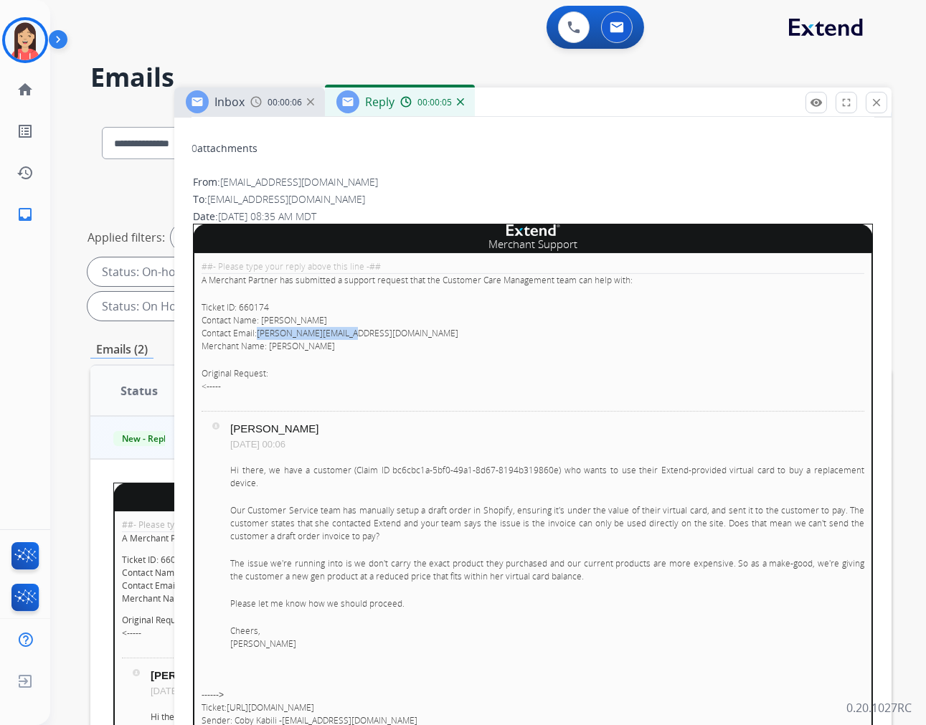
drag, startPoint x: 357, startPoint y: 332, endPoint x: 259, endPoint y: 327, distance: 98.4
click at [259, 327] on p "Ticket ID: 660174 Contact Name: [PERSON_NAME] Contact Email: [PERSON_NAME][EMAI…" at bounding box center [533, 327] width 663 height 52
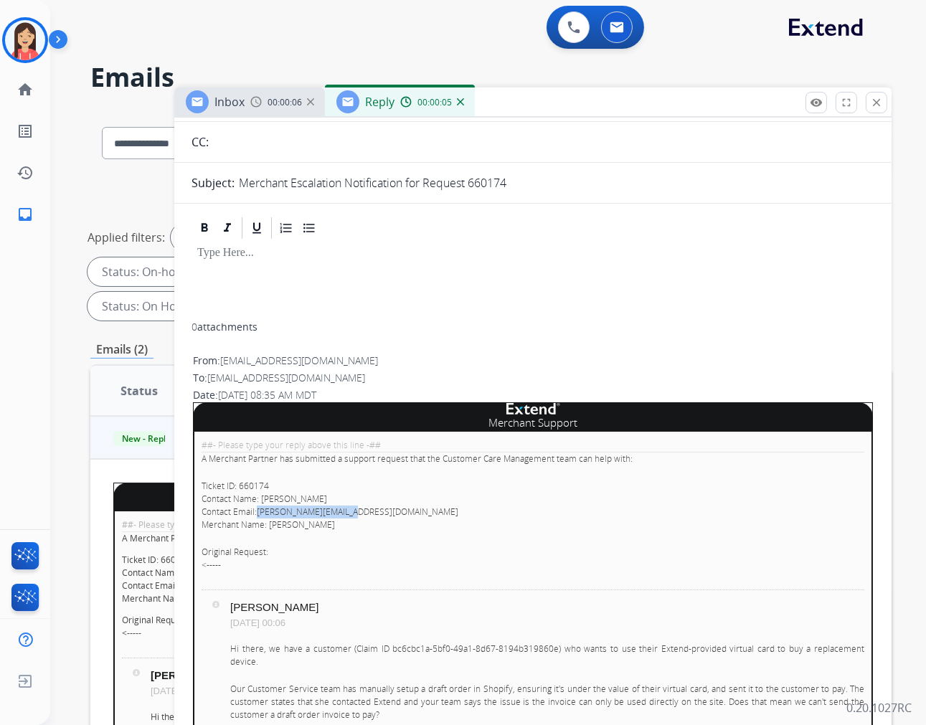
scroll to position [0, 0]
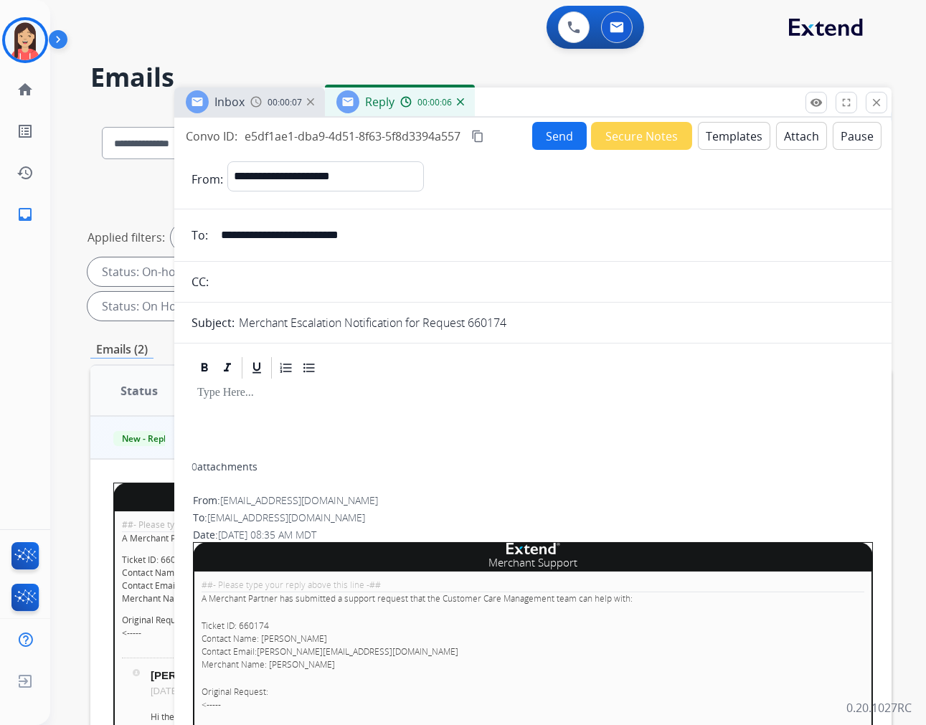
click at [265, 235] on input "**********" at bounding box center [543, 235] width 662 height 29
paste input "email"
type input "**********"
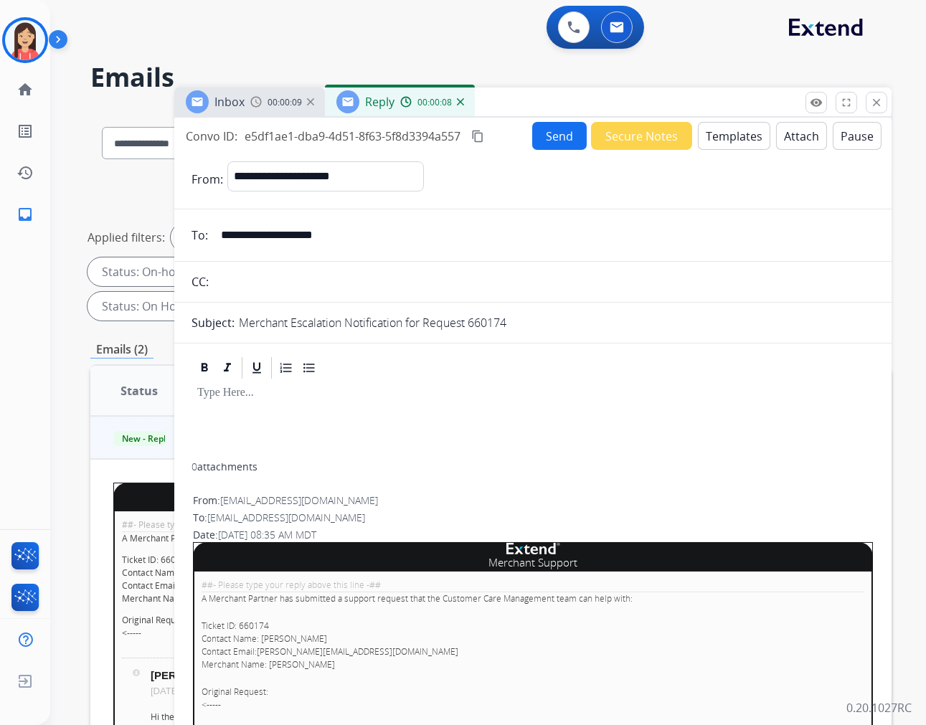
click at [722, 138] on button "Templates" at bounding box center [734, 136] width 72 height 28
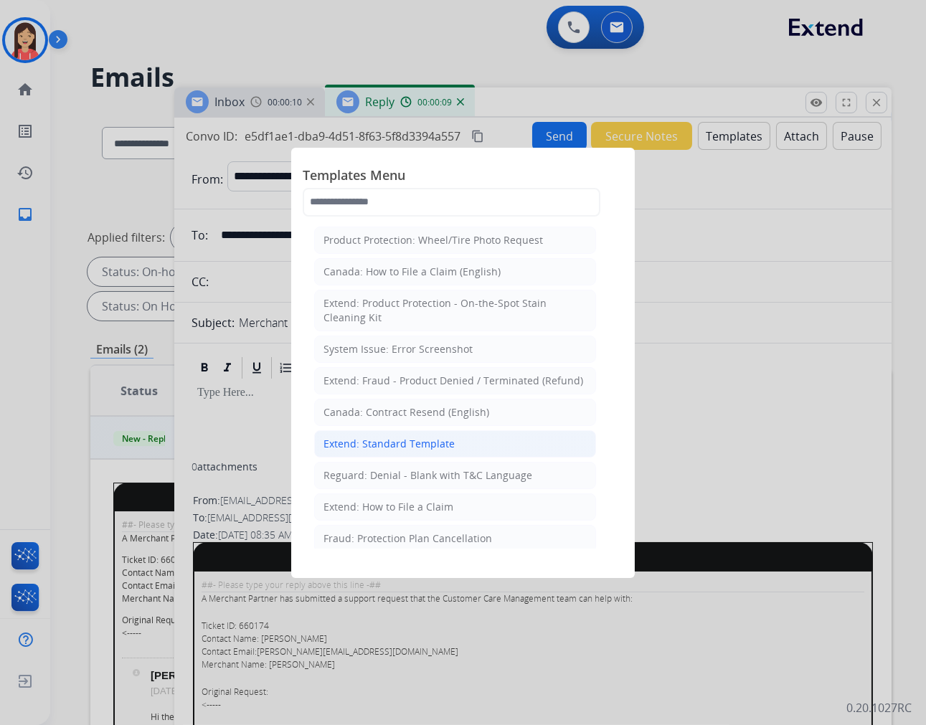
click at [418, 443] on div "Extend: Standard Template" at bounding box center [388, 444] width 131 height 14
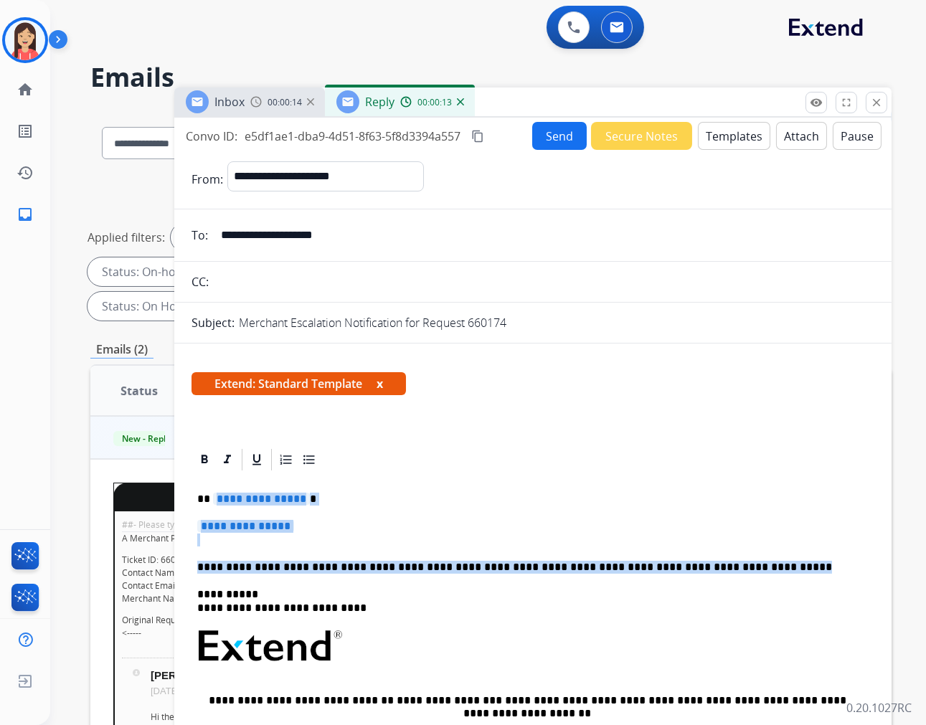
drag, startPoint x: 211, startPoint y: 502, endPoint x: 734, endPoint y: 560, distance: 526.7
click at [734, 560] on div "**********" at bounding box center [532, 689] width 683 height 432
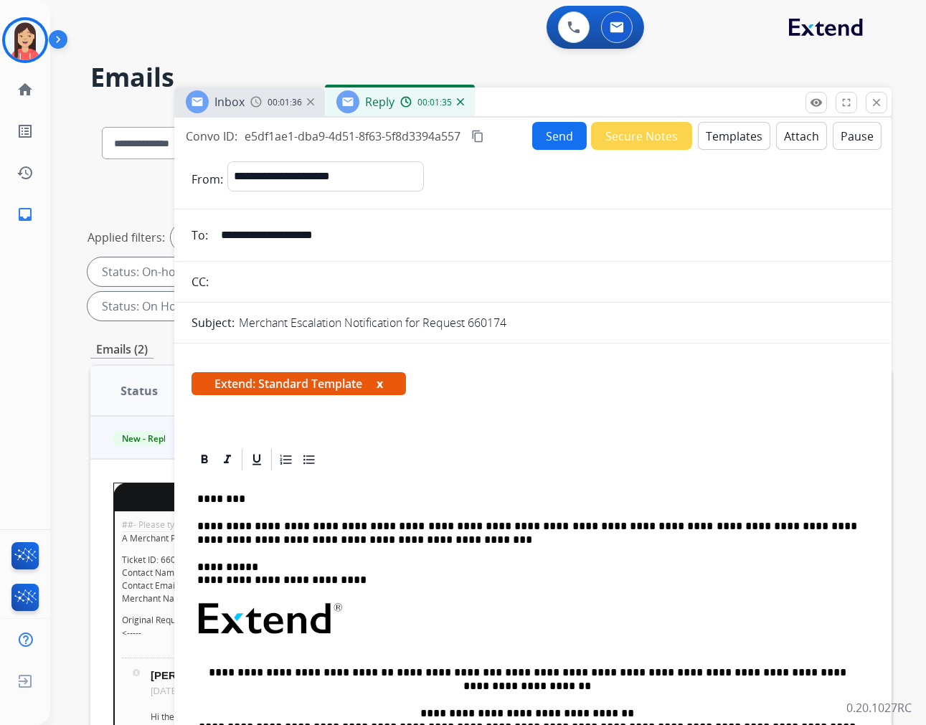
click at [419, 34] on div "0 Voice Interactions 0 Email Interactions" at bounding box center [479, 29] width 824 height 46
click at [368, 541] on p "**********" at bounding box center [527, 533] width 660 height 27
click at [554, 145] on button "Send" at bounding box center [559, 136] width 55 height 28
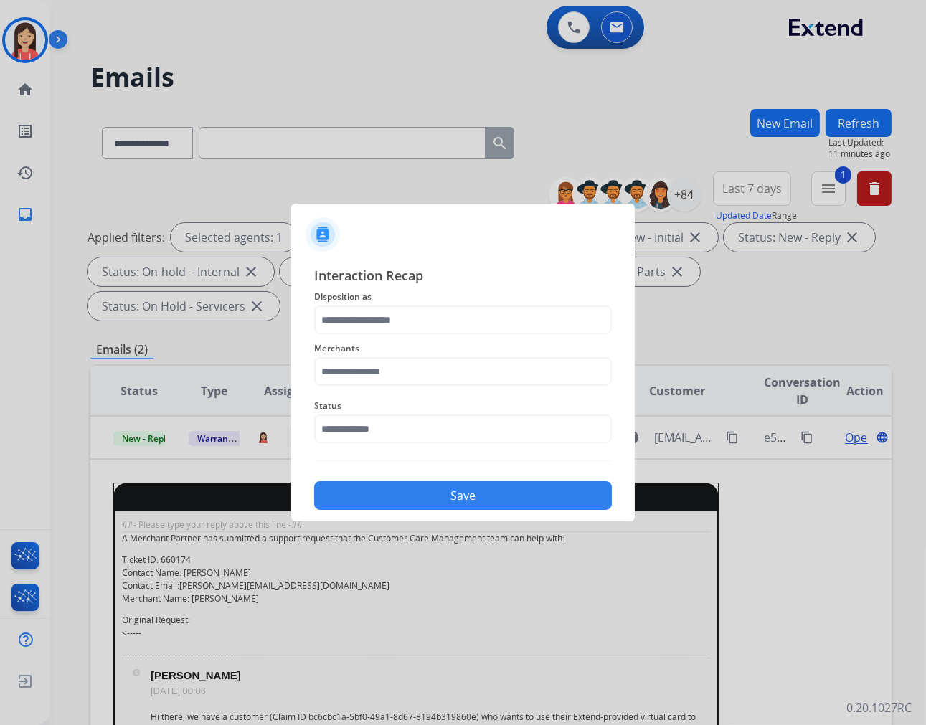
click at [497, 353] on span "Merchants" at bounding box center [463, 348] width 298 height 17
click at [493, 319] on input "text" at bounding box center [463, 319] width 298 height 29
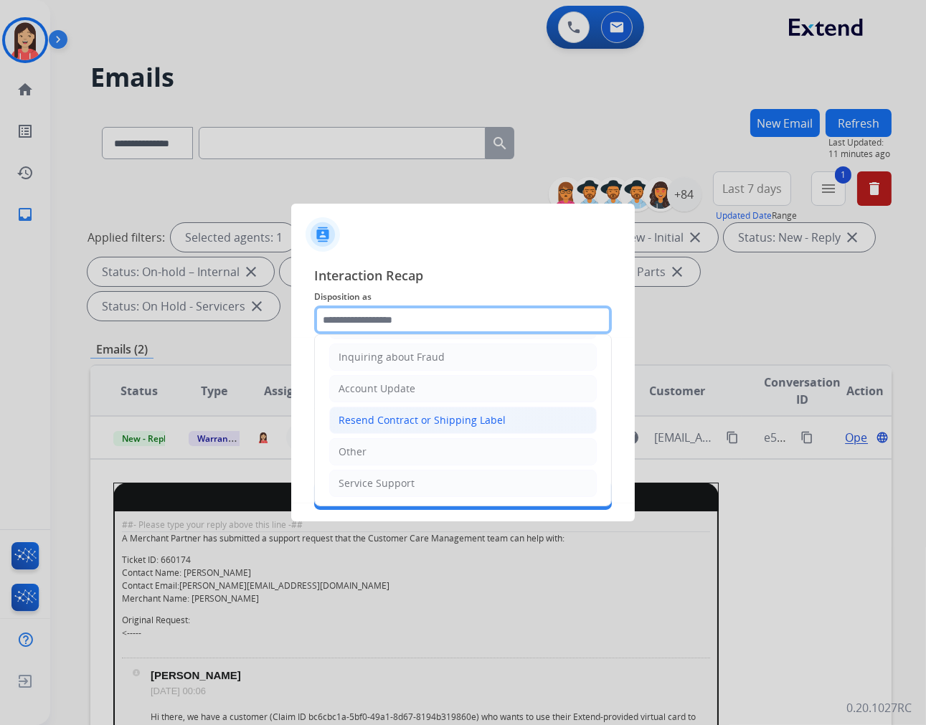
scroll to position [224, 0]
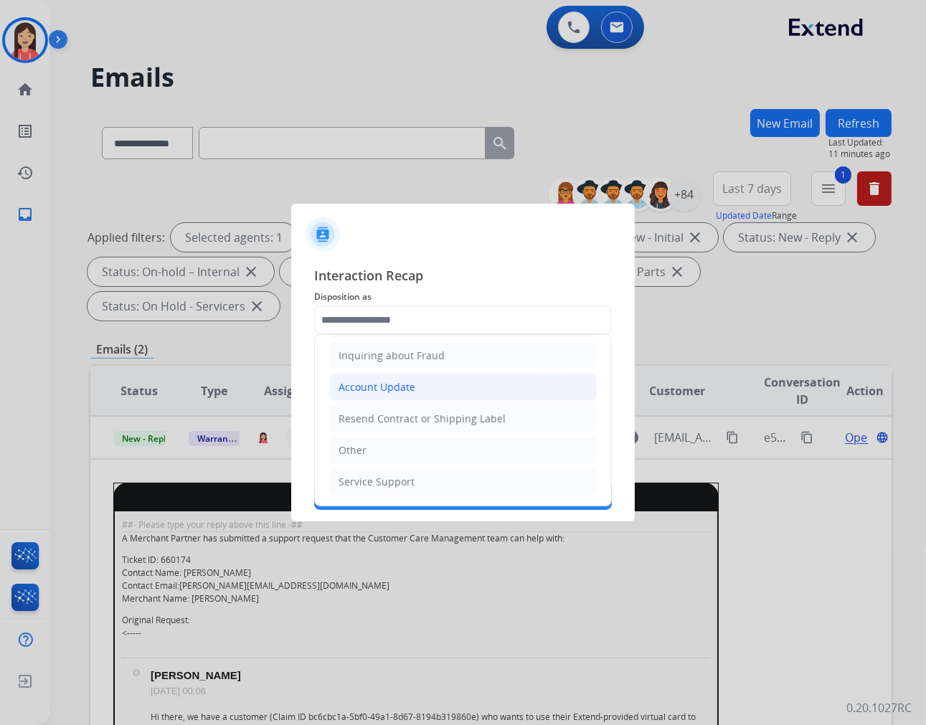
click at [392, 387] on div "Account Update" at bounding box center [376, 387] width 77 height 14
type input "**********"
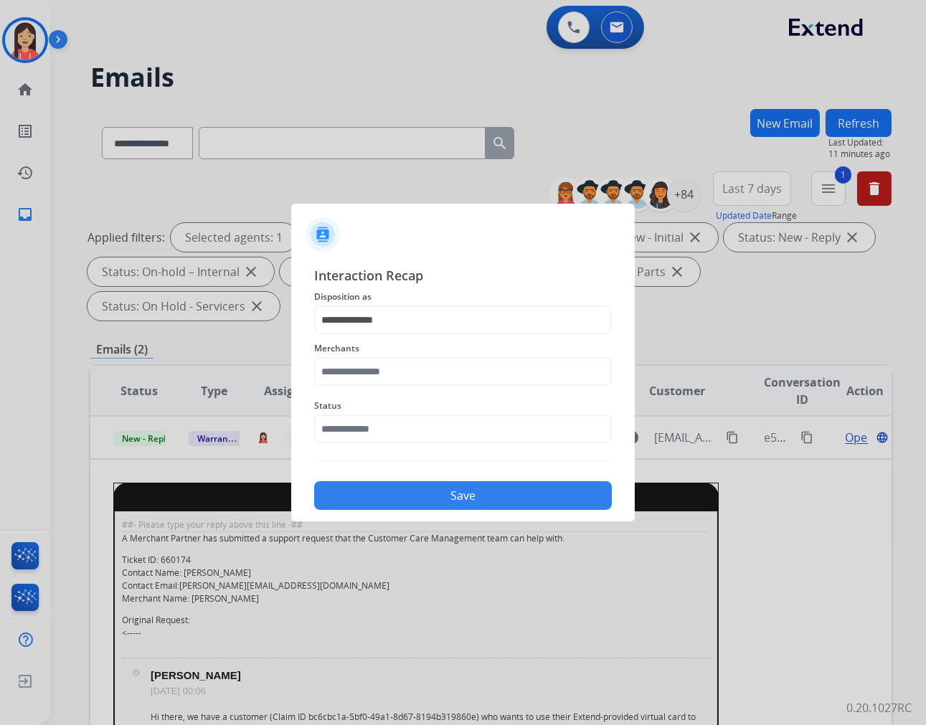
click at [377, 388] on div "Merchants" at bounding box center [463, 362] width 298 height 57
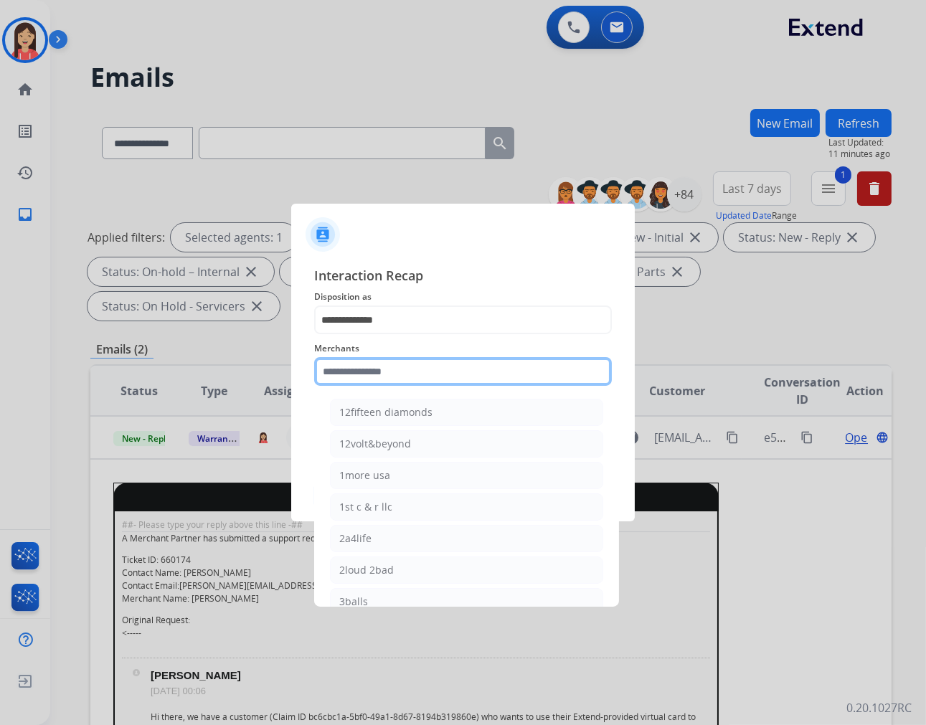
click at [396, 381] on input "text" at bounding box center [463, 371] width 298 height 29
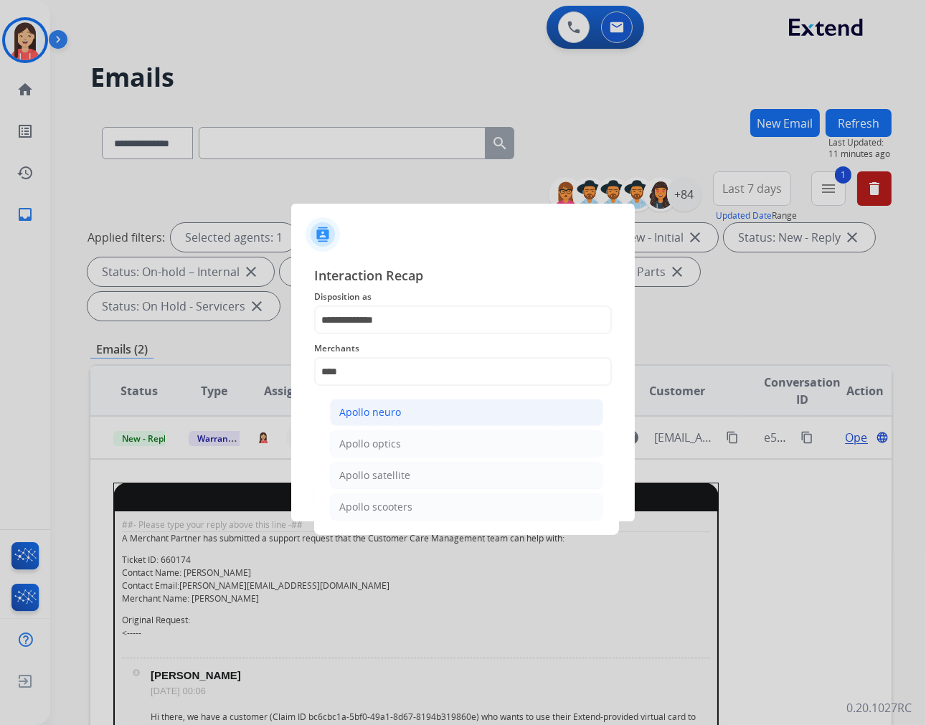
click at [366, 409] on div "Apollo neuro" at bounding box center [370, 412] width 62 height 14
type input "**********"
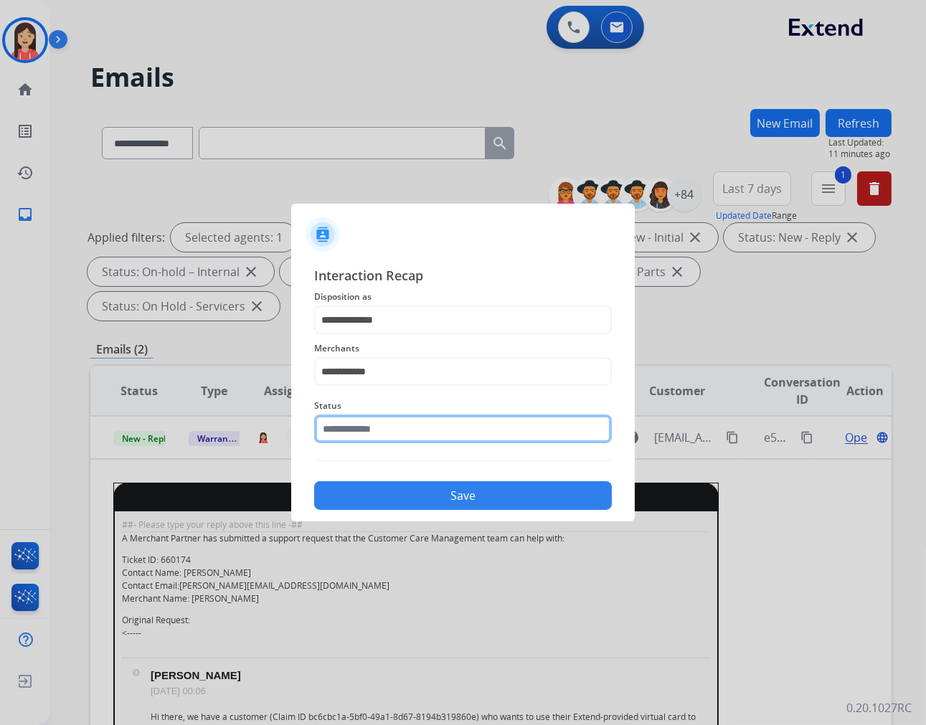
click at [364, 418] on input "text" at bounding box center [463, 429] width 298 height 29
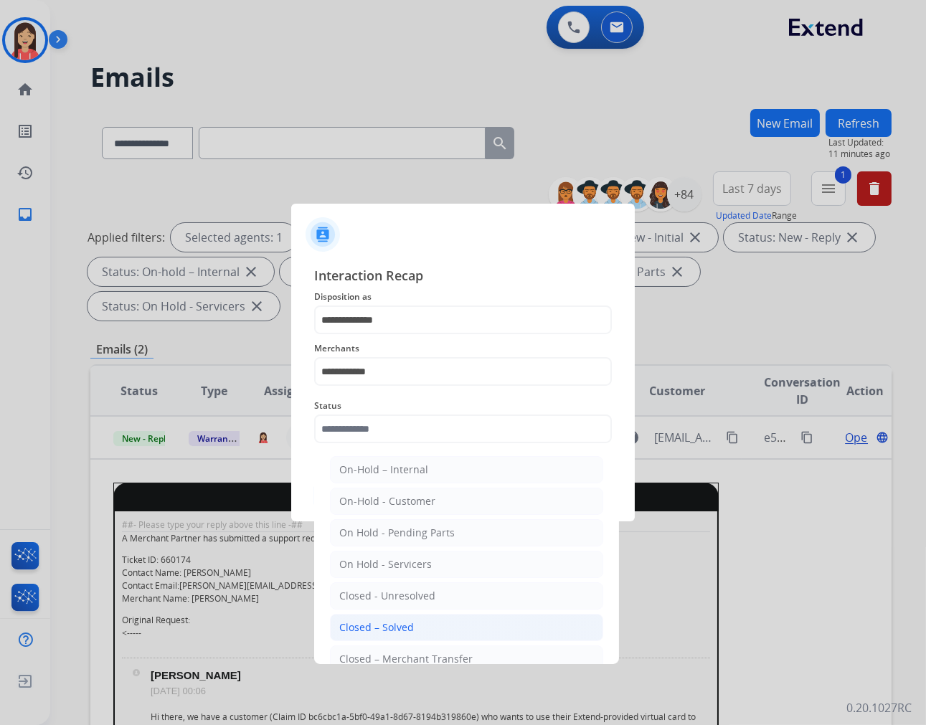
click at [376, 633] on div "Closed – Solved" at bounding box center [376, 627] width 75 height 14
type input "**********"
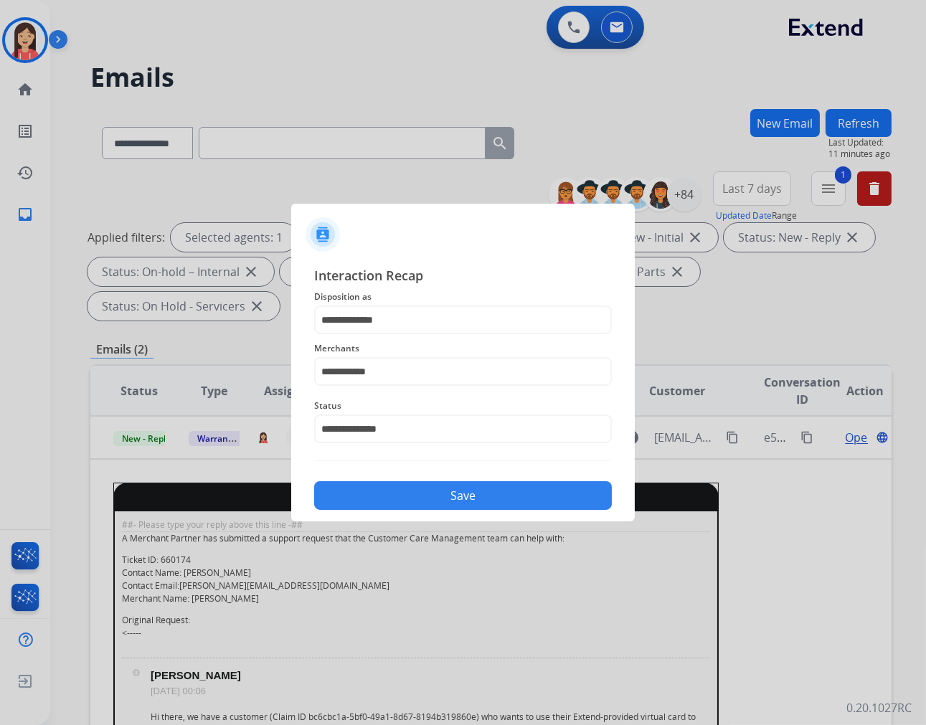
click at [414, 476] on div "Save" at bounding box center [463, 491] width 298 height 37
click at [399, 503] on button "Save" at bounding box center [463, 495] width 298 height 29
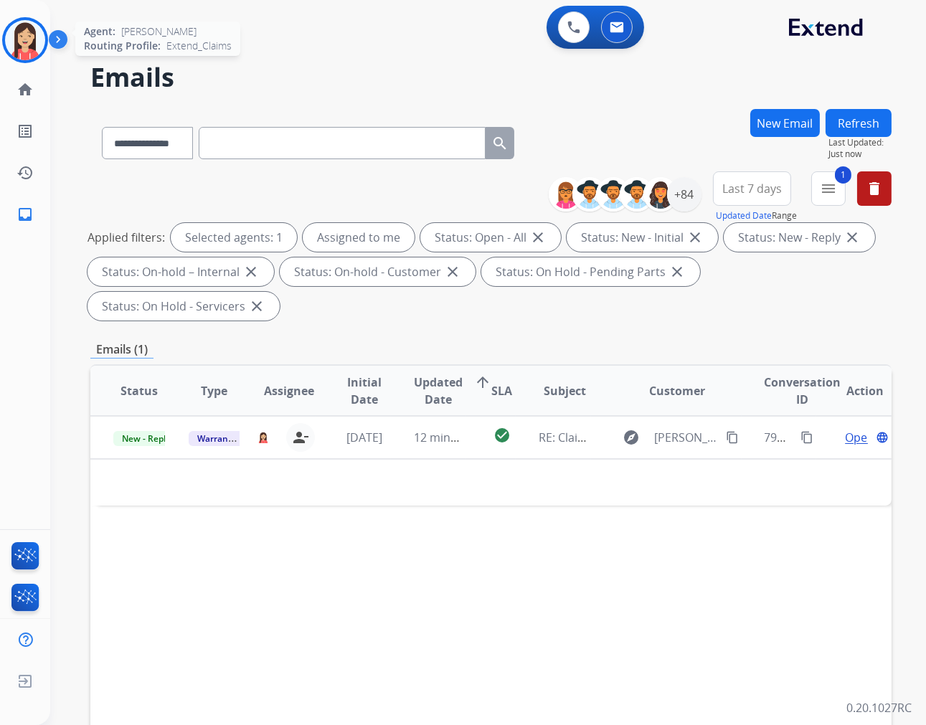
click at [19, 34] on img at bounding box center [25, 40] width 40 height 40
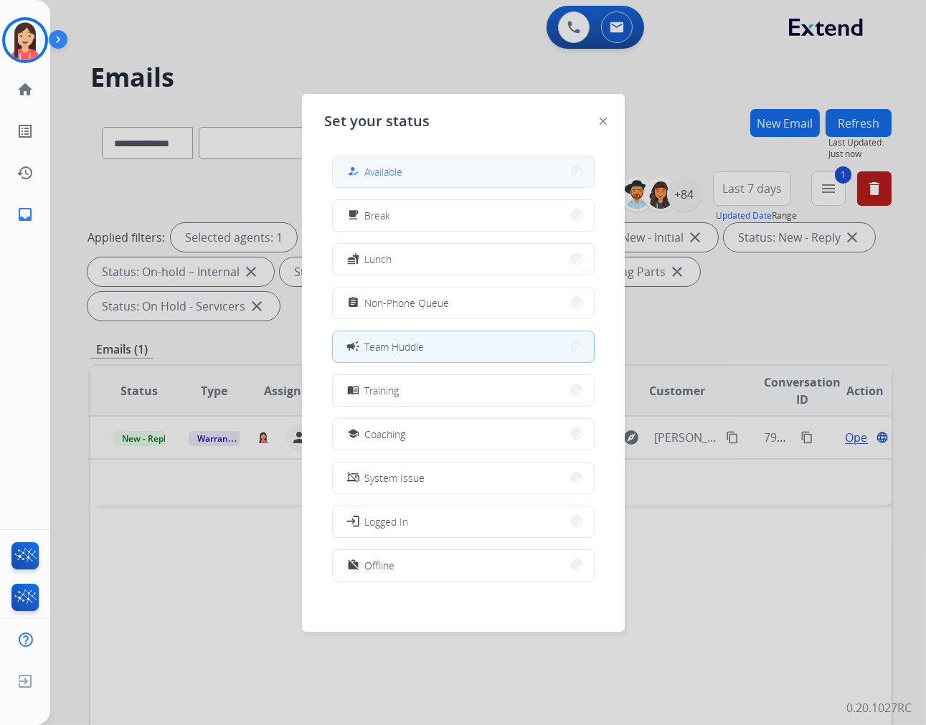
click at [351, 163] on div "how_to_reg" at bounding box center [354, 171] width 21 height 17
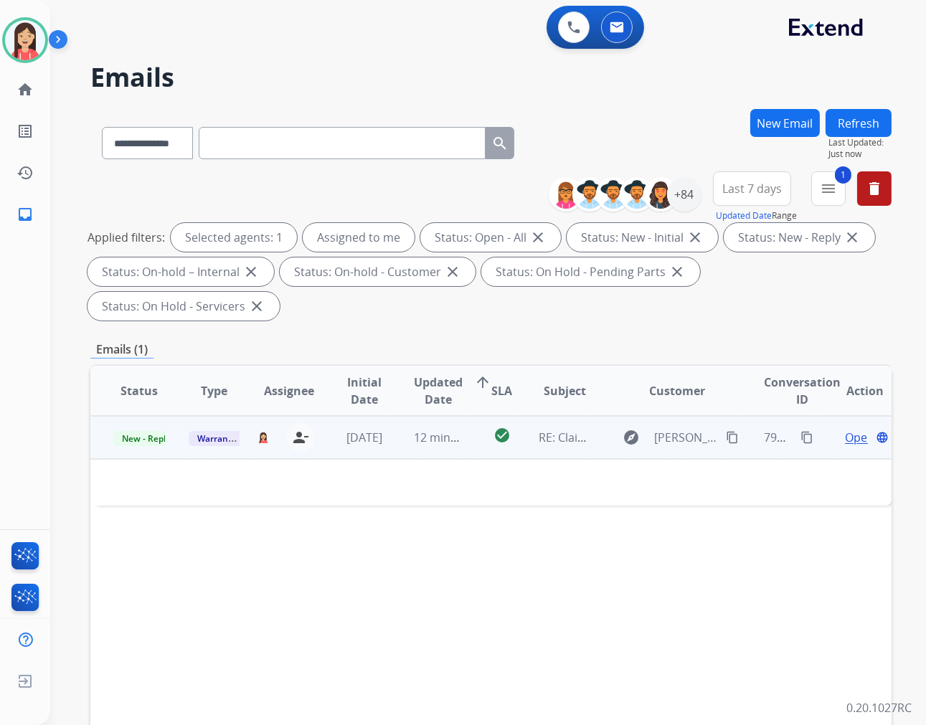
click at [468, 453] on td "check_circle" at bounding box center [491, 437] width 50 height 43
click at [473, 449] on td "check_circle" at bounding box center [491, 437] width 50 height 43
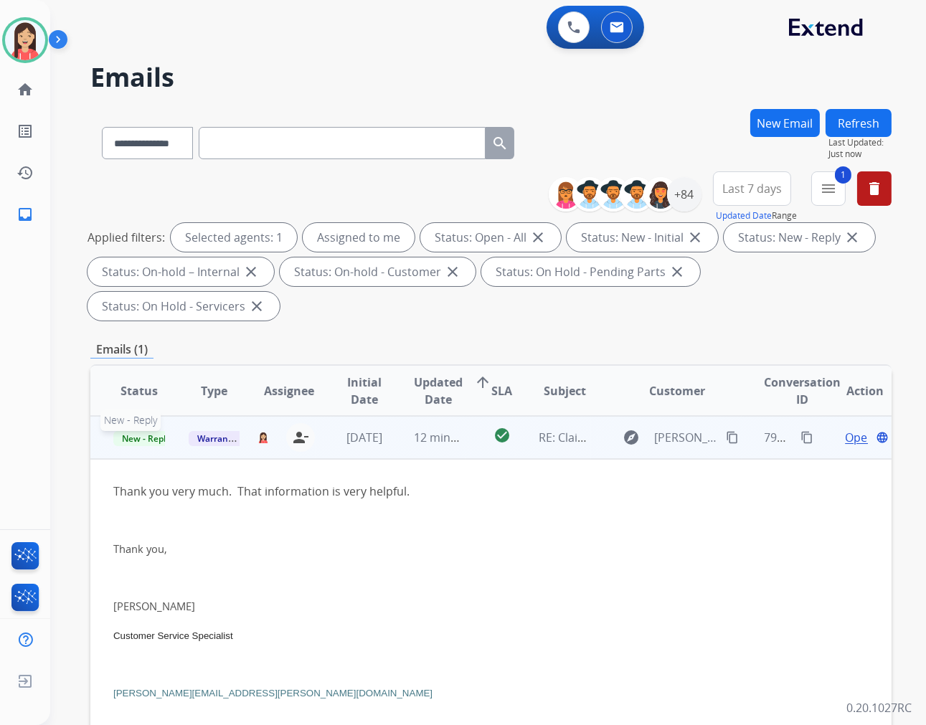
click at [151, 443] on span "New - Reply" at bounding box center [145, 438] width 65 height 15
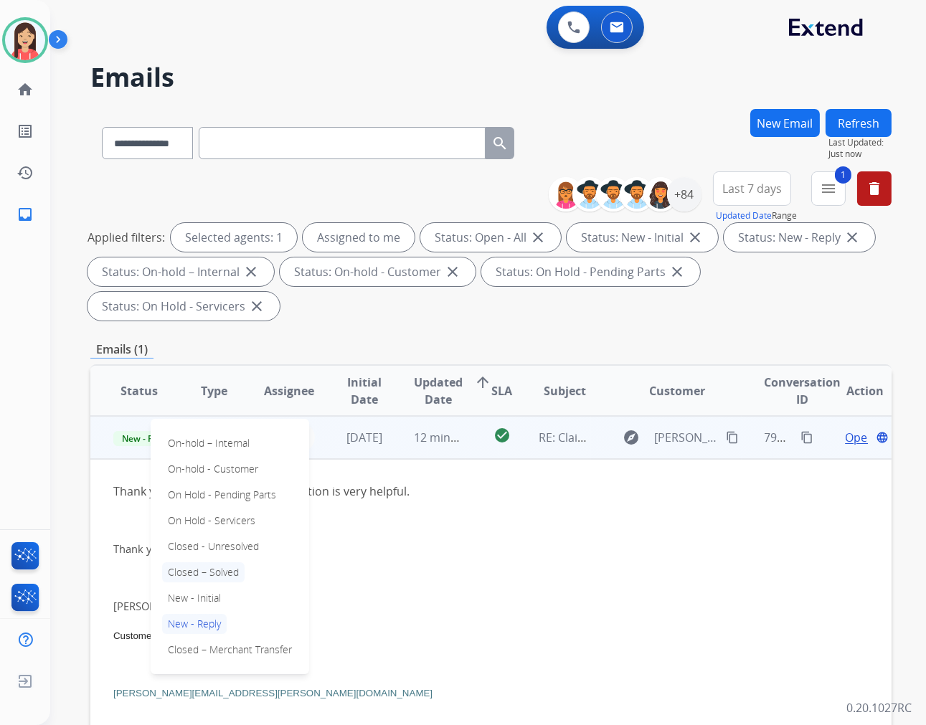
click at [223, 565] on p "Closed – Solved" at bounding box center [203, 572] width 82 height 20
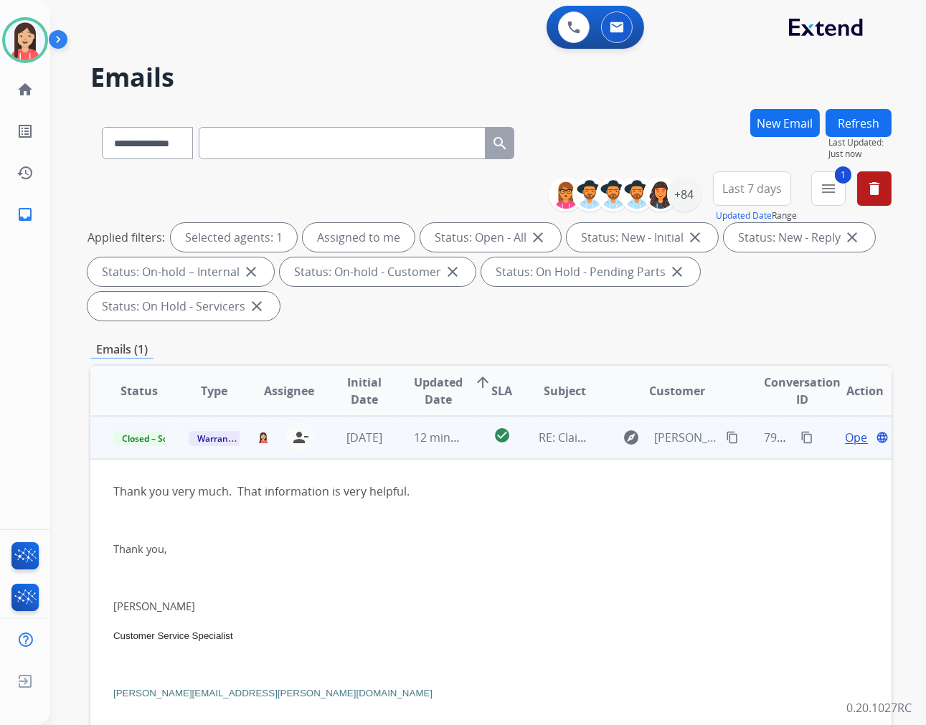
click at [475, 449] on td "check_circle" at bounding box center [491, 437] width 50 height 43
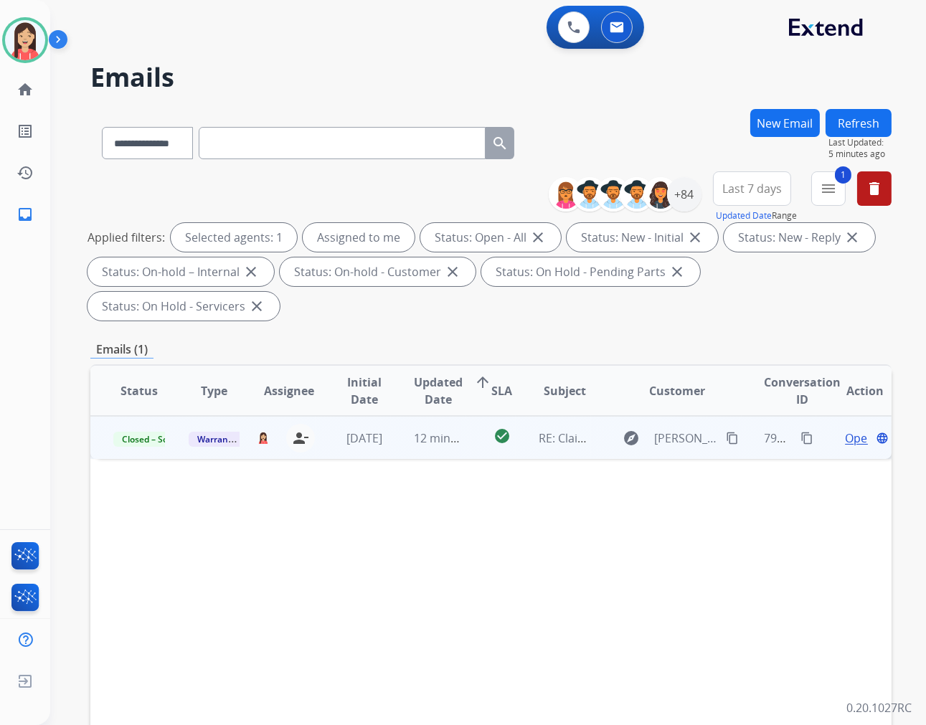
click at [552, 346] on div "Emails (1)" at bounding box center [490, 350] width 801 height 18
click at [370, 82] on h2 "Emails" at bounding box center [490, 77] width 801 height 29
click at [878, 126] on button "Refresh" at bounding box center [858, 123] width 66 height 28
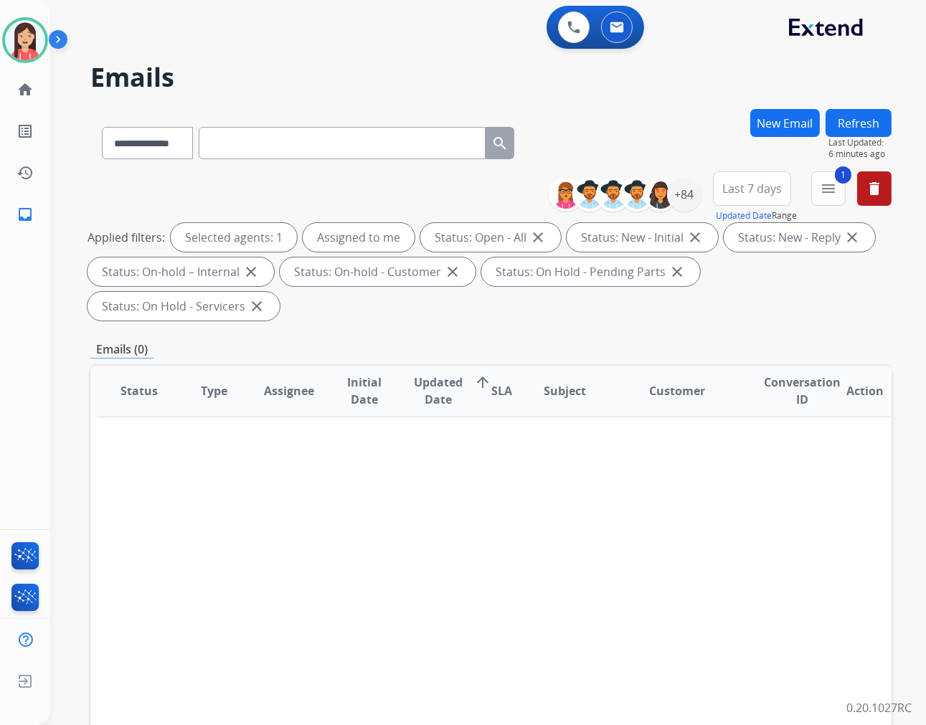
click at [288, 146] on input "text" at bounding box center [342, 143] width 287 height 32
paste input "**********"
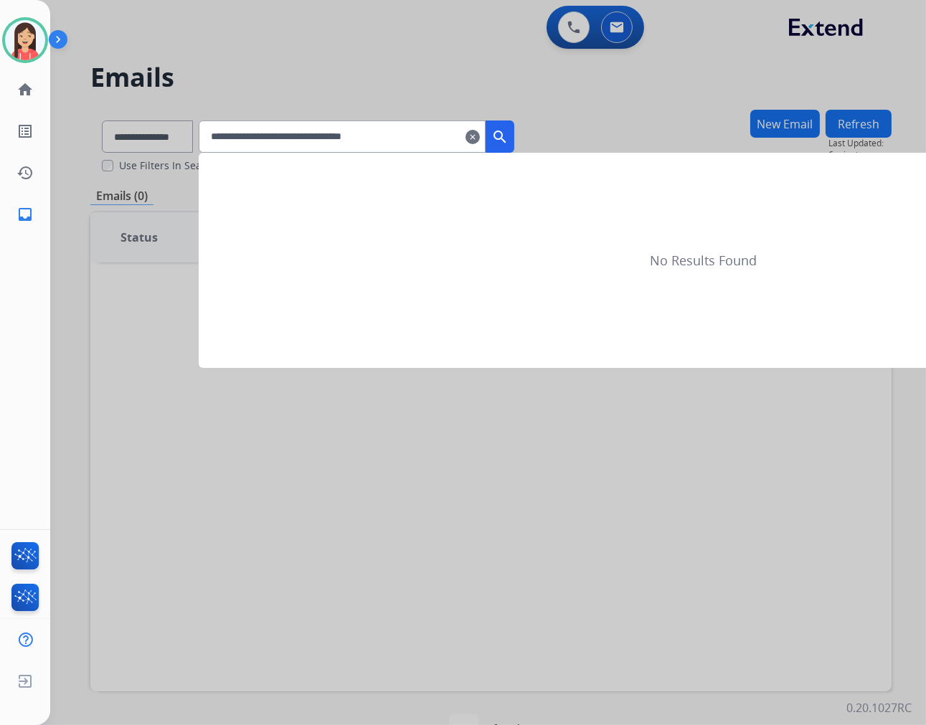
type input "**********"
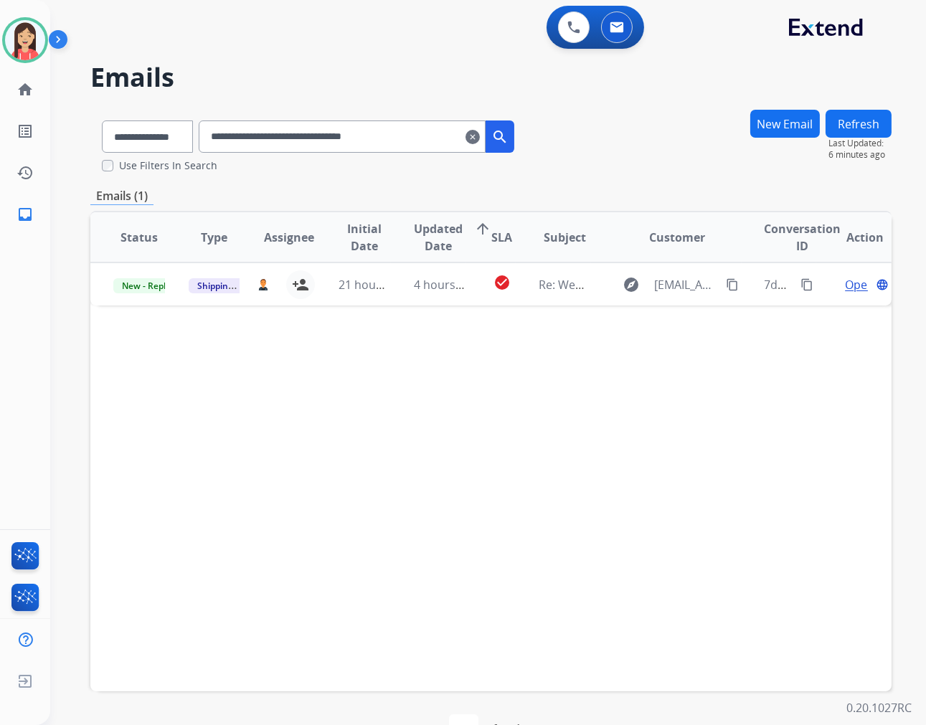
click at [227, 319] on div "Status Type Assignee Initial Date Updated Date arrow_upward SLA Subject Custome…" at bounding box center [490, 451] width 801 height 480
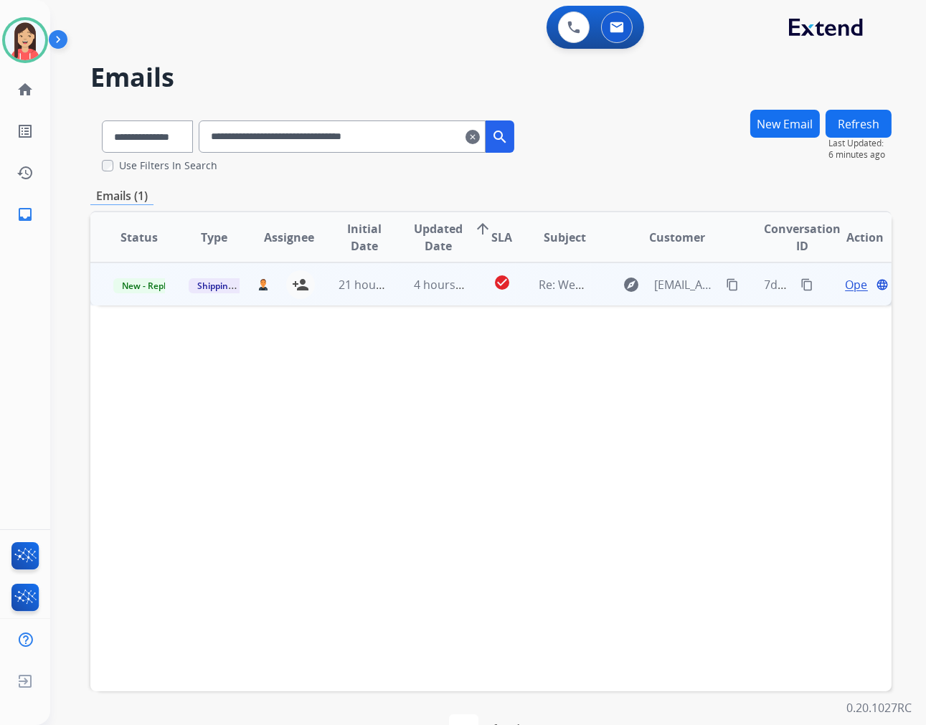
click at [399, 295] on td "4 hours ago" at bounding box center [428, 283] width 75 height 43
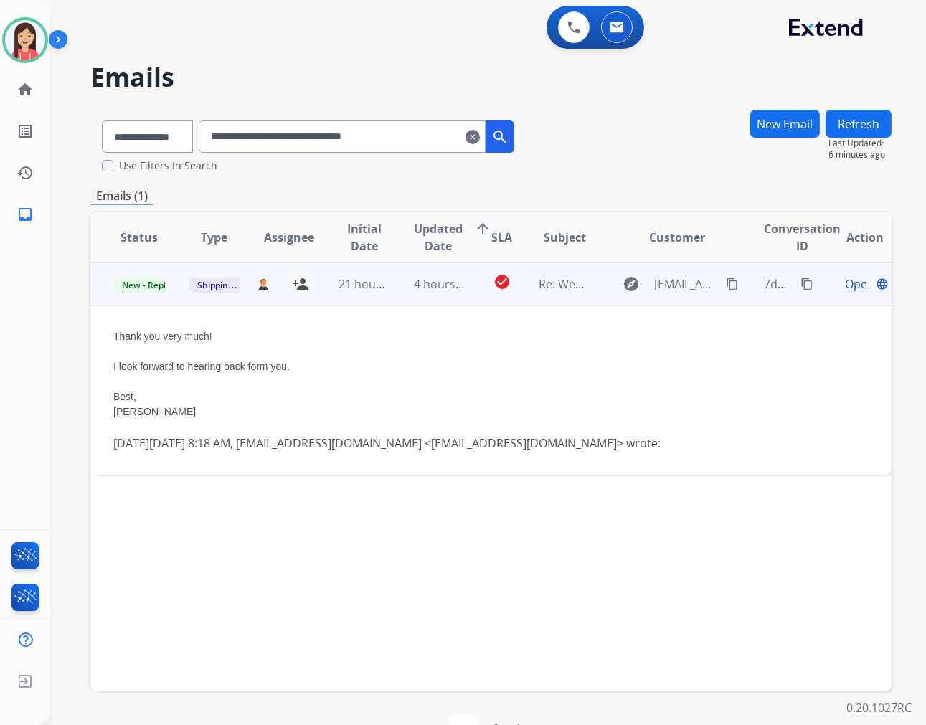
click at [845, 280] on span "Open" at bounding box center [859, 283] width 29 height 17
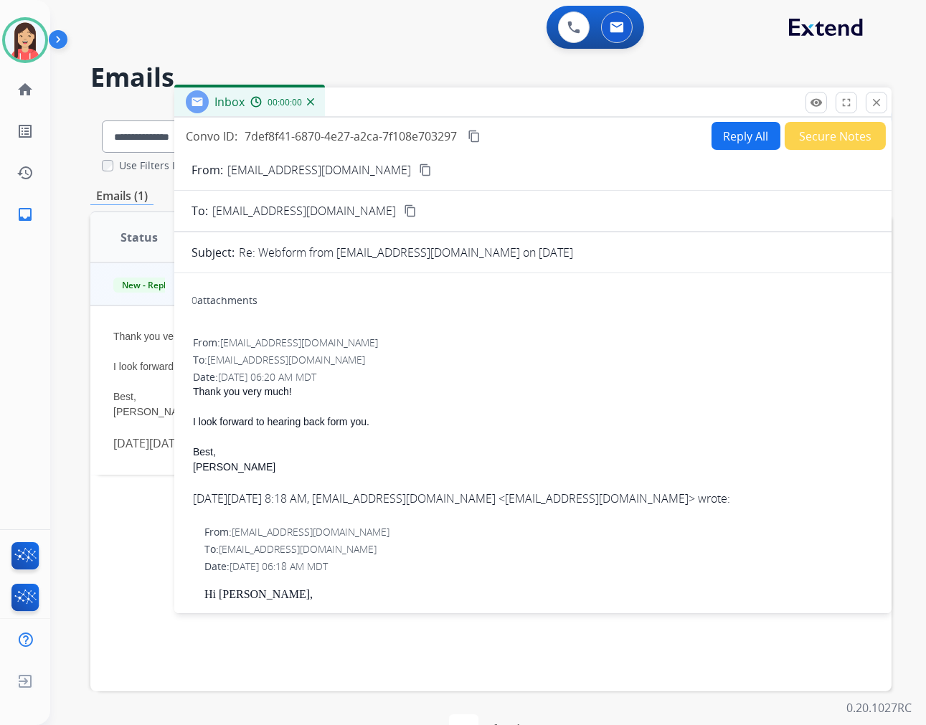
click at [716, 129] on button "Reply All" at bounding box center [745, 136] width 69 height 28
select select "**********"
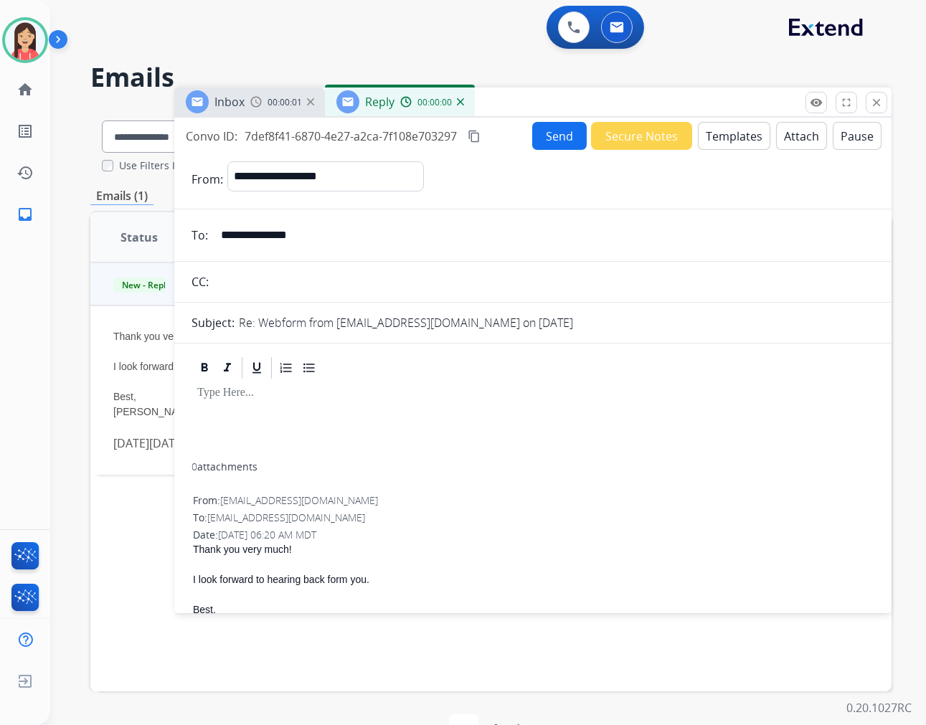
click at [726, 143] on button "Templates" at bounding box center [734, 136] width 72 height 28
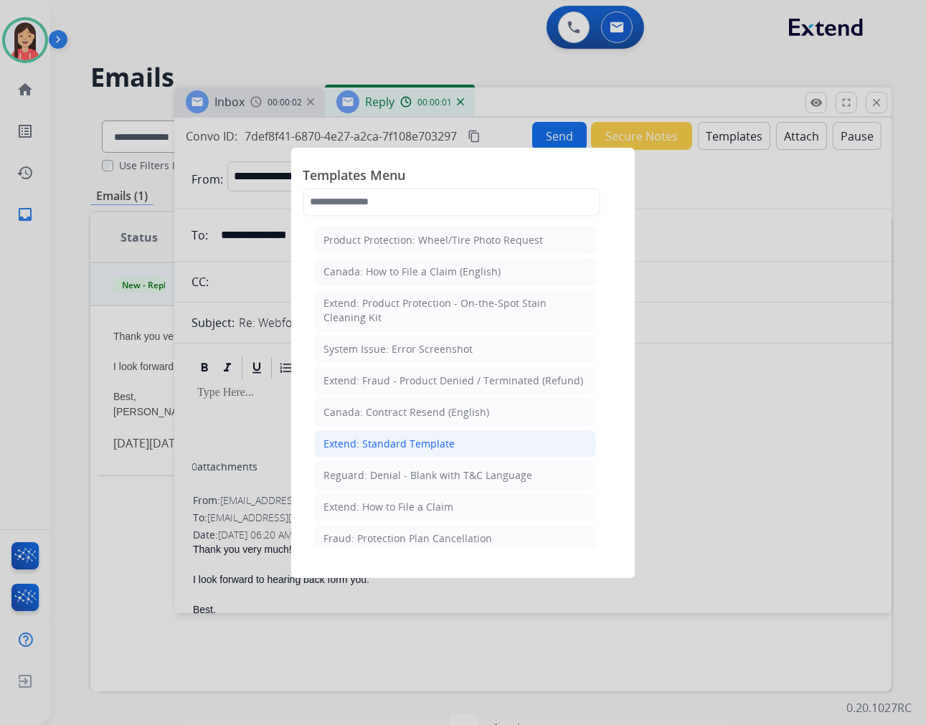
click at [361, 441] on div "Extend: Standard Template" at bounding box center [388, 444] width 131 height 14
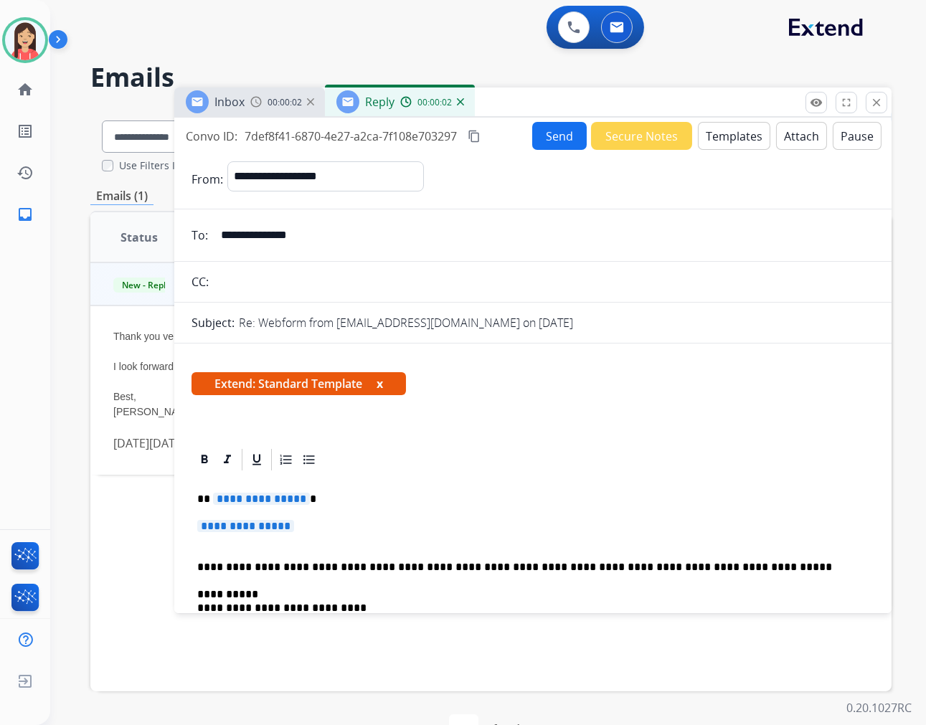
scroll to position [80, 0]
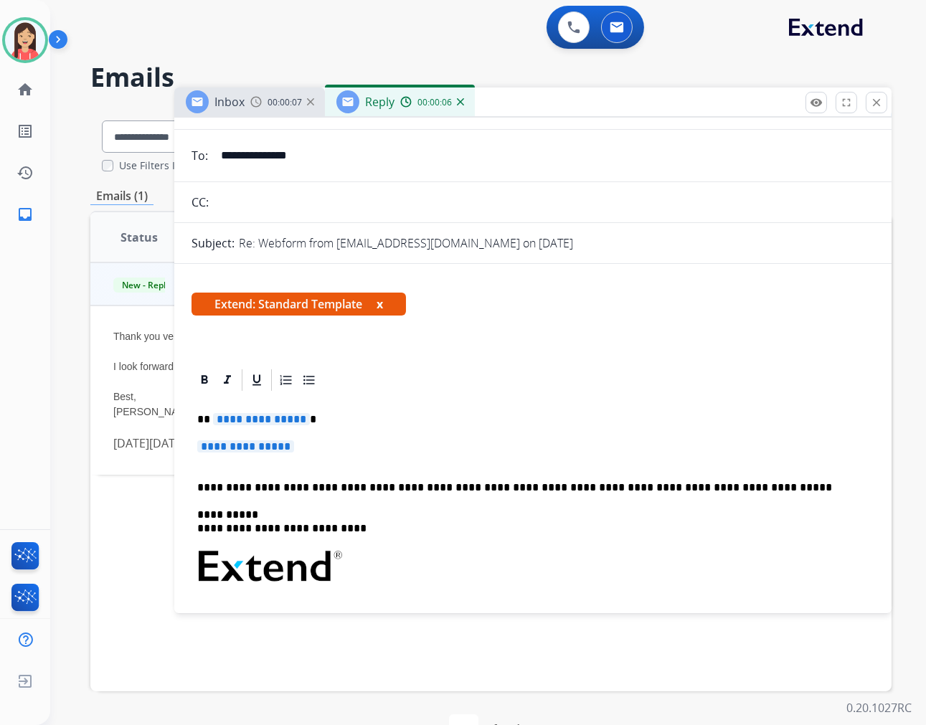
click at [256, 415] on span "**********" at bounding box center [261, 419] width 97 height 12
drag, startPoint x: 314, startPoint y: 463, endPoint x: 213, endPoint y: 413, distance: 112.6
click at [213, 413] on div "**********" at bounding box center [532, 609] width 683 height 432
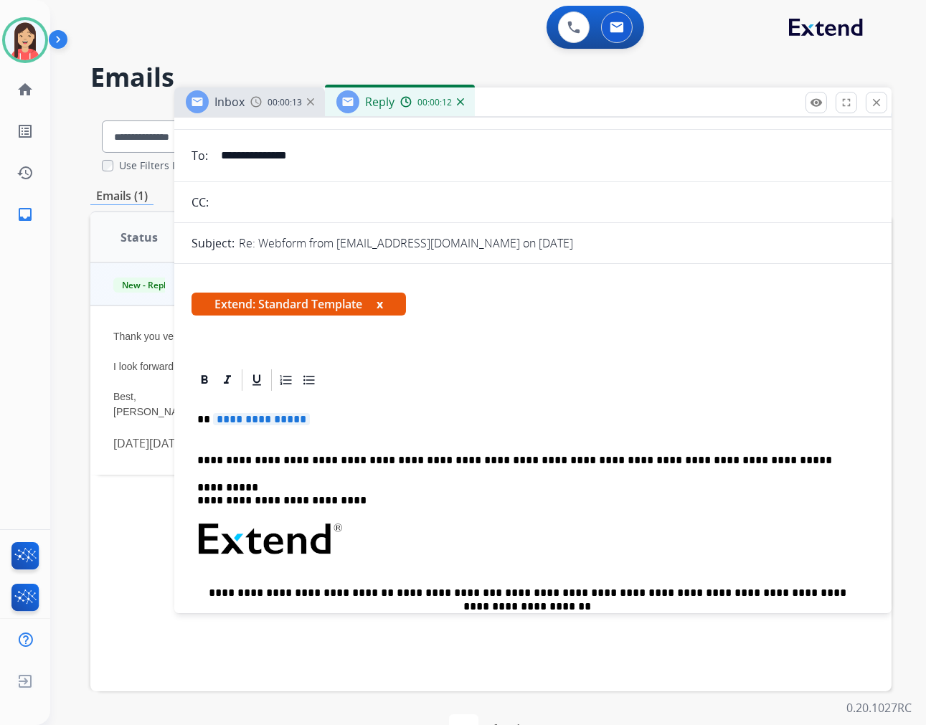
drag, startPoint x: 340, startPoint y: 425, endPoint x: 214, endPoint y: 412, distance: 126.9
click at [214, 413] on p "**********" at bounding box center [527, 426] width 660 height 27
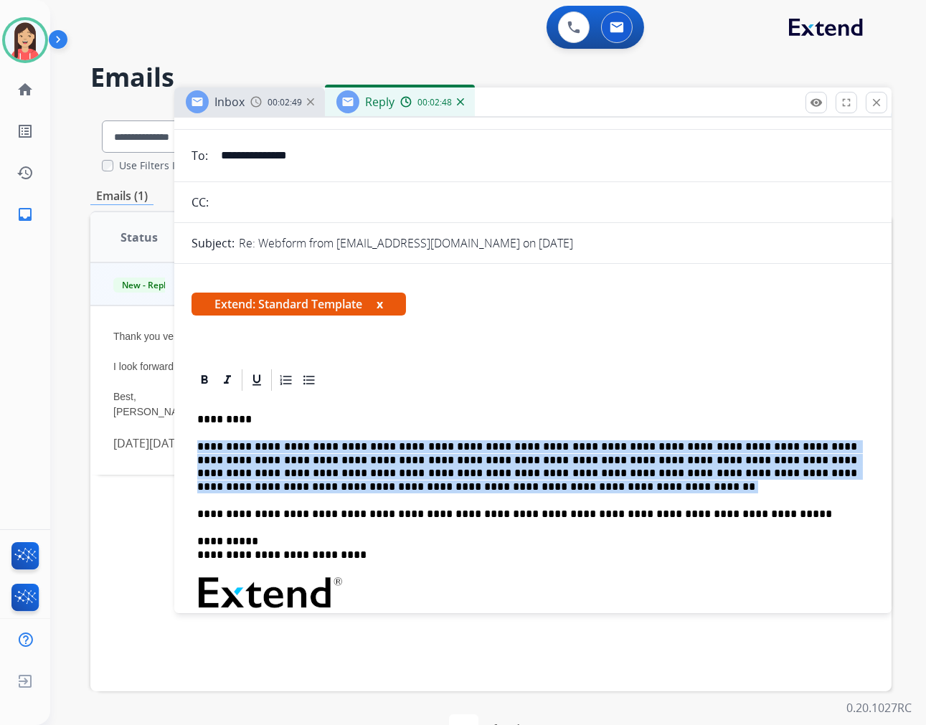
drag, startPoint x: 277, startPoint y: 488, endPoint x: 172, endPoint y: 448, distance: 111.9
click at [172, 448] on div "**********" at bounding box center [490, 437] width 801 height 657
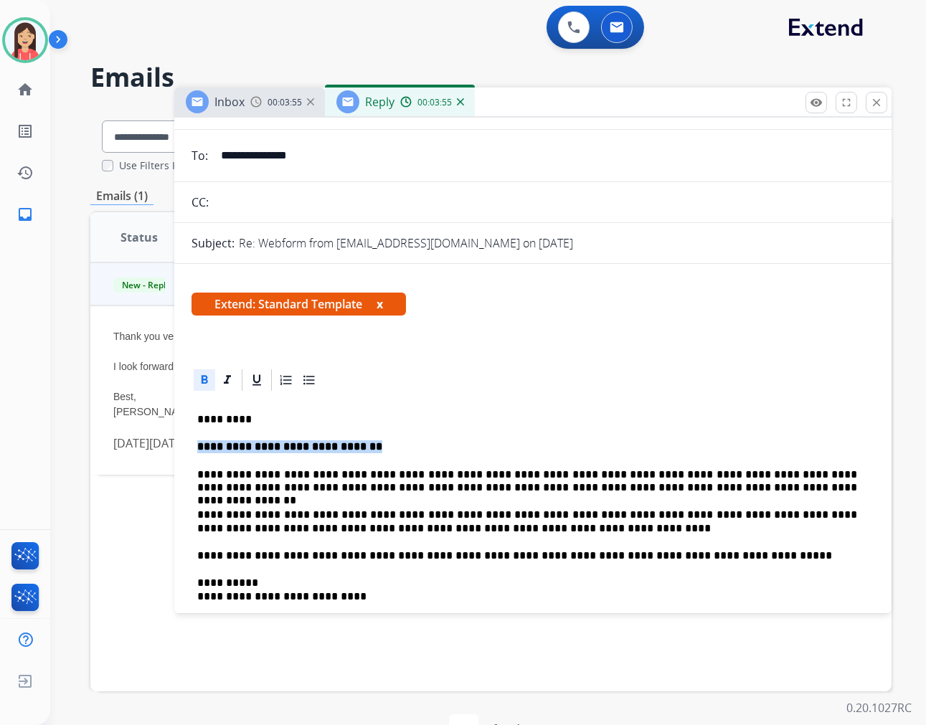
drag, startPoint x: 373, startPoint y: 447, endPoint x: 199, endPoint y: 426, distance: 175.5
click at [199, 426] on div "**********" at bounding box center [532, 643] width 683 height 500
click at [412, 442] on p "**********" at bounding box center [527, 446] width 660 height 13
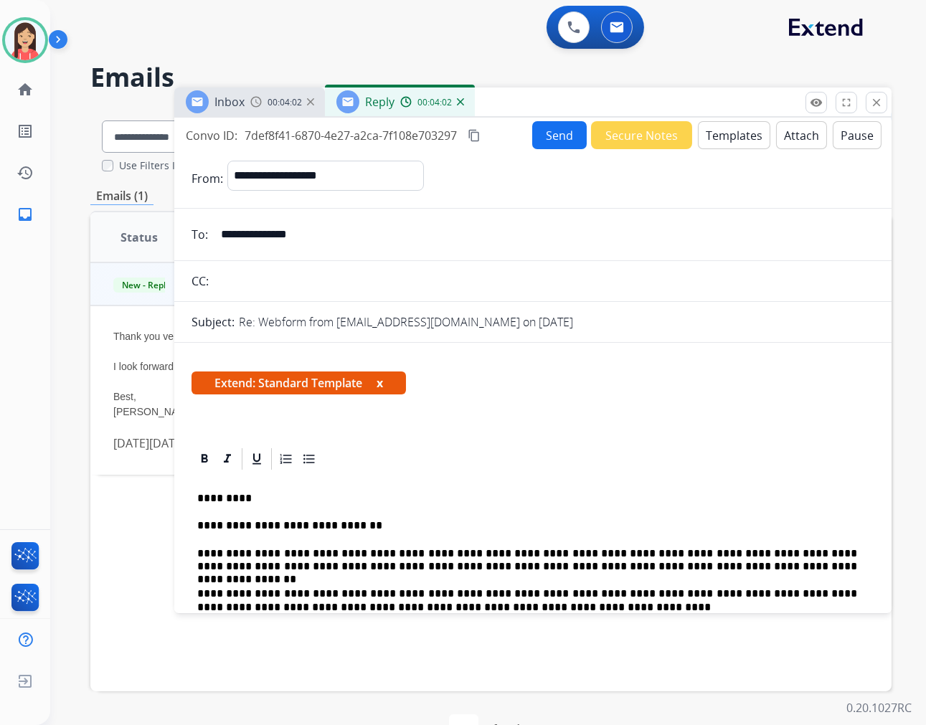
scroll to position [0, 0]
click at [539, 135] on button "Send" at bounding box center [559, 136] width 55 height 28
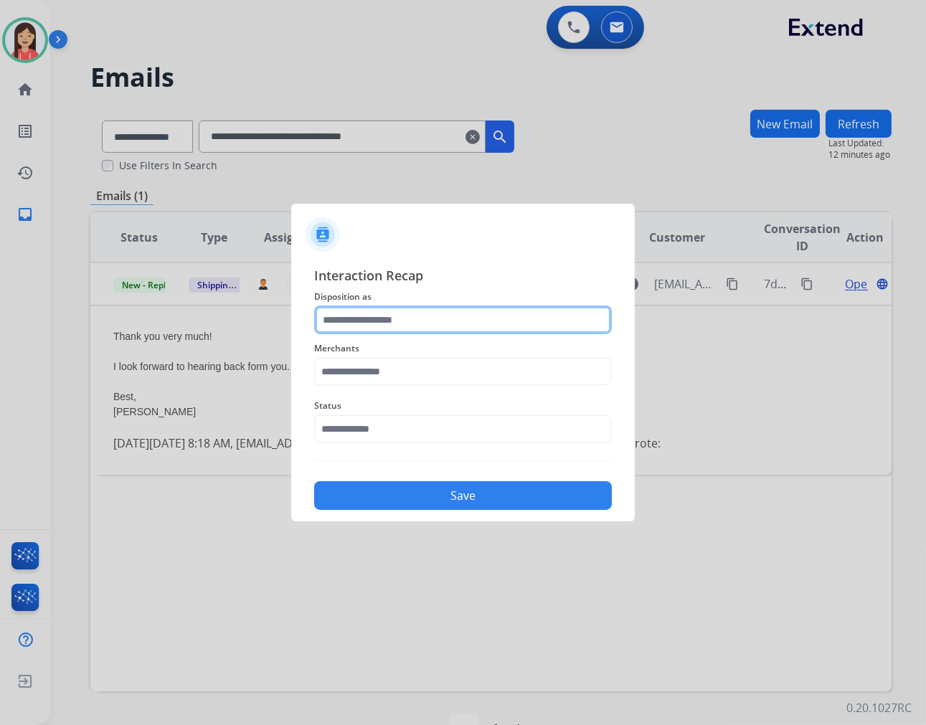
click at [393, 311] on input "text" at bounding box center [463, 319] width 298 height 29
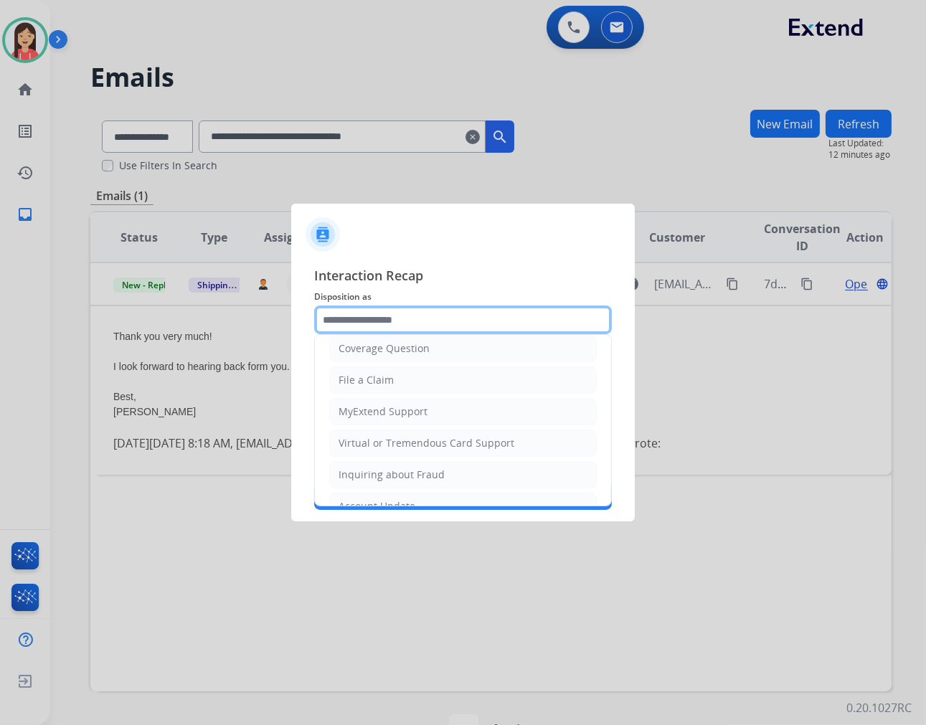
scroll to position [80, 0]
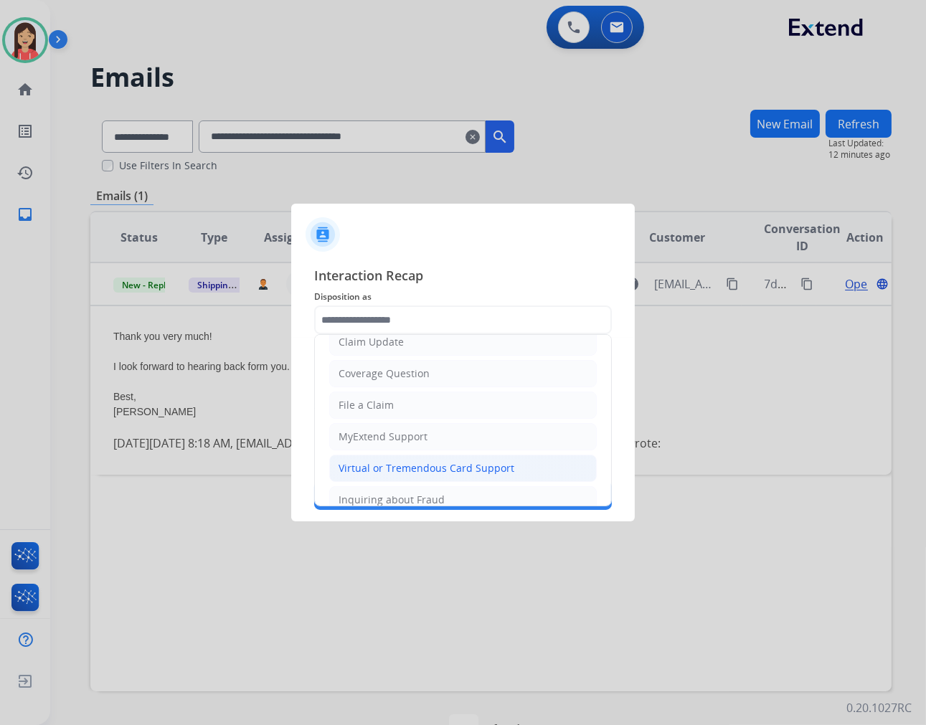
click at [407, 464] on div "Virtual or Tremendous Card Support" at bounding box center [426, 468] width 176 height 14
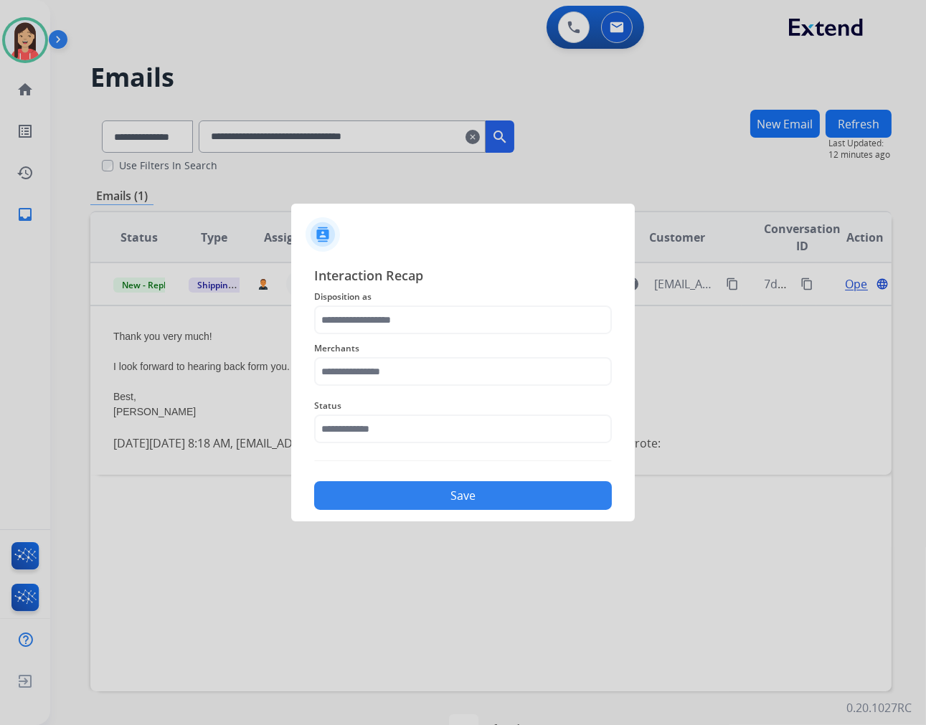
type input "**********"
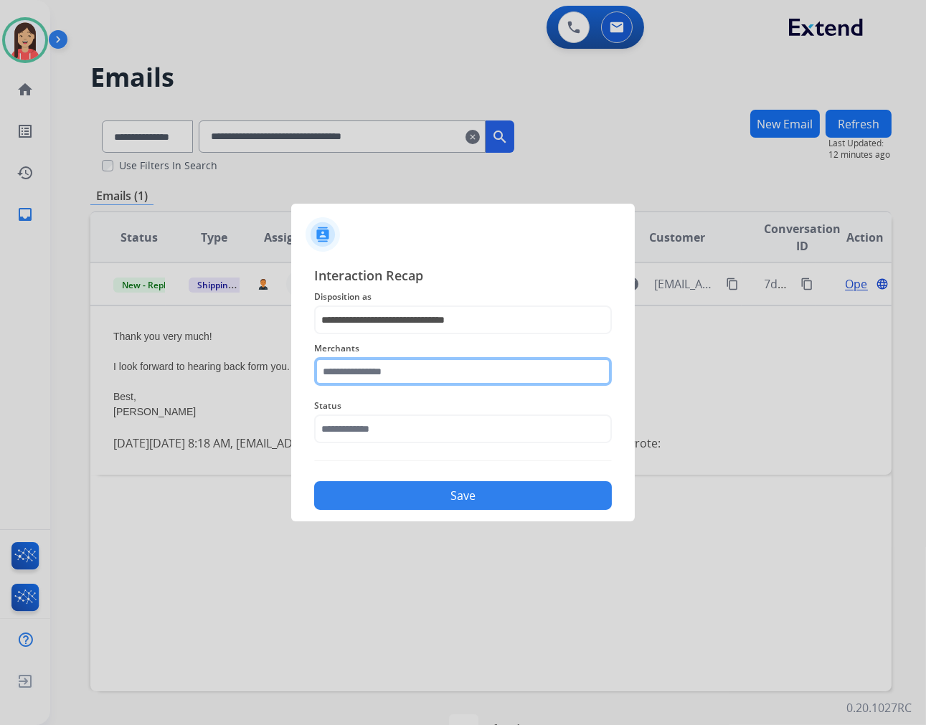
click at [407, 375] on input "text" at bounding box center [463, 371] width 298 height 29
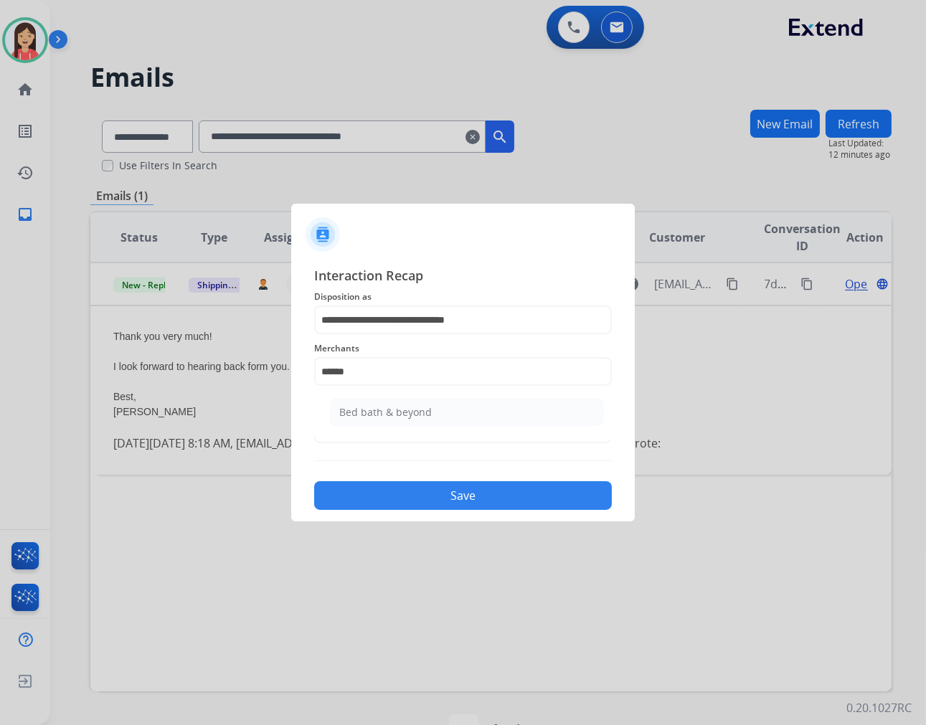
click at [407, 427] on ul "Bed bath & beyond" at bounding box center [467, 416] width 282 height 49
click at [415, 420] on li "Bed bath & beyond" at bounding box center [466, 412] width 273 height 27
type input "**********"
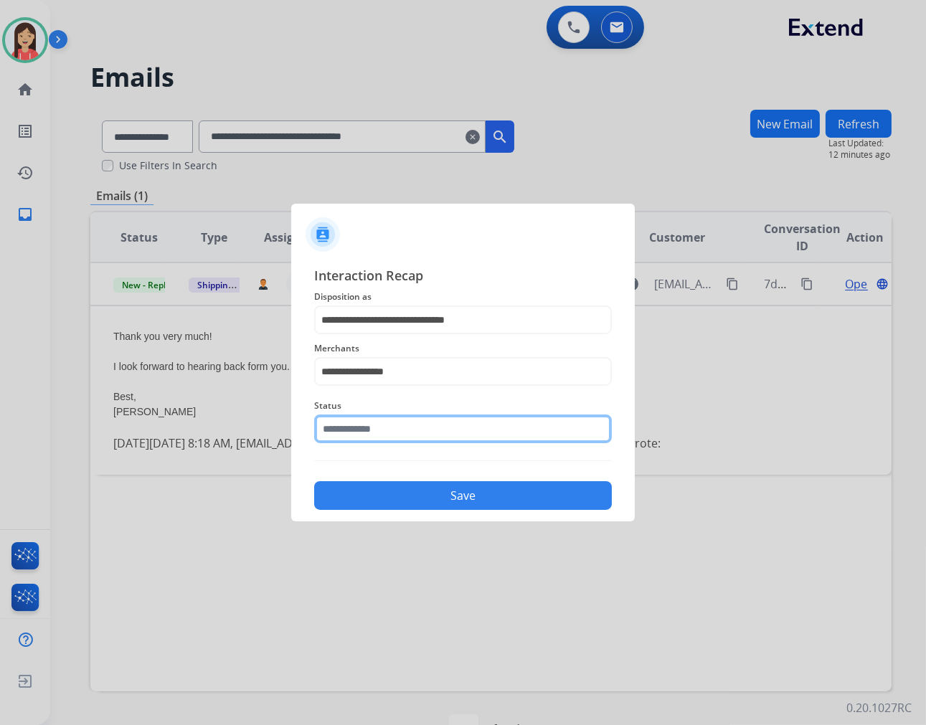
click at [424, 427] on input "text" at bounding box center [463, 429] width 298 height 29
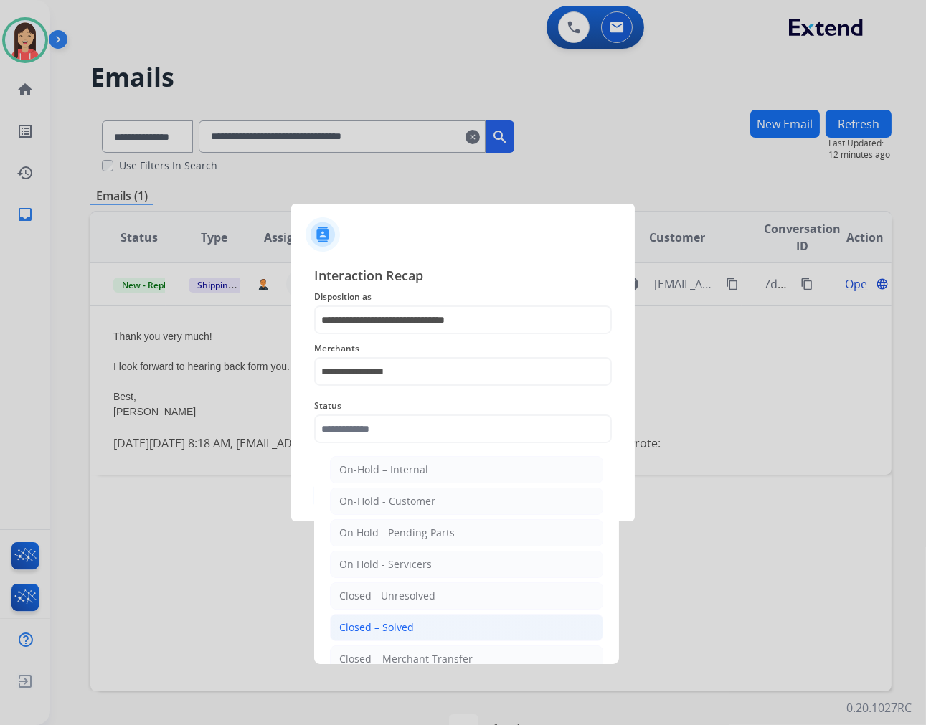
click at [399, 620] on div "Closed – Solved" at bounding box center [376, 627] width 75 height 14
type input "**********"
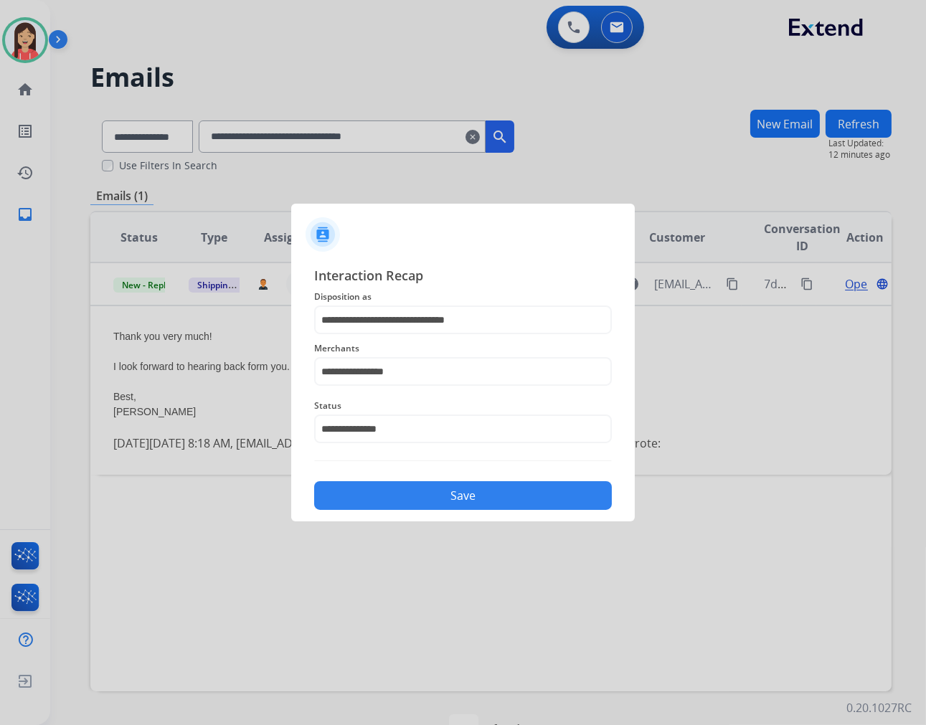
click at [434, 499] on button "Save" at bounding box center [463, 495] width 298 height 29
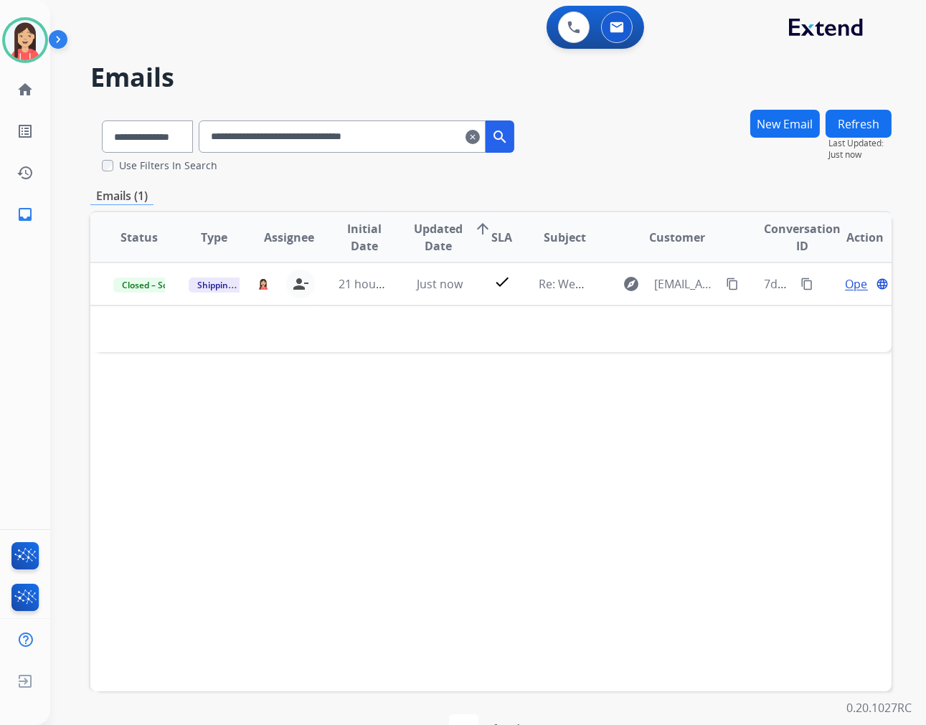
click at [462, 60] on div "**********" at bounding box center [470, 409] width 841 height 714
click at [480, 143] on mat-icon "clear" at bounding box center [472, 136] width 14 height 17
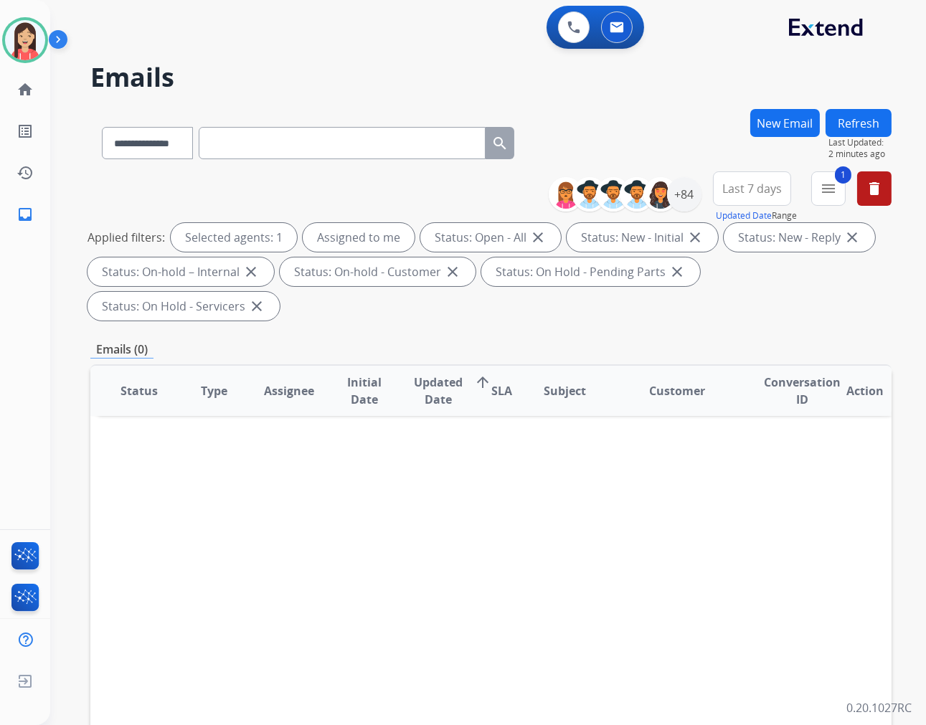
click at [437, 52] on div "**********" at bounding box center [470, 414] width 841 height 725
click at [166, 147] on select "**********" at bounding box center [147, 143] width 90 height 32
select select "**********"
click at [102, 127] on select "**********" at bounding box center [147, 143] width 90 height 32
click at [302, 137] on input "text" at bounding box center [342, 143] width 287 height 32
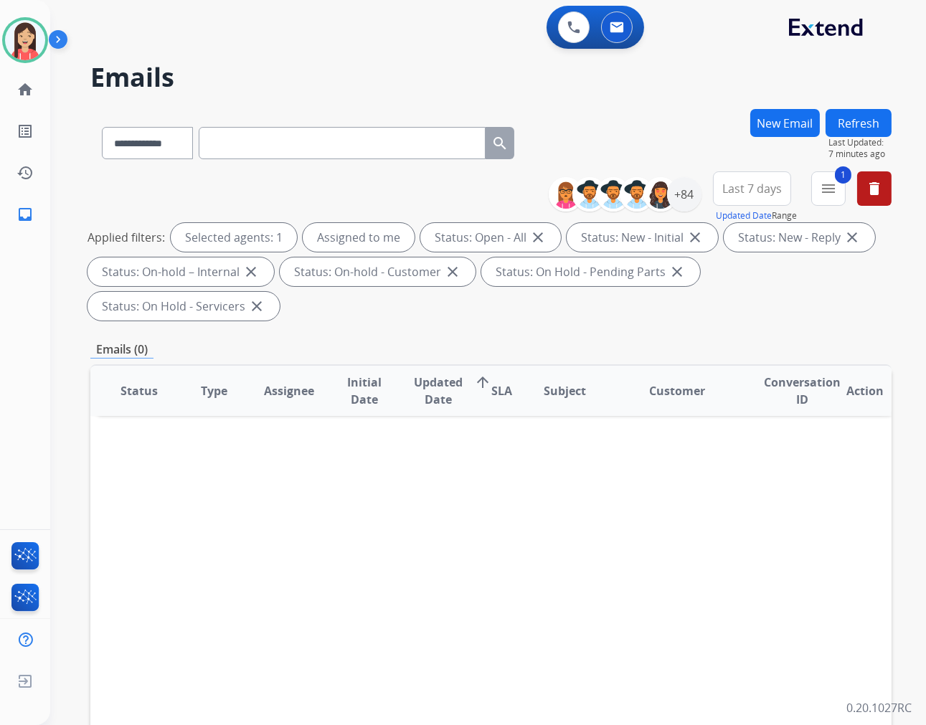
paste input "**********"
type input "**********"
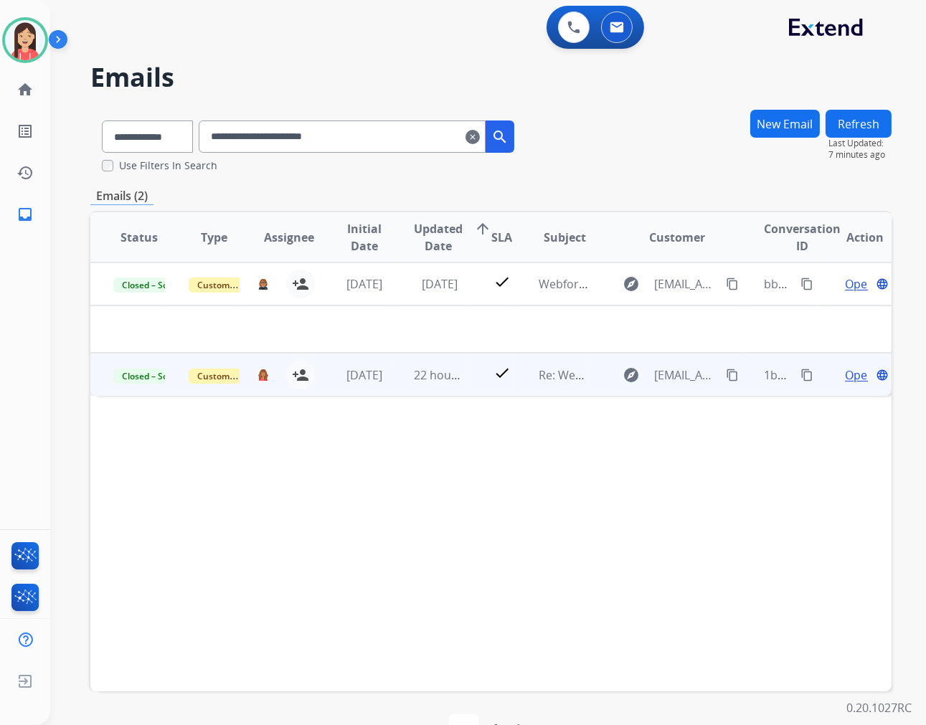
click at [397, 389] on td "22 hours ago" at bounding box center [428, 374] width 75 height 43
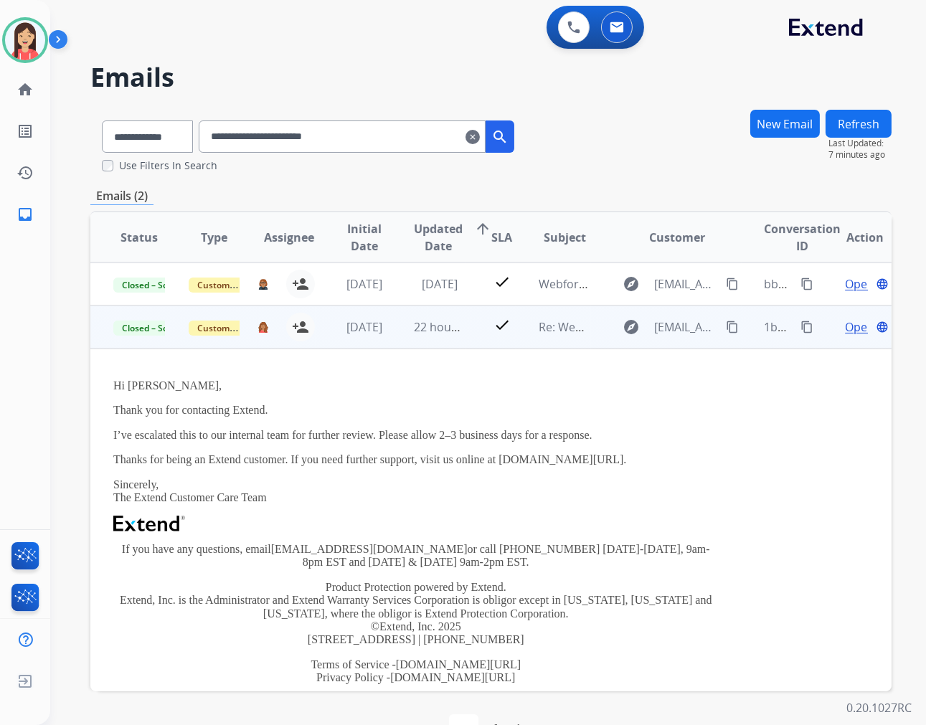
scroll to position [42, 0]
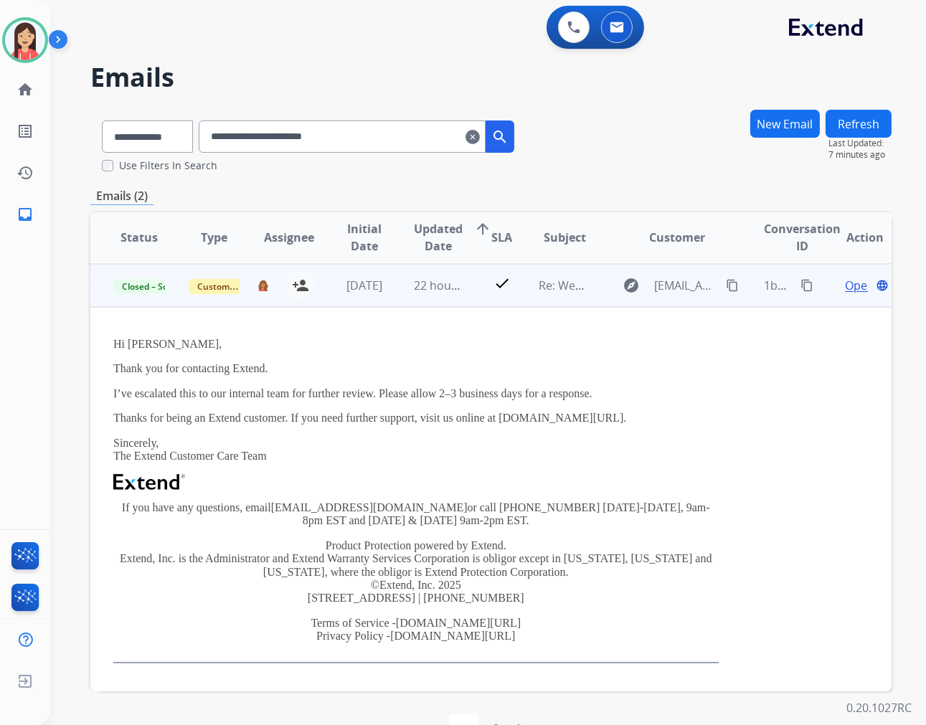
click at [845, 283] on span "Open" at bounding box center [859, 285] width 29 height 17
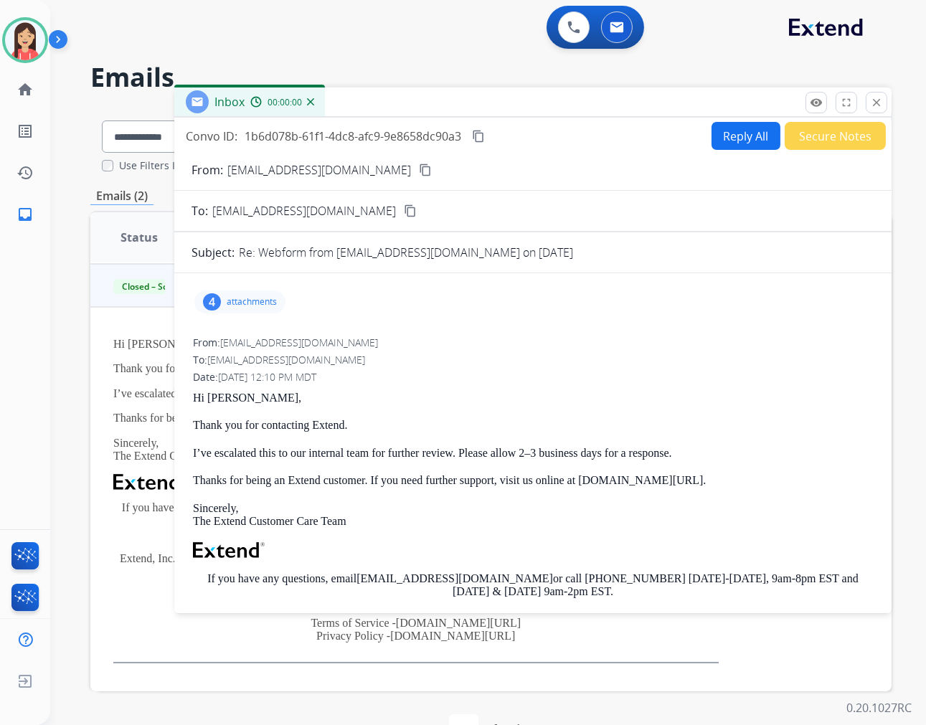
click at [216, 311] on div "4 attachments" at bounding box center [239, 301] width 91 height 23
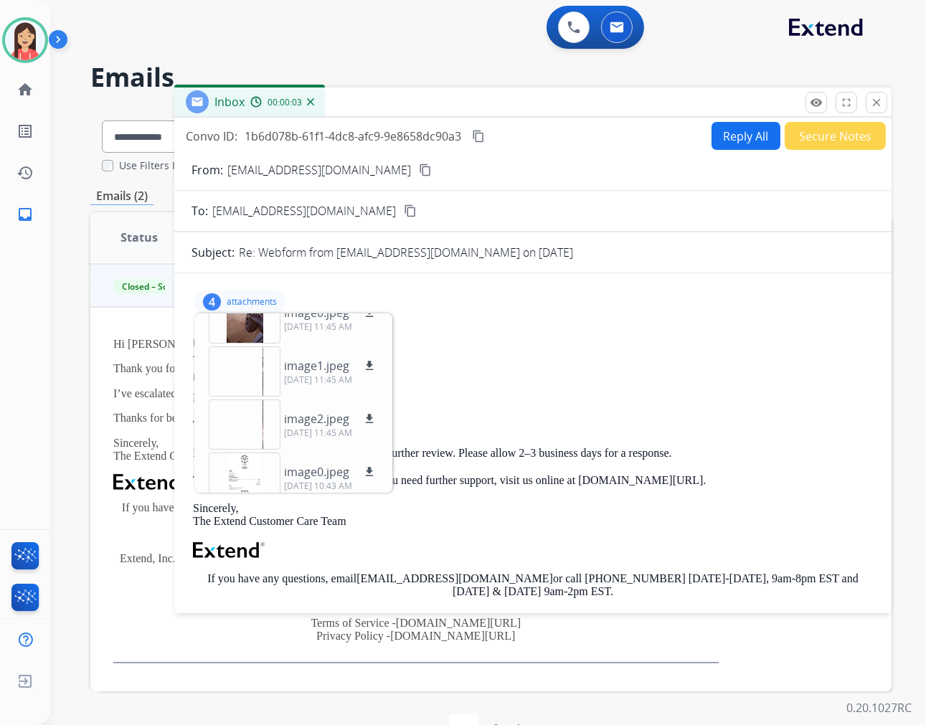
scroll to position [36, 0]
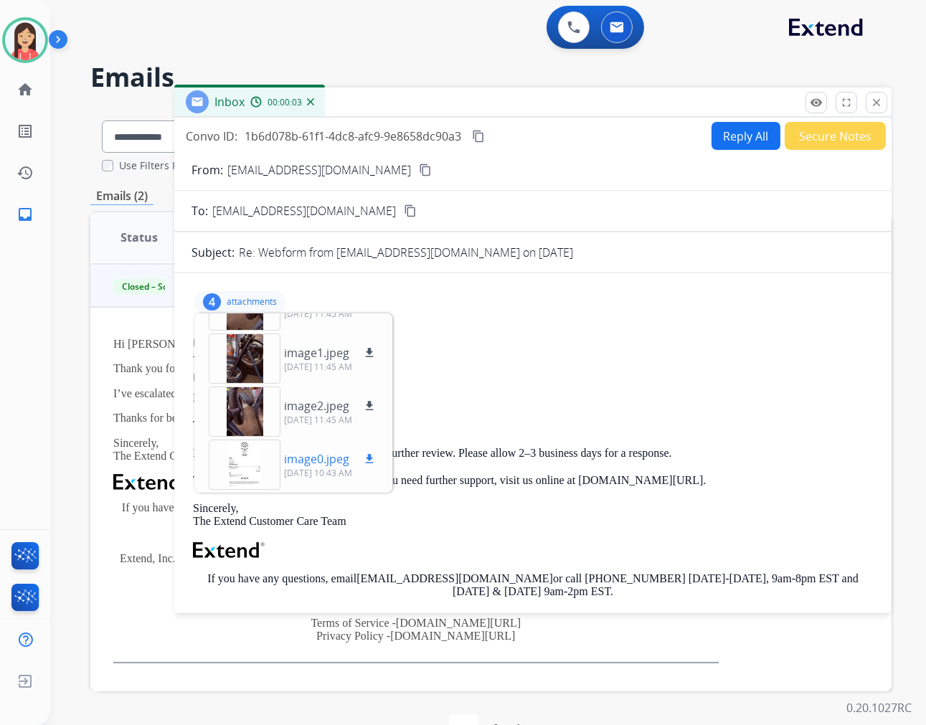
click at [311, 464] on p "image0.jpeg" at bounding box center [316, 458] width 65 height 17
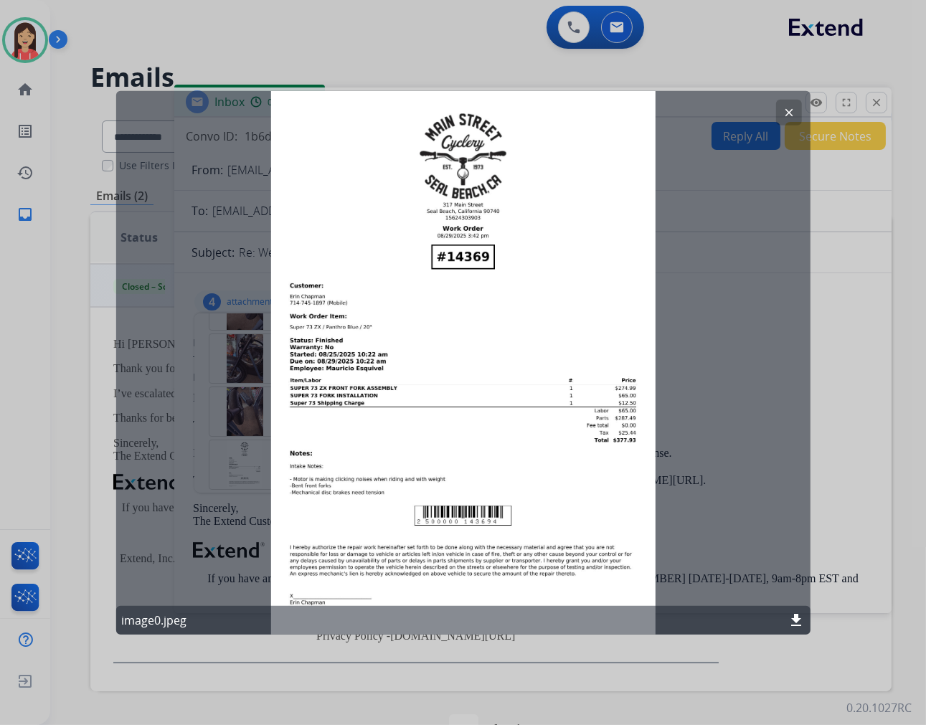
click at [396, 406] on div "clear image0.jpeg download" at bounding box center [462, 362] width 694 height 544
click at [795, 110] on button "clear" at bounding box center [789, 112] width 26 height 26
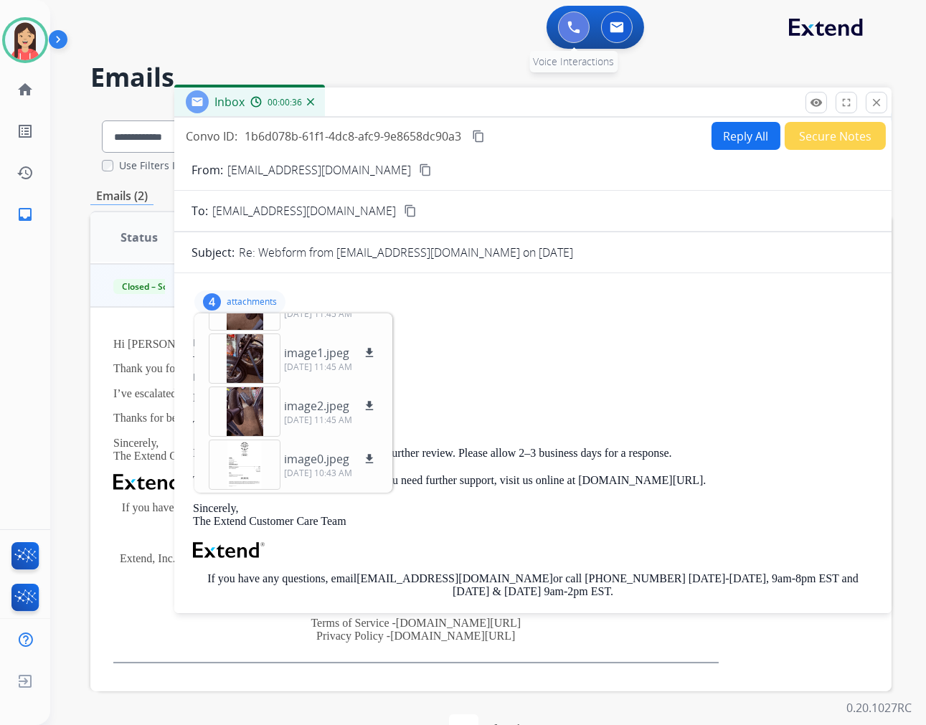
click at [569, 31] on img at bounding box center [573, 27] width 13 height 13
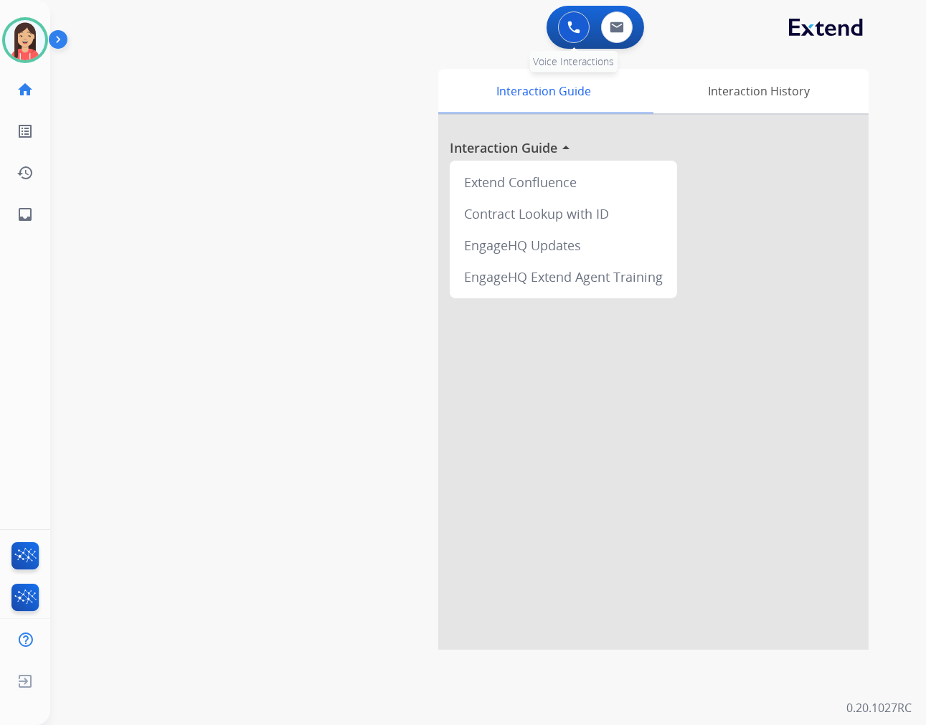
click at [567, 31] on img at bounding box center [573, 27] width 13 height 13
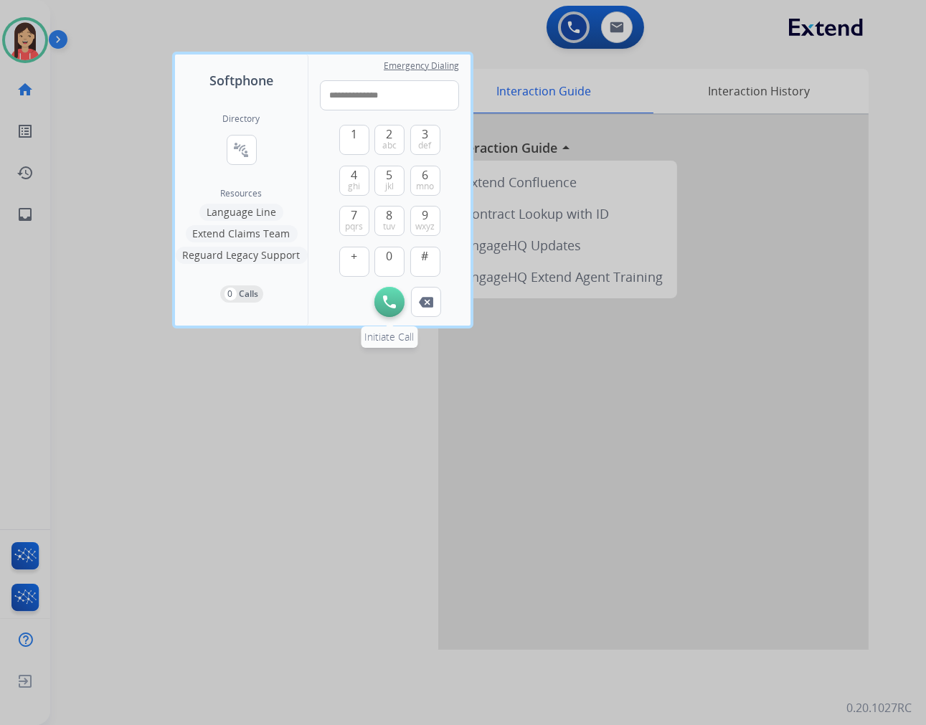
type input "**********"
click at [384, 298] on img at bounding box center [389, 301] width 13 height 13
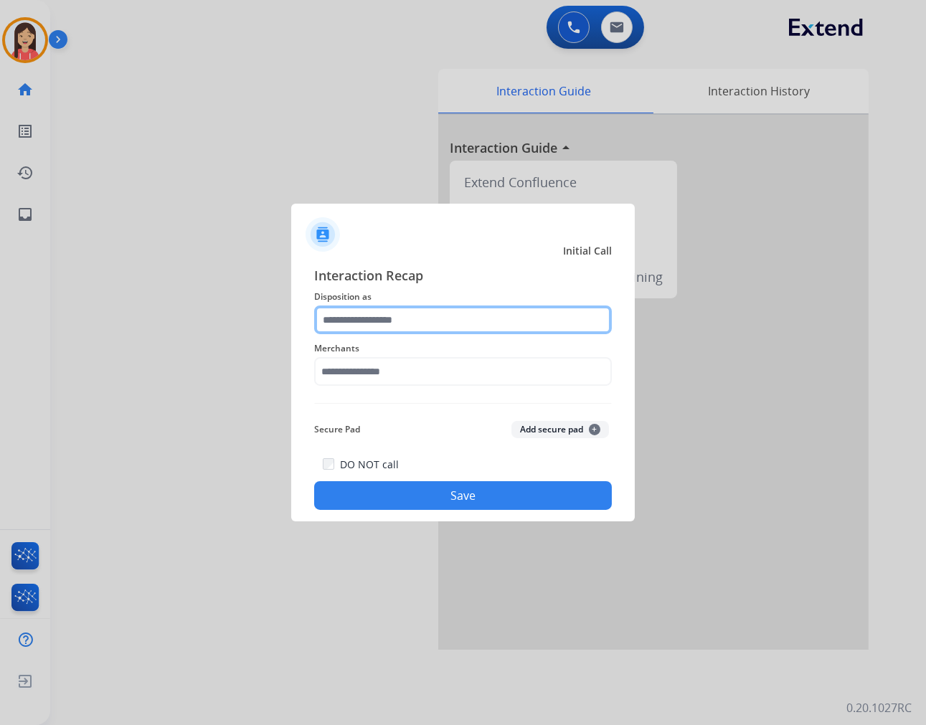
click at [397, 316] on input "text" at bounding box center [463, 319] width 298 height 29
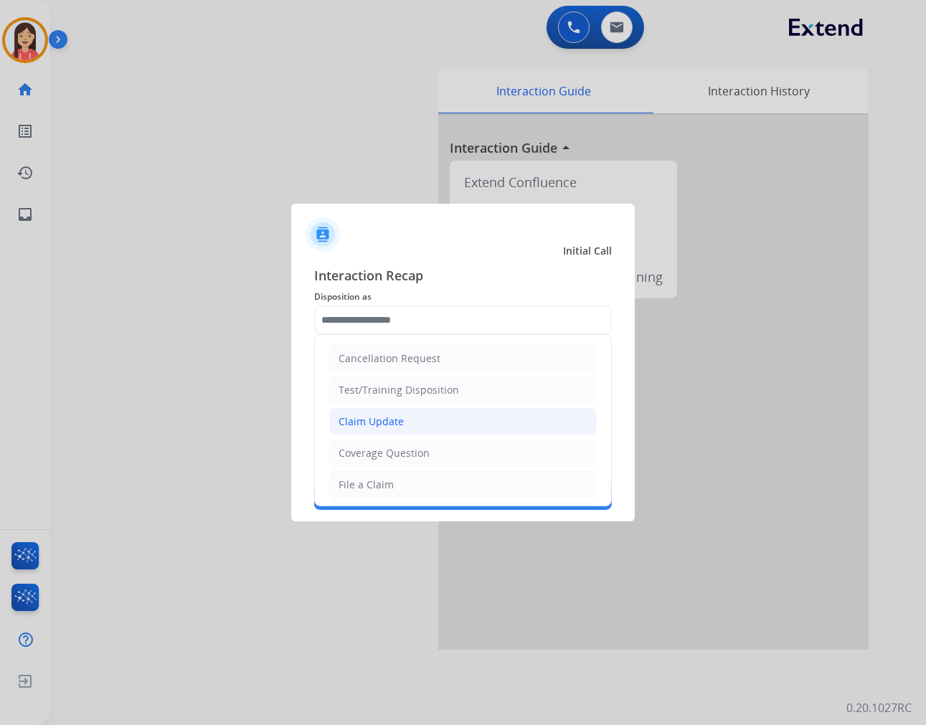
click at [440, 426] on li "Claim Update" at bounding box center [462, 421] width 267 height 27
type input "**********"
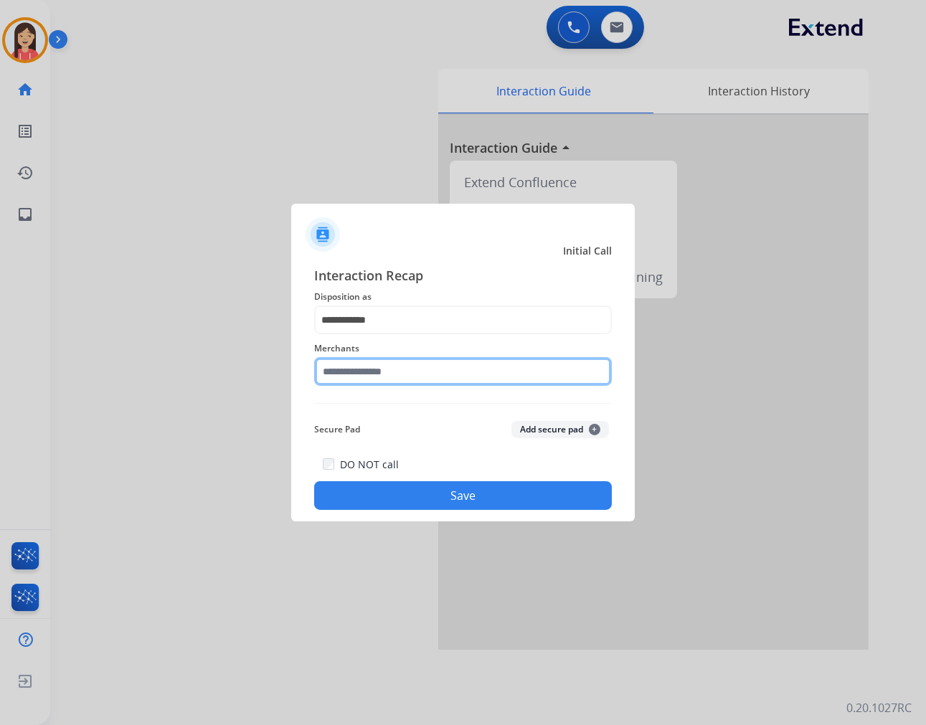
click at [417, 364] on input "text" at bounding box center [463, 371] width 298 height 29
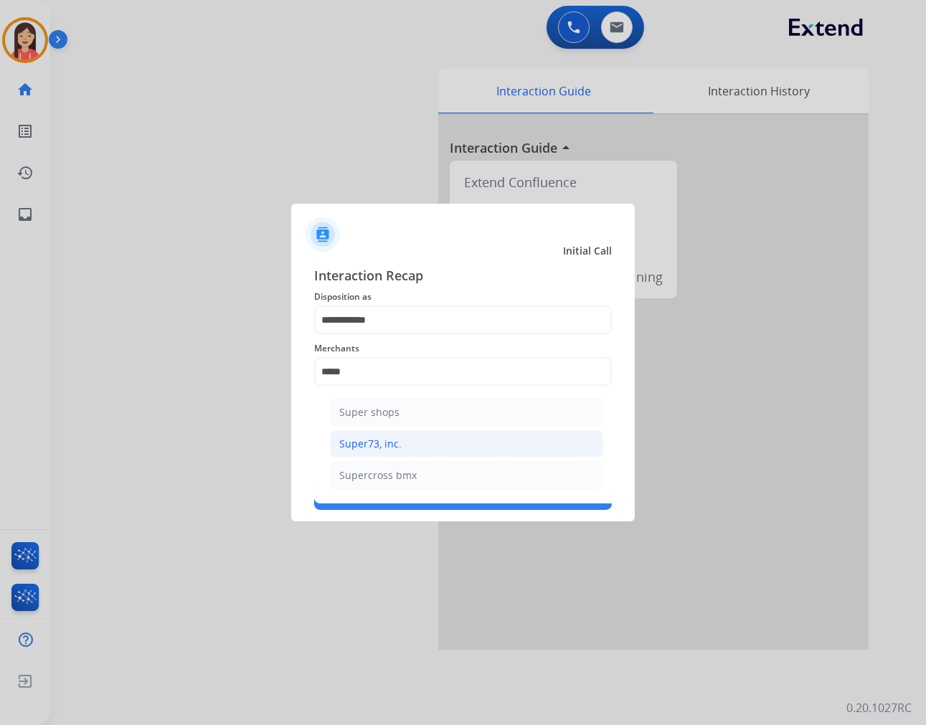
click at [399, 435] on li "Super73, inc." at bounding box center [466, 443] width 273 height 27
type input "**********"
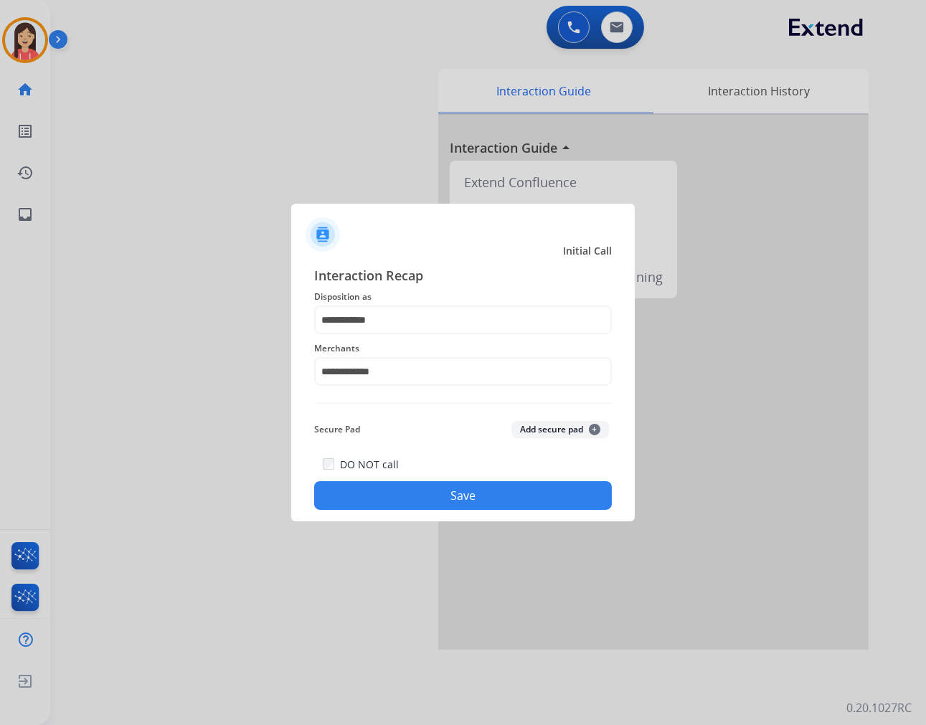
click at [389, 501] on button "Save" at bounding box center [463, 495] width 298 height 29
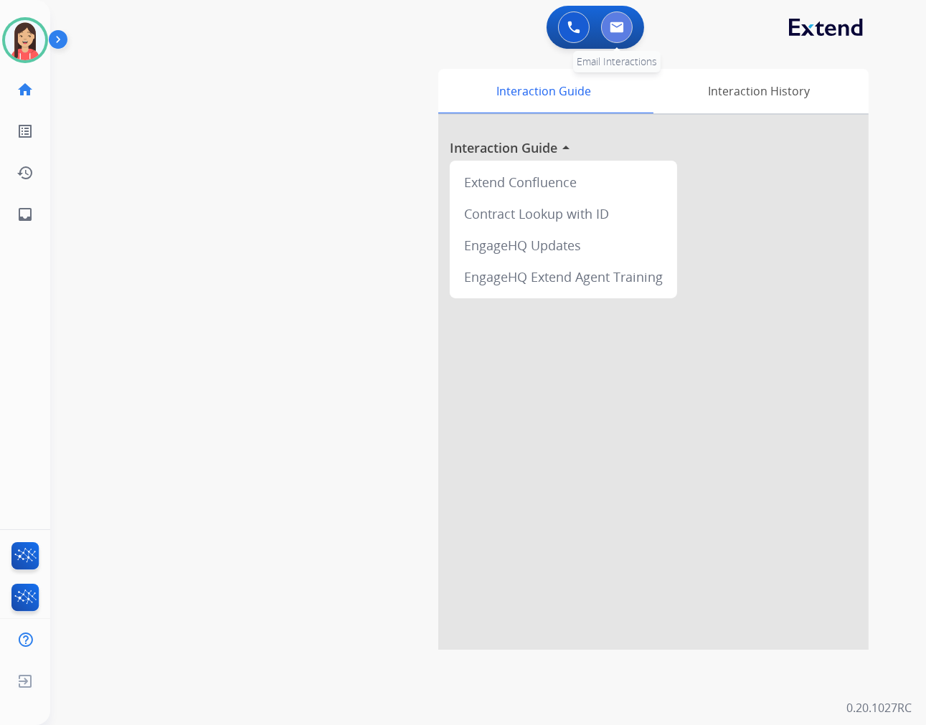
click at [620, 30] on img at bounding box center [617, 27] width 14 height 11
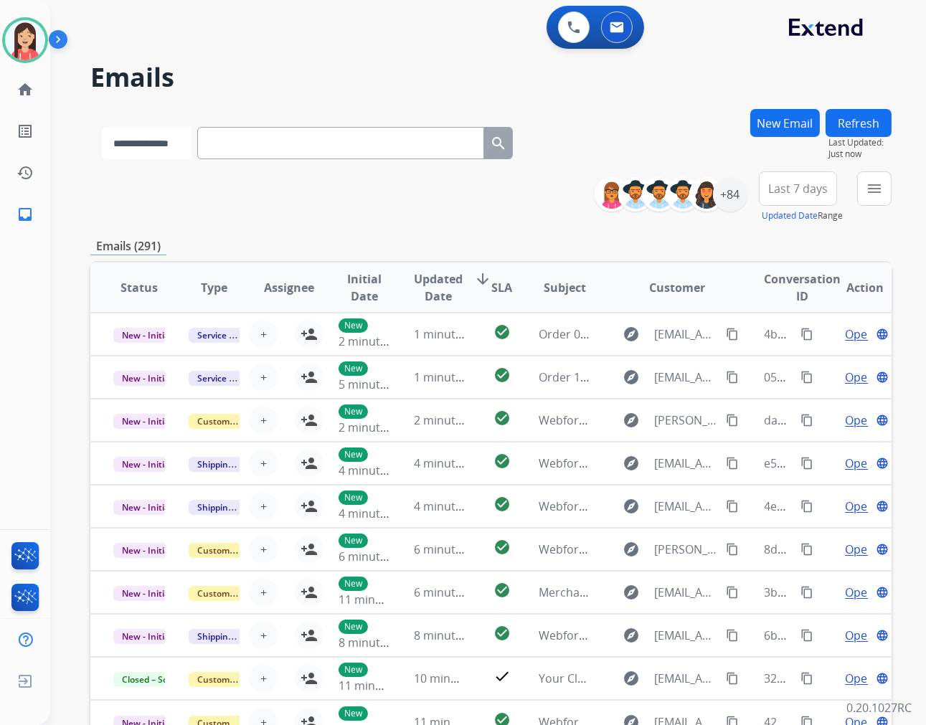
click at [155, 138] on select "**********" at bounding box center [147, 143] width 90 height 32
select select "**********"
click at [102, 127] on select "**********" at bounding box center [147, 143] width 90 height 32
click at [262, 140] on input "text" at bounding box center [342, 143] width 287 height 32
paste input "**********"
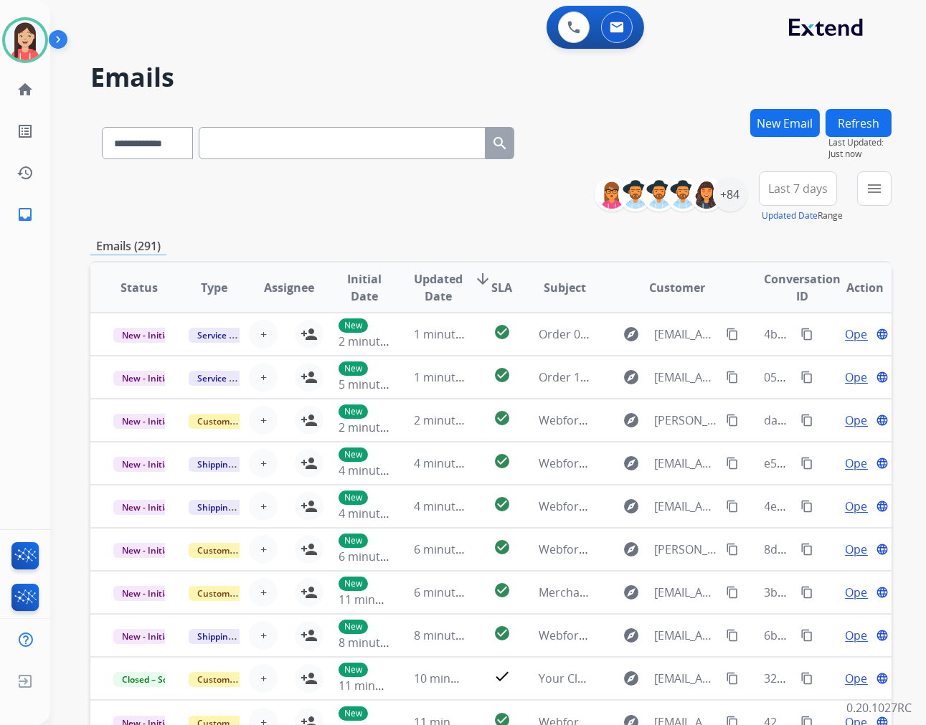
type input "**********"
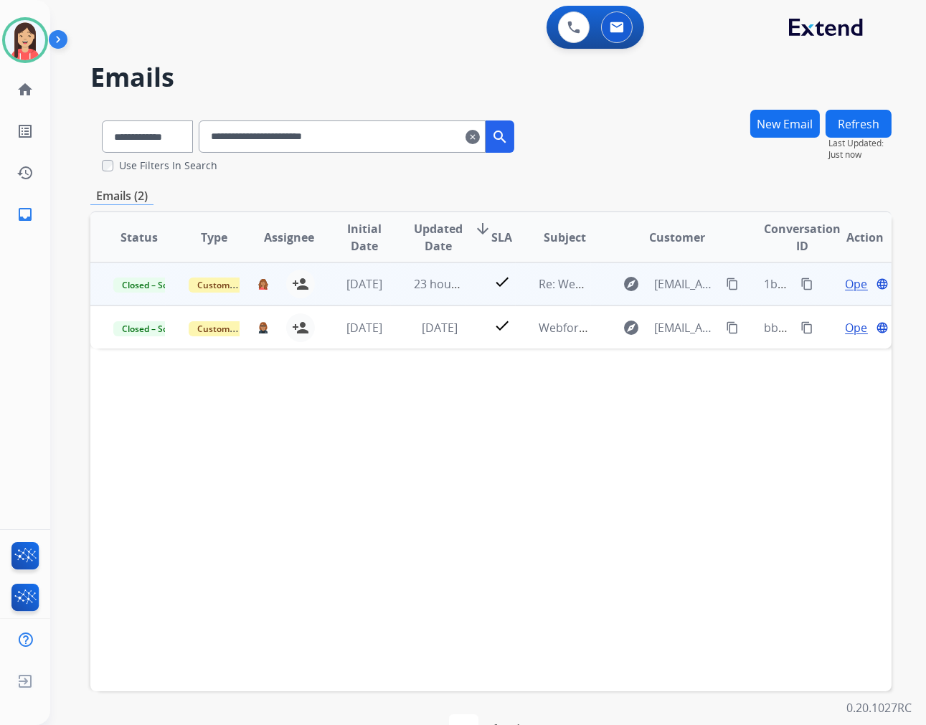
click at [391, 295] on td "23 hours ago" at bounding box center [428, 283] width 75 height 43
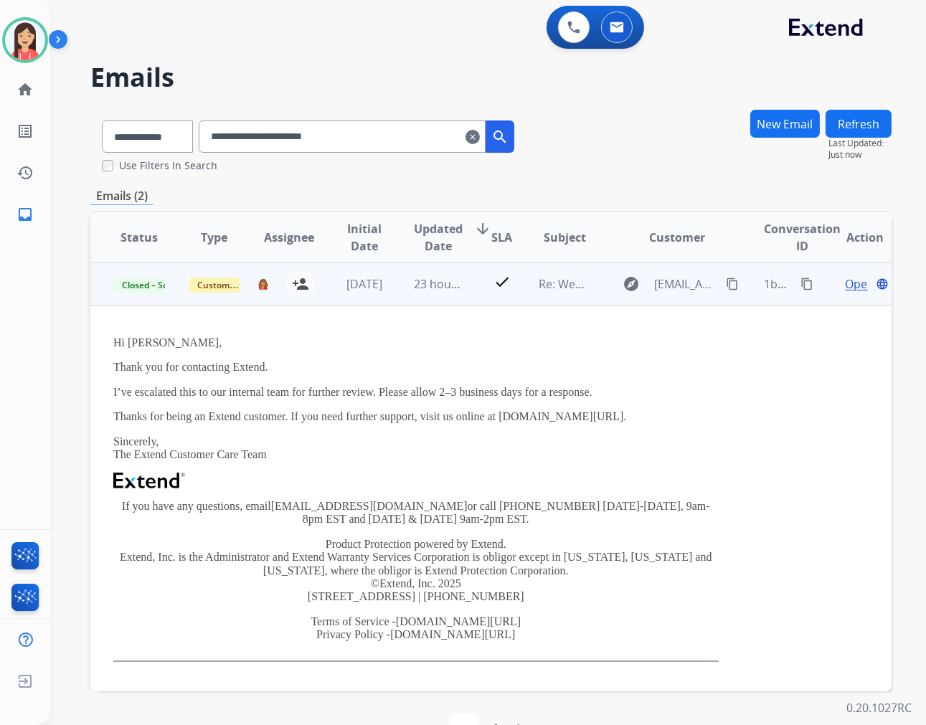
click at [845, 288] on span "Open" at bounding box center [859, 283] width 29 height 17
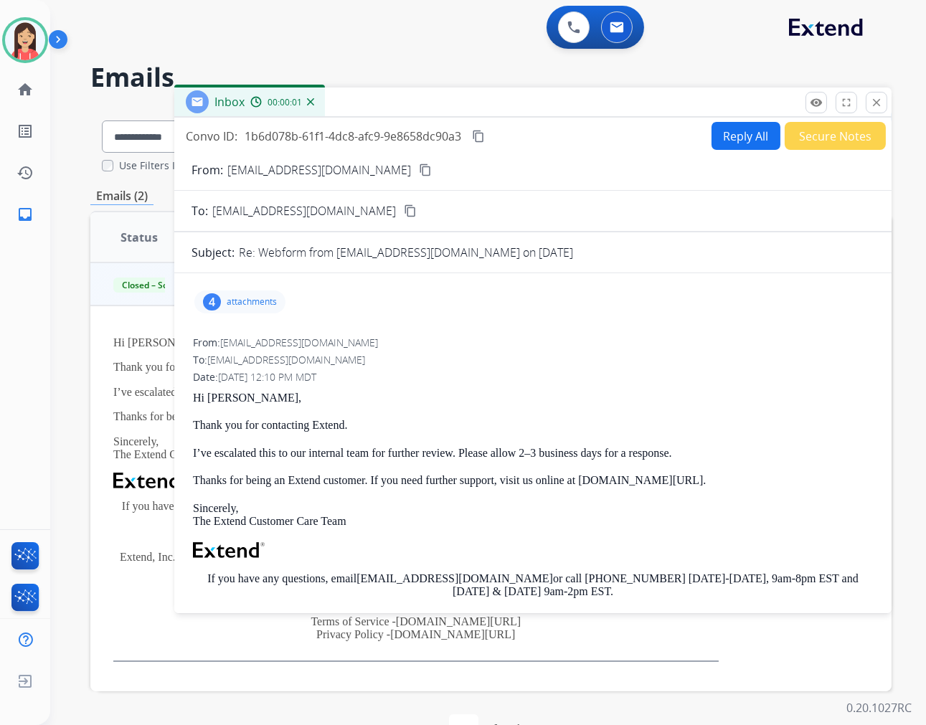
click at [250, 293] on div "4 attachments" at bounding box center [239, 301] width 91 height 23
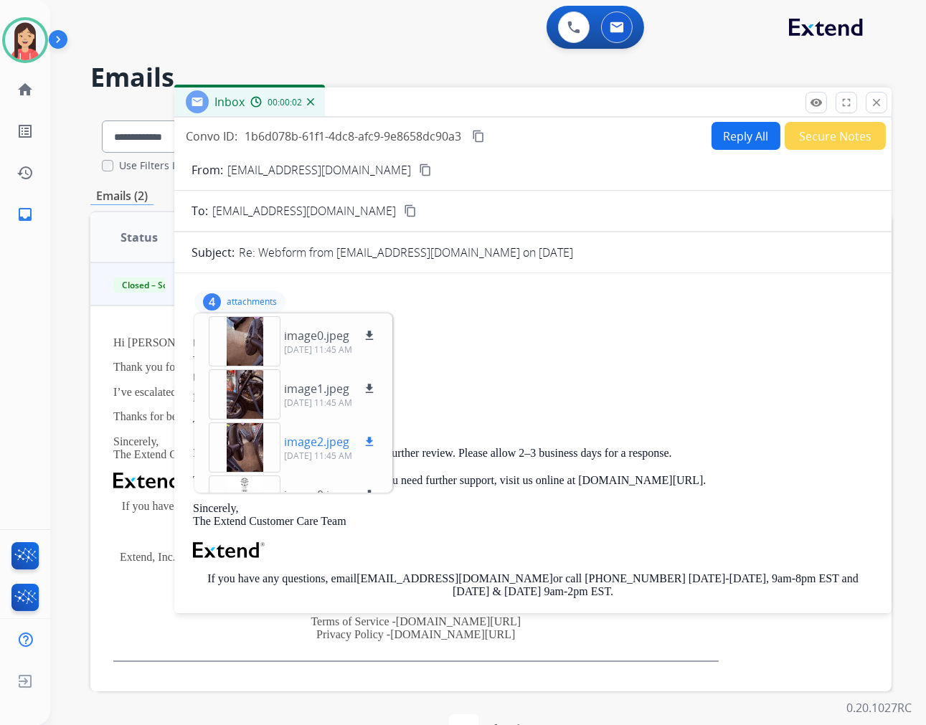
scroll to position [36, 0]
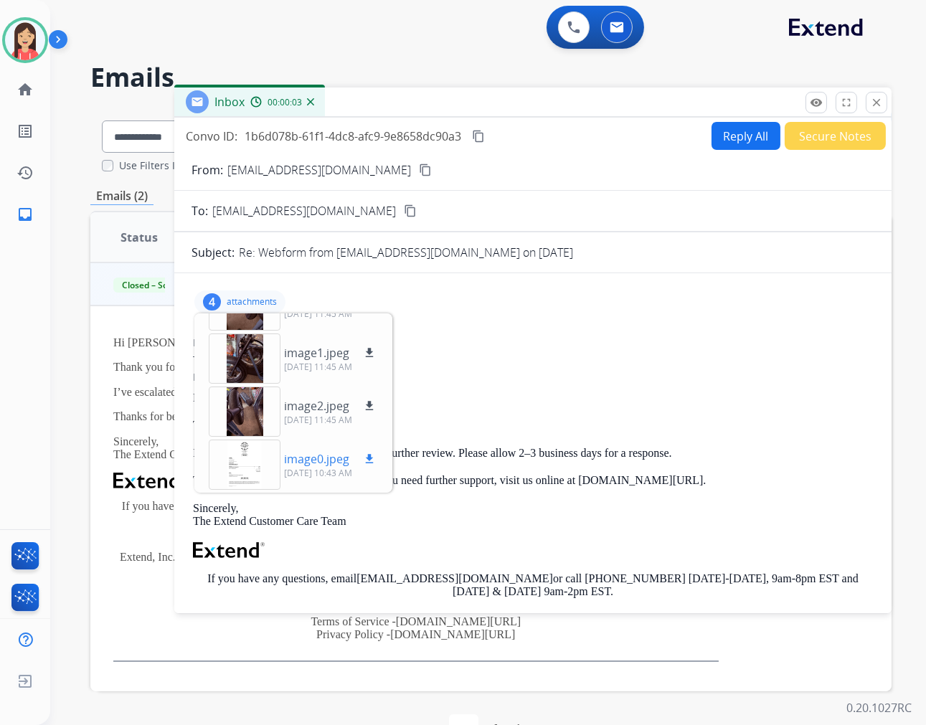
click at [370, 456] on mat-icon "download" at bounding box center [369, 459] width 13 height 13
click at [395, 50] on div "0 Voice Interactions 0 Email Interactions" at bounding box center [479, 29] width 824 height 46
click at [507, 105] on div "Inbox 00:06:21" at bounding box center [532, 102] width 717 height 30
click at [872, 103] on mat-icon "close" at bounding box center [876, 102] width 13 height 13
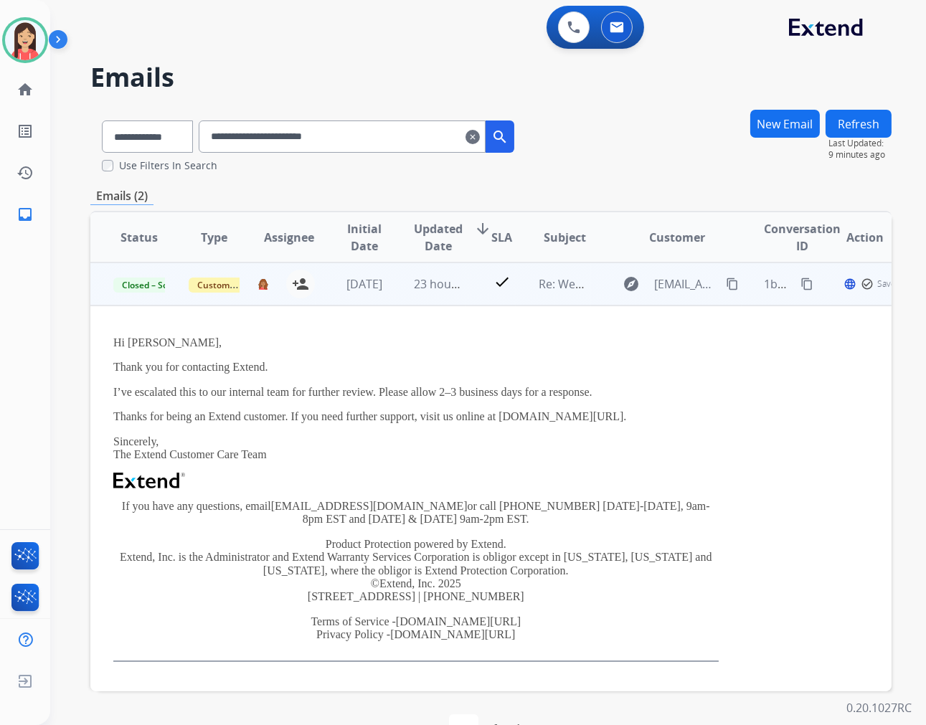
click at [369, 298] on td "[DATE]" at bounding box center [353, 283] width 75 height 43
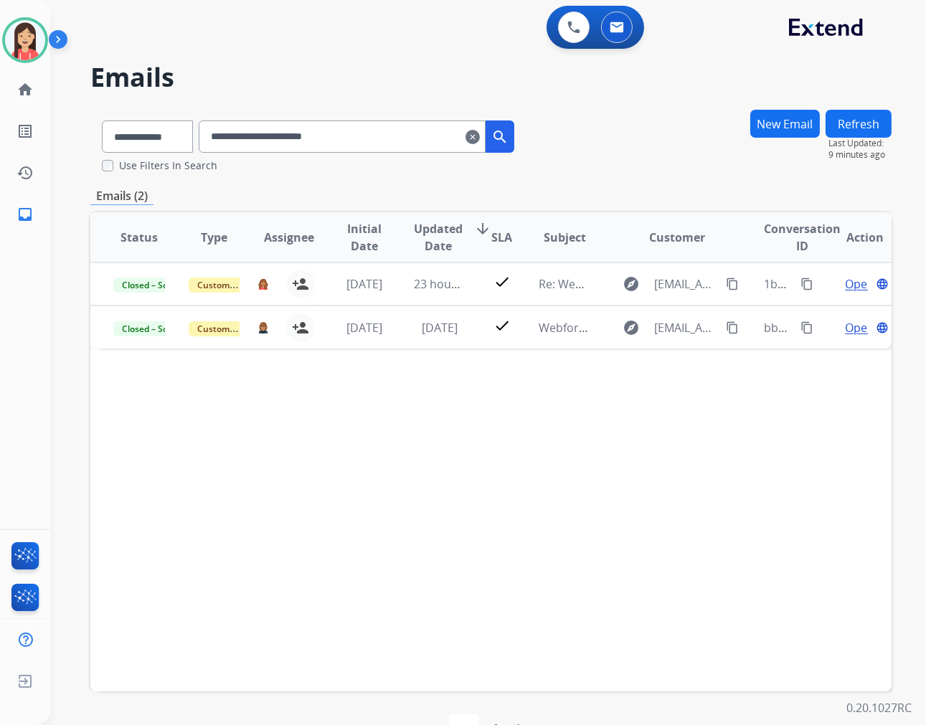
click at [480, 138] on mat-icon "clear" at bounding box center [472, 136] width 14 height 17
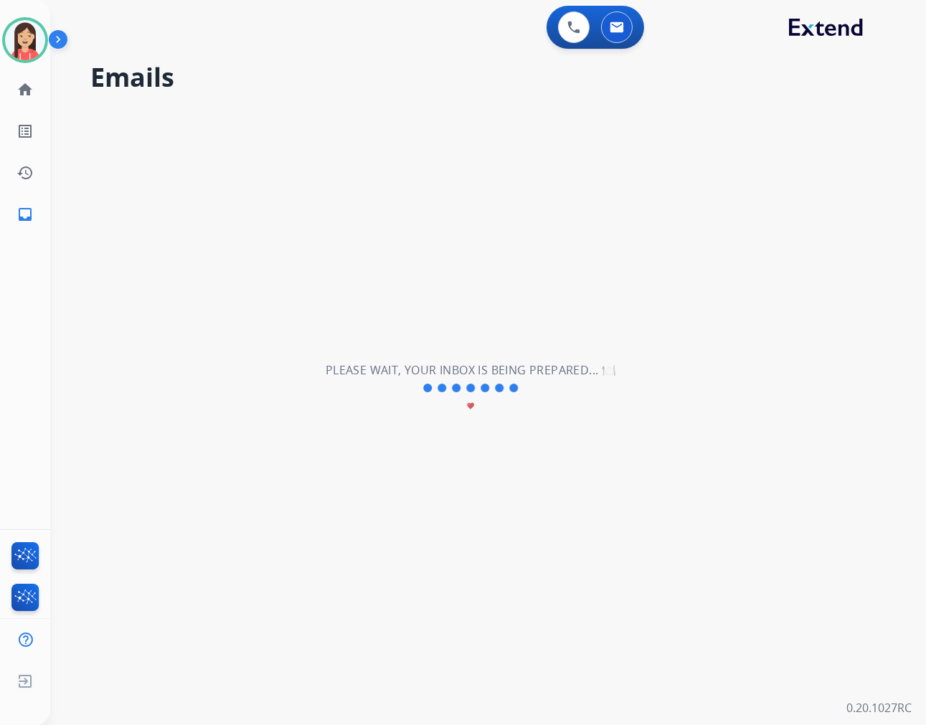
select select "**********"
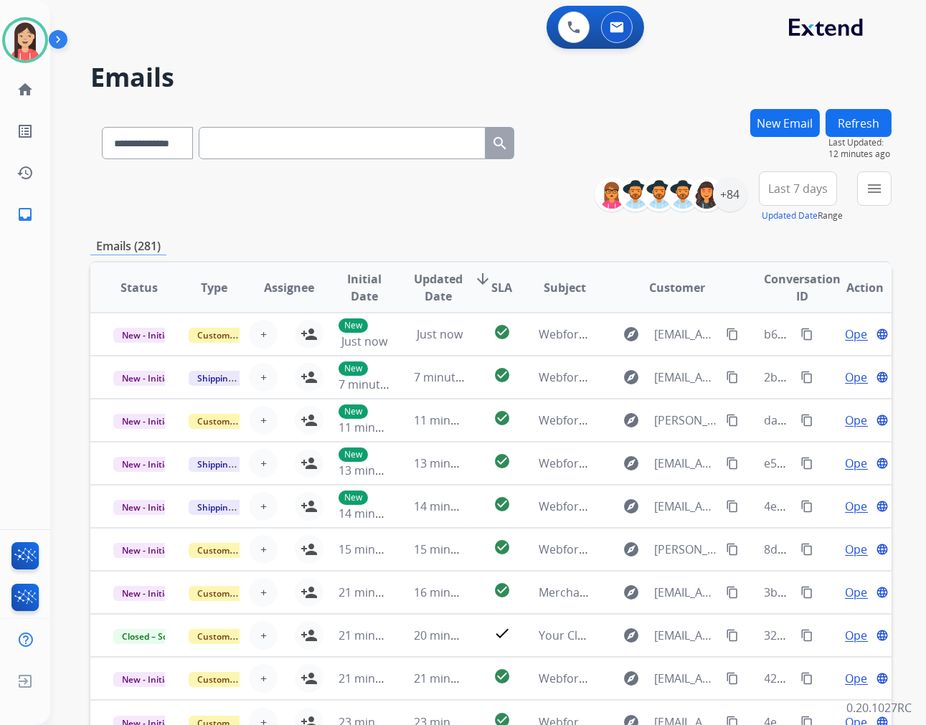
click at [416, 217] on div "**********" at bounding box center [490, 197] width 801 height 52
click at [876, 196] on mat-icon "menu" at bounding box center [874, 188] width 17 height 17
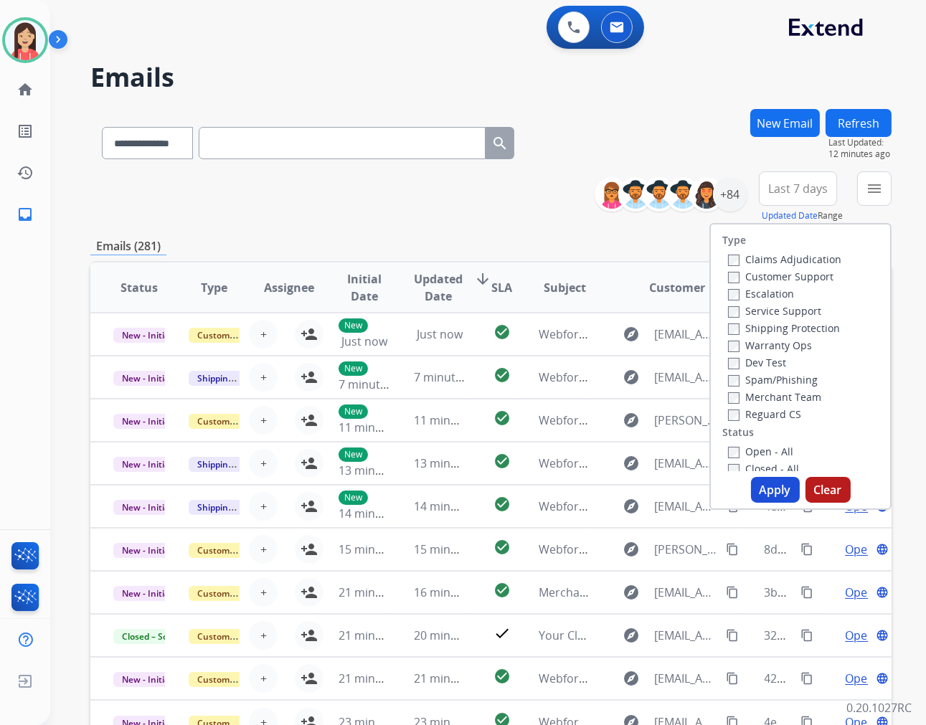
click at [734, 342] on label "Warranty Ops" at bounding box center [770, 345] width 84 height 14
click at [728, 458] on div "Open - All" at bounding box center [803, 450] width 151 height 17
click at [765, 497] on button "Apply" at bounding box center [775, 490] width 49 height 26
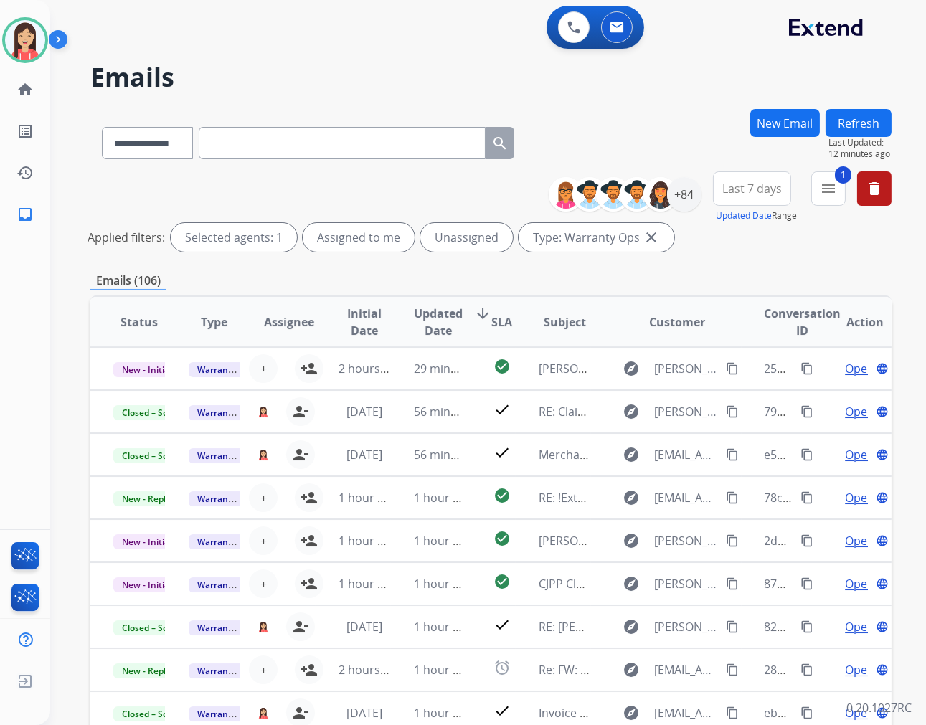
click at [855, 124] on button "Refresh" at bounding box center [858, 123] width 66 height 28
click at [823, 202] on button "1 menu Filters" at bounding box center [828, 188] width 34 height 34
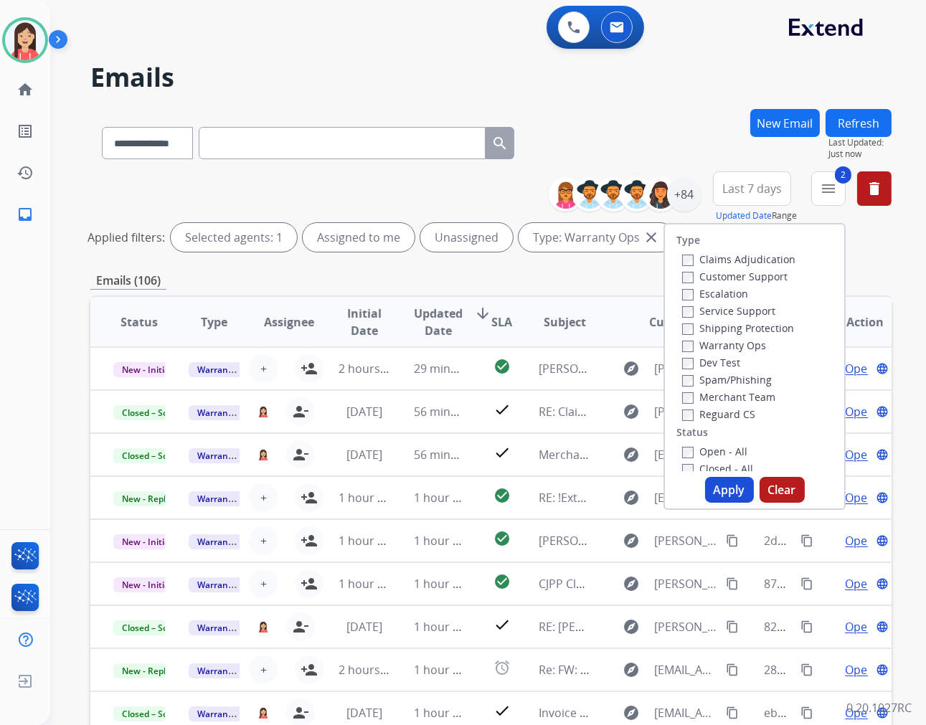
click at [717, 490] on button "Apply" at bounding box center [729, 490] width 49 height 26
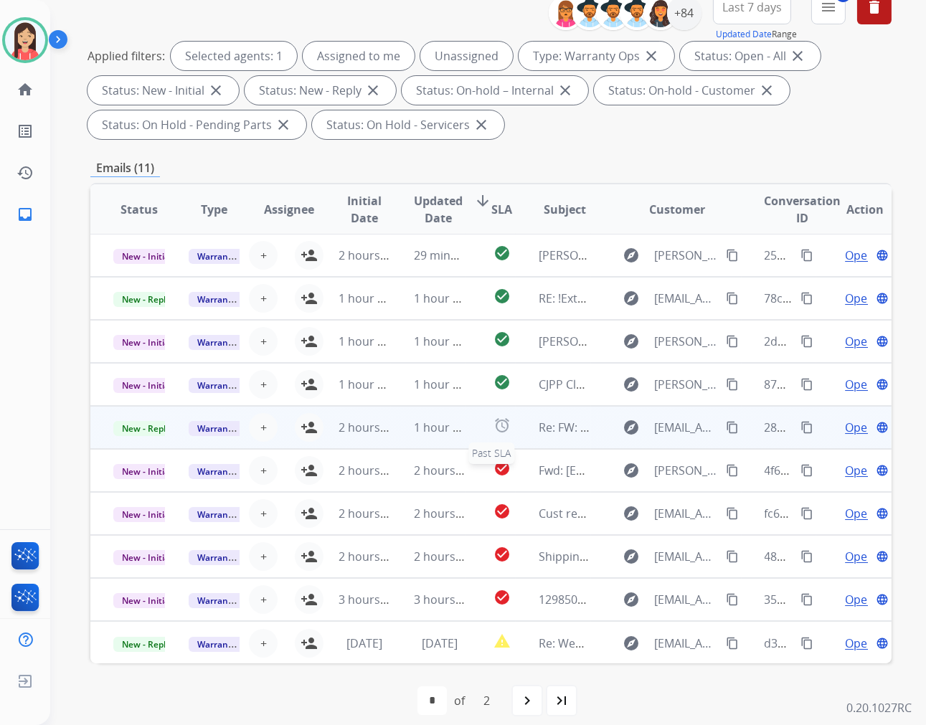
scroll to position [194, 0]
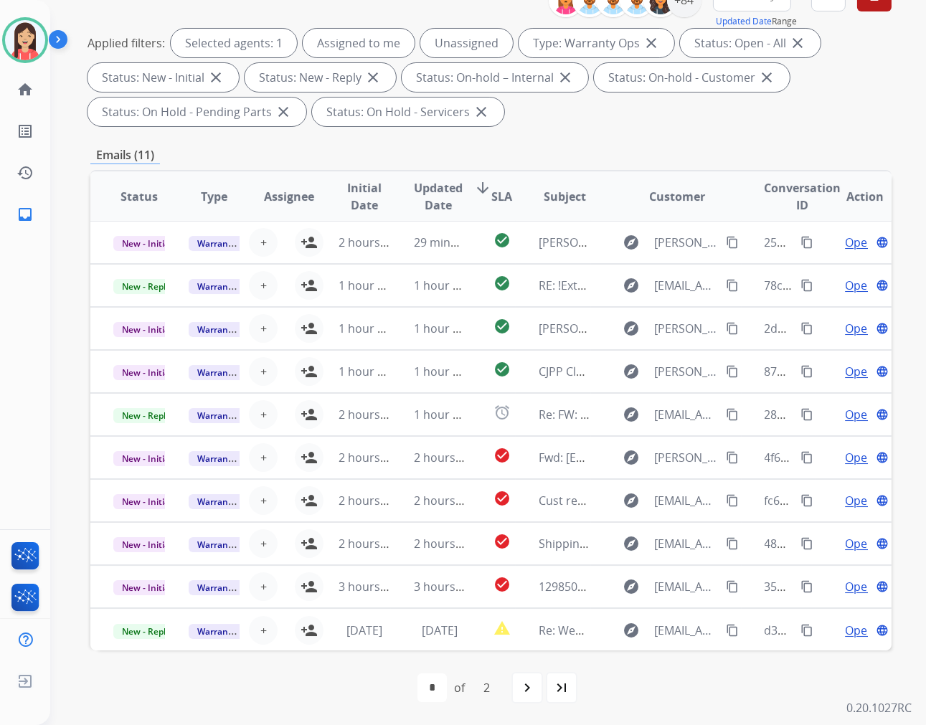
click at [432, 196] on span "Updated Date" at bounding box center [438, 196] width 49 height 34
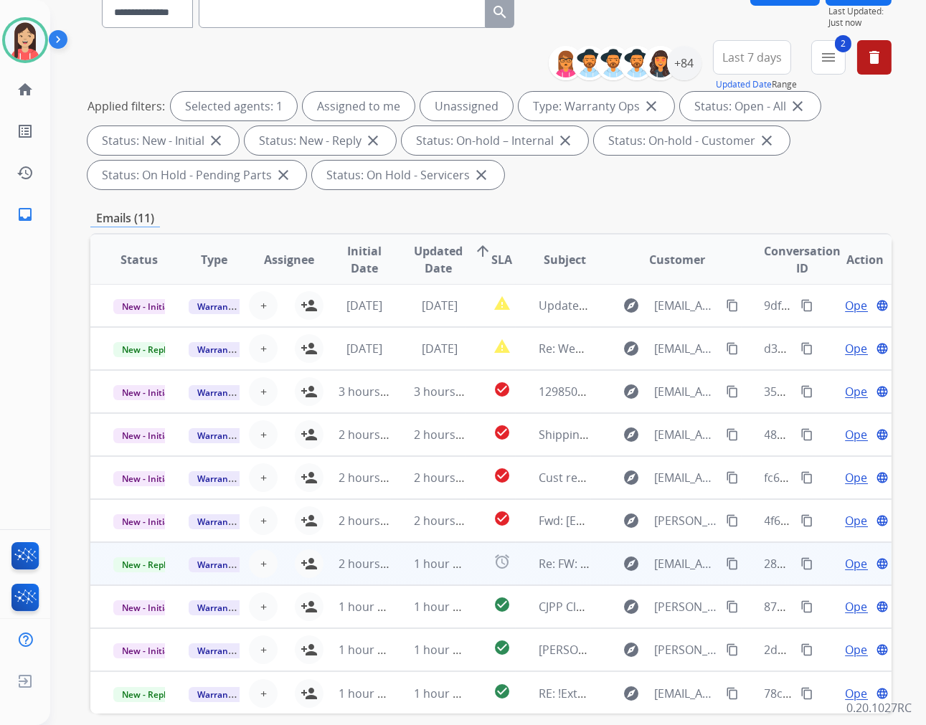
scroll to position [159, 0]
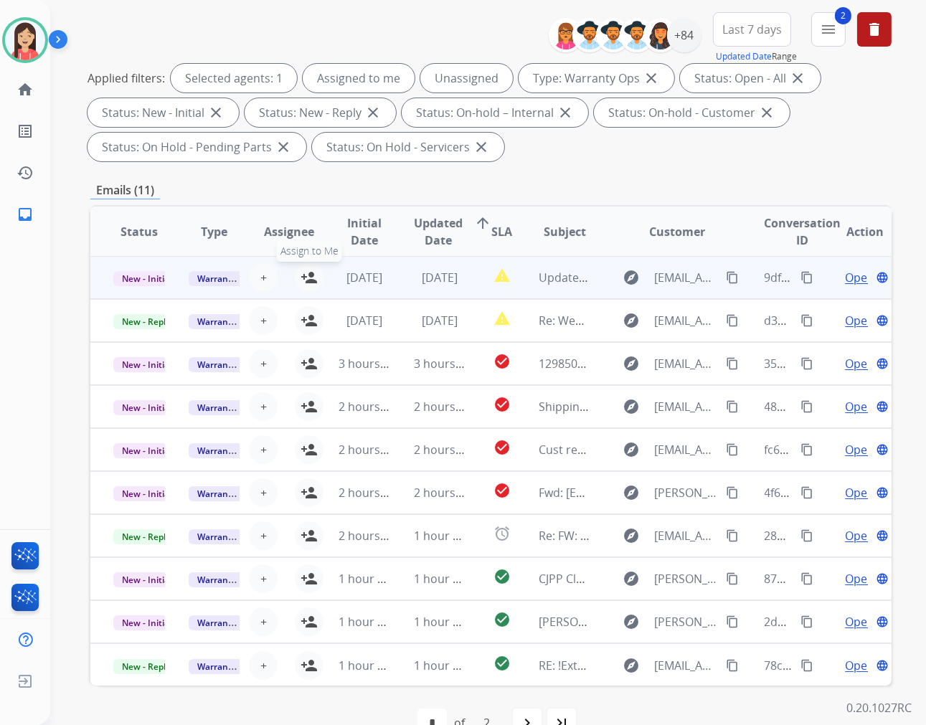
click at [304, 276] on mat-icon "person_add" at bounding box center [308, 277] width 17 height 17
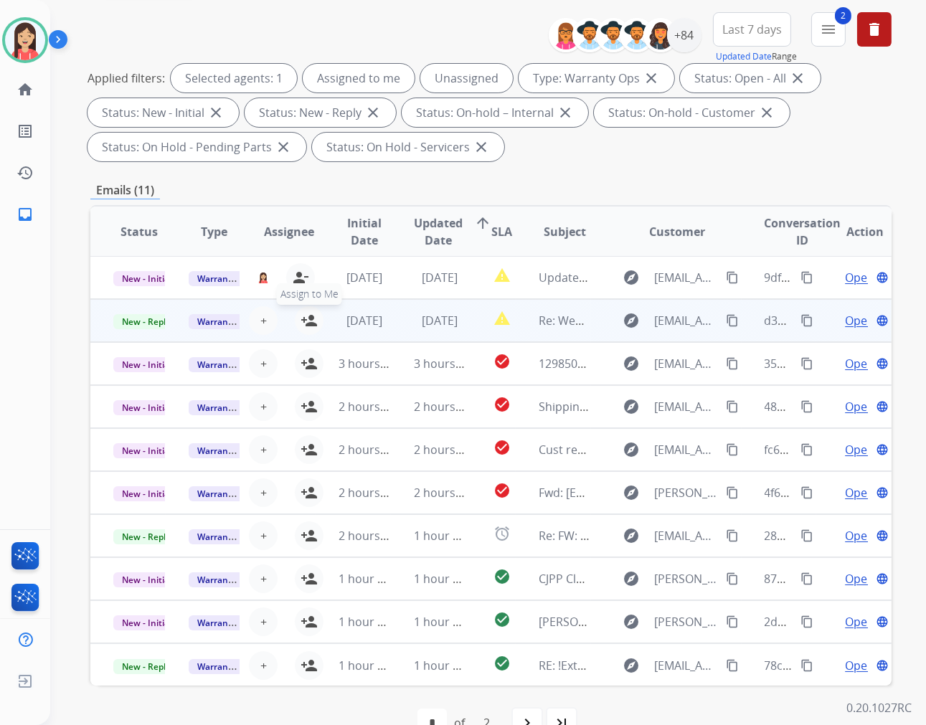
click at [305, 330] on button "person_add Assign to Me" at bounding box center [309, 320] width 29 height 29
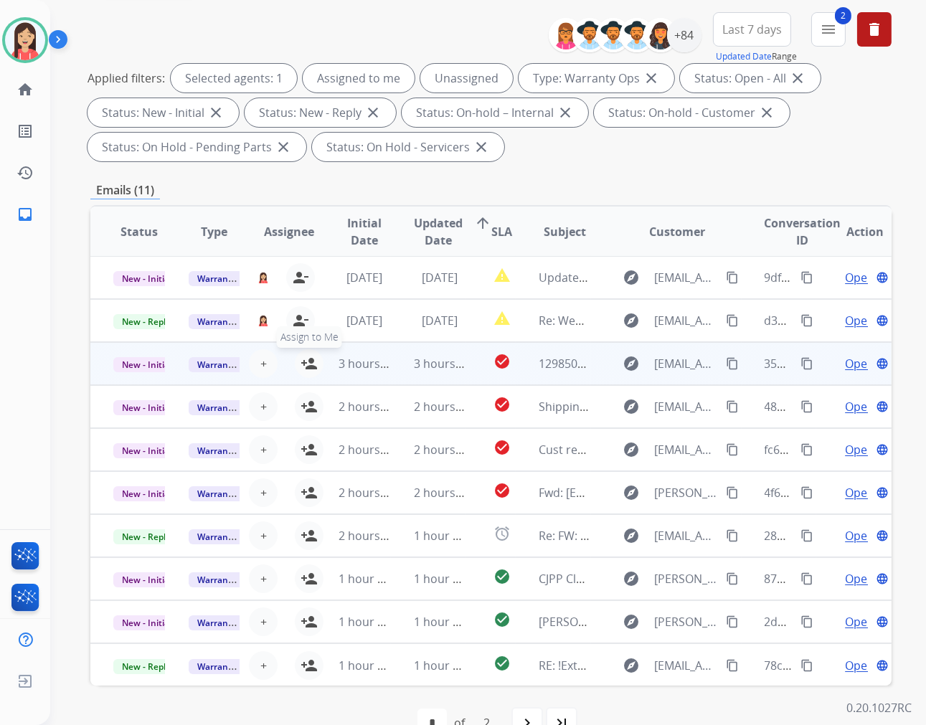
click at [306, 351] on button "person_add Assign to Me" at bounding box center [309, 363] width 29 height 29
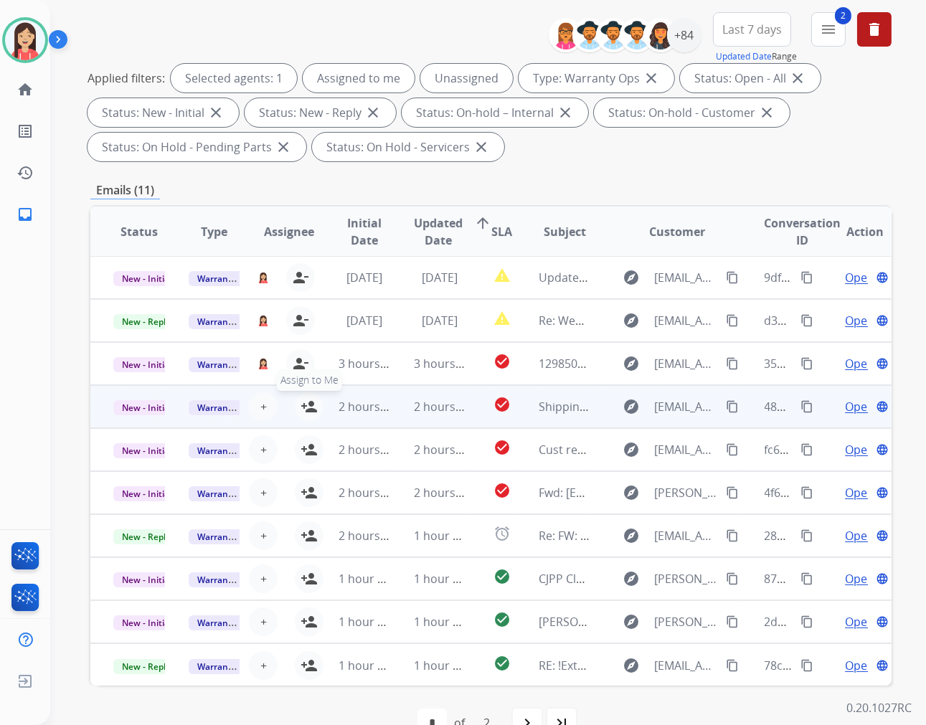
click at [307, 409] on mat-icon "person_add" at bounding box center [308, 406] width 17 height 17
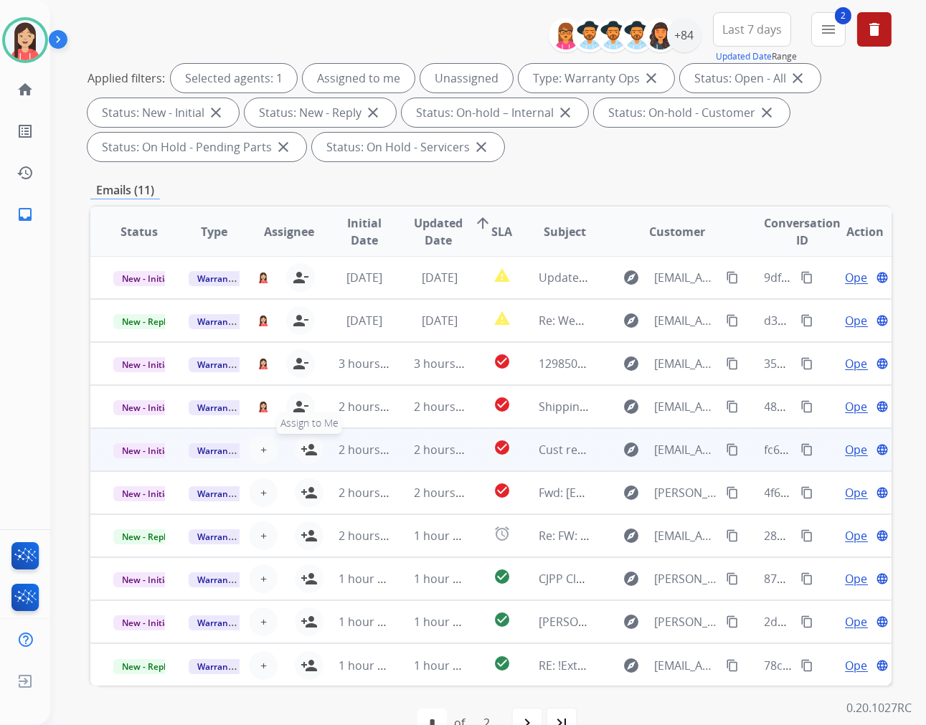
click at [305, 442] on mat-icon "person_add" at bounding box center [308, 449] width 17 height 17
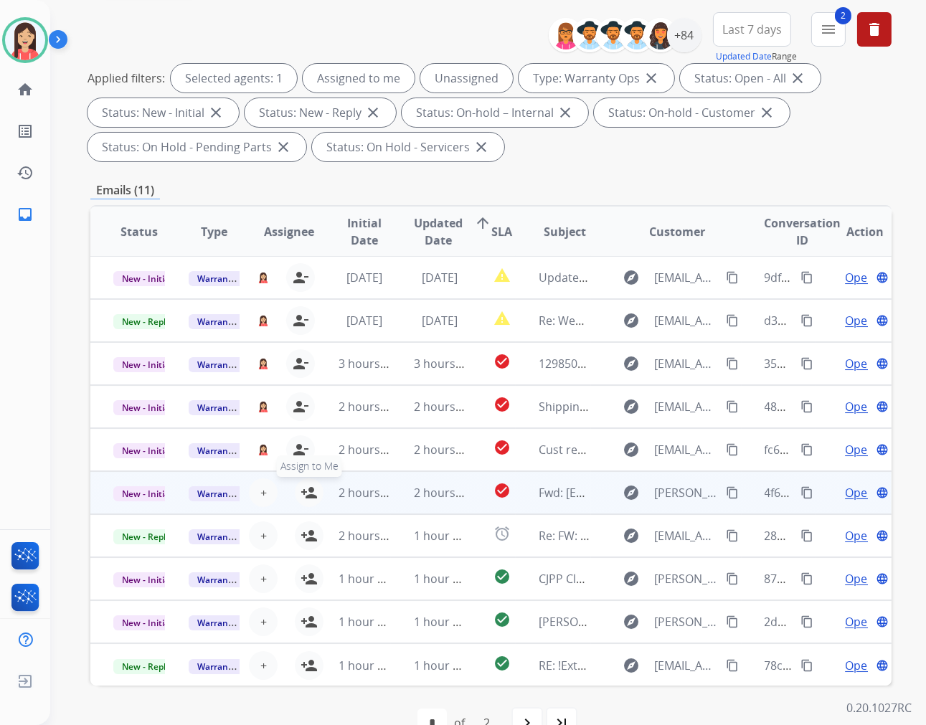
click at [309, 501] on button "person_add Assign to Me" at bounding box center [309, 492] width 29 height 29
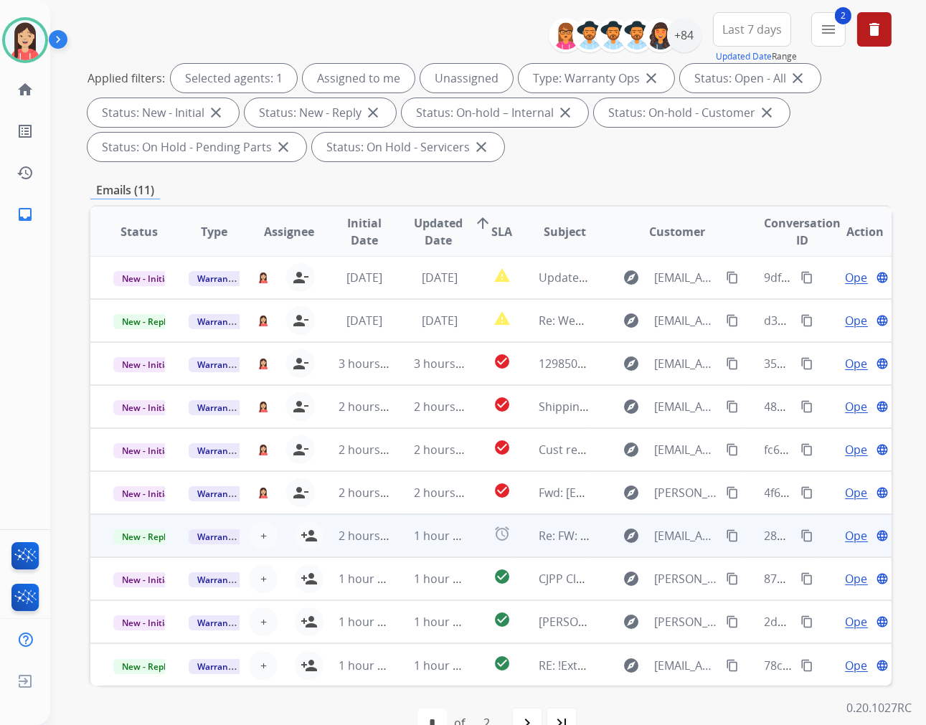
click at [318, 529] on td "2 hours ago" at bounding box center [353, 535] width 75 height 43
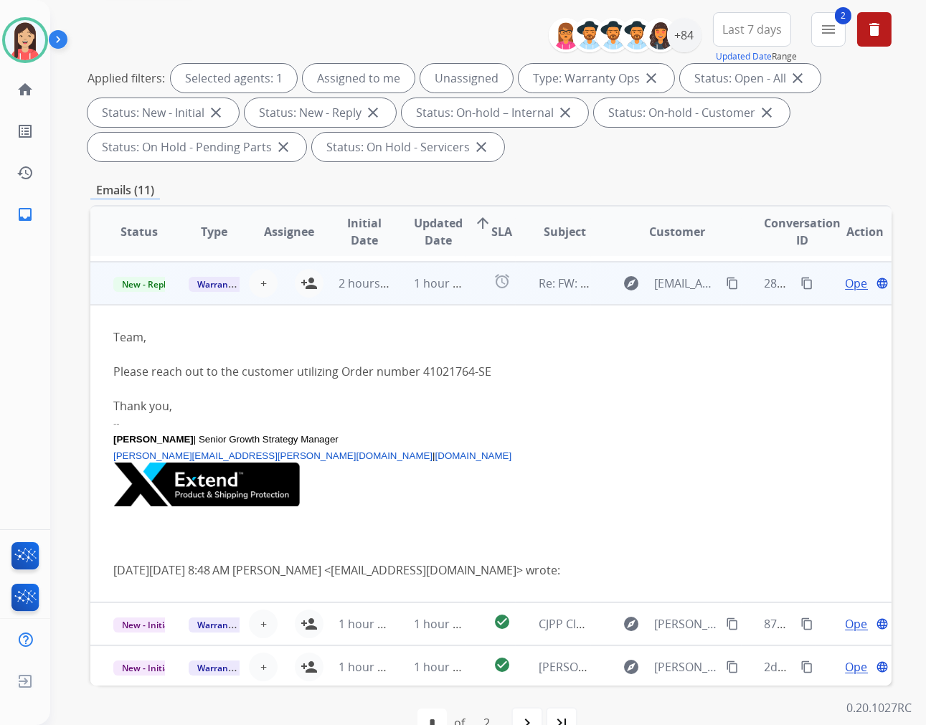
scroll to position [258, 0]
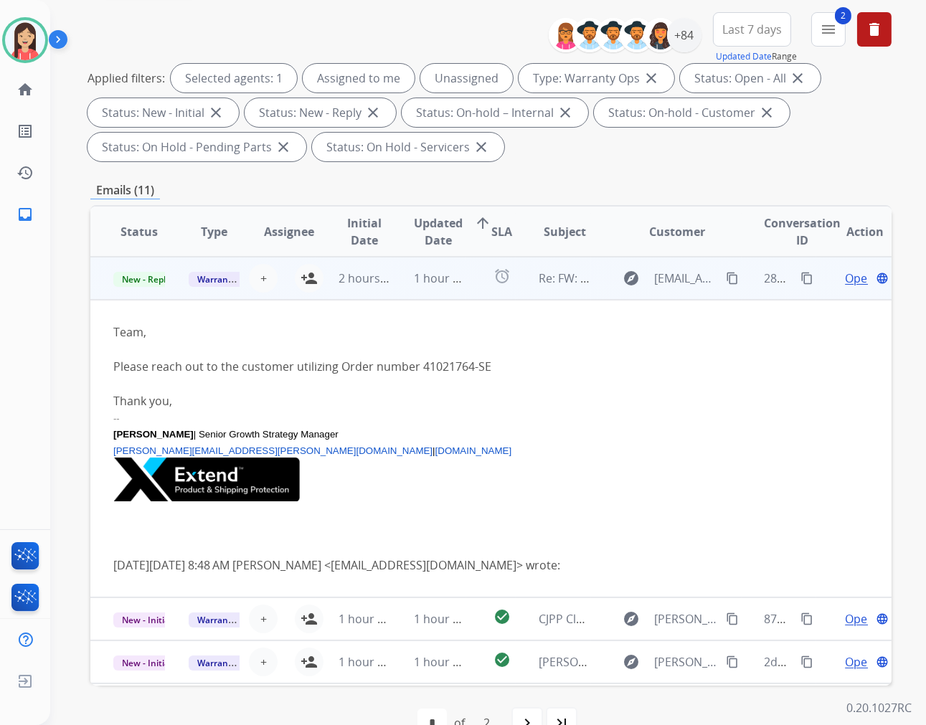
click at [846, 273] on span "Open" at bounding box center [859, 278] width 29 height 17
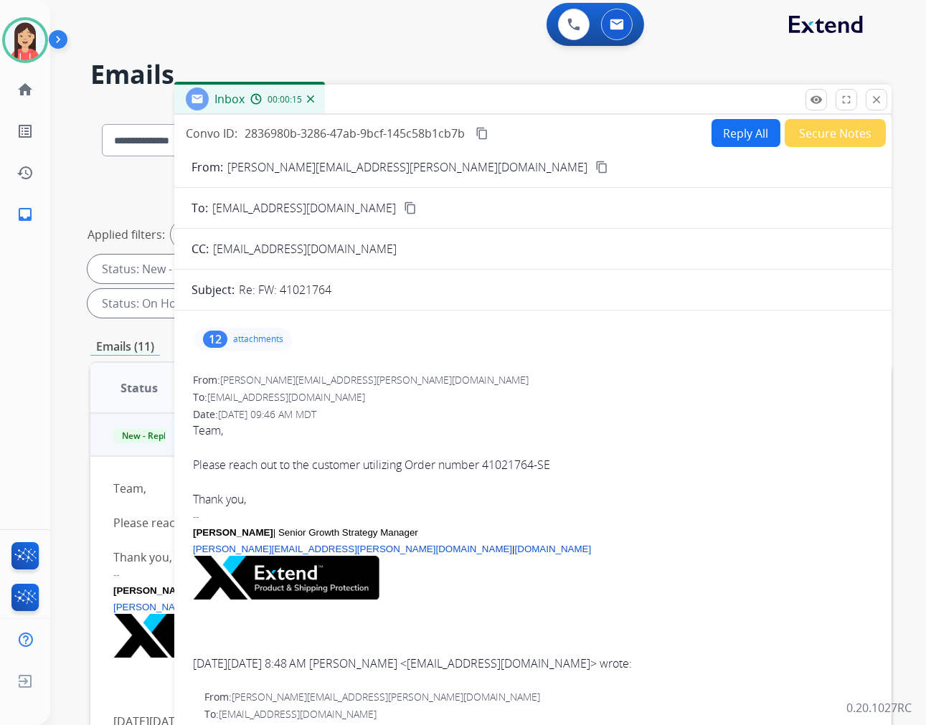
scroll to position [0, 0]
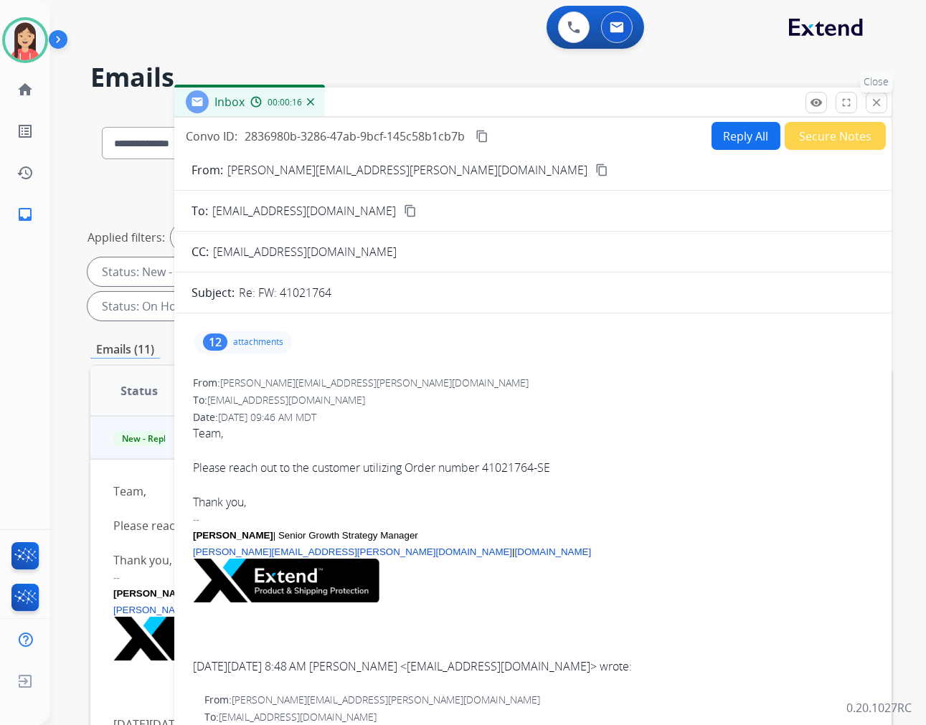
click at [876, 100] on mat-icon "close" at bounding box center [876, 102] width 13 height 13
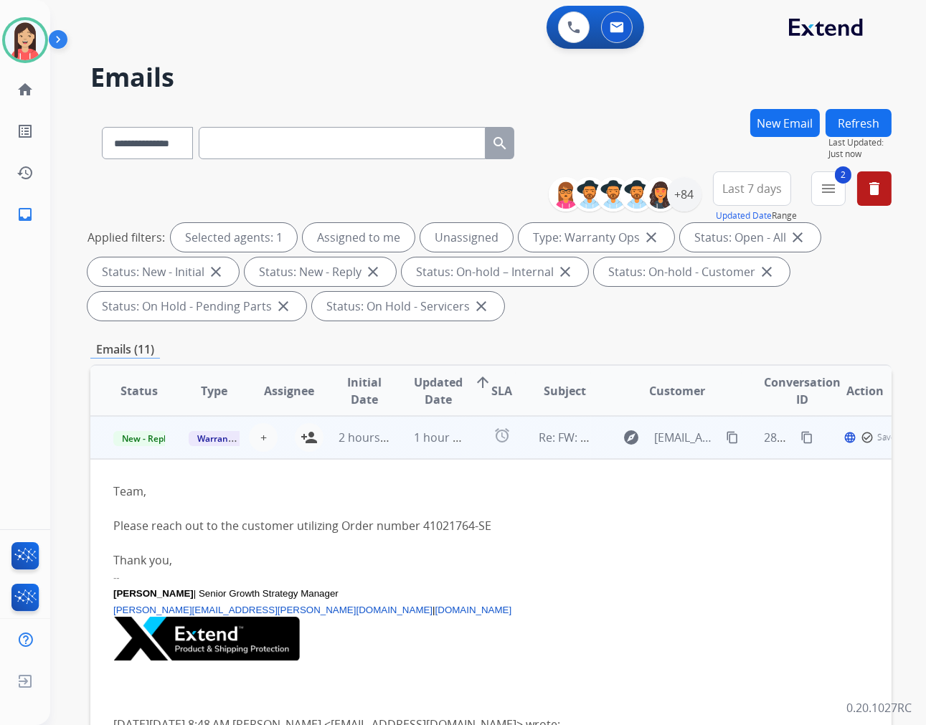
click at [278, 450] on div "+ Select agent person_add Assign to Me" at bounding box center [278, 437] width 92 height 29
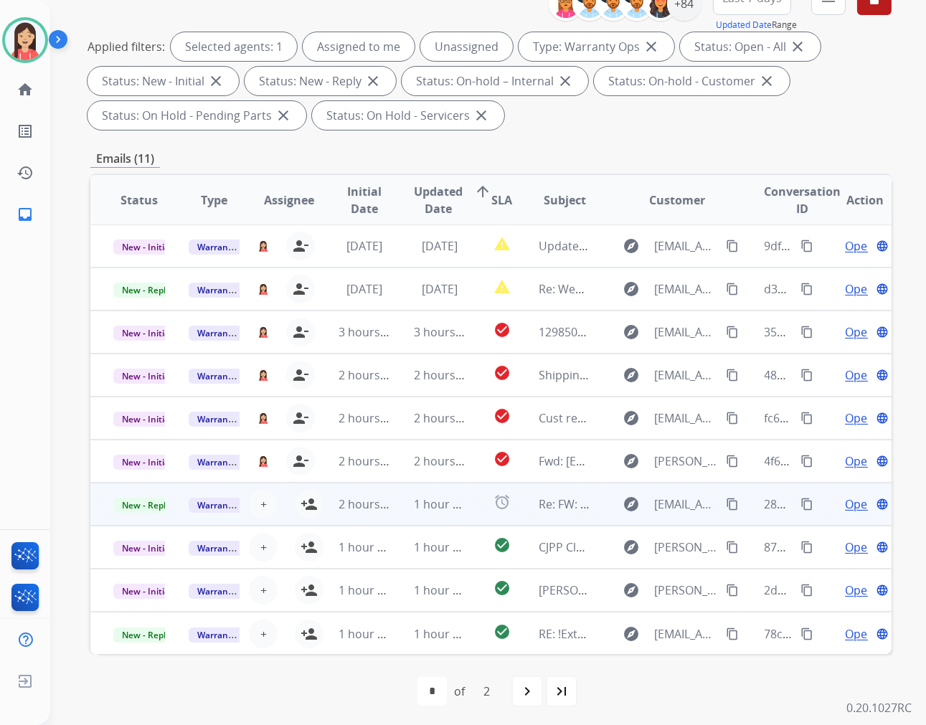
scroll to position [194, 0]
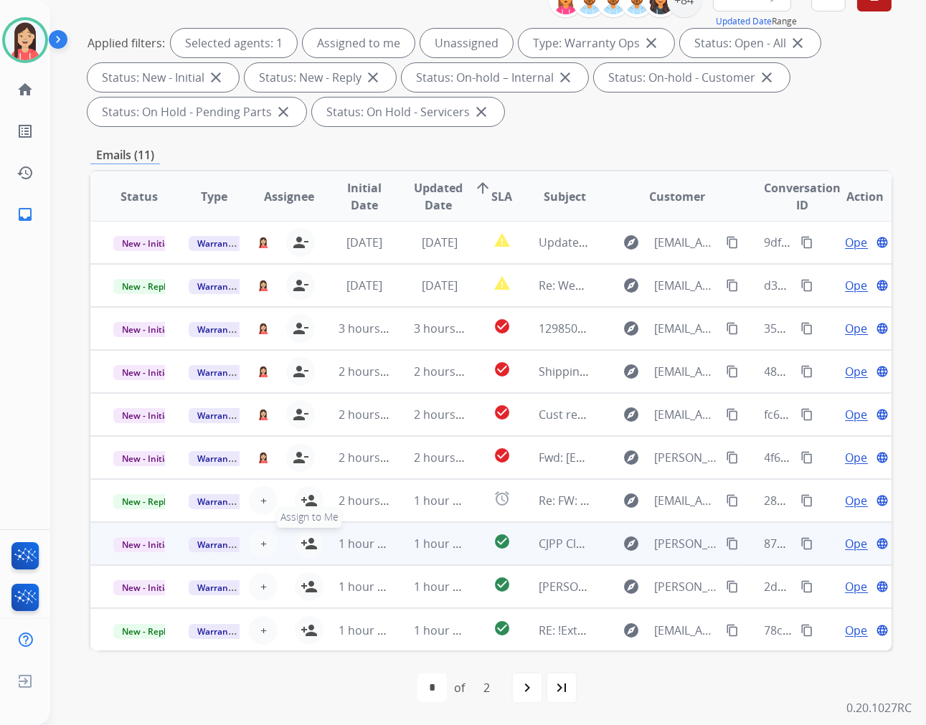
click at [307, 543] on mat-icon "person_add" at bounding box center [308, 543] width 17 height 17
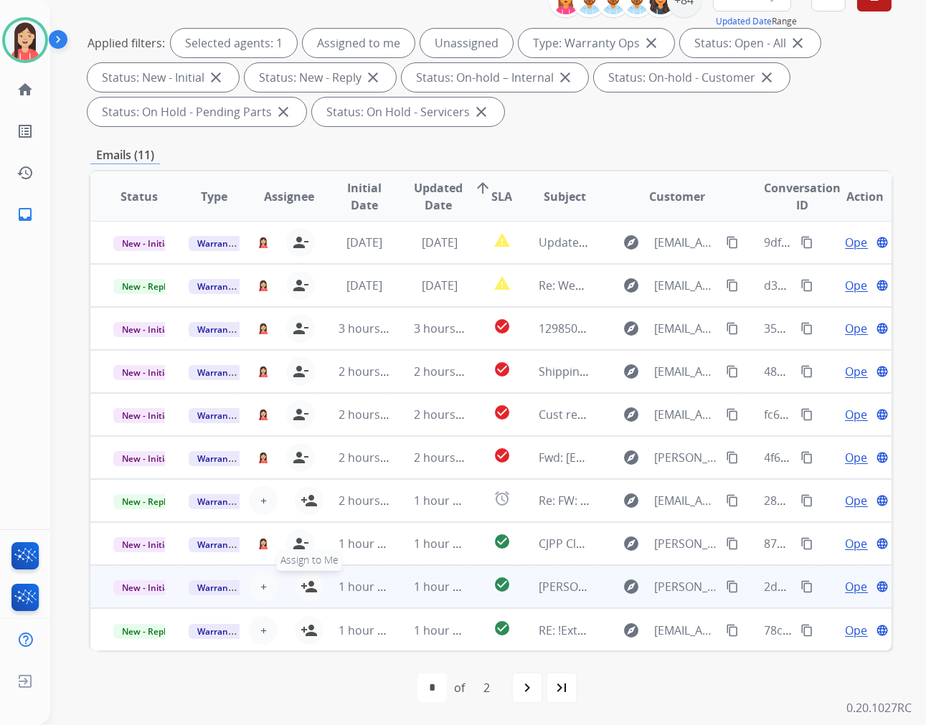
click at [306, 584] on mat-icon "person_add" at bounding box center [308, 586] width 17 height 17
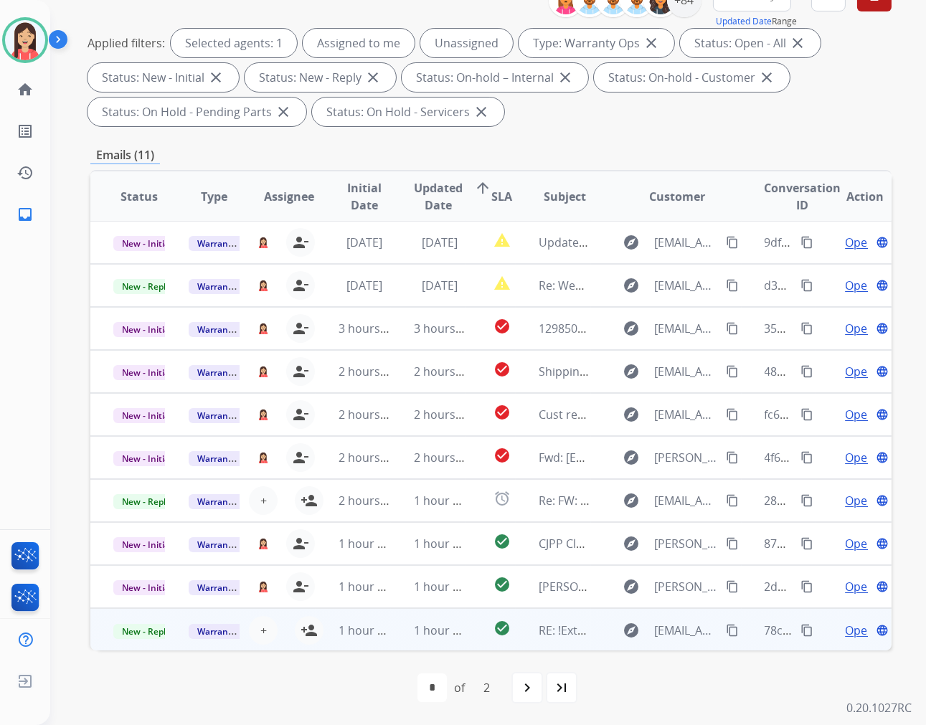
click at [453, 639] on td "1 hour ago" at bounding box center [428, 629] width 75 height 43
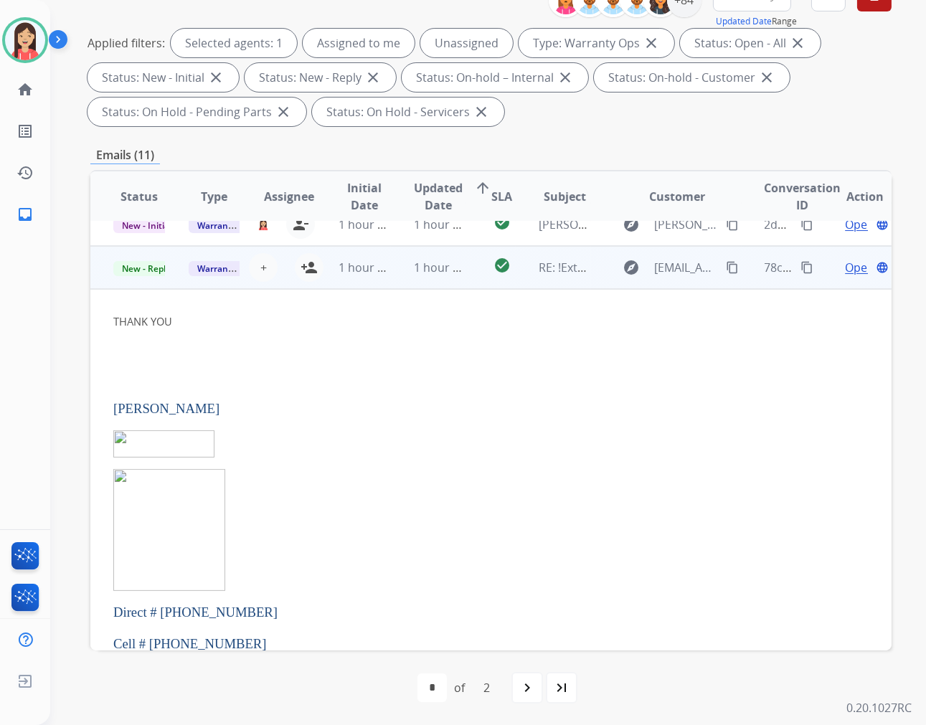
scroll to position [387, 0]
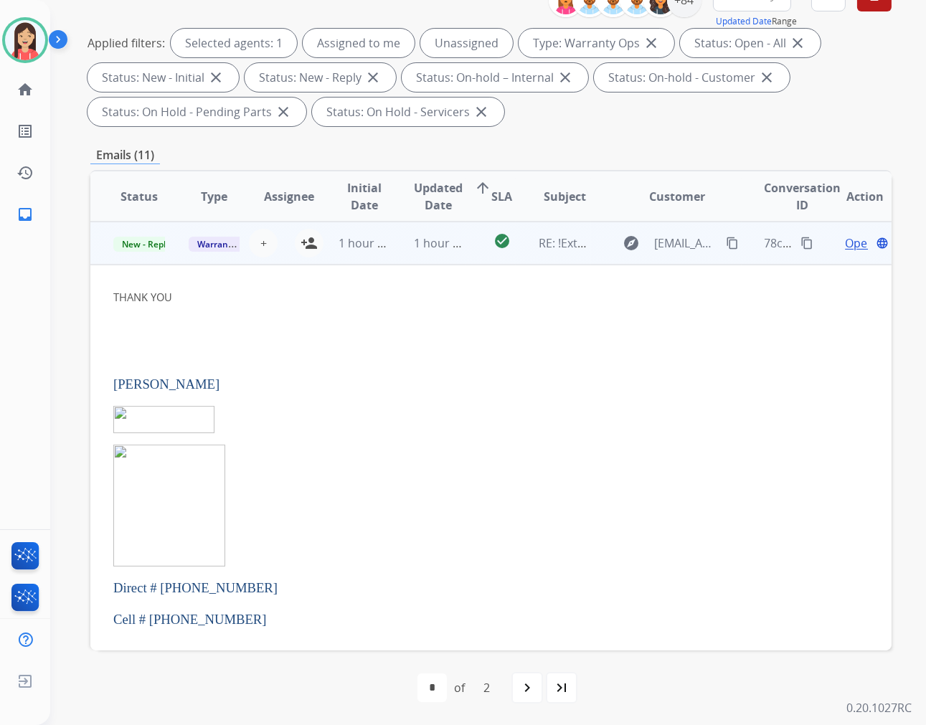
click at [845, 235] on span "Open" at bounding box center [859, 243] width 29 height 17
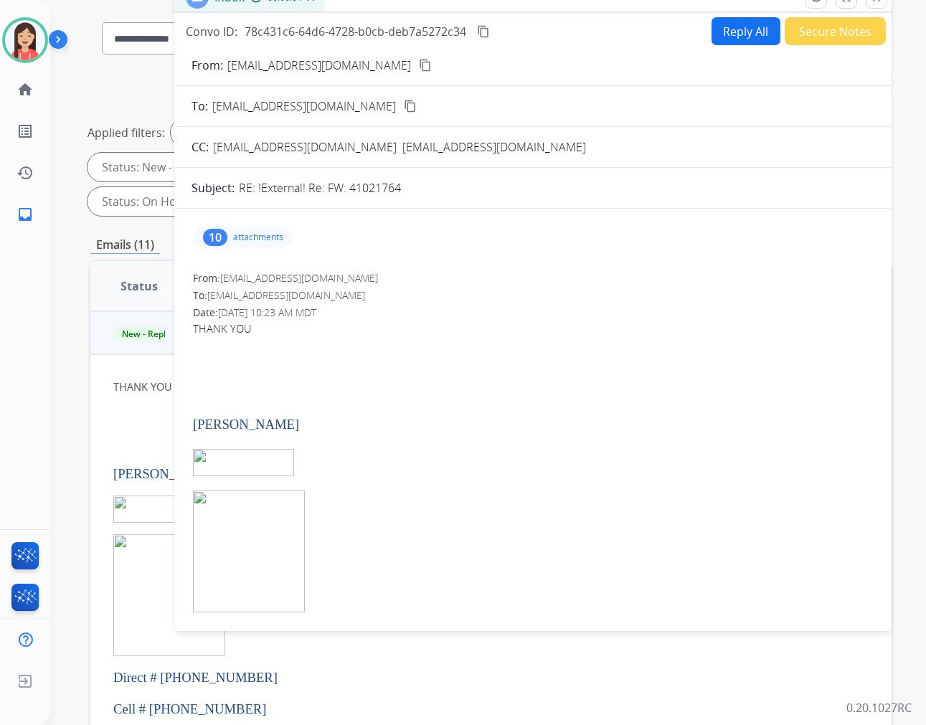
scroll to position [0, 0]
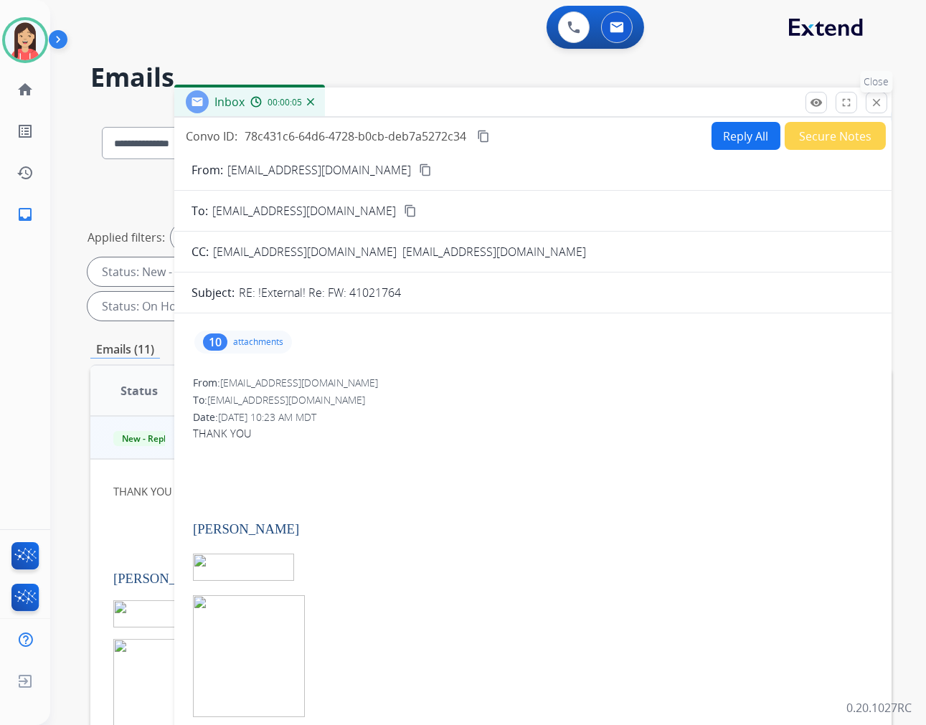
click at [880, 108] on mat-icon "close" at bounding box center [876, 102] width 13 height 13
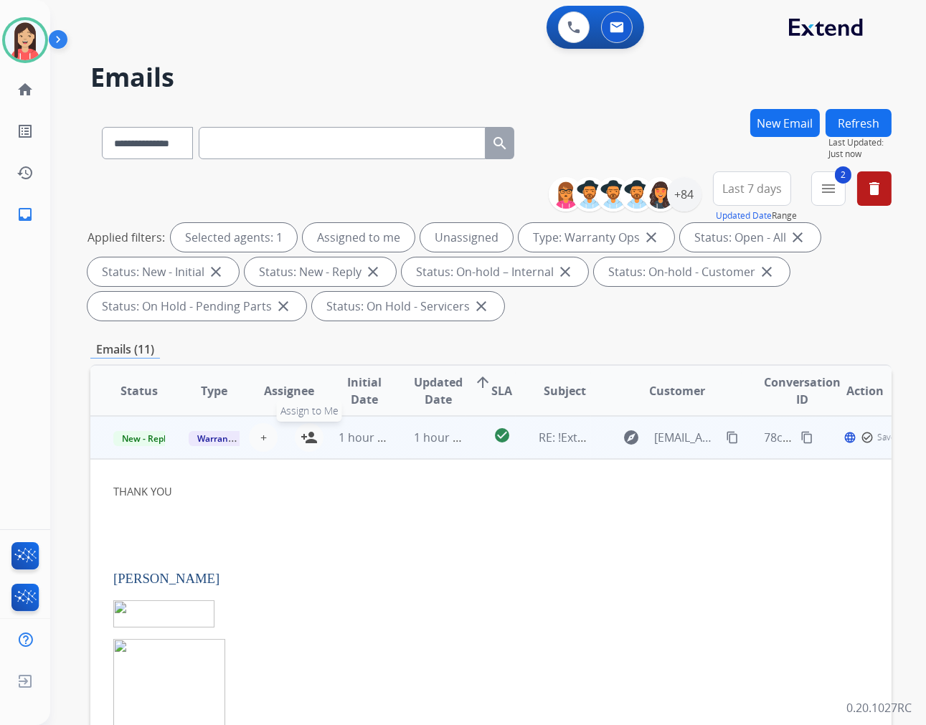
click at [306, 437] on mat-icon "person_add" at bounding box center [308, 437] width 17 height 17
click at [189, 440] on span "Warranty Ops" at bounding box center [226, 438] width 74 height 15
click at [140, 432] on span "New - Reply" at bounding box center [145, 438] width 65 height 15
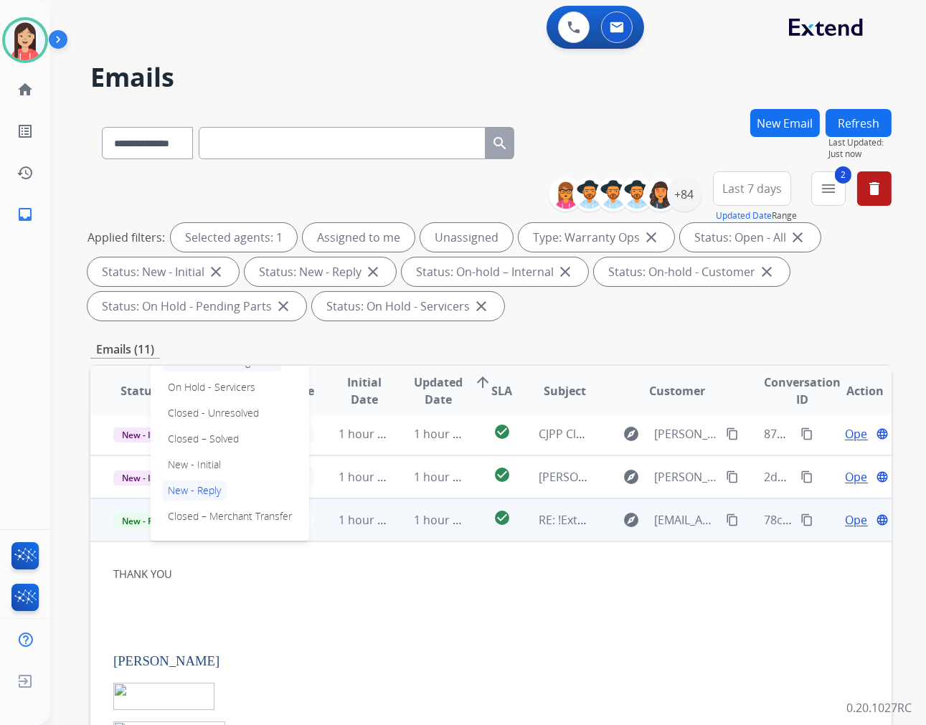
scroll to position [227, 0]
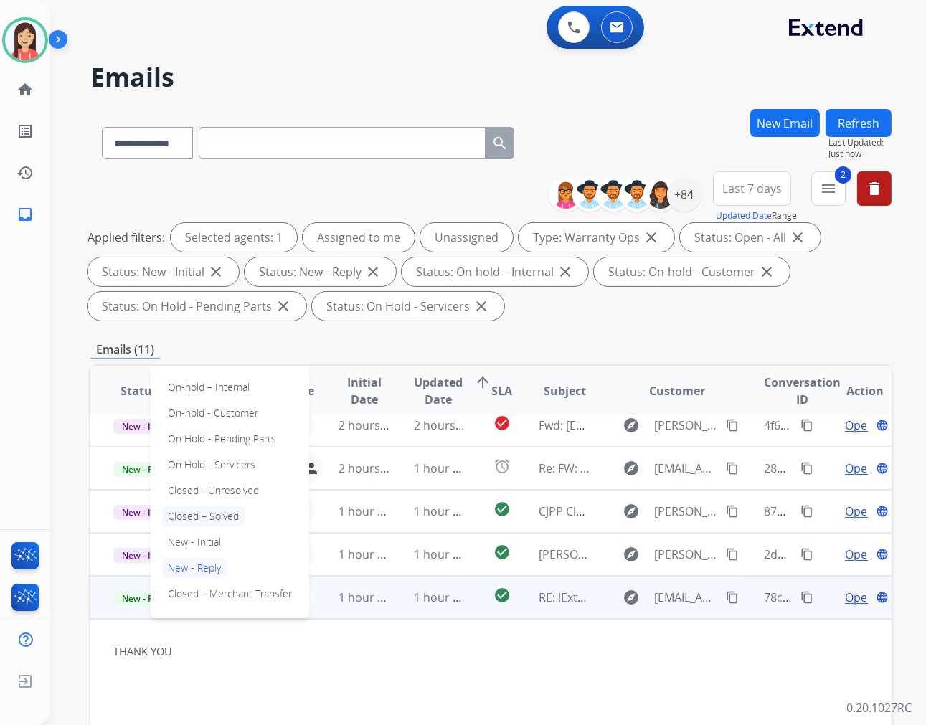
click at [230, 515] on p "Closed – Solved" at bounding box center [203, 516] width 82 height 20
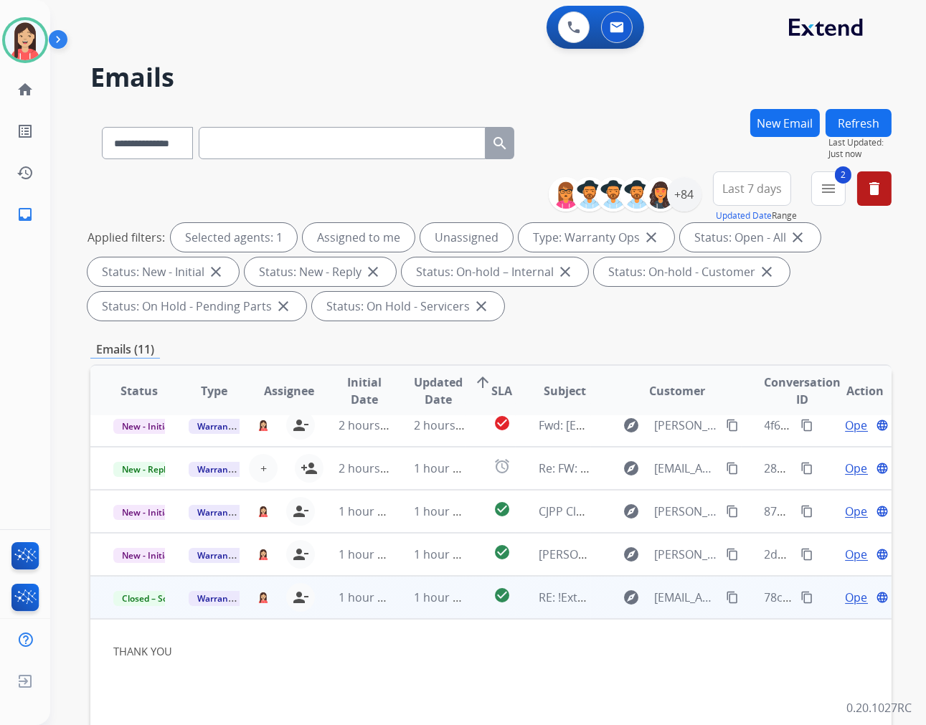
click at [457, 611] on td "1 hour ago" at bounding box center [428, 597] width 75 height 43
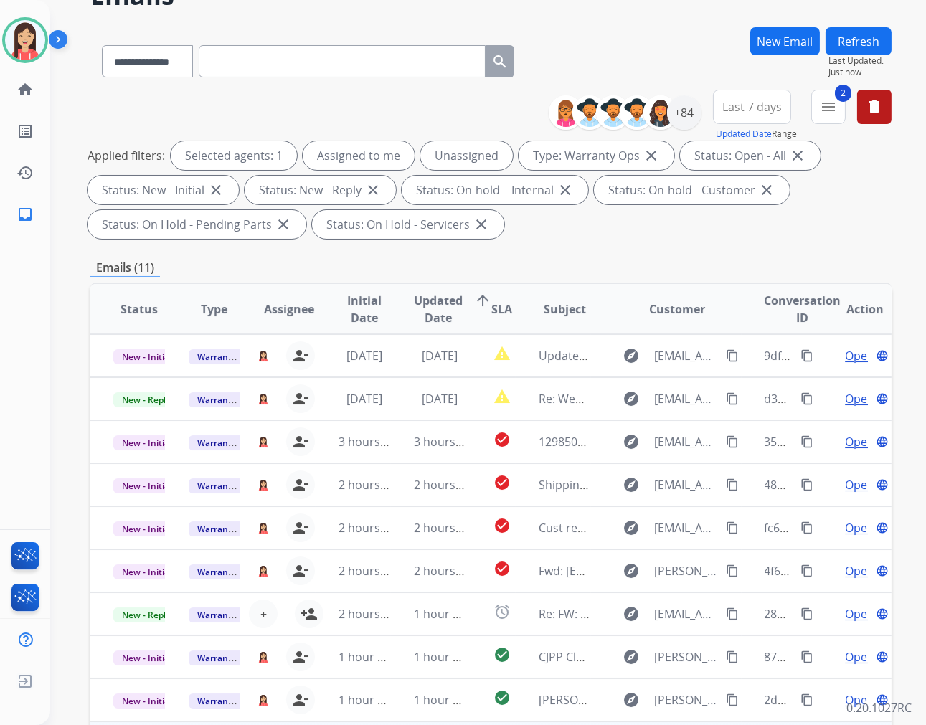
scroll to position [0, 0]
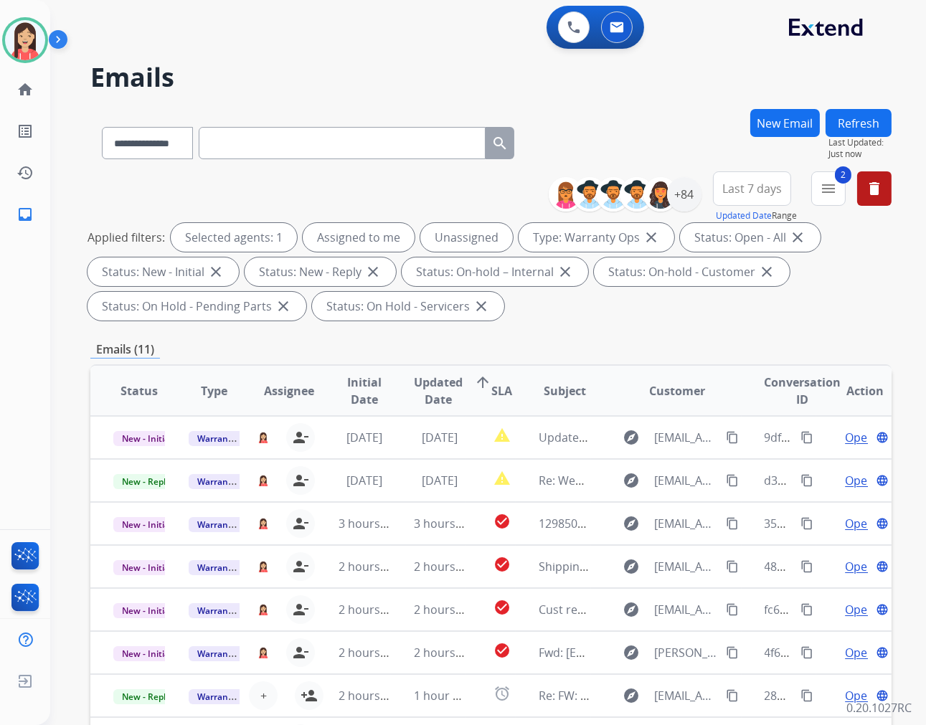
click at [865, 123] on button "Refresh" at bounding box center [858, 123] width 66 height 28
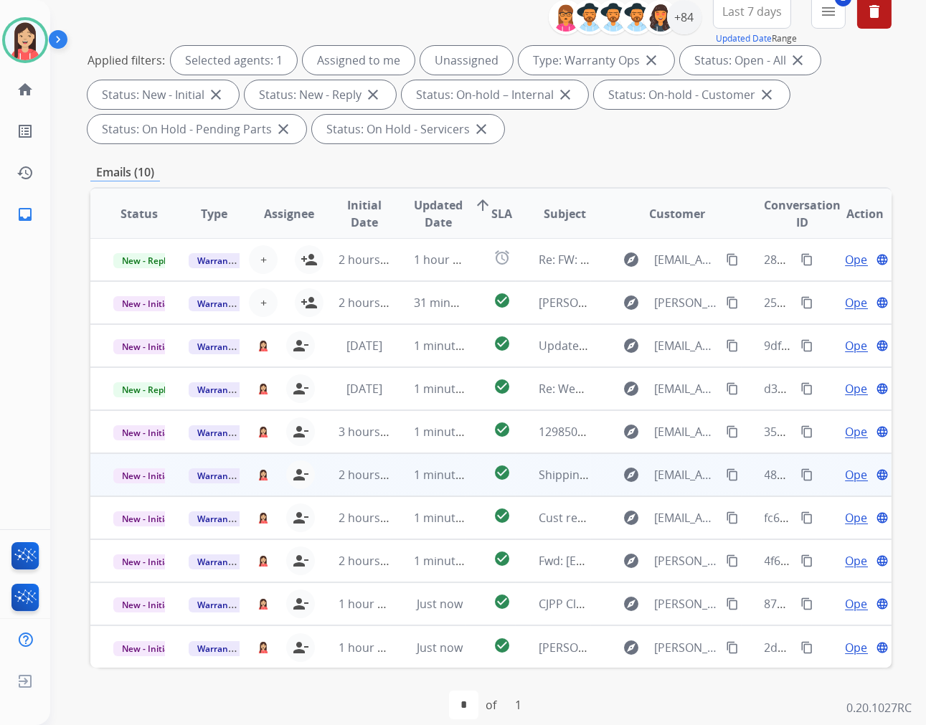
scroll to position [194, 0]
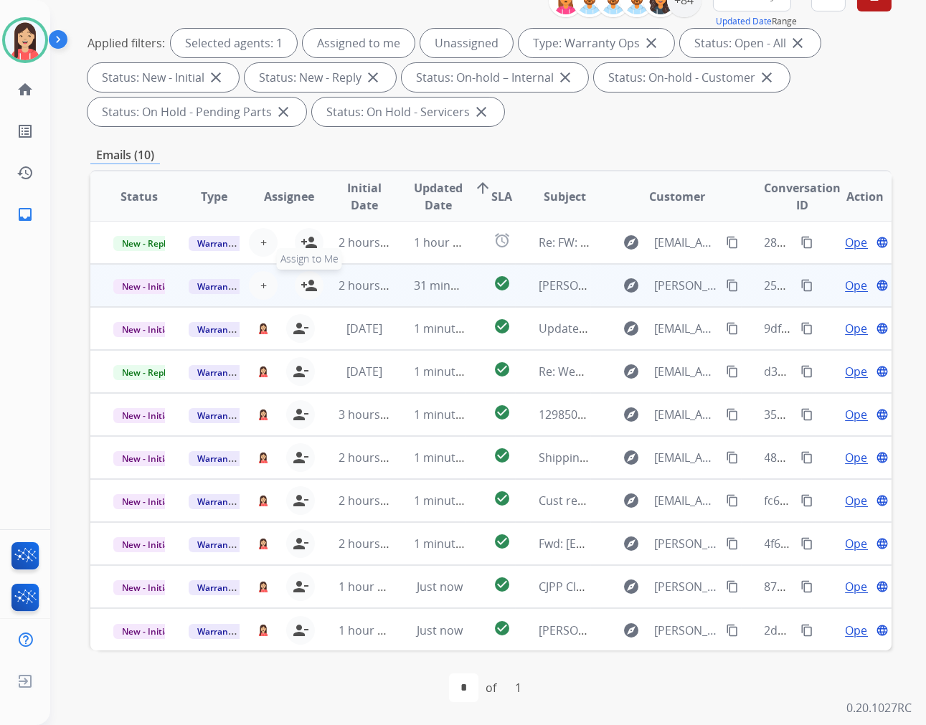
click at [303, 288] on mat-icon "person_add" at bounding box center [308, 285] width 17 height 17
click at [446, 296] on td "31 minutes ago" at bounding box center [428, 285] width 75 height 43
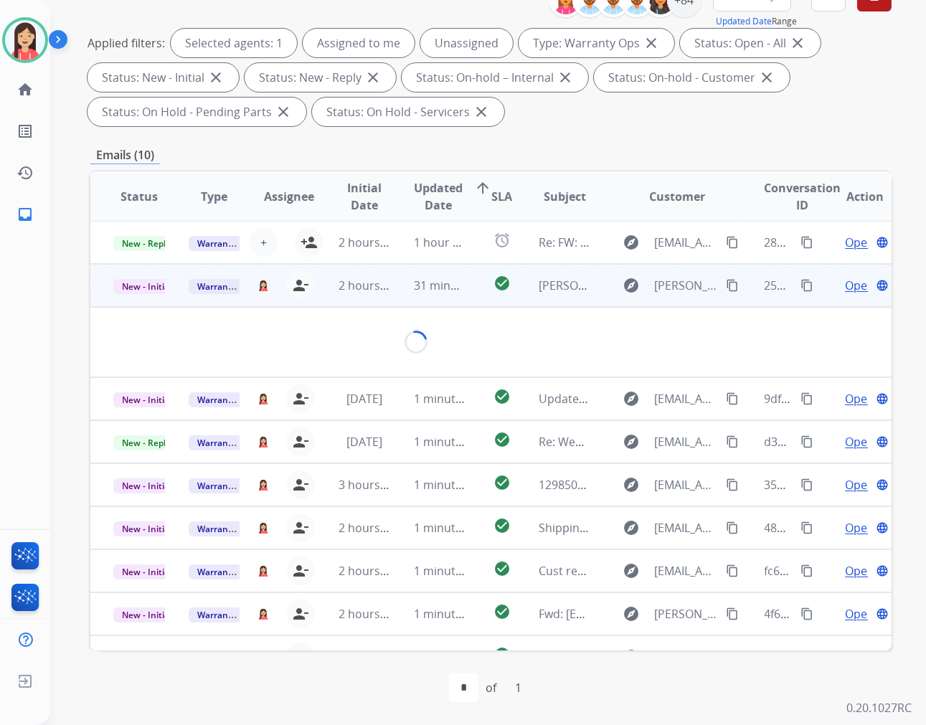
scroll to position [43, 0]
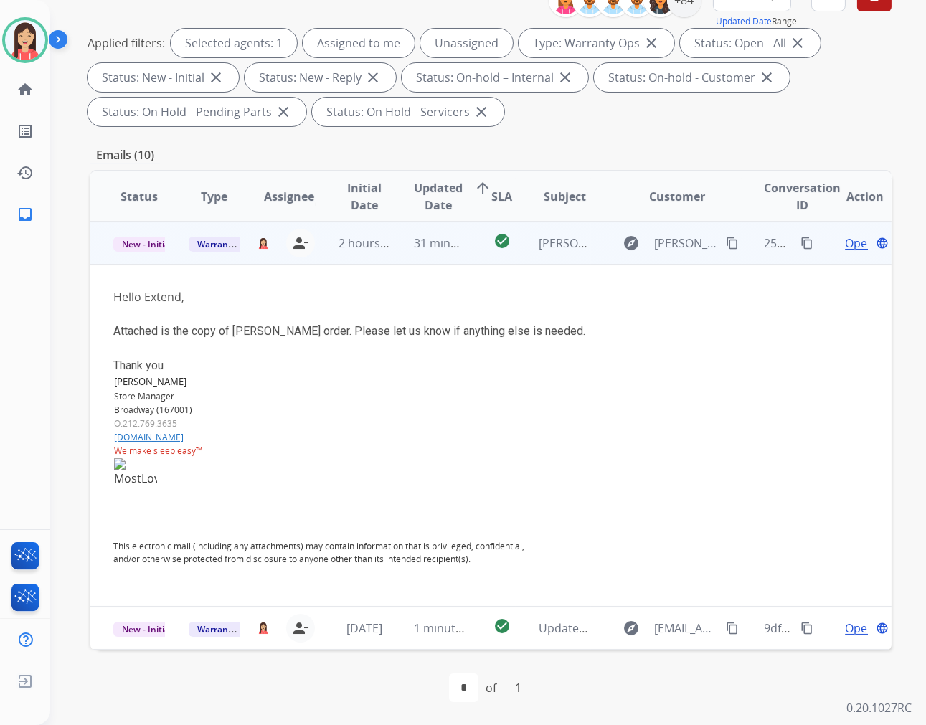
click at [846, 245] on span "Open" at bounding box center [859, 243] width 29 height 17
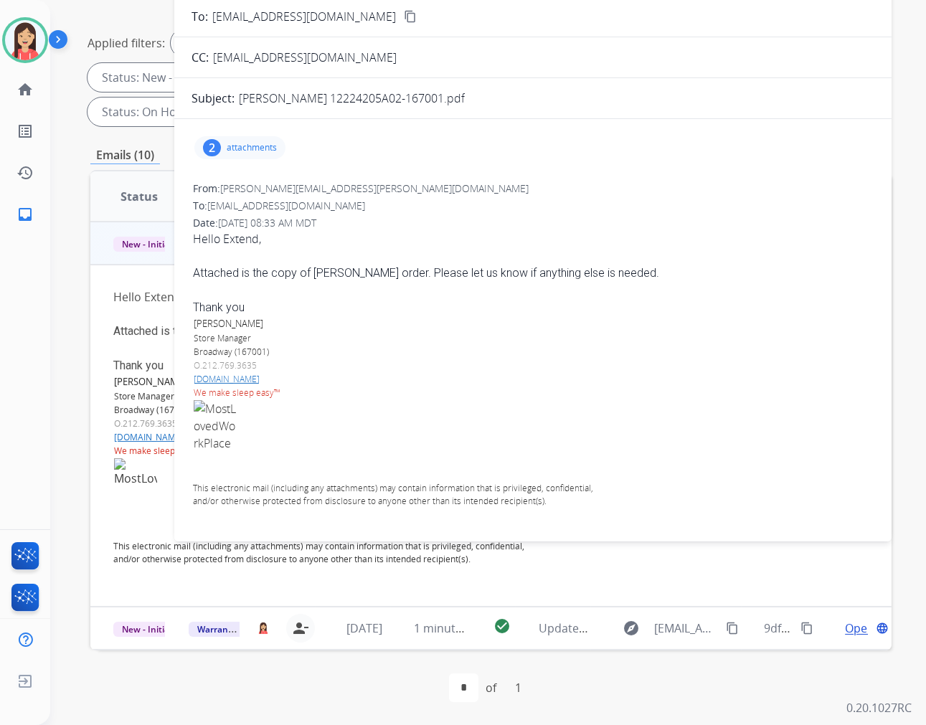
click at [280, 147] on div "2 attachments" at bounding box center [239, 147] width 91 height 23
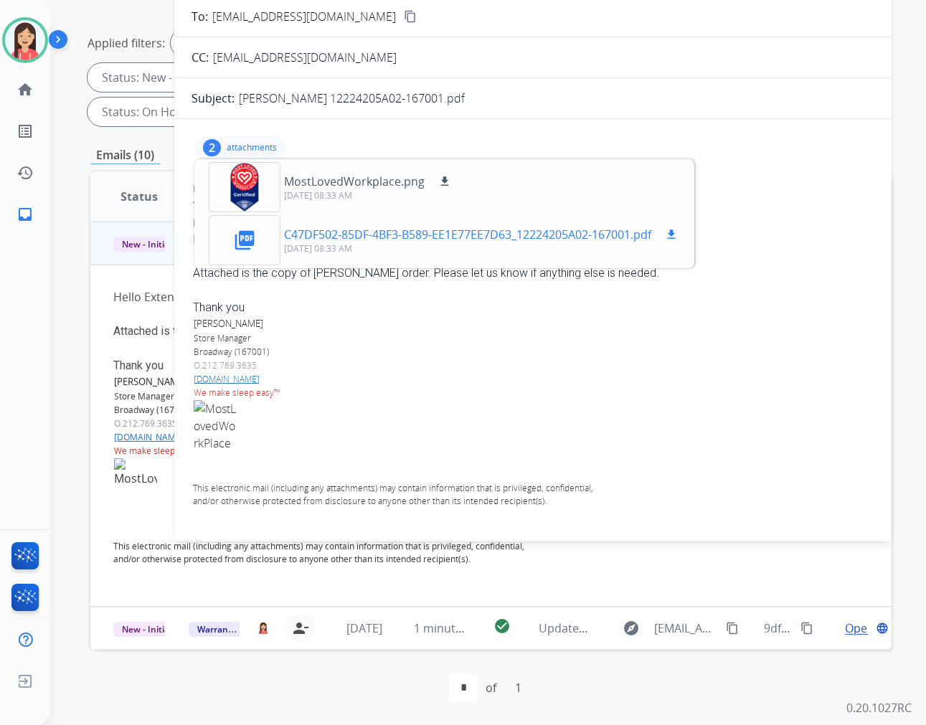
click at [675, 230] on mat-icon "download" at bounding box center [671, 234] width 13 height 13
click at [808, 171] on div "2 attachments MostLovedWorkplace.png download [DATE] 08:33 AM picture_as_pdf C4…" at bounding box center [532, 334] width 717 height 407
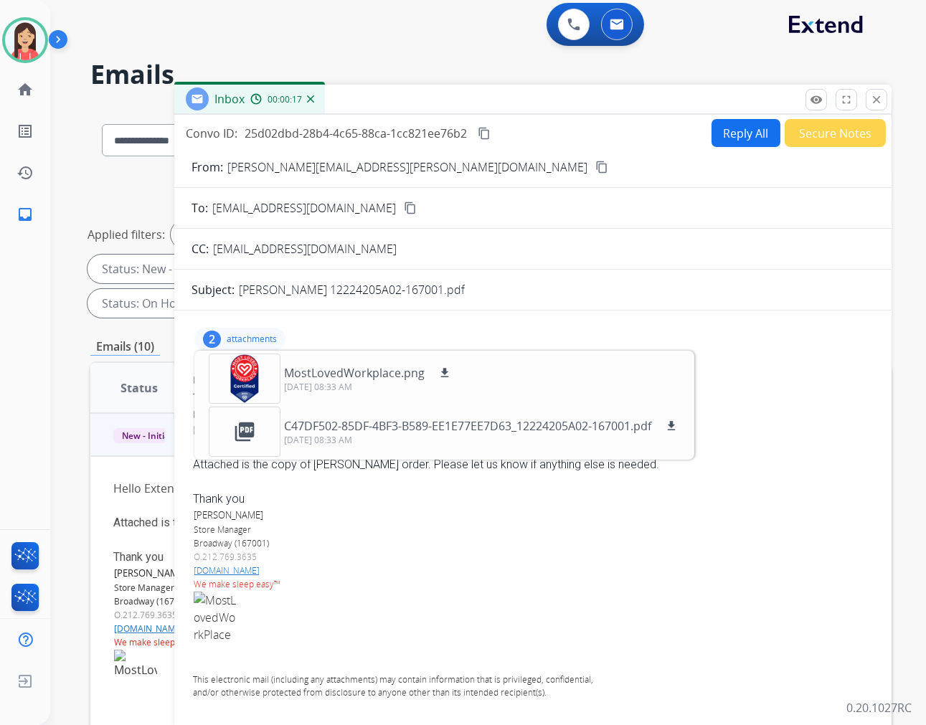
scroll to position [0, 0]
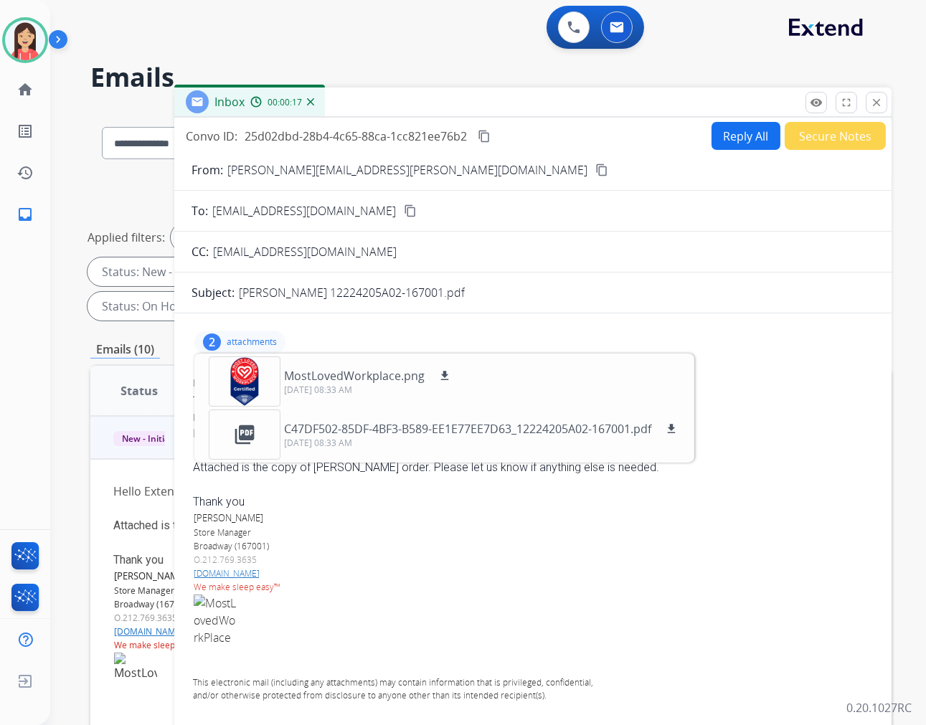
click at [724, 156] on form "From: [PERSON_NAME][EMAIL_ADDRESS][PERSON_NAME][DOMAIN_NAME] content_copy To: […" at bounding box center [532, 447] width 717 height 594
click at [731, 142] on button "Reply All" at bounding box center [745, 136] width 69 height 28
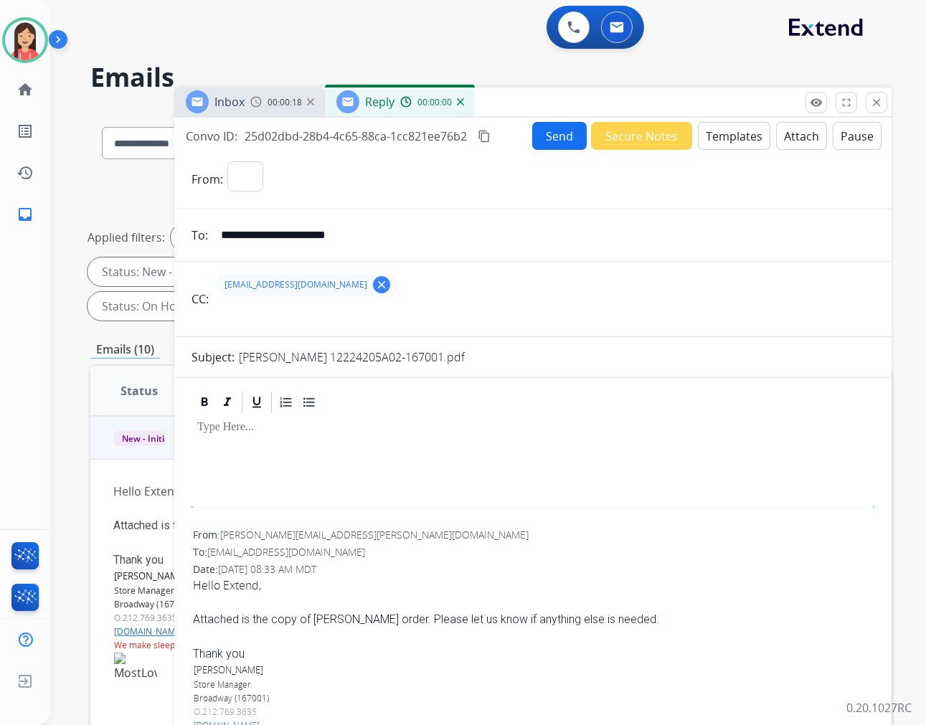
select select "**********"
click at [727, 141] on button "Templates" at bounding box center [734, 136] width 72 height 28
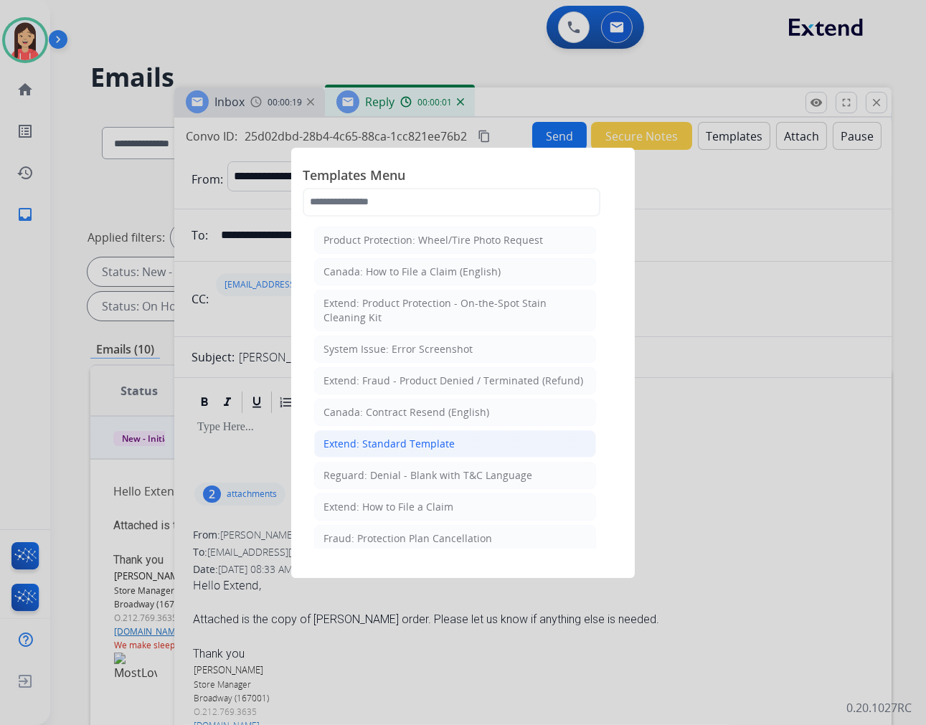
click at [441, 441] on div "Extend: Standard Template" at bounding box center [388, 444] width 131 height 14
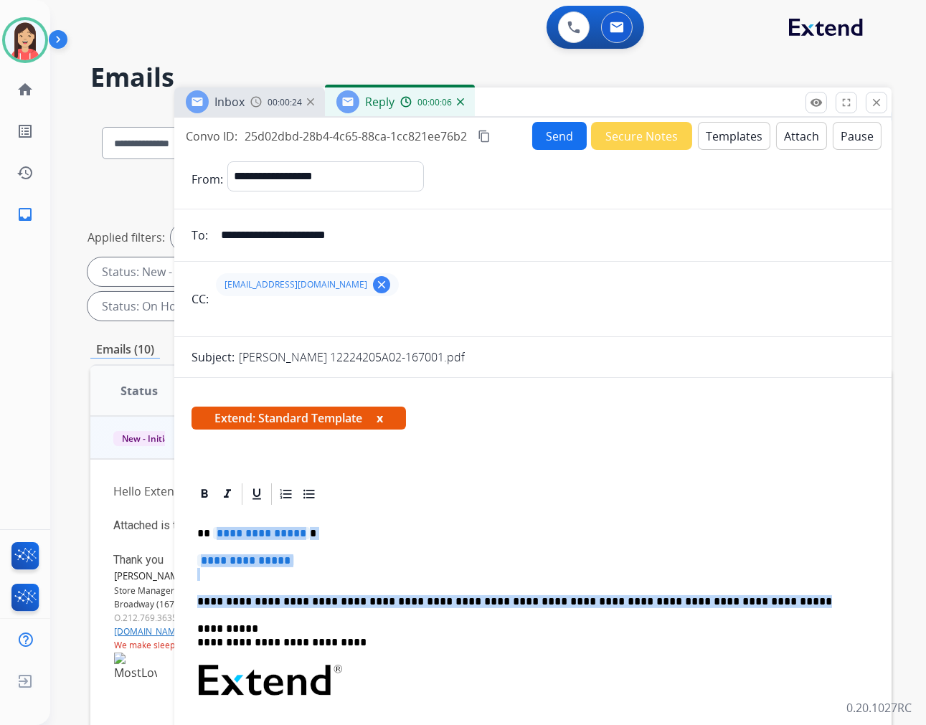
drag, startPoint x: 212, startPoint y: 528, endPoint x: 736, endPoint y: 597, distance: 528.8
click at [736, 597] on div "**********" at bounding box center [532, 714] width 683 height 415
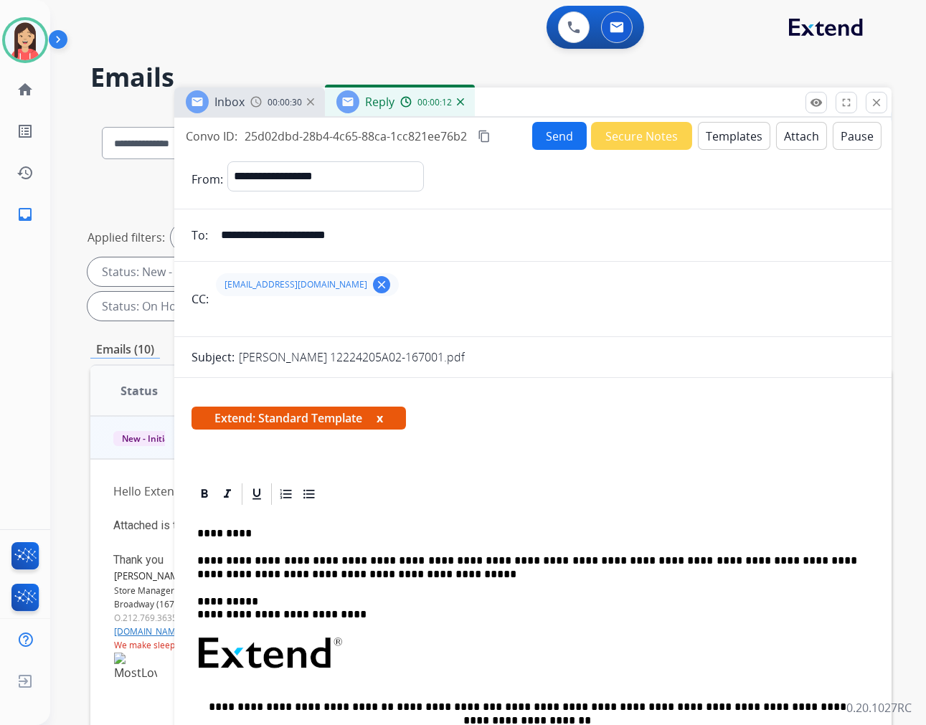
click at [538, 127] on button "Send" at bounding box center [559, 136] width 55 height 28
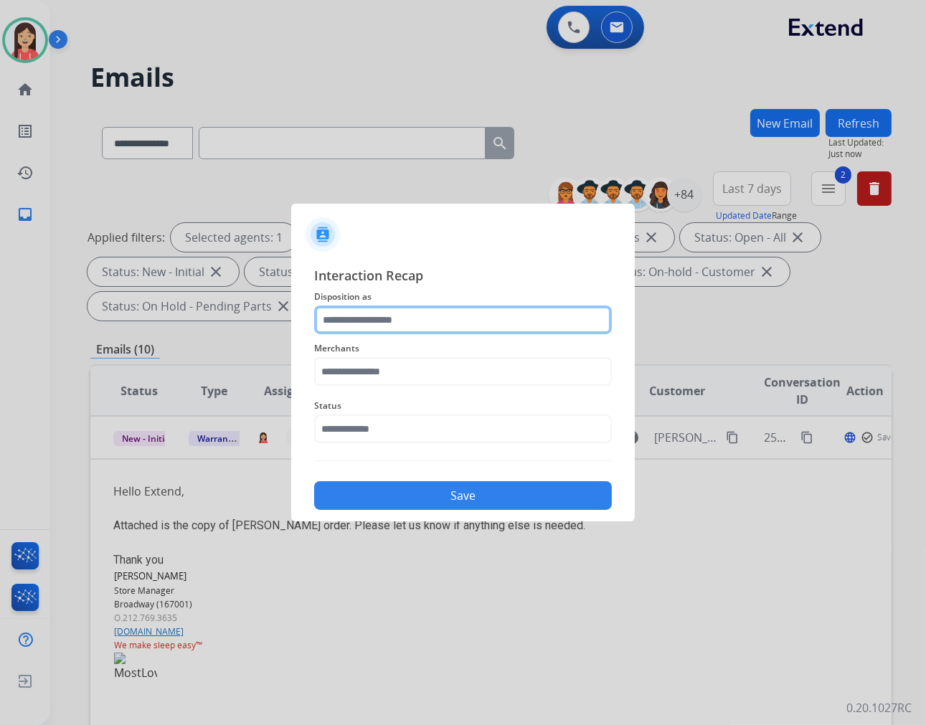
click at [460, 311] on input "text" at bounding box center [463, 319] width 298 height 29
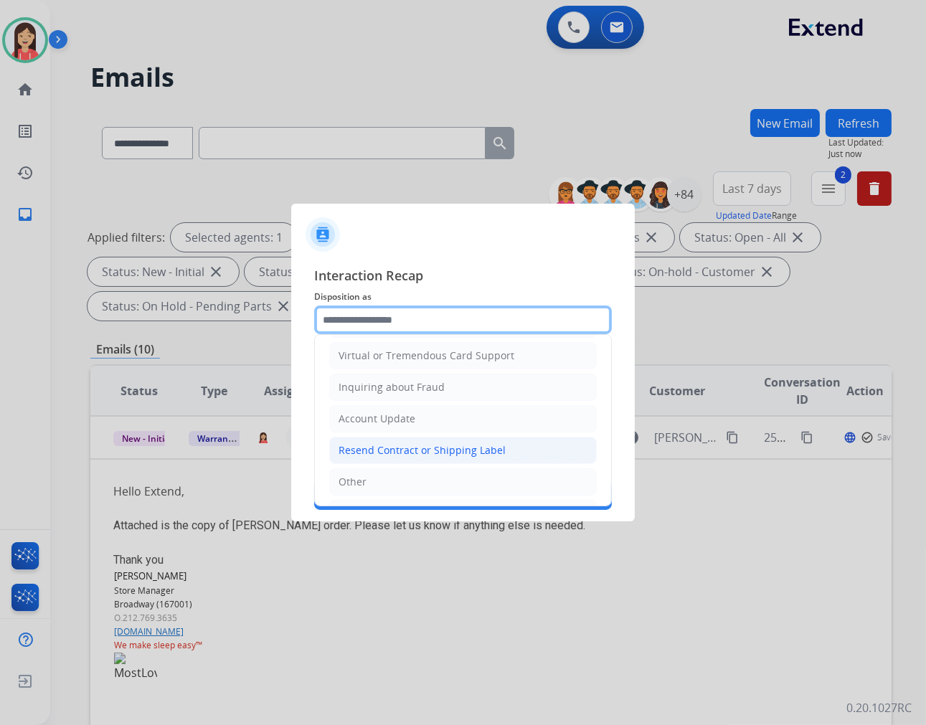
scroll to position [224, 0]
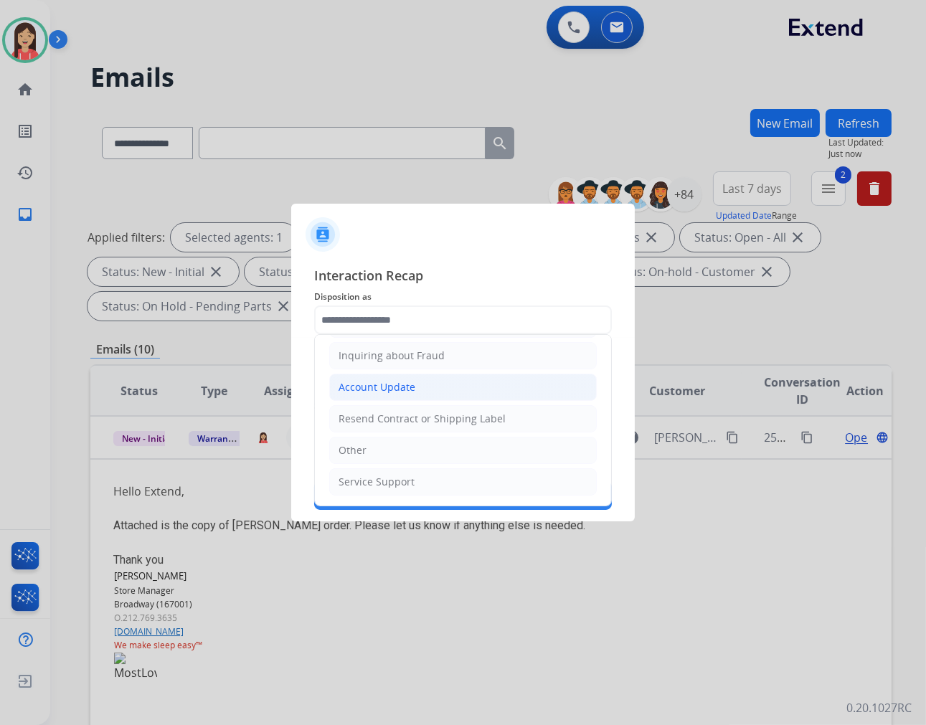
click at [404, 375] on li "Account Update" at bounding box center [462, 387] width 267 height 27
type input "**********"
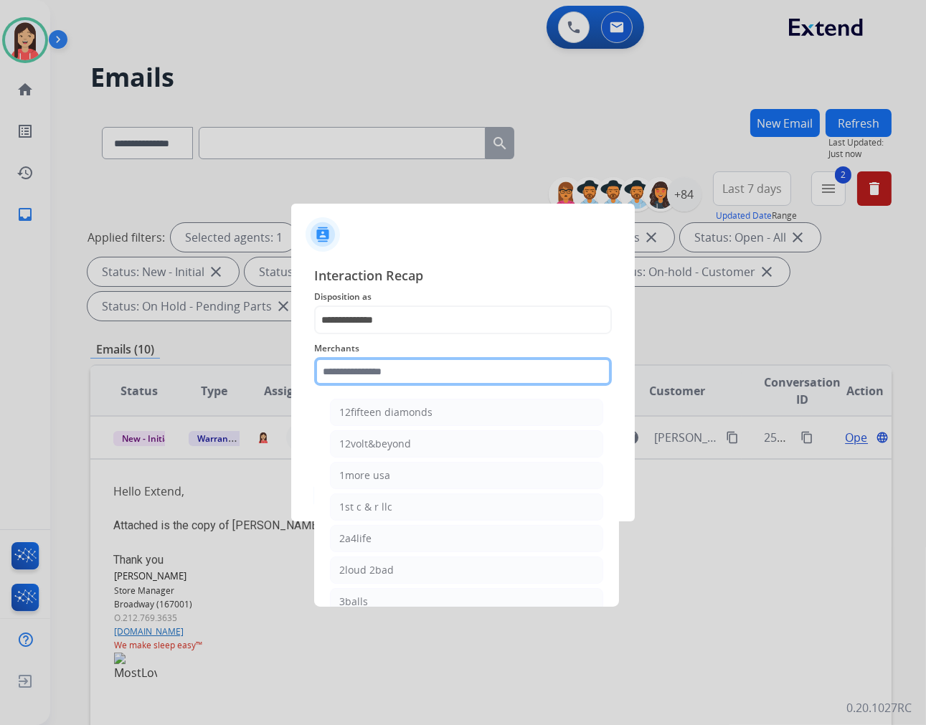
click at [381, 382] on input "text" at bounding box center [463, 371] width 298 height 29
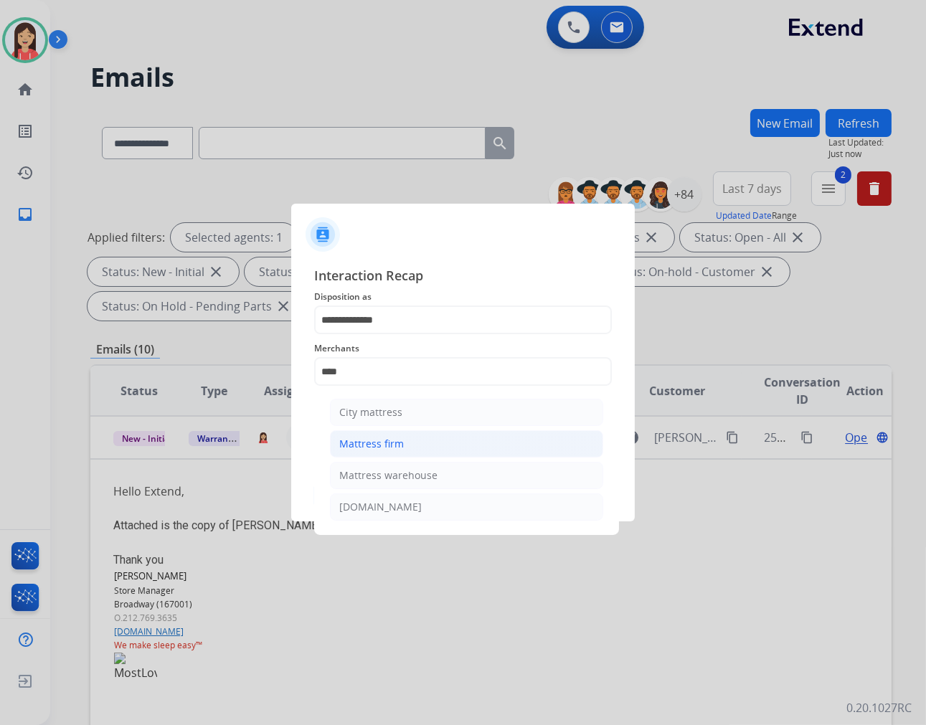
click at [386, 442] on div "Mattress firm" at bounding box center [371, 444] width 65 height 14
type input "**********"
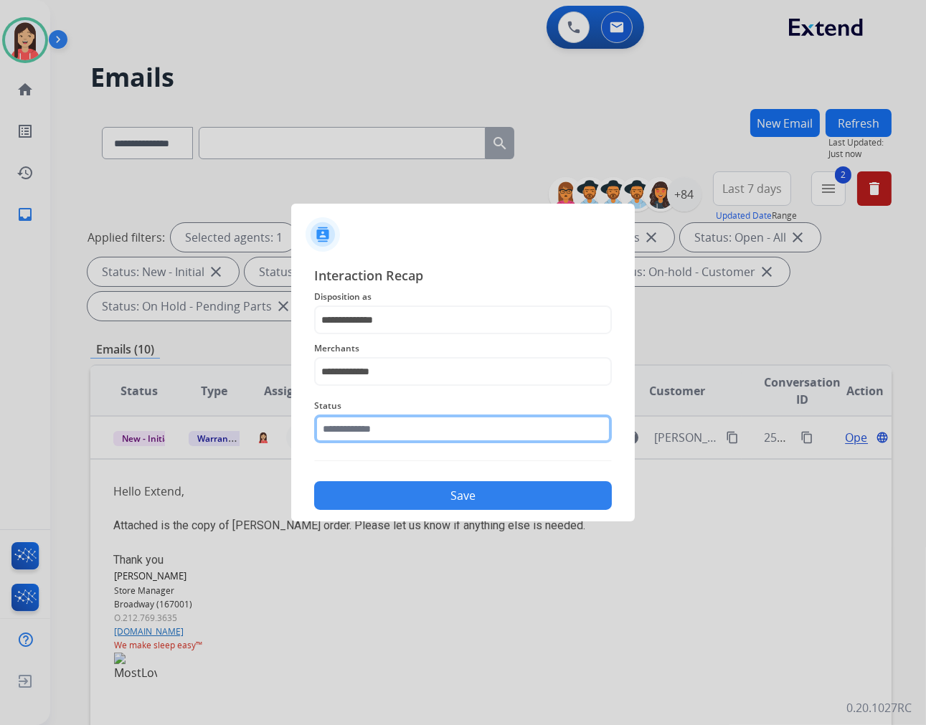
click at [394, 427] on input "text" at bounding box center [463, 429] width 298 height 29
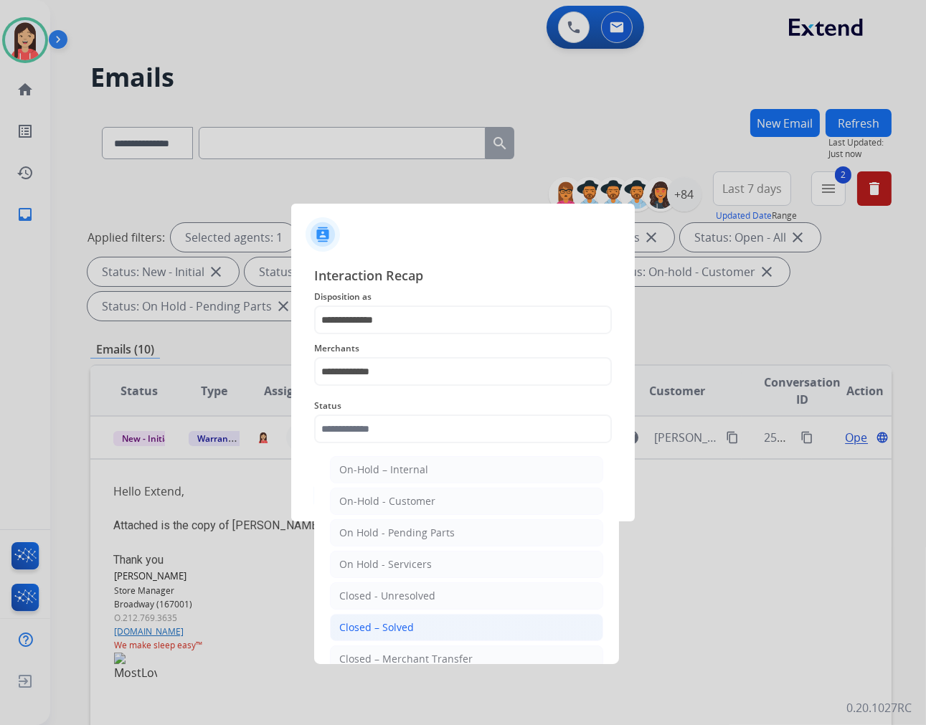
click at [377, 628] on div "Closed – Solved" at bounding box center [376, 627] width 75 height 14
type input "**********"
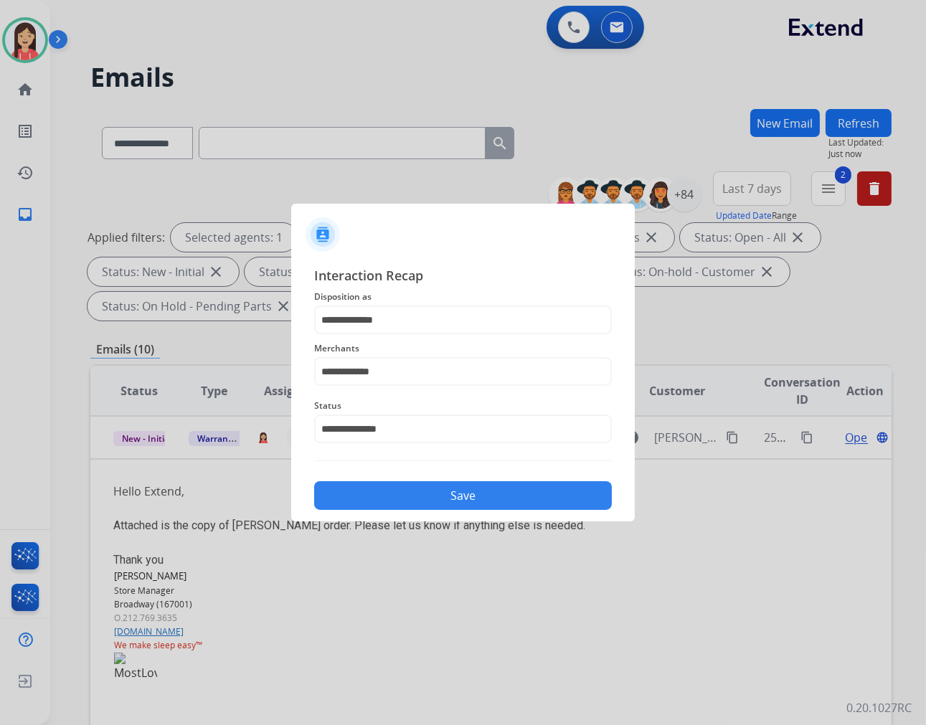
click at [426, 475] on div "Save" at bounding box center [463, 491] width 298 height 37
click at [416, 496] on button "Save" at bounding box center [463, 495] width 298 height 29
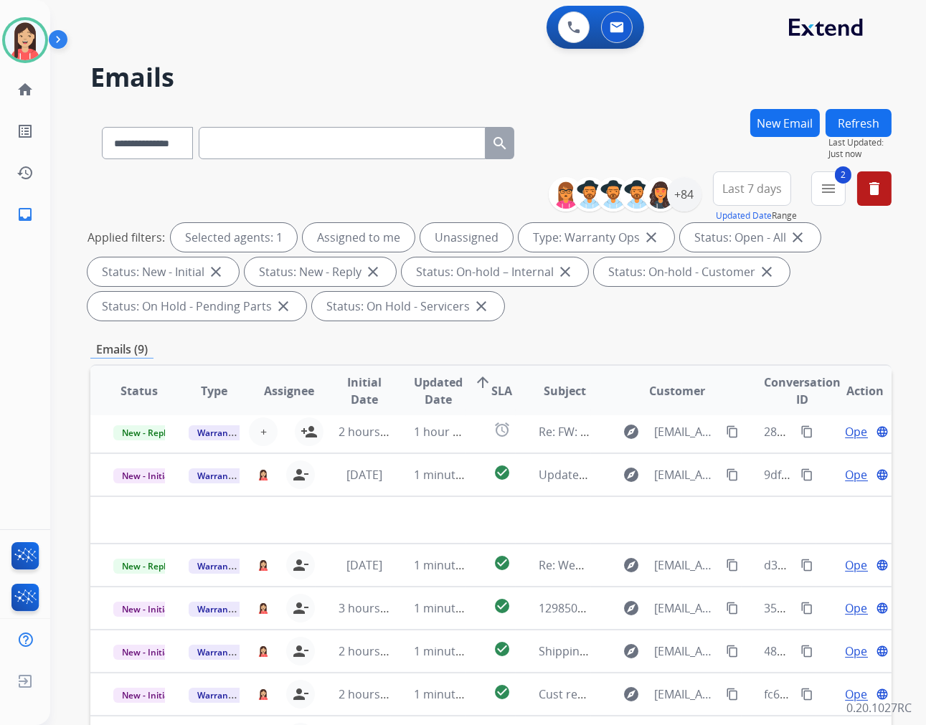
scroll to position [4, 0]
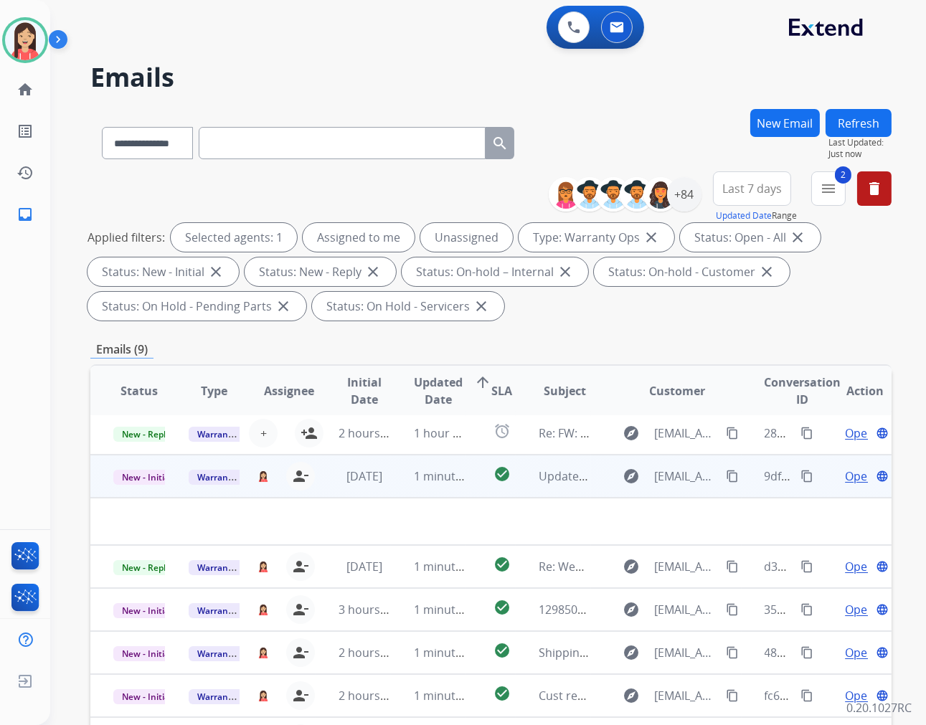
click at [391, 483] on td "1 minute ago" at bounding box center [428, 476] width 75 height 43
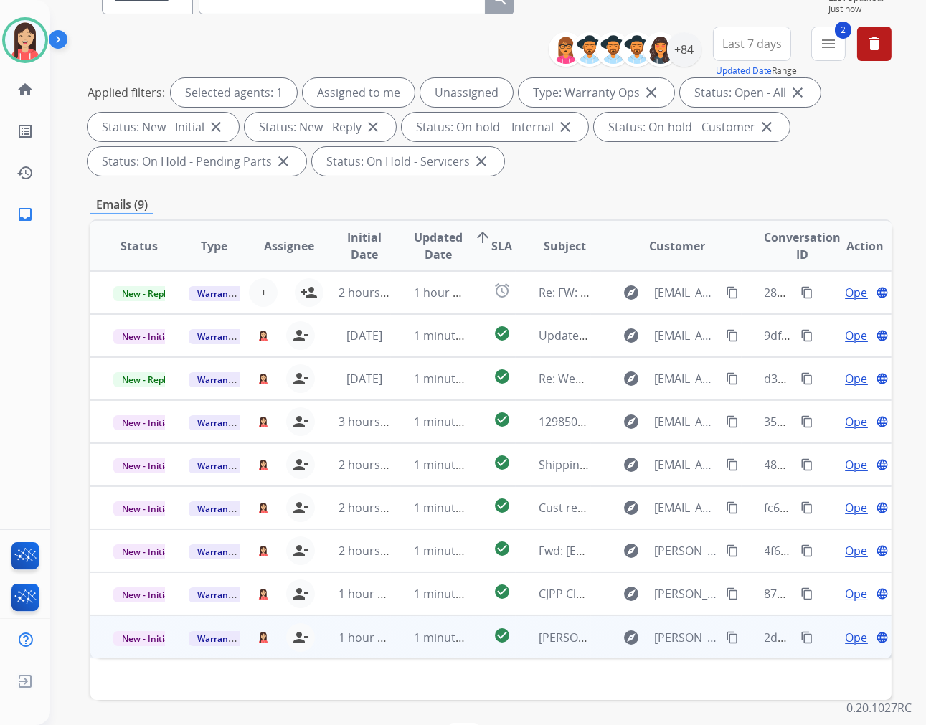
scroll to position [159, 0]
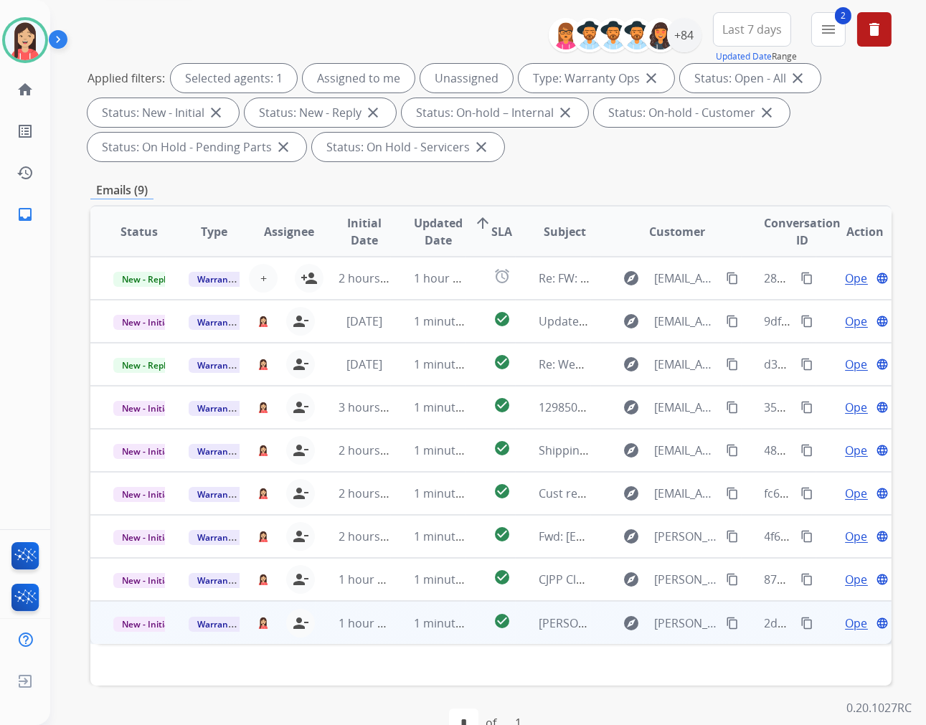
click at [391, 635] on td "1 minute ago" at bounding box center [428, 622] width 75 height 43
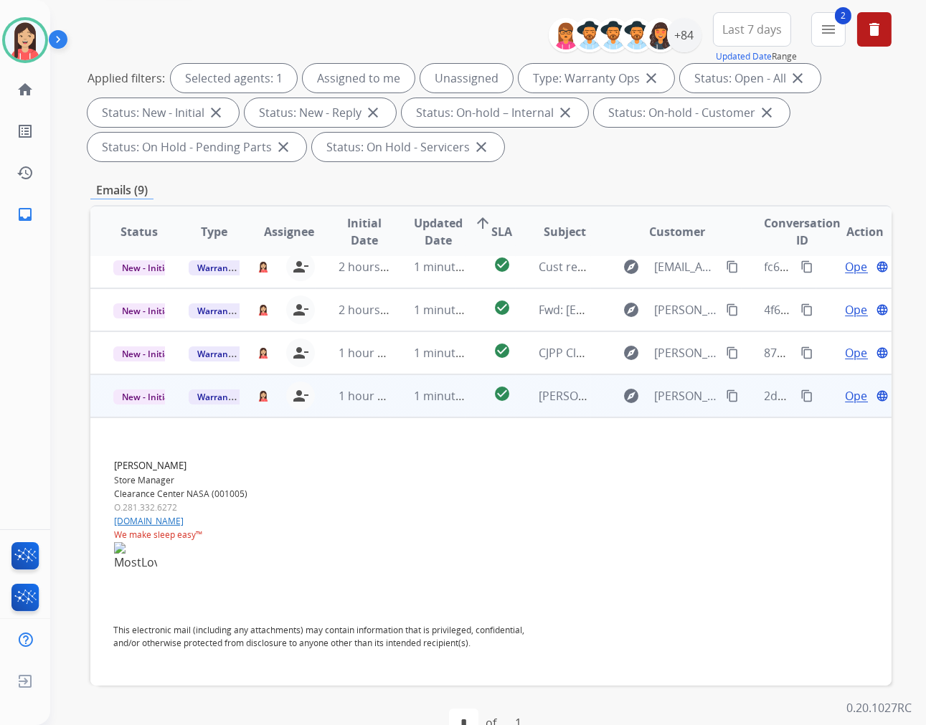
scroll to position [229, 0]
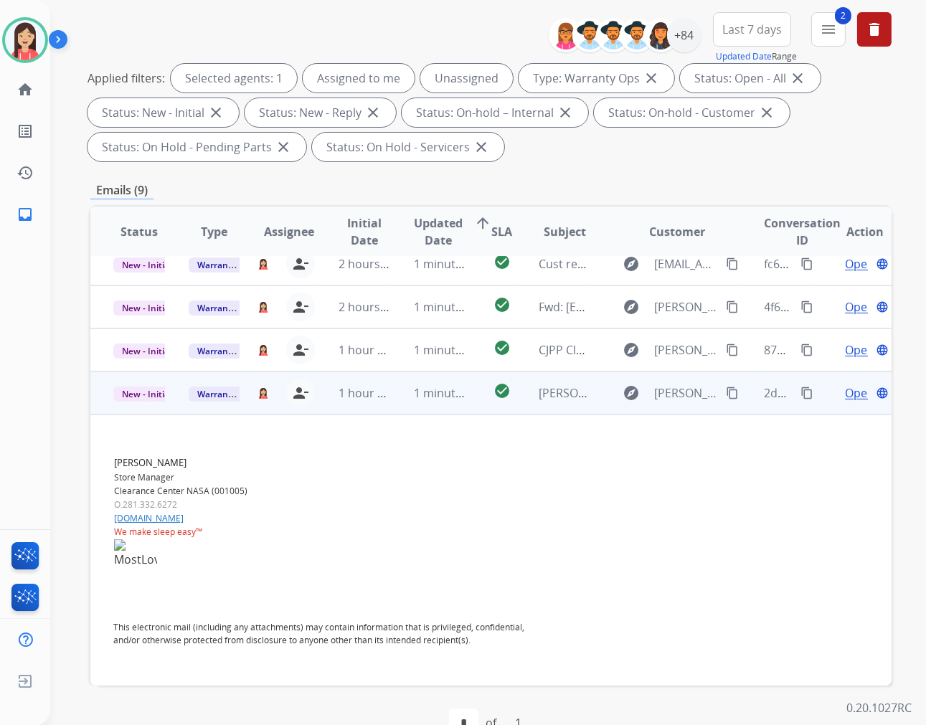
click at [845, 391] on span "Open" at bounding box center [859, 392] width 29 height 17
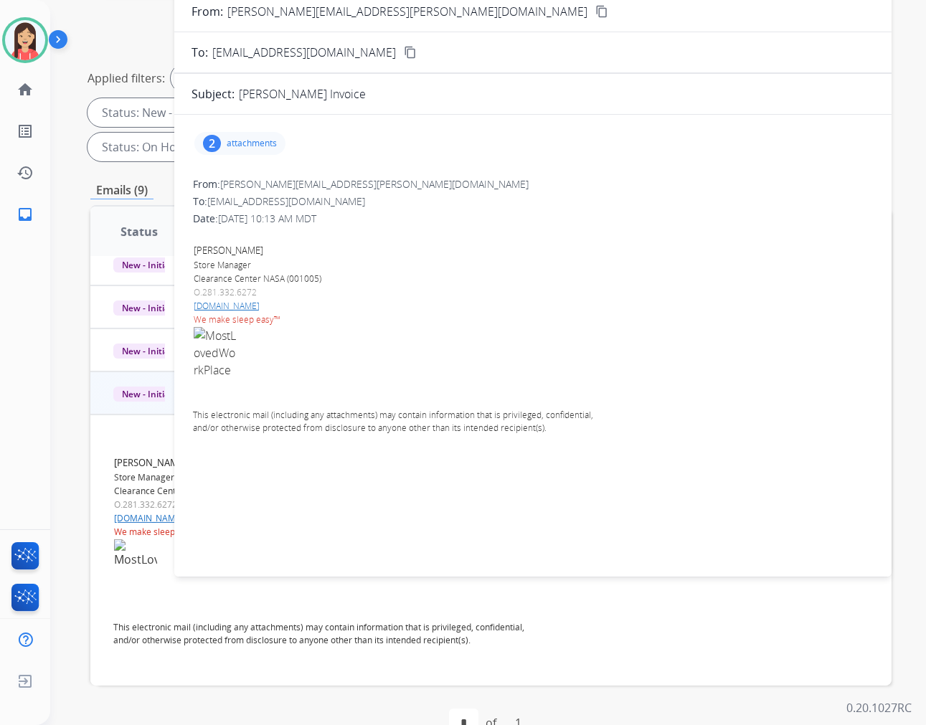
click at [256, 146] on p "attachments" at bounding box center [252, 143] width 50 height 11
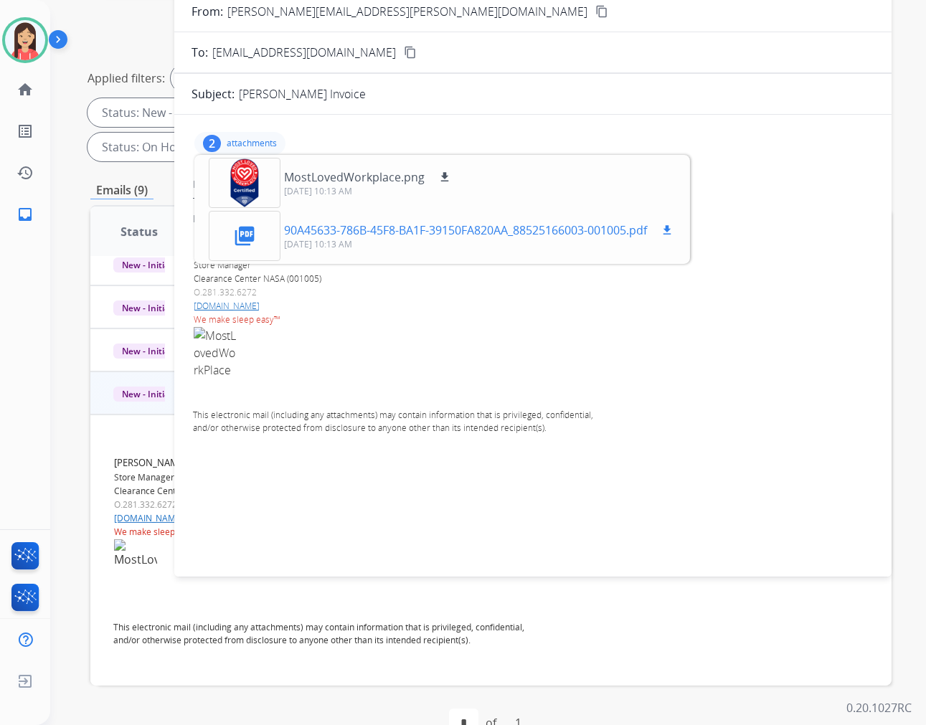
click at [673, 228] on mat-icon "download" at bounding box center [666, 230] width 13 height 13
click at [457, 354] on p at bounding box center [401, 363] width 415 height 73
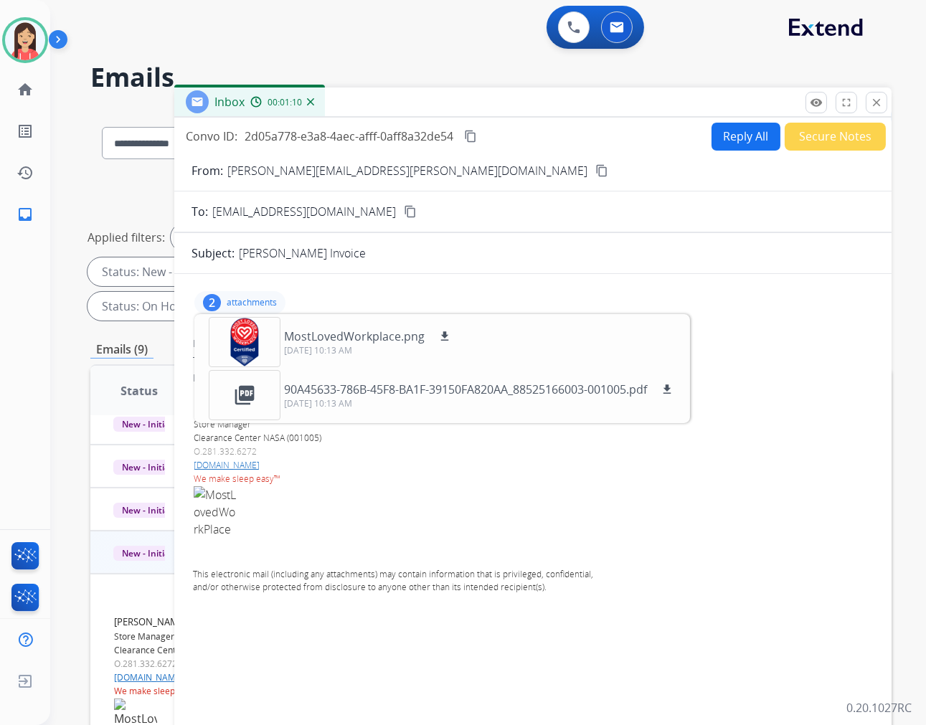
click at [727, 123] on button "Reply All" at bounding box center [745, 137] width 69 height 28
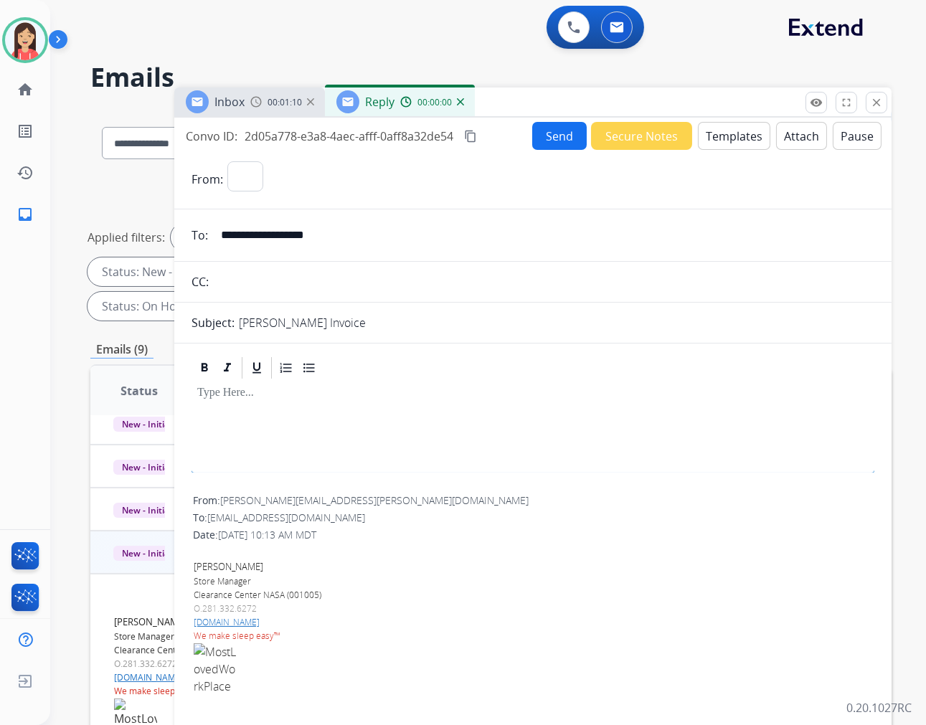
select select "**********"
click at [729, 136] on button "Templates" at bounding box center [734, 136] width 72 height 28
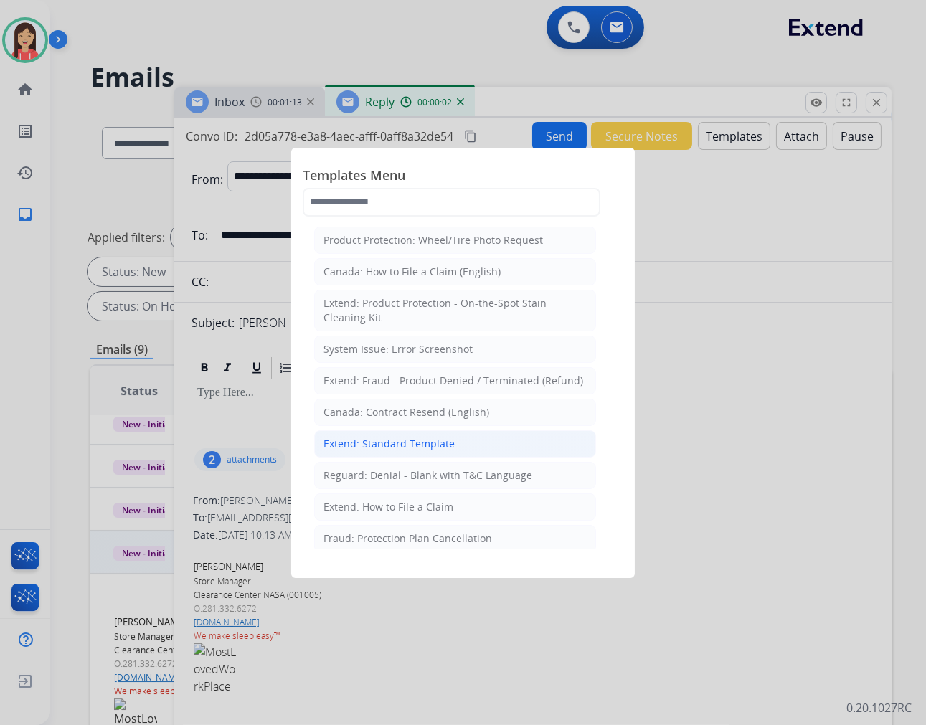
click at [427, 440] on div "Extend: Standard Template" at bounding box center [388, 444] width 131 height 14
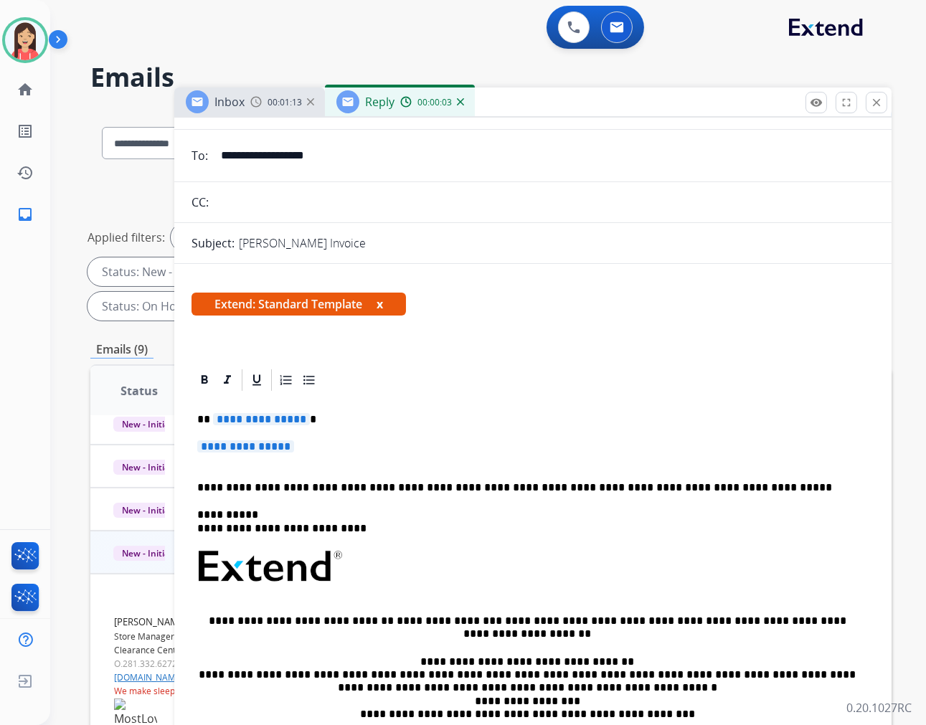
scroll to position [159, 0]
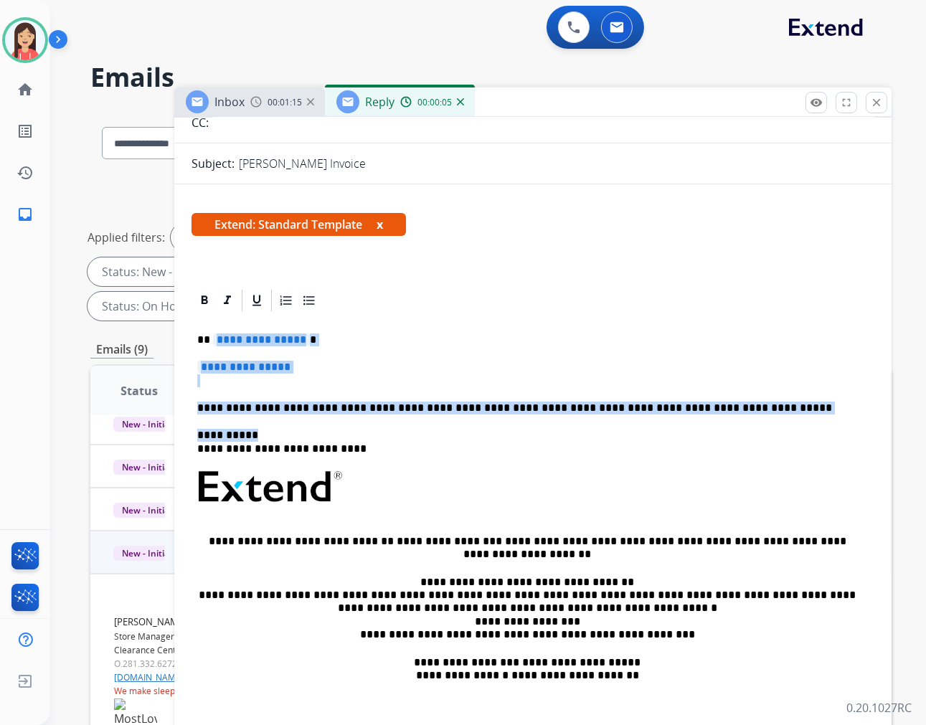
drag, startPoint x: 212, startPoint y: 328, endPoint x: 730, endPoint y: 418, distance: 525.6
click at [730, 418] on div "**********" at bounding box center [532, 520] width 683 height 415
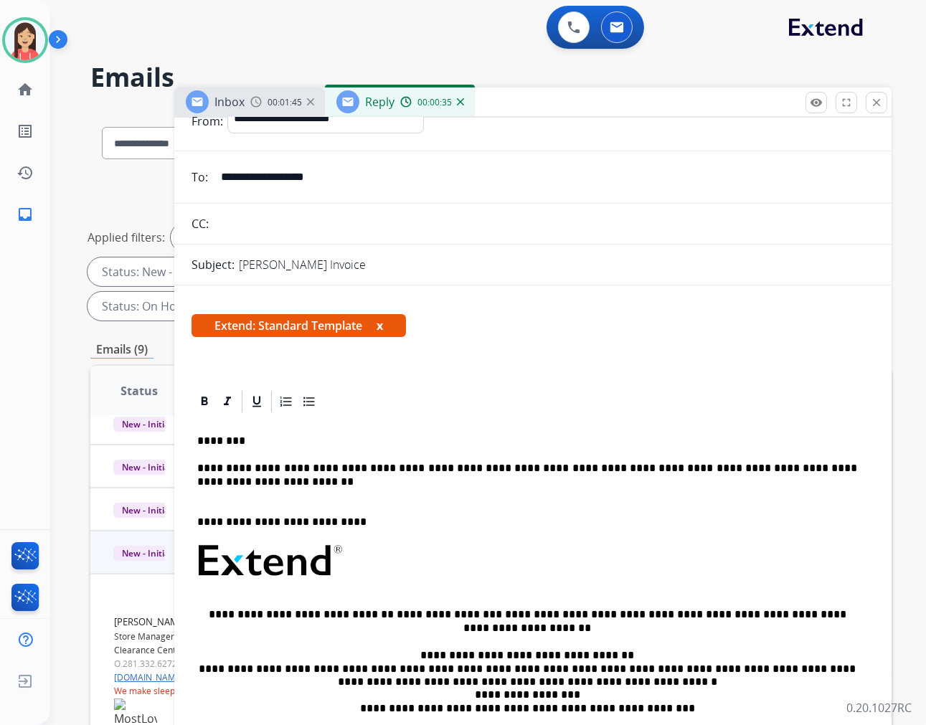
scroll to position [0, 0]
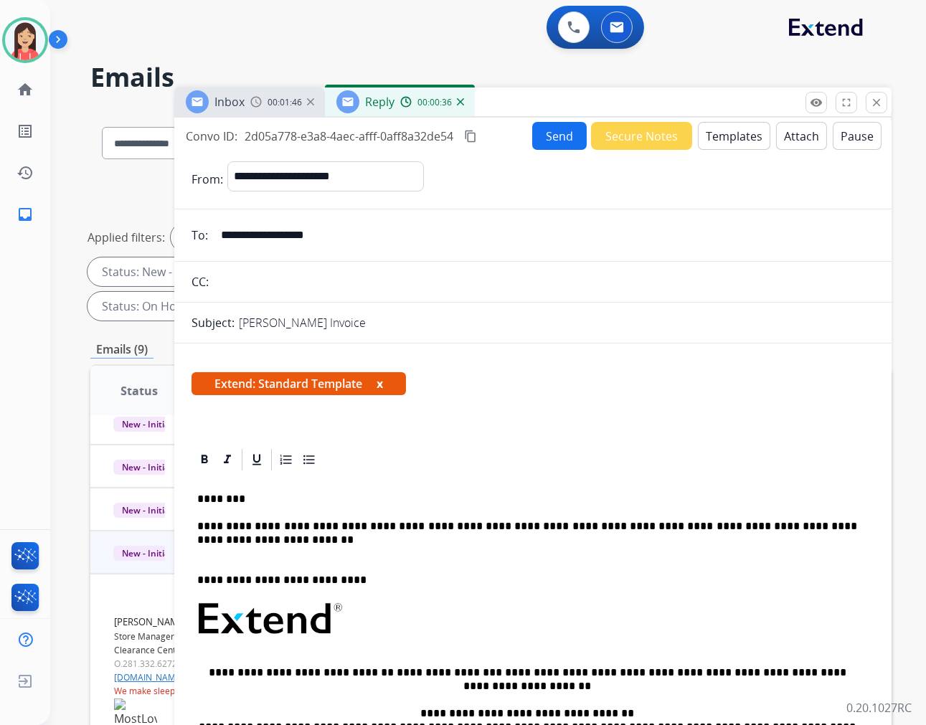
click at [545, 141] on button "Send" at bounding box center [559, 136] width 55 height 28
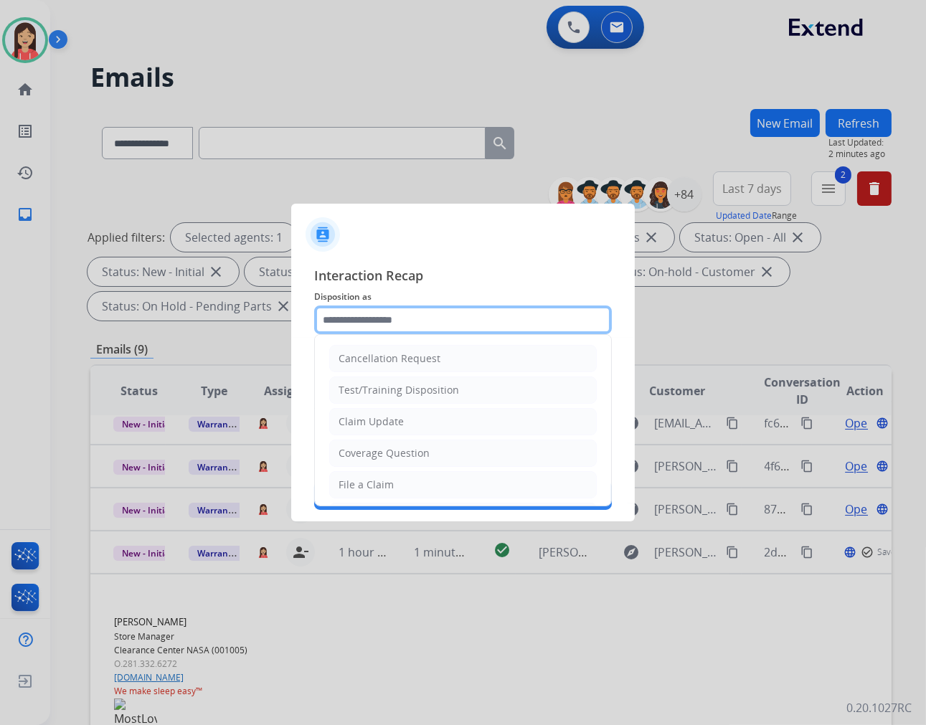
click at [430, 326] on input "text" at bounding box center [463, 319] width 298 height 29
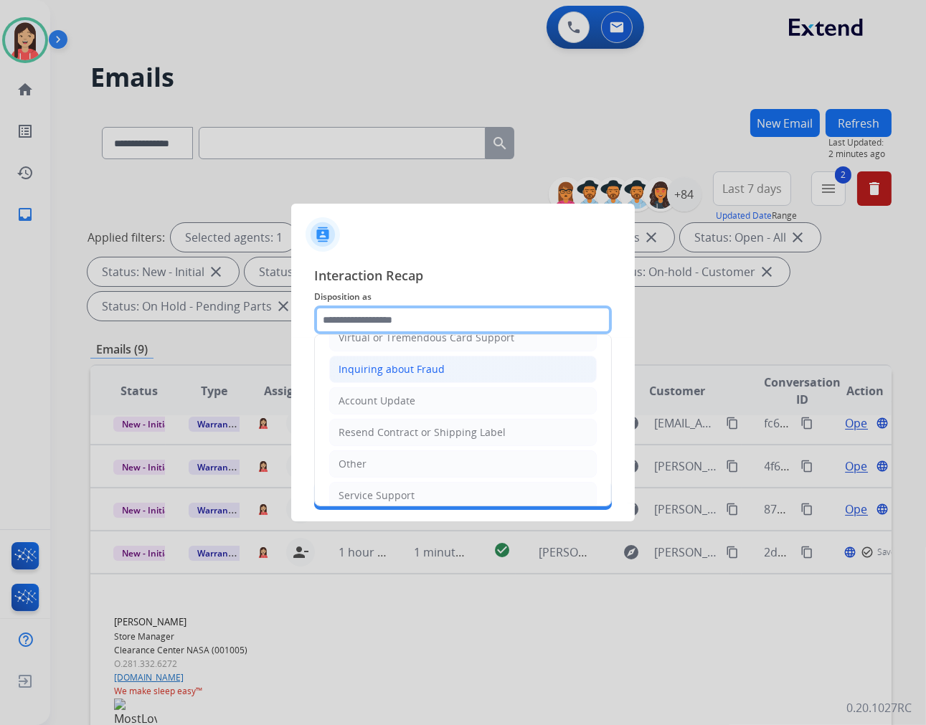
scroll to position [224, 0]
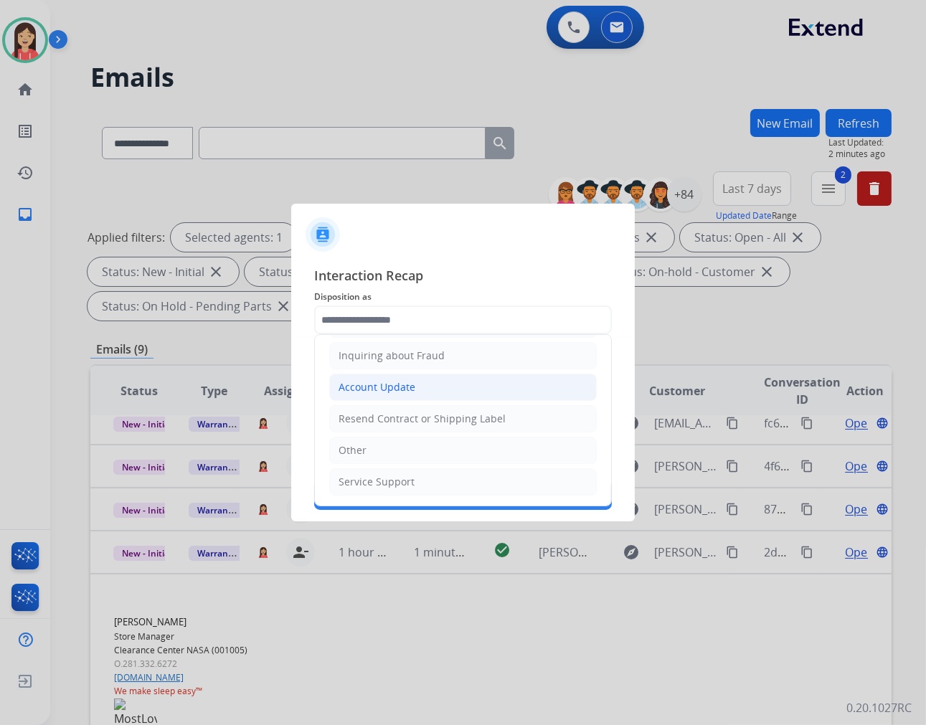
click at [407, 388] on div "Account Update" at bounding box center [376, 387] width 77 height 14
type input "**********"
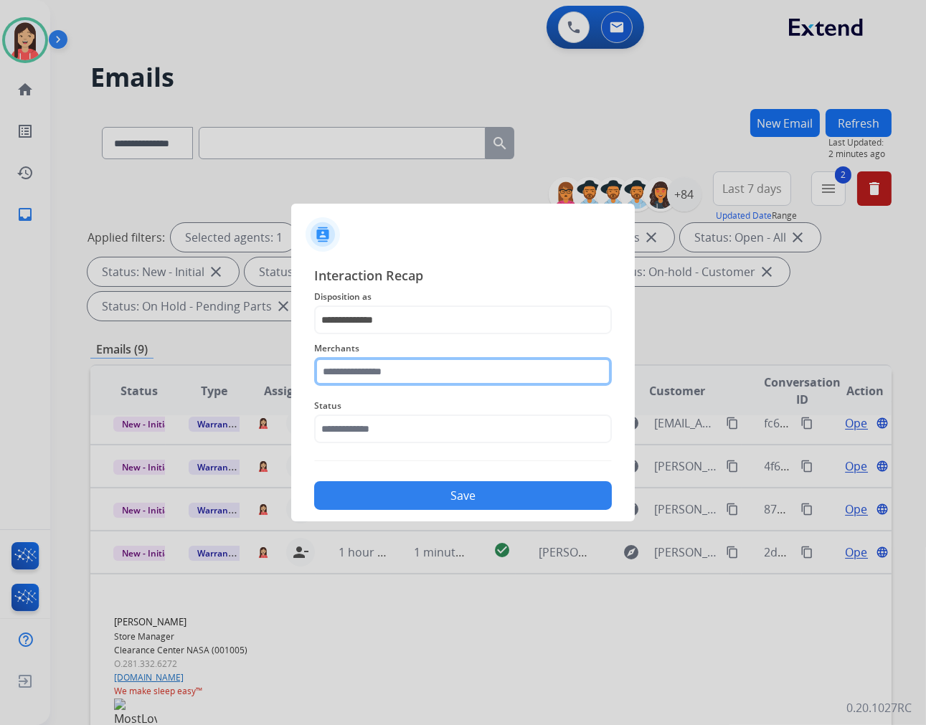
click at [385, 362] on input "text" at bounding box center [463, 371] width 298 height 29
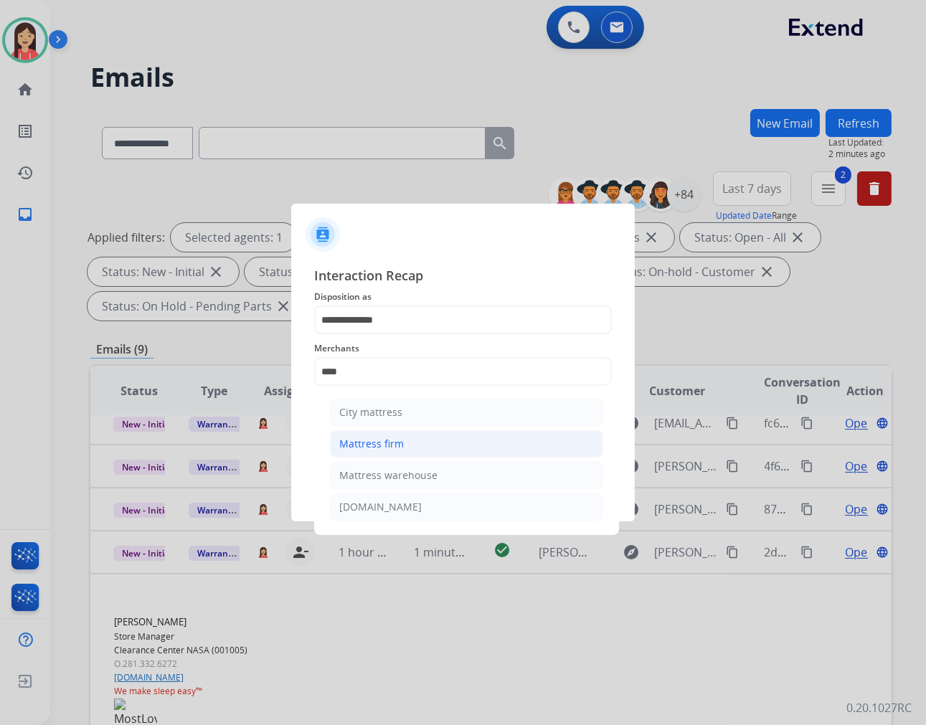
click at [405, 440] on li "Mattress firm" at bounding box center [466, 443] width 273 height 27
type input "**********"
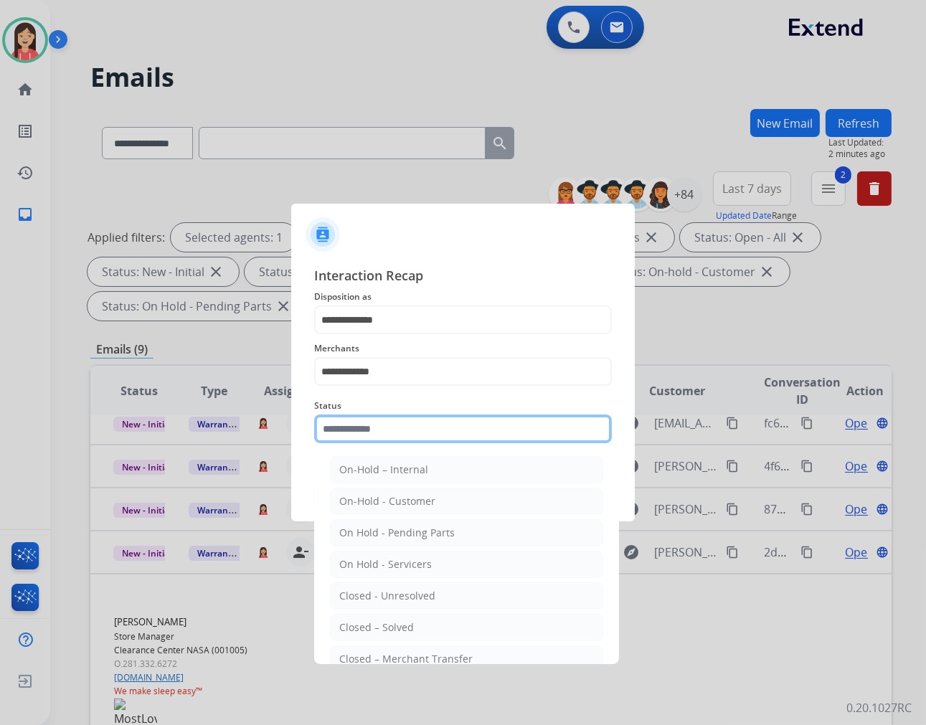
click at [407, 434] on input "text" at bounding box center [463, 429] width 298 height 29
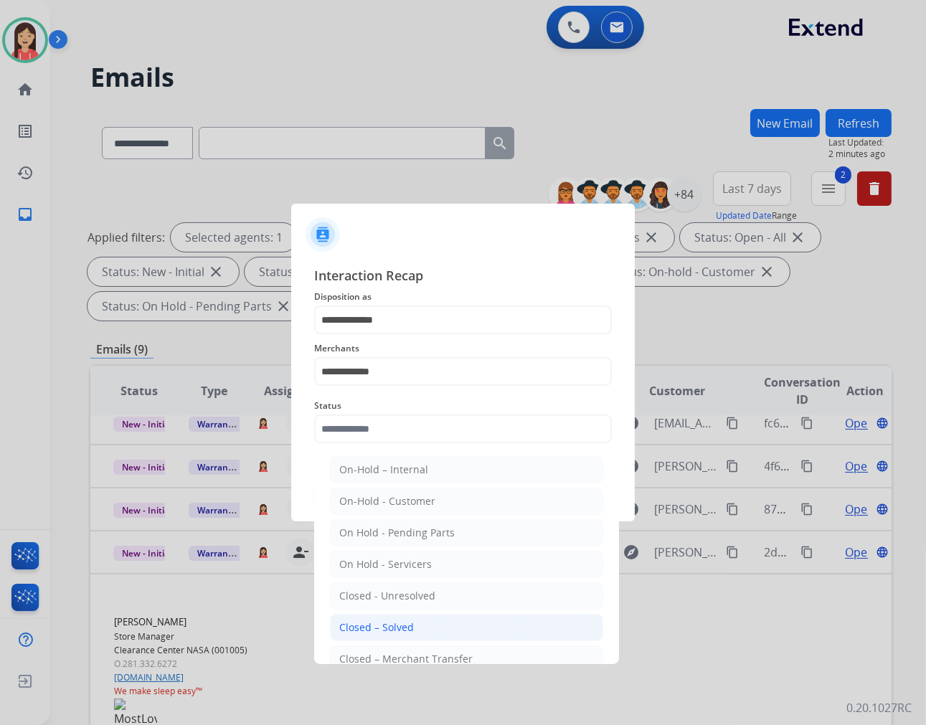
click at [469, 622] on li "Closed – Solved" at bounding box center [466, 627] width 273 height 27
type input "**********"
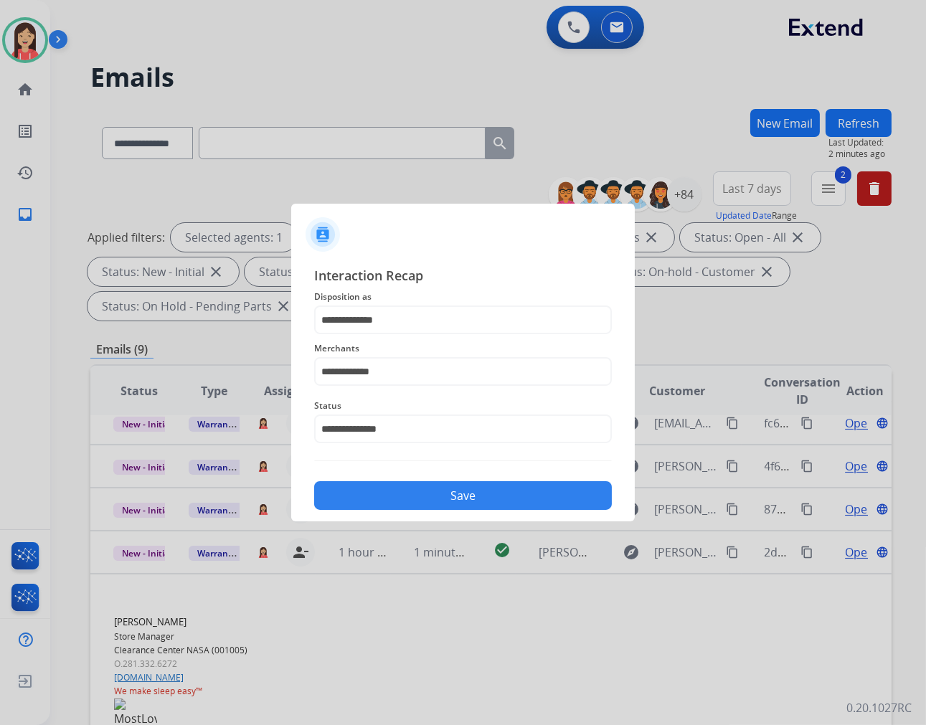
click at [454, 509] on button "Save" at bounding box center [463, 495] width 298 height 29
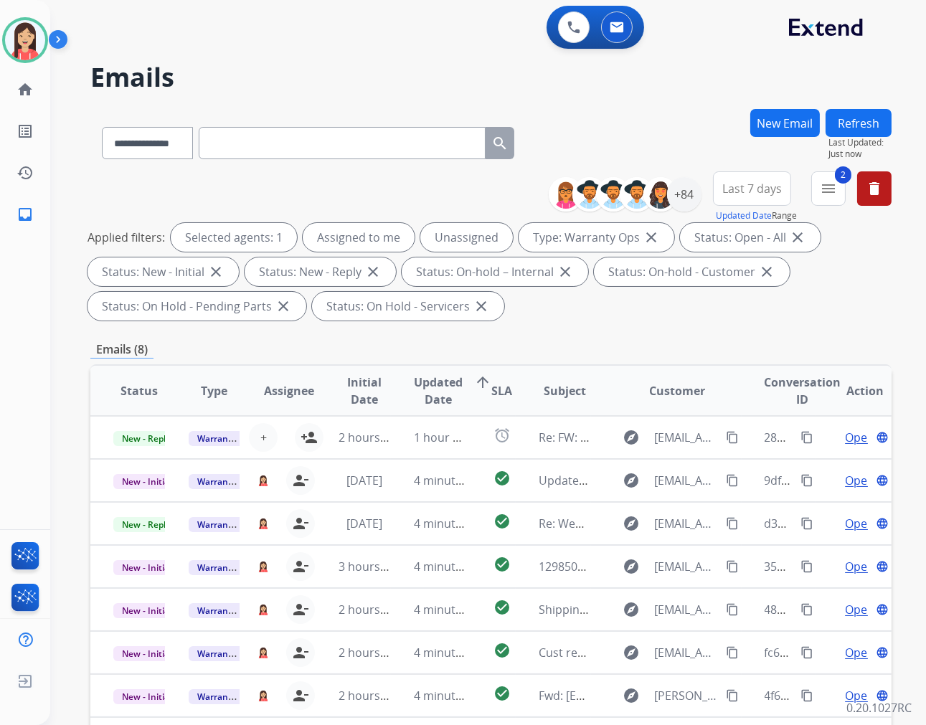
scroll to position [0, 0]
click at [430, 389] on span "Updated Date" at bounding box center [438, 391] width 49 height 34
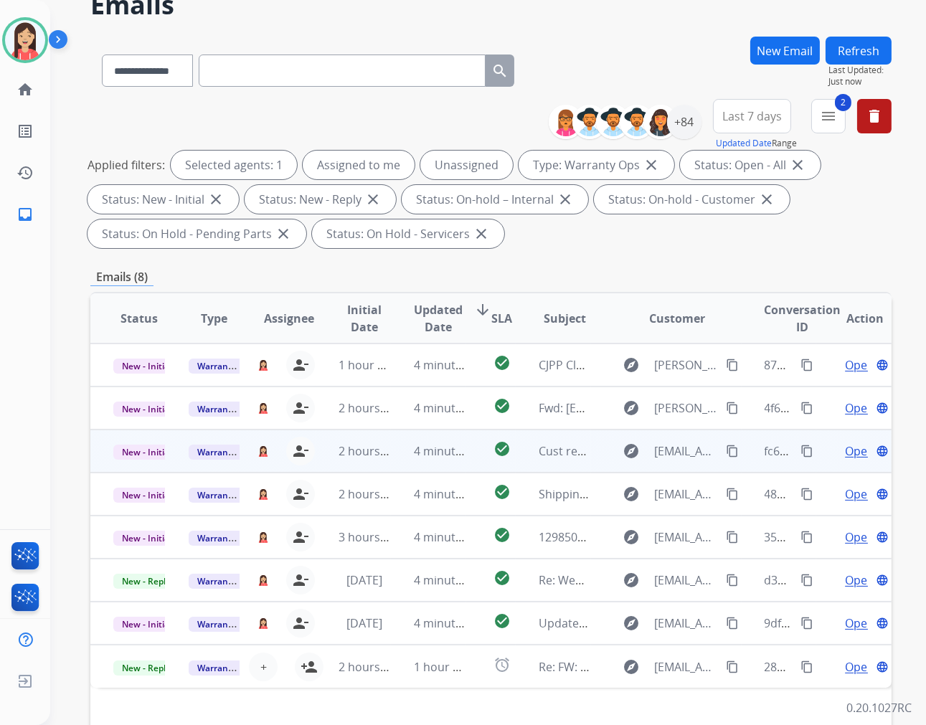
scroll to position [194, 0]
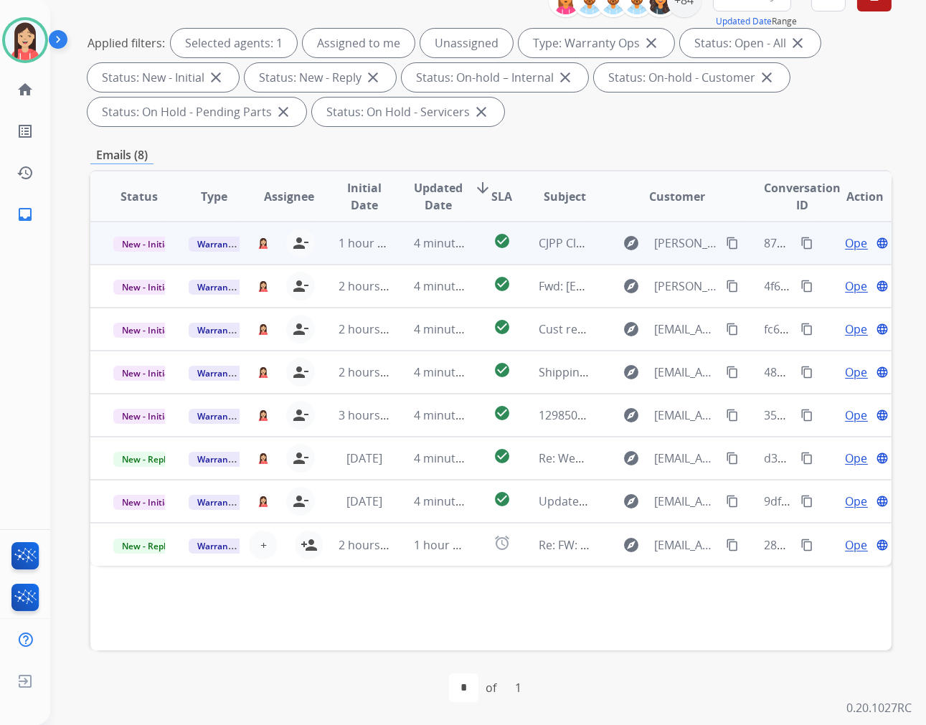
click at [845, 239] on span "Open" at bounding box center [859, 243] width 29 height 17
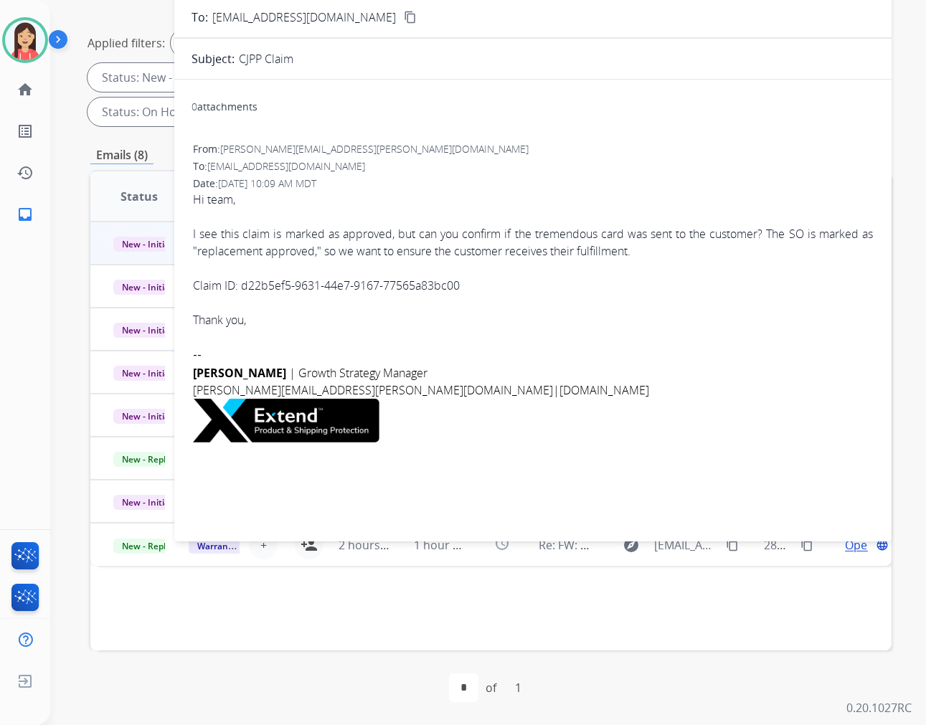
click at [255, 285] on link "Claim ID: d22b5ef5-9631-44e7-9167-77565a83bc00" at bounding box center [326, 286] width 267 height 16
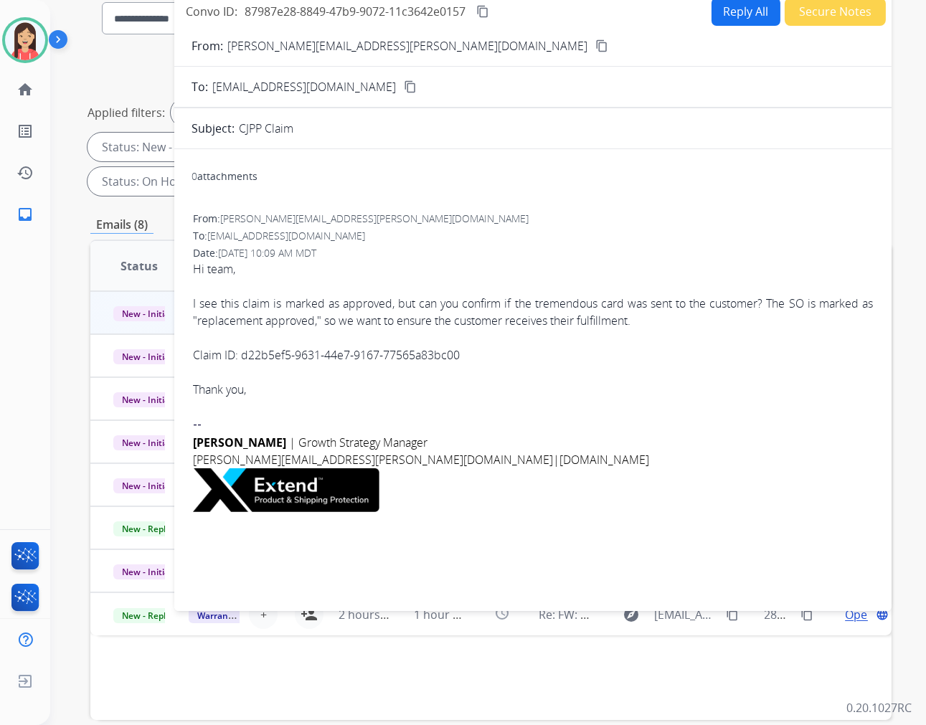
scroll to position [0, 0]
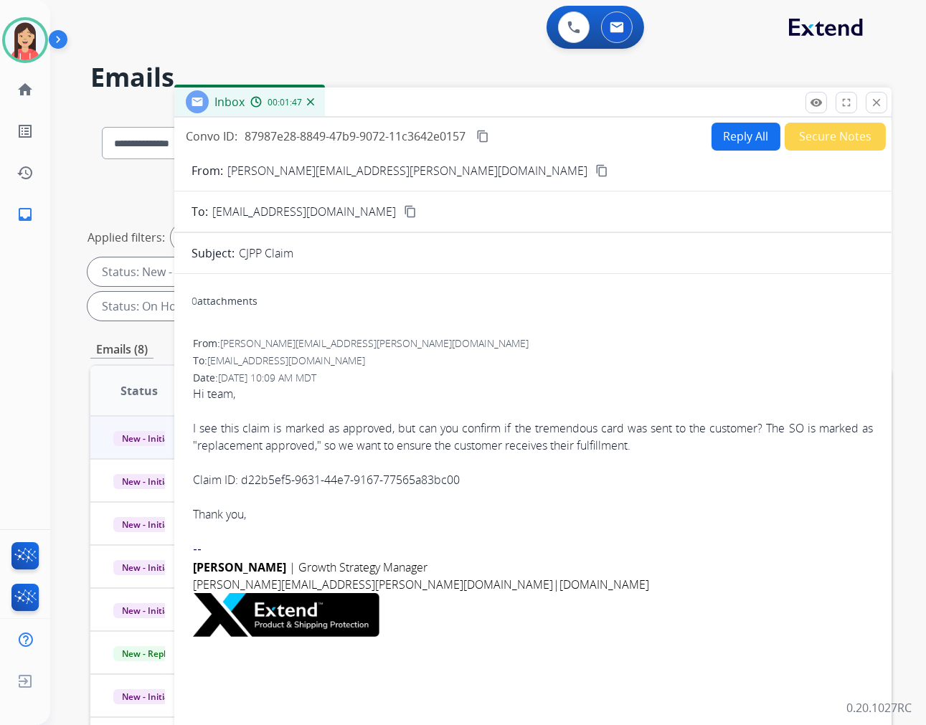
click at [721, 146] on button "Reply All" at bounding box center [745, 137] width 69 height 28
select select "**********"
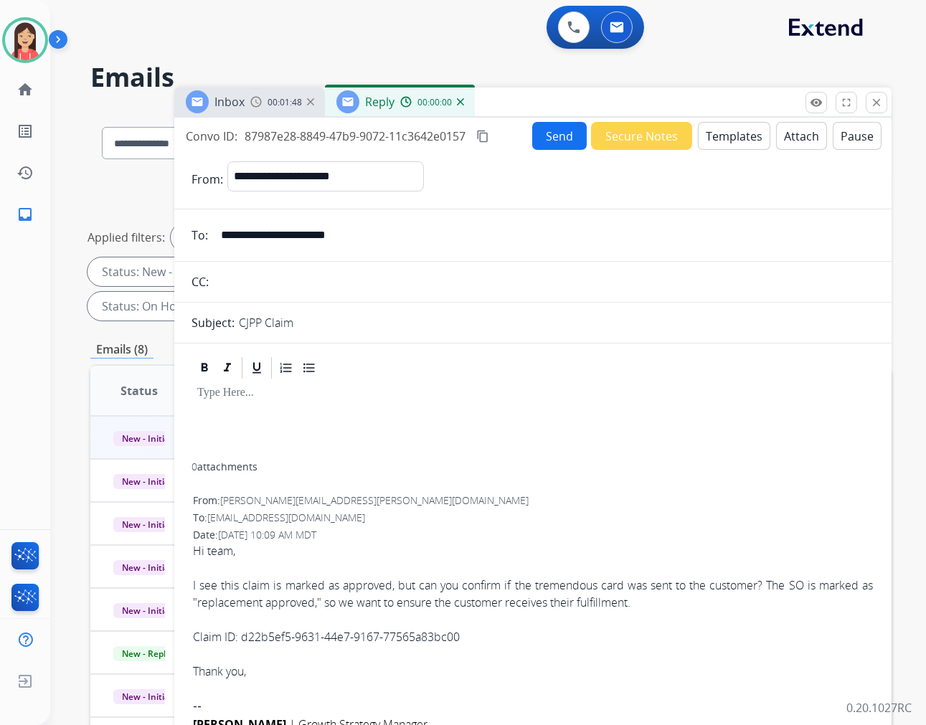
click at [721, 146] on button "Templates" at bounding box center [734, 136] width 72 height 28
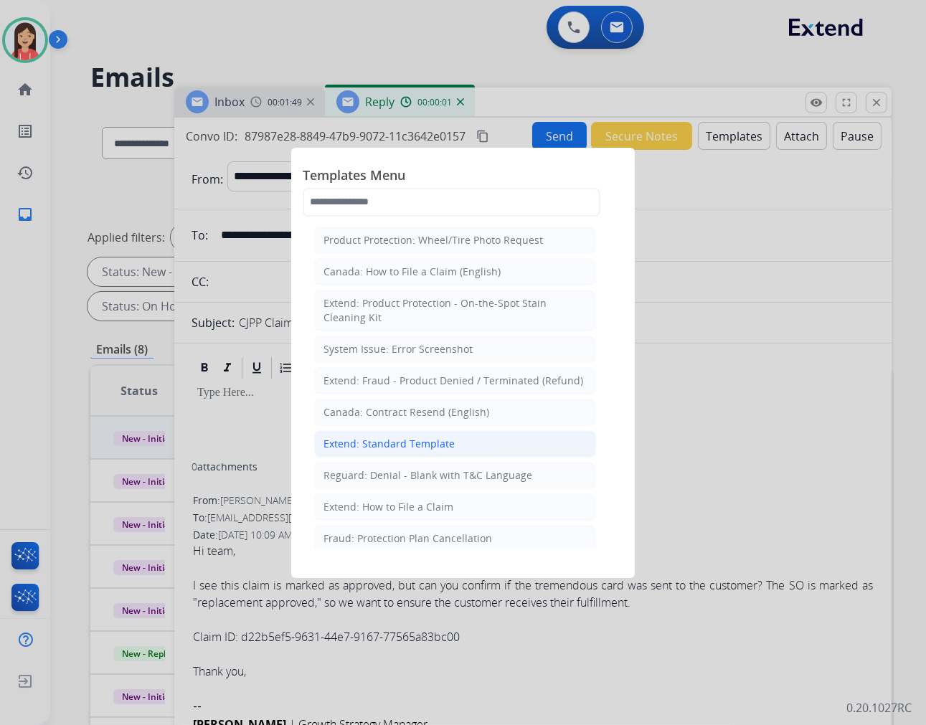
click at [457, 435] on li "Extend: Standard Template" at bounding box center [455, 443] width 282 height 27
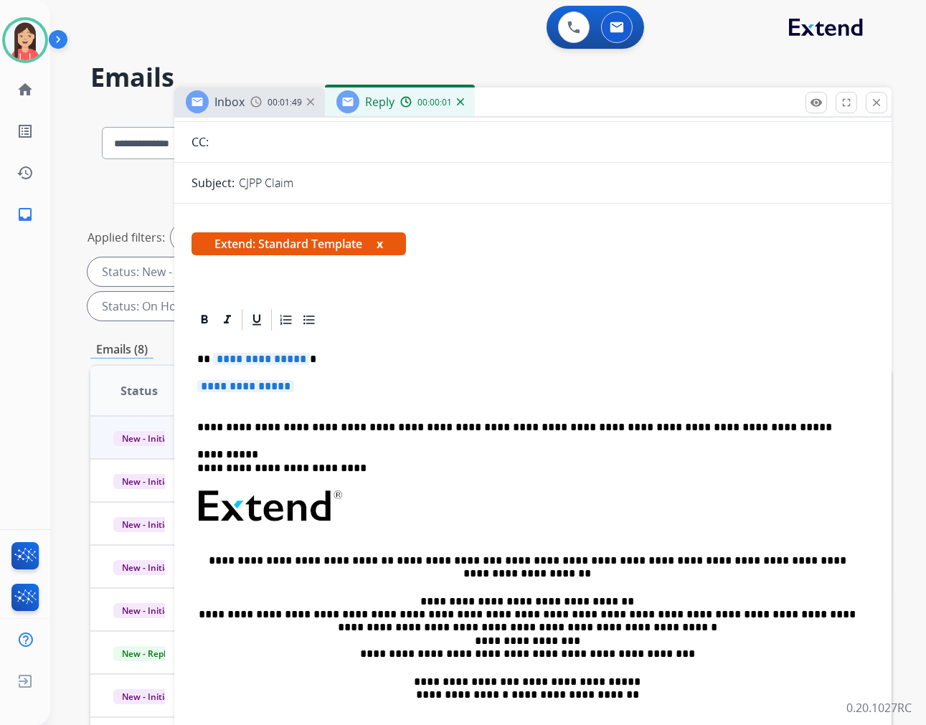
scroll to position [159, 0]
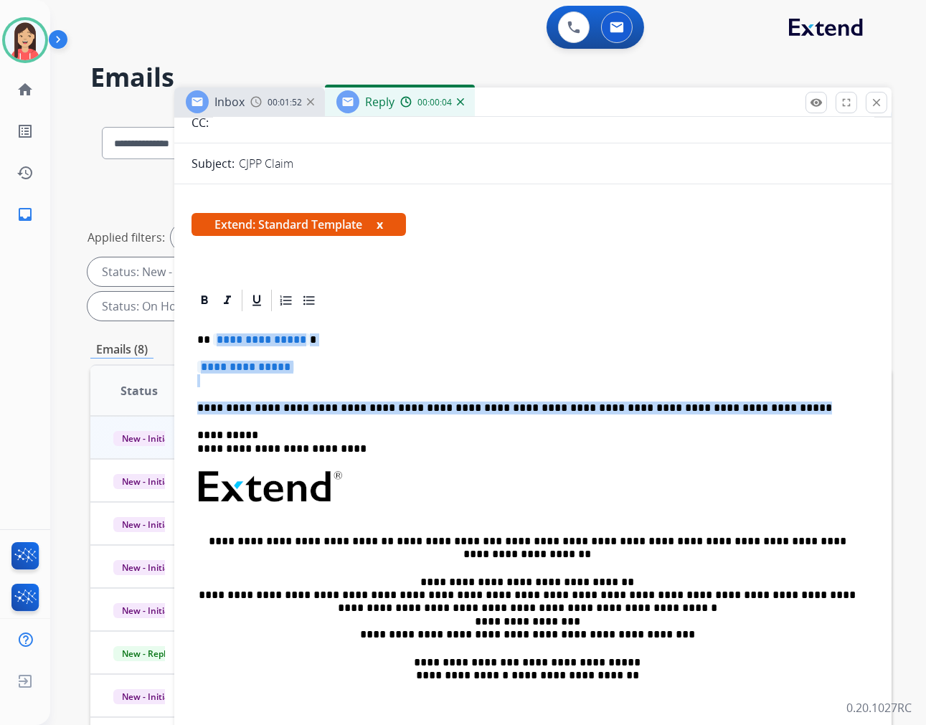
drag, startPoint x: 212, startPoint y: 338, endPoint x: 730, endPoint y: 409, distance: 523.2
click at [730, 409] on div "**********" at bounding box center [532, 528] width 683 height 431
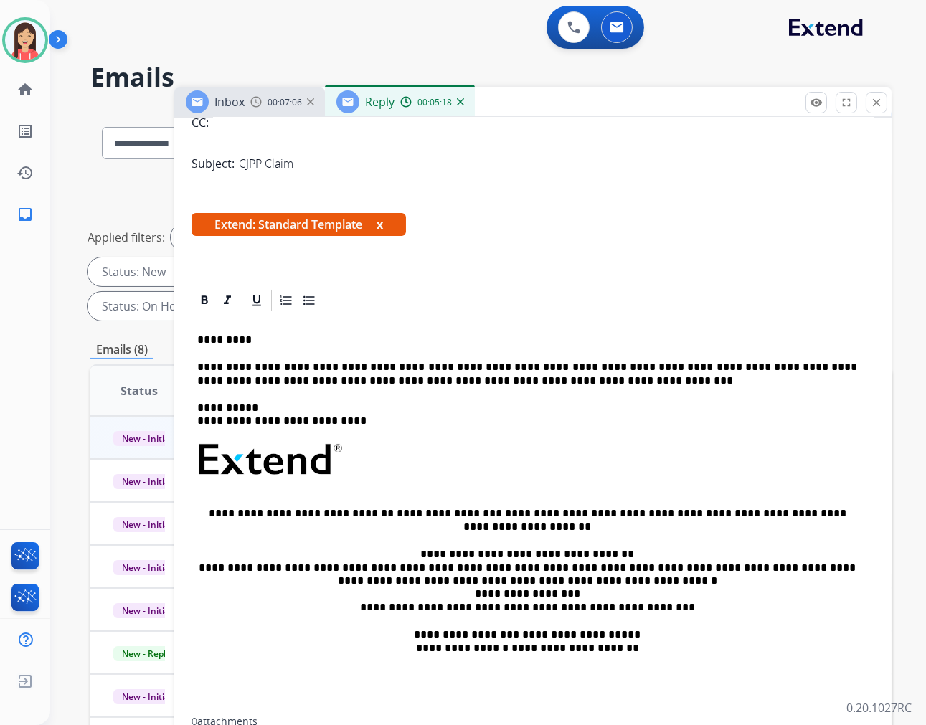
click at [544, 382] on p "**********" at bounding box center [527, 374] width 660 height 27
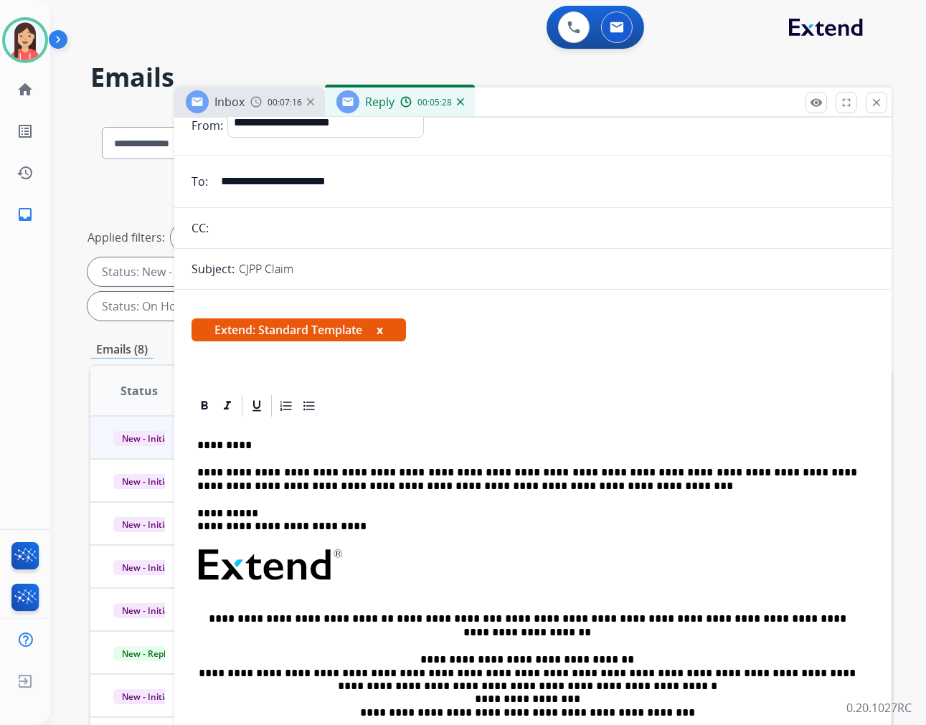
scroll to position [0, 0]
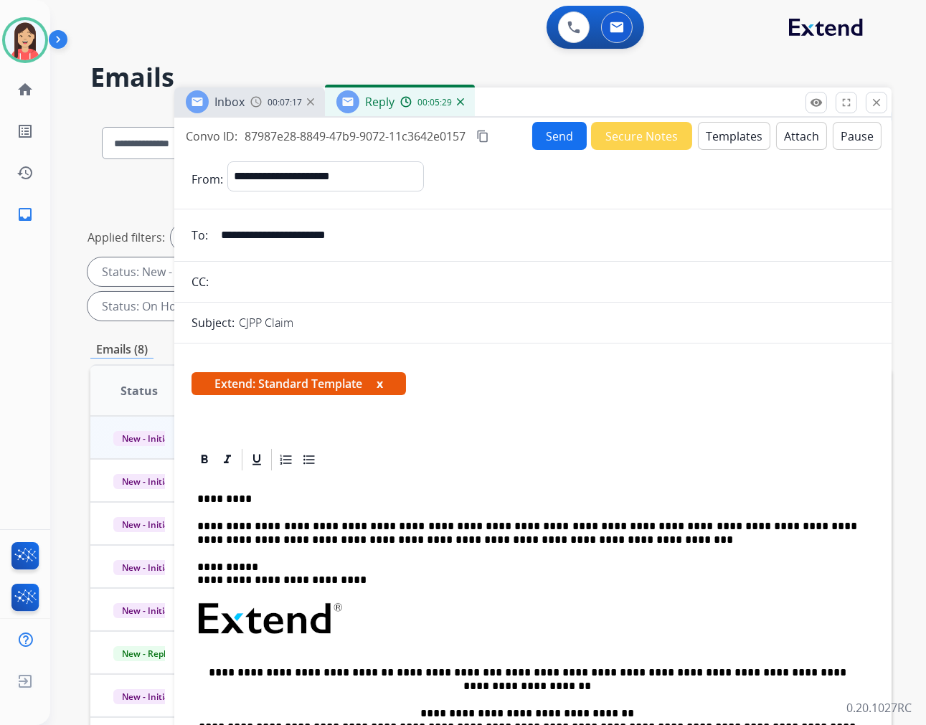
click at [540, 136] on button "Send" at bounding box center [559, 136] width 55 height 28
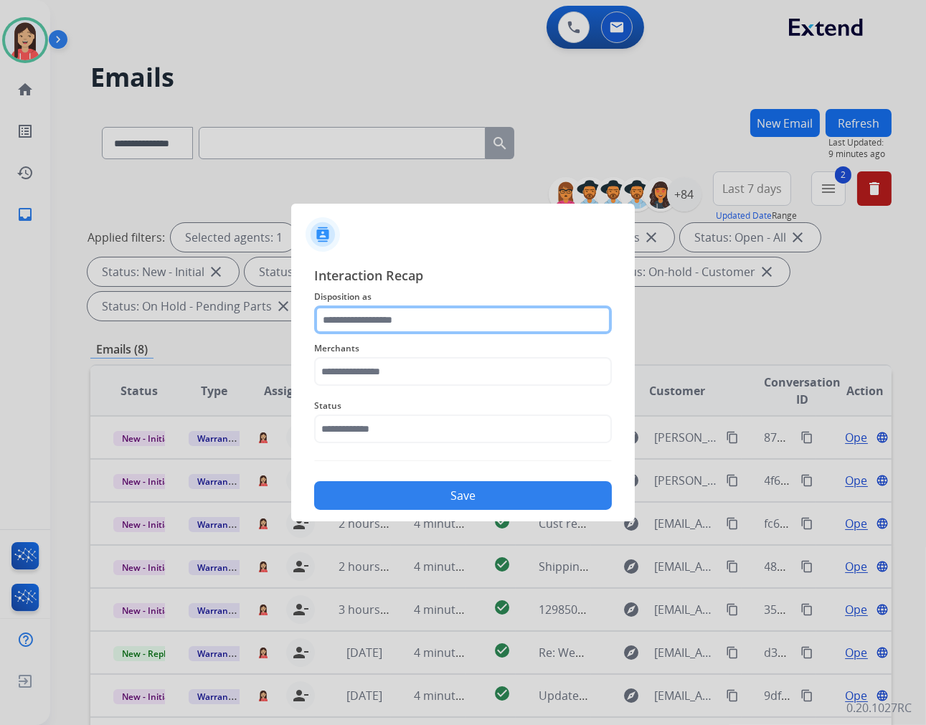
click at [425, 313] on input "text" at bounding box center [463, 319] width 298 height 29
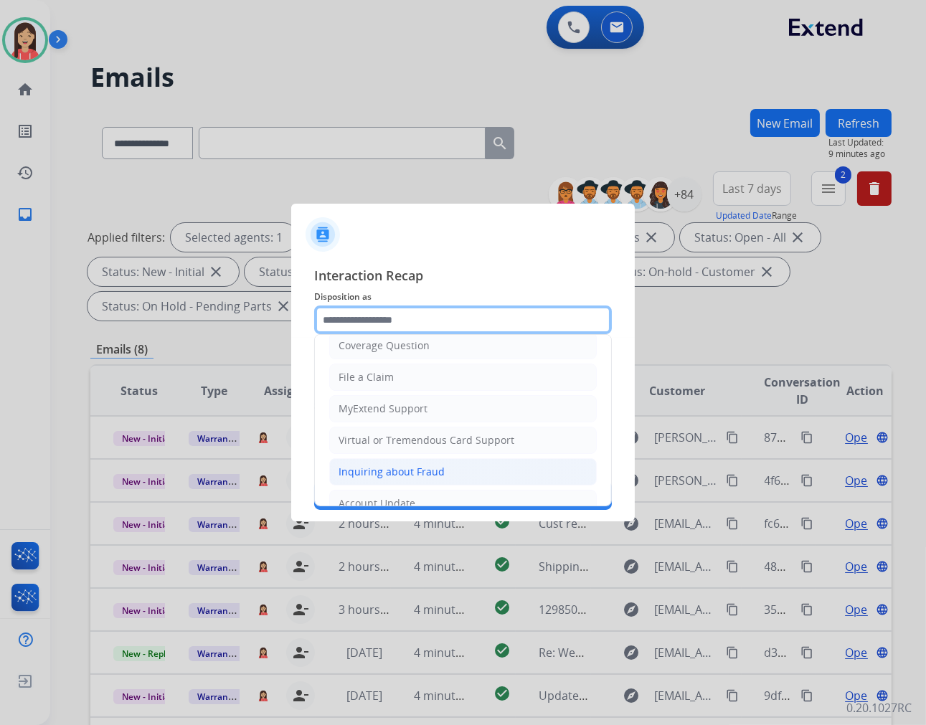
scroll to position [80, 0]
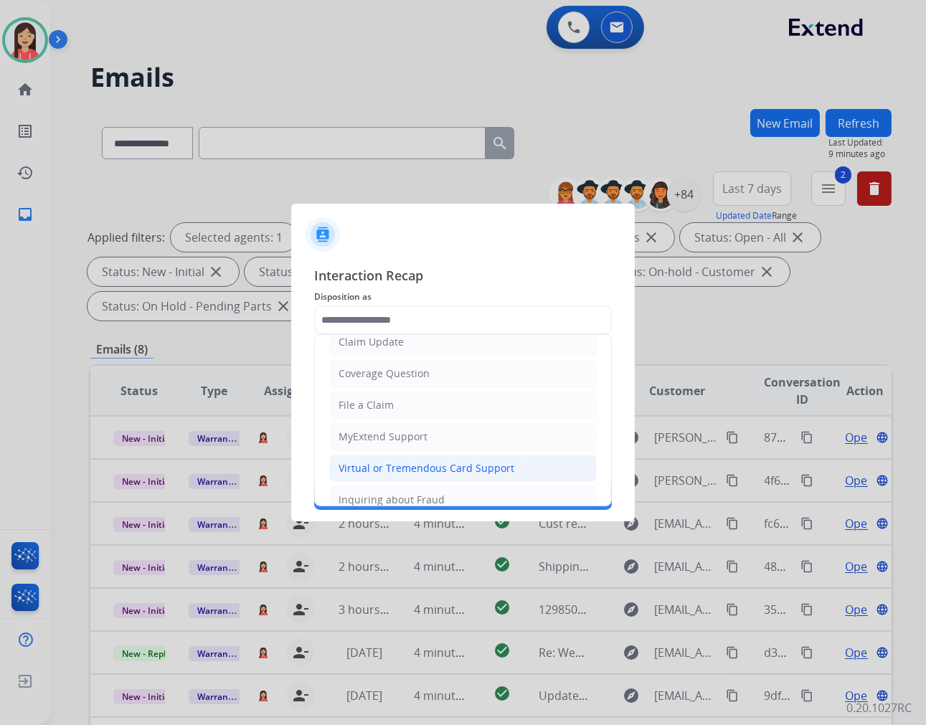
click at [435, 460] on li "Virtual or Tremendous Card Support" at bounding box center [462, 468] width 267 height 27
type input "**********"
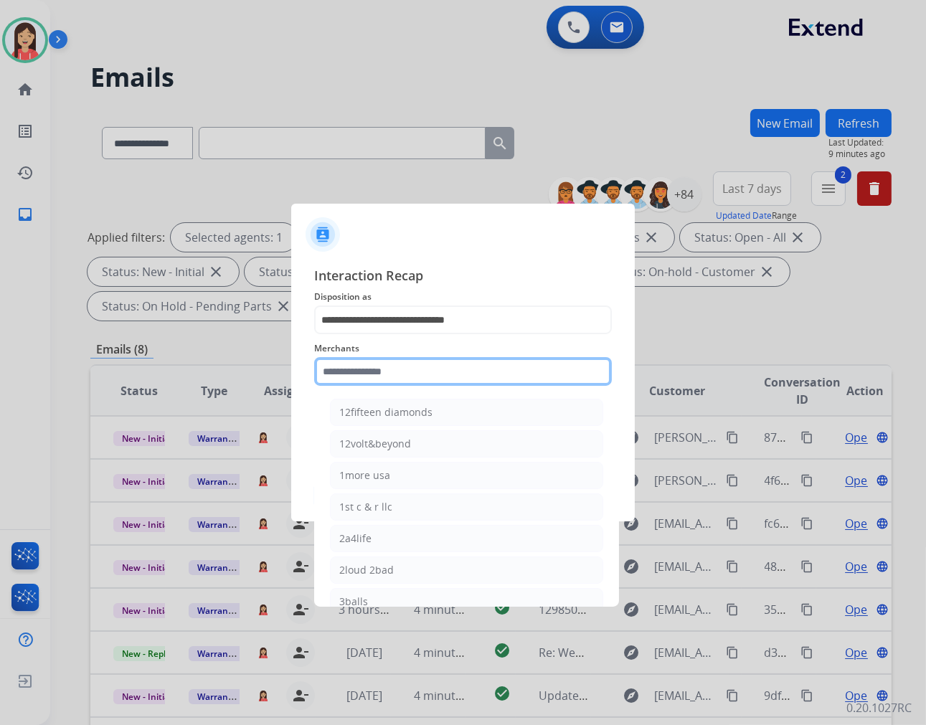
click at [402, 369] on input "text" at bounding box center [463, 371] width 298 height 29
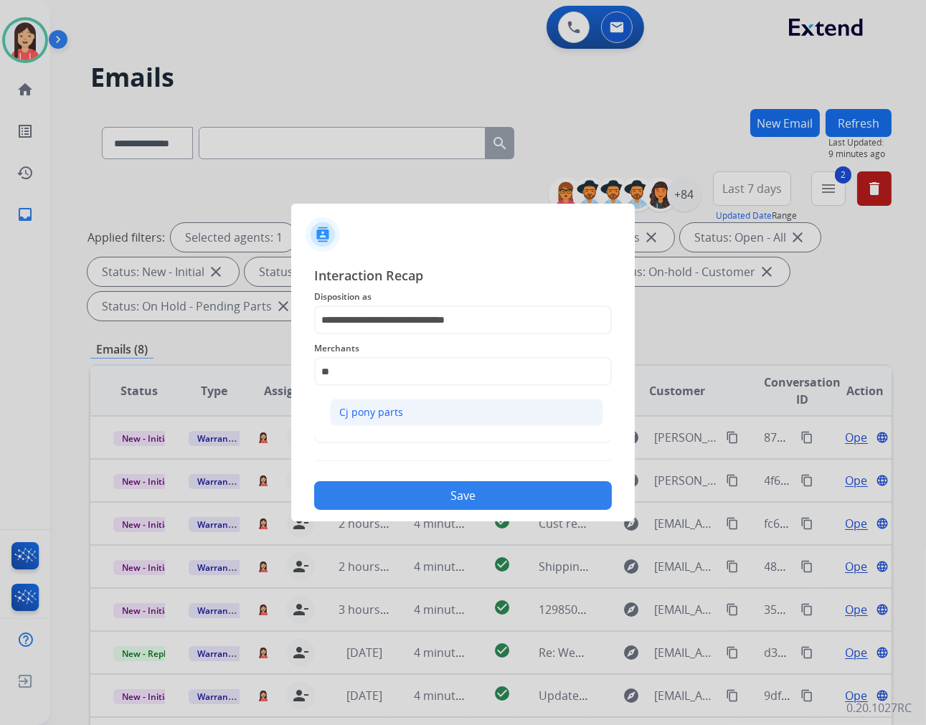
click at [364, 404] on li "Cj pony parts" at bounding box center [466, 412] width 273 height 27
type input "**********"
click at [364, 423] on input "text" at bounding box center [463, 429] width 298 height 29
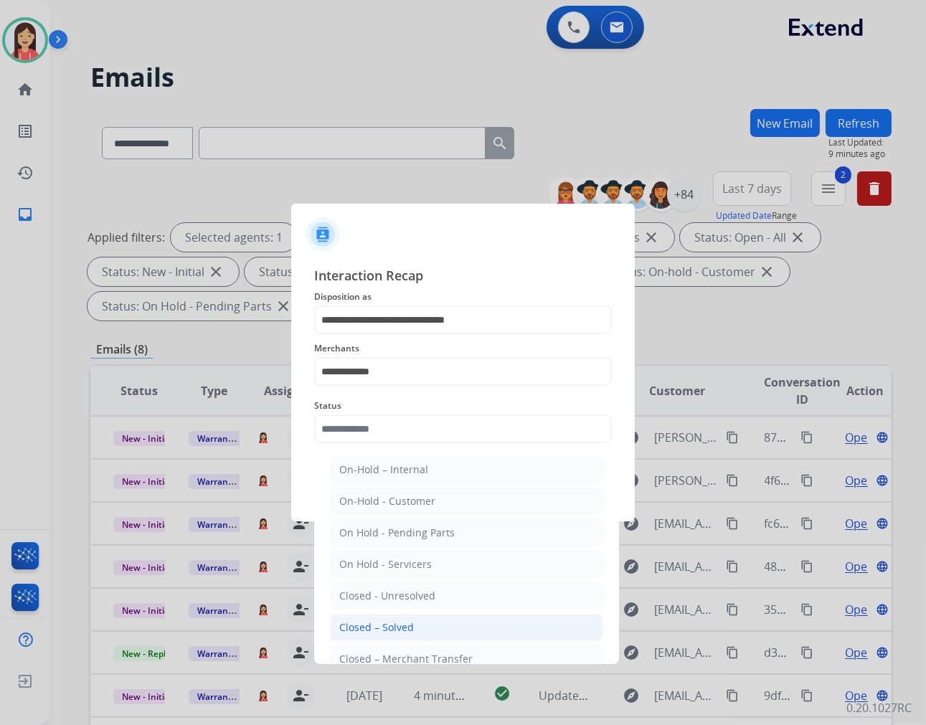
click at [397, 628] on div "Closed – Solved" at bounding box center [376, 627] width 75 height 14
type input "**********"
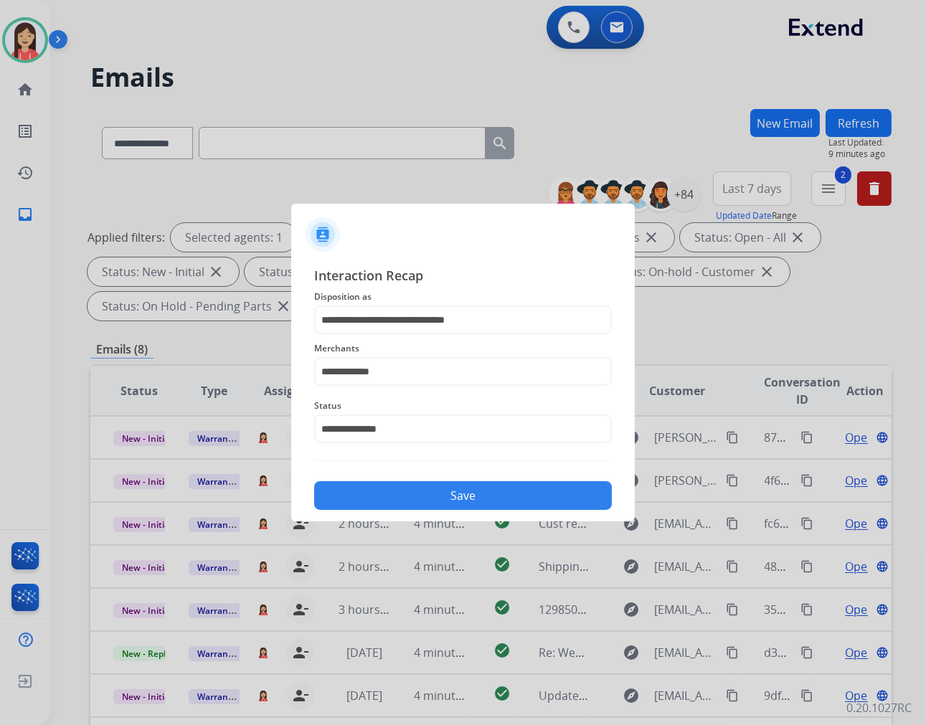
click at [433, 488] on button "Save" at bounding box center [463, 495] width 298 height 29
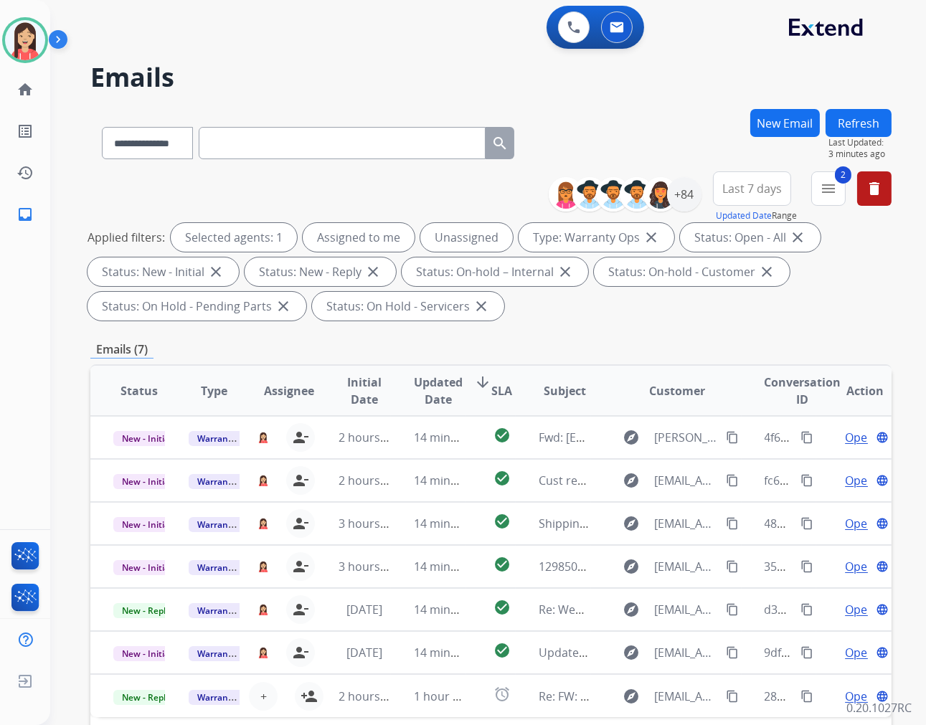
click at [550, 327] on div "**********" at bounding box center [490, 514] width 801 height 810
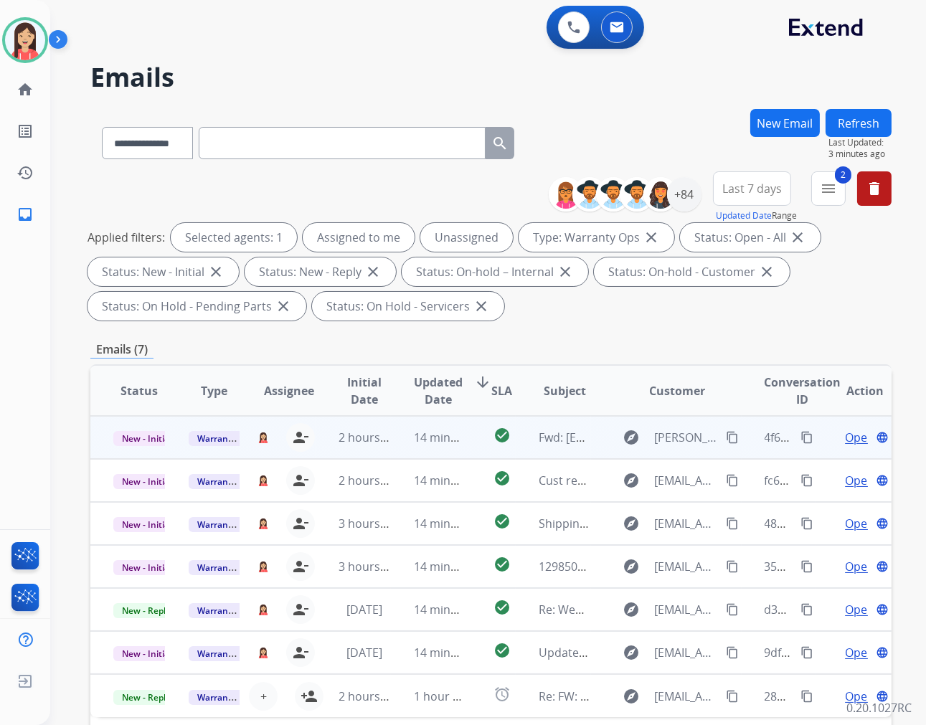
click at [391, 453] on td "14 minutes ago" at bounding box center [428, 437] width 75 height 43
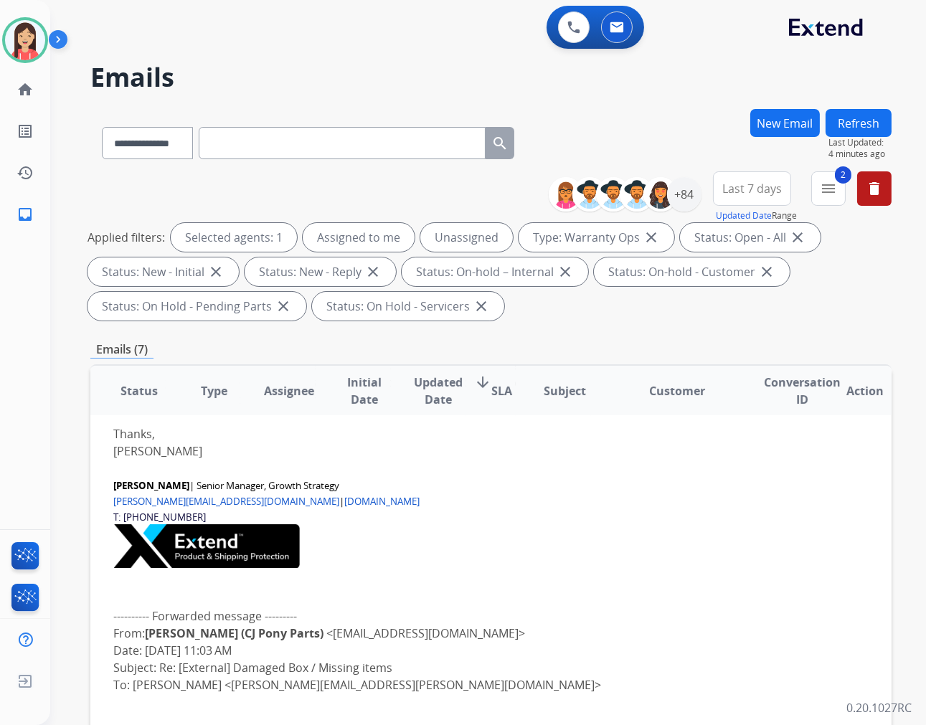
scroll to position [0, 0]
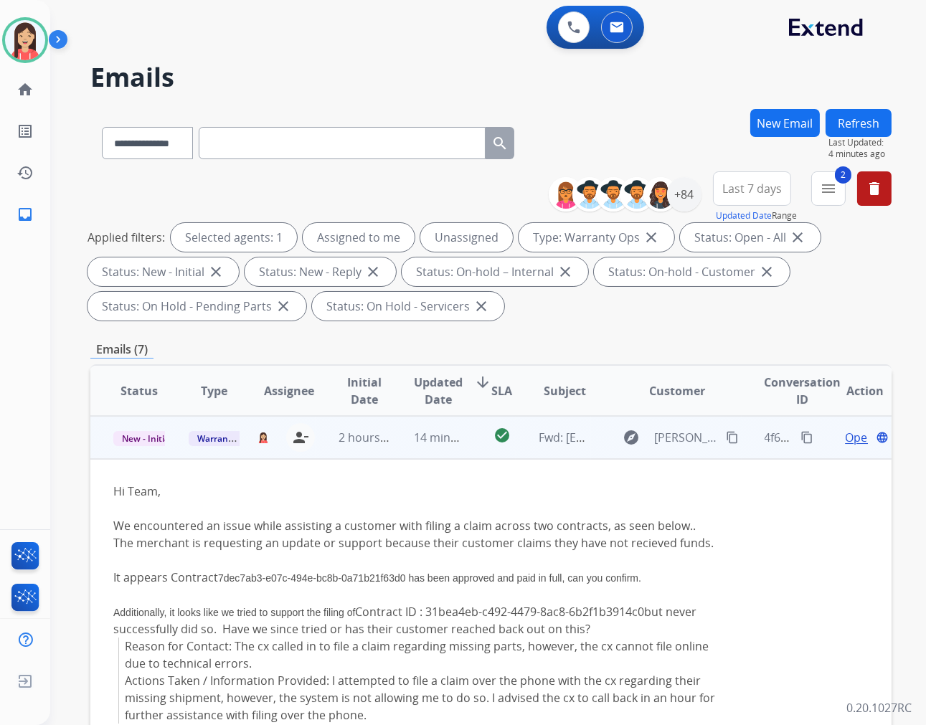
click at [516, 449] on td "Fwd: [External] Damaged Box / Missing items" at bounding box center [553, 437] width 75 height 43
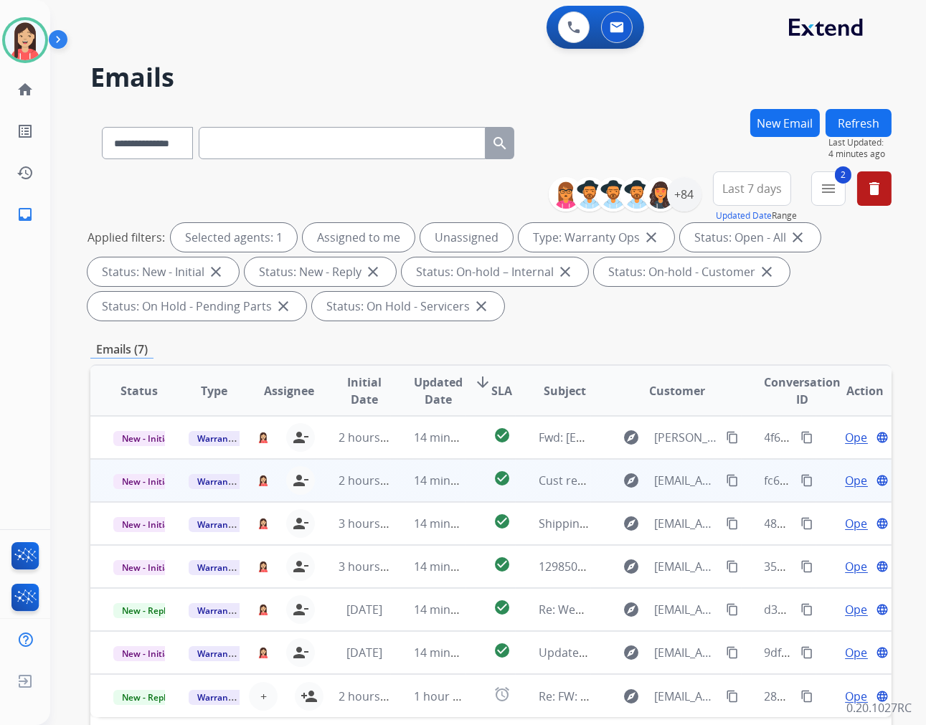
click at [440, 498] on td "14 minutes ago" at bounding box center [428, 480] width 75 height 43
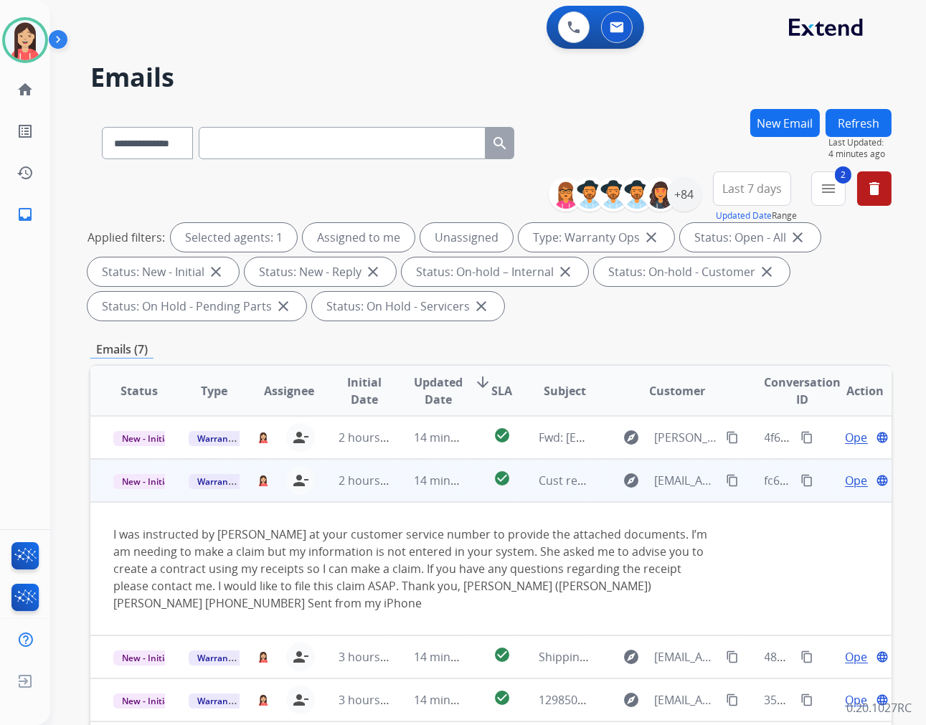
scroll to position [4, 0]
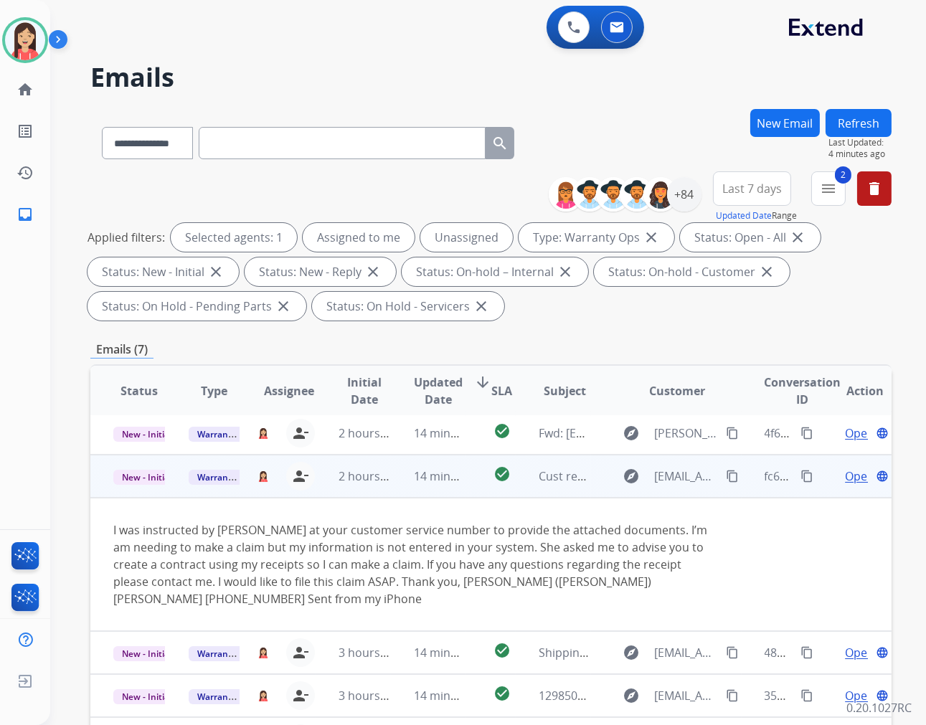
click at [845, 470] on span "Open" at bounding box center [859, 476] width 29 height 17
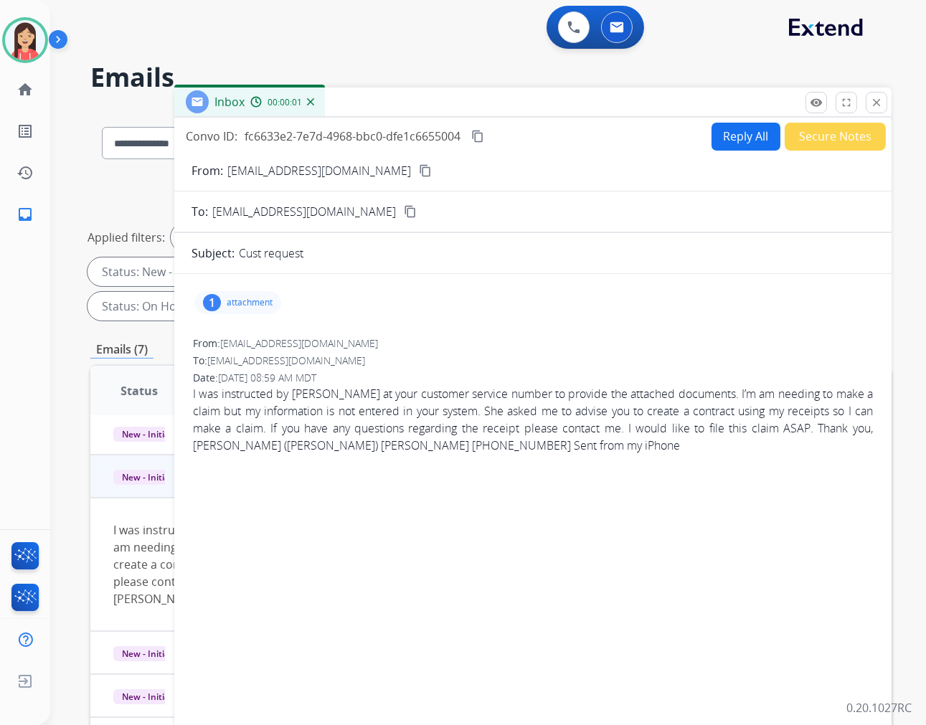
click at [248, 298] on p "attachment" at bounding box center [250, 302] width 46 height 11
click at [411, 337] on mat-icon "download" at bounding box center [416, 336] width 13 height 13
click at [720, 143] on button "Reply All" at bounding box center [745, 137] width 69 height 28
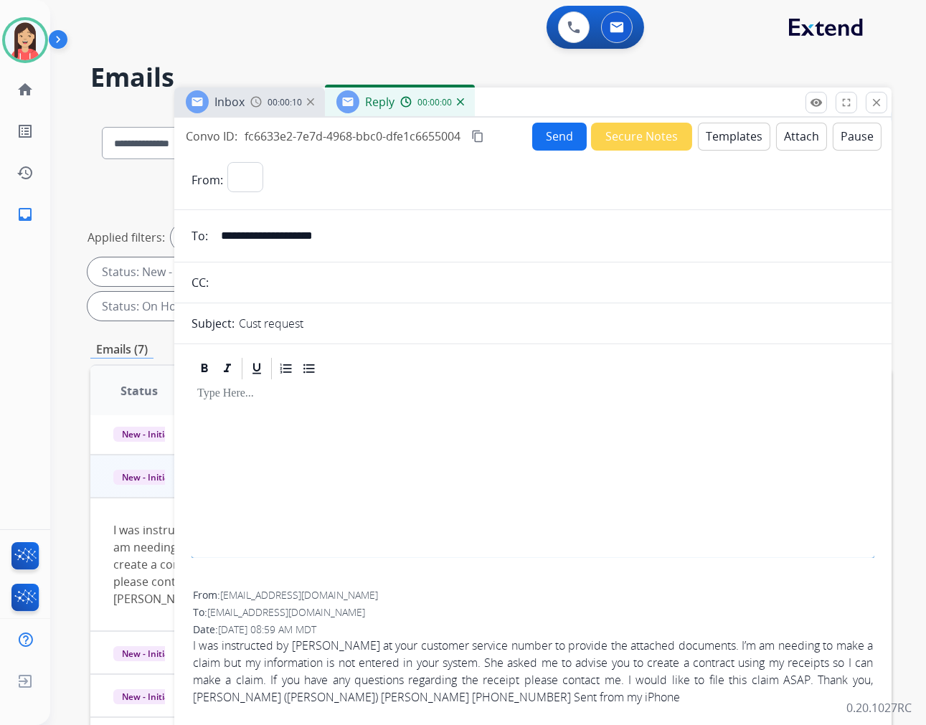
click at [720, 143] on button "Templates" at bounding box center [734, 137] width 72 height 28
select select "**********"
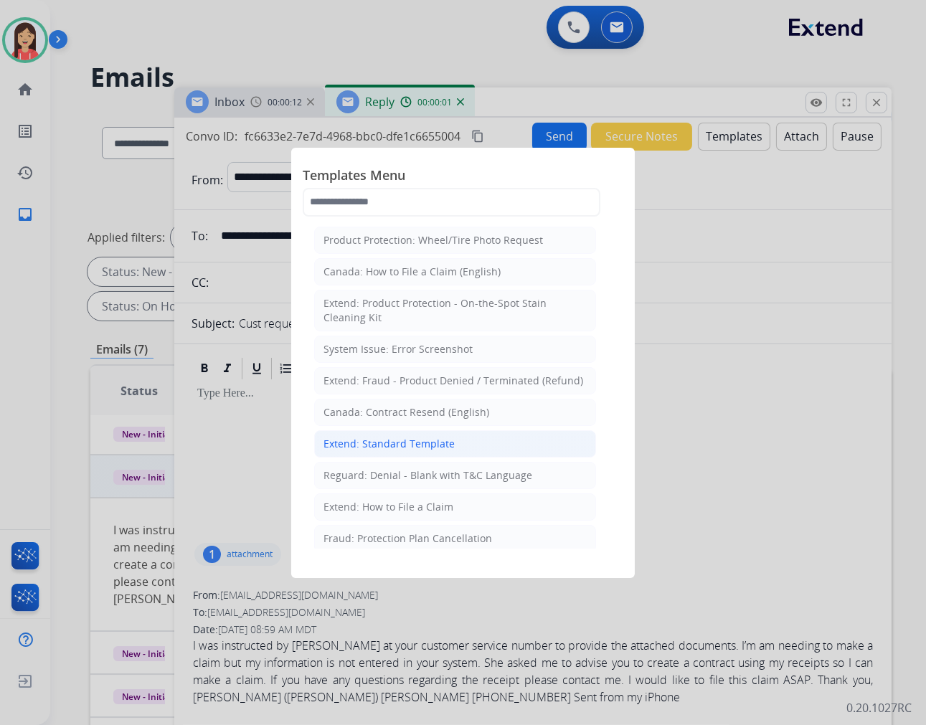
click at [409, 441] on div "Extend: Standard Template" at bounding box center [388, 444] width 131 height 14
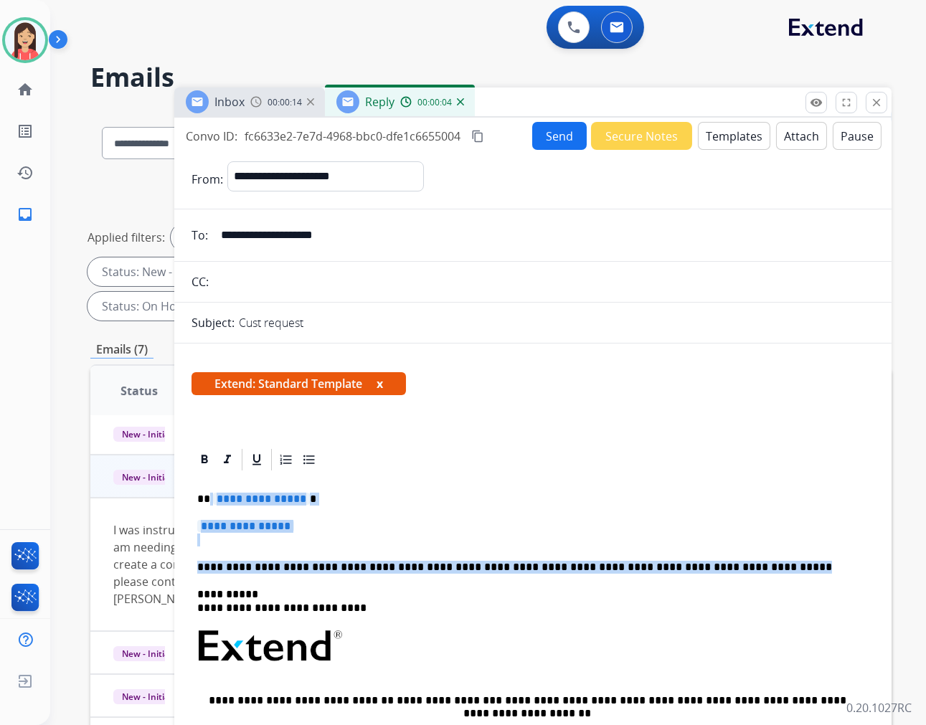
drag, startPoint x: 209, startPoint y: 502, endPoint x: 736, endPoint y: 561, distance: 531.1
click at [736, 561] on div "**********" at bounding box center [532, 680] width 683 height 415
click at [736, 561] on p "**********" at bounding box center [527, 567] width 660 height 13
drag, startPoint x: 737, startPoint y: 568, endPoint x: 211, endPoint y: 502, distance: 530.5
click at [211, 502] on div "**********" at bounding box center [532, 680] width 683 height 415
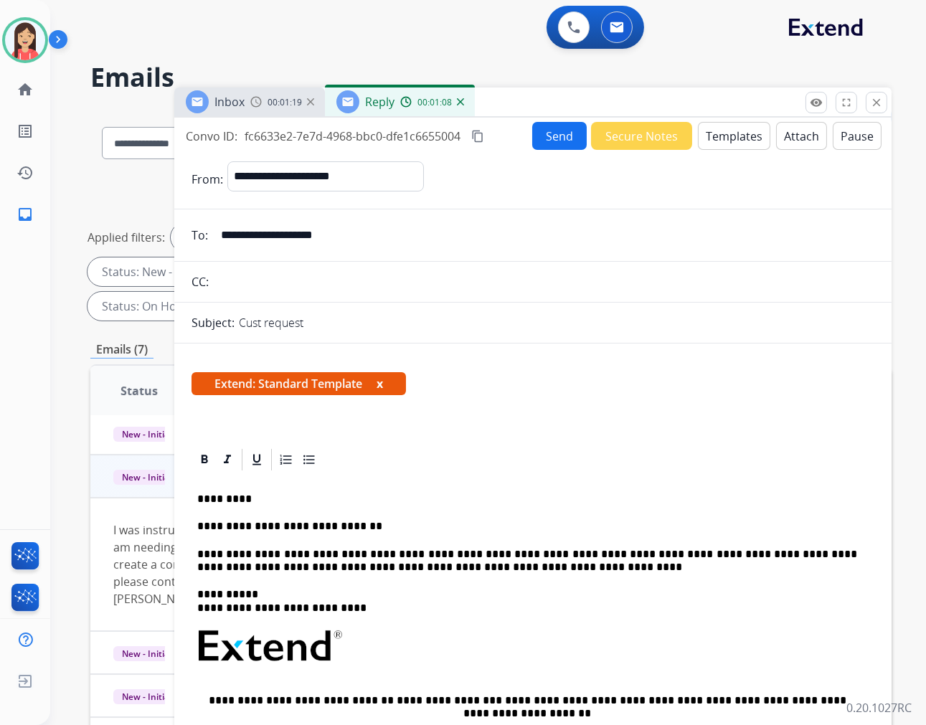
click at [542, 133] on button "Send" at bounding box center [559, 136] width 55 height 28
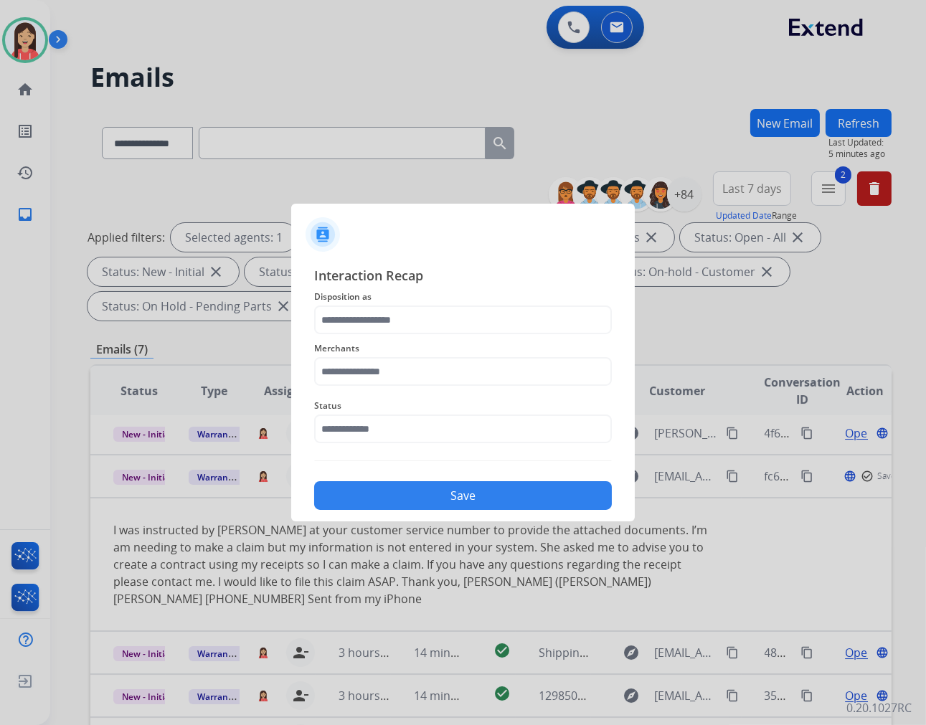
click at [508, 343] on span "Merchants" at bounding box center [463, 348] width 298 height 17
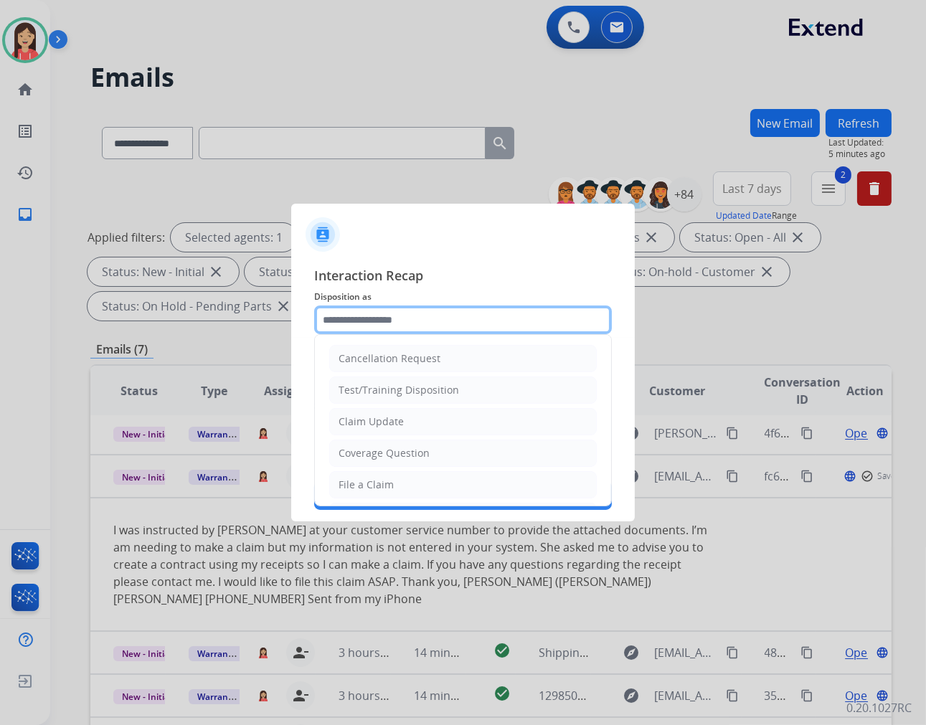
click at [491, 312] on input "text" at bounding box center [463, 319] width 298 height 29
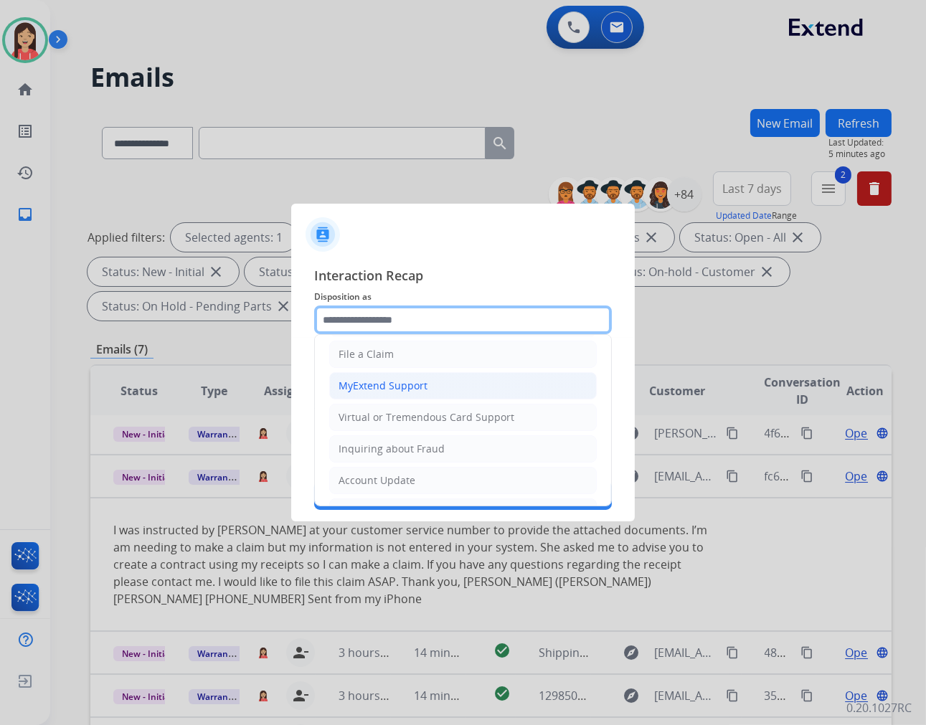
scroll to position [159, 0]
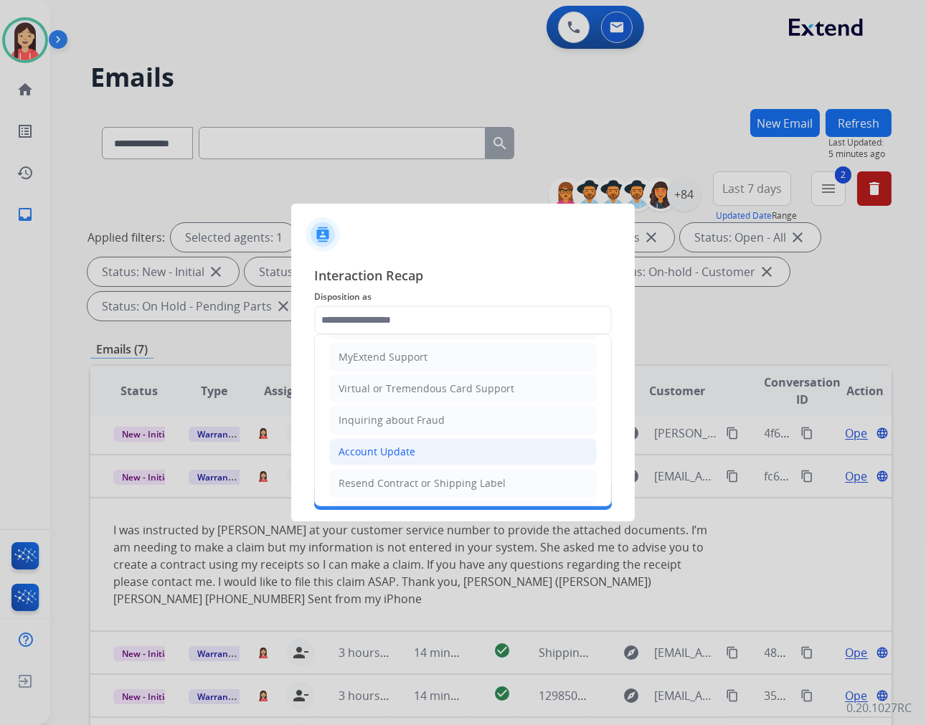
click at [398, 442] on li "Account Update" at bounding box center [462, 451] width 267 height 27
type input "**********"
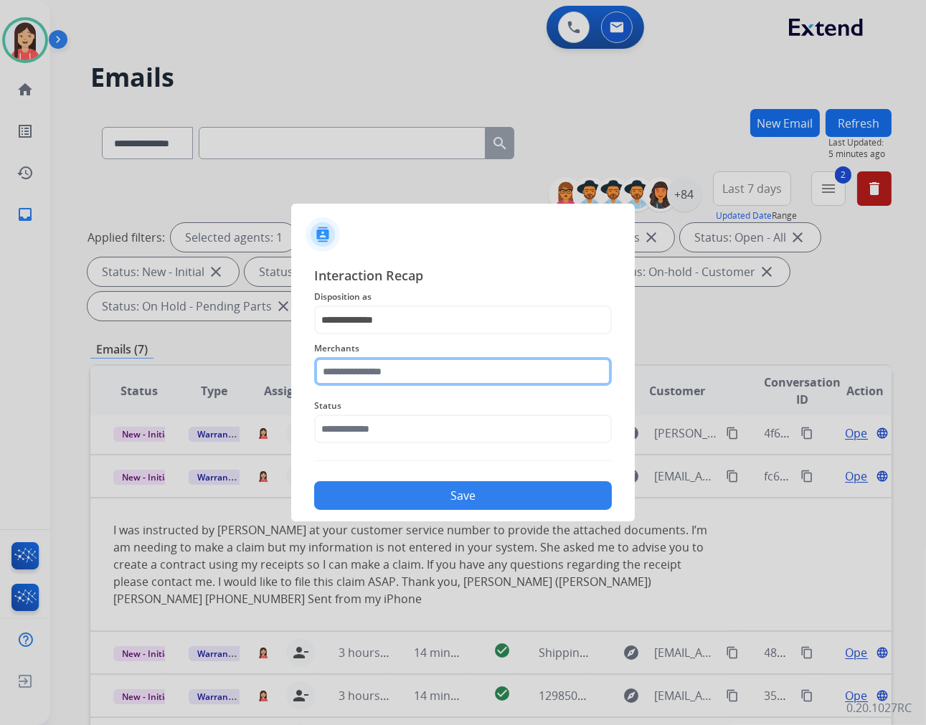
click at [423, 364] on input "text" at bounding box center [463, 371] width 298 height 29
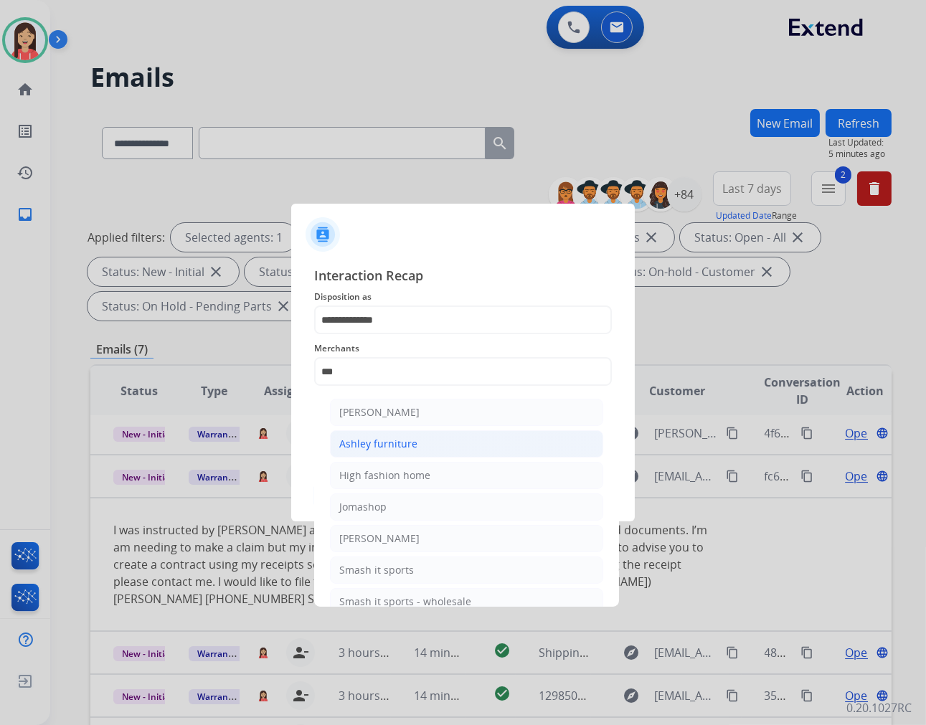
click at [397, 435] on li "Ashley furniture" at bounding box center [466, 443] width 273 height 27
type input "**********"
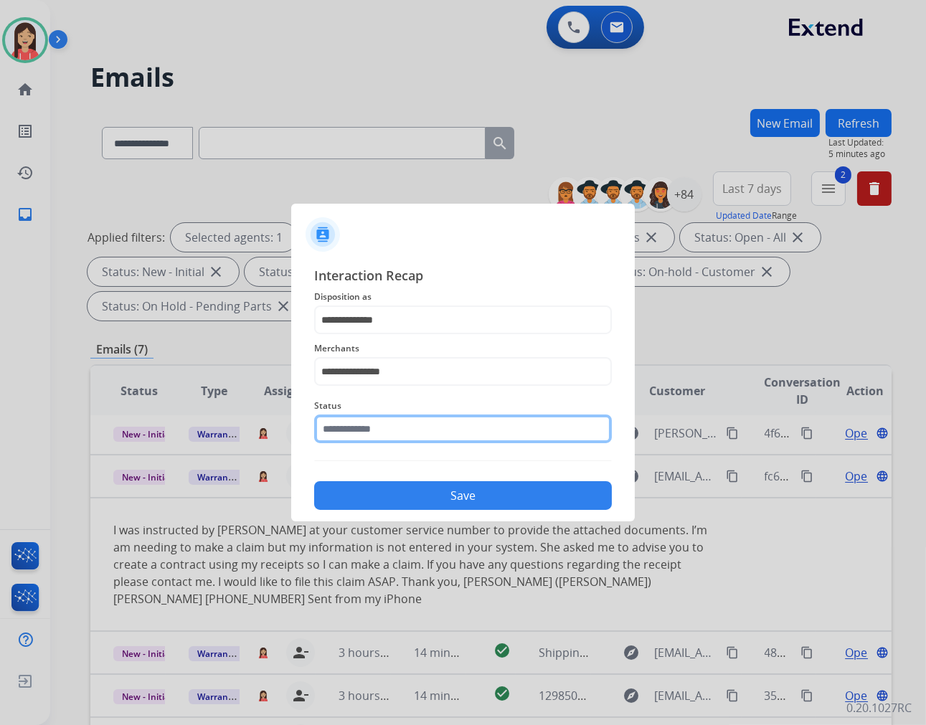
click at [398, 427] on input "text" at bounding box center [463, 429] width 298 height 29
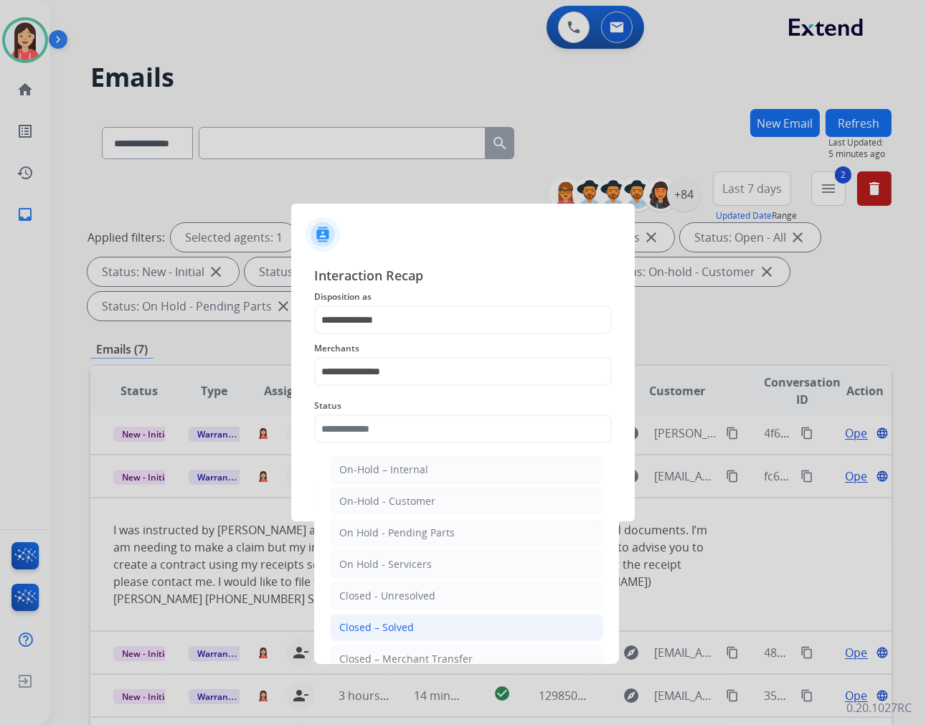
click at [415, 631] on li "Closed – Solved" at bounding box center [466, 627] width 273 height 27
type input "**********"
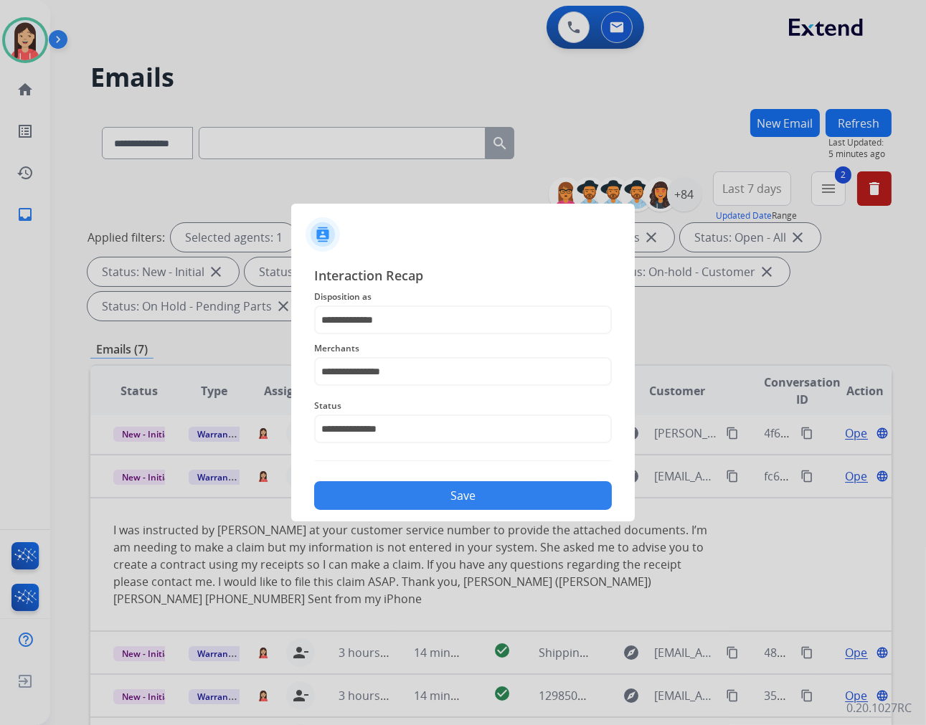
click at [423, 500] on button "Save" at bounding box center [463, 495] width 298 height 29
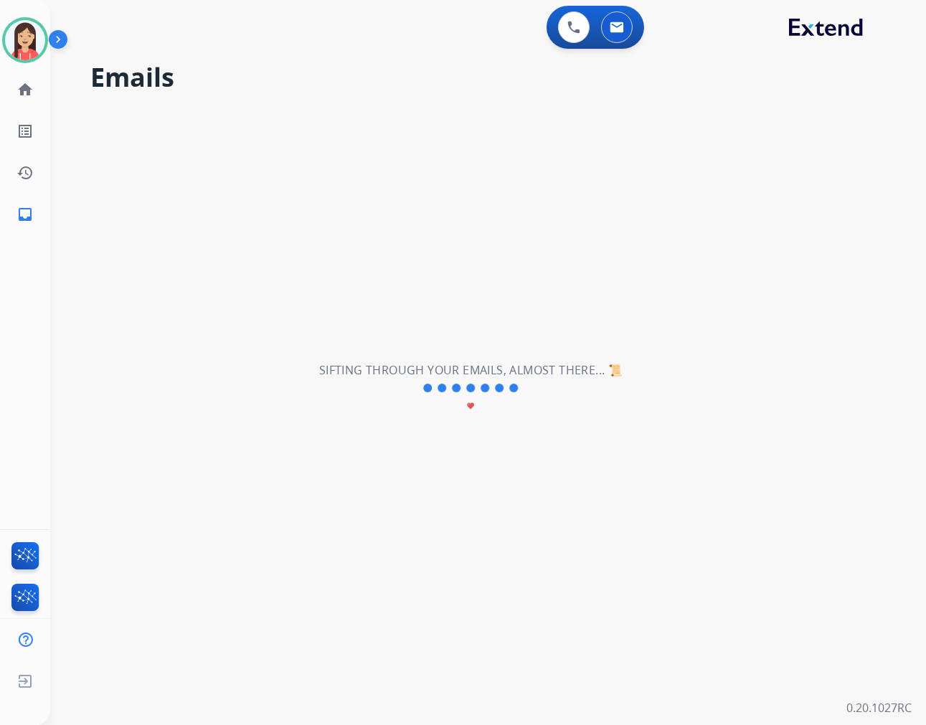
scroll to position [0, 0]
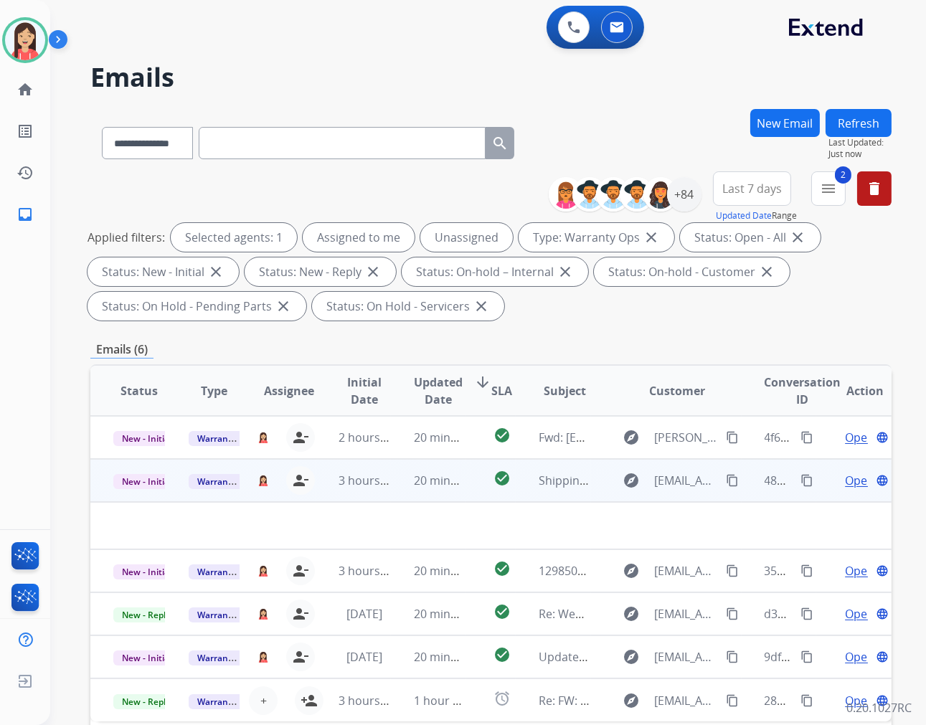
click at [394, 491] on td "20 minutes ago" at bounding box center [428, 480] width 75 height 43
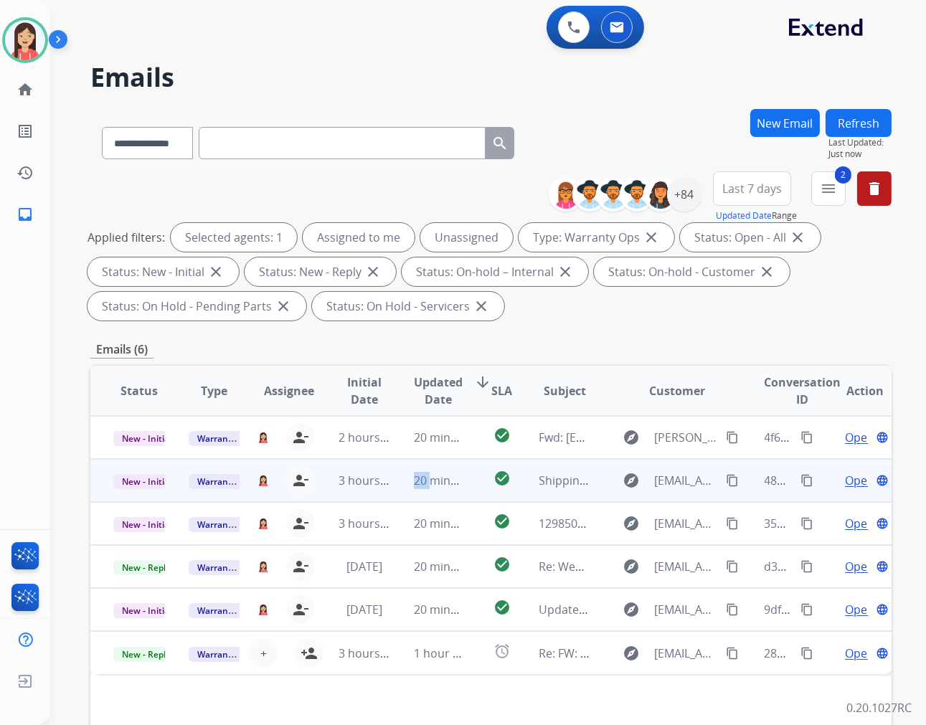
click at [394, 491] on td "20 minutes ago" at bounding box center [428, 480] width 75 height 43
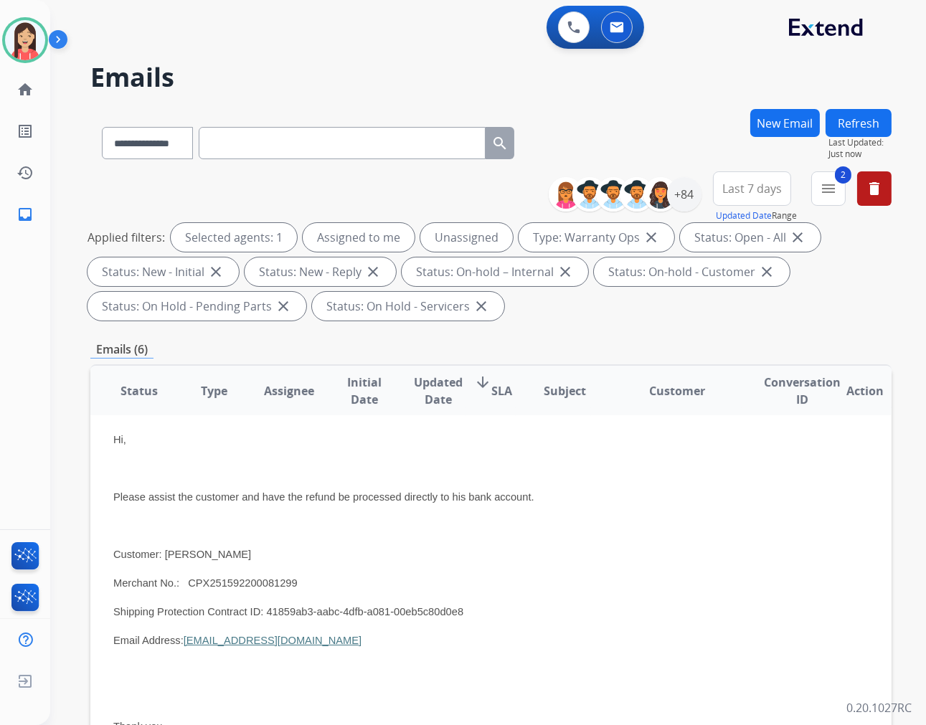
scroll to position [123, 0]
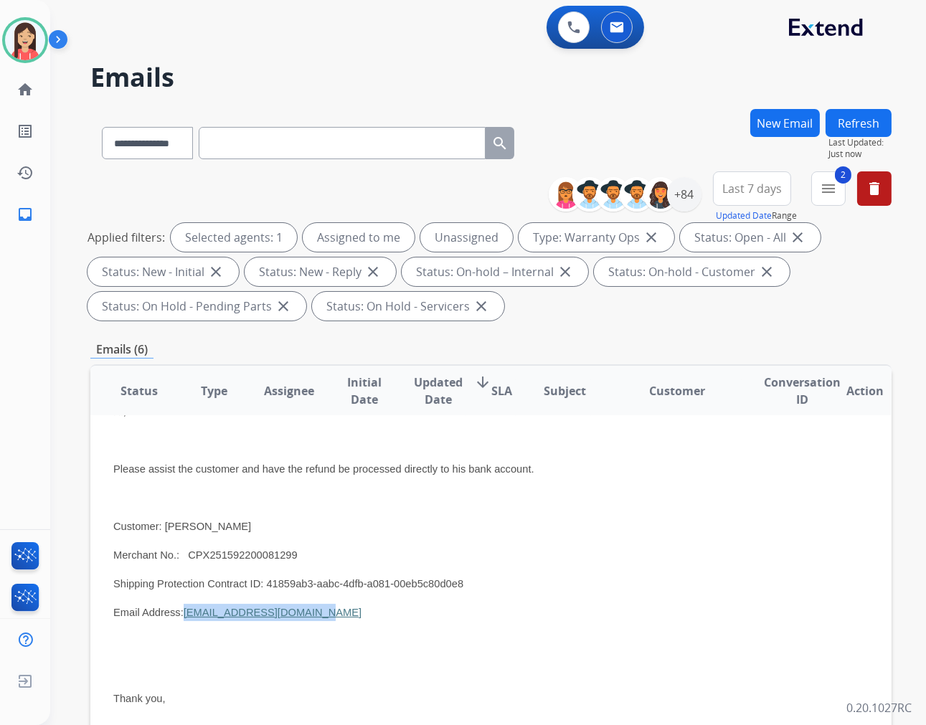
drag, startPoint x: 320, startPoint y: 614, endPoint x: 184, endPoint y: 600, distance: 136.2
click at [184, 600] on div "Hi, Please assist the customer and have the refund be processed directly to his…" at bounding box center [415, 583] width 605 height 361
click at [219, 554] on span "Merchant No.: CPX251592200081299" at bounding box center [205, 554] width 184 height 11
click at [219, 553] on span "Merchant No.: CPX251592200081299" at bounding box center [205, 554] width 184 height 11
click at [540, 518] on p "Customer: [PERSON_NAME]" at bounding box center [415, 526] width 605 height 17
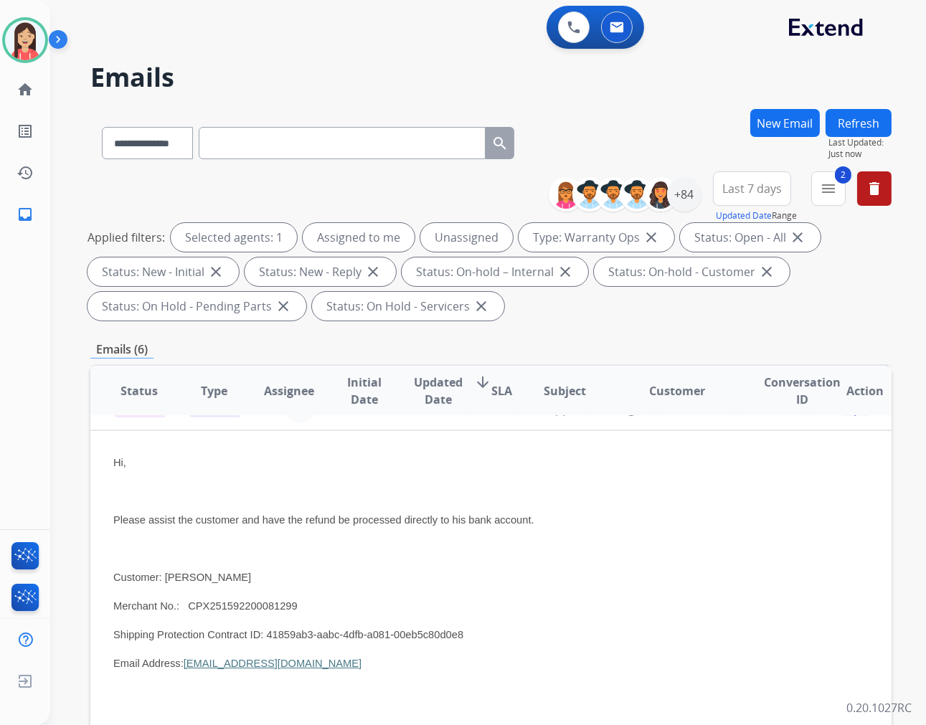
scroll to position [43, 0]
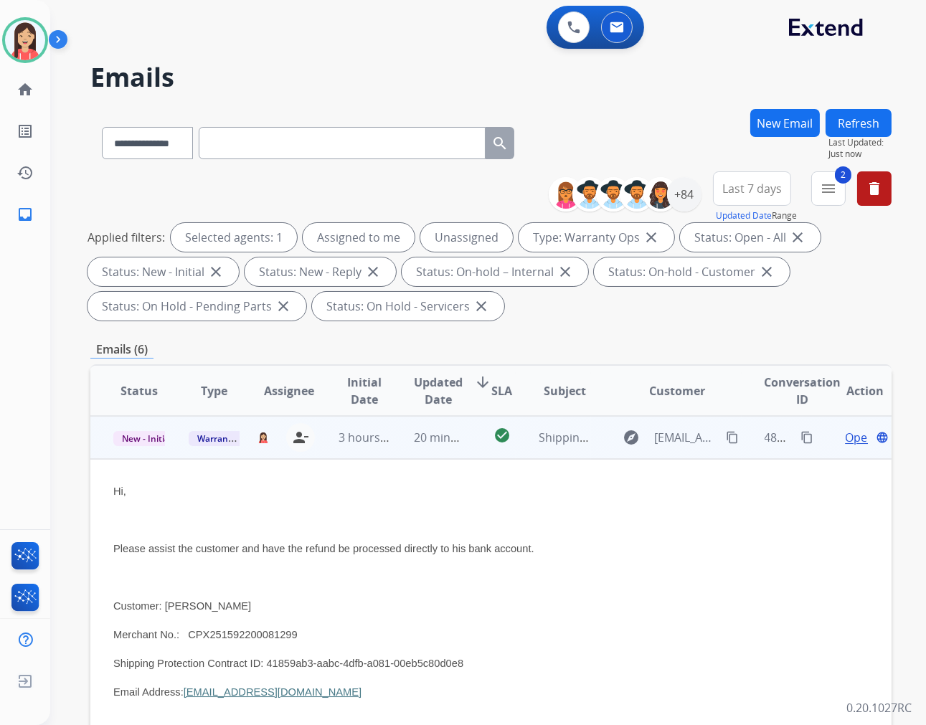
click at [845, 435] on span "Open" at bounding box center [859, 437] width 29 height 17
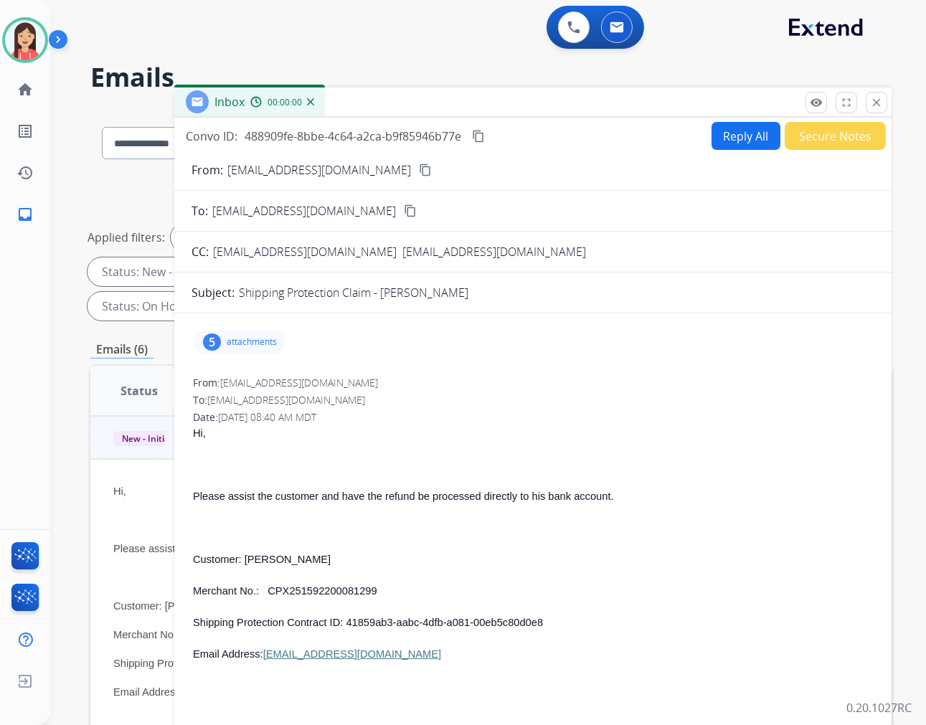
click at [737, 138] on button "Reply All" at bounding box center [745, 136] width 69 height 28
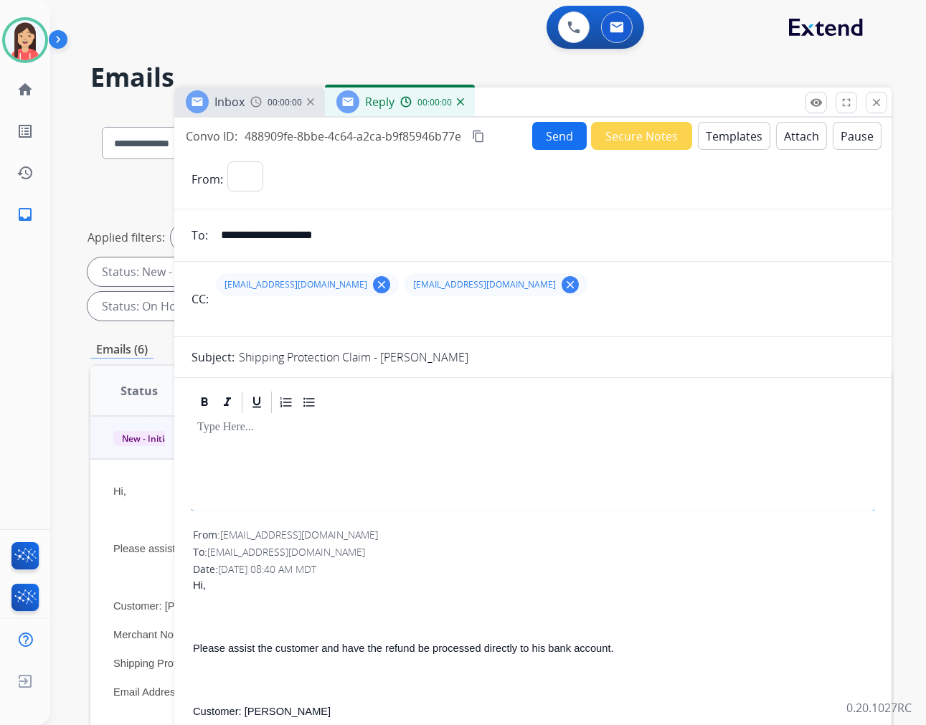
select select "**********"
click at [737, 138] on button "Templates" at bounding box center [734, 136] width 72 height 28
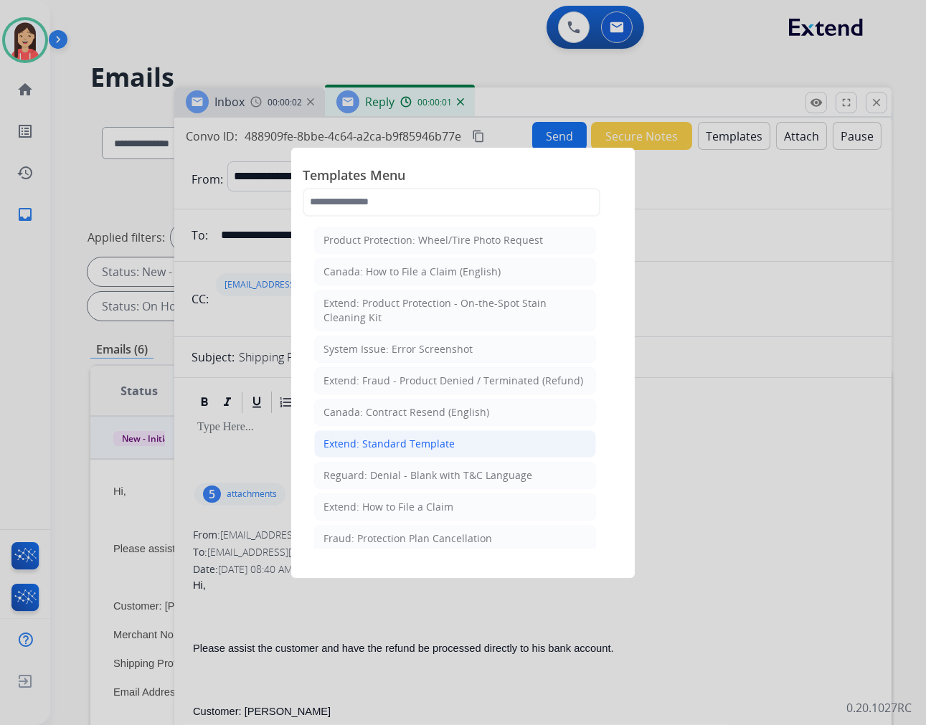
click at [409, 450] on div "Extend: Standard Template" at bounding box center [388, 444] width 131 height 14
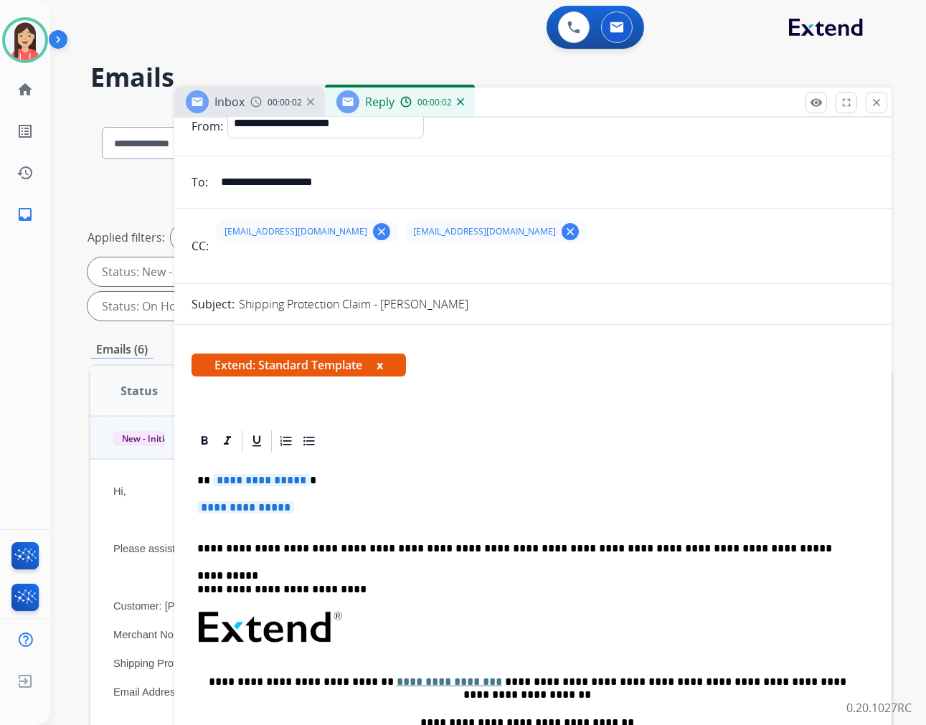
scroll to position [80, 0]
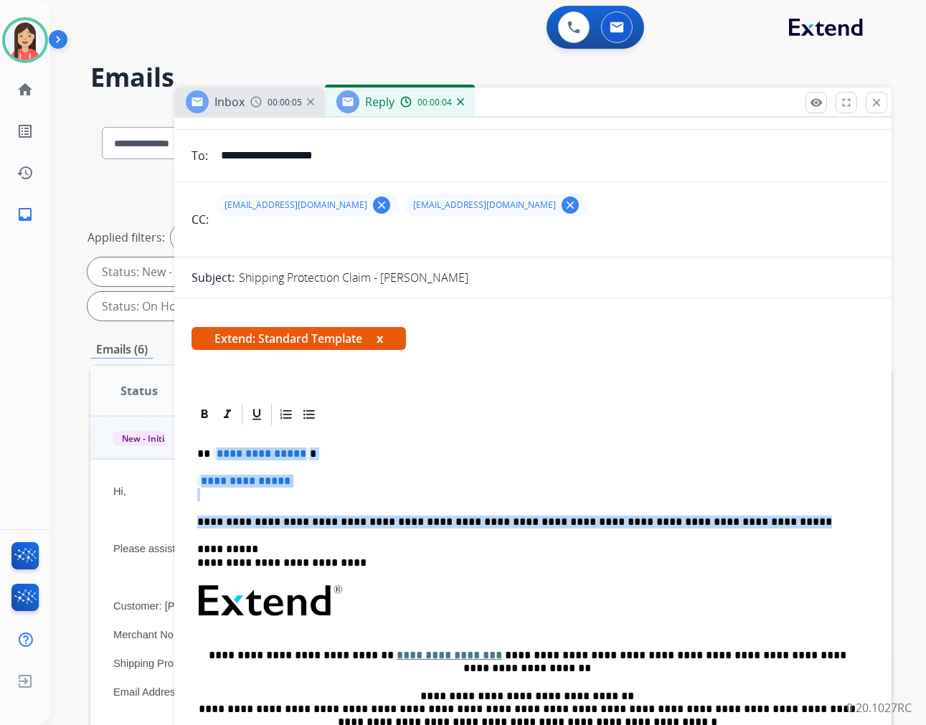
drag, startPoint x: 213, startPoint y: 449, endPoint x: 736, endPoint y: 512, distance: 527.3
click at [736, 512] on div "**********" at bounding box center [532, 634] width 683 height 415
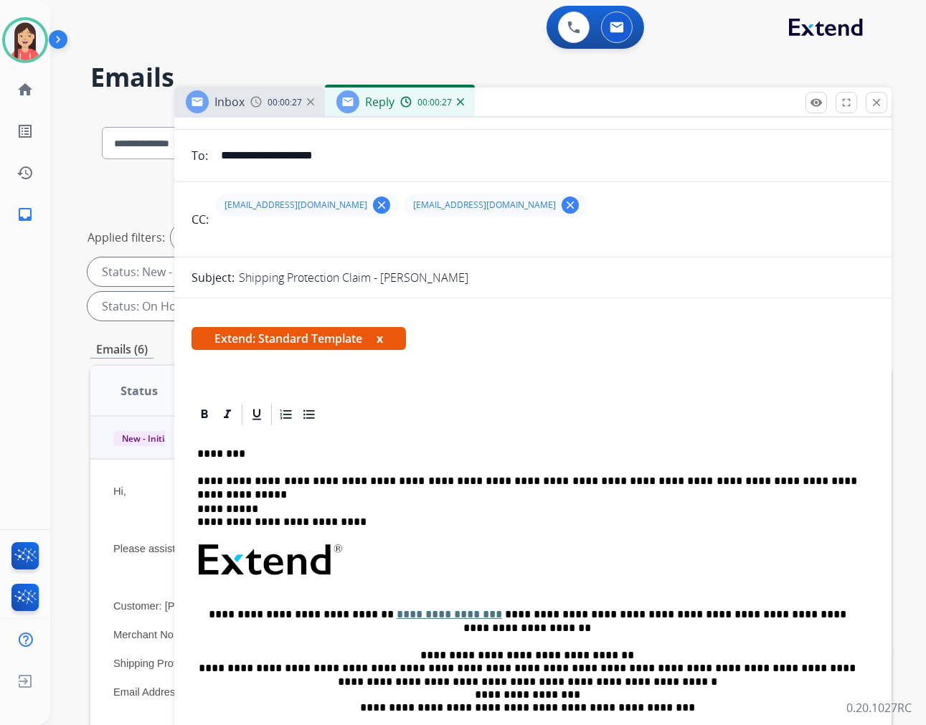
scroll to position [0, 0]
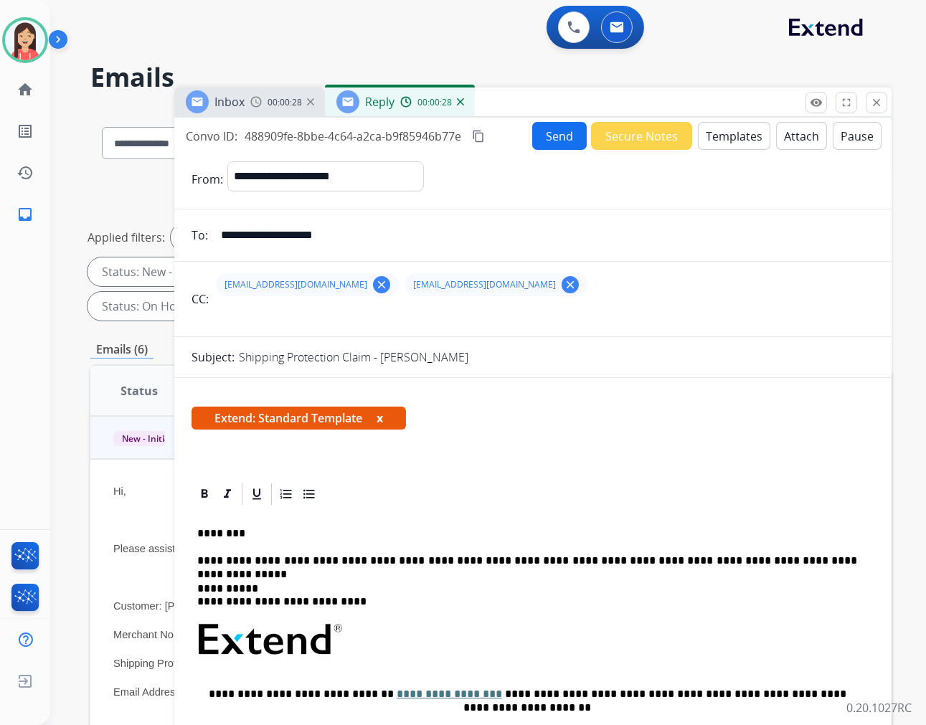
click at [540, 122] on button "Send" at bounding box center [559, 136] width 55 height 28
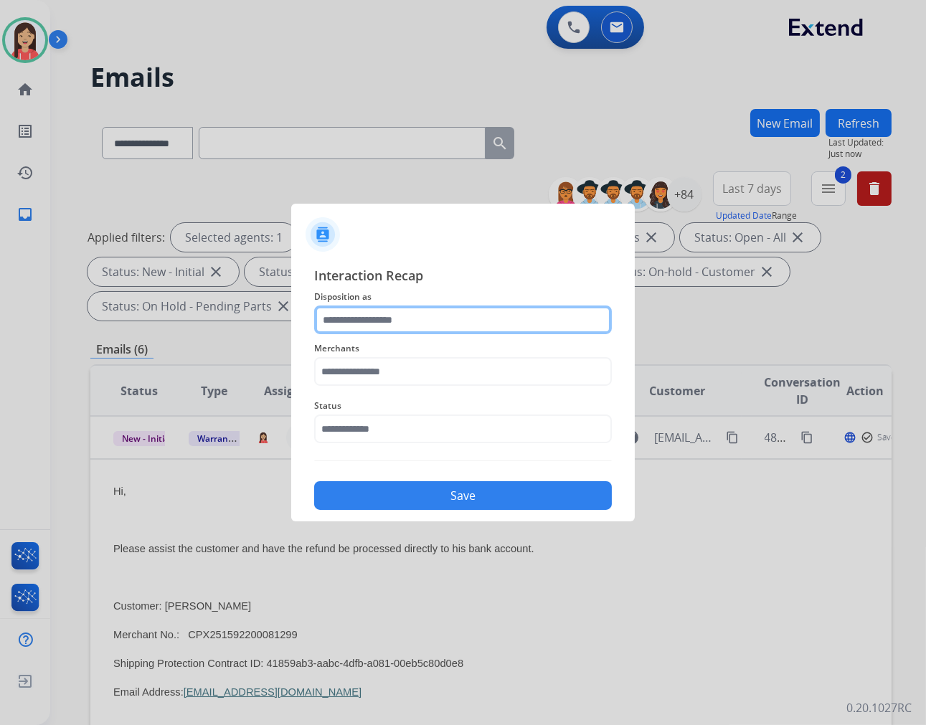
click at [459, 323] on input "text" at bounding box center [463, 319] width 298 height 29
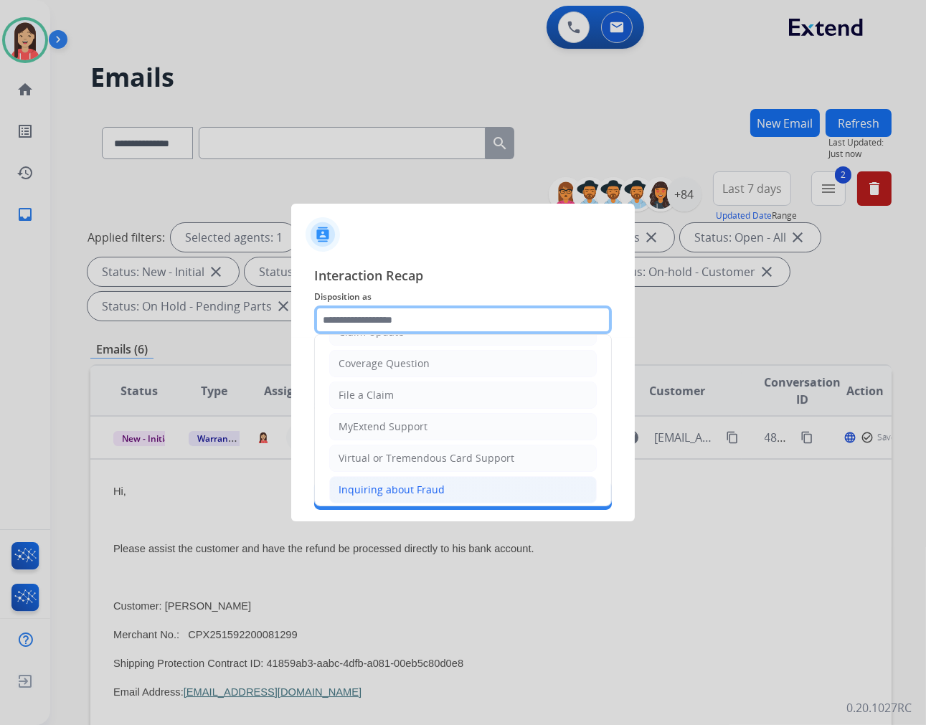
scroll to position [159, 0]
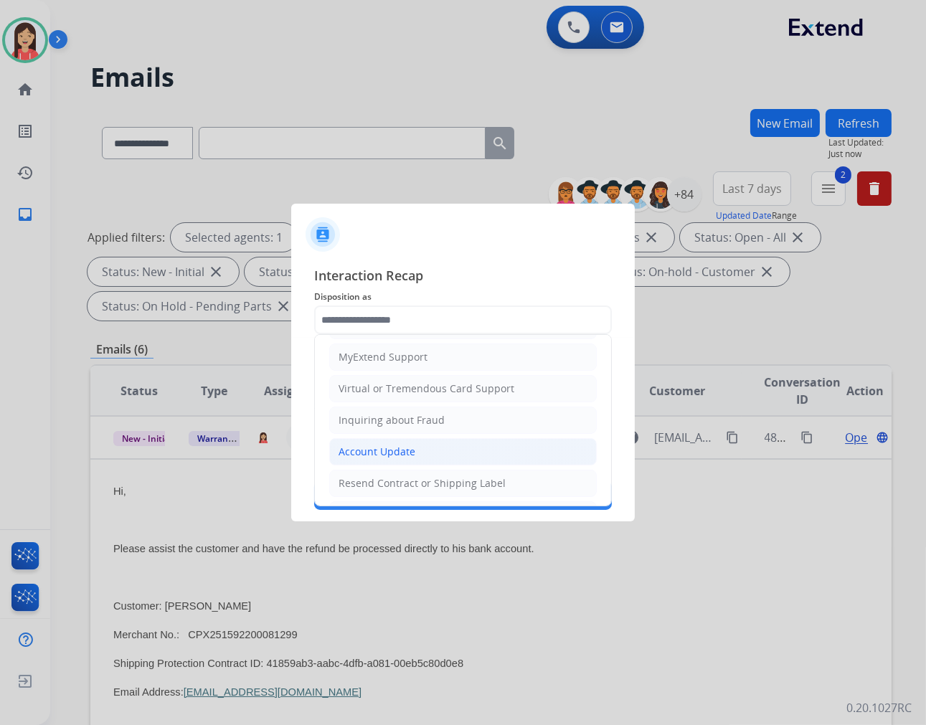
click at [396, 452] on div "Account Update" at bounding box center [376, 452] width 77 height 14
type input "**********"
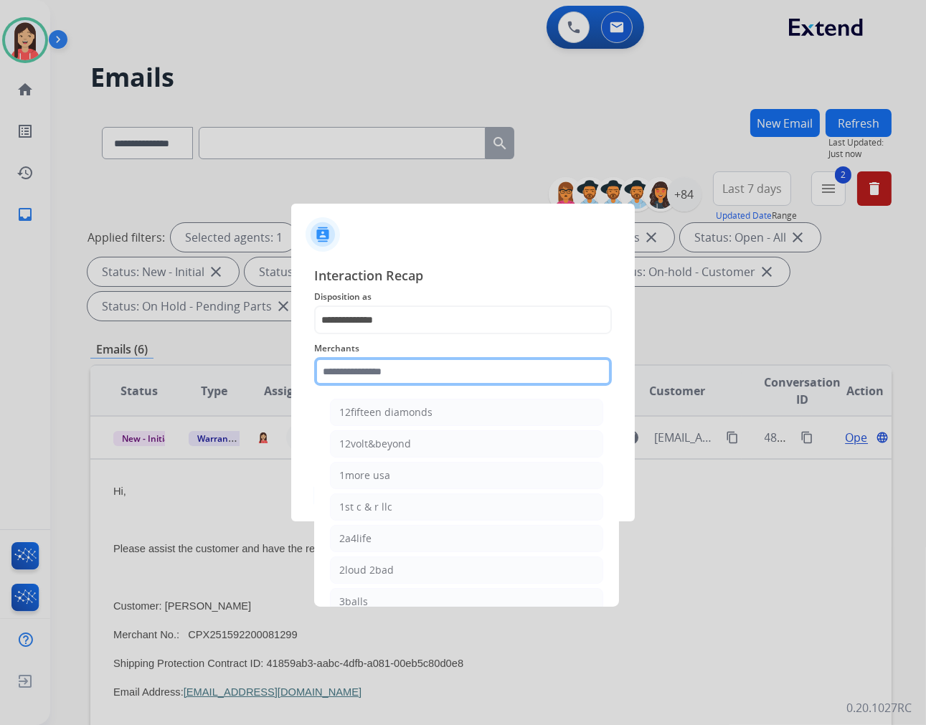
click at [412, 376] on input "text" at bounding box center [463, 371] width 298 height 29
type input "*"
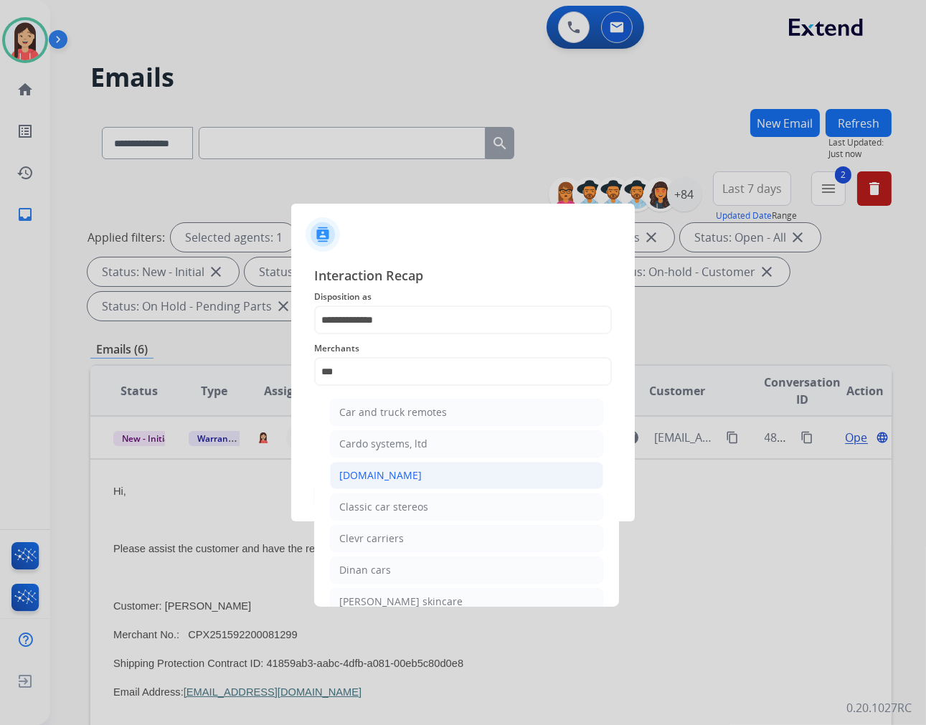
click at [412, 475] on li "[DOMAIN_NAME]" at bounding box center [466, 475] width 273 height 27
type input "**********"
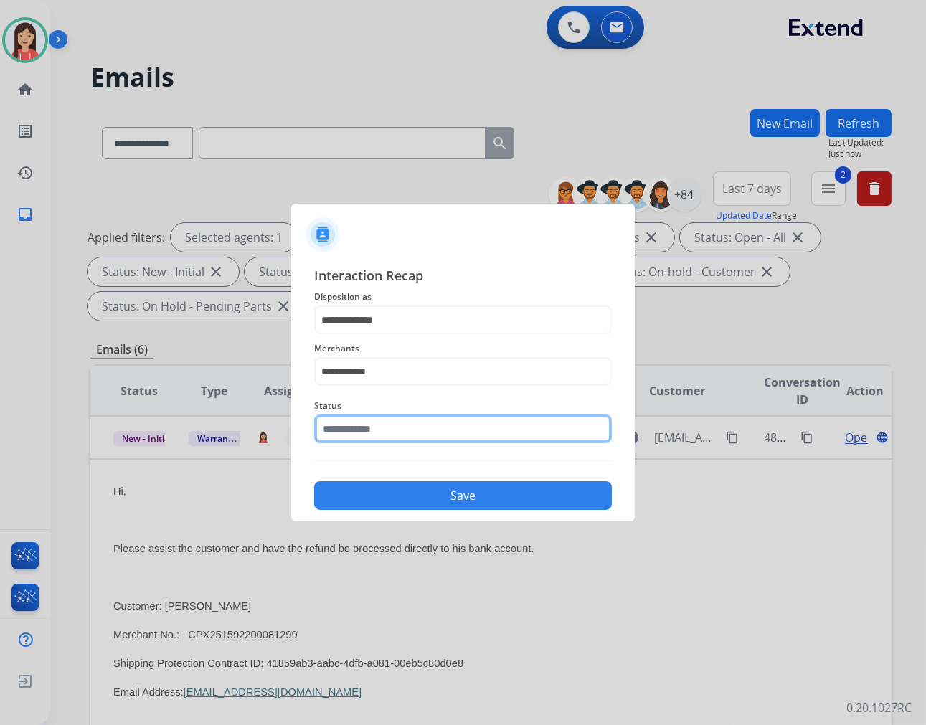
click at [402, 442] on input "text" at bounding box center [463, 429] width 298 height 29
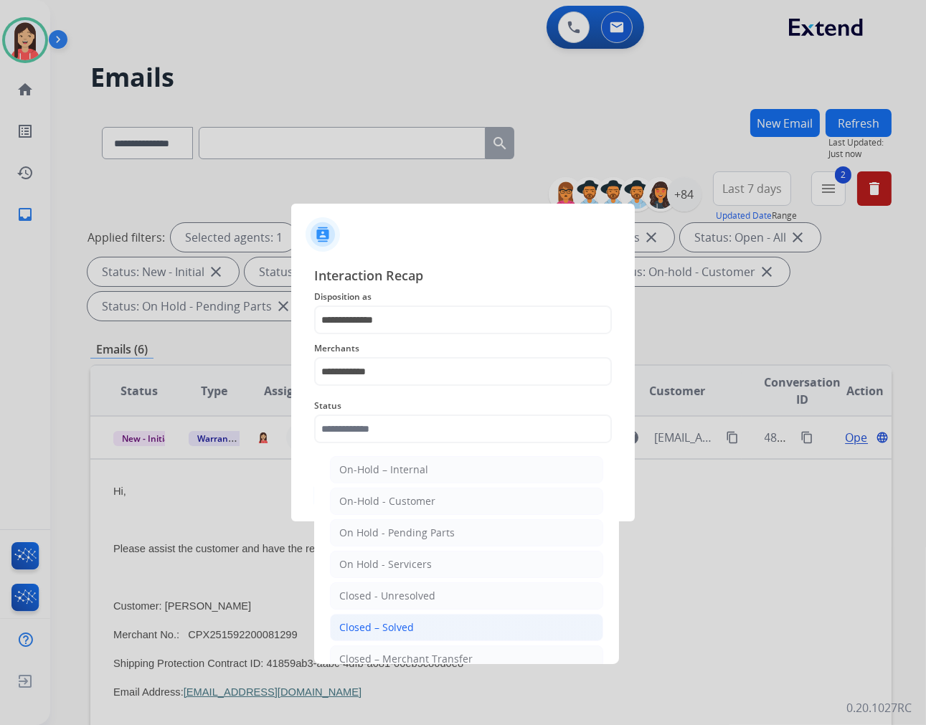
click at [389, 626] on div "Closed – Solved" at bounding box center [376, 627] width 75 height 14
type input "**********"
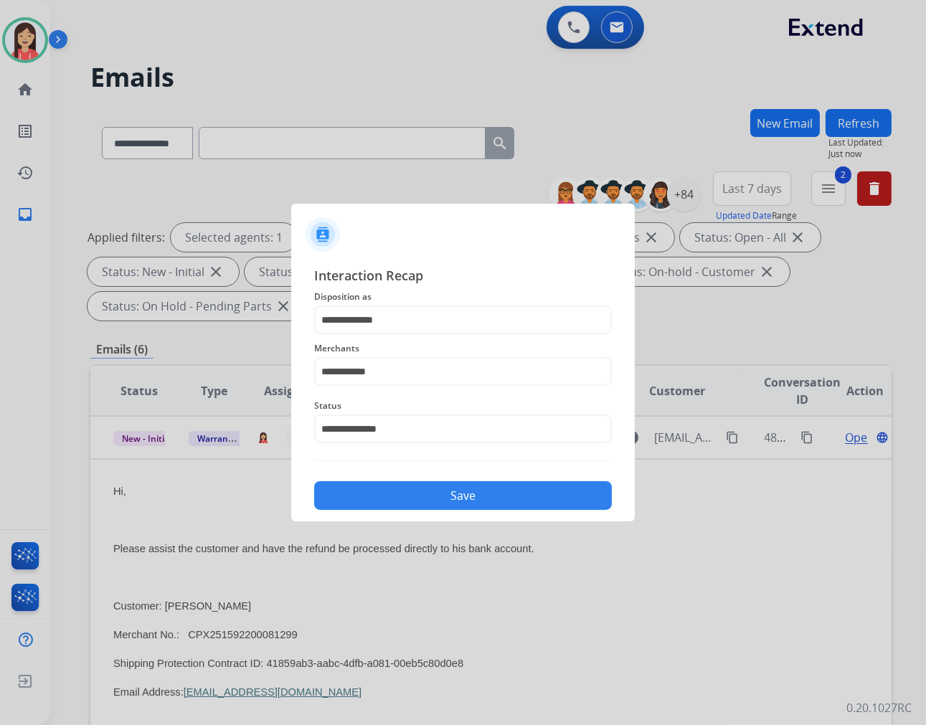
click at [417, 486] on button "Save" at bounding box center [463, 495] width 298 height 29
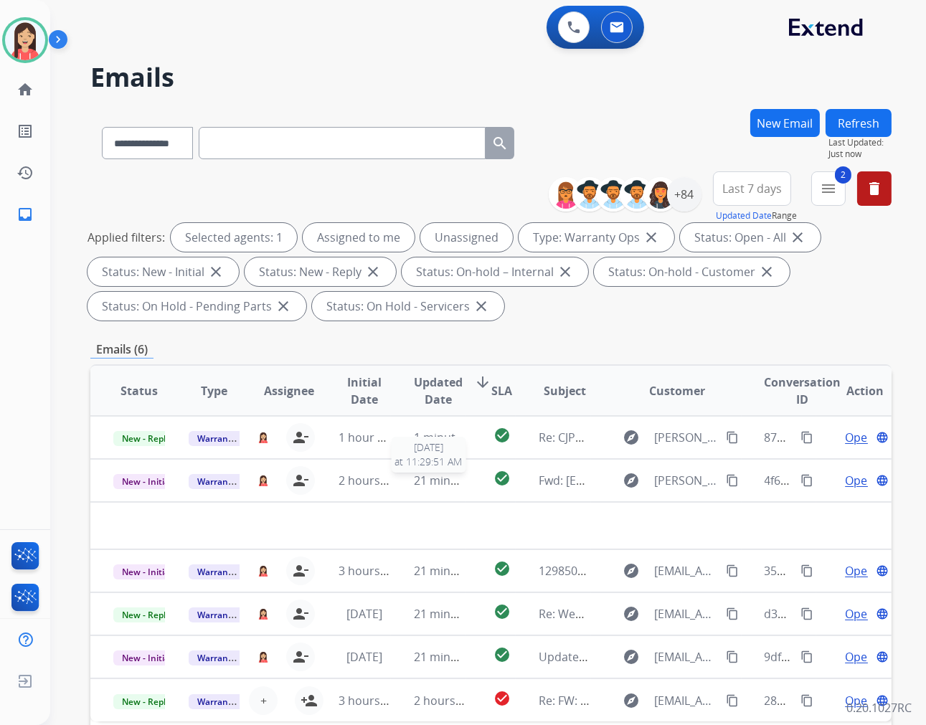
scroll to position [0, 0]
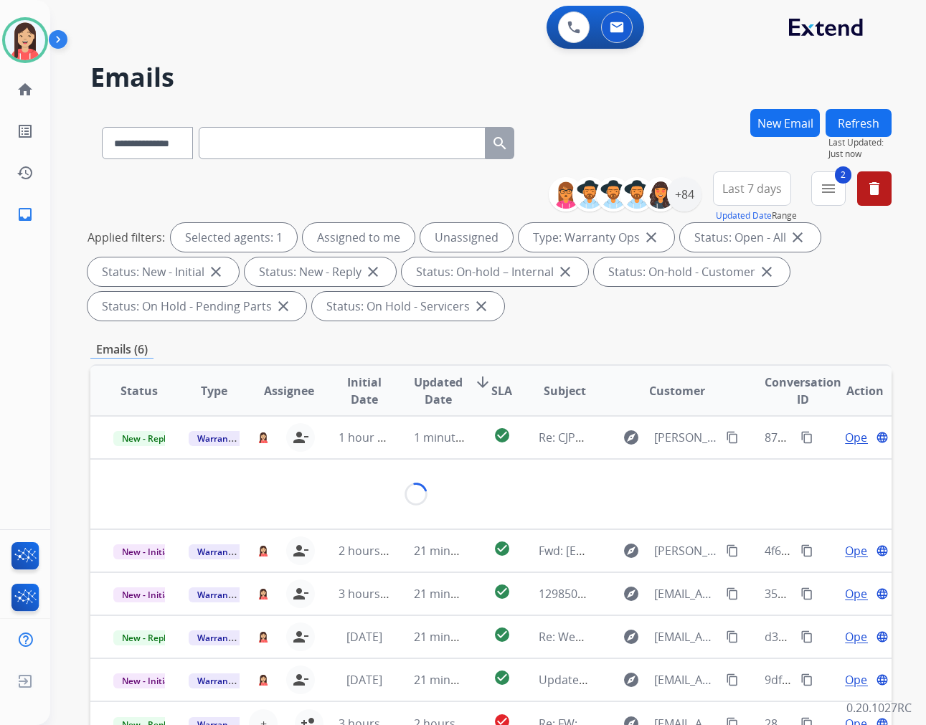
select select "**********"
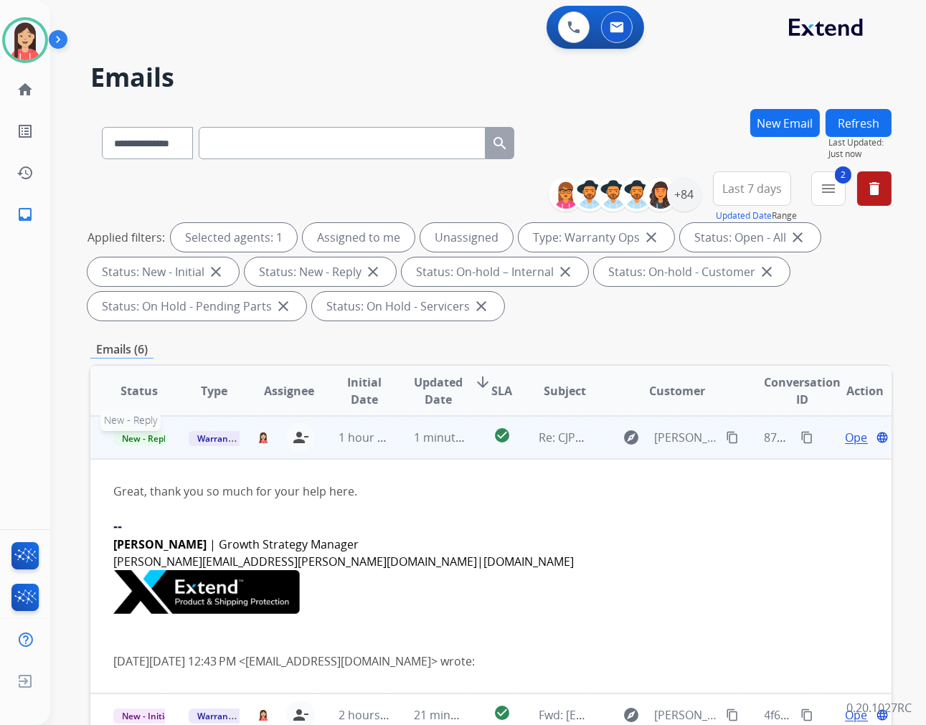
click at [146, 438] on span "New - Reply" at bounding box center [145, 438] width 65 height 15
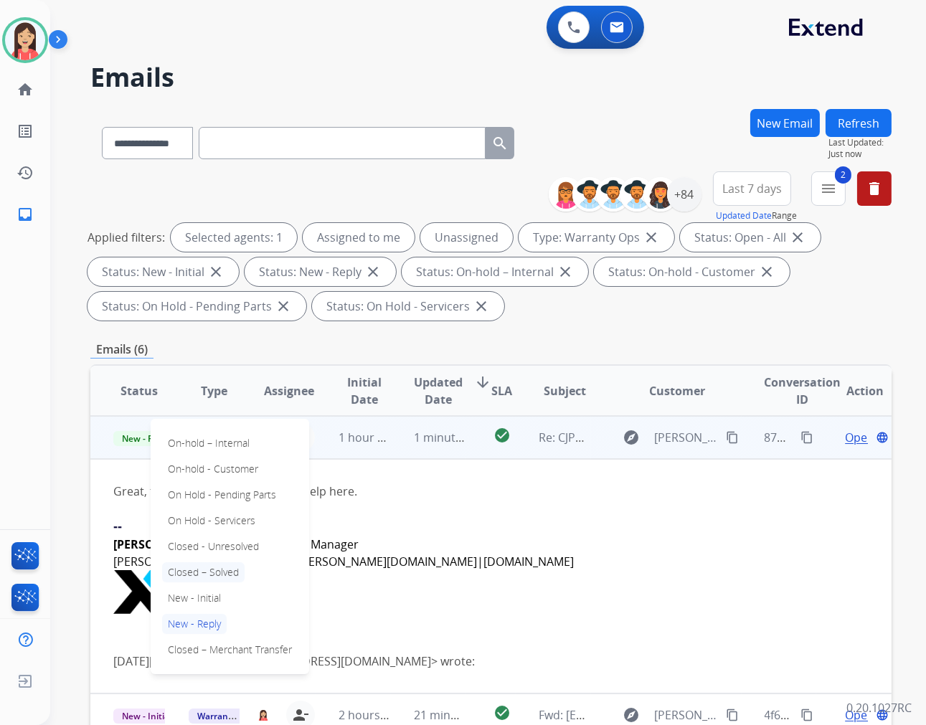
click at [227, 569] on p "Closed – Solved" at bounding box center [203, 572] width 82 height 20
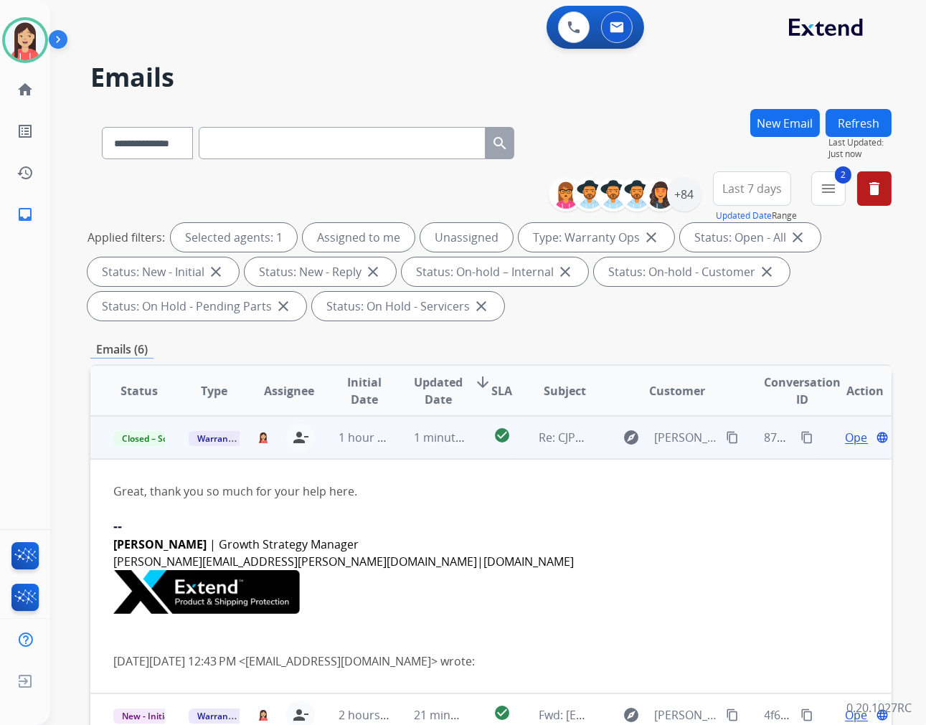
click at [391, 450] on td "1 minute ago" at bounding box center [428, 437] width 75 height 43
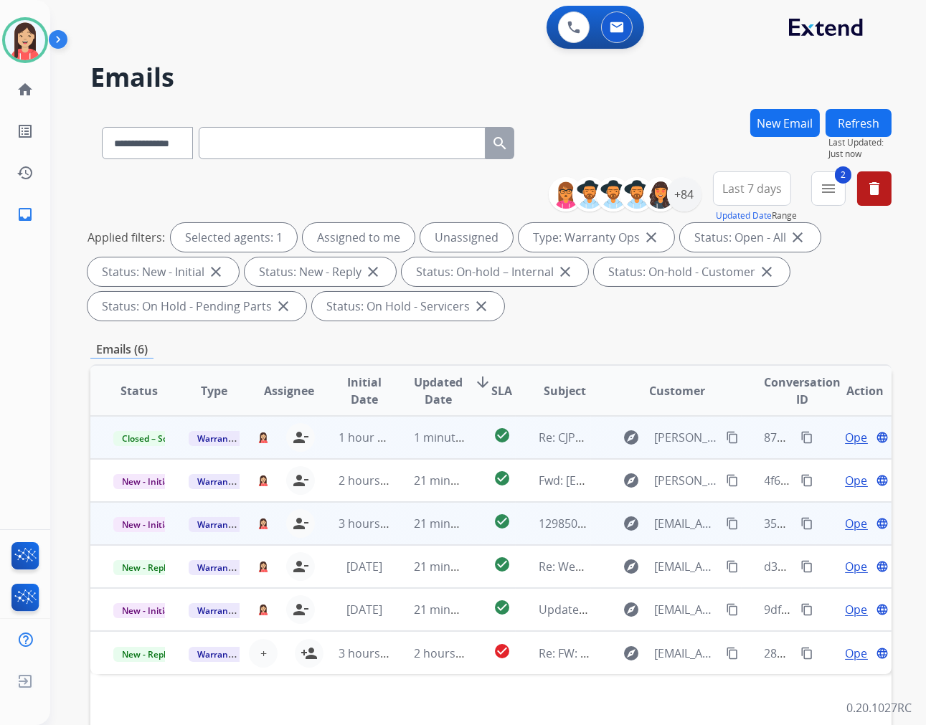
click at [398, 529] on td "21 minutes ago" at bounding box center [428, 523] width 75 height 43
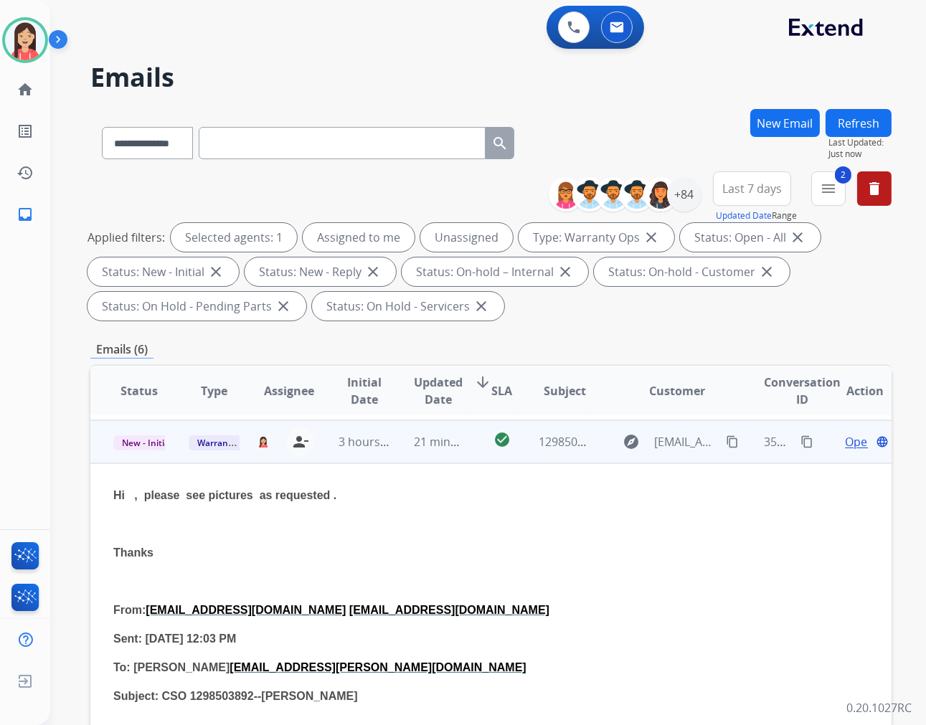
scroll to position [86, 0]
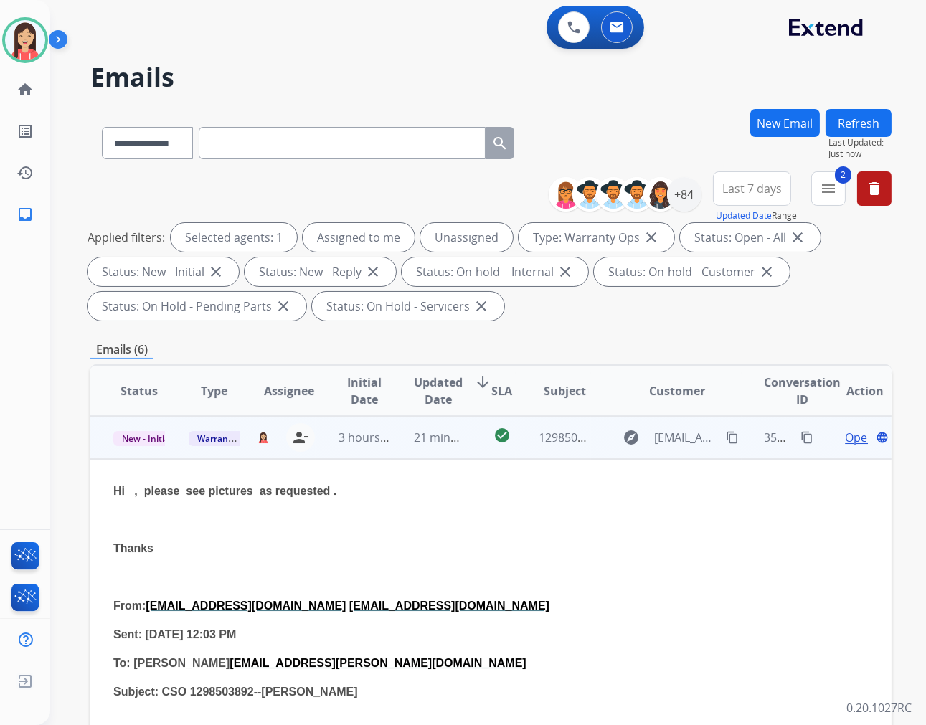
click at [846, 434] on span "Open" at bounding box center [859, 437] width 29 height 17
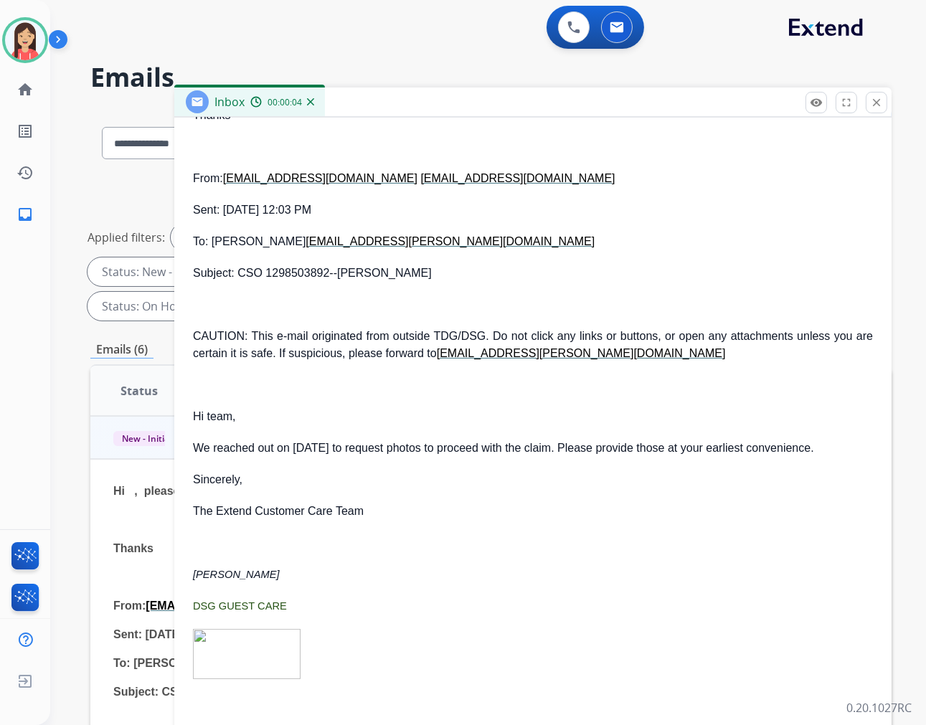
scroll to position [0, 0]
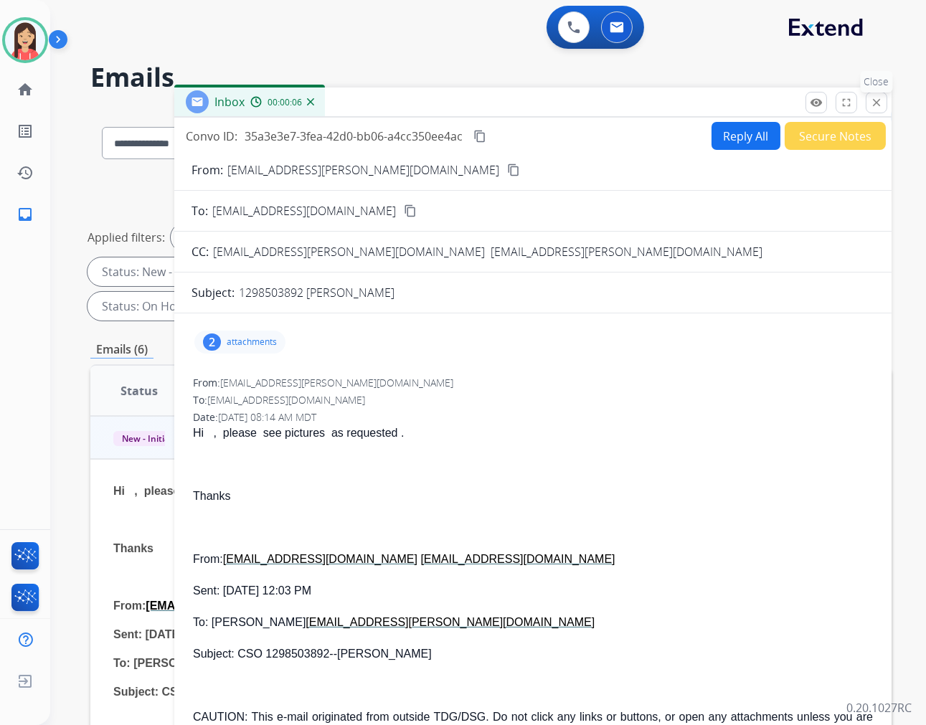
click at [876, 96] on mat-icon "close" at bounding box center [876, 102] width 13 height 13
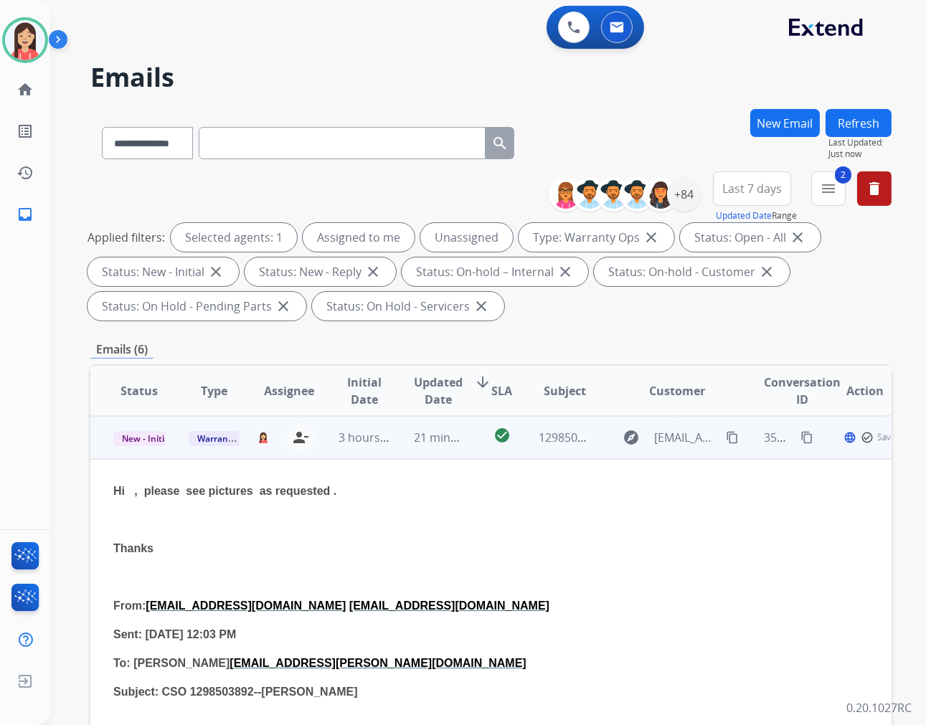
click at [407, 453] on td "21 minutes ago" at bounding box center [428, 437] width 75 height 43
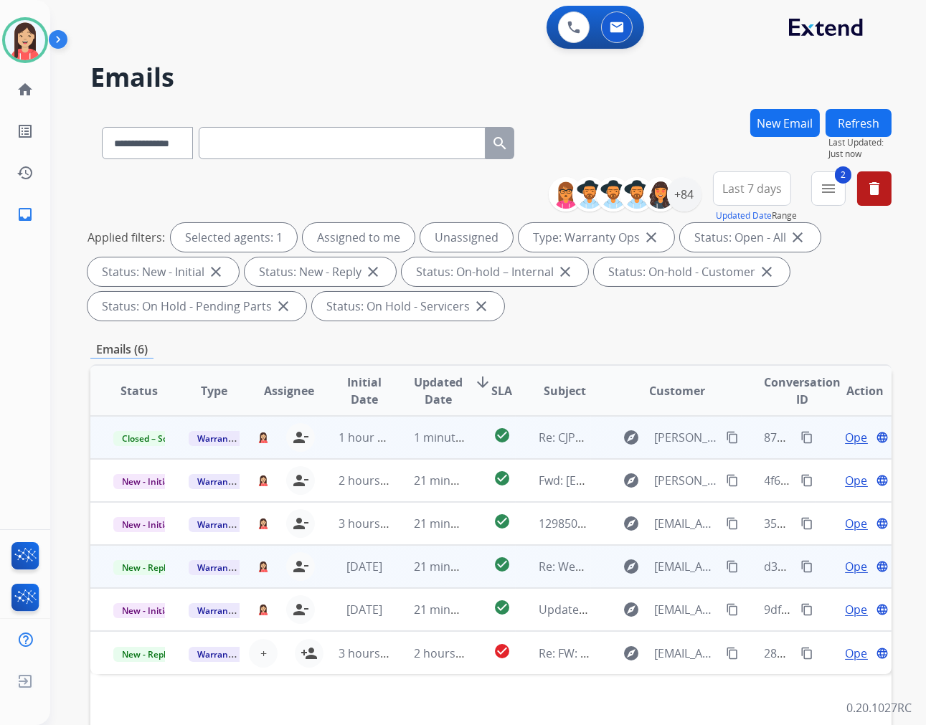
click at [392, 583] on td "21 minutes ago" at bounding box center [428, 566] width 75 height 43
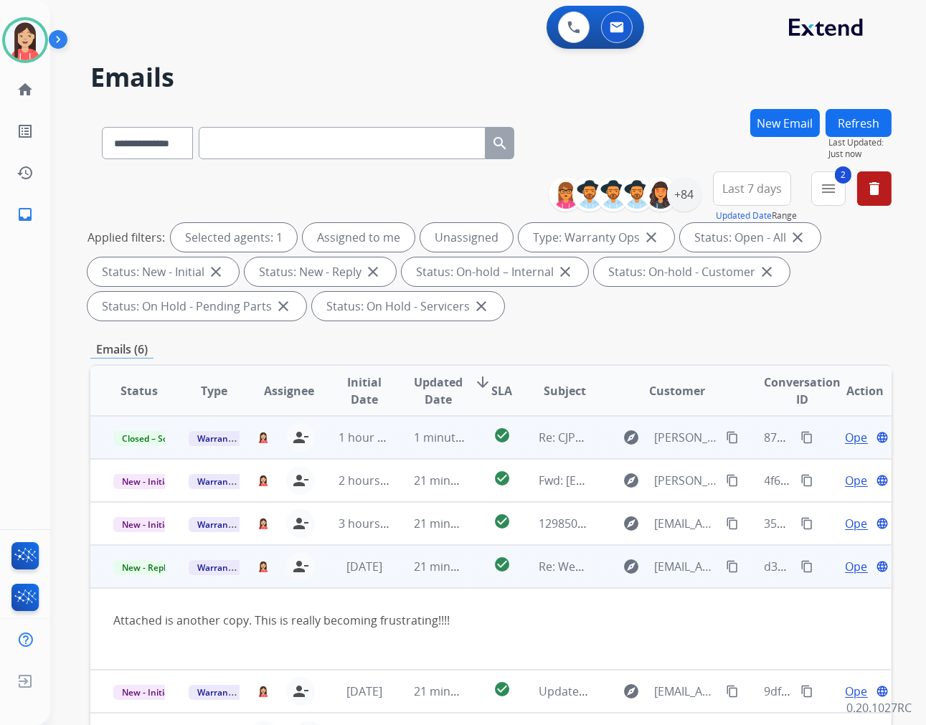
click at [845, 564] on span "Open" at bounding box center [859, 566] width 29 height 17
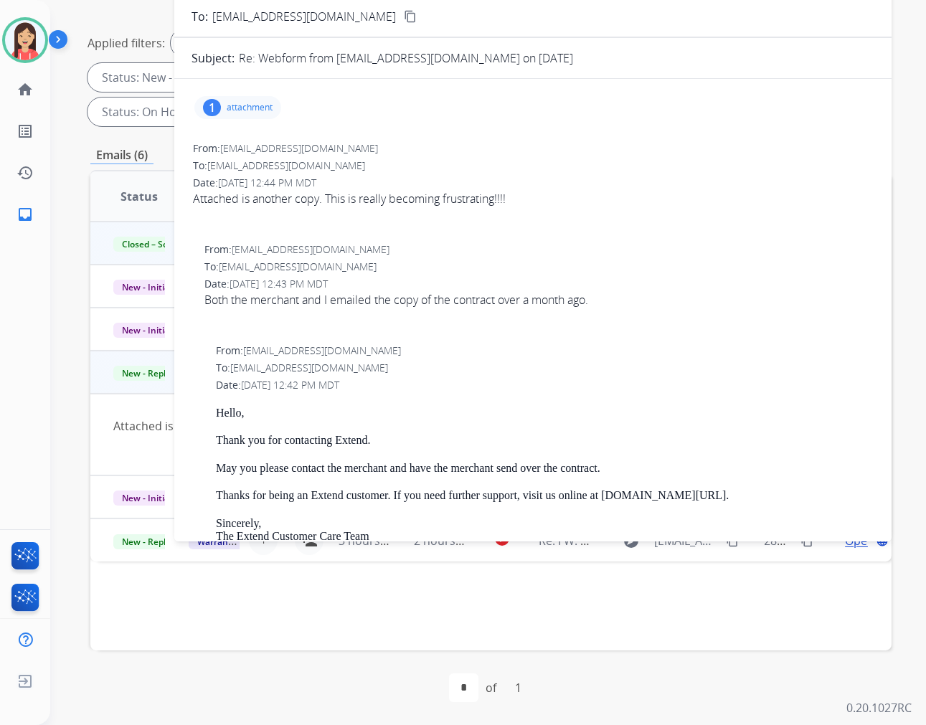
click at [258, 110] on p "attachment" at bounding box center [250, 107] width 46 height 11
click at [468, 136] on mat-icon "download" at bounding box center [471, 141] width 13 height 13
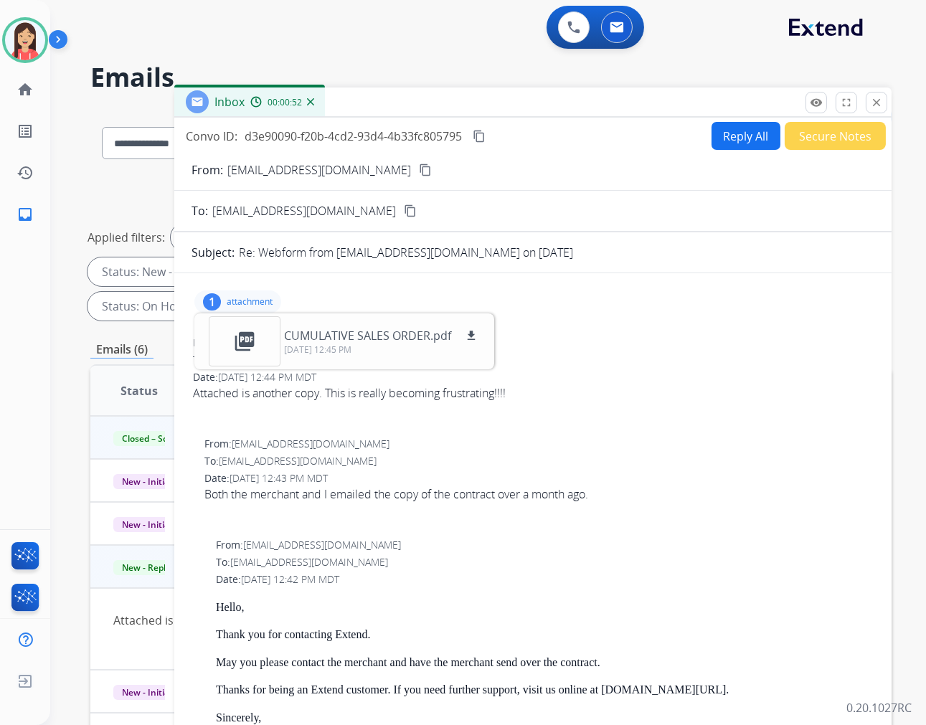
click at [720, 139] on button "Reply All" at bounding box center [745, 136] width 69 height 28
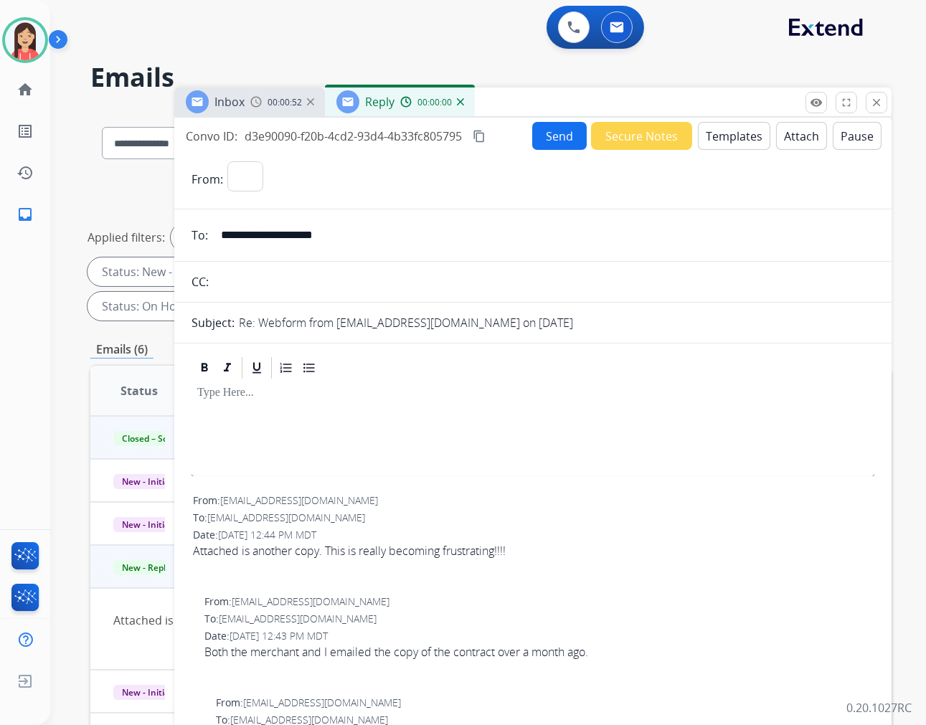
click at [721, 139] on button "Templates" at bounding box center [734, 136] width 72 height 28
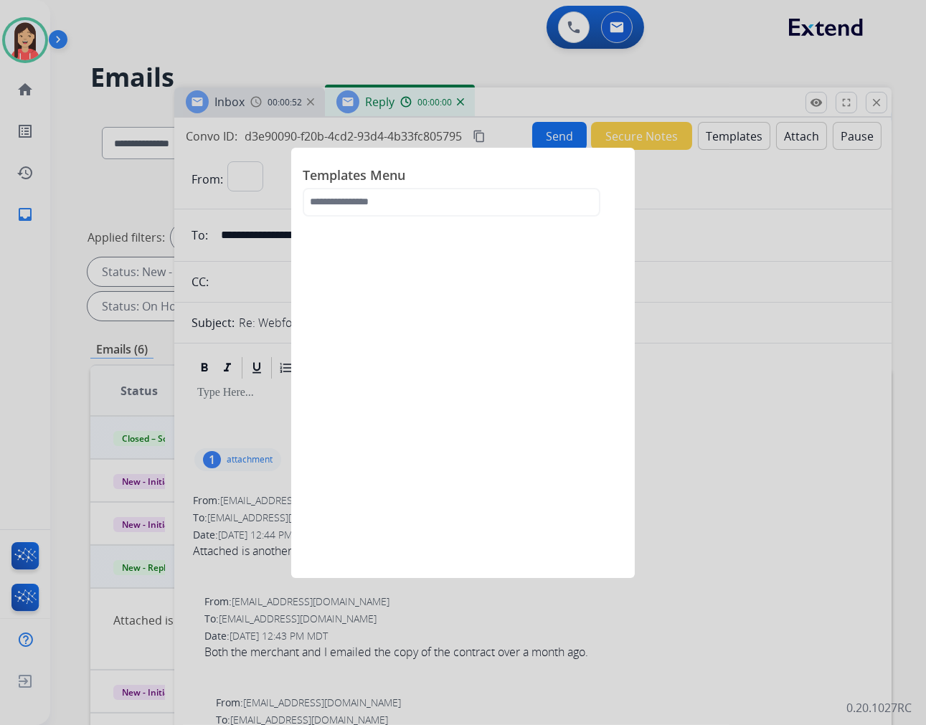
select select "**********"
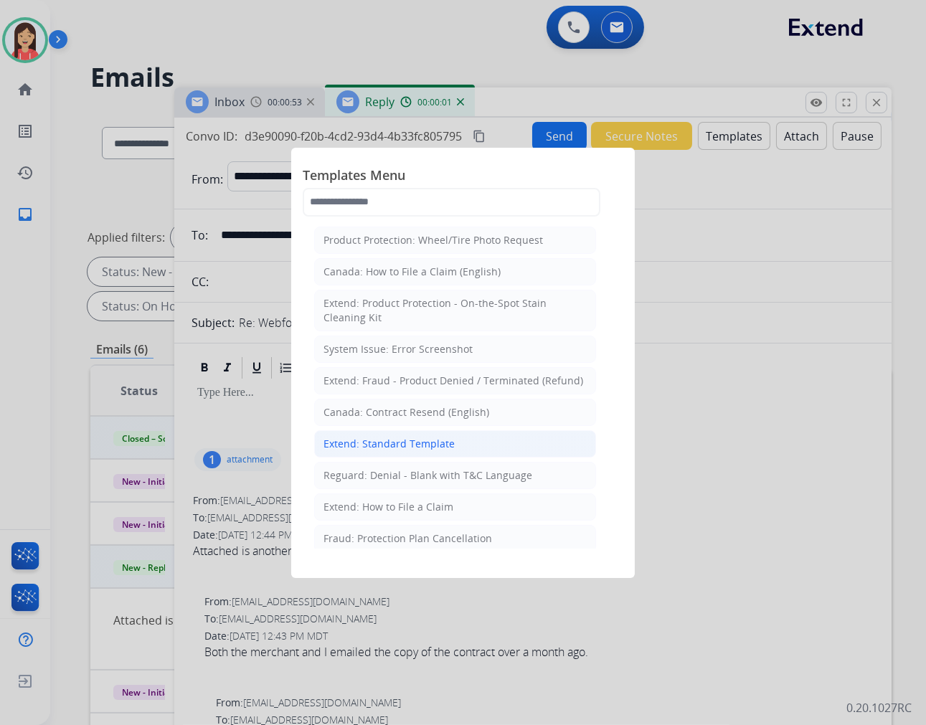
click at [387, 443] on div "Extend: Standard Template" at bounding box center [388, 444] width 131 height 14
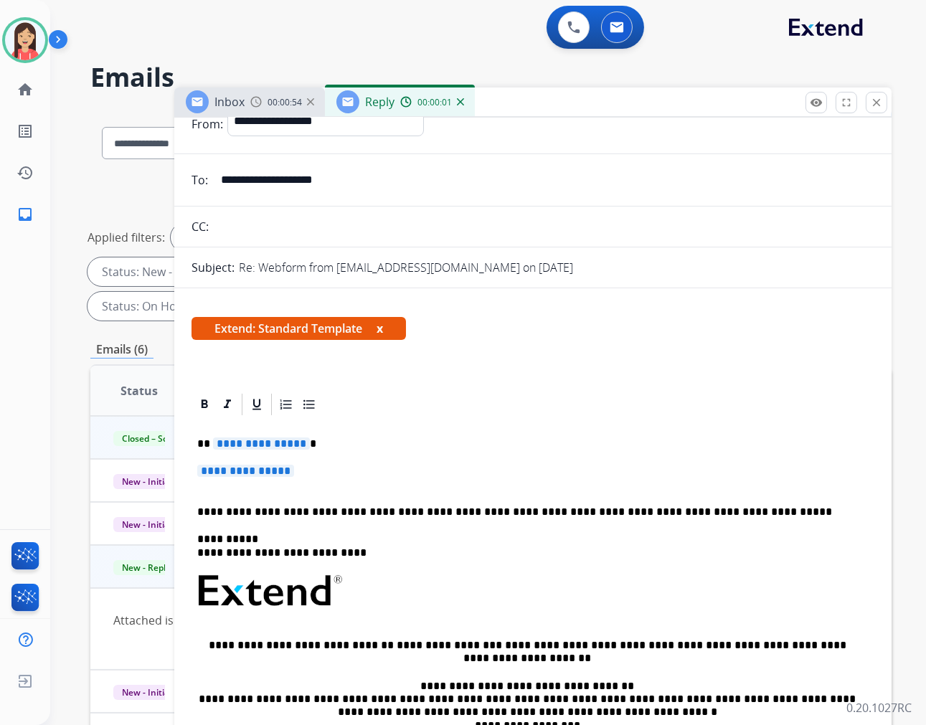
scroll to position [80, 0]
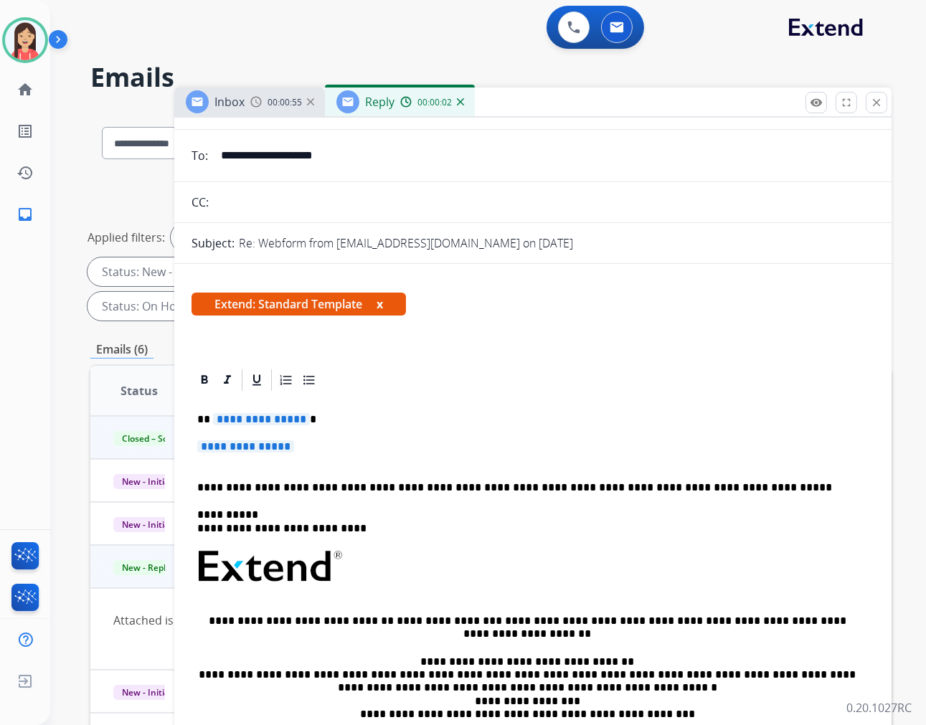
click at [208, 420] on p "**********" at bounding box center [527, 419] width 660 height 13
click at [221, 414] on span "**********" at bounding box center [261, 419] width 97 height 12
click at [219, 421] on span "**********" at bounding box center [261, 419] width 97 height 12
click at [245, 475] on div "**********" at bounding box center [532, 600] width 683 height 415
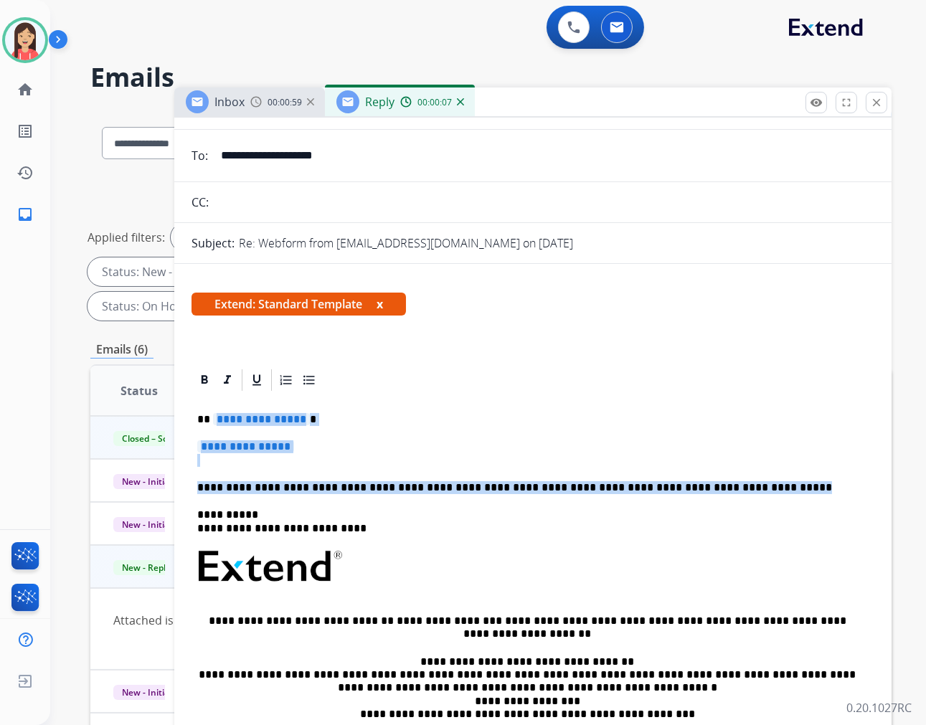
drag, startPoint x: 706, startPoint y: 488, endPoint x: 213, endPoint y: 418, distance: 498.3
click at [213, 418] on div "**********" at bounding box center [532, 600] width 683 height 415
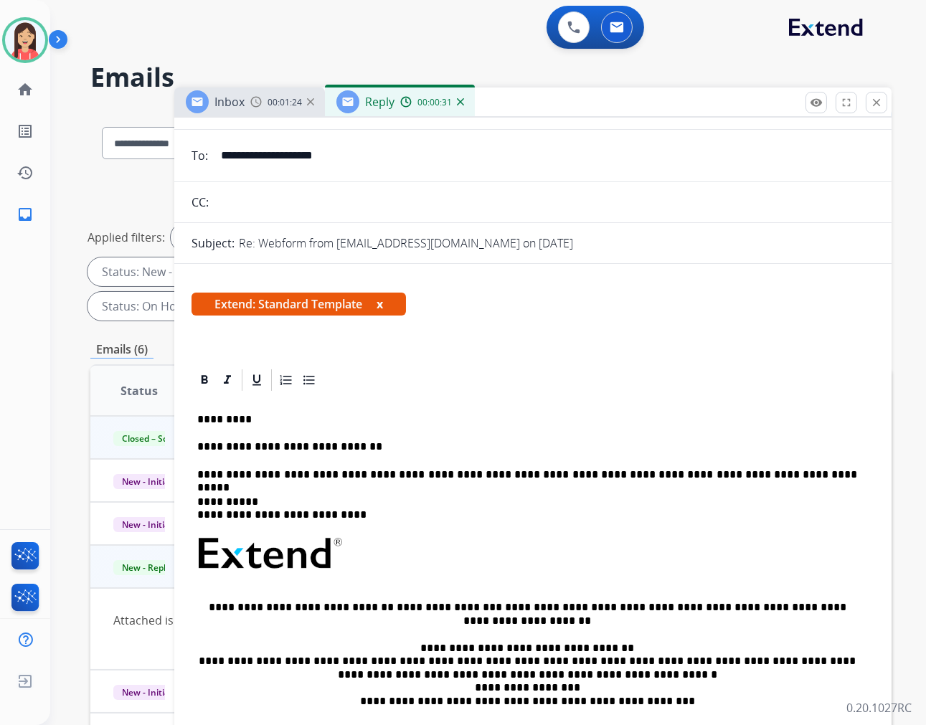
scroll to position [0, 0]
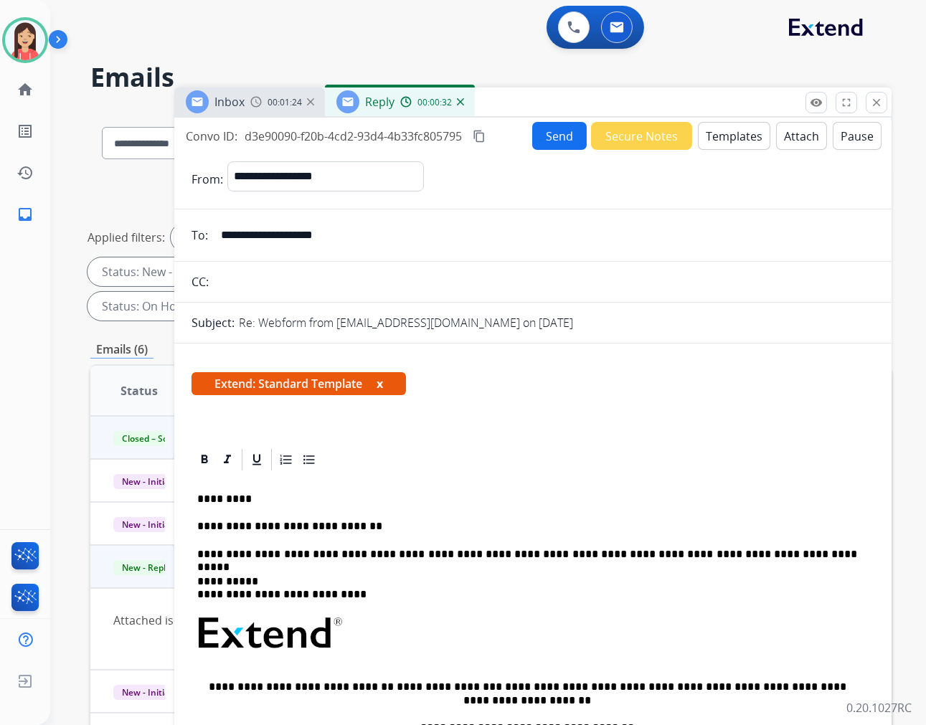
click at [545, 136] on button "Send" at bounding box center [559, 136] width 55 height 28
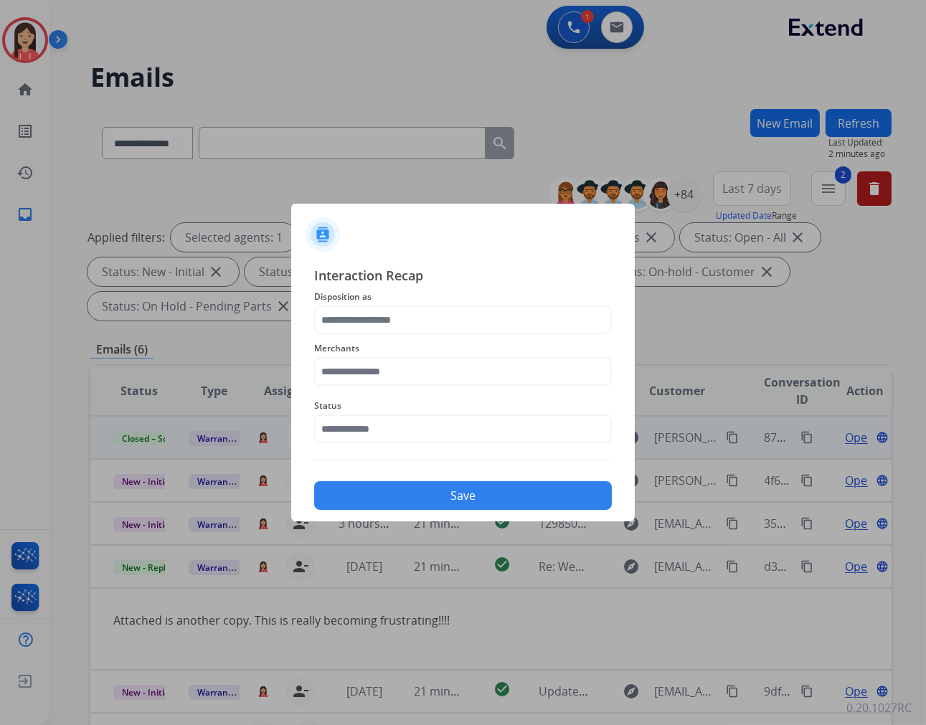
click at [413, 289] on span "Disposition as" at bounding box center [463, 296] width 298 height 17
click at [413, 312] on input "text" at bounding box center [463, 319] width 298 height 29
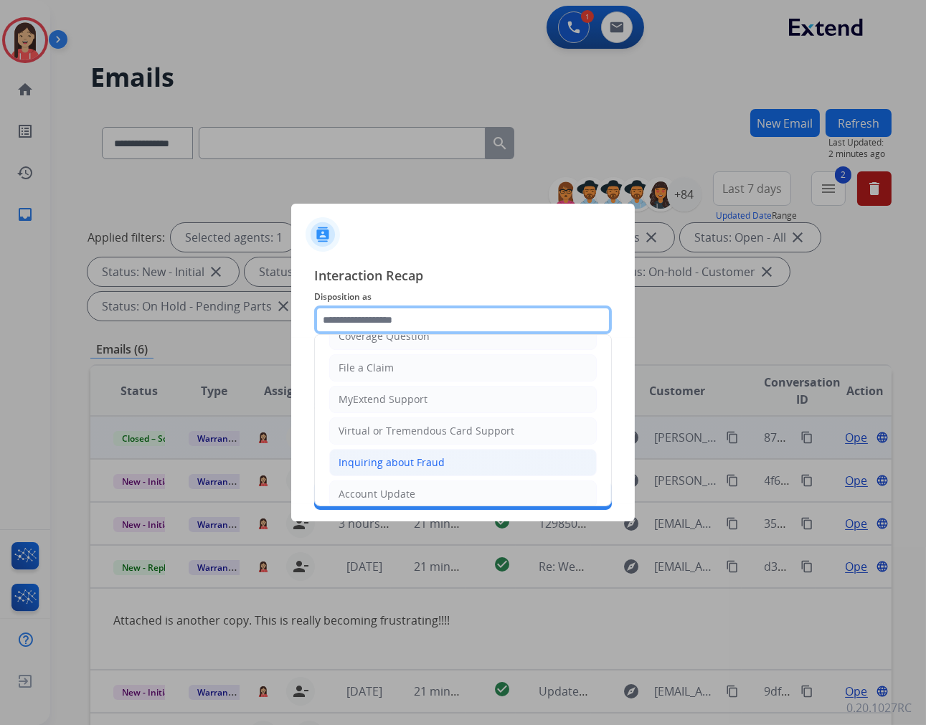
scroll to position [159, 0]
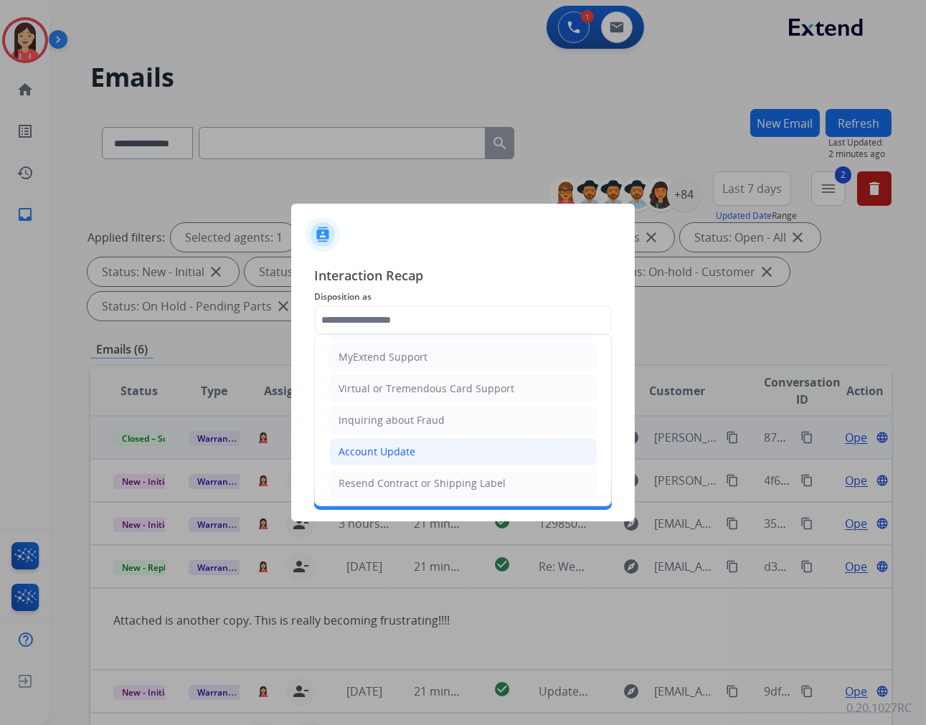
click at [369, 447] on div "Account Update" at bounding box center [376, 452] width 77 height 14
type input "**********"
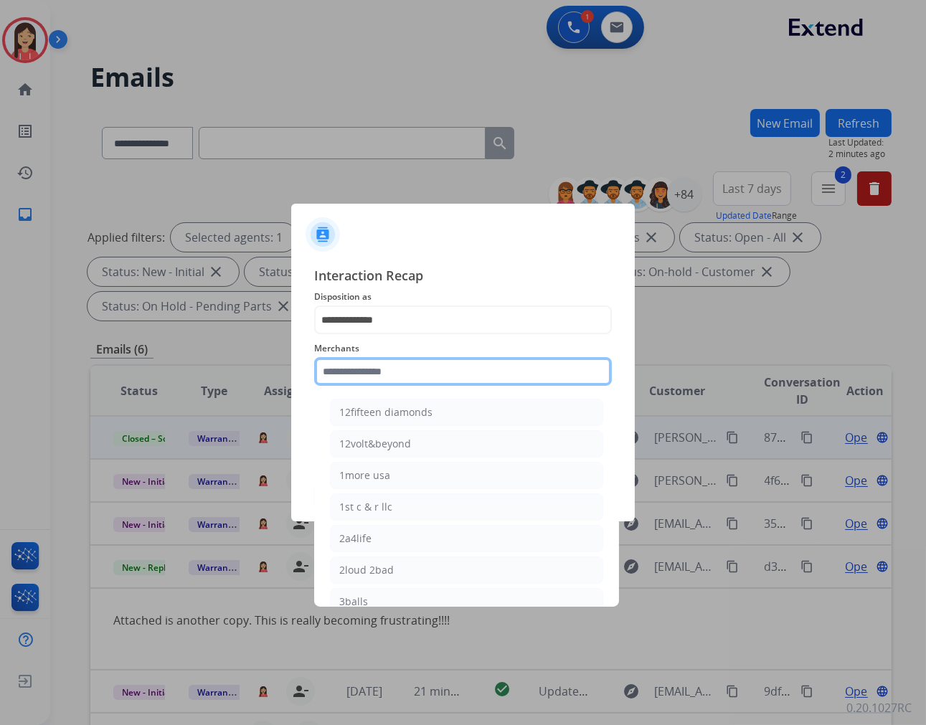
click at [384, 374] on input "text" at bounding box center [463, 371] width 298 height 29
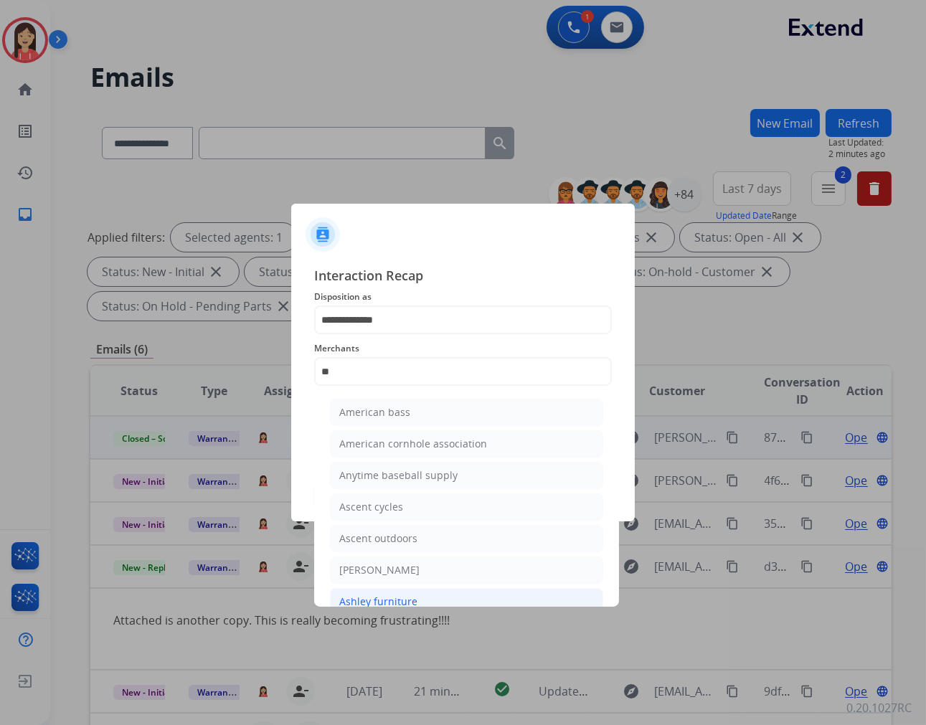
click at [406, 590] on li "Ashley furniture" at bounding box center [466, 601] width 273 height 27
type input "**********"
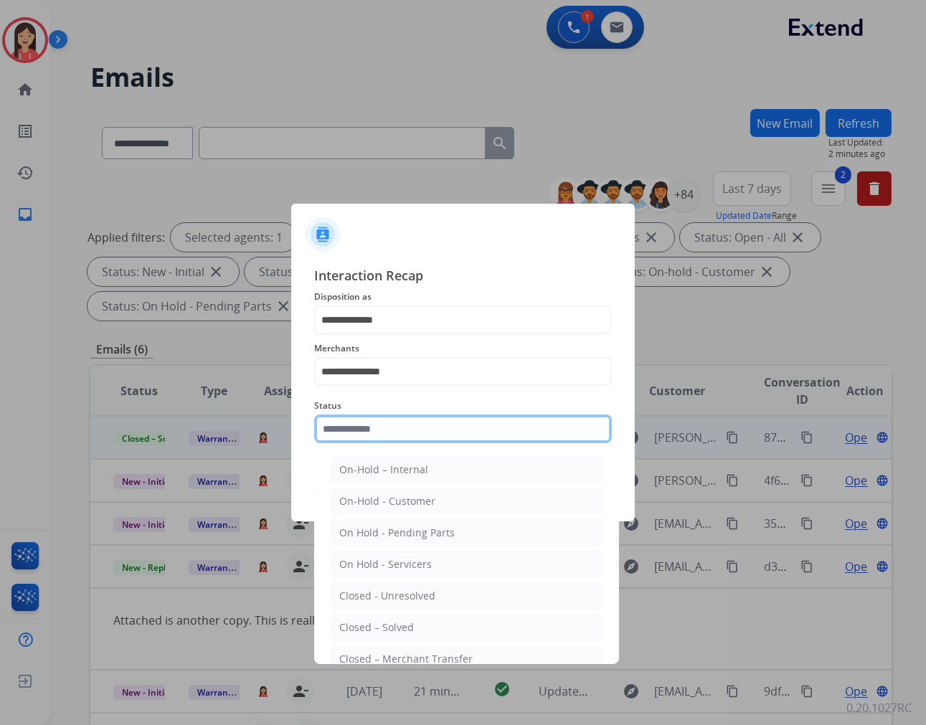
click at [412, 424] on input "text" at bounding box center [463, 429] width 298 height 29
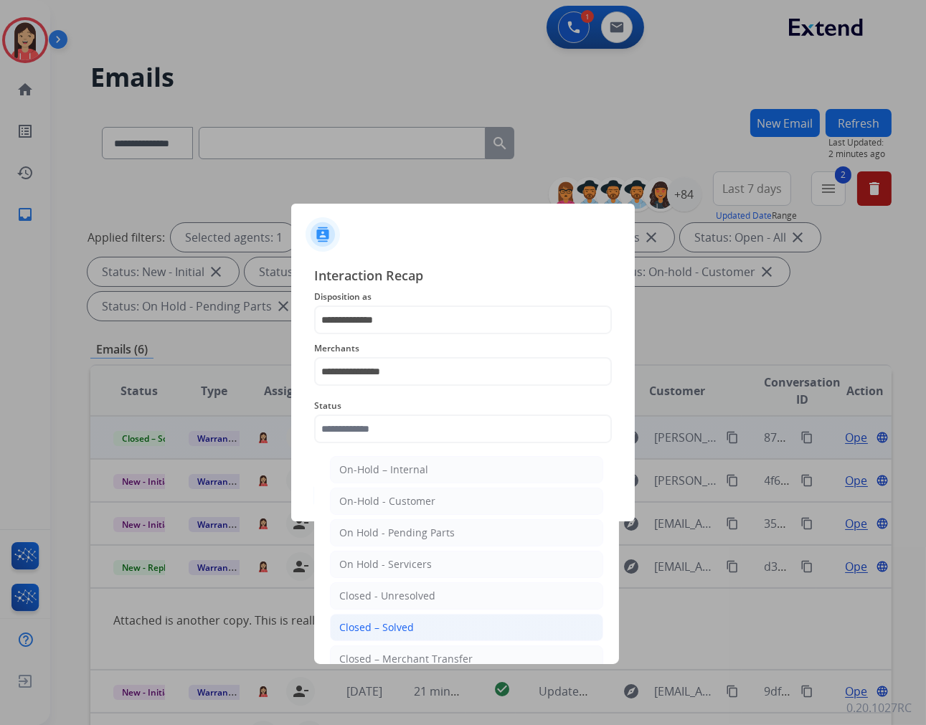
click at [440, 626] on li "Closed – Solved" at bounding box center [466, 627] width 273 height 27
type input "**********"
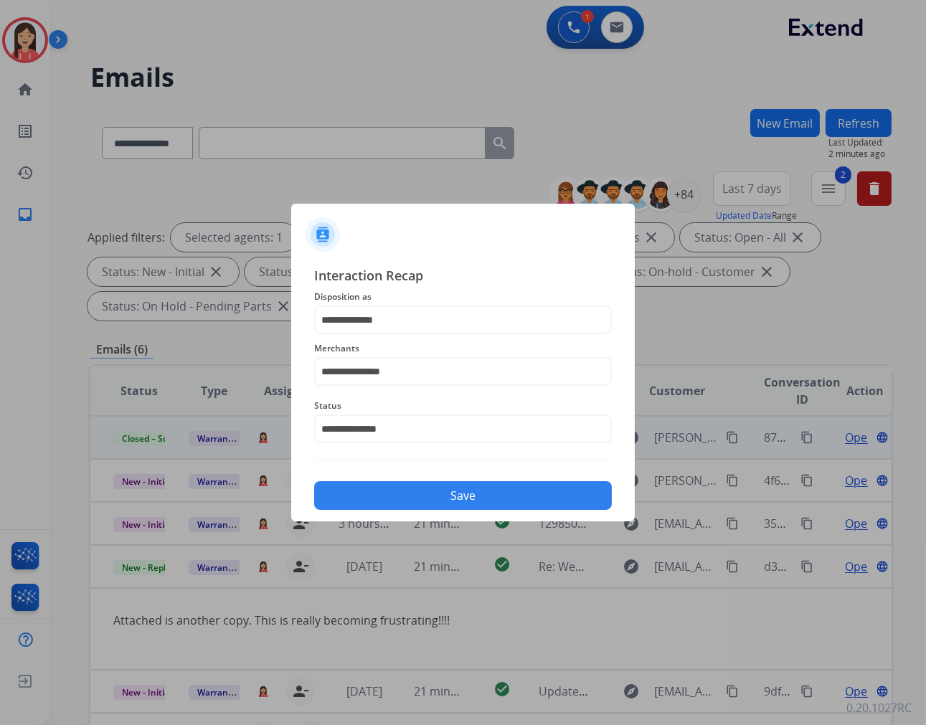
click at [412, 497] on button "Save" at bounding box center [463, 495] width 298 height 29
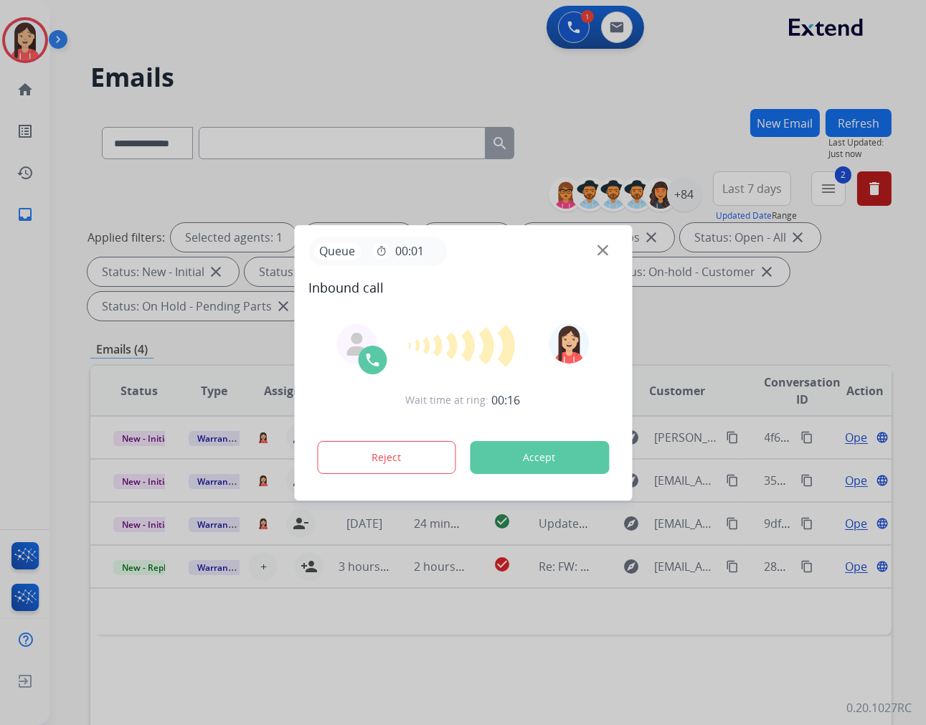
click at [544, 457] on button "Accept" at bounding box center [539, 457] width 139 height 33
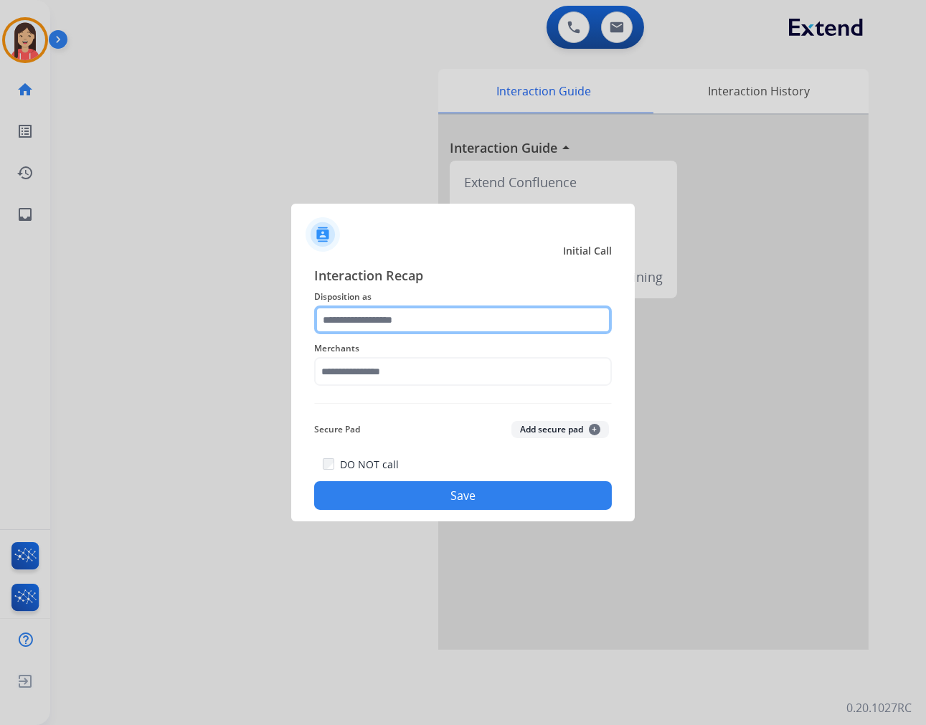
click at [336, 316] on input "text" at bounding box center [463, 319] width 298 height 29
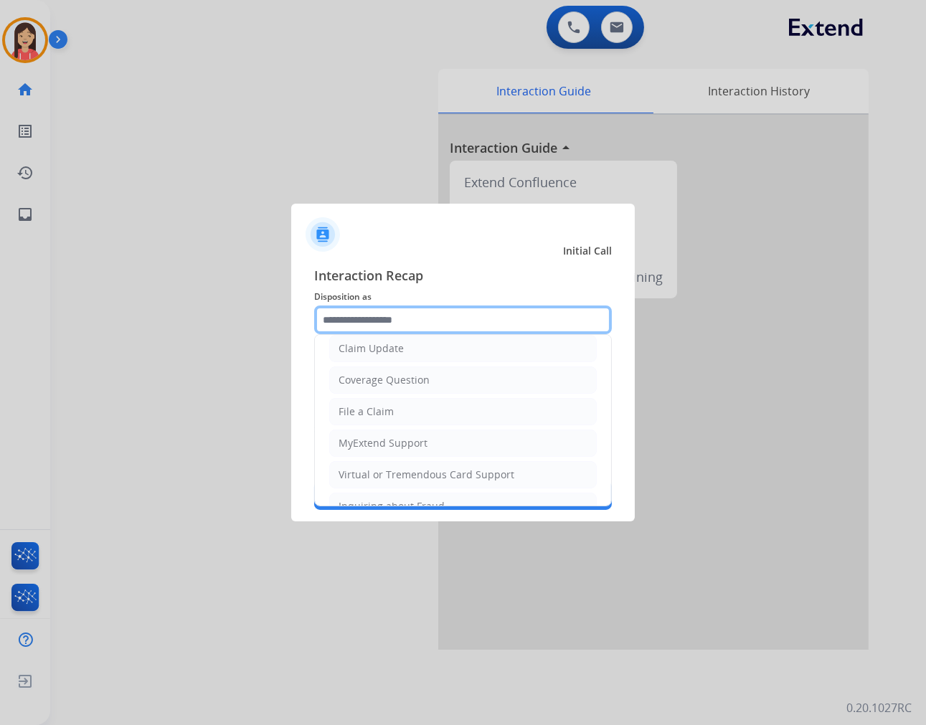
scroll to position [159, 0]
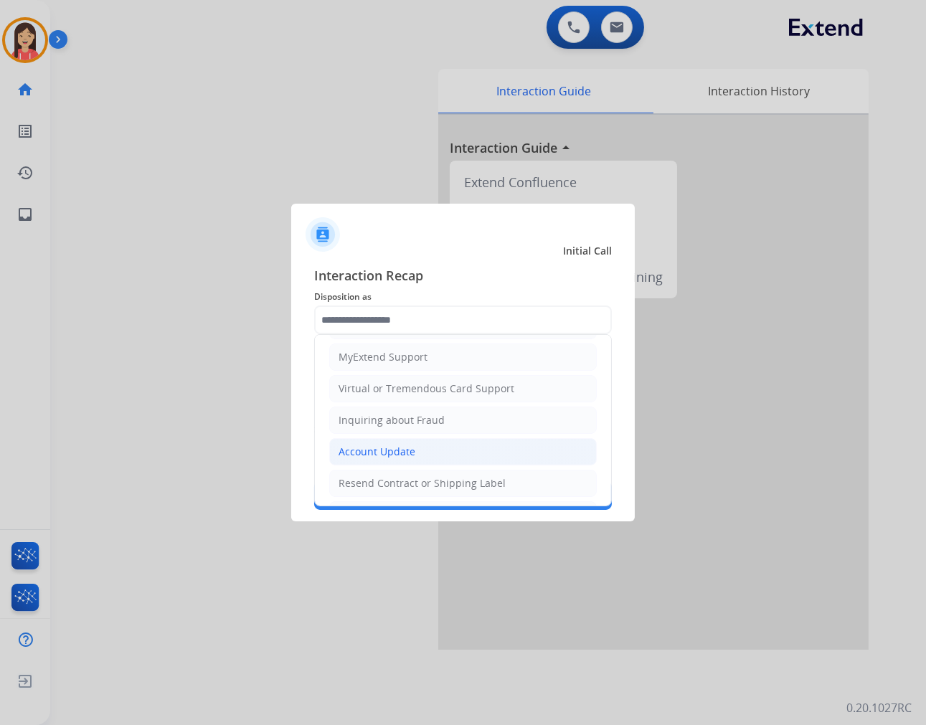
click at [369, 449] on div "Account Update" at bounding box center [376, 452] width 77 height 14
type input "**********"
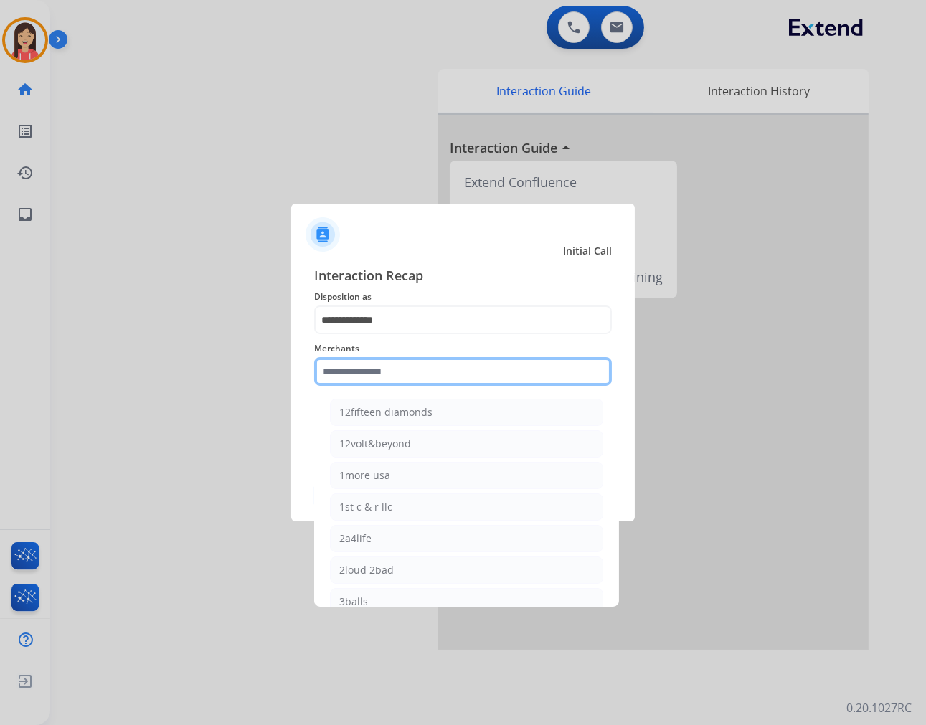
click at [382, 369] on input "text" at bounding box center [463, 371] width 298 height 29
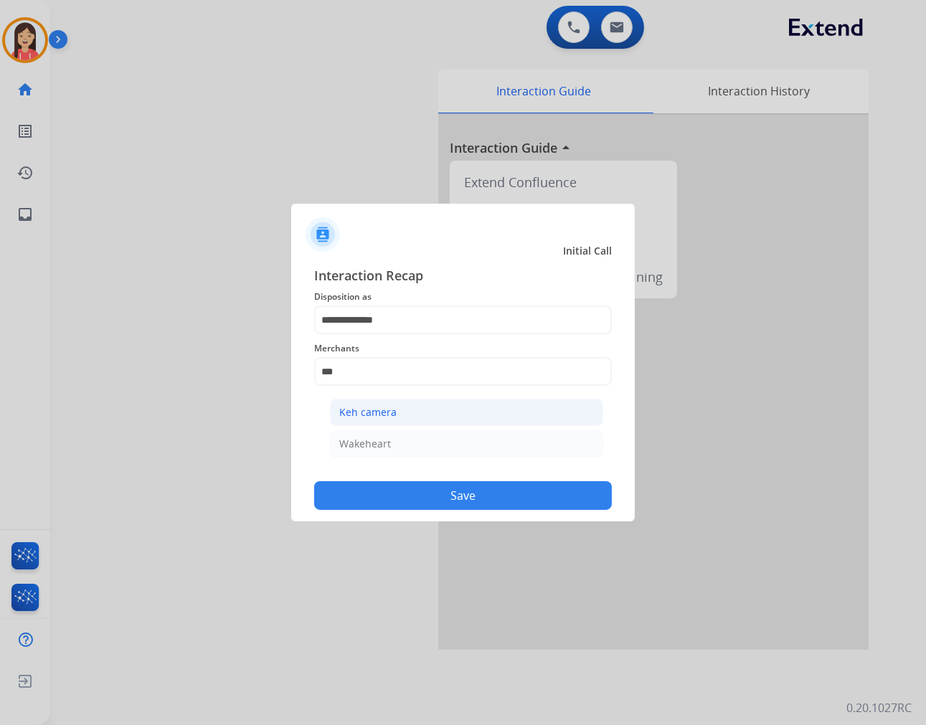
click at [390, 405] on div "Keh camera" at bounding box center [367, 412] width 57 height 14
type input "**********"
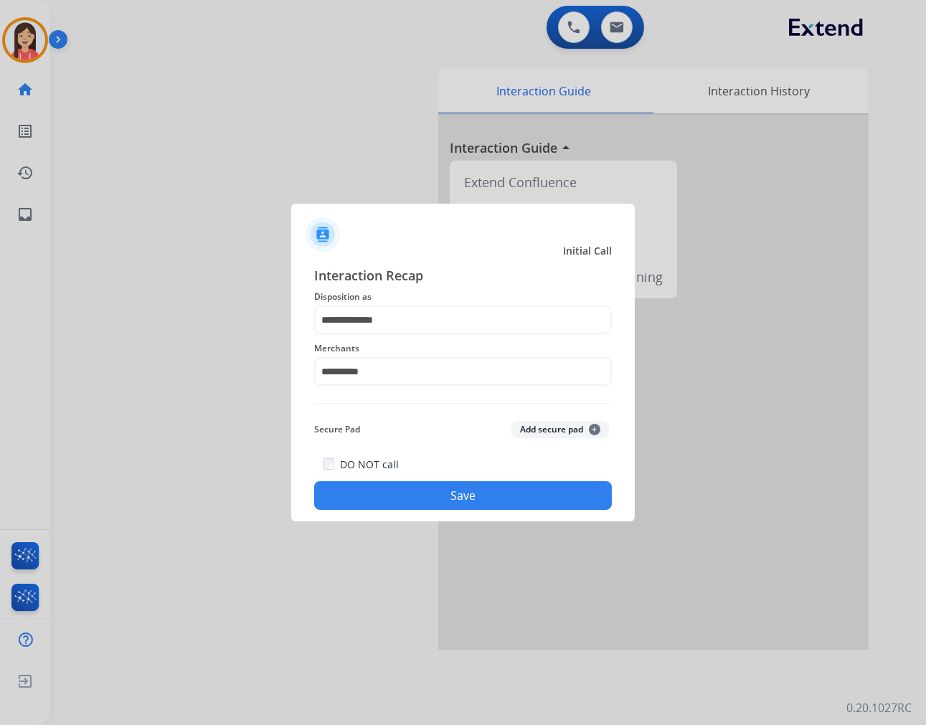
click at [373, 422] on div "Secure Pad Add secure pad +" at bounding box center [463, 429] width 298 height 29
click at [443, 497] on button "Save" at bounding box center [463, 495] width 298 height 29
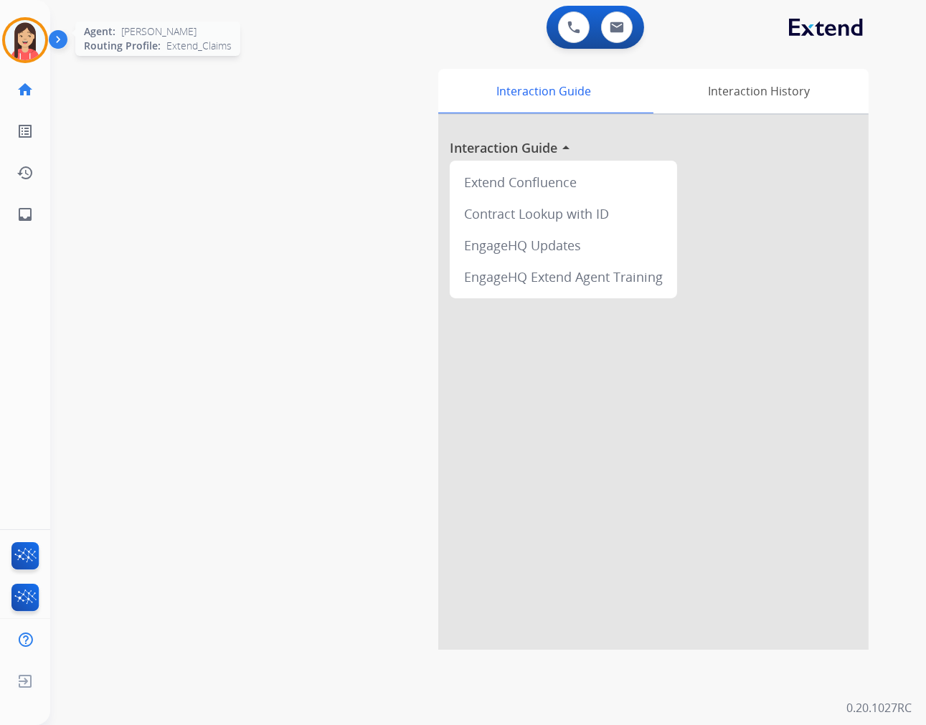
click at [2, 52] on div "Agent: Misty Routing Profile: Extend_Claims" at bounding box center [25, 40] width 46 height 46
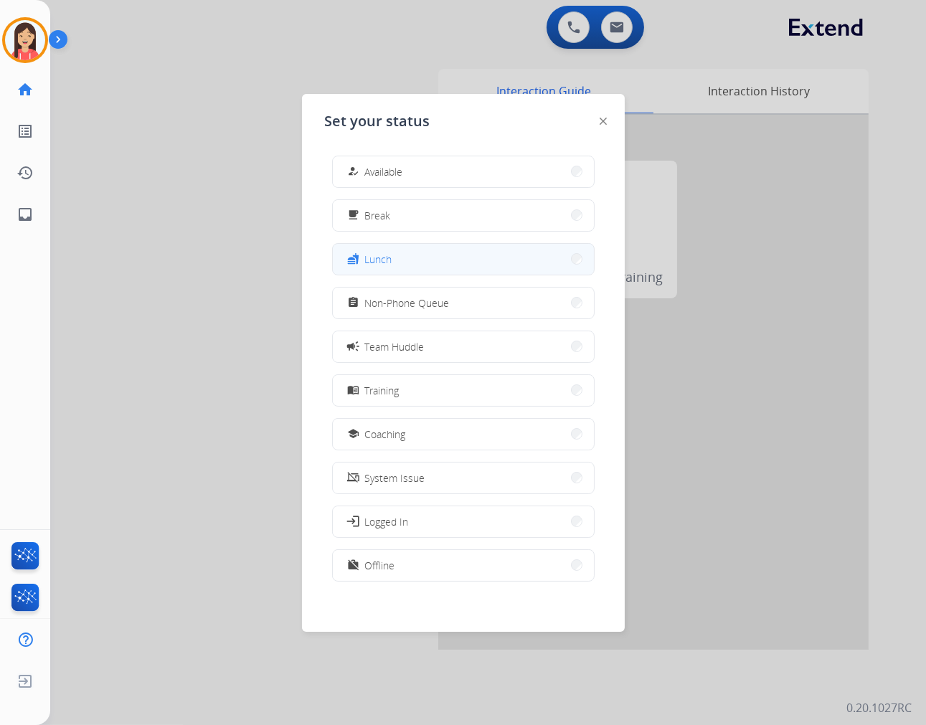
click at [455, 260] on button "fastfood Lunch" at bounding box center [463, 259] width 261 height 31
